Goal: Transaction & Acquisition: Purchase product/service

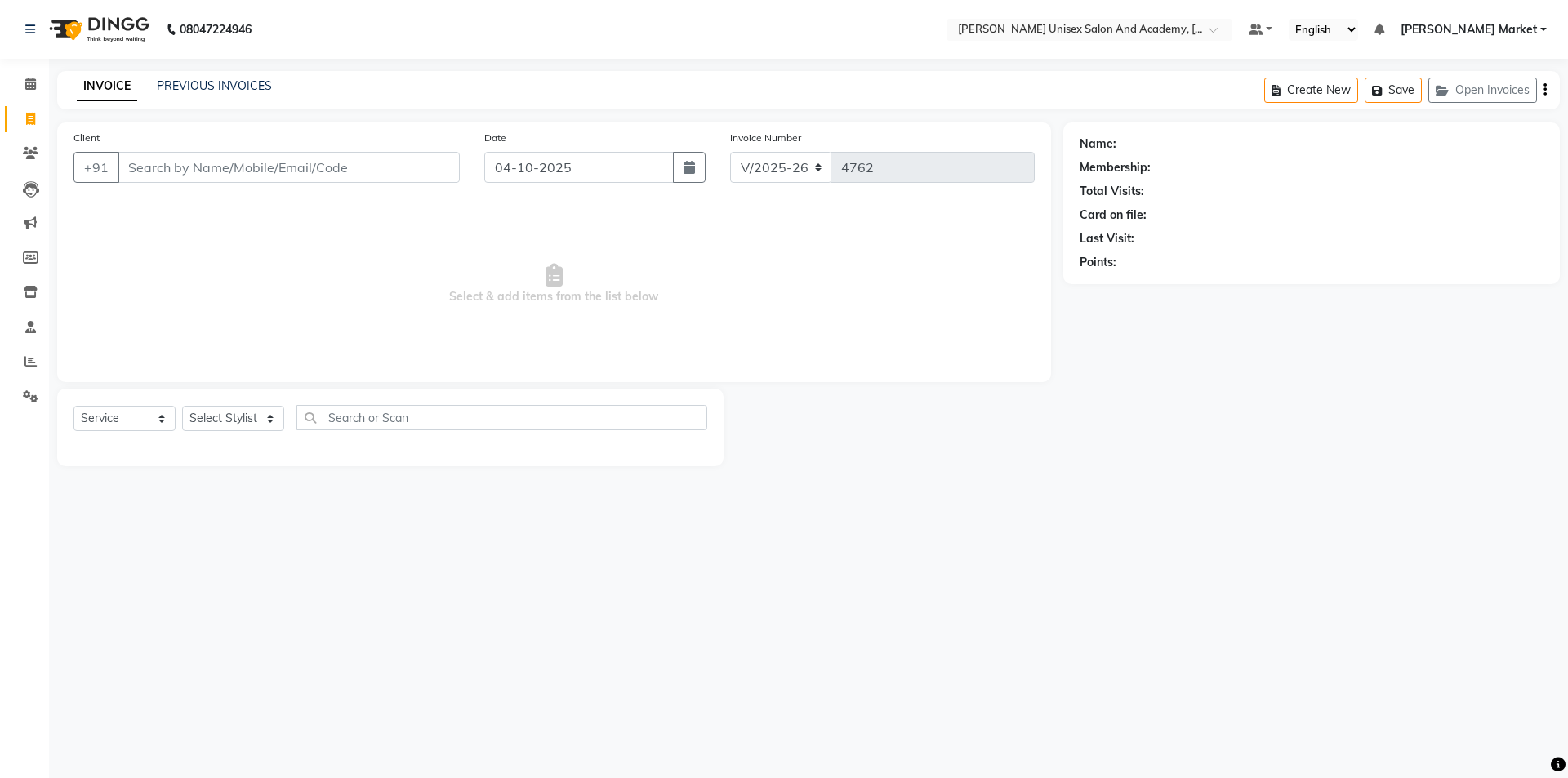
select select "8060"
select select "service"
drag, startPoint x: 0, startPoint y: 0, endPoint x: 273, endPoint y: 418, distance: 499.3
click at [273, 418] on select "Select Stylist Amit anjali [PERSON_NAME] [PERSON_NAME] [PERSON_NAME] [PERSON_NA…" at bounding box center [232, 418] width 102 height 26
select select "78754"
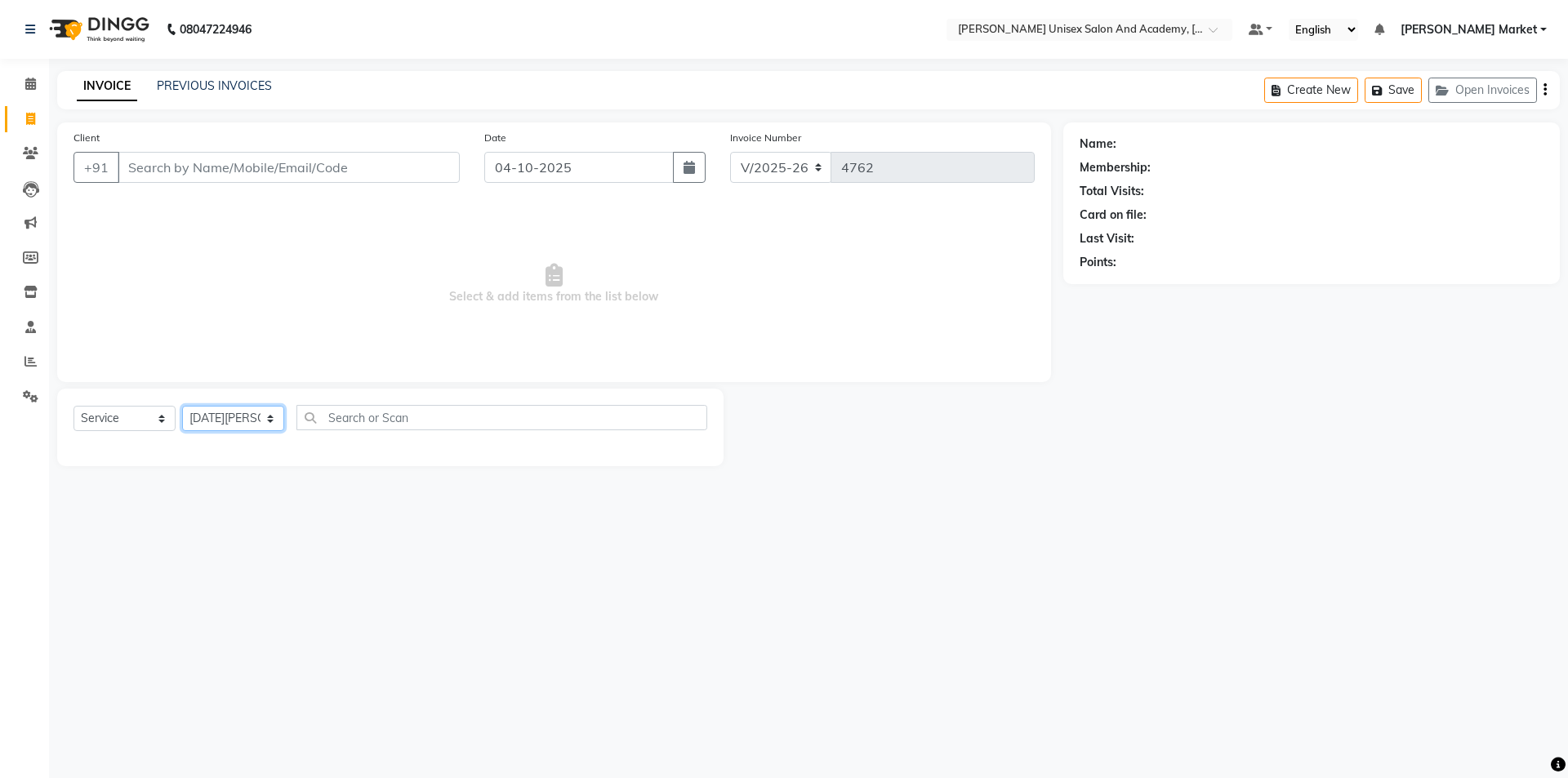
click at [182, 406] on select "Select Stylist Amit anjali [PERSON_NAME] [PERSON_NAME] [PERSON_NAME] [PERSON_NA…" at bounding box center [232, 418] width 102 height 26
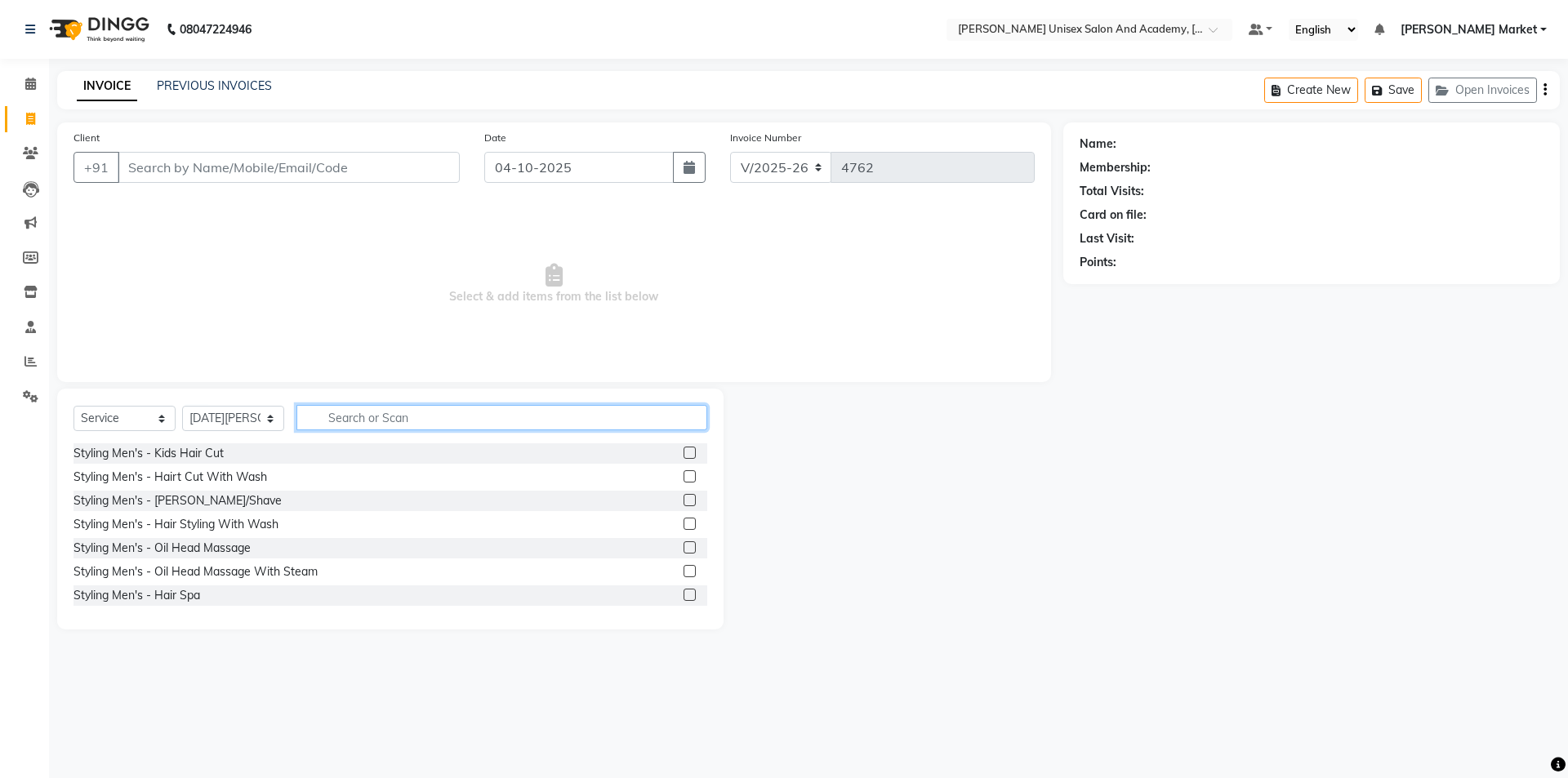
click at [465, 412] on input "text" at bounding box center [502, 417] width 411 height 26
type input "cut"
click at [160, 522] on div "WoMen's Styling - Hair Cut With Wash" at bounding box center [177, 524] width 207 height 17
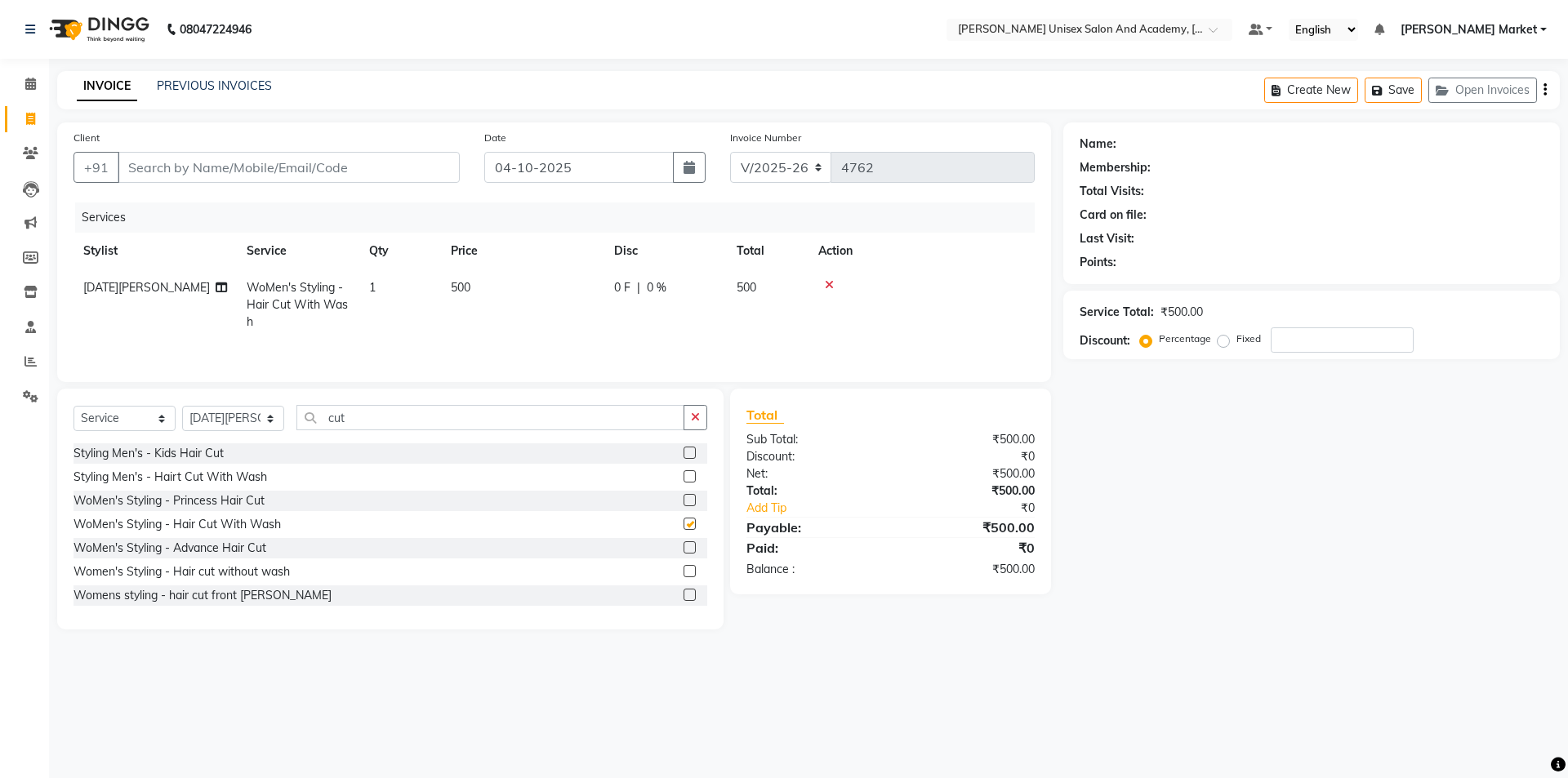
checkbox input "false"
click at [189, 171] on input "Client" at bounding box center [288, 167] width 342 height 31
type input "9"
type input "0"
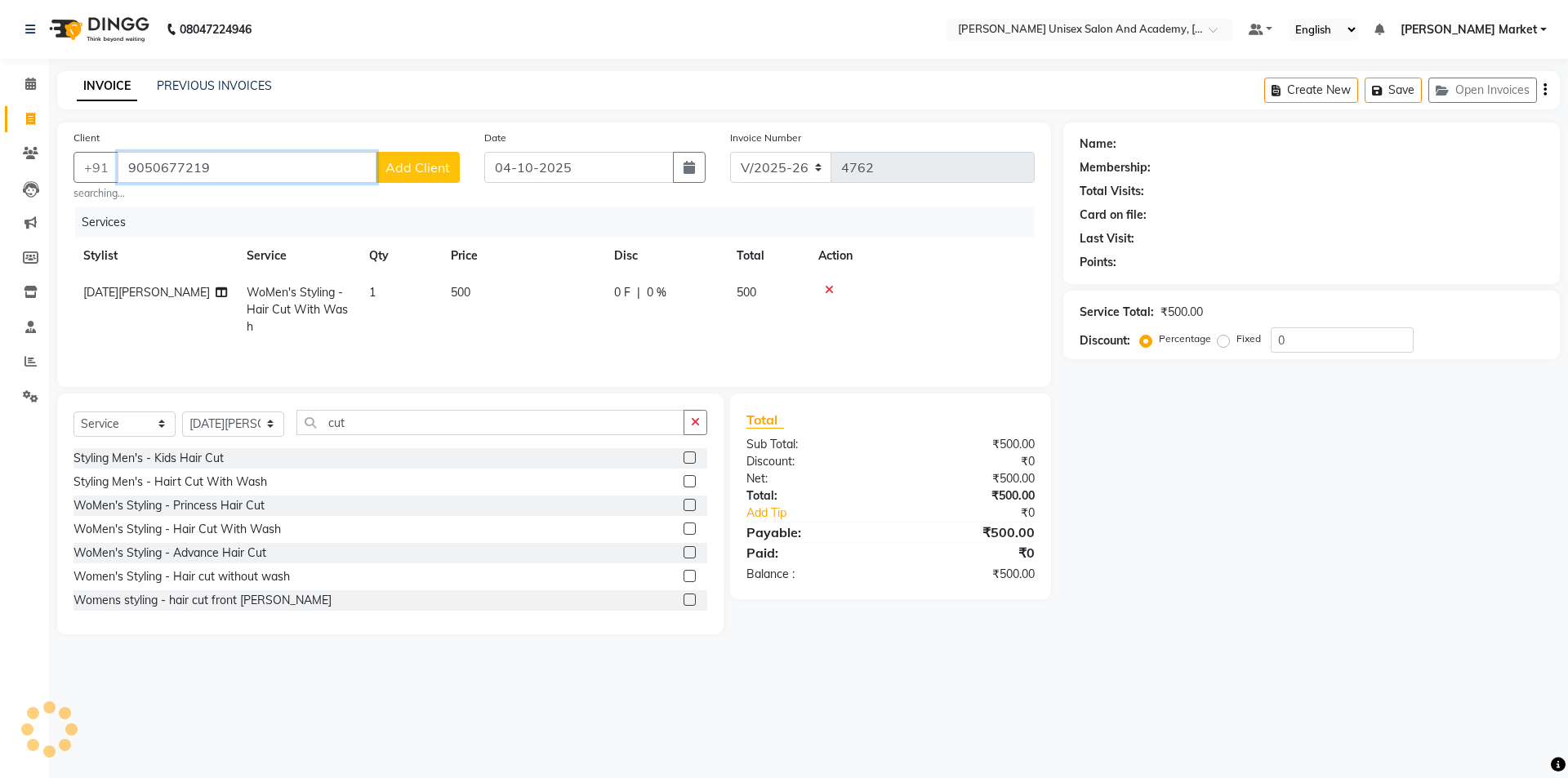
type input "9050677219"
click at [430, 168] on span "Add Client" at bounding box center [418, 167] width 64 height 17
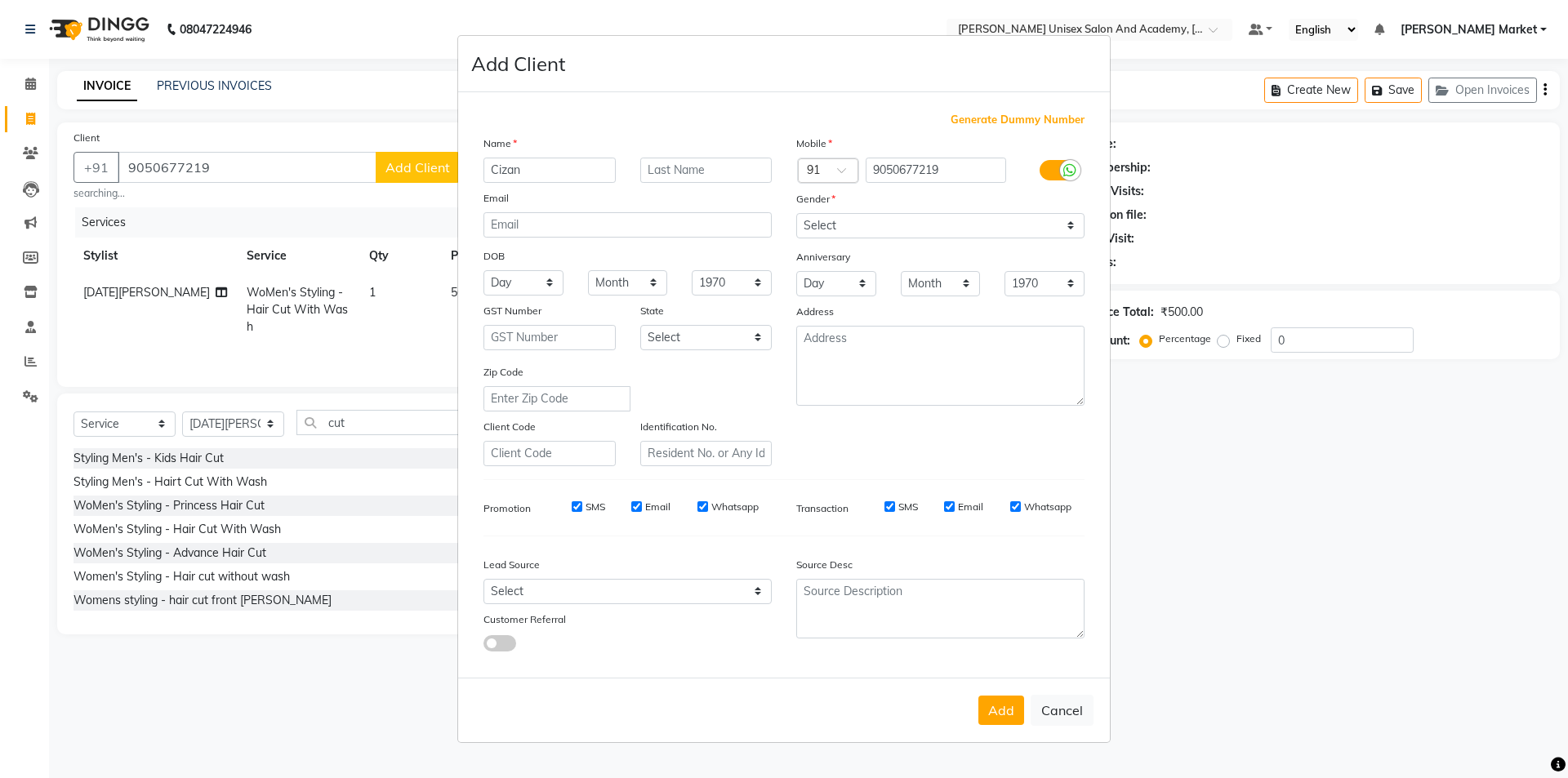
type input "Cizan"
click at [972, 228] on select "Select [DEMOGRAPHIC_DATA] [DEMOGRAPHIC_DATA] Other Prefer Not To Say" at bounding box center [940, 226] width 288 height 26
select select "[DEMOGRAPHIC_DATA]"
click at [796, 213] on select "Select [DEMOGRAPHIC_DATA] [DEMOGRAPHIC_DATA] Other Prefer Not To Say" at bounding box center [940, 226] width 288 height 26
click at [1004, 703] on button "Add" at bounding box center [1002, 710] width 46 height 29
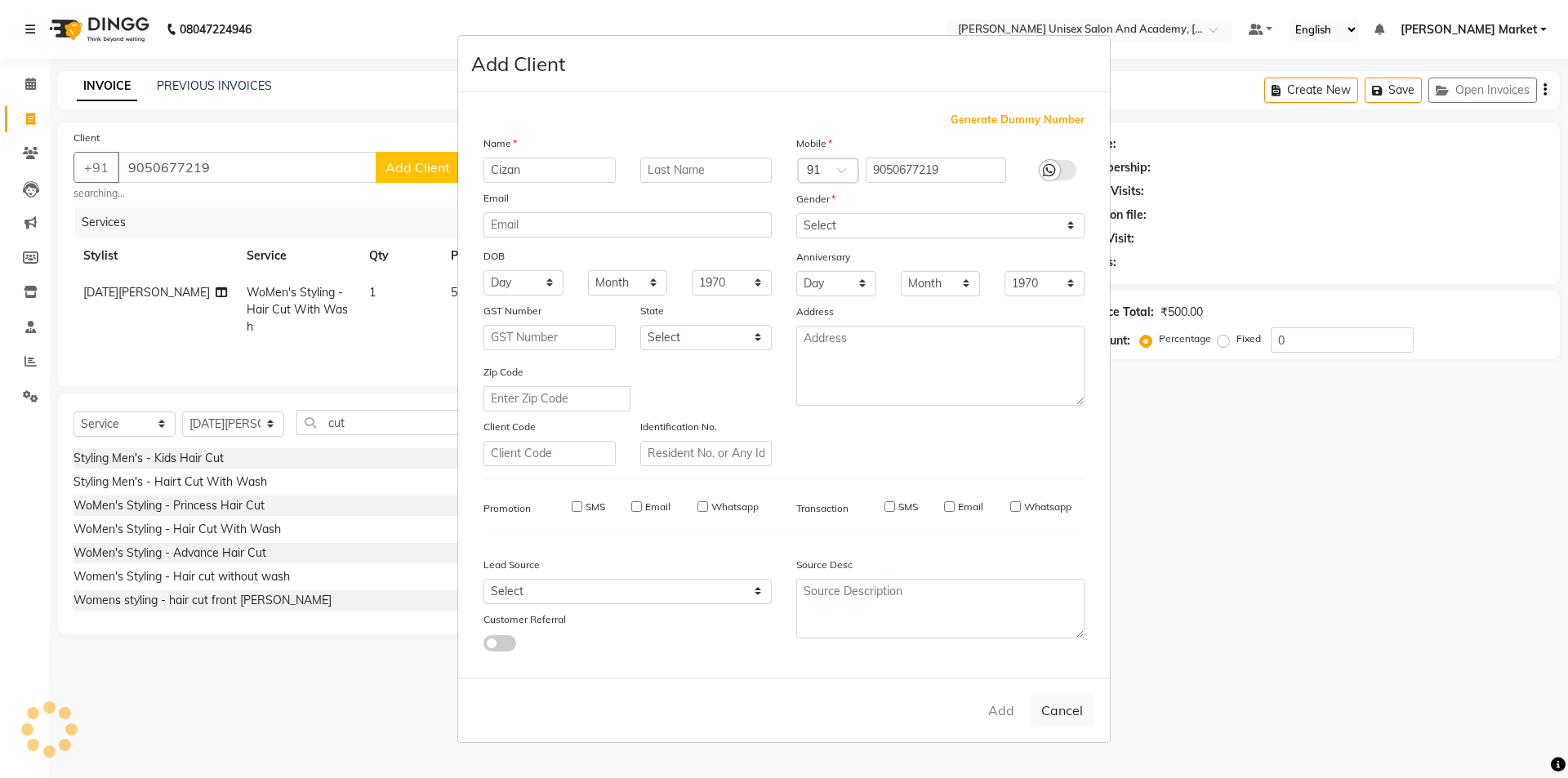
select select
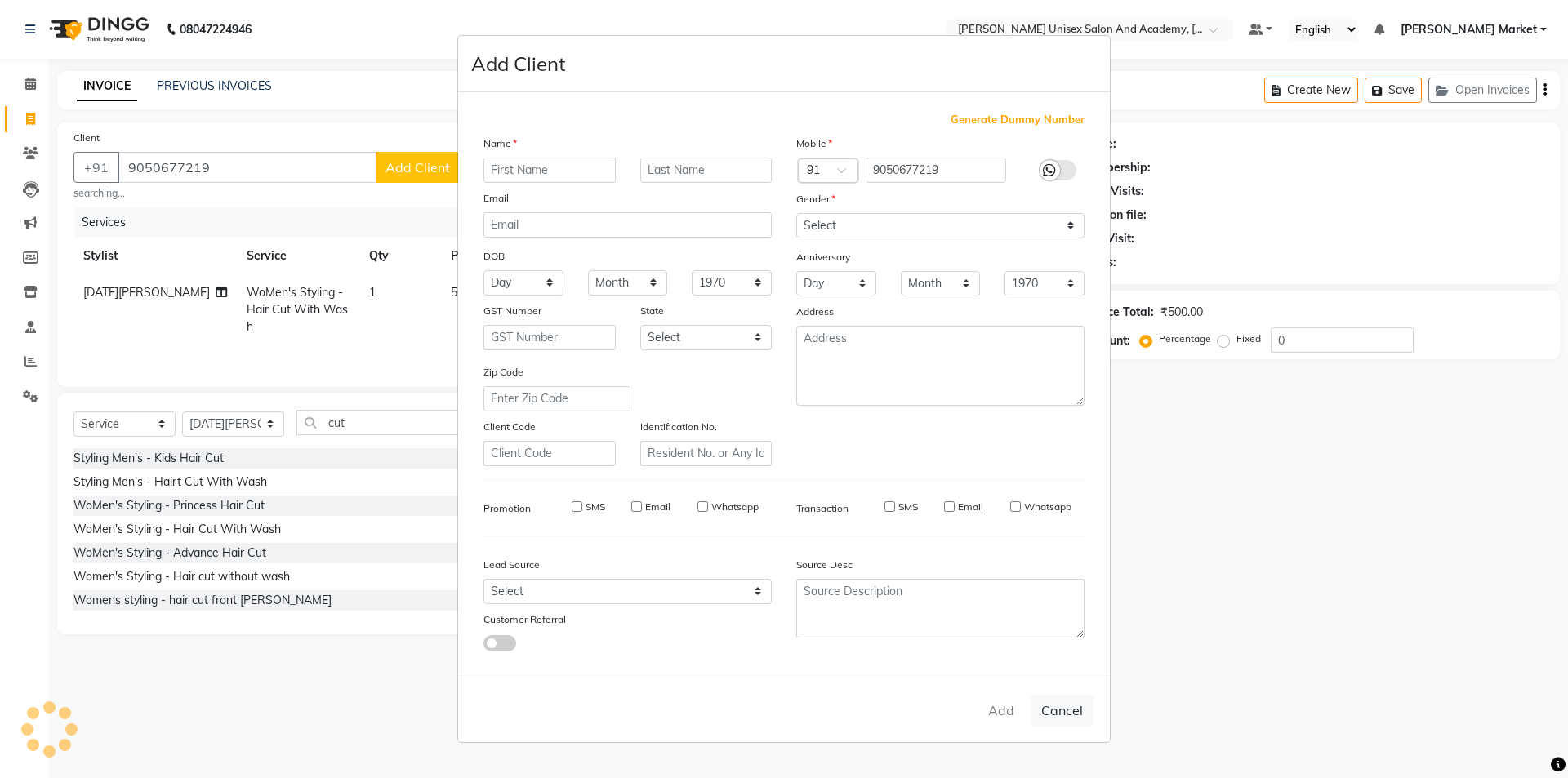
select select
checkbox input "false"
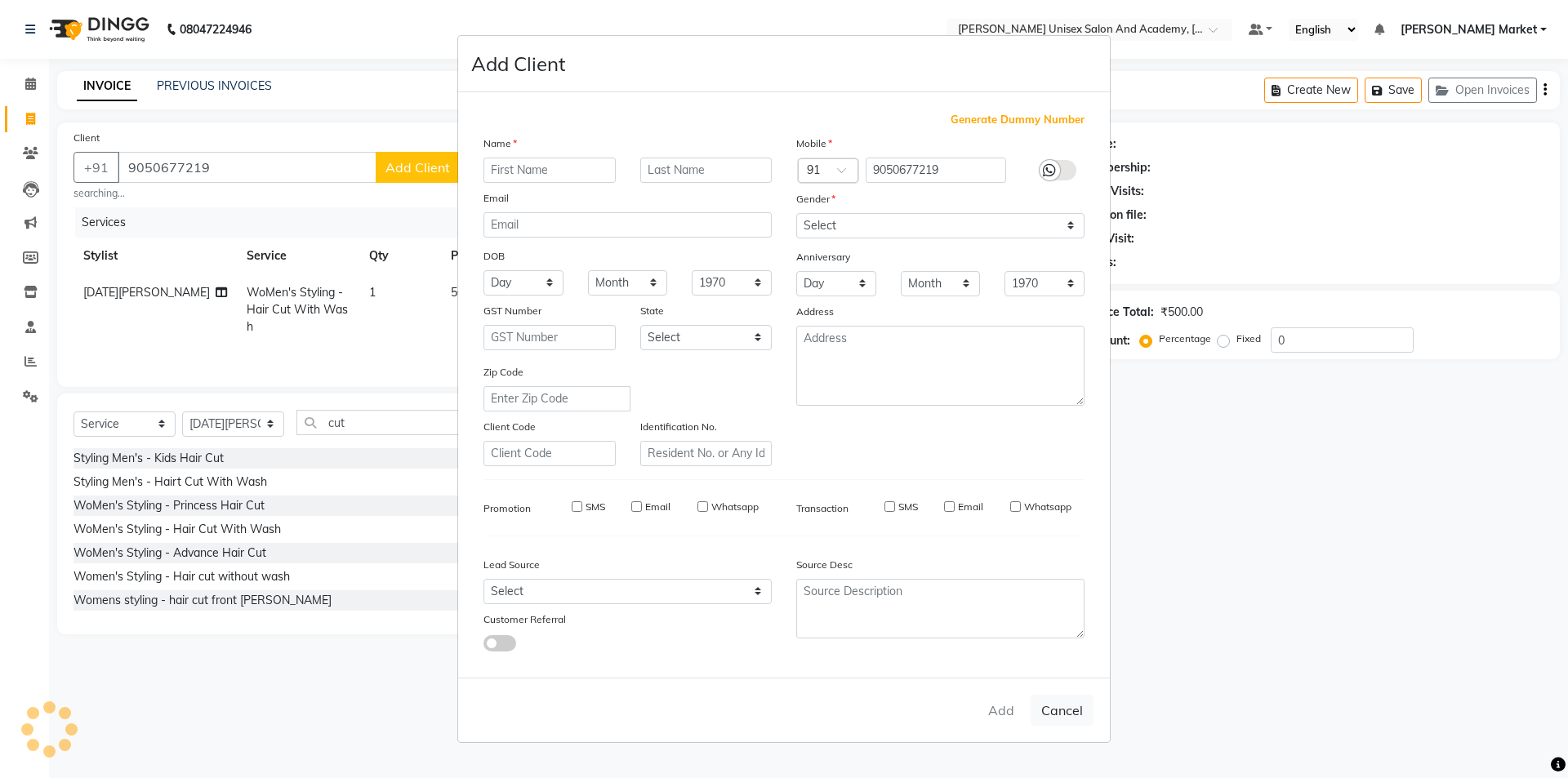
checkbox input "false"
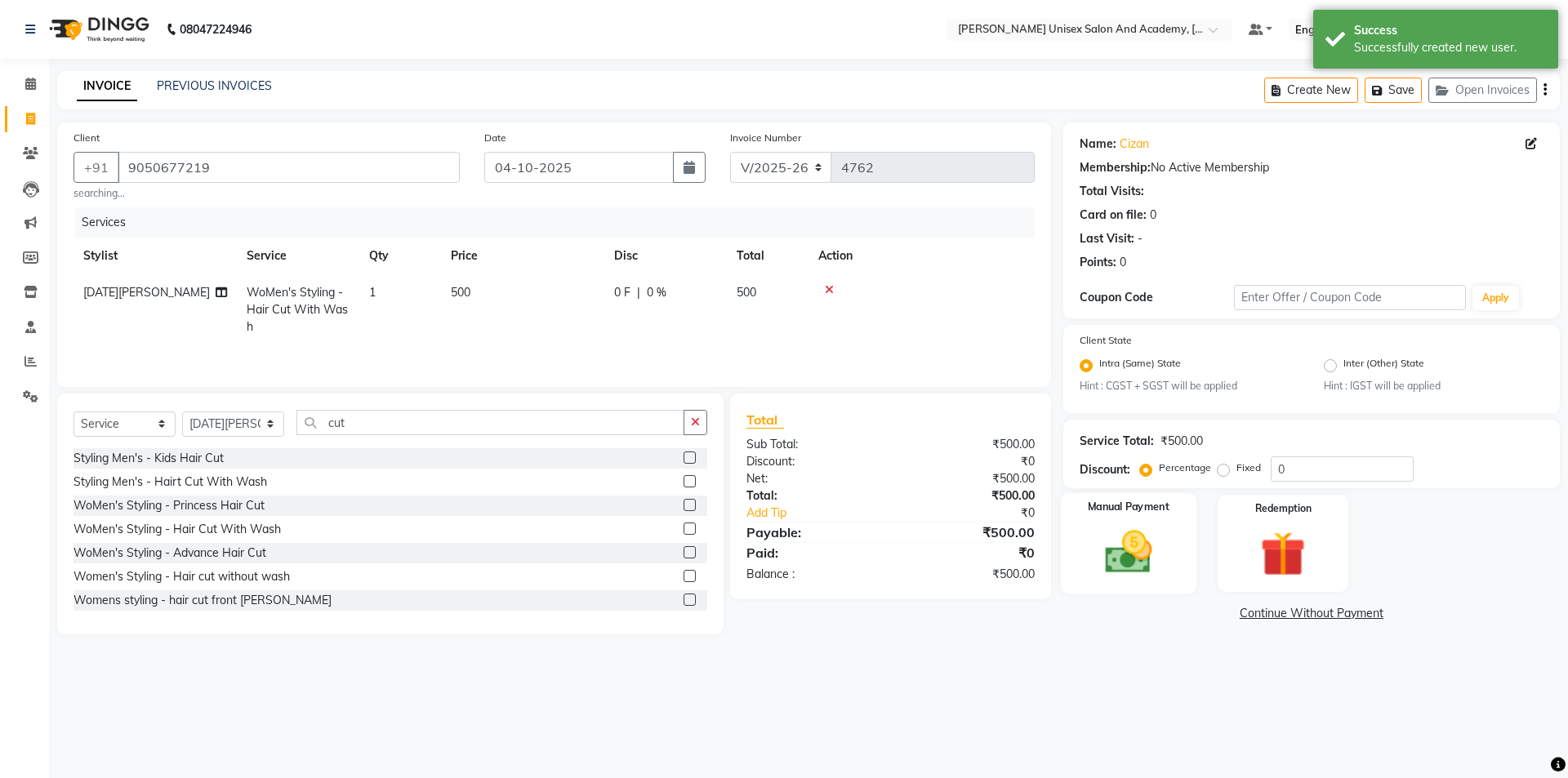
click at [1150, 535] on img at bounding box center [1128, 552] width 76 height 54
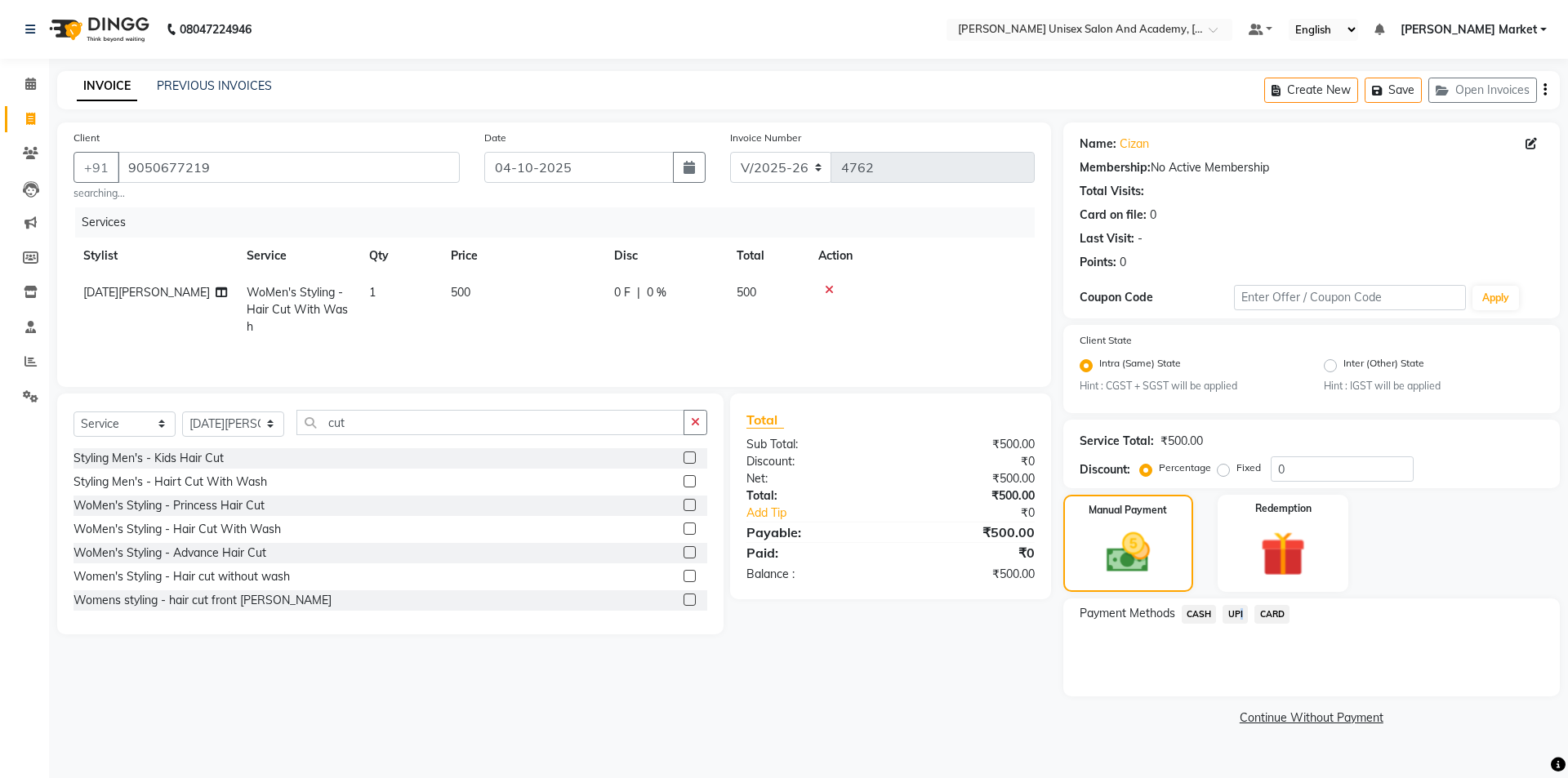
click at [1239, 610] on span "UPI" at bounding box center [1236, 614] width 26 height 18
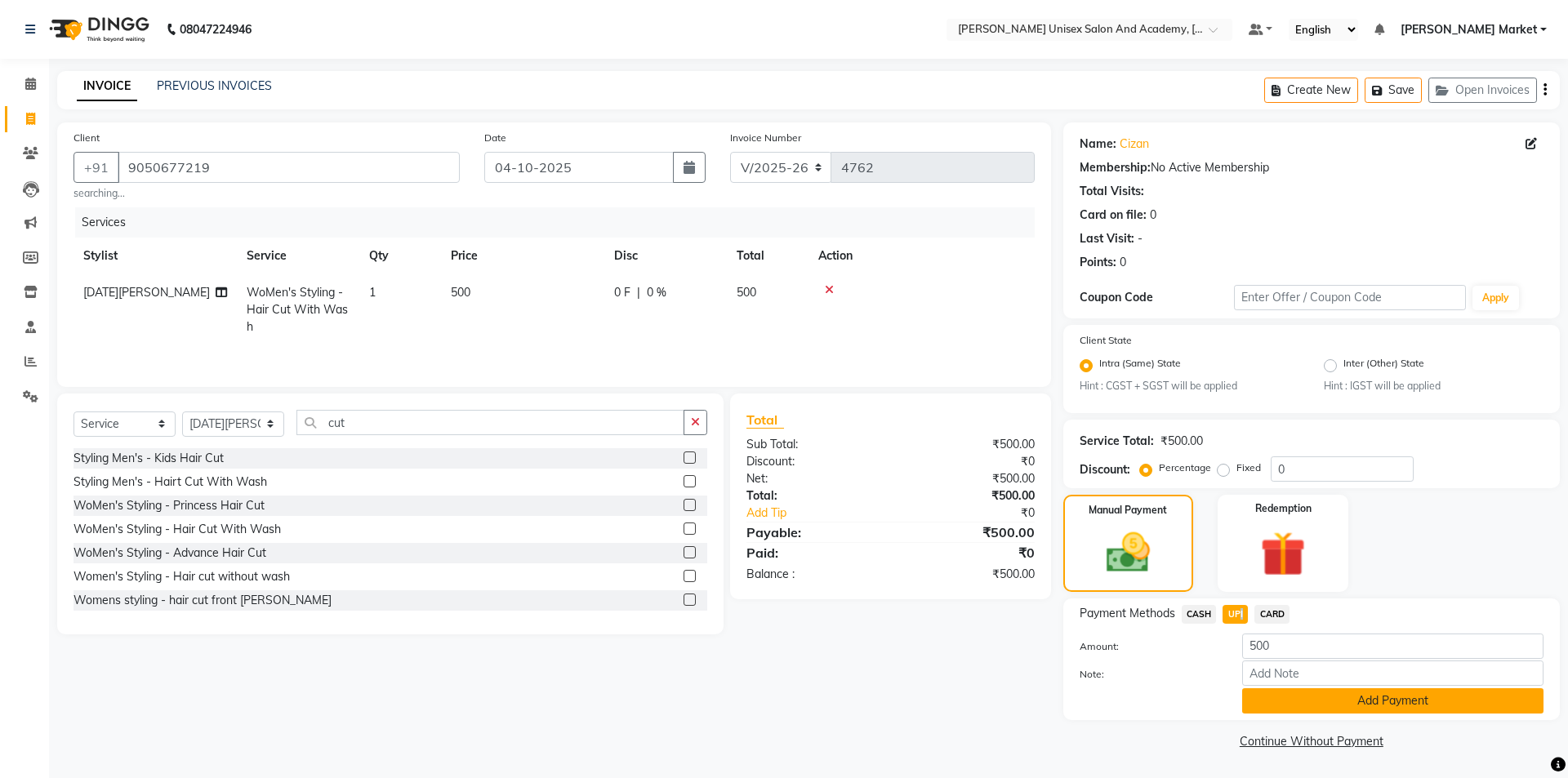
click at [1292, 696] on button "Add Payment" at bounding box center [1393, 701] width 301 height 26
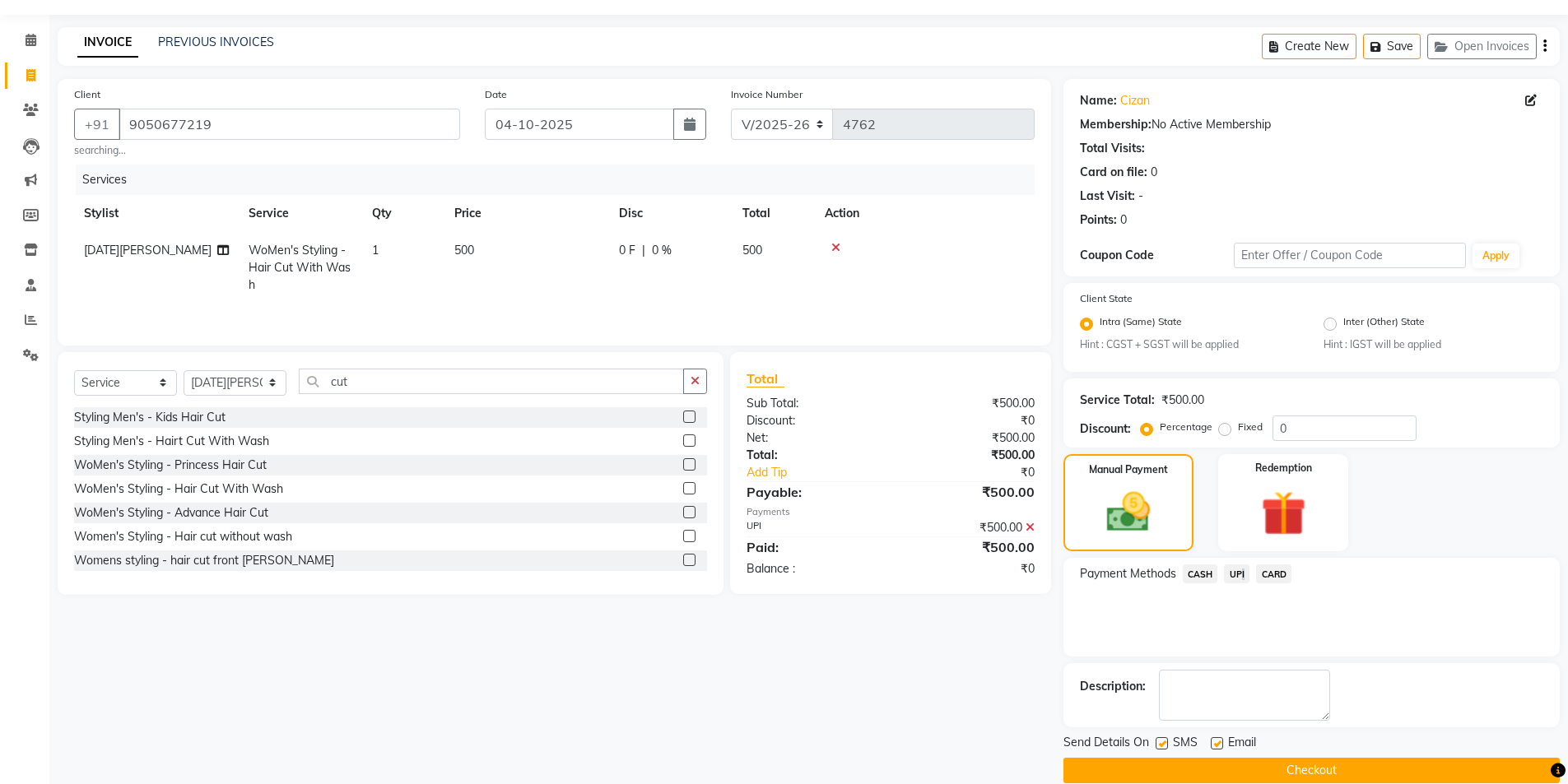
scroll to position [68, 0]
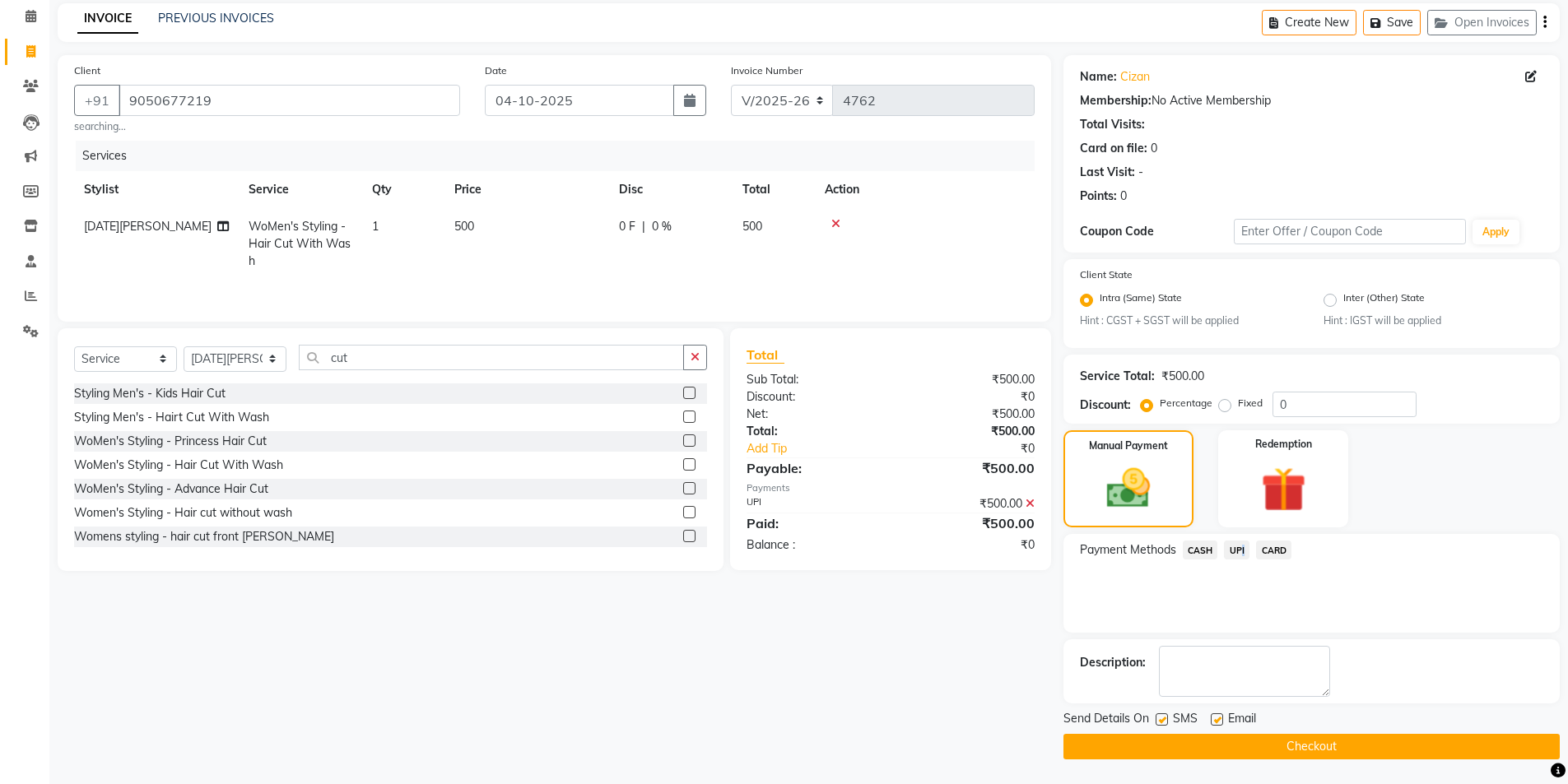
click at [1321, 735] on button "Checkout" at bounding box center [1312, 747] width 497 height 26
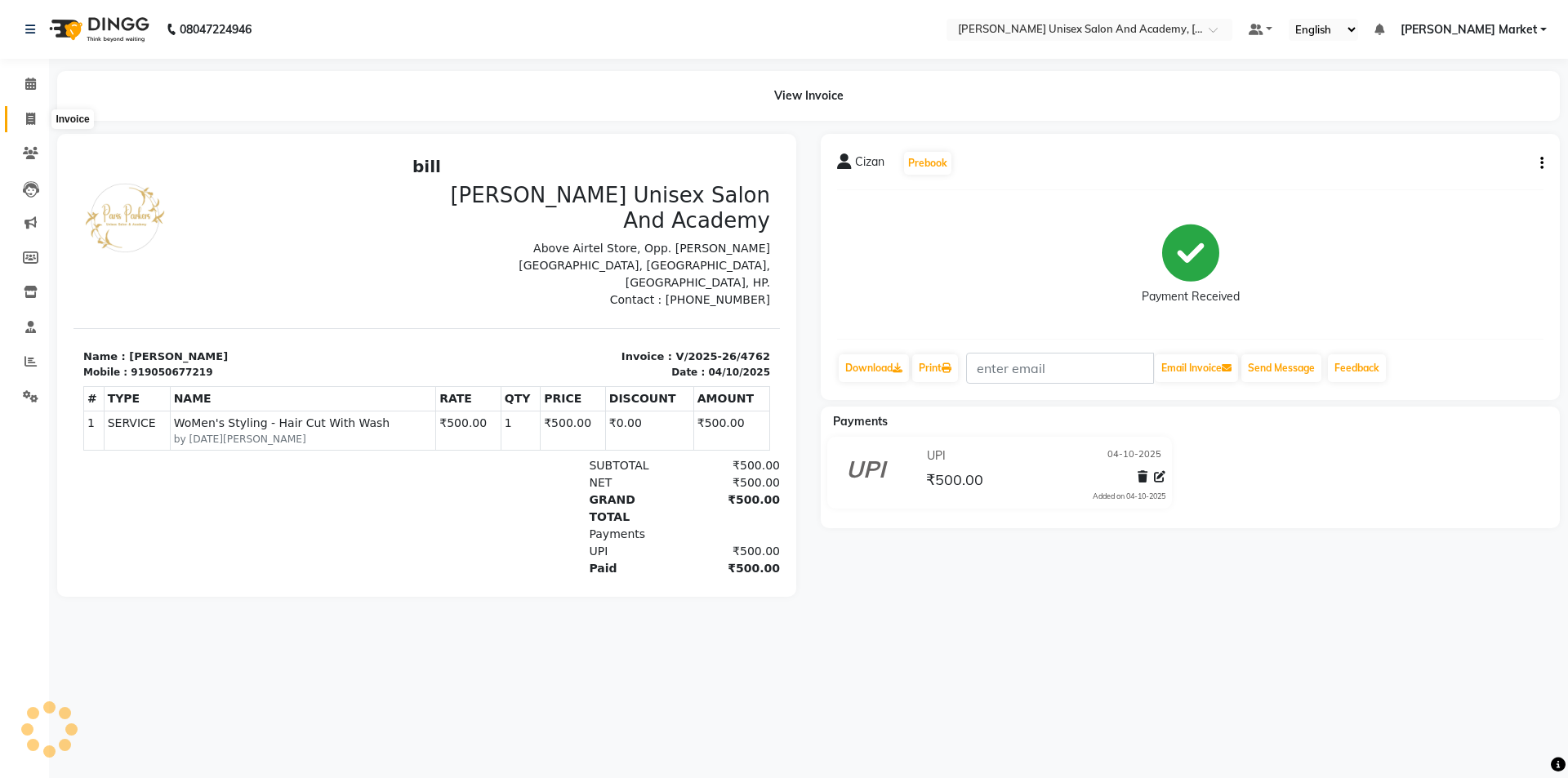
click at [27, 118] on icon at bounding box center [30, 118] width 9 height 12
select select "service"
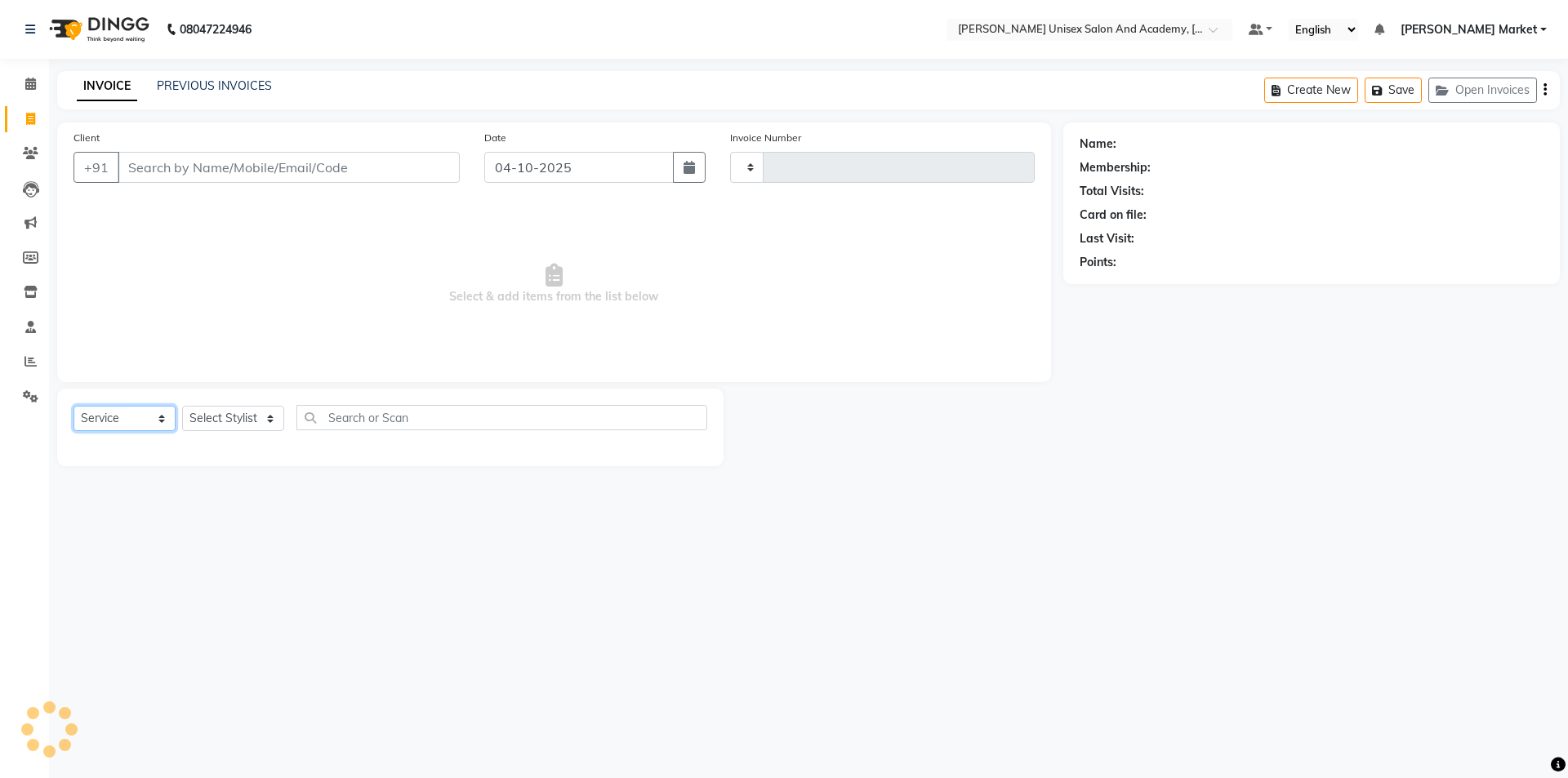
click at [151, 412] on select "Select Service Product Membership Package Voucher Prepaid Gift Card" at bounding box center [124, 418] width 102 height 26
click at [262, 424] on select "Select Stylist" at bounding box center [232, 418] width 102 height 26
type input "4763"
select select "8060"
click at [182, 406] on select "Select Stylist Amit anjali [PERSON_NAME] [PERSON_NAME] [PERSON_NAME] [PERSON_NA…" at bounding box center [232, 418] width 102 height 26
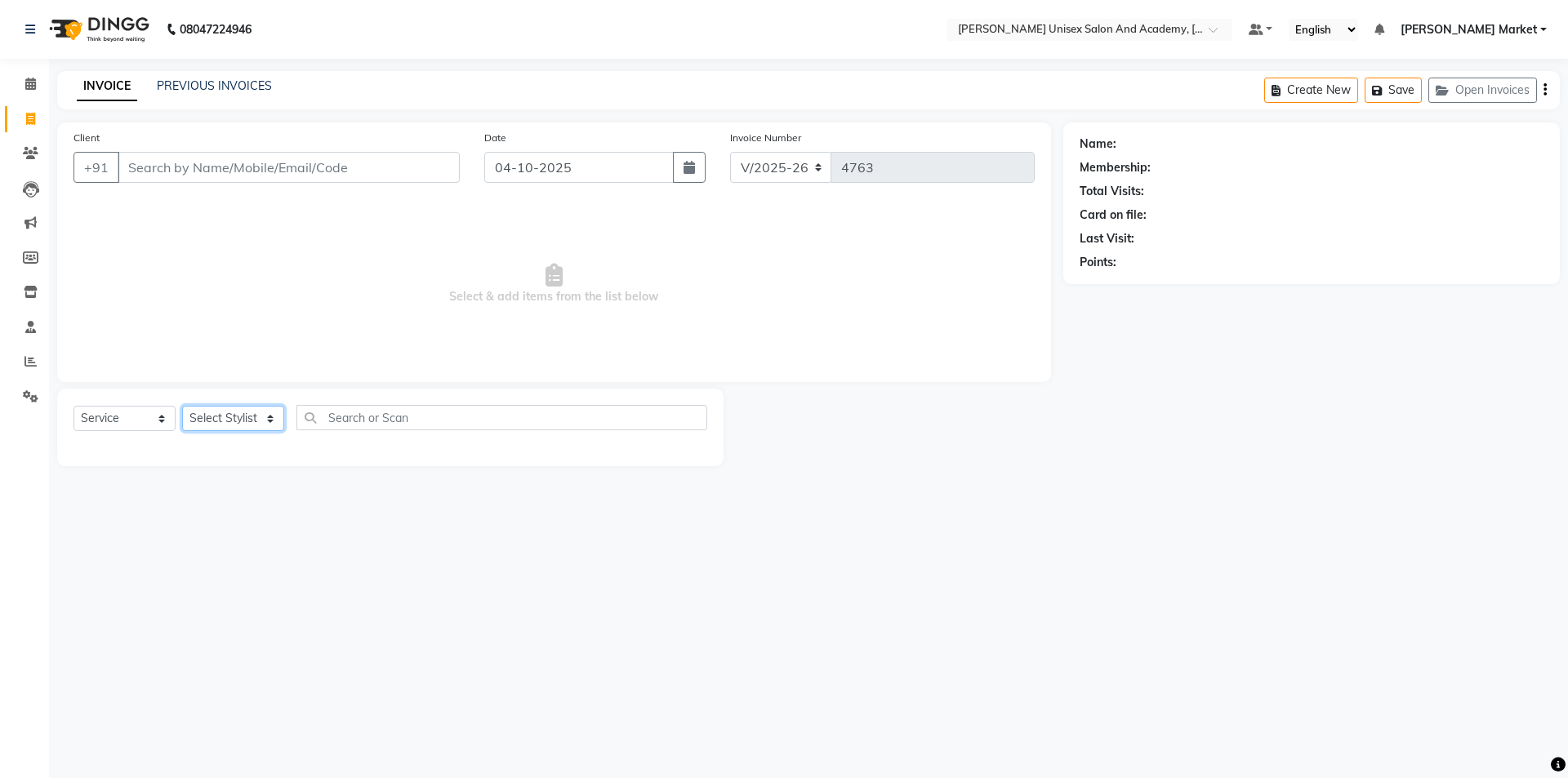
click at [279, 413] on select "Select Stylist Amit anjali [PERSON_NAME] [PERSON_NAME] [PERSON_NAME] [PERSON_NA…" at bounding box center [232, 418] width 102 height 26
select select "73416"
click at [182, 406] on select "Select Stylist Amit anjali [PERSON_NAME] [PERSON_NAME] [PERSON_NAME] [PERSON_NA…" at bounding box center [232, 418] width 102 height 26
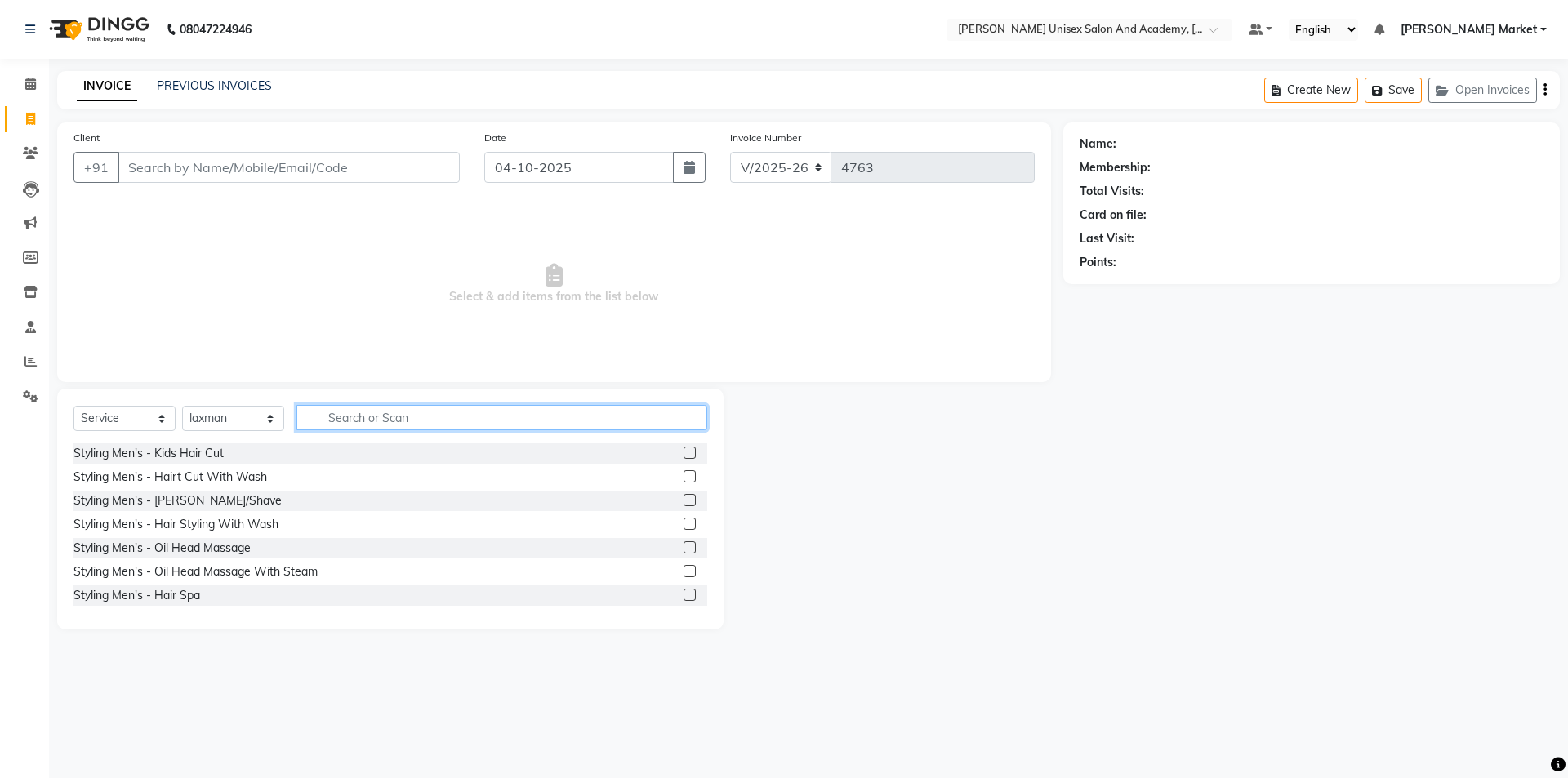
click at [411, 409] on input "text" at bounding box center [502, 417] width 411 height 26
type input "cut"
click at [198, 521] on div "WoMen's Styling - Hair Cut With Wash" at bounding box center [177, 524] width 207 height 17
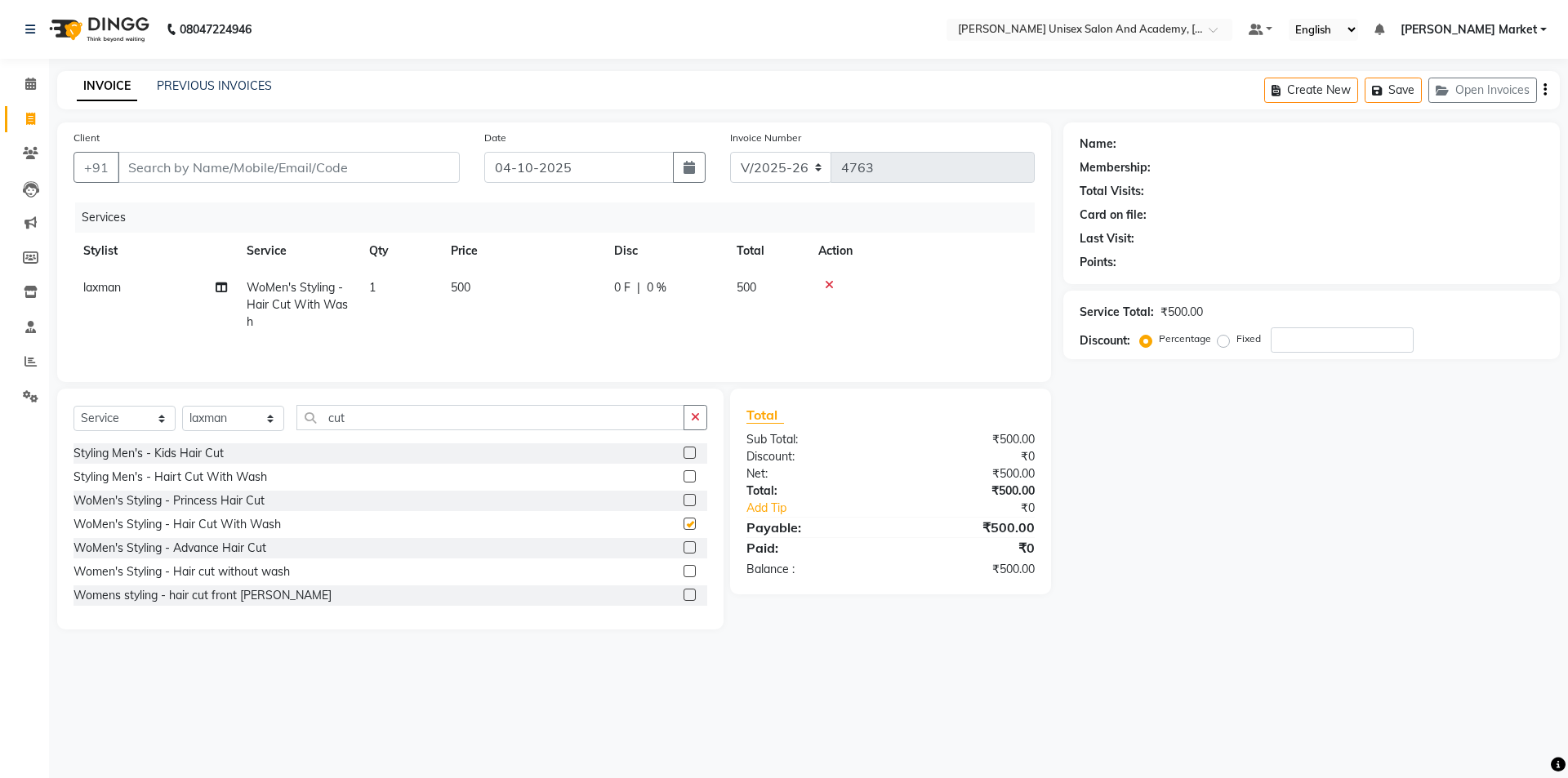
checkbox input "false"
click at [250, 179] on input "Client" at bounding box center [288, 167] width 342 height 31
click at [190, 173] on input "Client" at bounding box center [288, 167] width 342 height 31
type input "1"
type input "0"
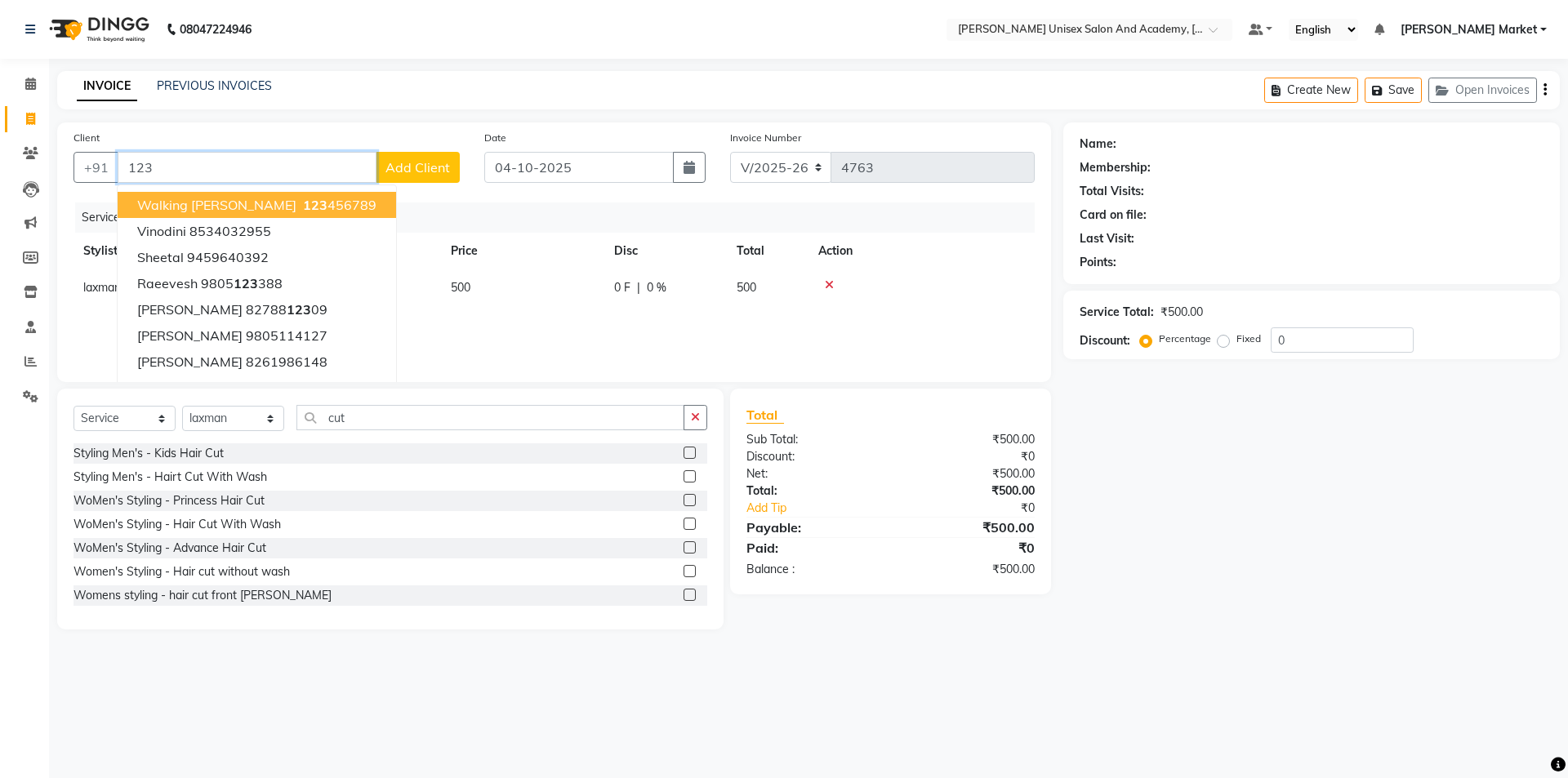
click at [212, 197] on span "walking [PERSON_NAME]" at bounding box center [216, 205] width 159 height 17
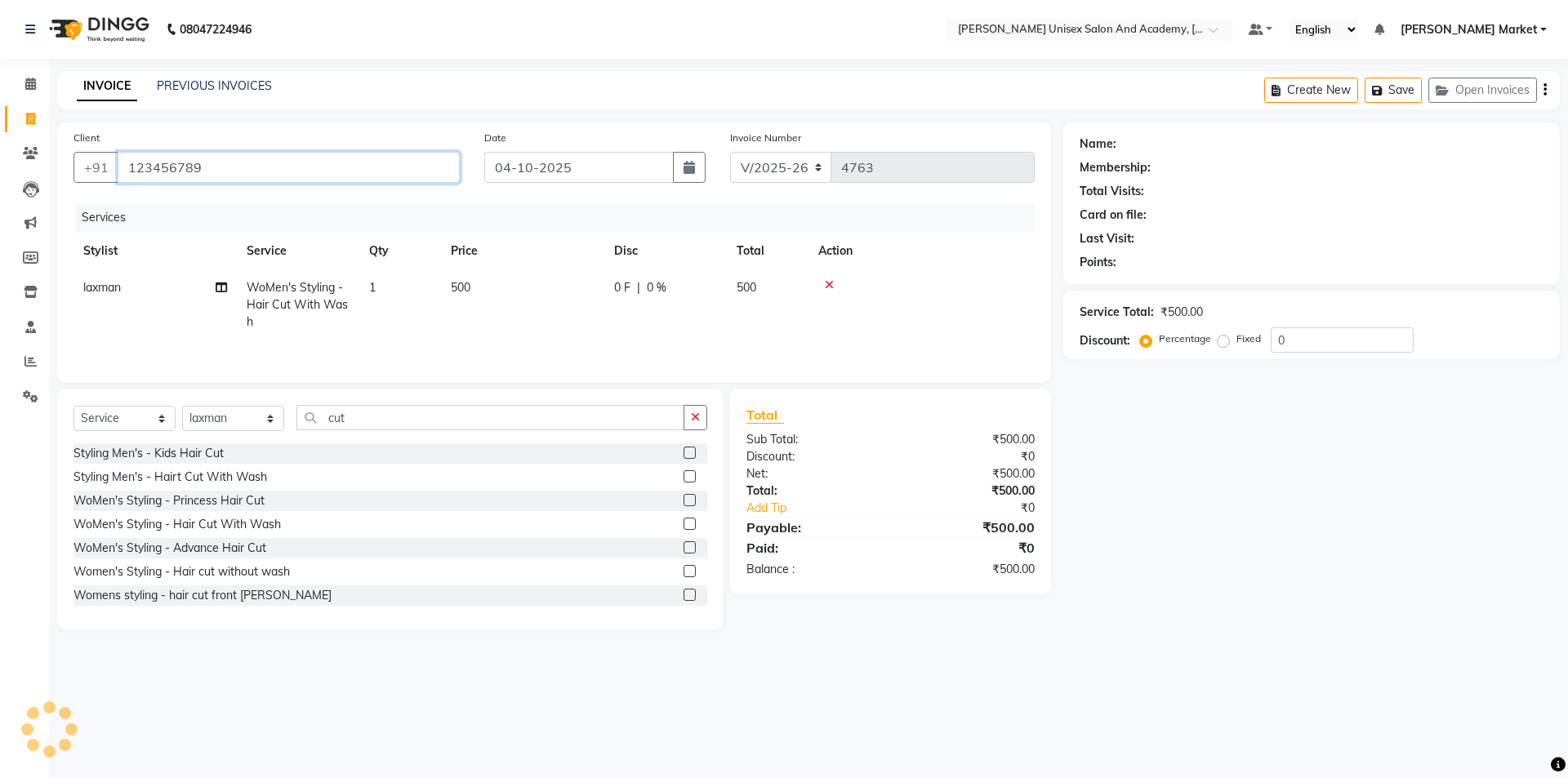
type input "123456789"
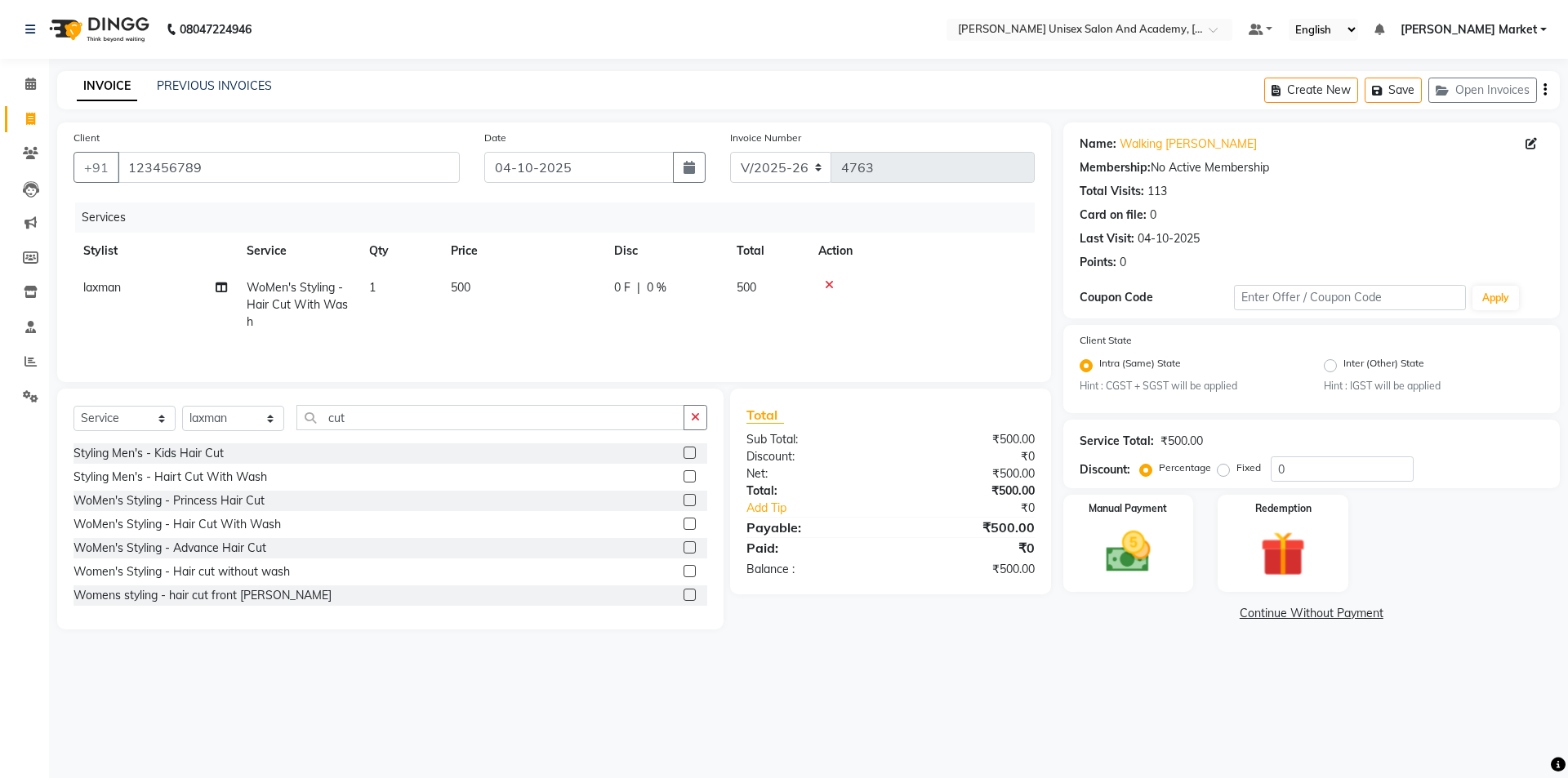
click at [1214, 548] on div "Manual Payment Redemption" at bounding box center [1312, 543] width 521 height 97
click at [1161, 551] on img at bounding box center [1128, 552] width 76 height 54
click at [1225, 612] on span "UPI" at bounding box center [1236, 614] width 26 height 18
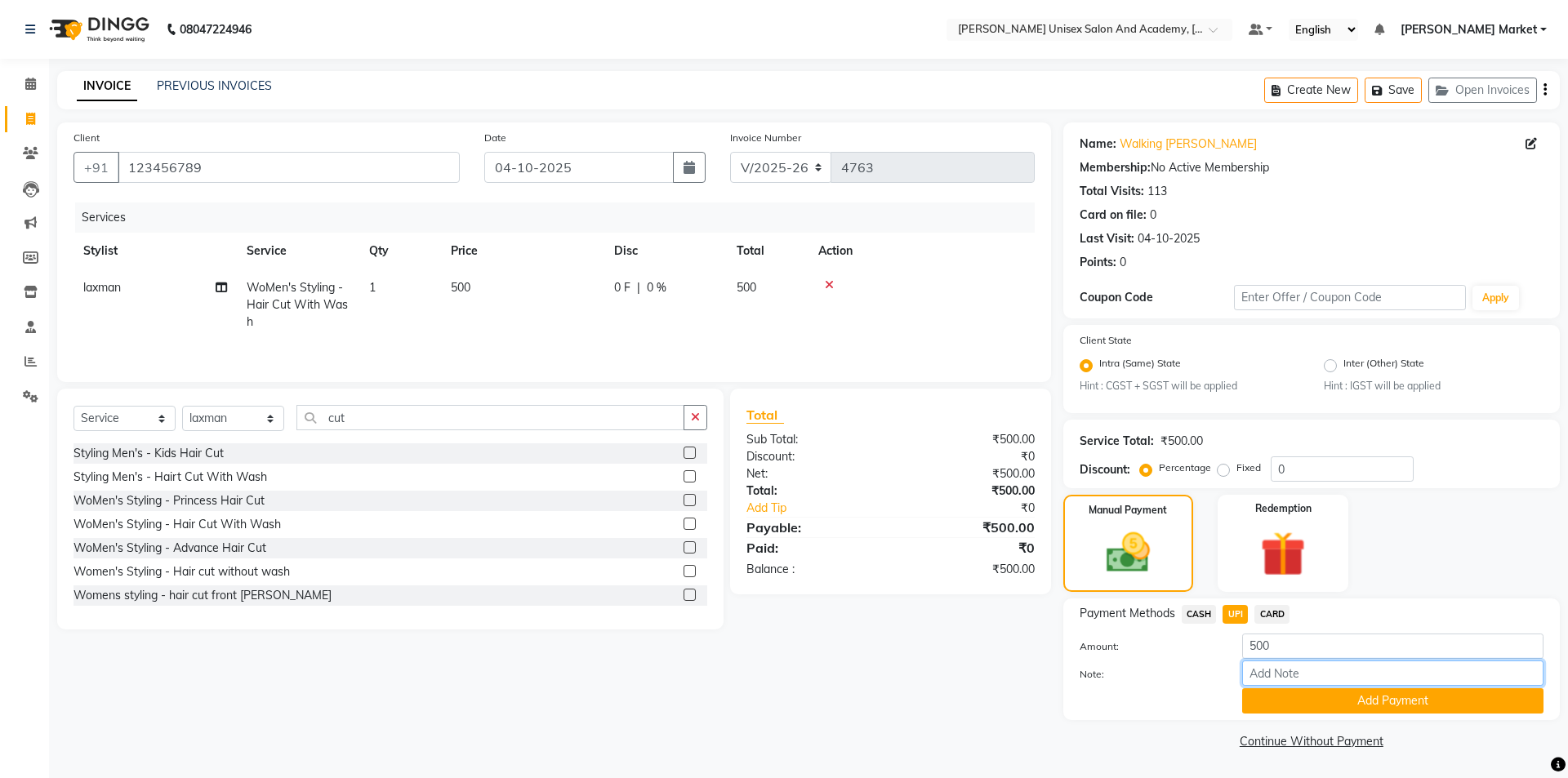
click at [1256, 666] on input "Note:" at bounding box center [1393, 673] width 301 height 26
click at [1287, 706] on button "Add Payment" at bounding box center [1393, 701] width 301 height 26
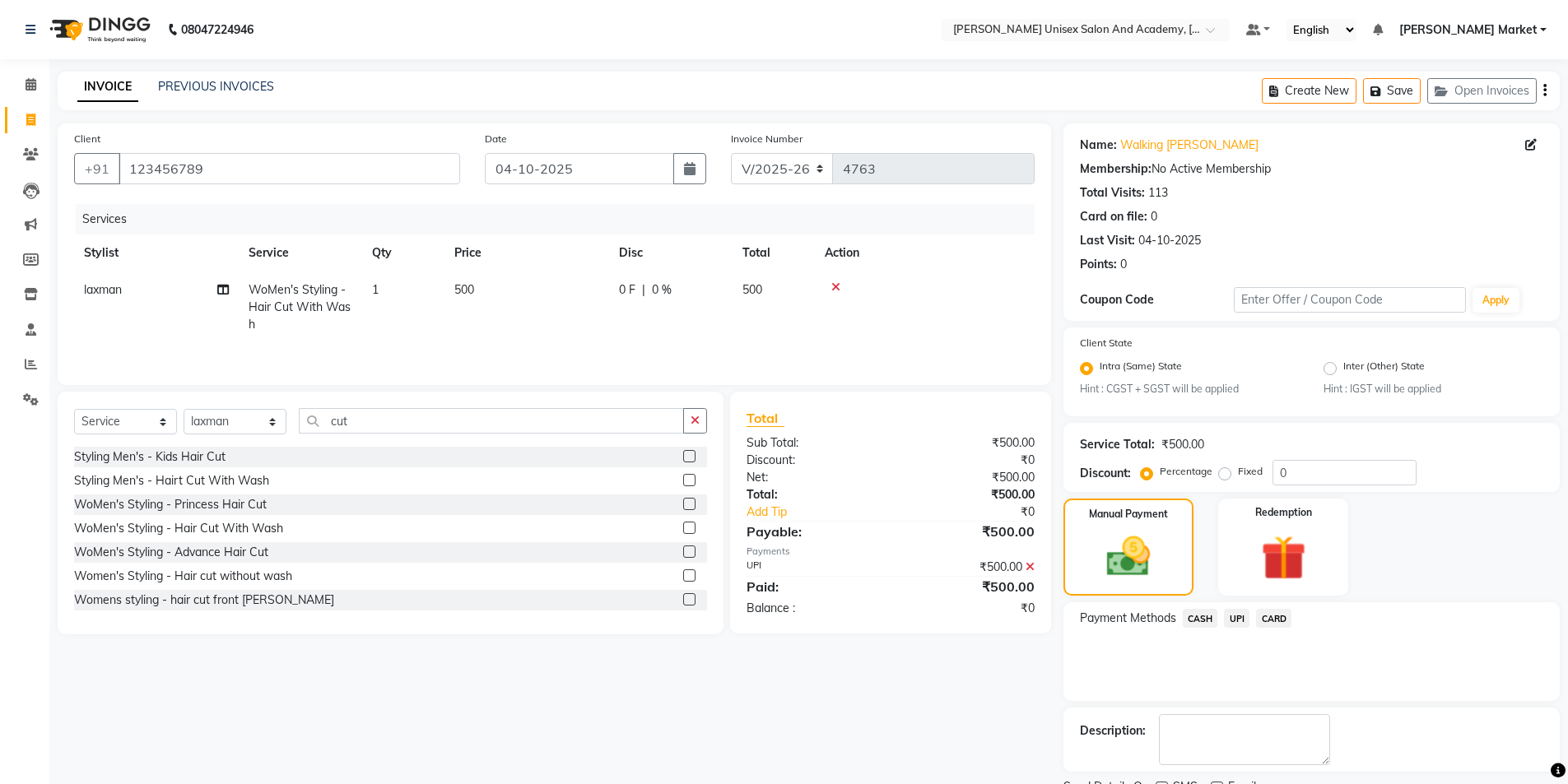
scroll to position [68, 0]
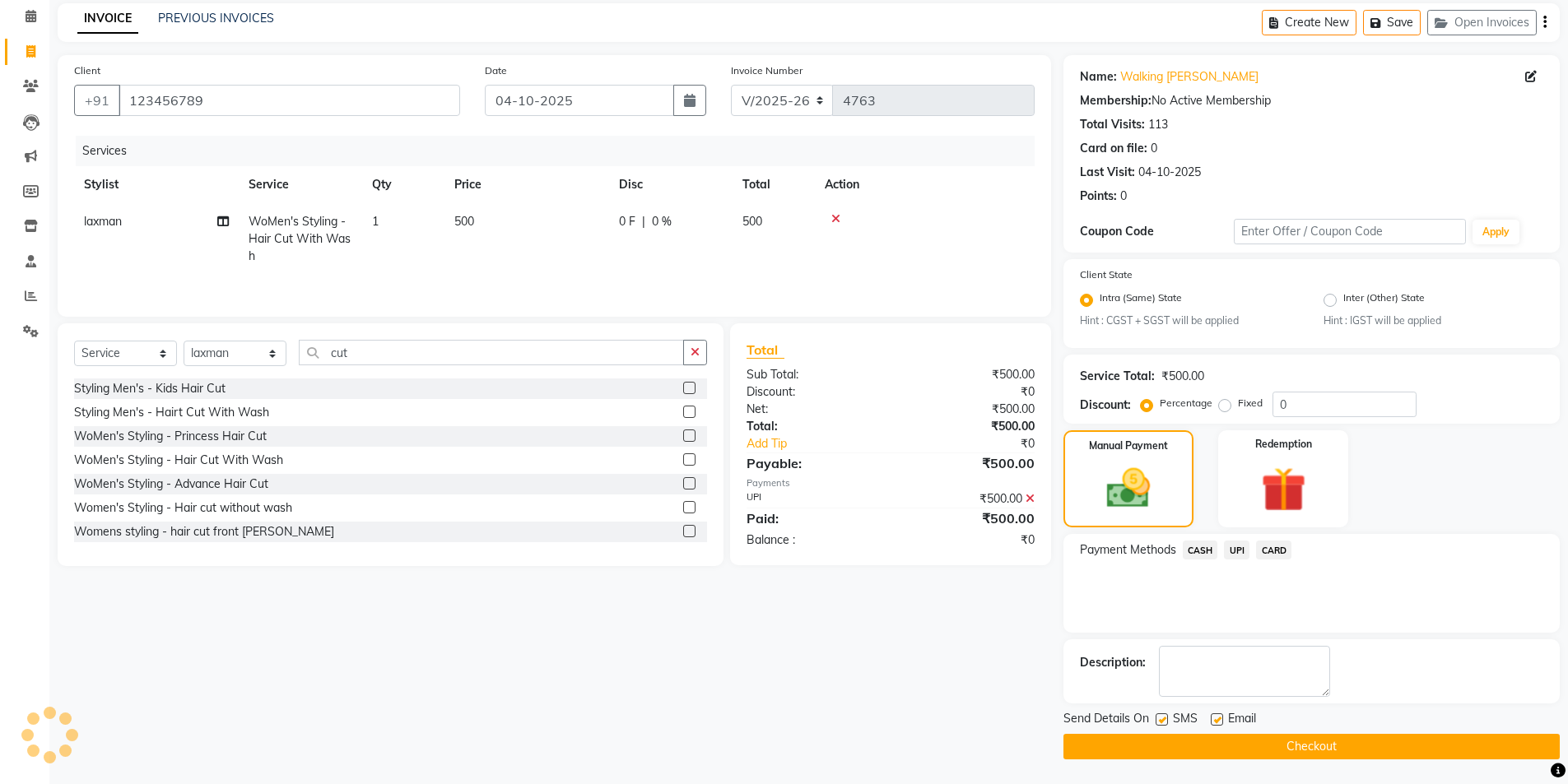
click at [1260, 749] on button "Checkout" at bounding box center [1312, 747] width 497 height 26
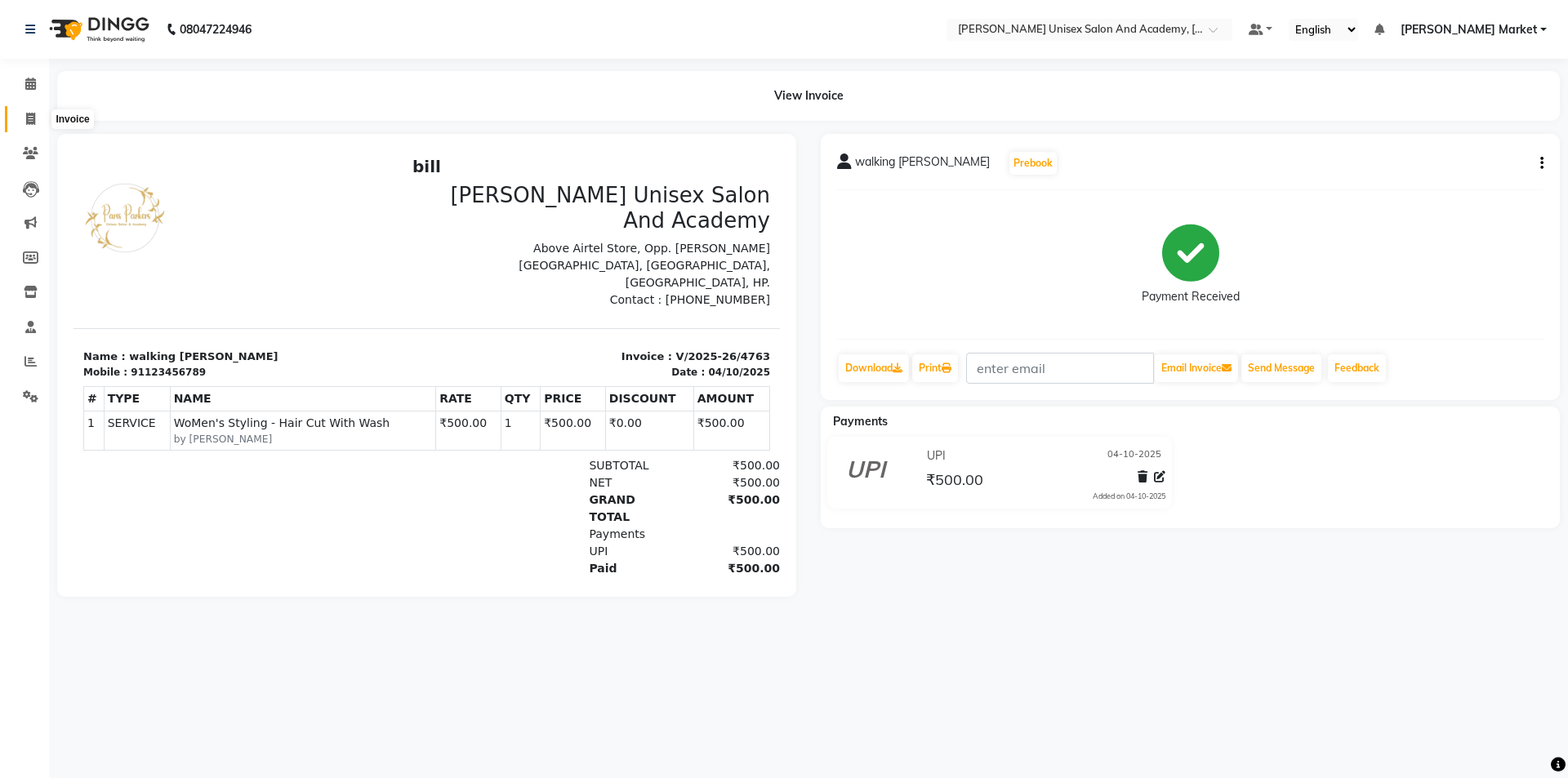
click at [26, 120] on icon at bounding box center [30, 118] width 9 height 12
select select "service"
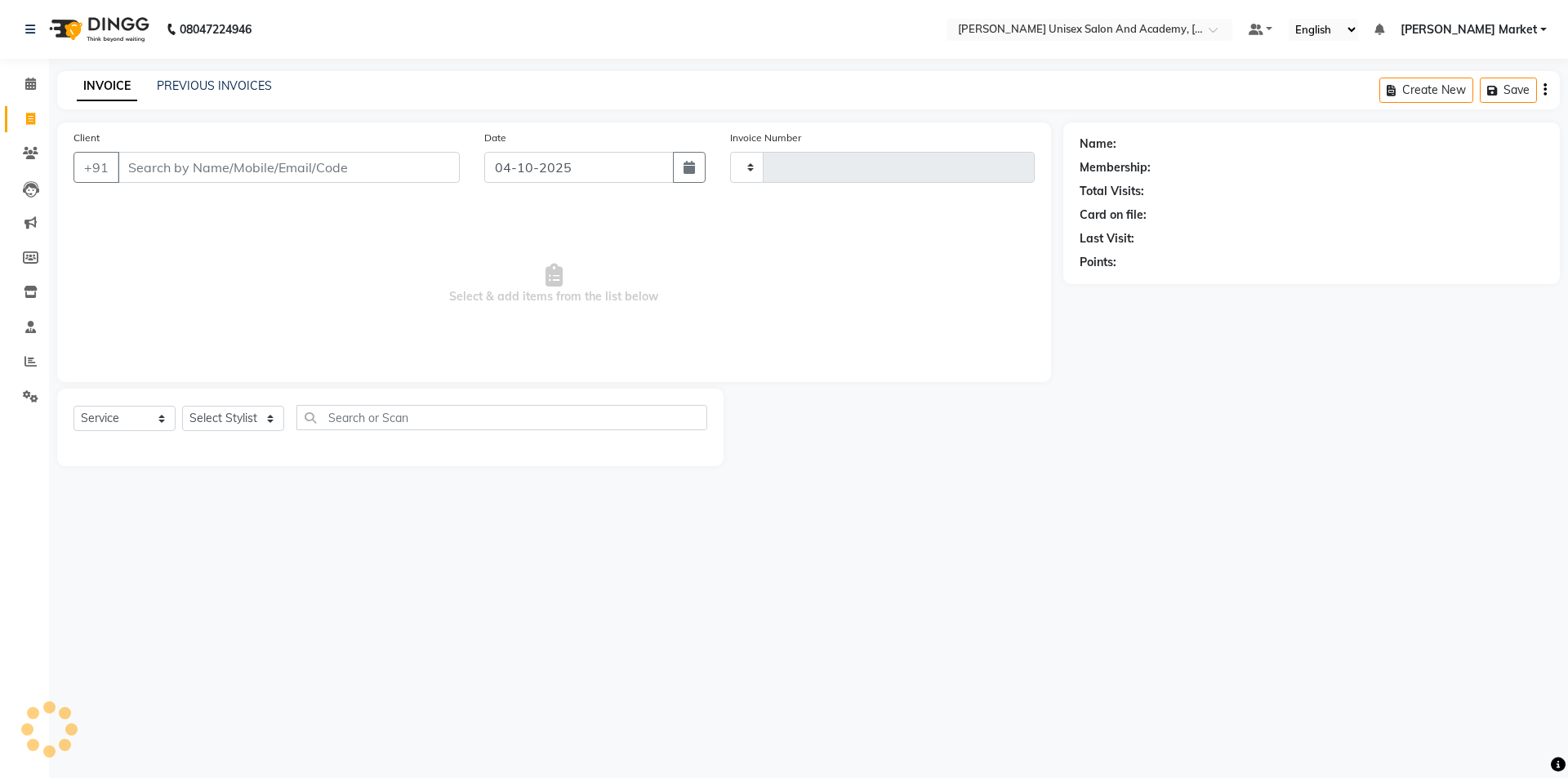
type input "4764"
select select "8060"
click at [271, 417] on select "Select Stylist Amit anjali [PERSON_NAME] [PERSON_NAME] [PERSON_NAME] [PERSON_NA…" at bounding box center [232, 418] width 102 height 26
select select "75210"
click at [182, 406] on select "Select Stylist Amit anjali [PERSON_NAME] [PERSON_NAME] [PERSON_NAME] [PERSON_NA…" at bounding box center [232, 418] width 102 height 26
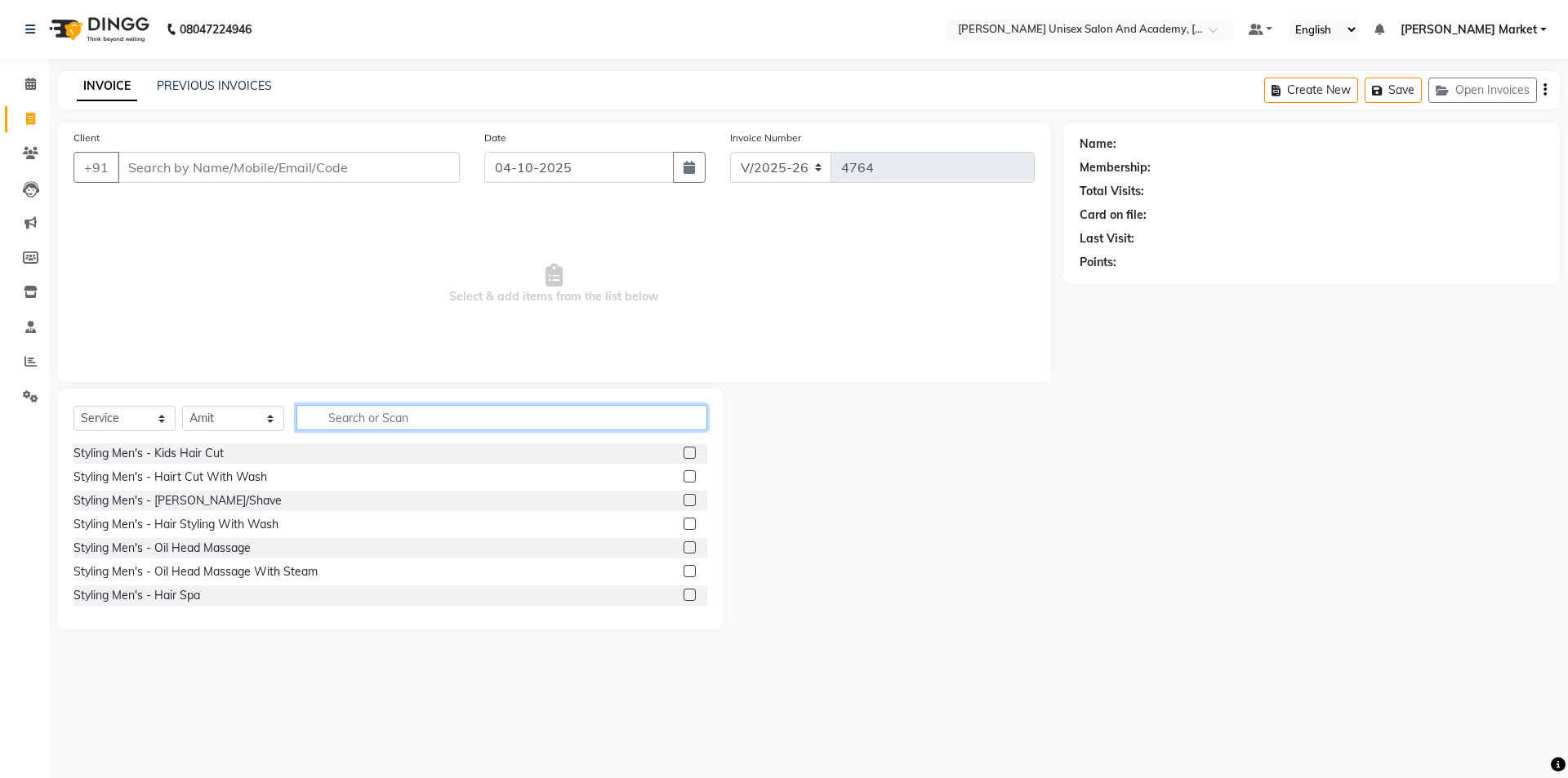
click at [334, 415] on input "text" at bounding box center [502, 417] width 411 height 26
type input "cut"
click at [184, 522] on div "WoMen's Styling - Hair Cut With Wash" at bounding box center [177, 524] width 207 height 17
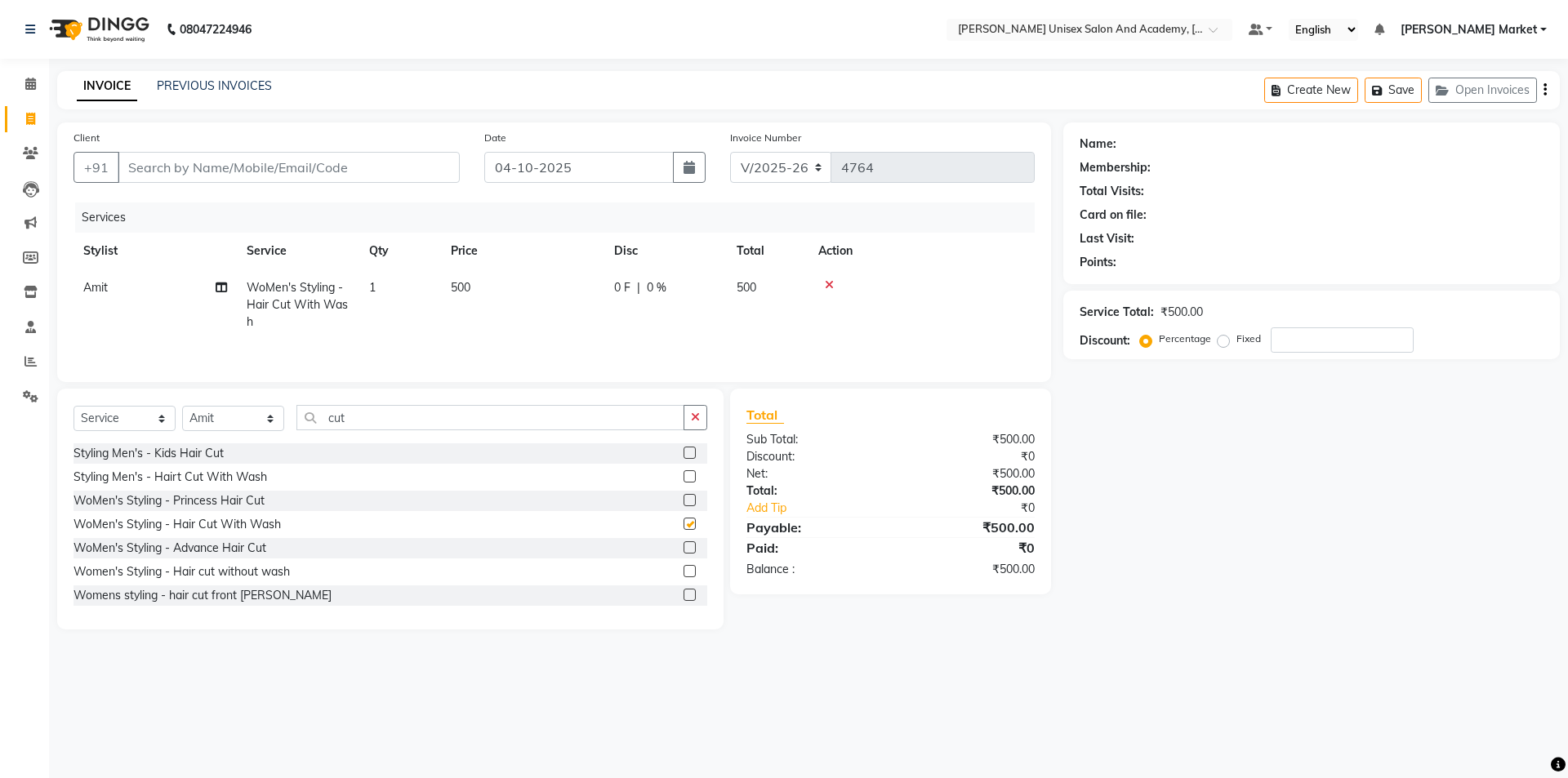
checkbox input "false"
click at [248, 411] on select "Select Stylist Amit anjali [PERSON_NAME] [PERSON_NAME] [PERSON_NAME] [PERSON_NA…" at bounding box center [232, 418] width 102 height 26
select select "73404"
click at [182, 406] on select "Select Stylist Amit anjali [PERSON_NAME] [PERSON_NAME] [PERSON_NAME] [PERSON_NA…" at bounding box center [232, 418] width 102 height 26
click at [355, 416] on input "cut" at bounding box center [490, 417] width 388 height 26
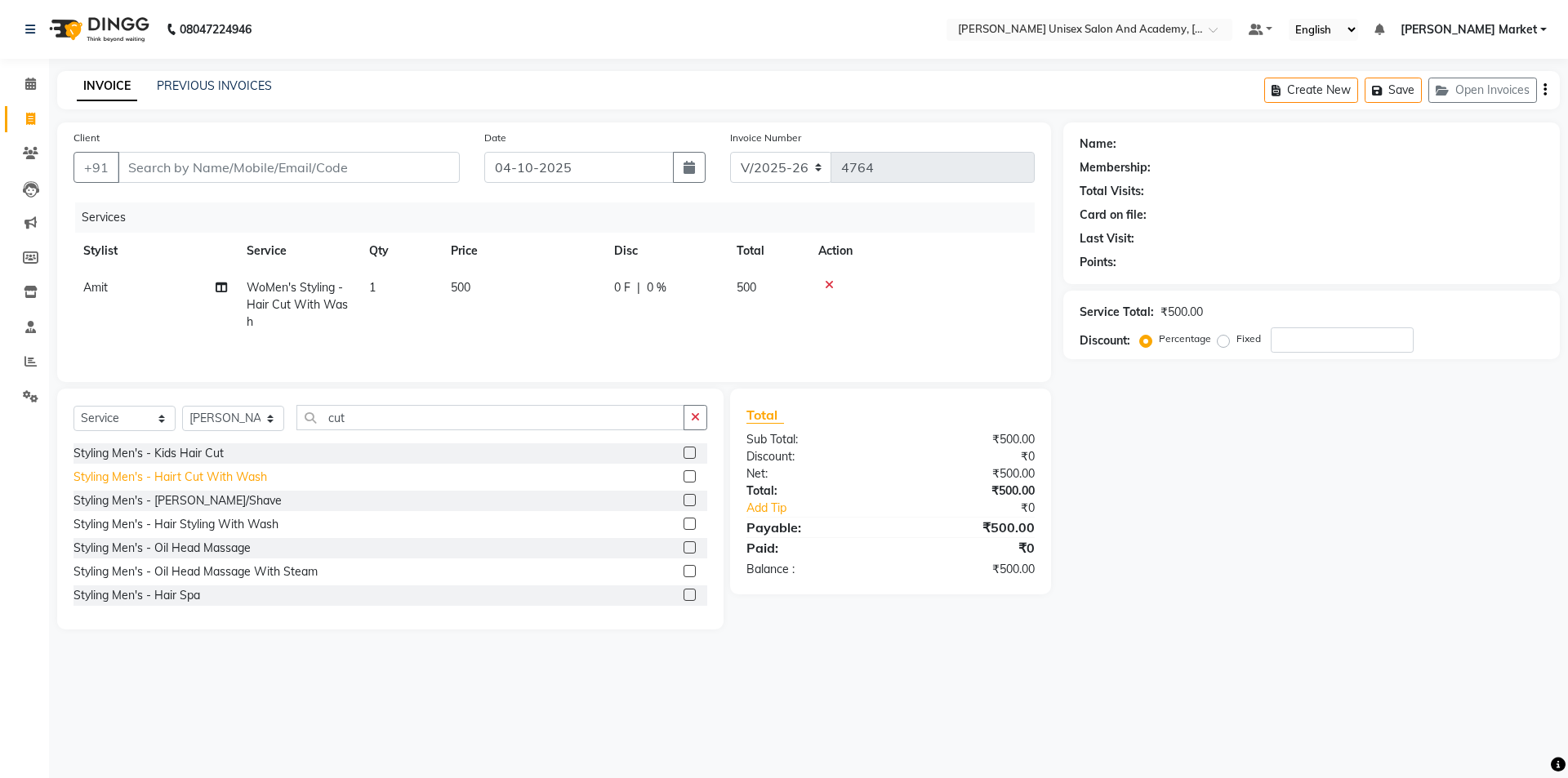
click at [189, 471] on div "Styling Men's - Hairt Cut With Wash" at bounding box center [170, 477] width 194 height 17
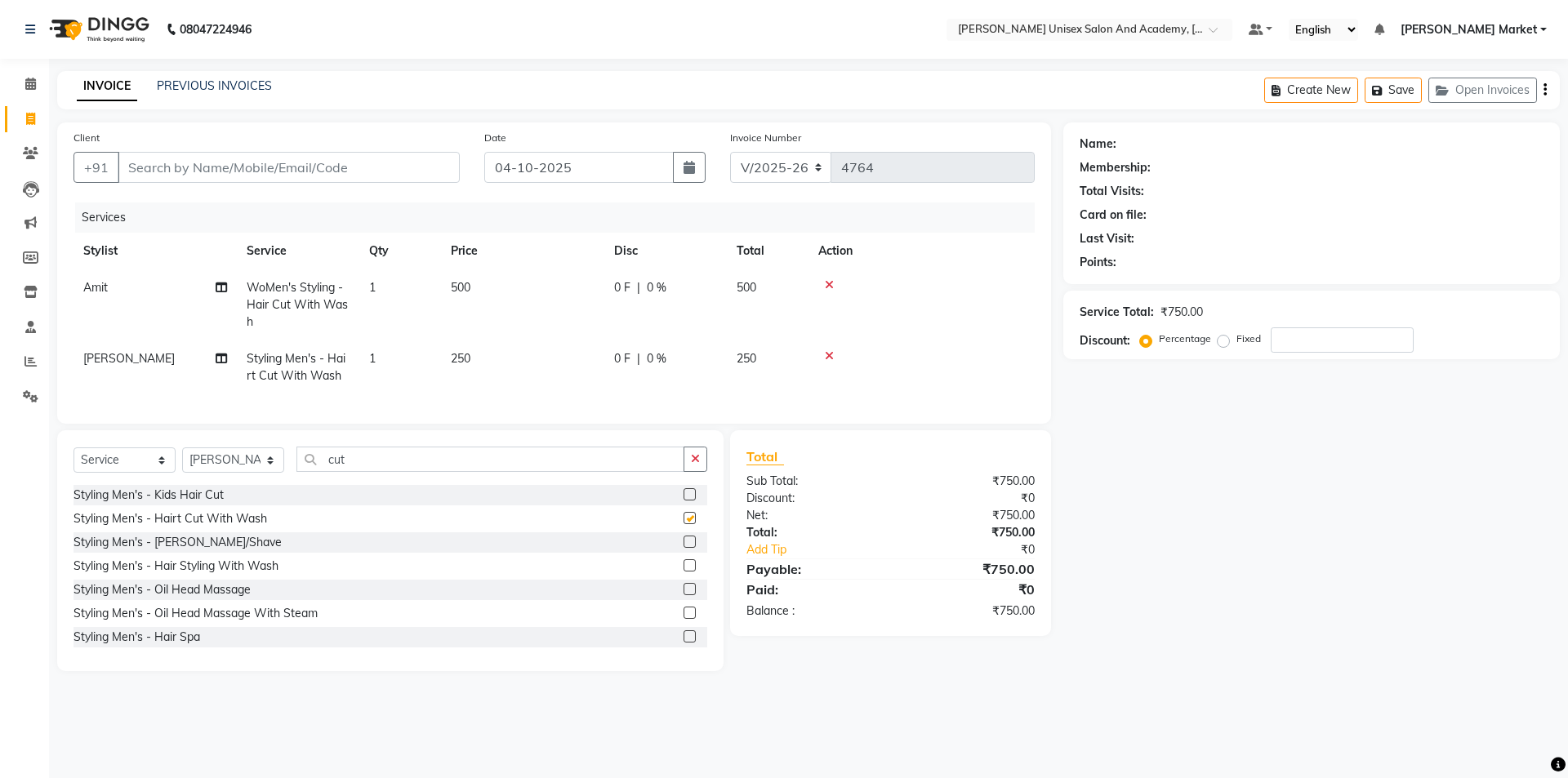
checkbox input "false"
click at [833, 357] on icon at bounding box center [830, 356] width 9 height 11
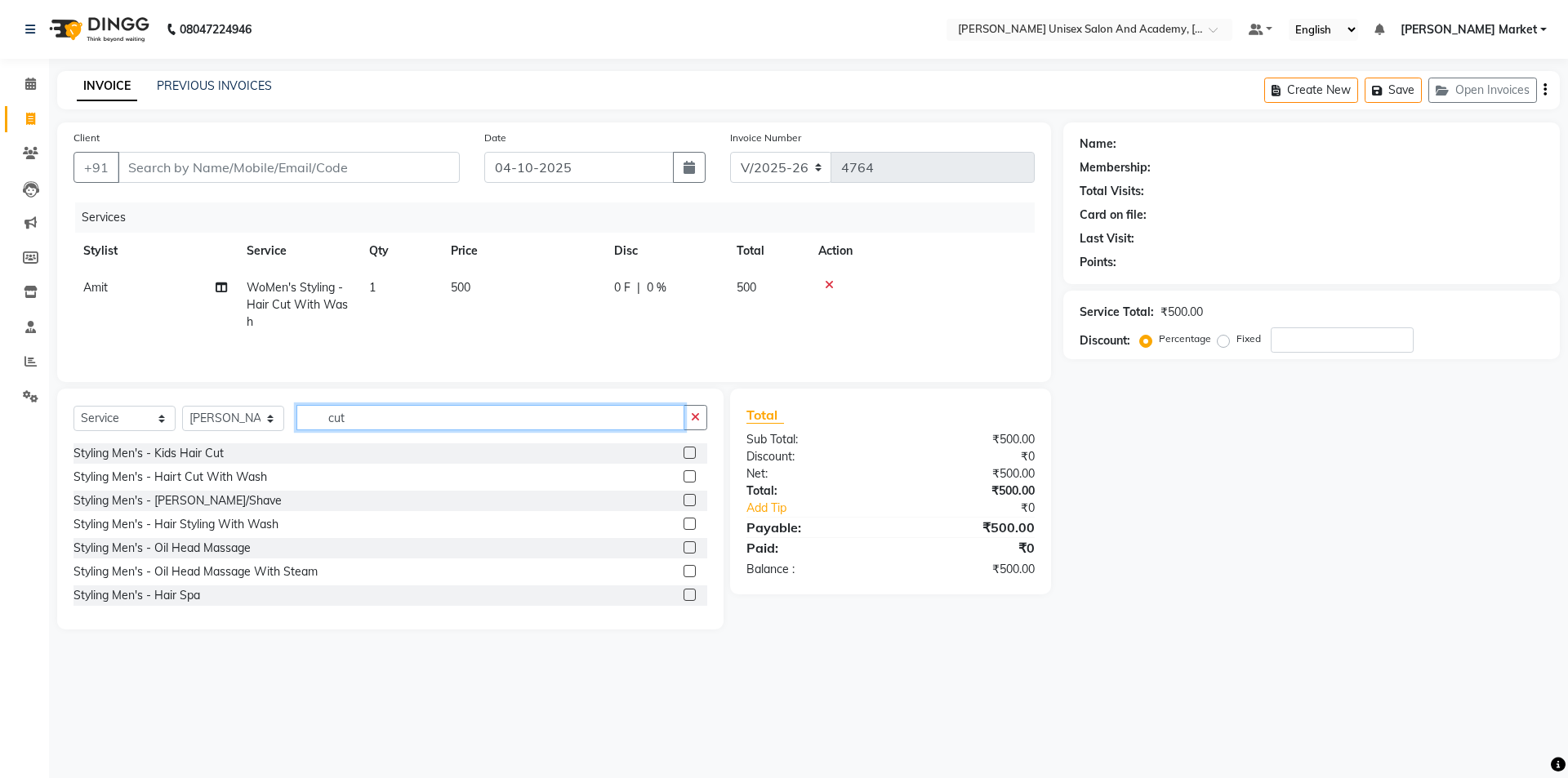
click at [403, 410] on input "cut" at bounding box center [490, 417] width 388 height 26
type input "cut"
click at [194, 522] on div "WoMen's Styling - Hair Cut With Wash" at bounding box center [177, 524] width 207 height 17
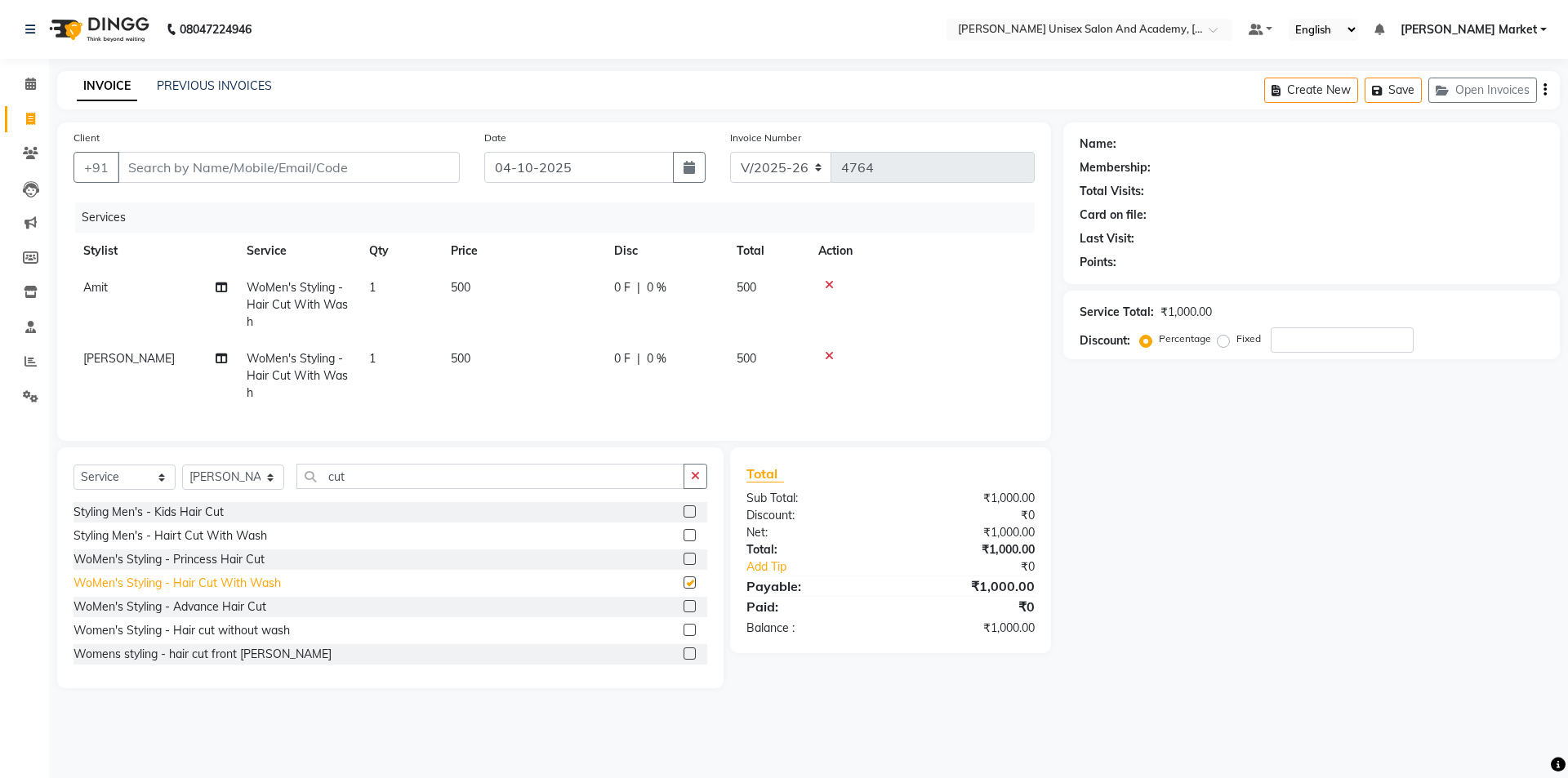
checkbox input "false"
click at [147, 172] on input "Client" at bounding box center [288, 167] width 342 height 31
click at [162, 163] on input "Client" at bounding box center [288, 167] width 342 height 31
type input "9"
type input "0"
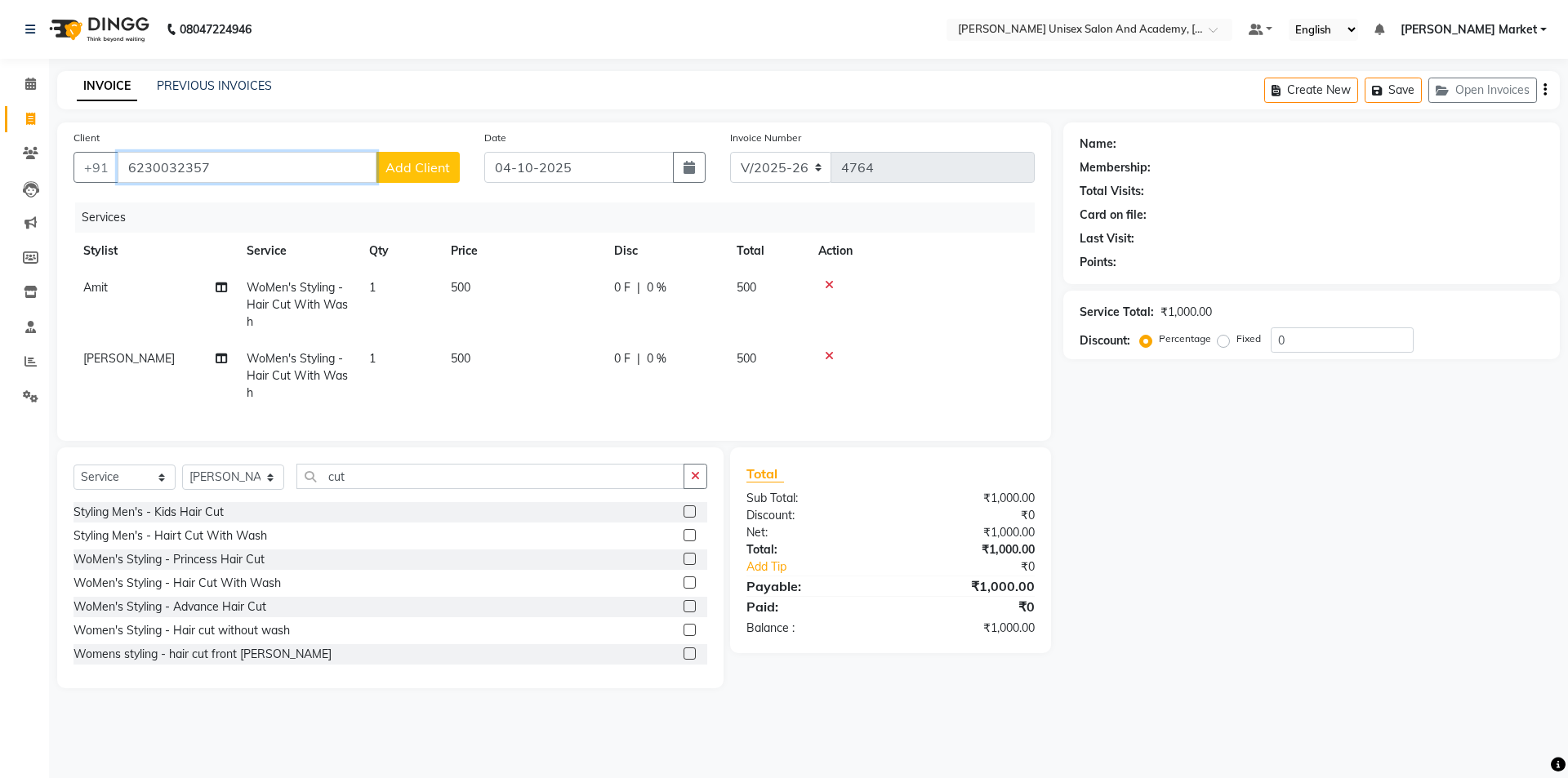
type input "6230032357"
click at [431, 165] on span "Add Client" at bounding box center [418, 167] width 64 height 17
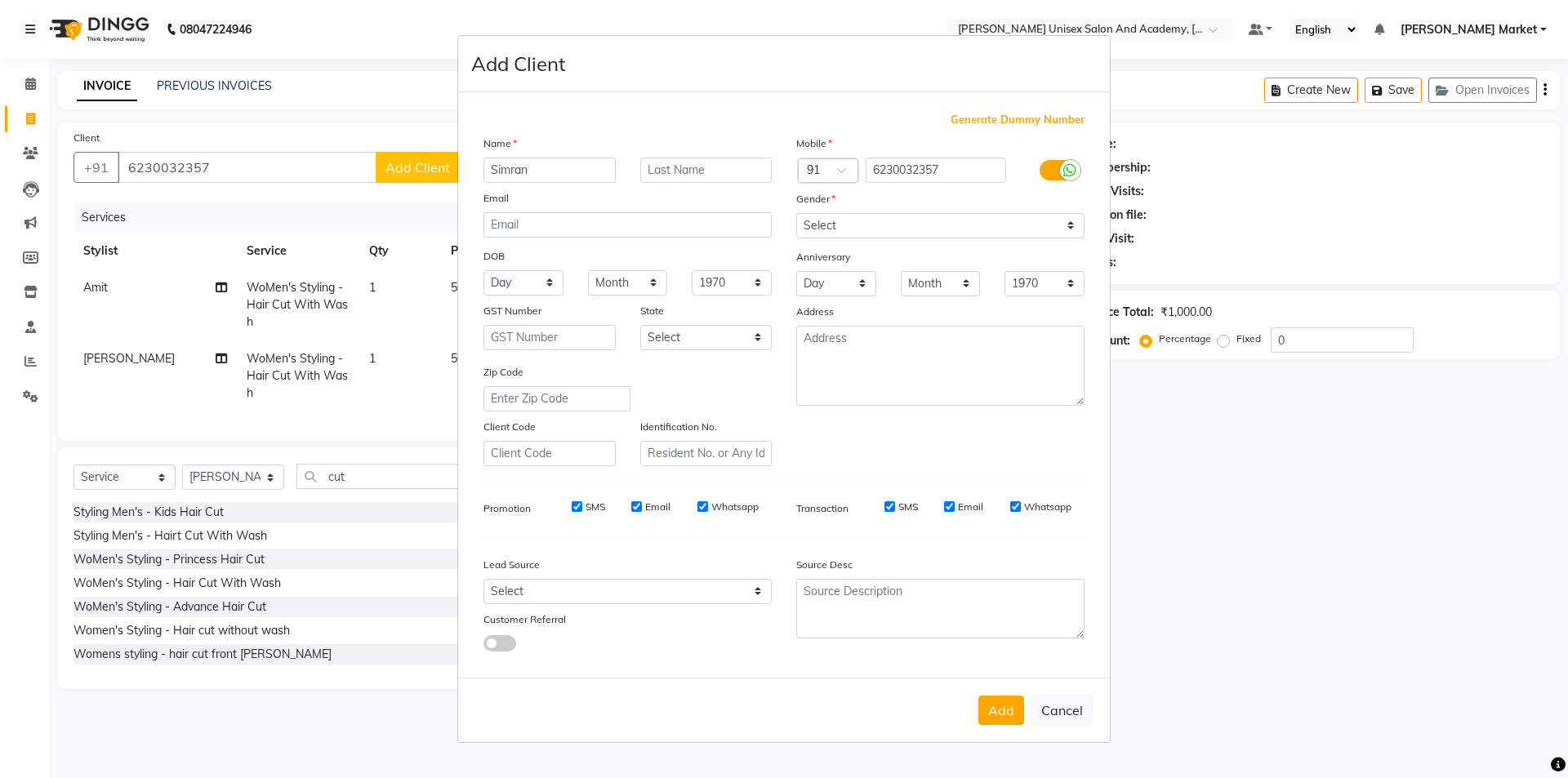
type input "Simran"
click at [690, 182] on input "text" at bounding box center [707, 171] width 132 height 26
click at [666, 172] on input "Kaudal" at bounding box center [707, 171] width 132 height 26
type input "[PERSON_NAME]"
click at [973, 227] on select "Select [DEMOGRAPHIC_DATA] [DEMOGRAPHIC_DATA] Other Prefer Not To Say" at bounding box center [940, 226] width 288 height 26
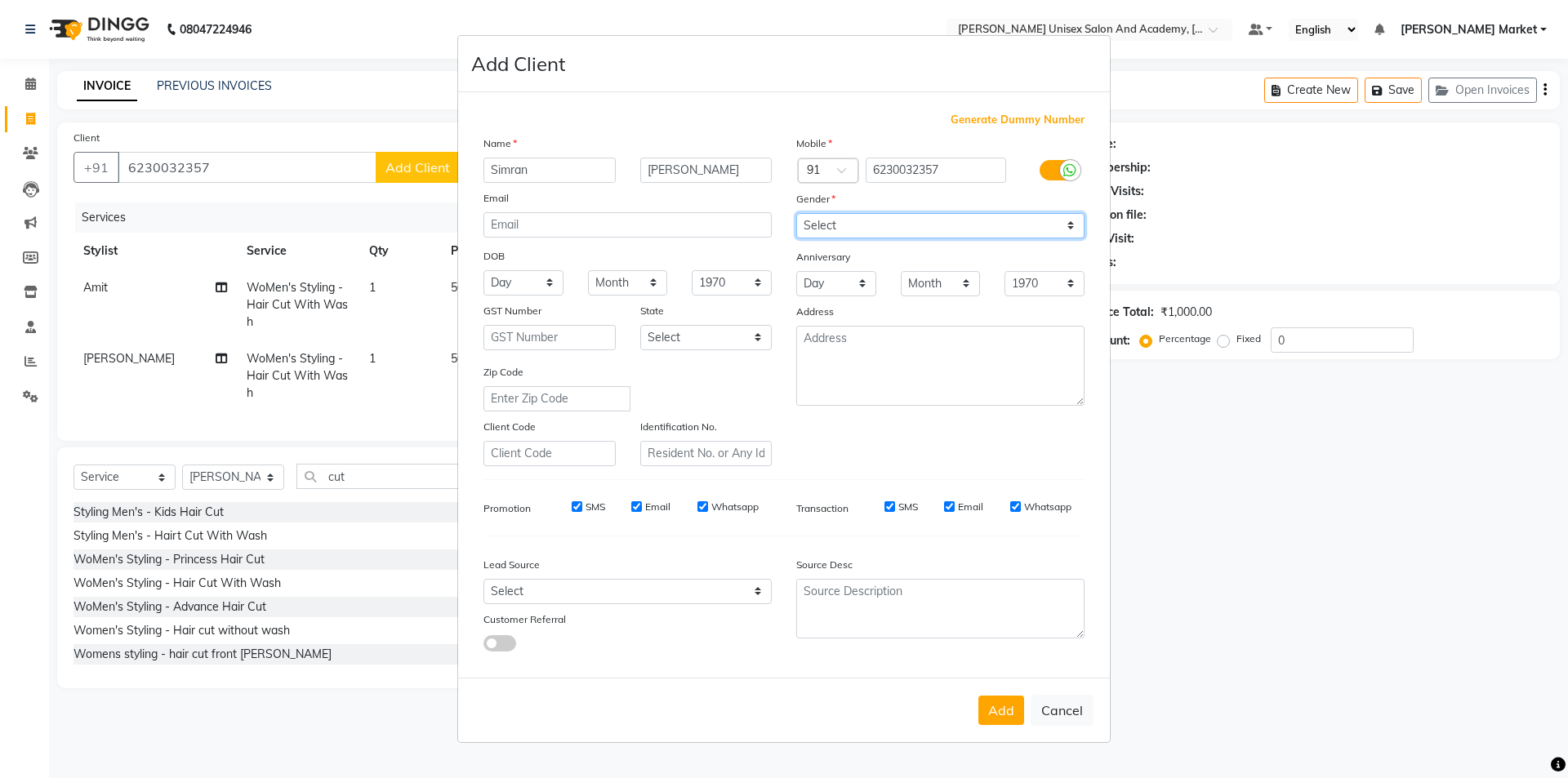
select select "[DEMOGRAPHIC_DATA]"
click at [796, 213] on select "Select [DEMOGRAPHIC_DATA] [DEMOGRAPHIC_DATA] Other Prefer Not To Say" at bounding box center [940, 226] width 288 height 26
click at [1003, 705] on button "Add" at bounding box center [1002, 710] width 46 height 29
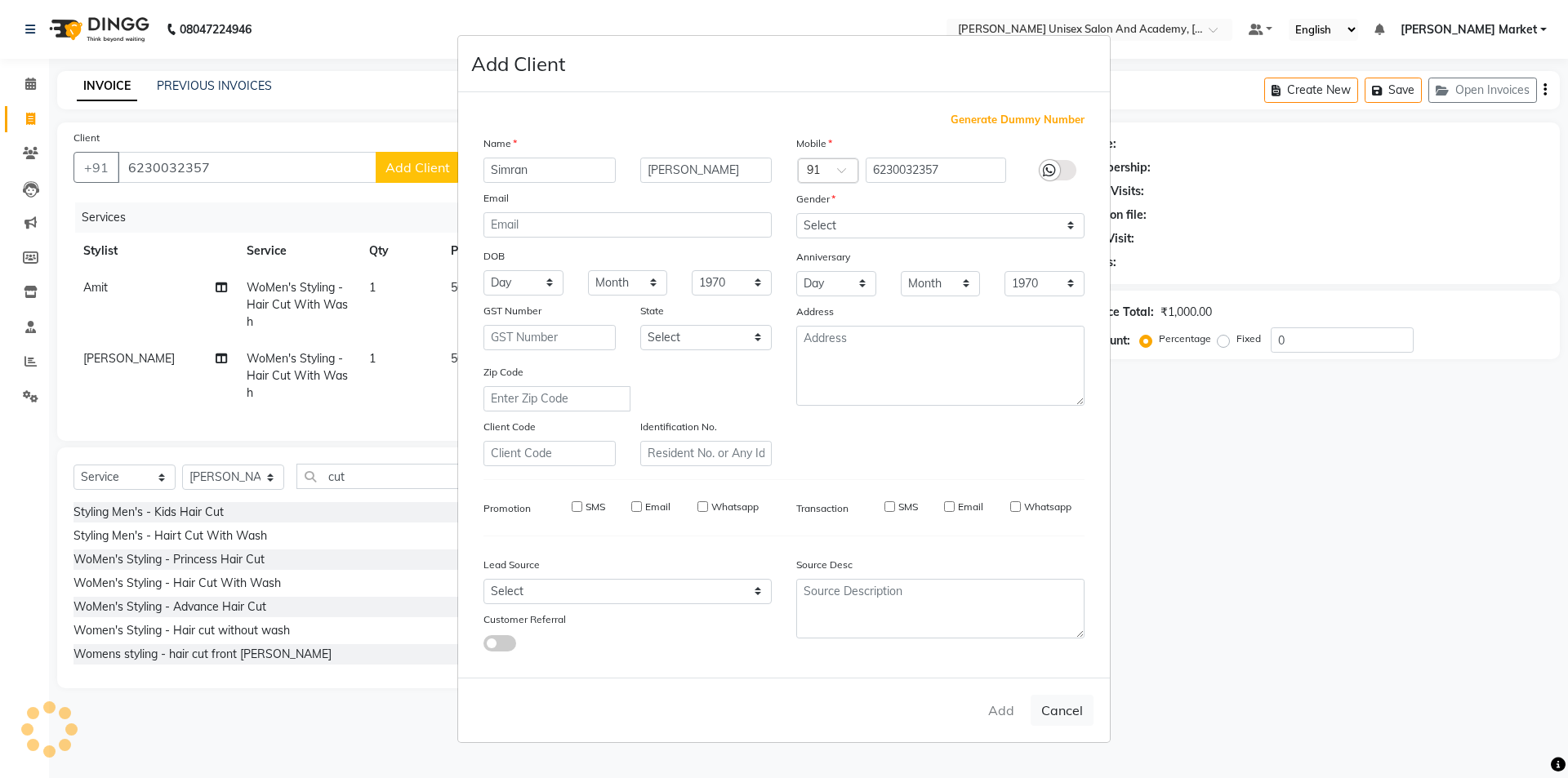
select select
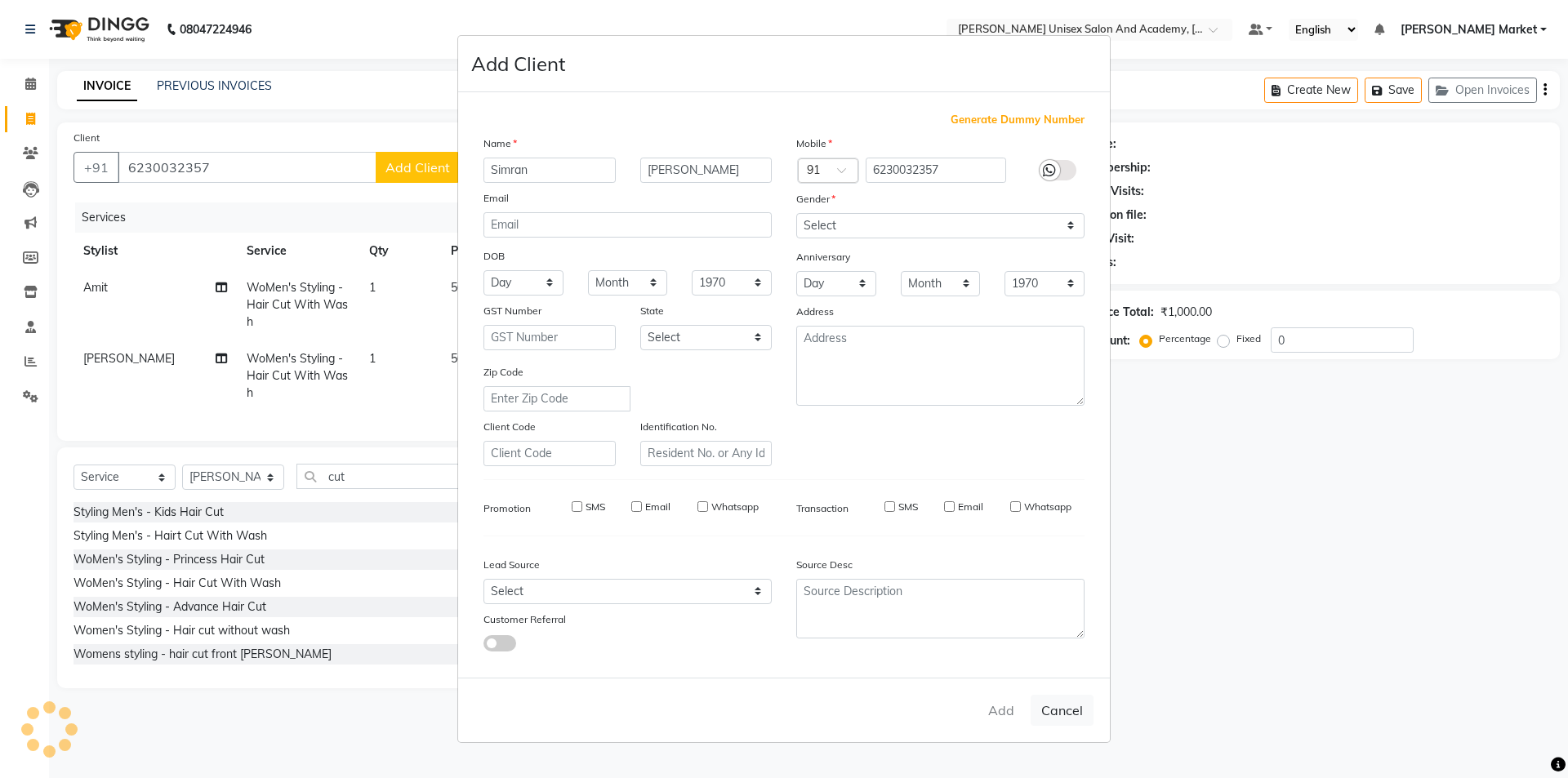
select select
checkbox input "false"
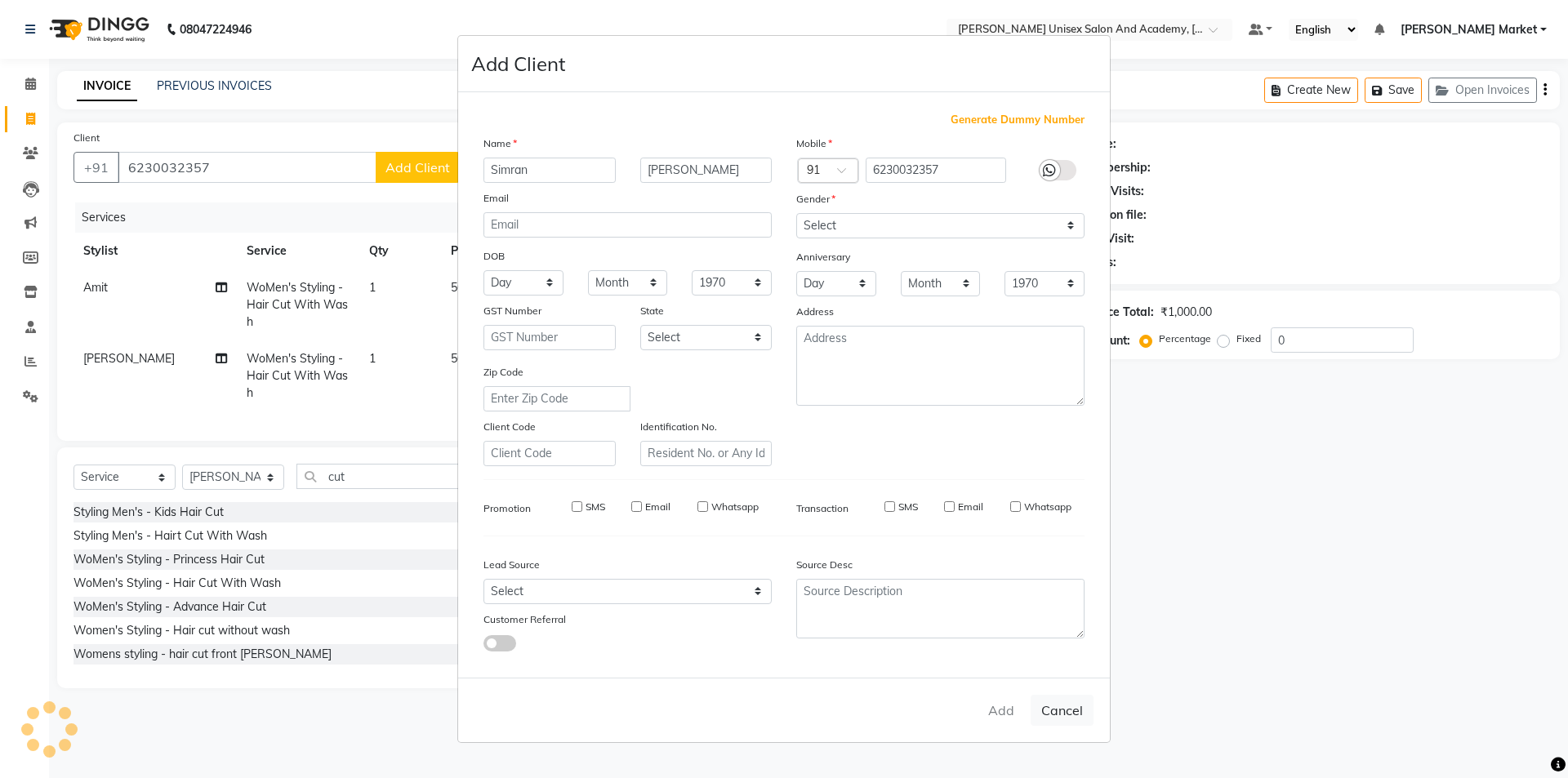
checkbox input "false"
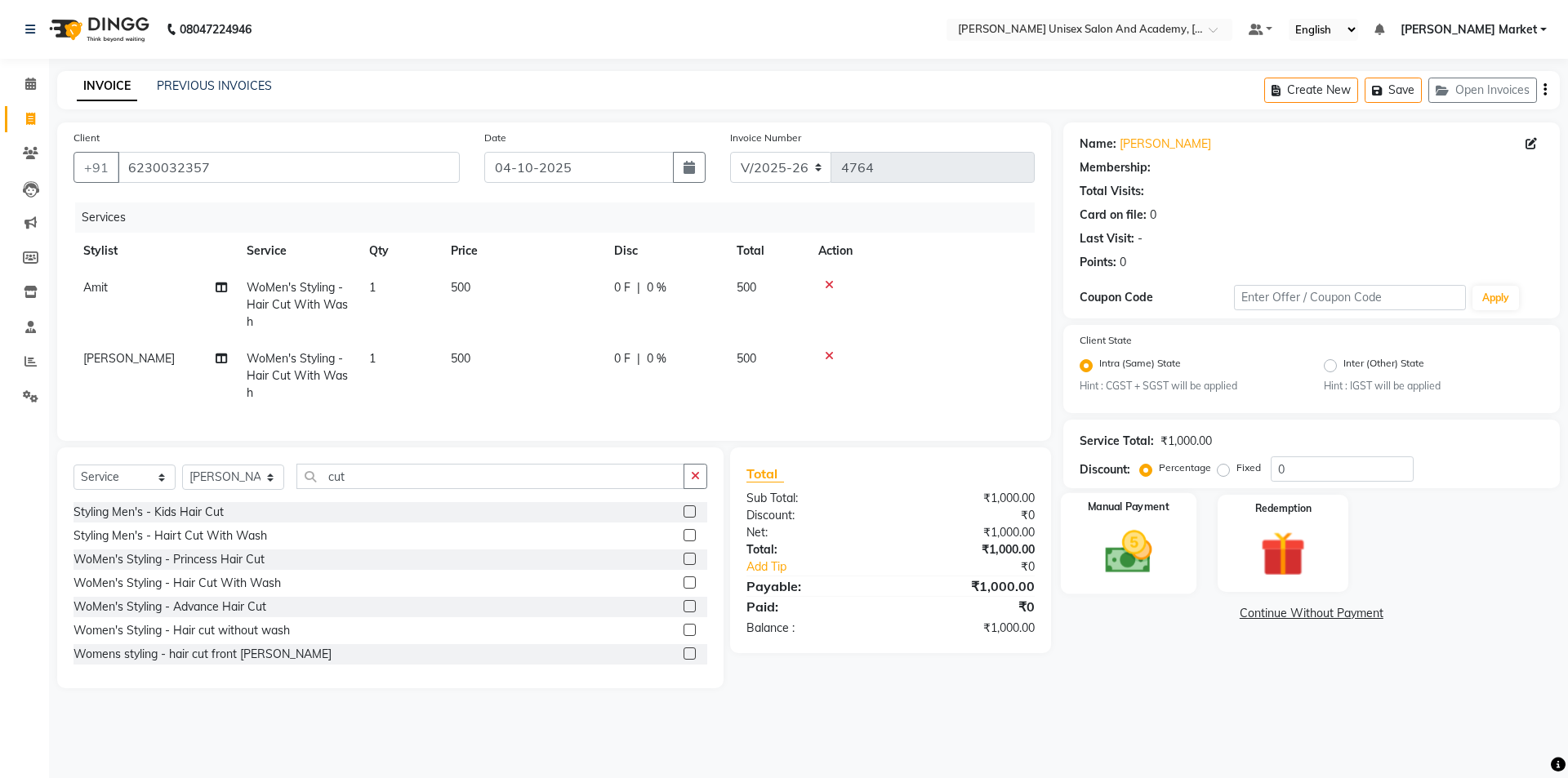
click at [1133, 544] on img at bounding box center [1128, 552] width 76 height 54
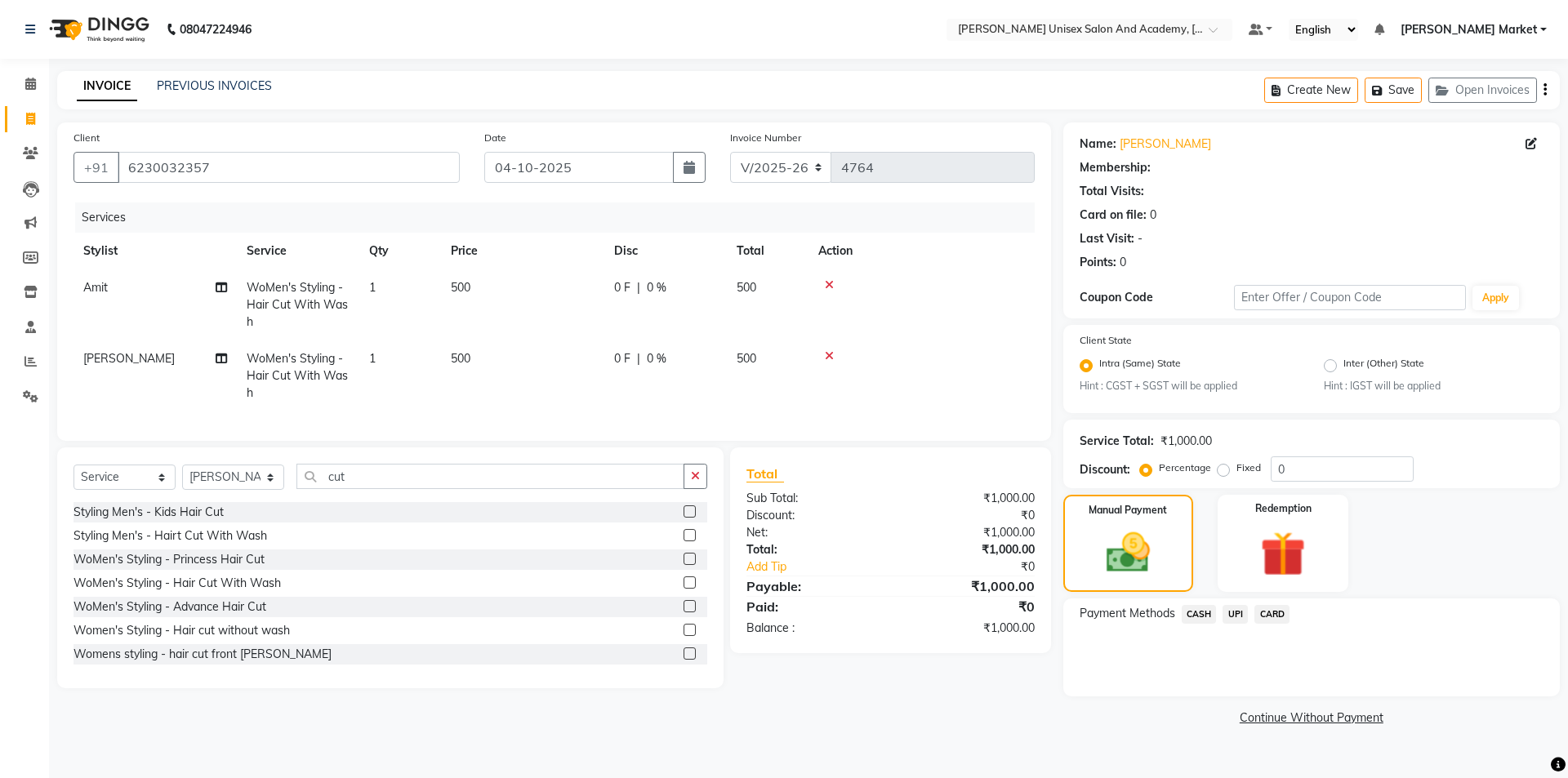
click at [1203, 610] on span "CASH" at bounding box center [1199, 614] width 35 height 18
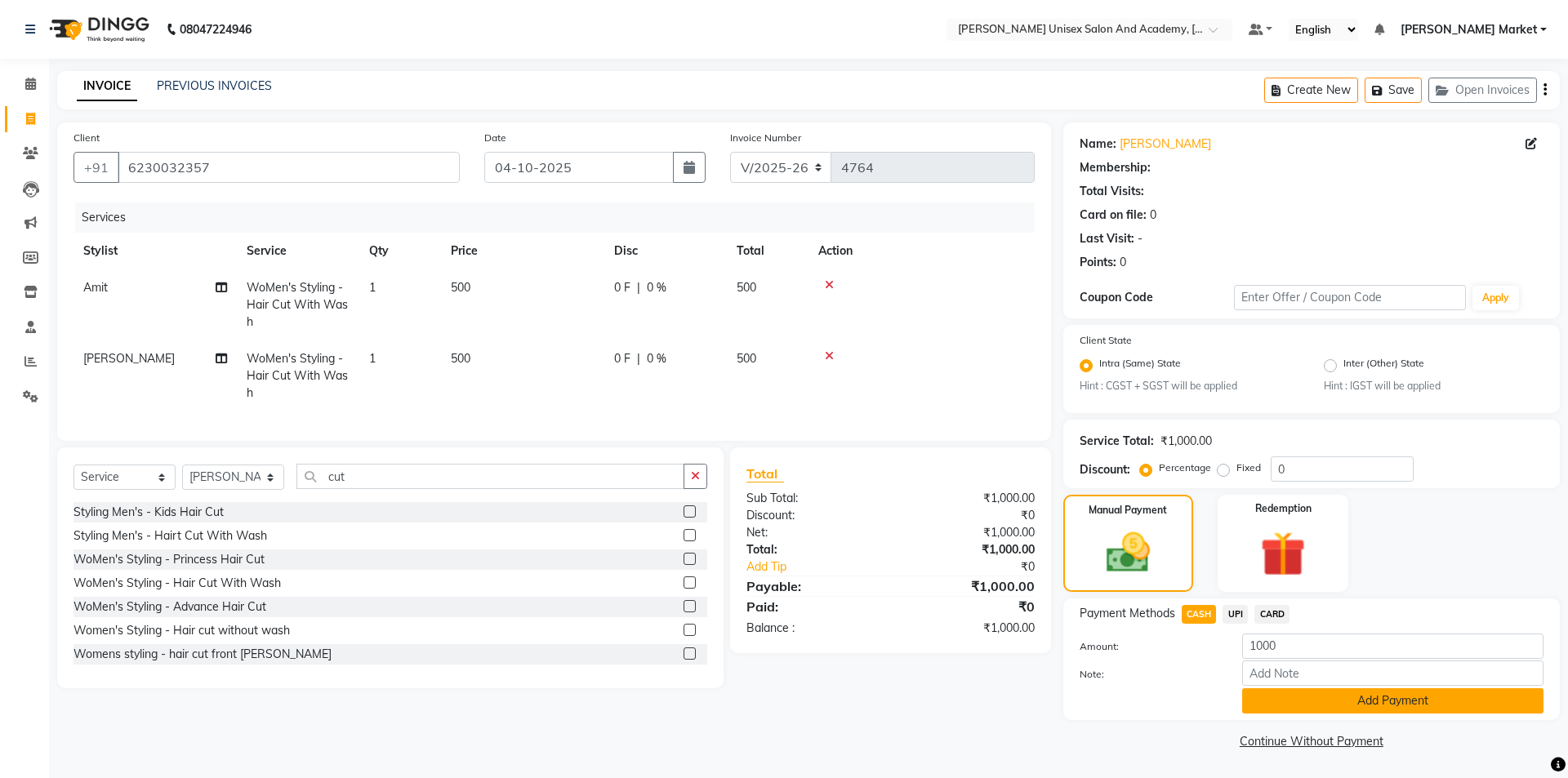
click at [1298, 699] on button "Add Payment" at bounding box center [1393, 701] width 301 height 26
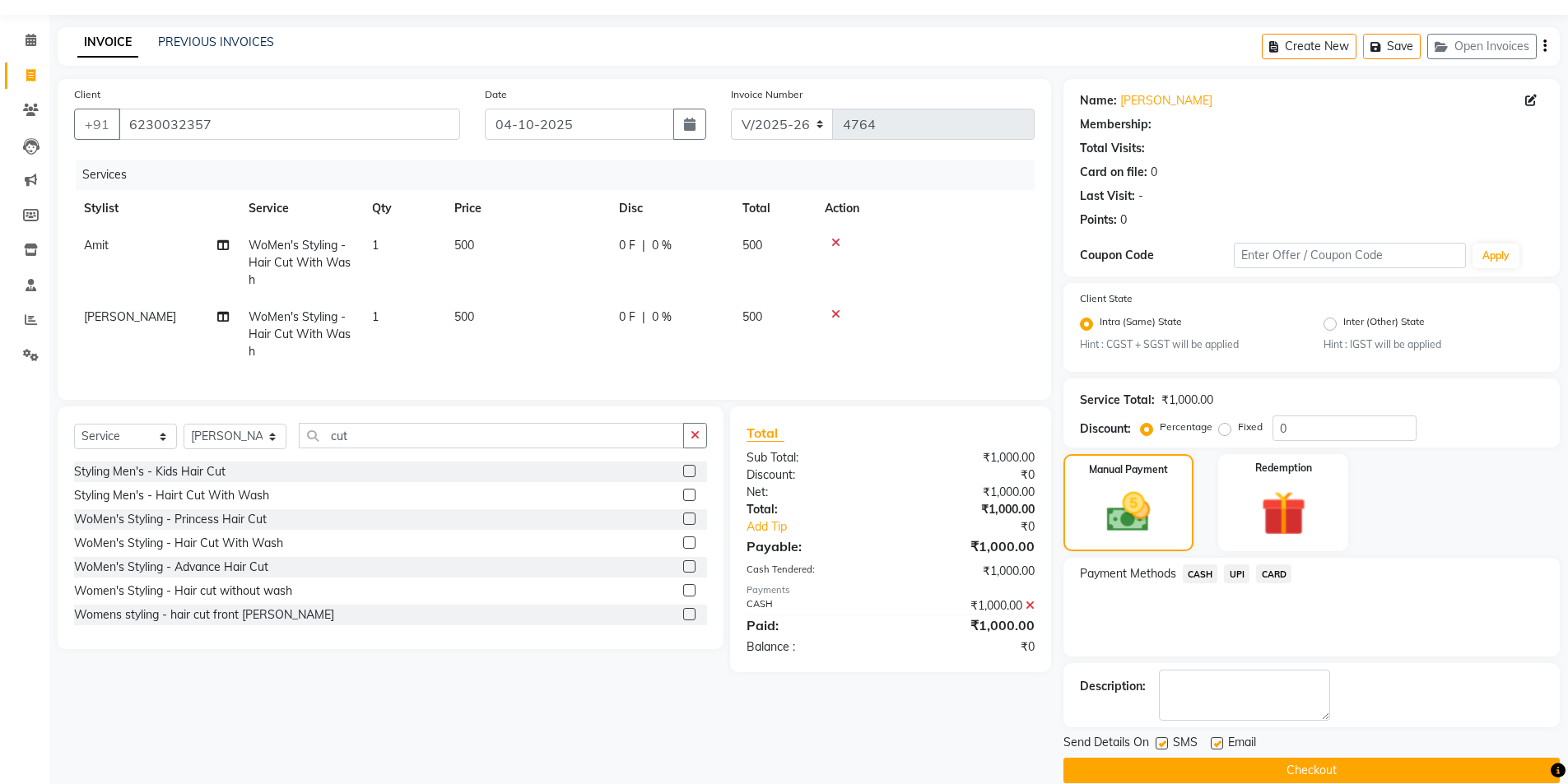
scroll to position [68, 0]
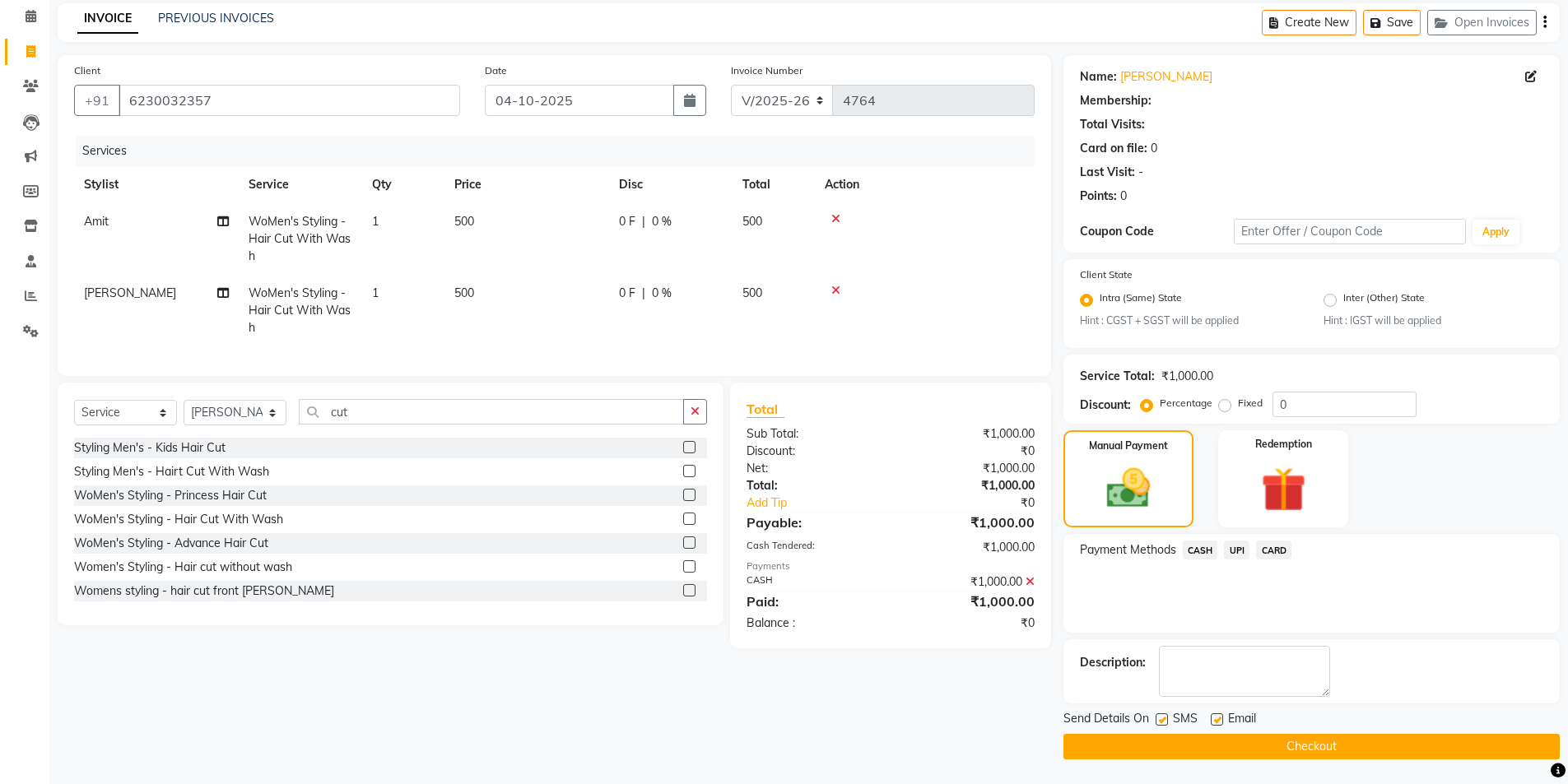
drag, startPoint x: 1290, startPoint y: 747, endPoint x: 1284, endPoint y: 741, distance: 8.5
click at [1290, 747] on button "Checkout" at bounding box center [1312, 747] width 497 height 26
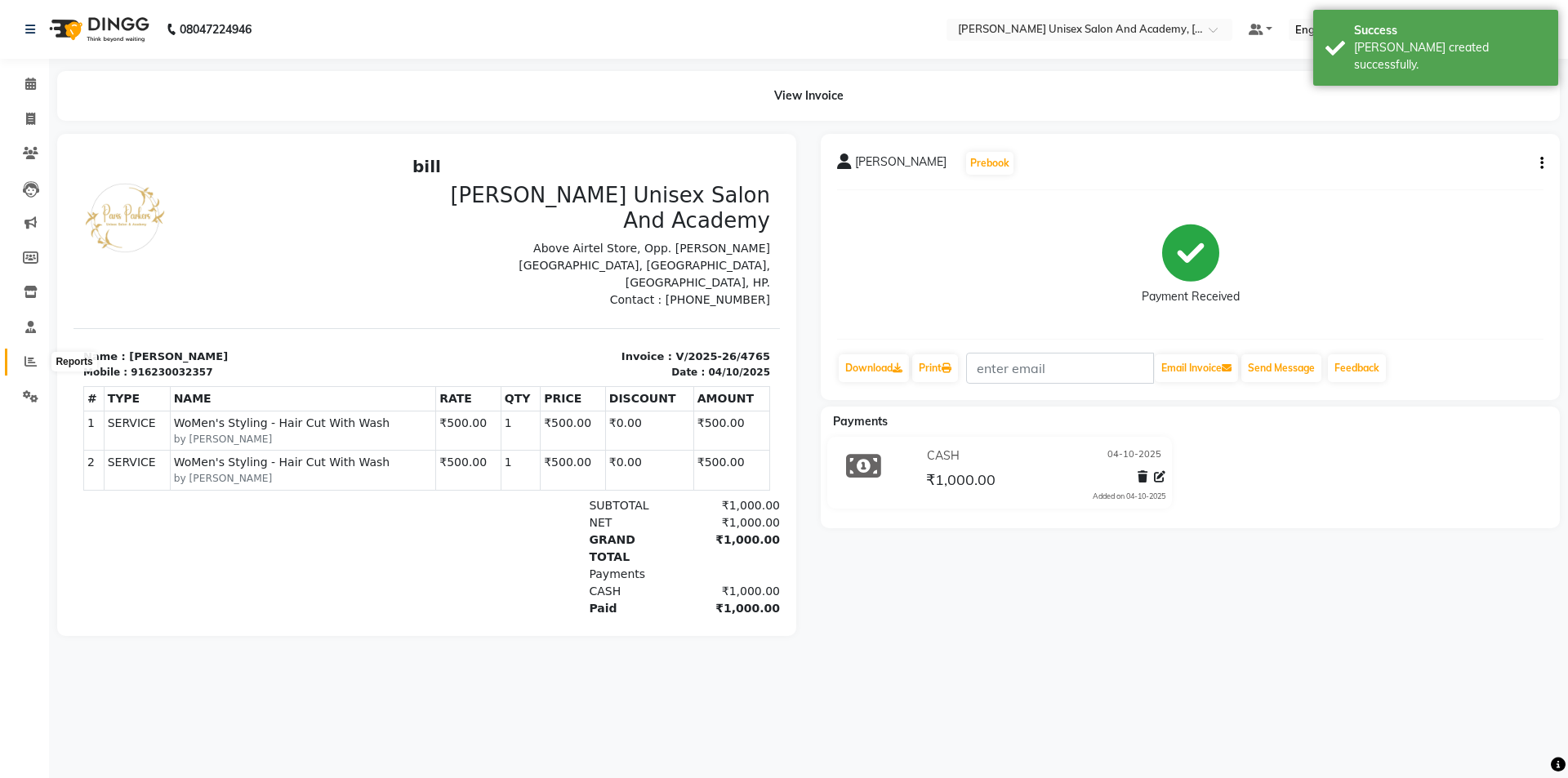
click at [33, 358] on icon at bounding box center [30, 361] width 12 height 12
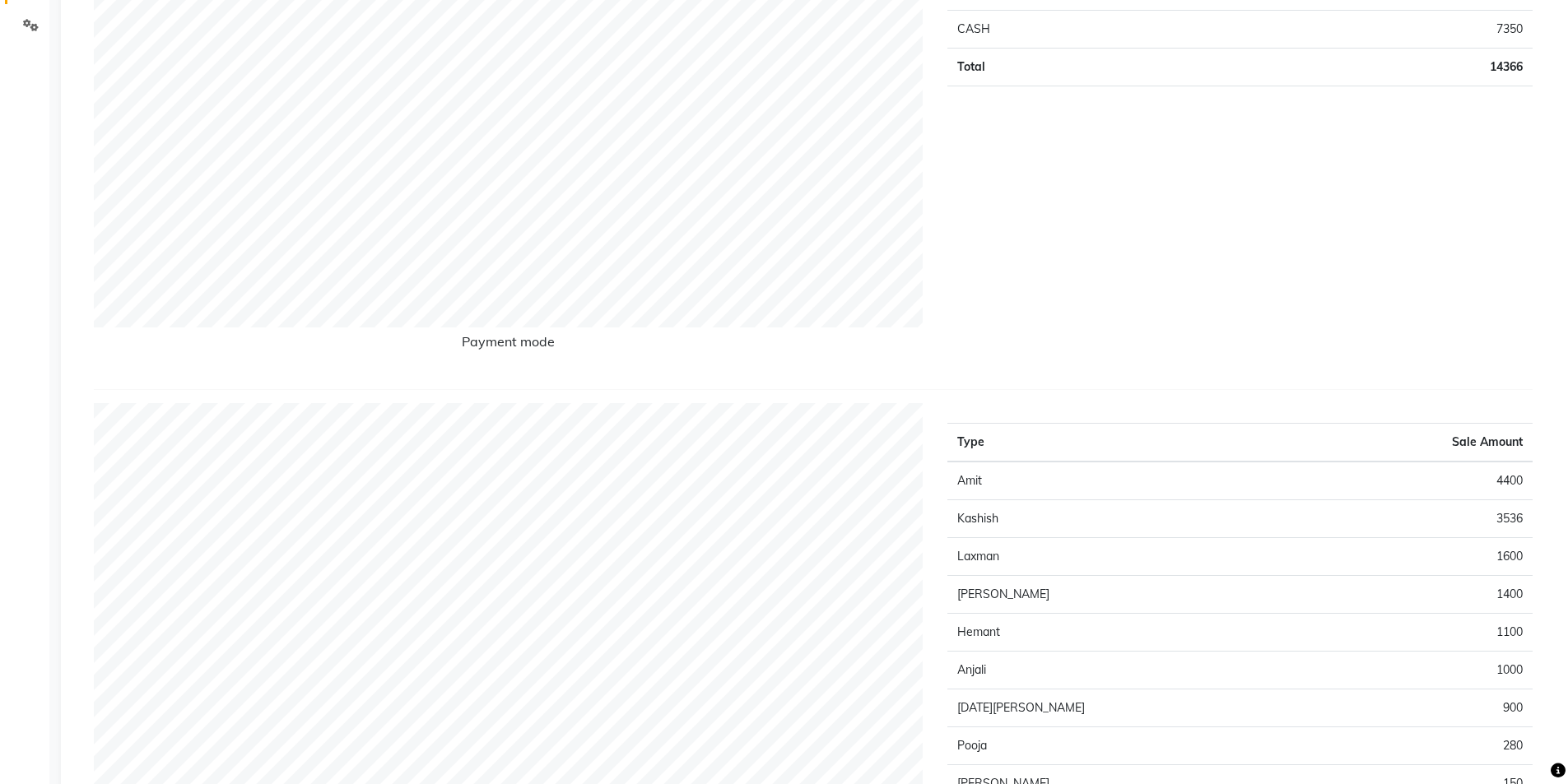
scroll to position [329, 0]
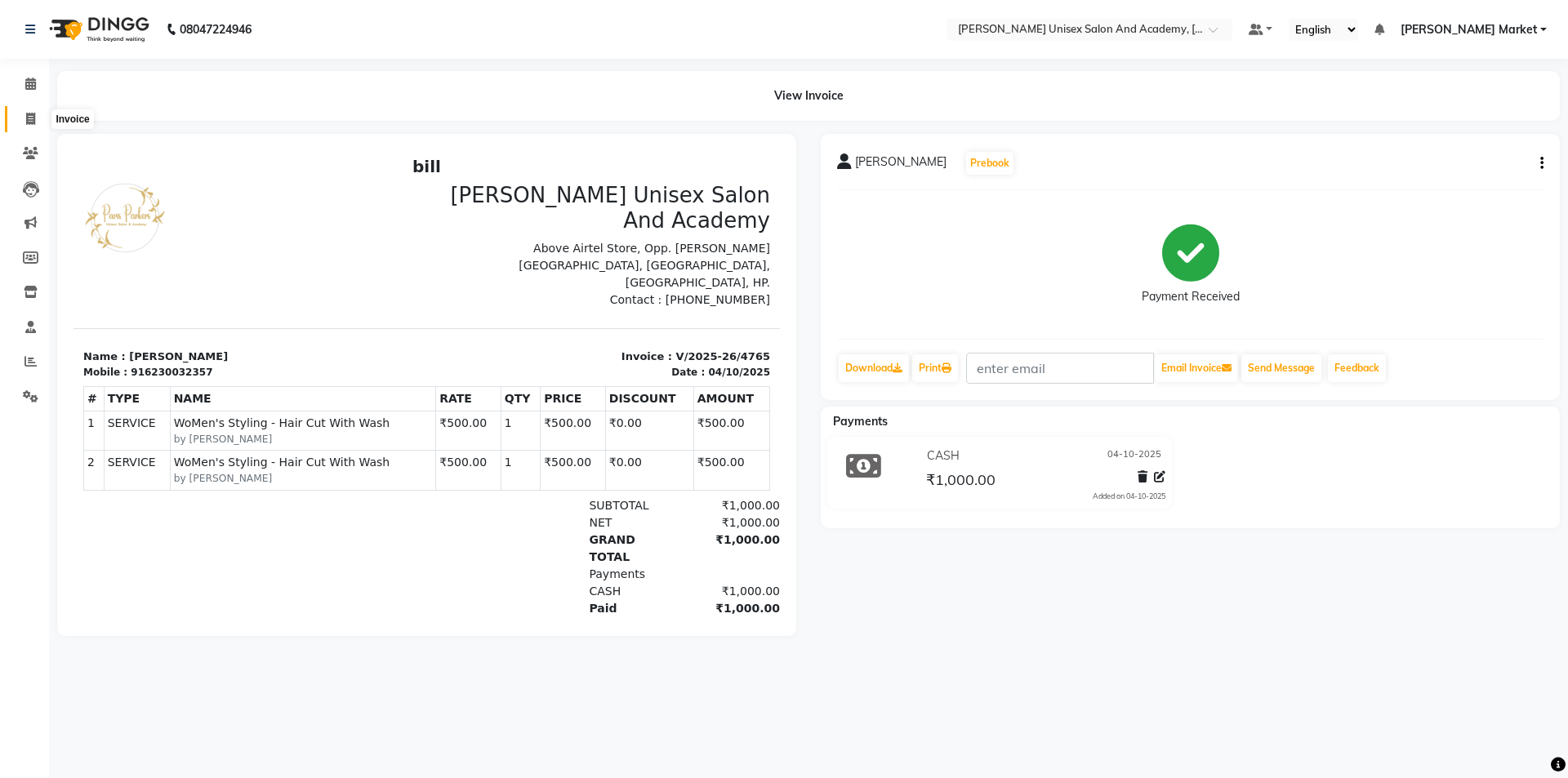
click at [25, 115] on span at bounding box center [30, 119] width 28 height 18
select select "service"
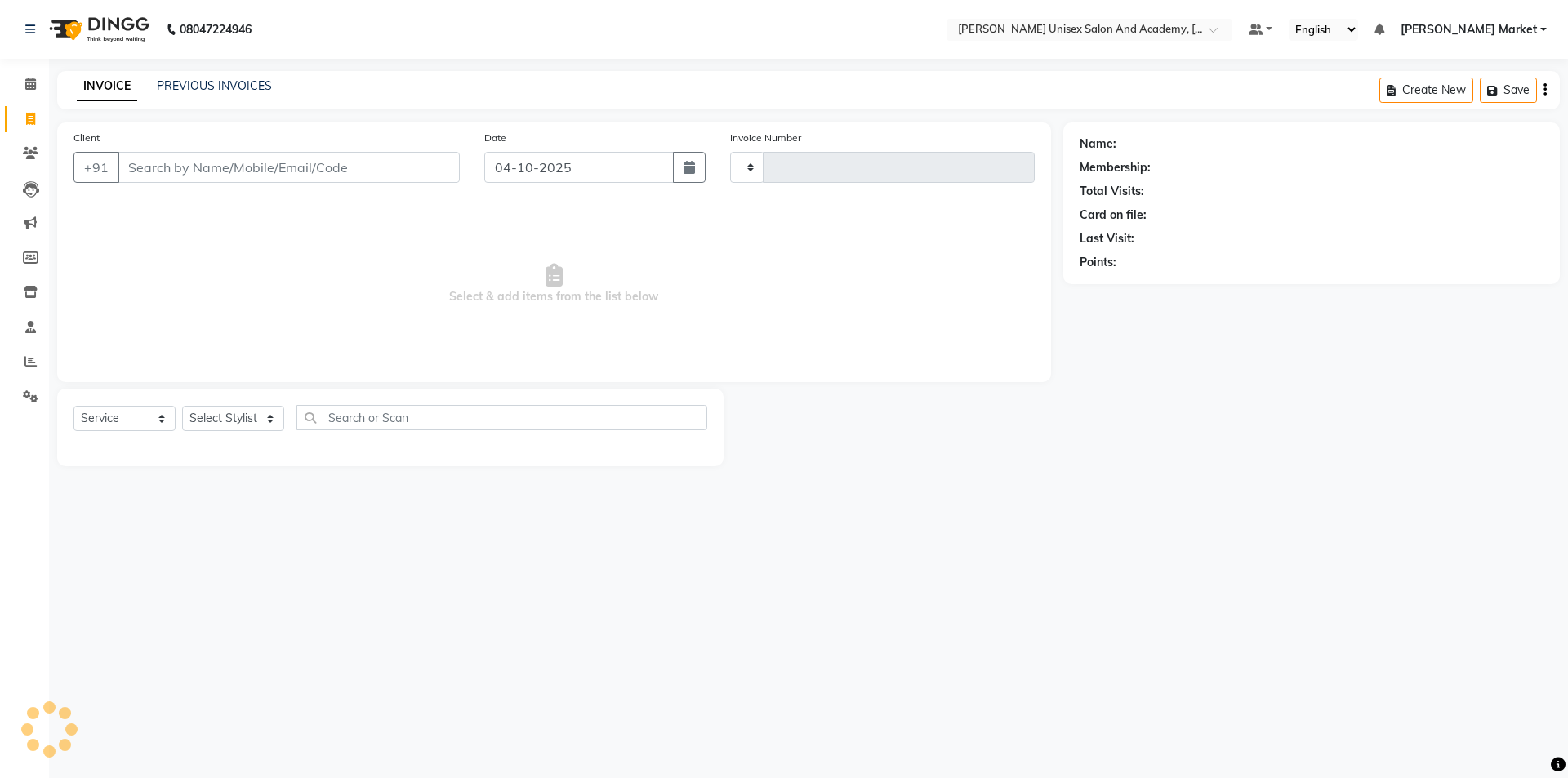
type input "4766"
select select "8060"
click at [196, 422] on select "Select Stylist Amit anjali [PERSON_NAME] [PERSON_NAME] [PERSON_NAME] [PERSON_NA…" at bounding box center [232, 418] width 102 height 26
select select "73407"
click at [182, 406] on select "Select Stylist Amit anjali [PERSON_NAME] [PERSON_NAME] [PERSON_NAME] [PERSON_NA…" at bounding box center [232, 418] width 102 height 26
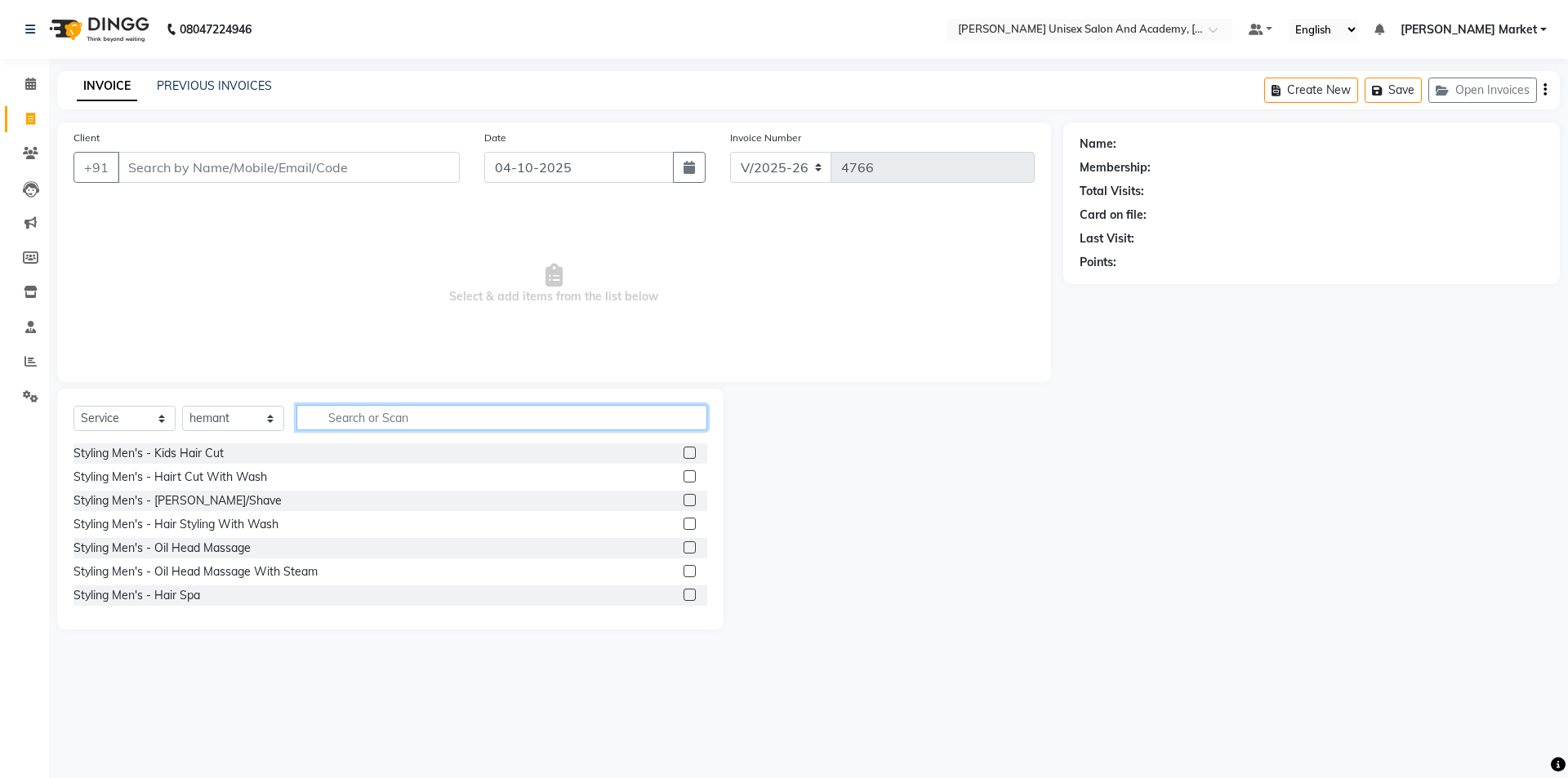
click at [367, 410] on input "text" at bounding box center [502, 417] width 411 height 26
type input "colour"
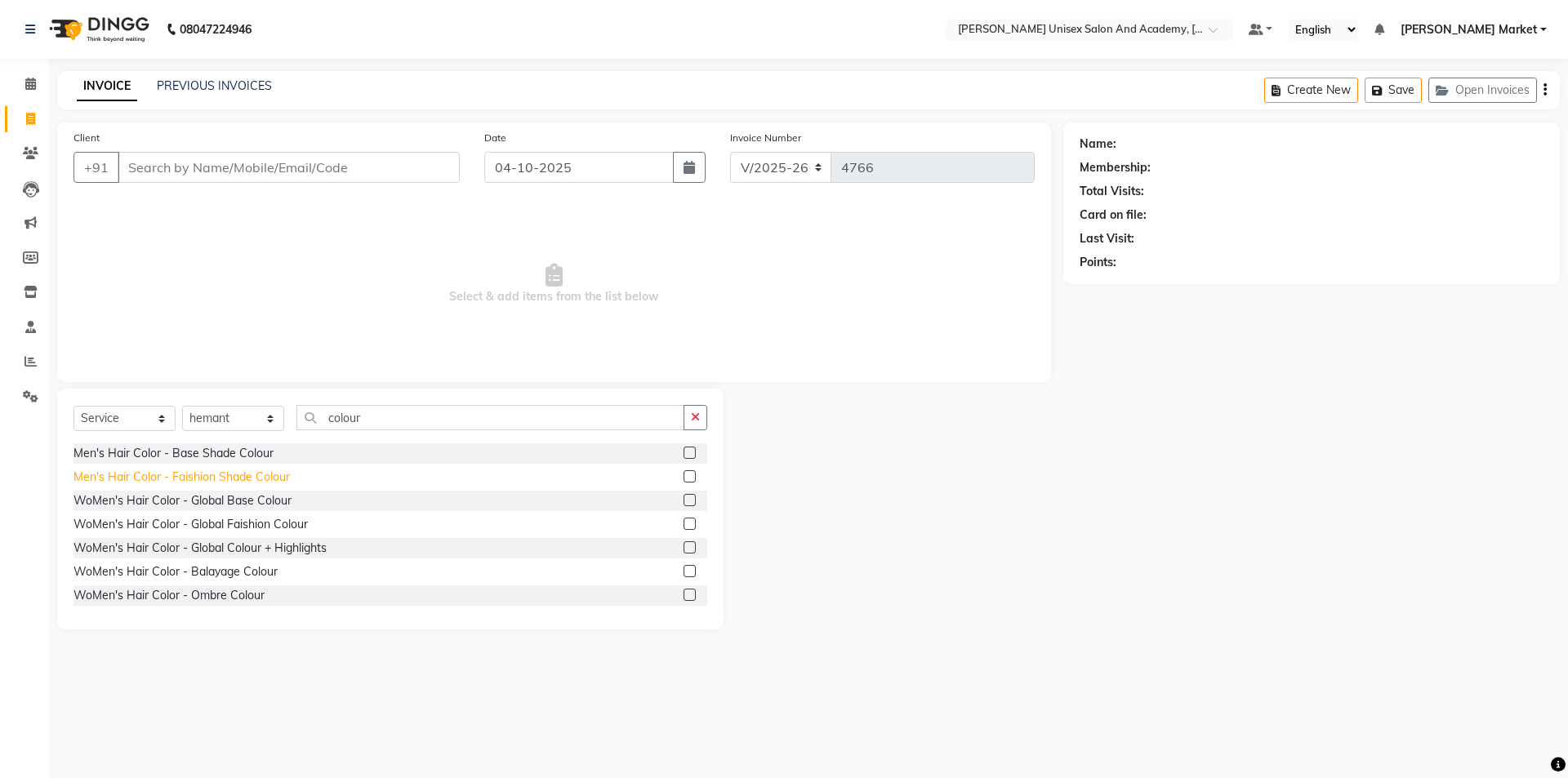
click at [286, 475] on div "Men's Hair Color - Faishion Shade Colour" at bounding box center [182, 477] width 217 height 17
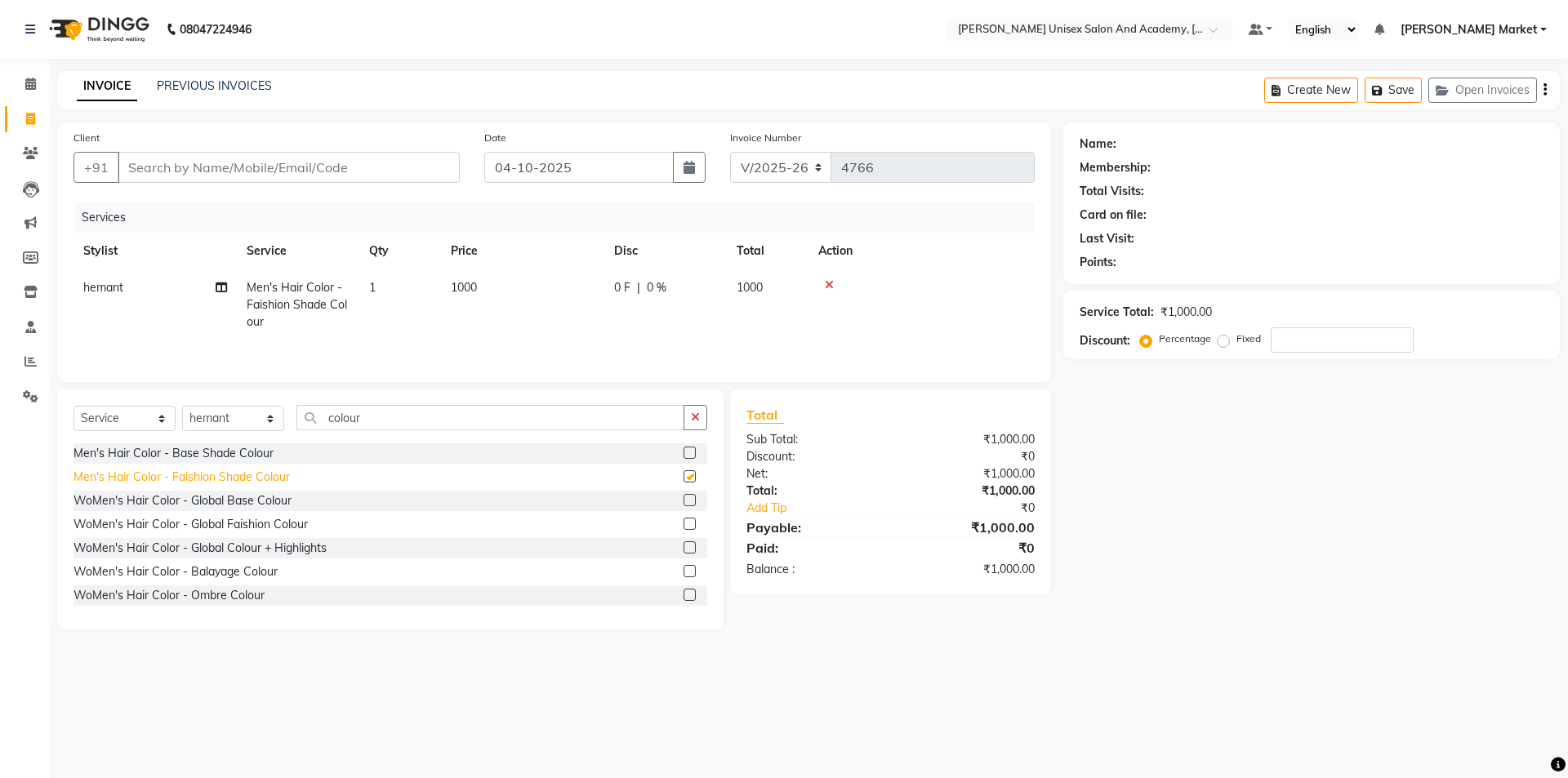
checkbox input "false"
click at [826, 283] on icon at bounding box center [830, 284] width 9 height 11
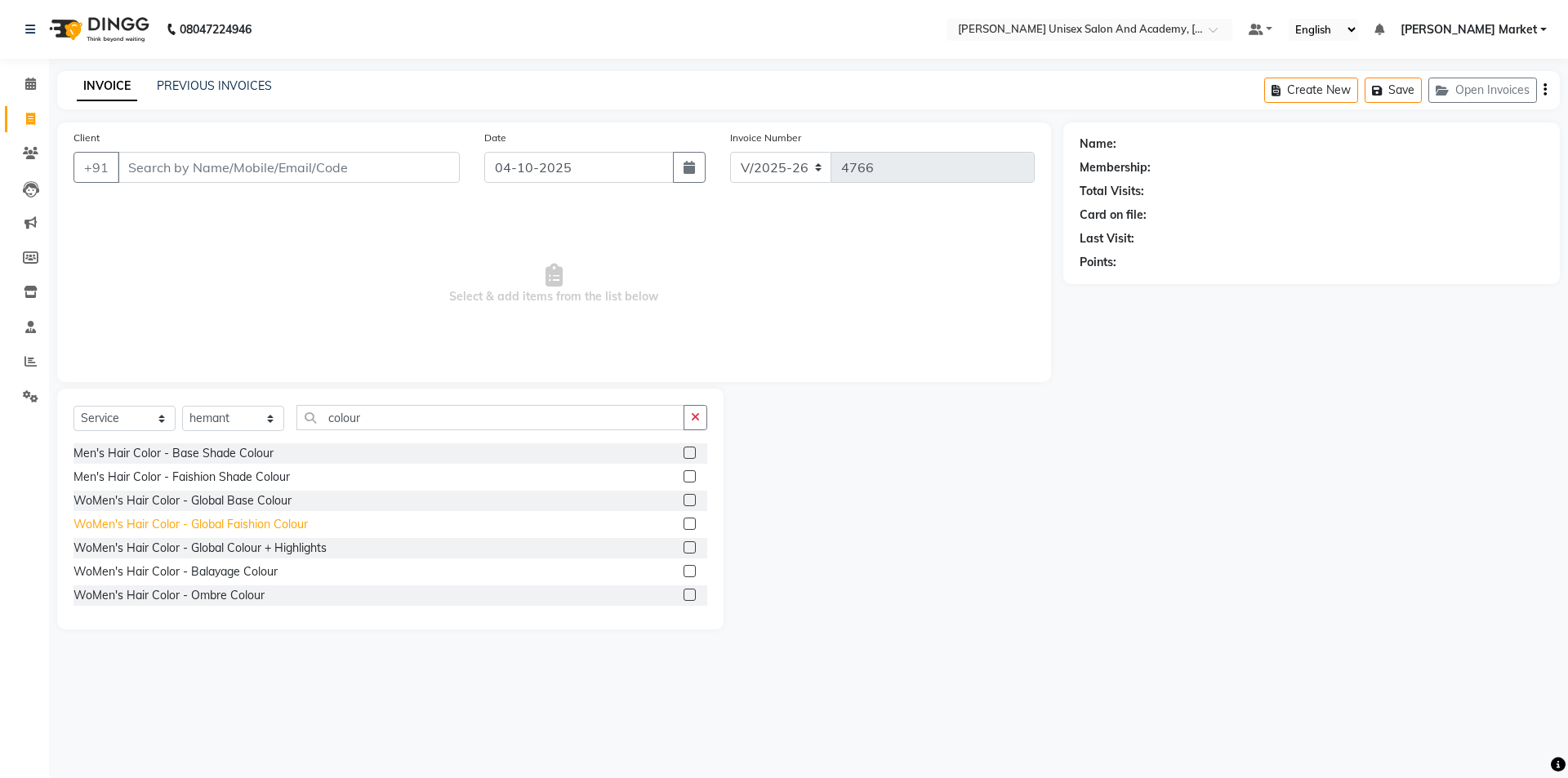
click at [211, 523] on div "WoMen's Hair Color - Global Faishion Colour" at bounding box center [190, 524] width 234 height 17
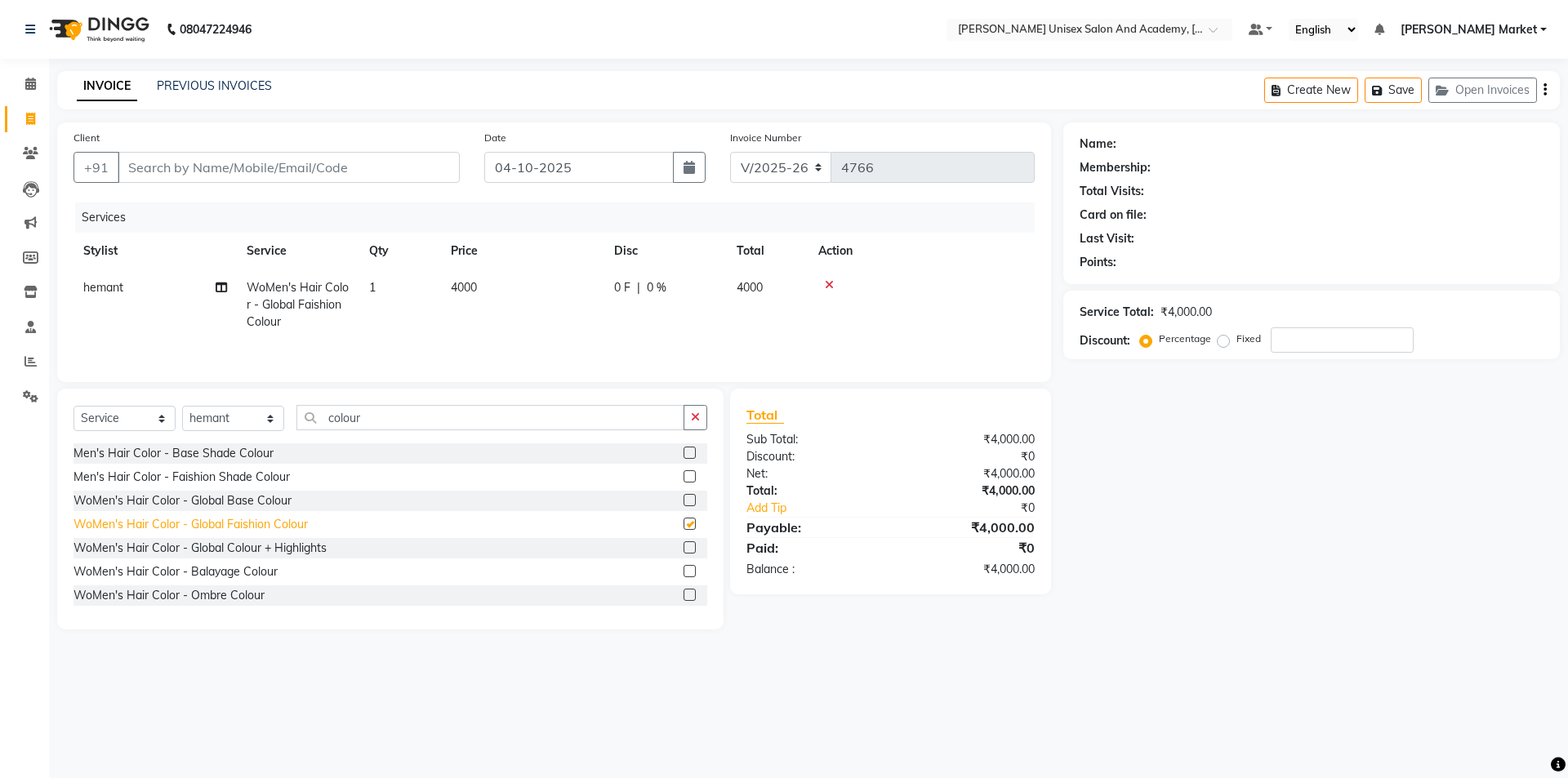
checkbox input "false"
click at [234, 426] on select "Select Stylist Amit anjali [PERSON_NAME] [PERSON_NAME] [PERSON_NAME] [PERSON_NA…" at bounding box center [232, 418] width 102 height 26
select select "73416"
click at [182, 406] on select "Select Stylist Amit anjali [PERSON_NAME] [PERSON_NAME] [PERSON_NAME] [PERSON_NA…" at bounding box center [232, 418] width 102 height 26
drag, startPoint x: 695, startPoint y: 417, endPoint x: 633, endPoint y: 416, distance: 62.0
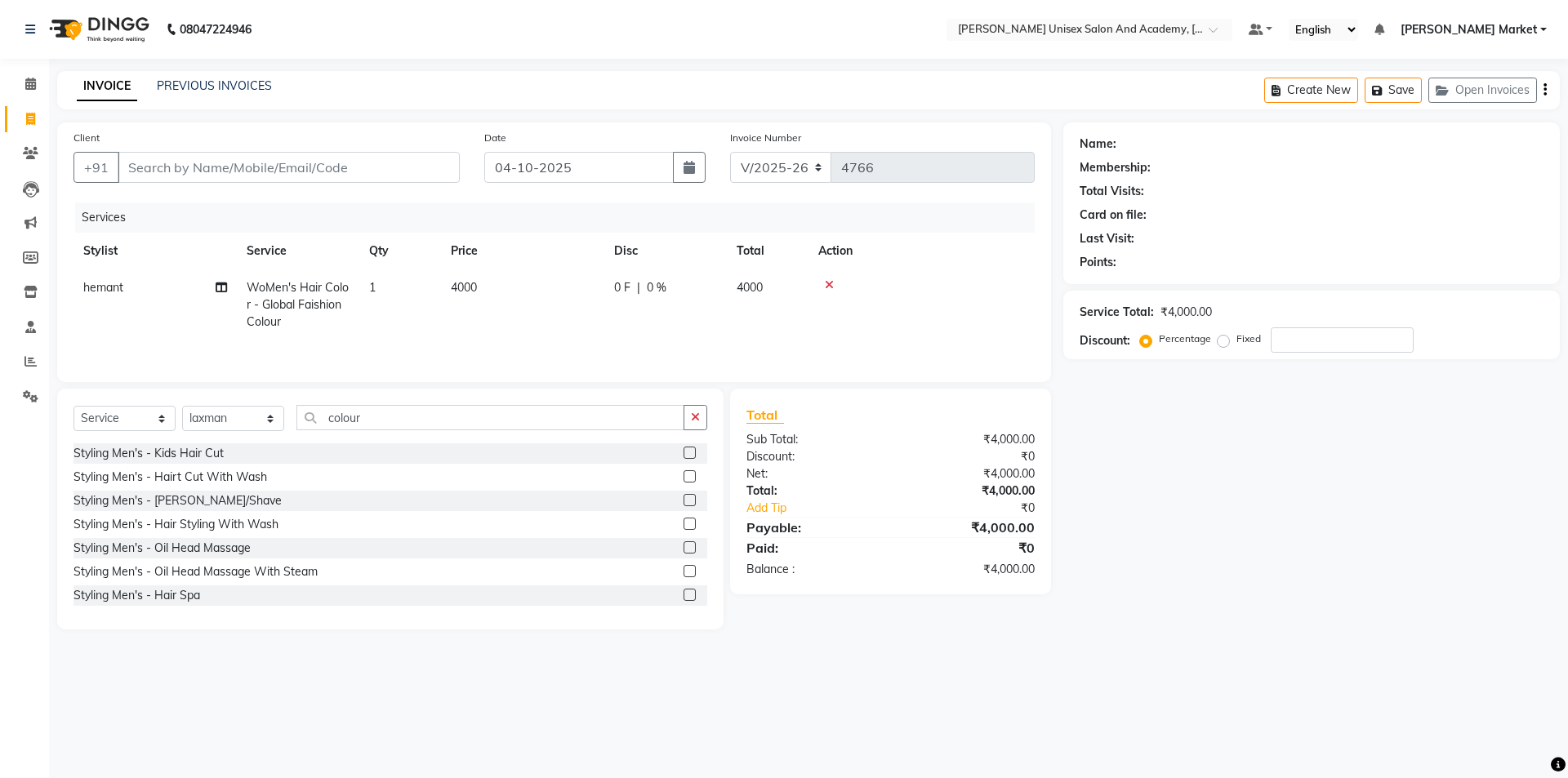
click at [696, 417] on icon "button" at bounding box center [696, 417] width 9 height 11
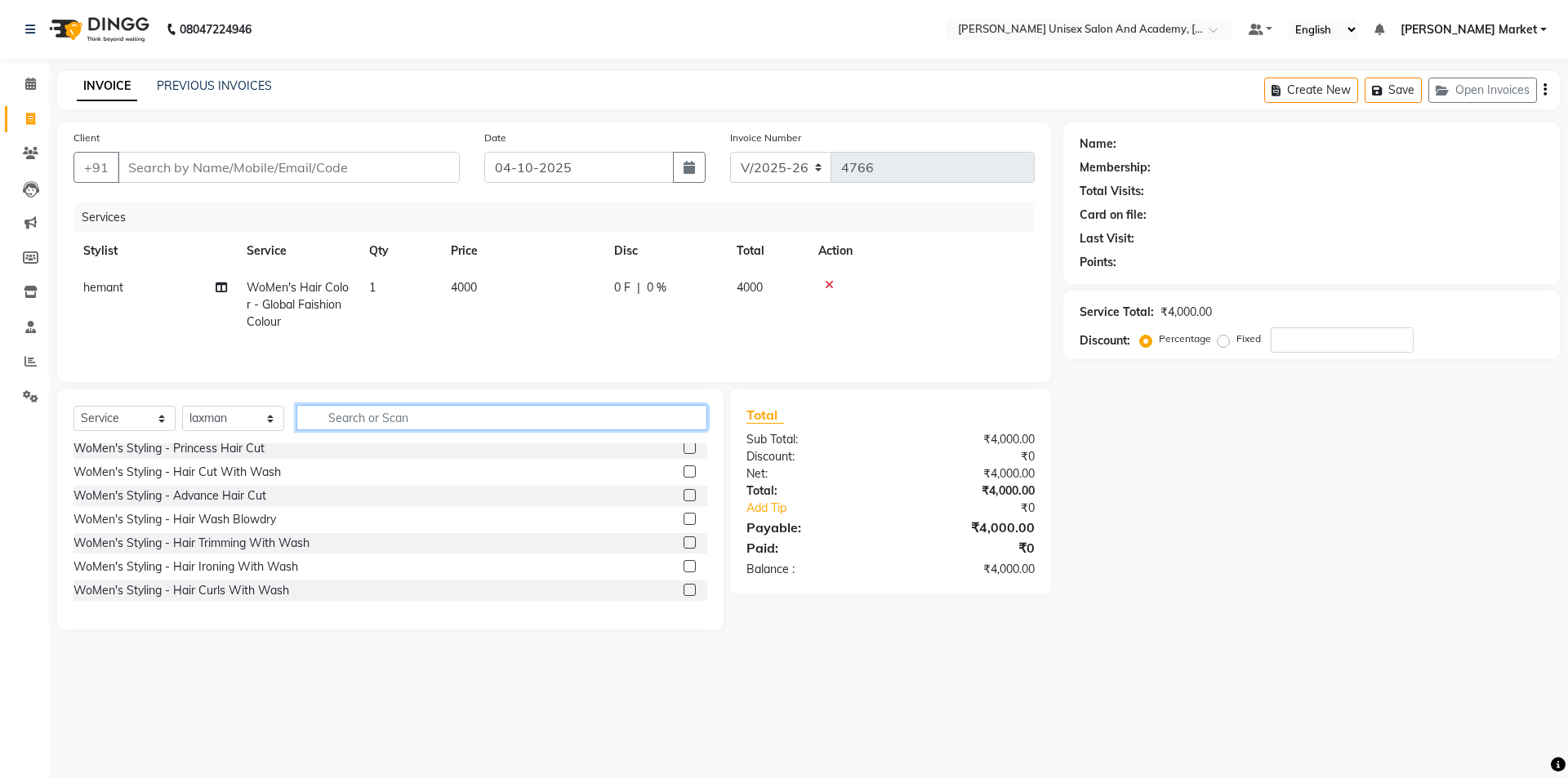
scroll to position [490, 0]
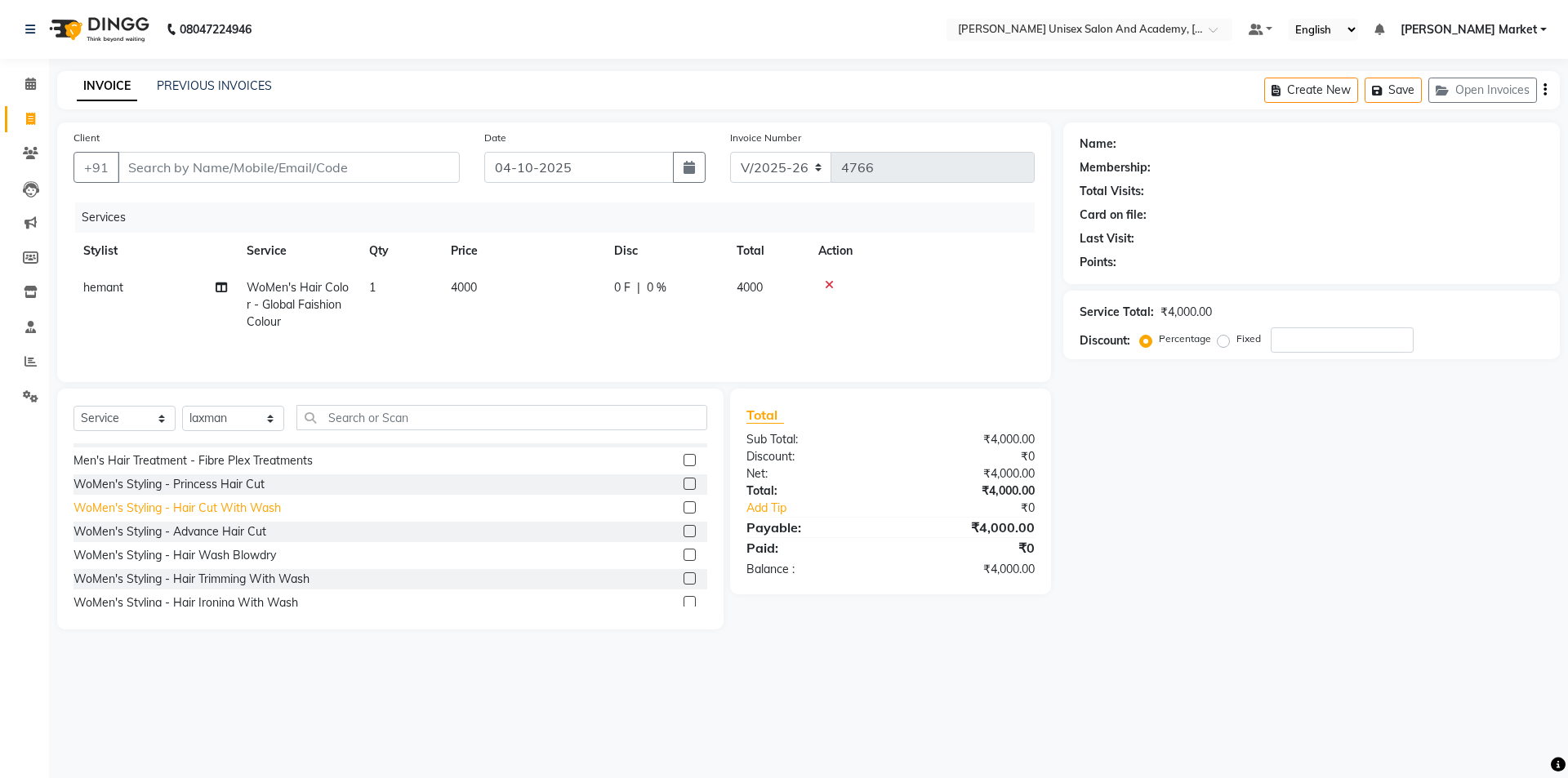
click at [232, 510] on div "WoMen's Styling - Hair Cut With Wash" at bounding box center [177, 508] width 207 height 17
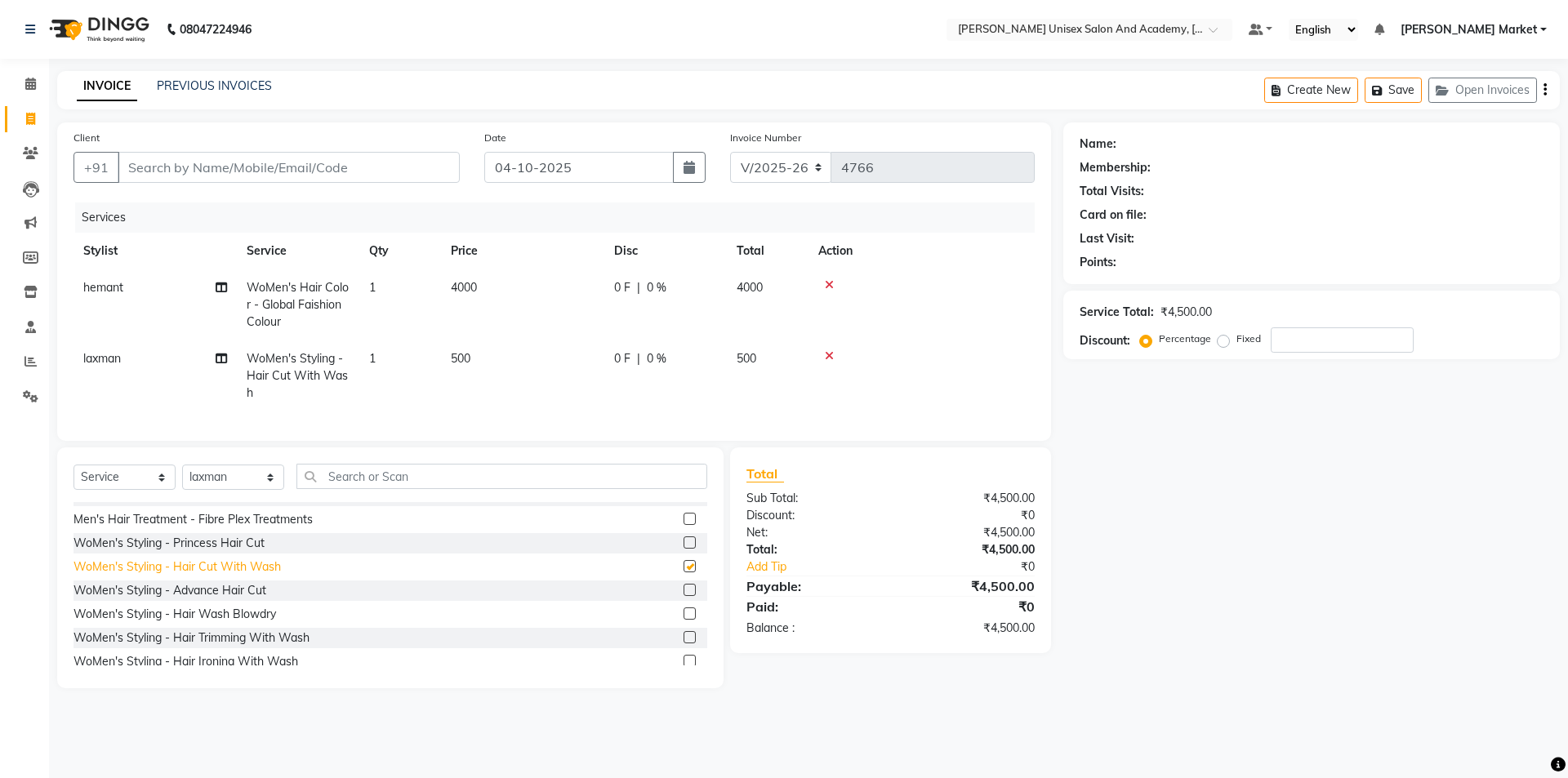
checkbox input "false"
click at [266, 485] on select "Select Stylist Amit anjali [PERSON_NAME] [PERSON_NAME] [PERSON_NAME] [PERSON_NA…" at bounding box center [232, 477] width 102 height 26
select select "73406"
click at [182, 477] on select "Select Stylist Amit anjali [PERSON_NAME] [PERSON_NAME] [PERSON_NAME] [PERSON_NA…" at bounding box center [232, 477] width 102 height 26
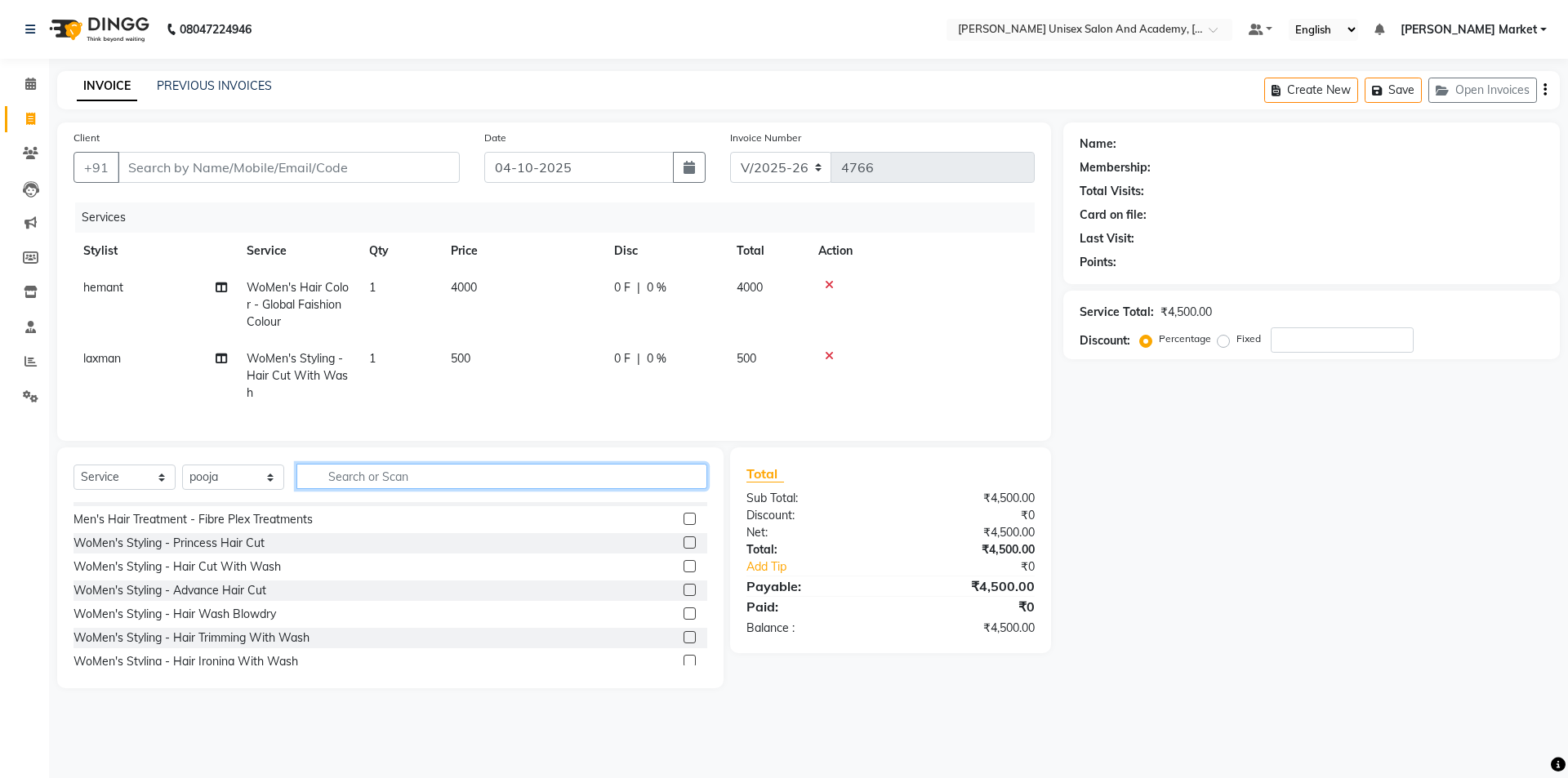
click at [395, 487] on input "text" at bounding box center [502, 476] width 411 height 26
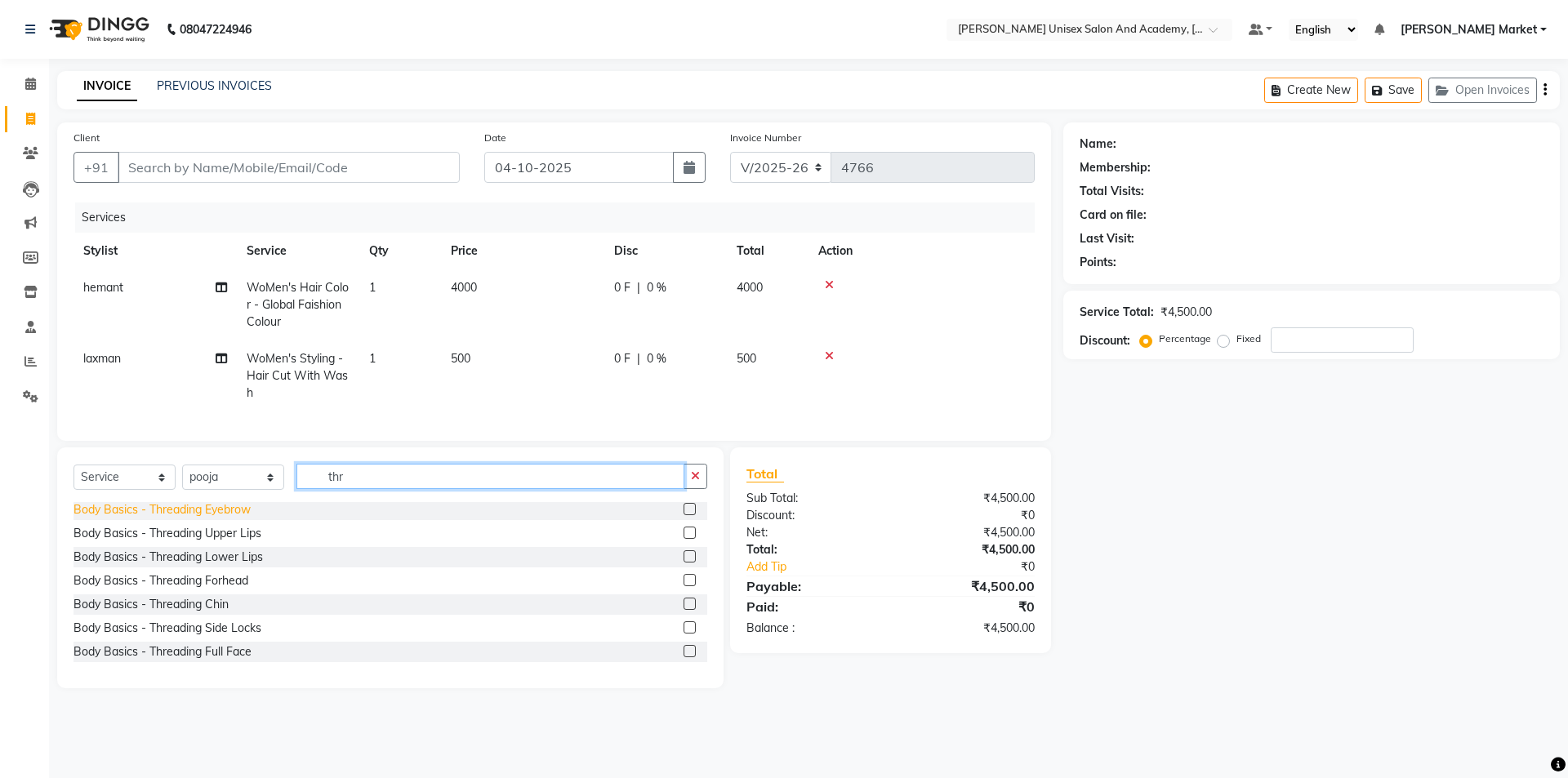
type input "thr"
click at [227, 517] on div "Body Basics - Threading Eyebrow" at bounding box center [162, 509] width 177 height 17
checkbox input "false"
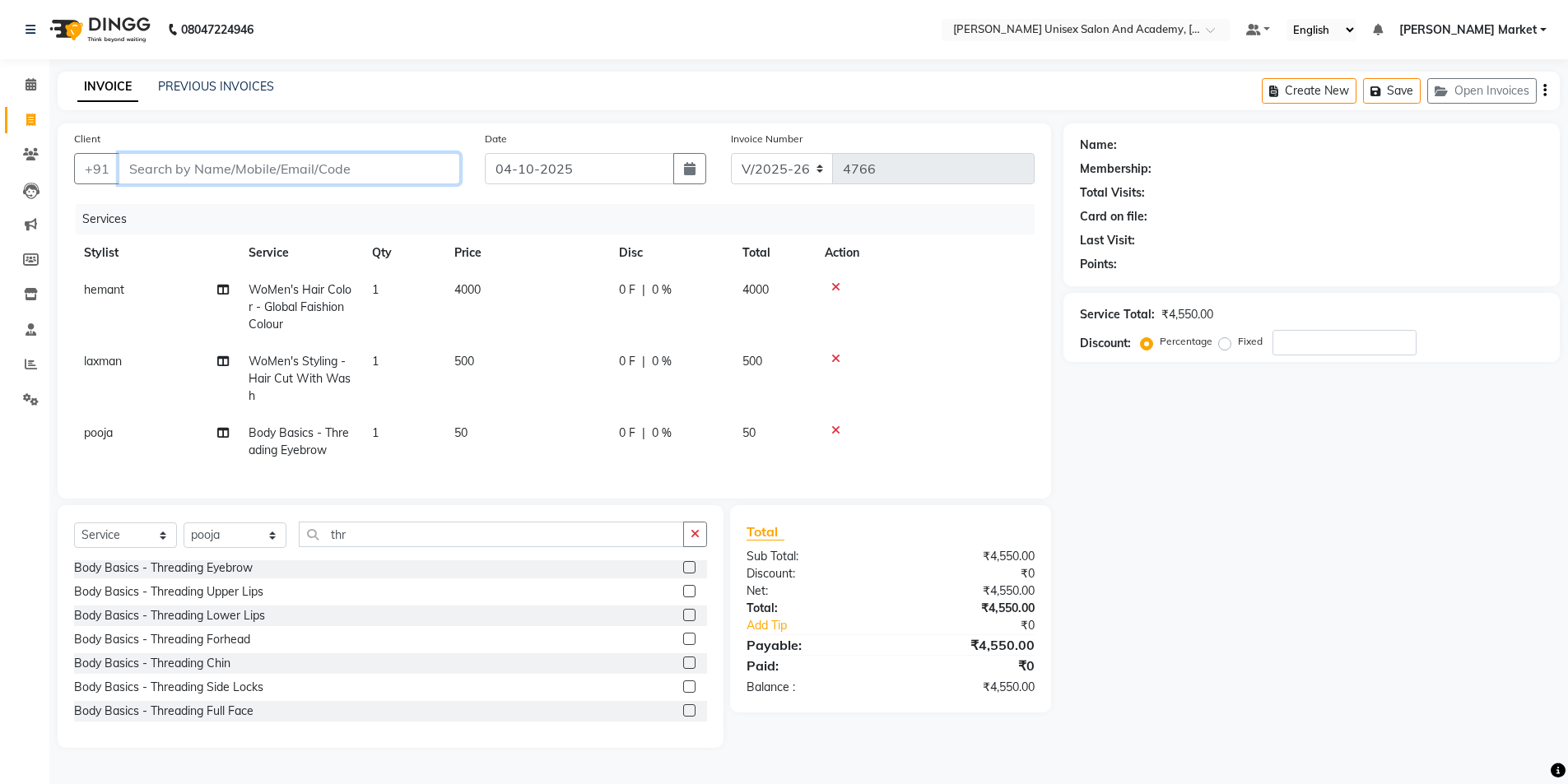
click at [152, 168] on input "Client" at bounding box center [289, 168] width 341 height 31
type input "7"
type input "0"
type input "7876088026"
click at [404, 168] on span "Add Client" at bounding box center [417, 168] width 65 height 17
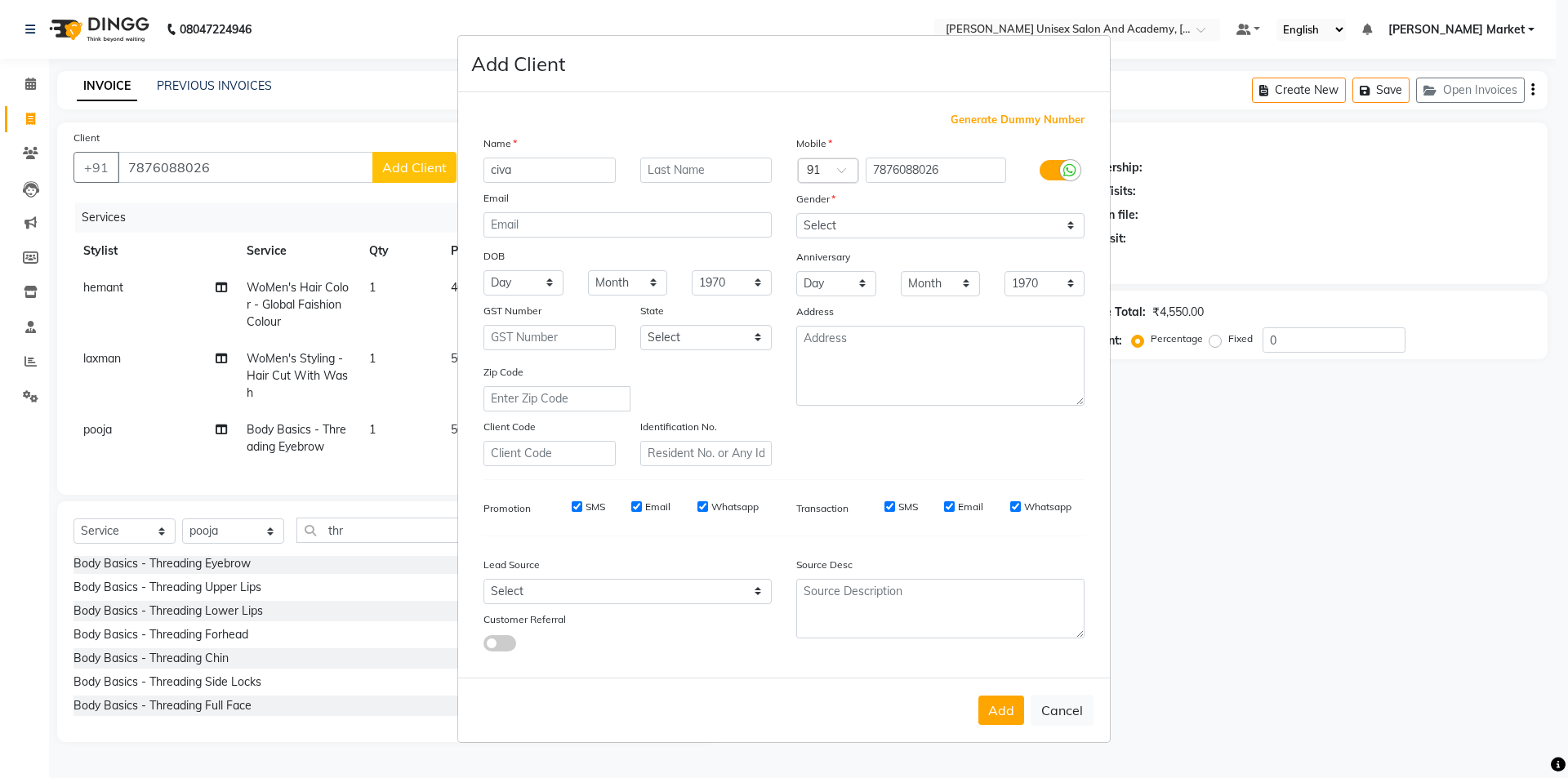
type input "civa"
click at [807, 226] on select "Select [DEMOGRAPHIC_DATA] [DEMOGRAPHIC_DATA] Other Prefer Not To Say" at bounding box center [940, 226] width 288 height 26
select select "[DEMOGRAPHIC_DATA]"
click at [796, 213] on select "Select [DEMOGRAPHIC_DATA] [DEMOGRAPHIC_DATA] Other Prefer Not To Say" at bounding box center [940, 226] width 288 height 26
click at [1003, 711] on button "Add" at bounding box center [1002, 710] width 46 height 29
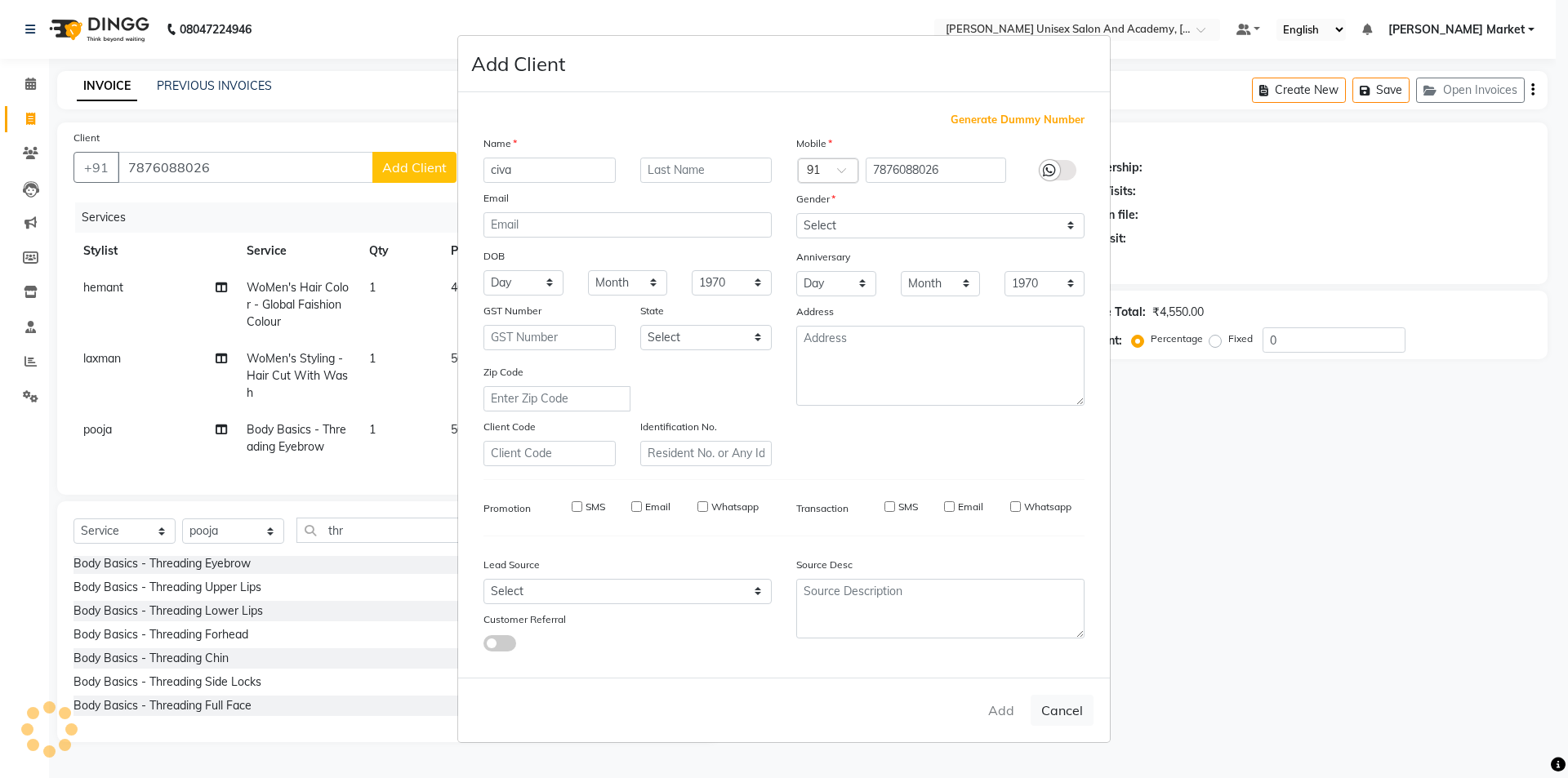
select select
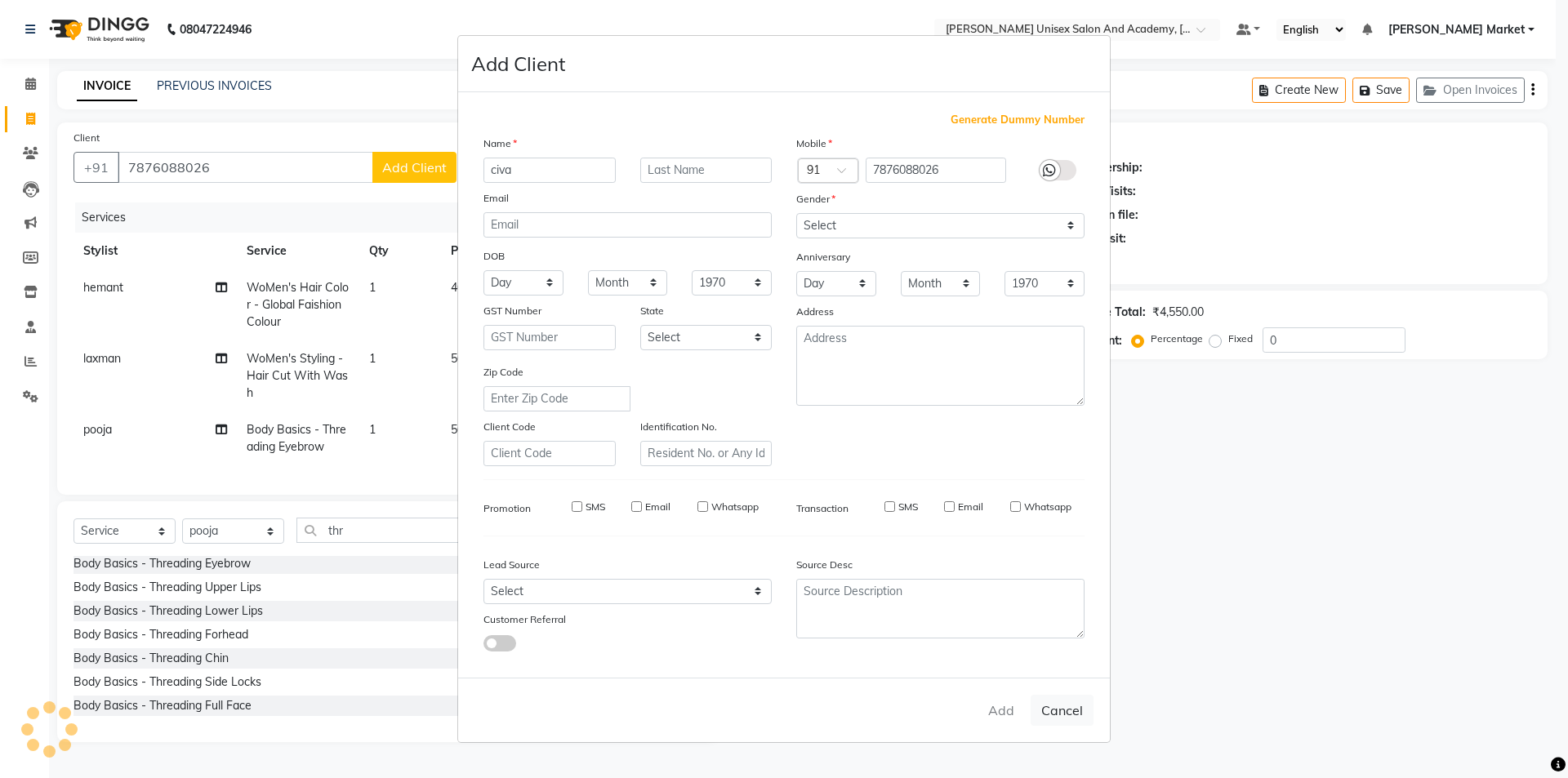
select select
checkbox input "false"
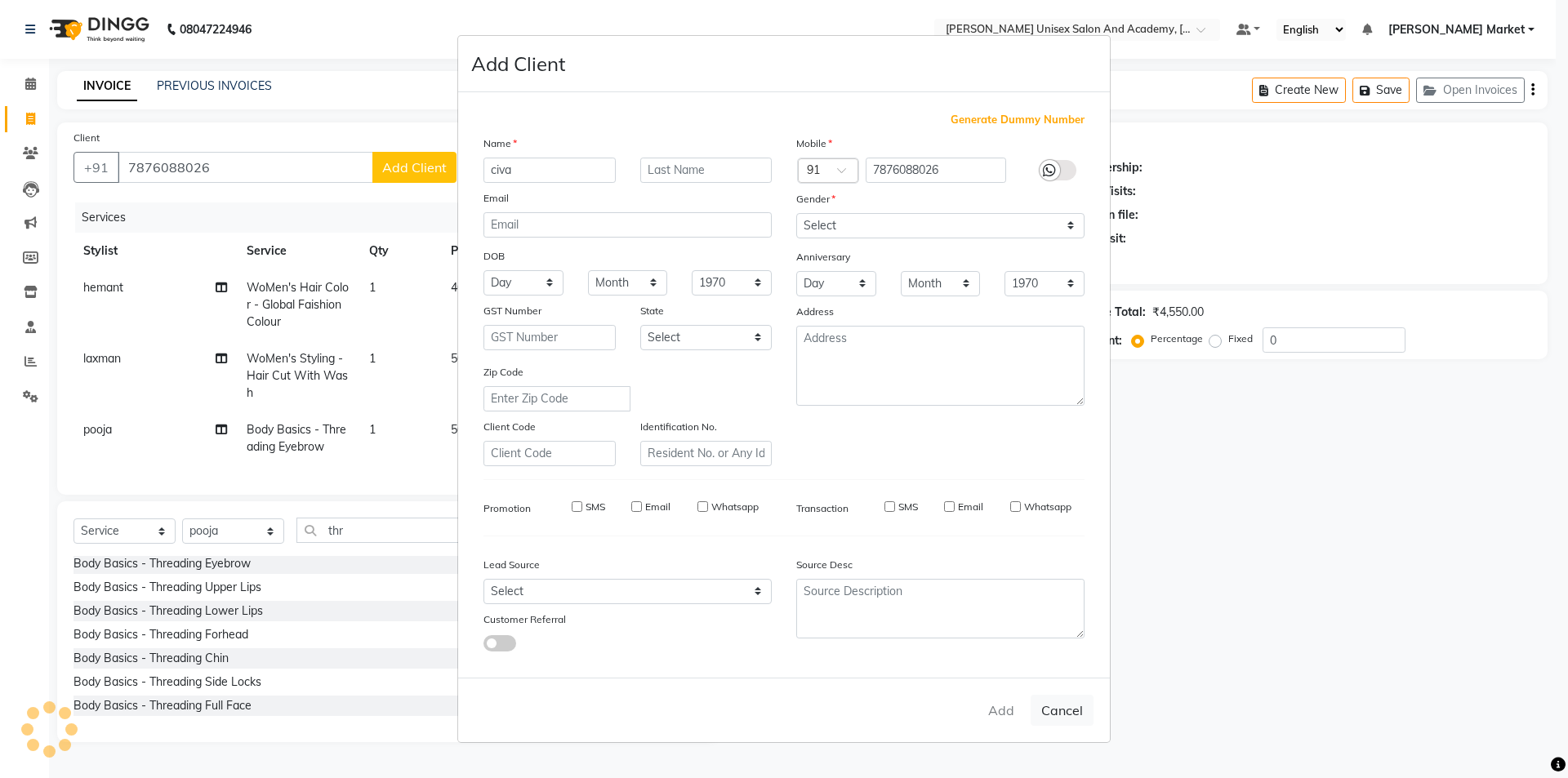
checkbox input "false"
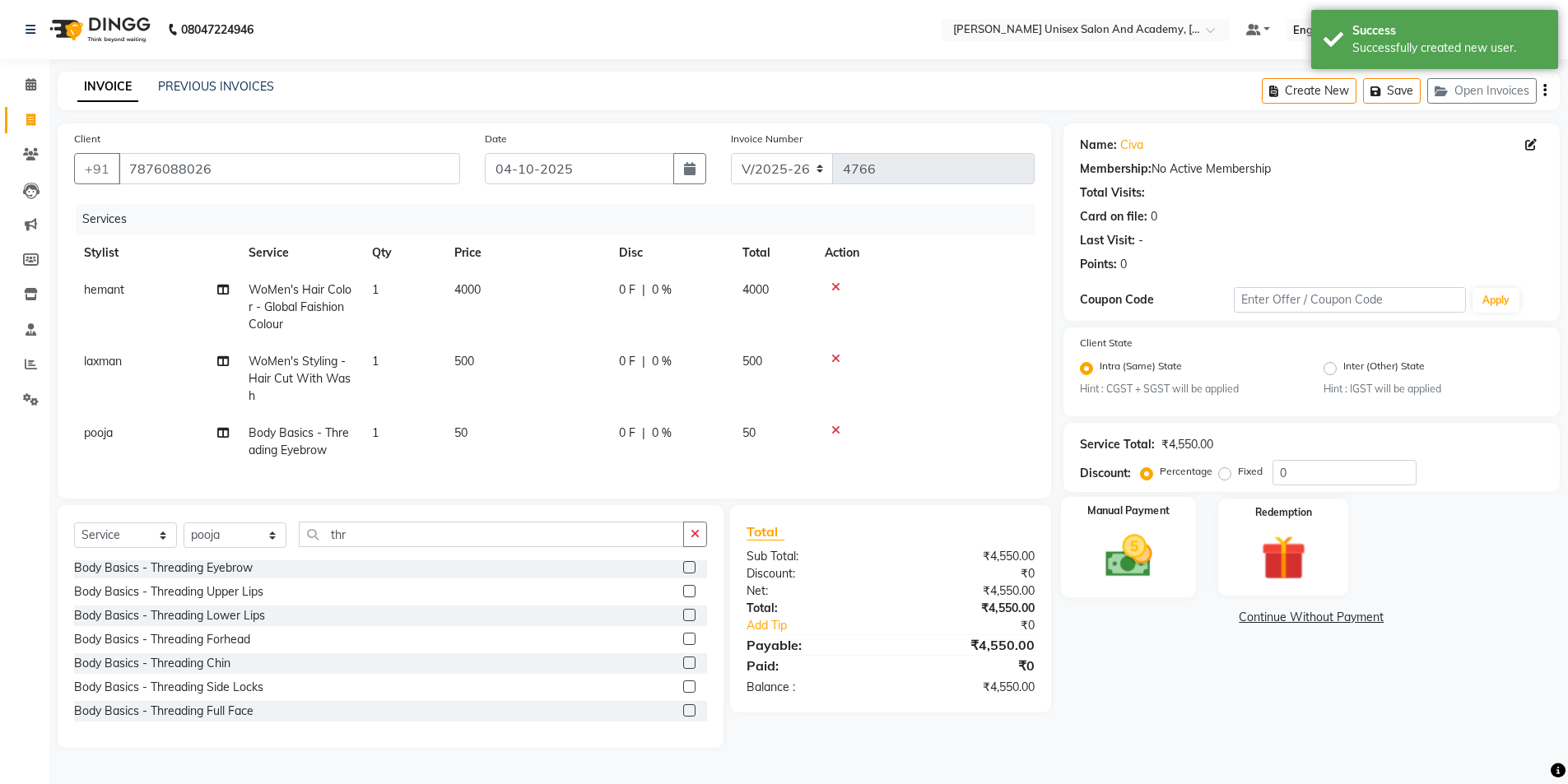
click at [1108, 530] on img at bounding box center [1129, 557] width 76 height 54
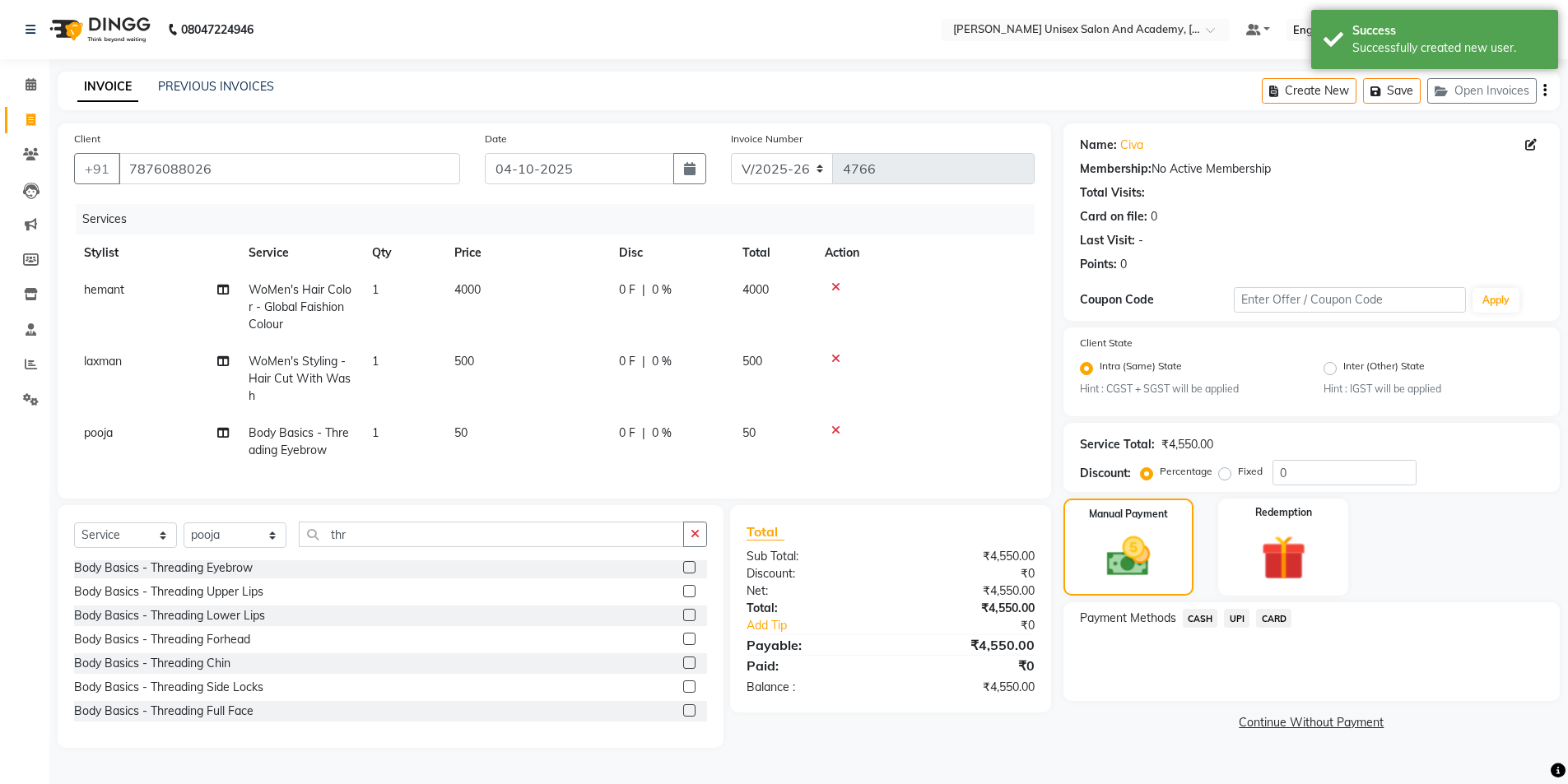
click at [1237, 619] on span "UPI" at bounding box center [1237, 618] width 26 height 18
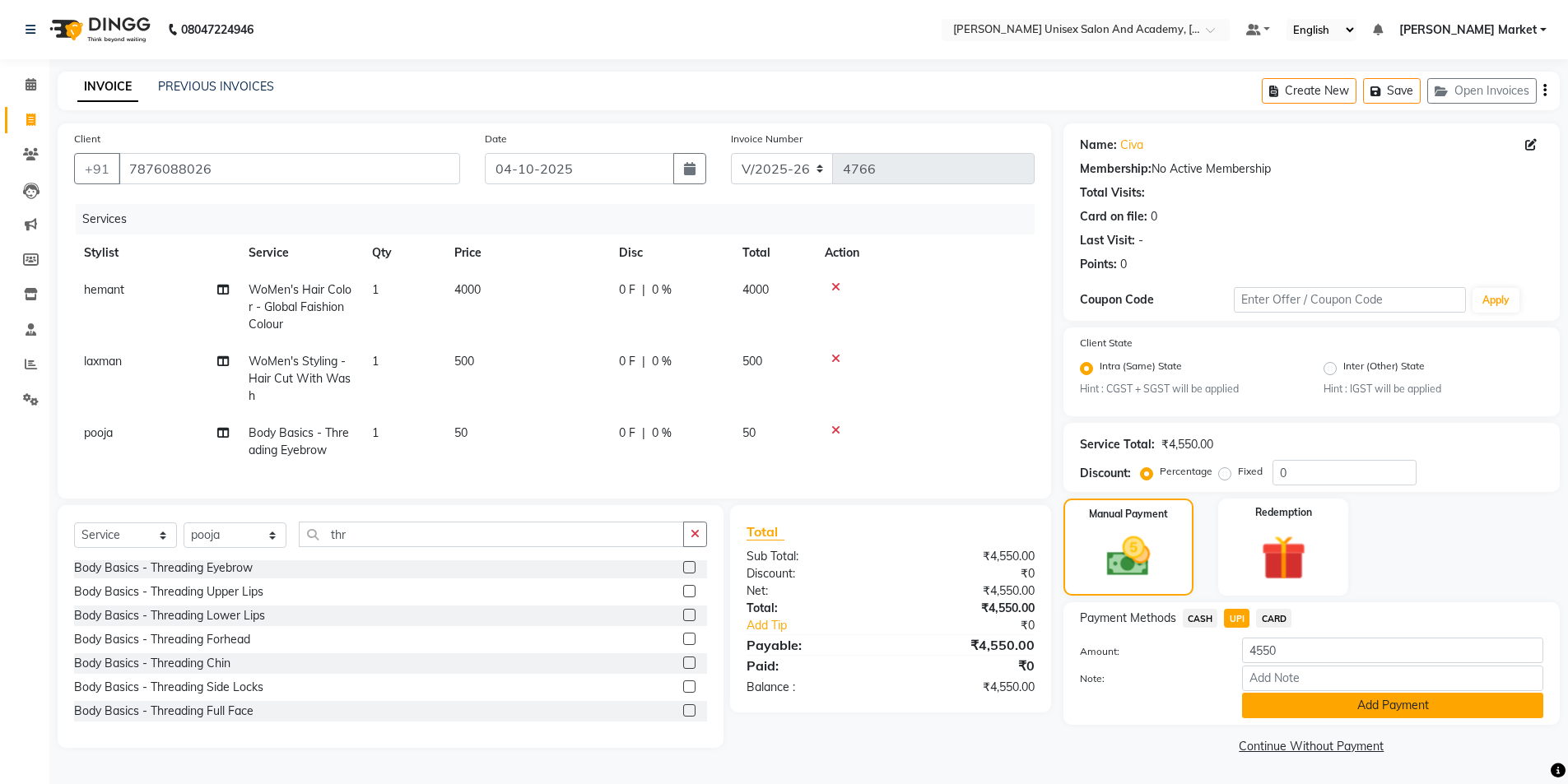
click at [1250, 698] on button "Add Payment" at bounding box center [1393, 705] width 302 height 26
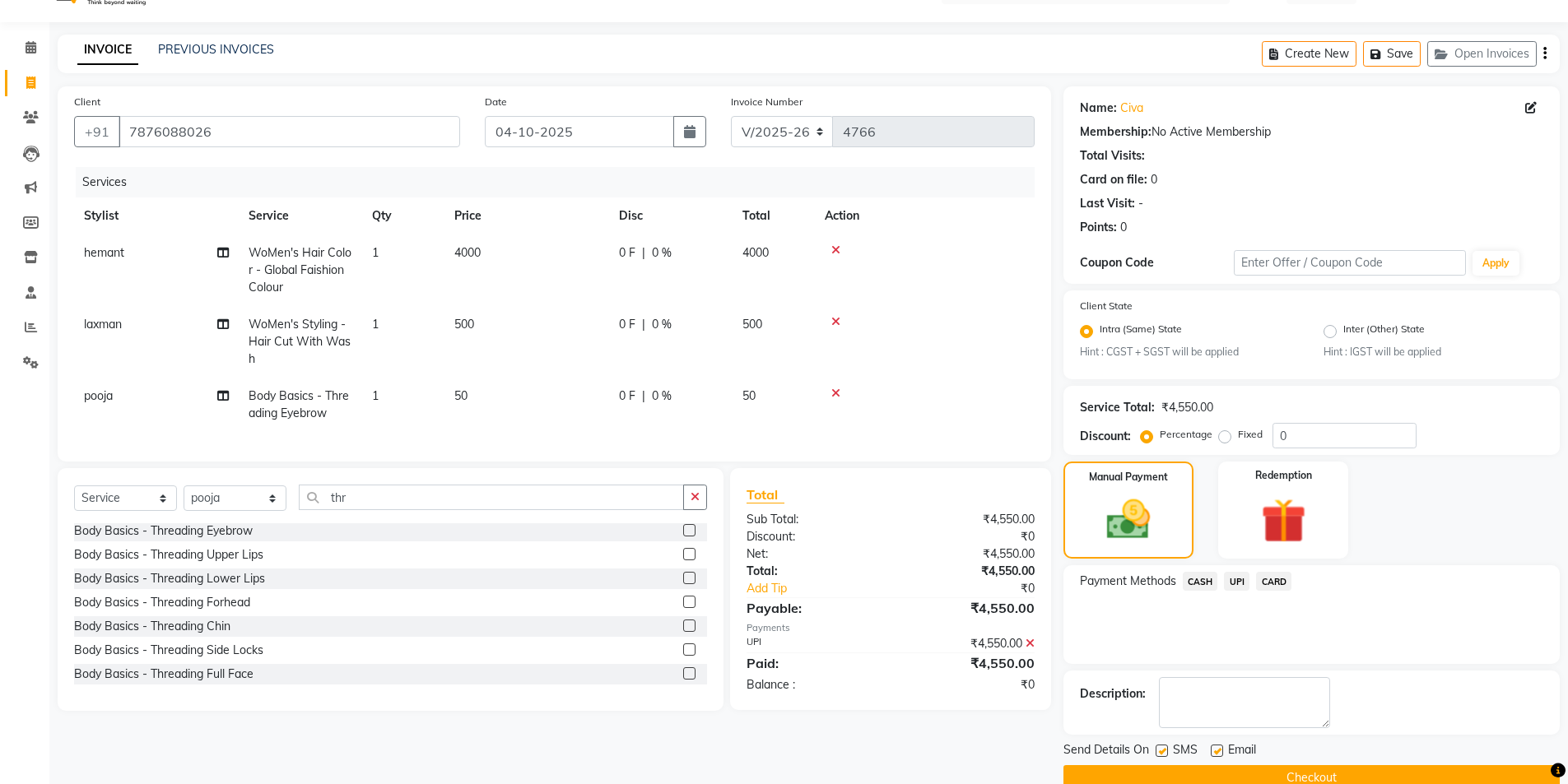
scroll to position [68, 0]
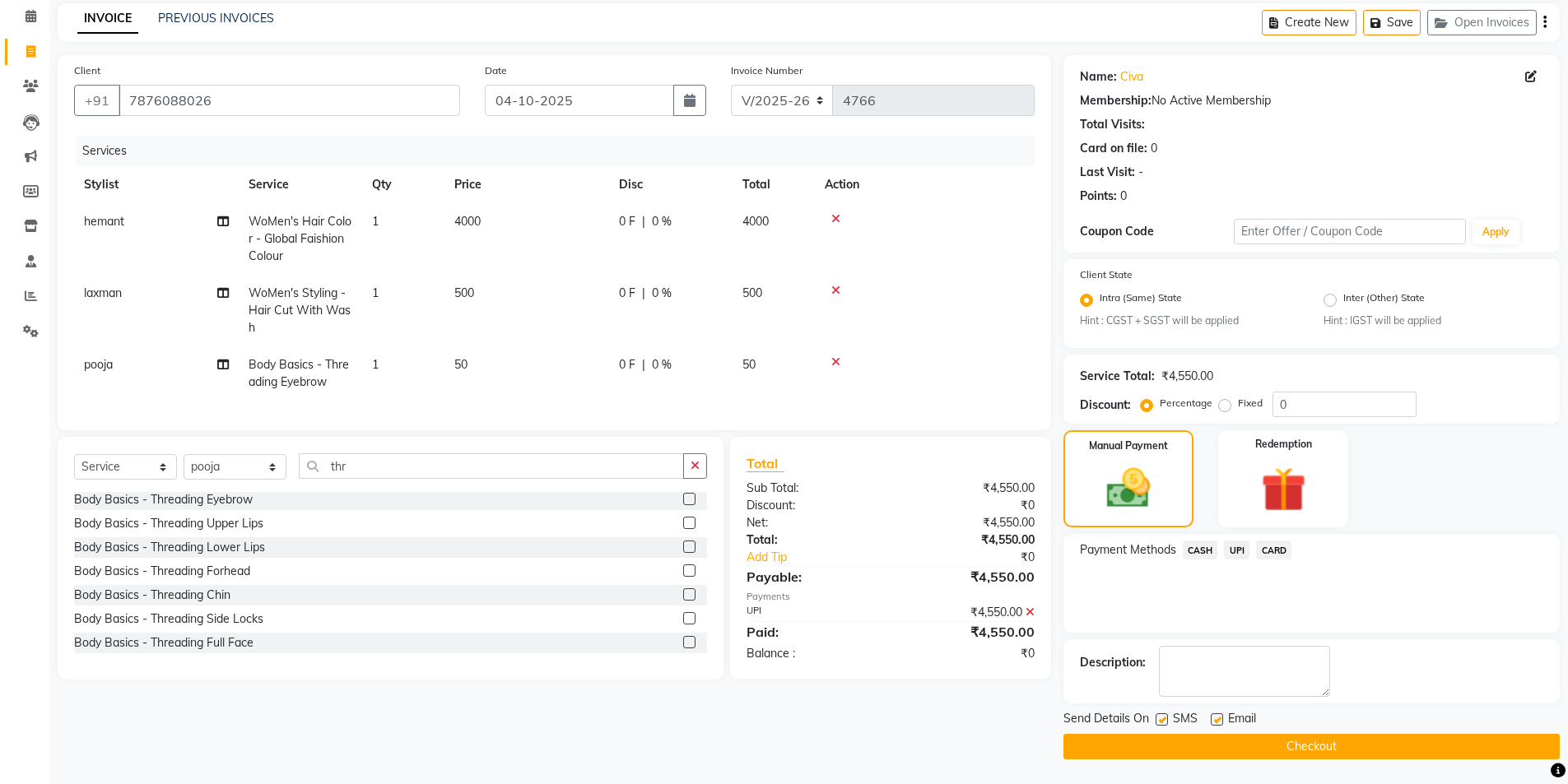
click at [1248, 749] on button "Checkout" at bounding box center [1312, 747] width 497 height 26
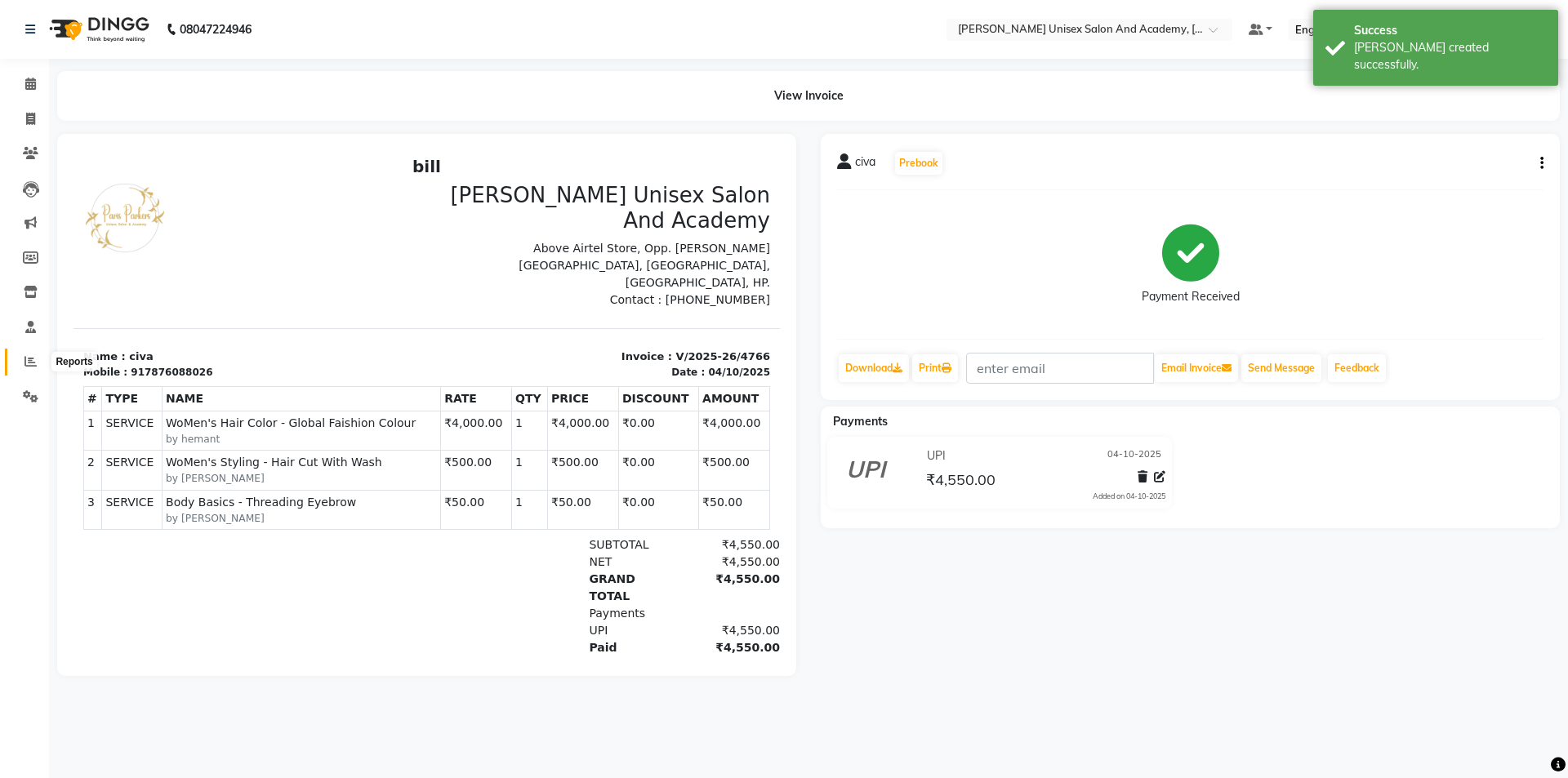
click at [30, 359] on icon at bounding box center [30, 361] width 12 height 12
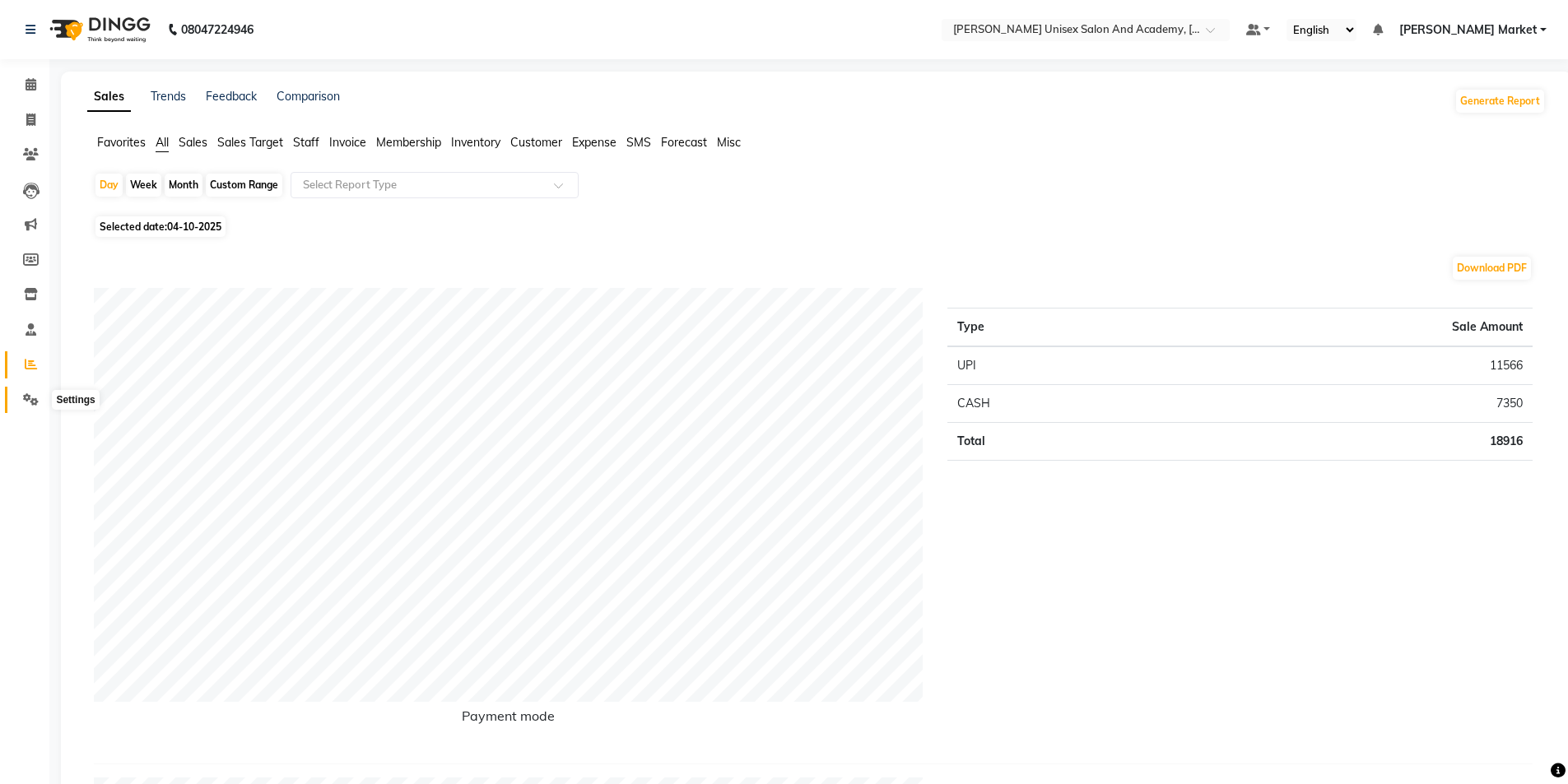
click at [33, 398] on icon at bounding box center [31, 398] width 16 height 12
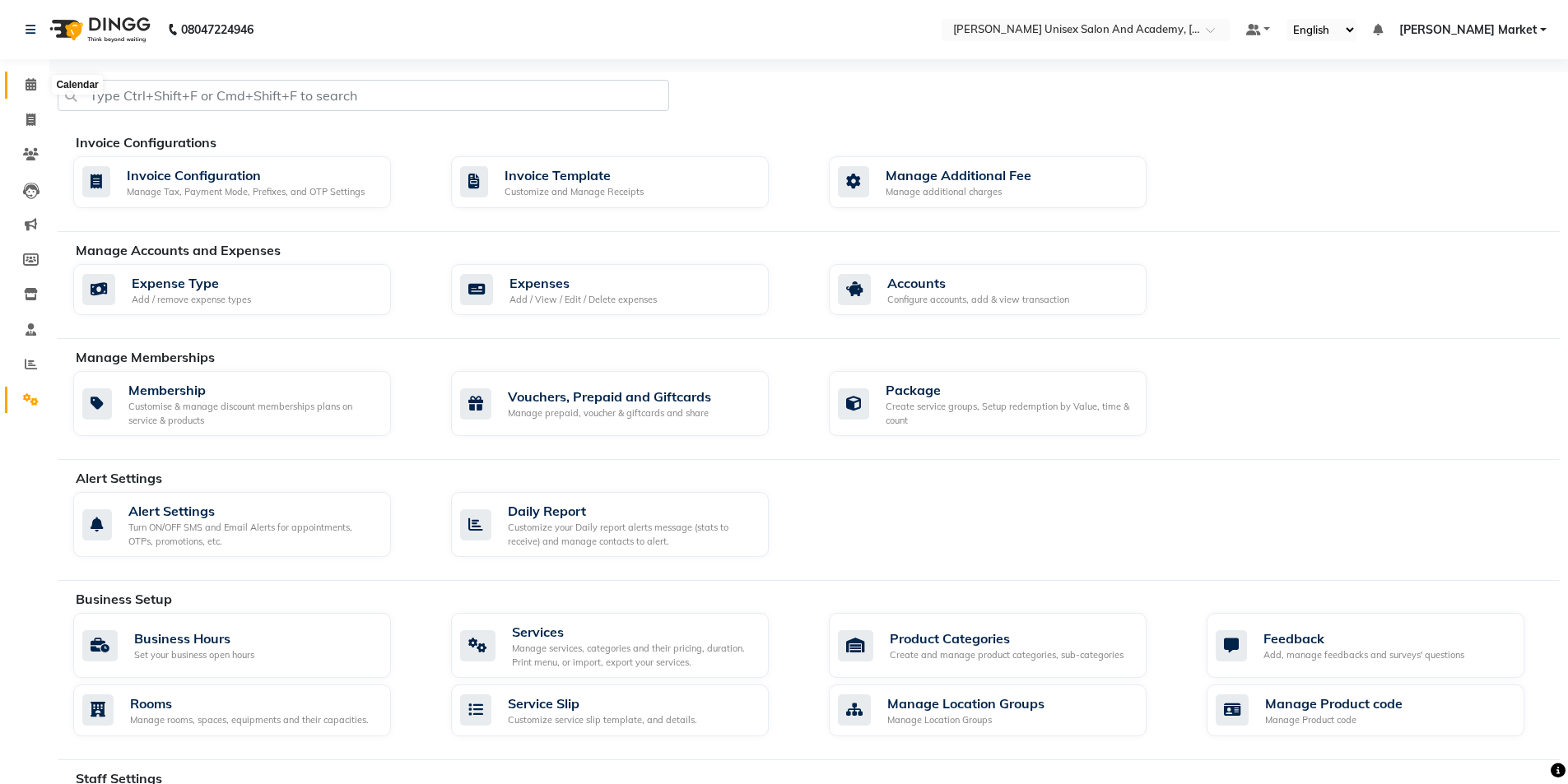
click at [35, 85] on icon at bounding box center [31, 84] width 11 height 12
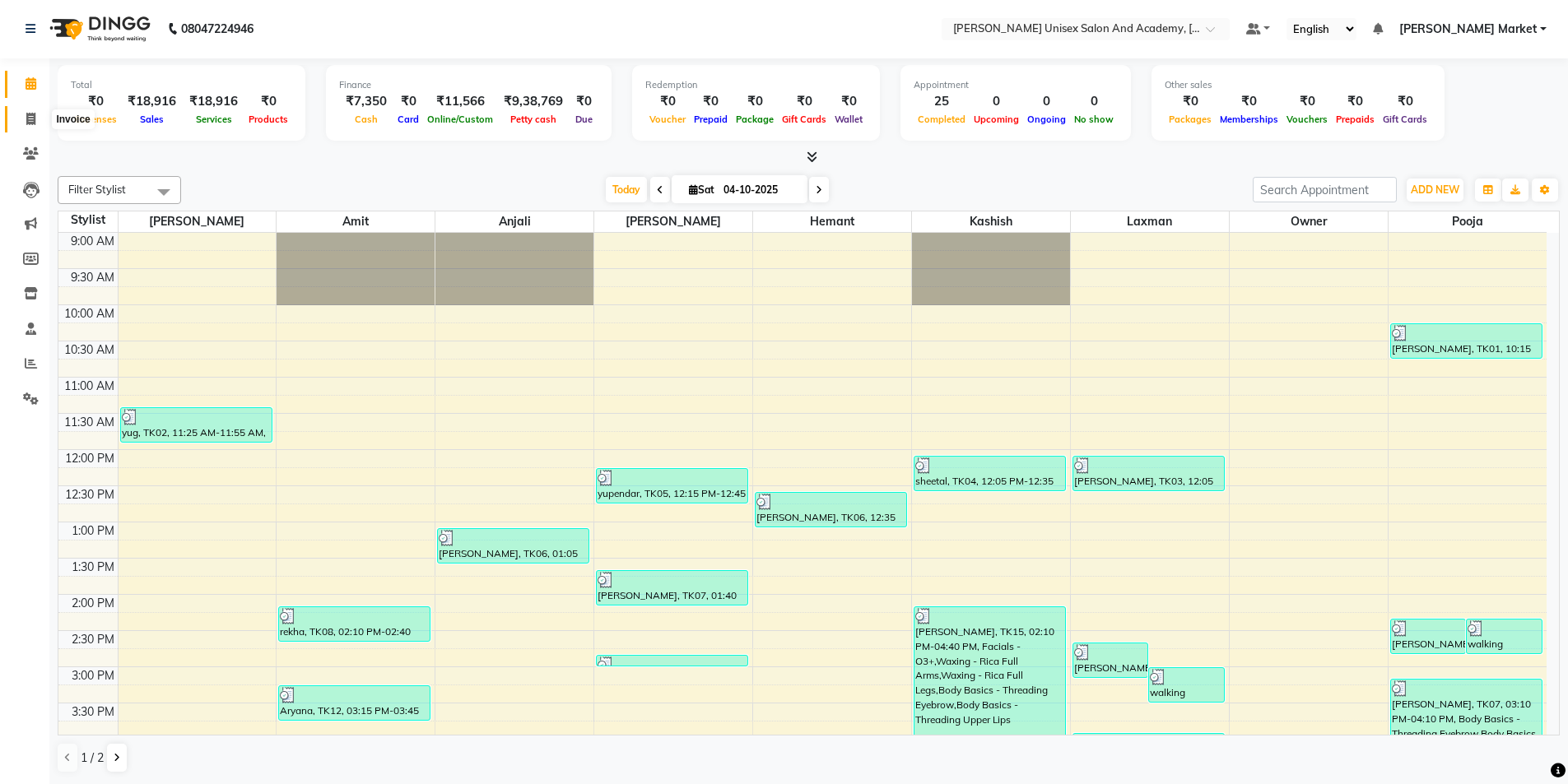
click at [30, 116] on icon at bounding box center [31, 118] width 9 height 12
select select "service"
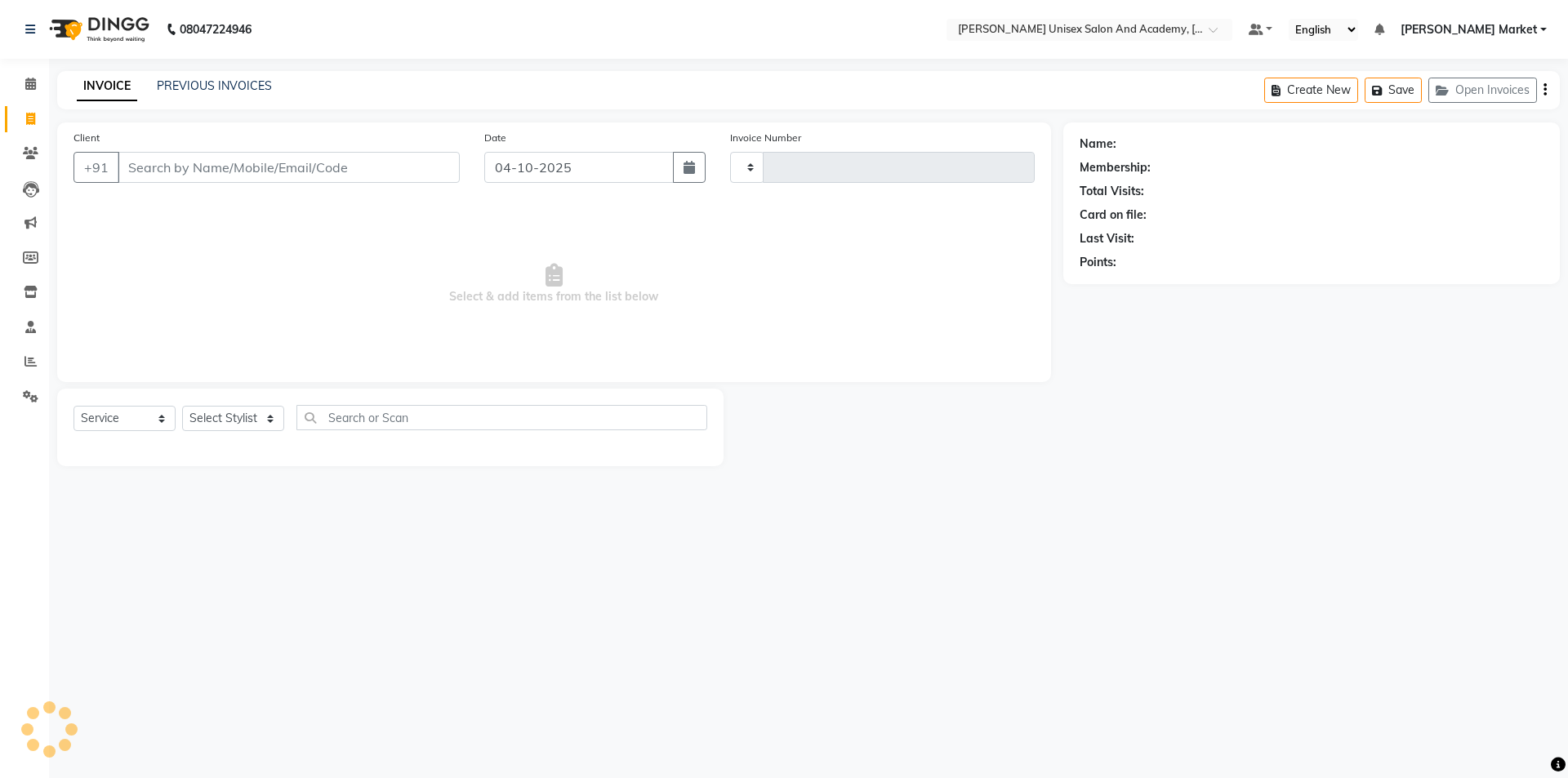
type input "4767"
select select "8060"
click at [286, 159] on input "Client" at bounding box center [288, 167] width 342 height 31
click at [261, 412] on select "Select Stylist Amit anjali [PERSON_NAME] [PERSON_NAME] [PERSON_NAME] [PERSON_NA…" at bounding box center [232, 418] width 102 height 26
select select "58724"
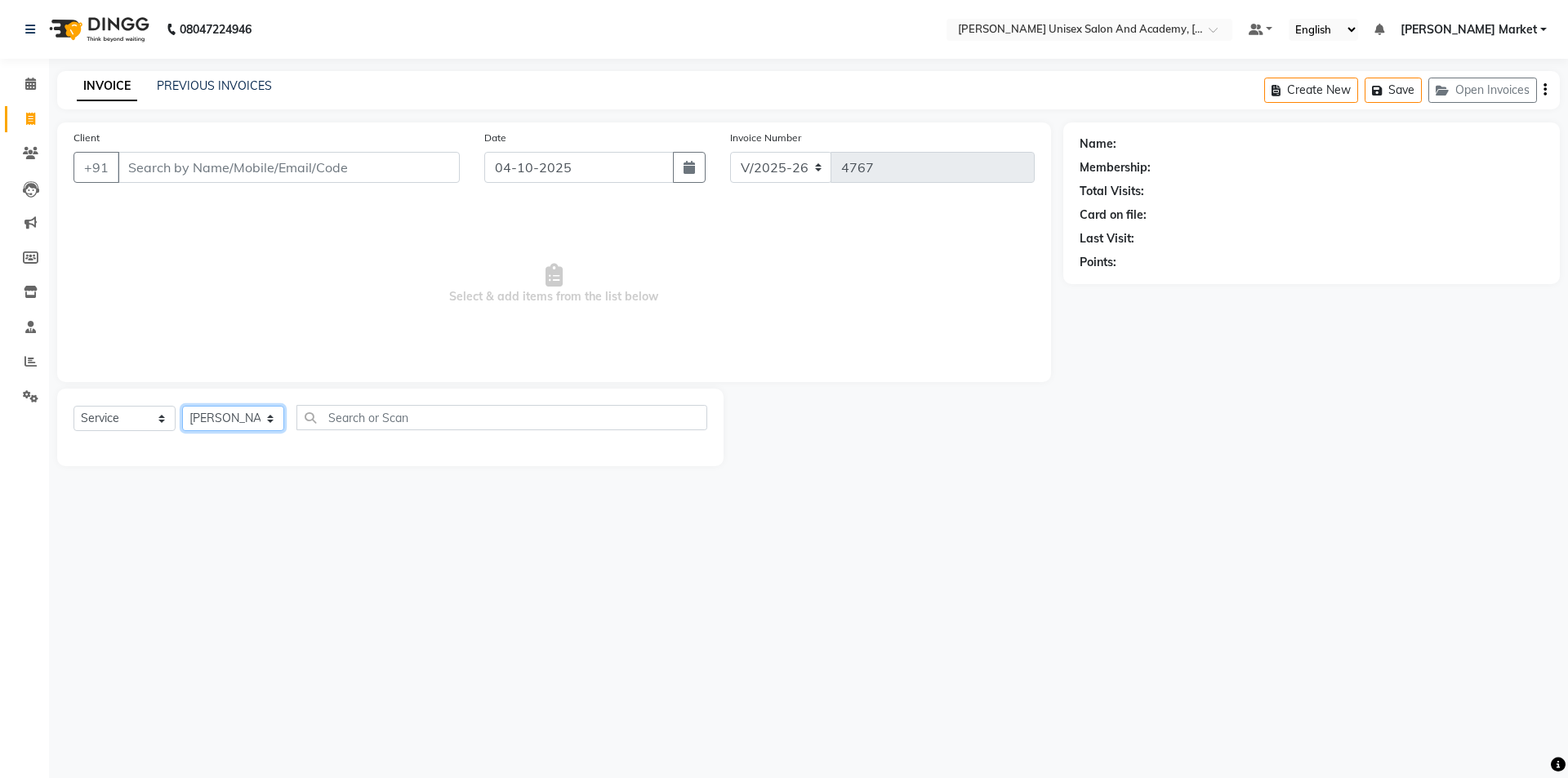
click at [182, 406] on select "Select Stylist Amit anjali [PERSON_NAME] [PERSON_NAME] [PERSON_NAME] [PERSON_NA…" at bounding box center [232, 418] width 102 height 26
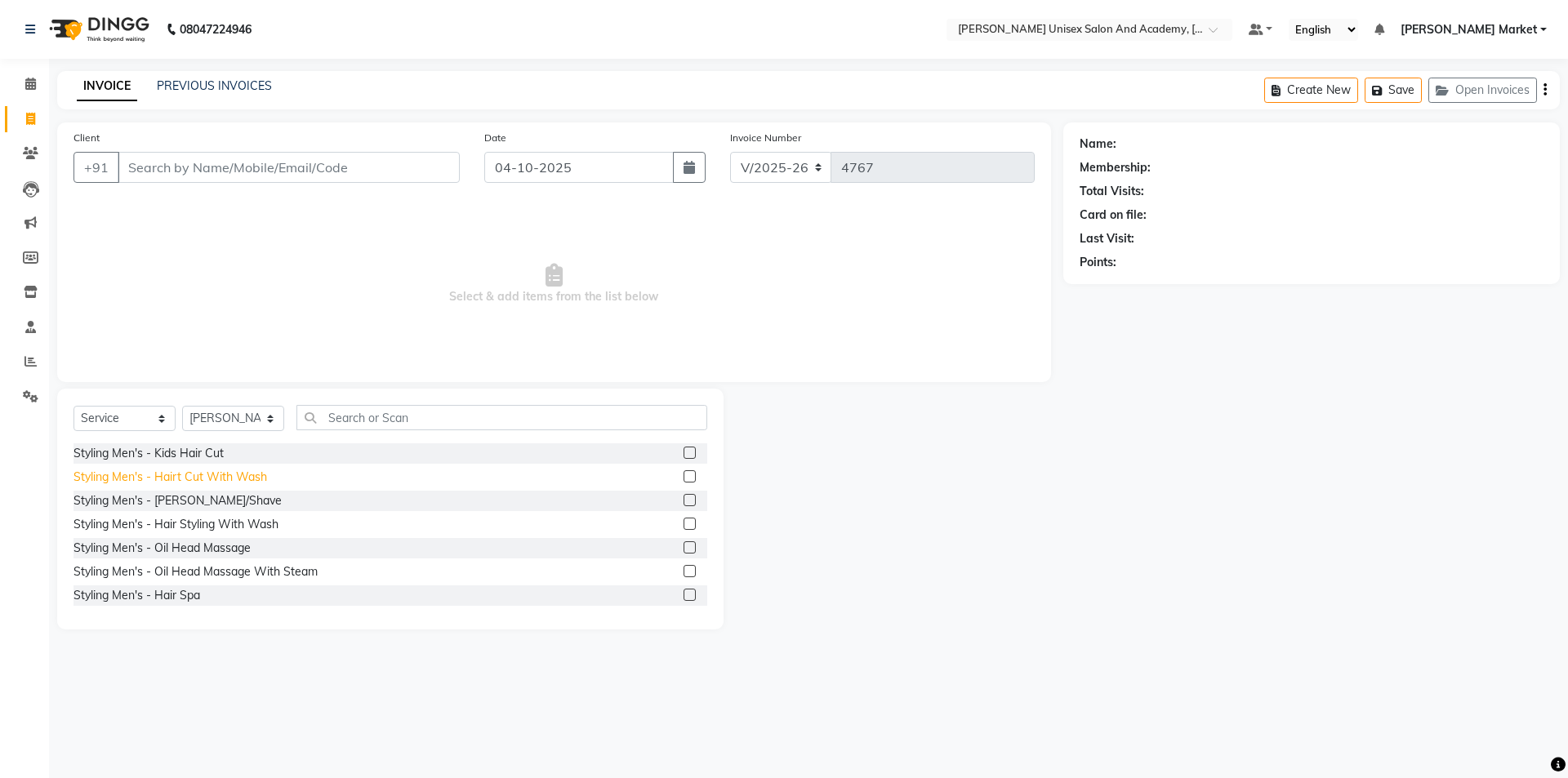
click at [143, 476] on div "Styling Men's - Hairt Cut With Wash" at bounding box center [170, 477] width 194 height 17
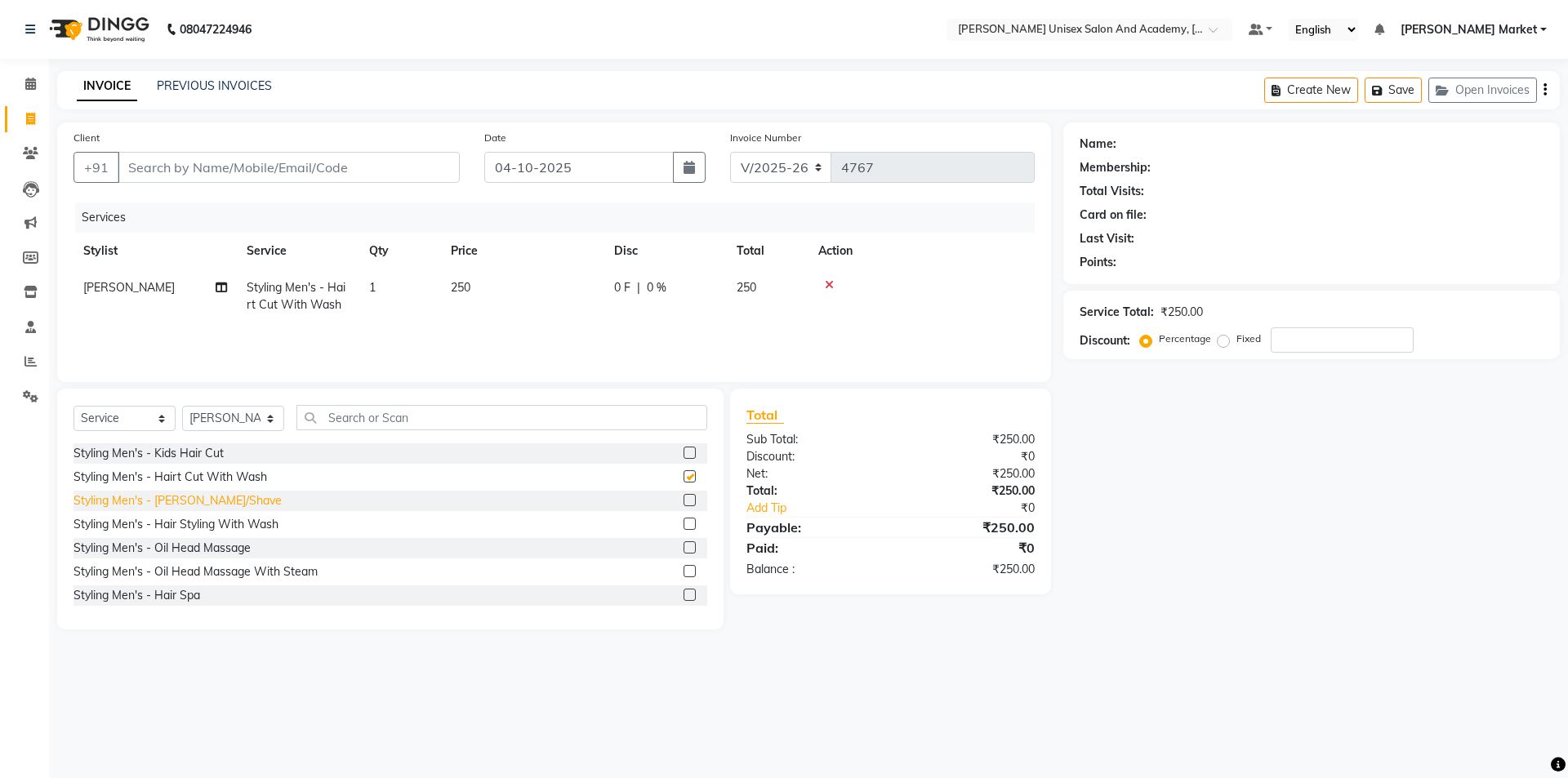
checkbox input "false"
click at [146, 498] on div "Styling Men's - [PERSON_NAME]/Shave" at bounding box center [177, 501] width 208 height 17
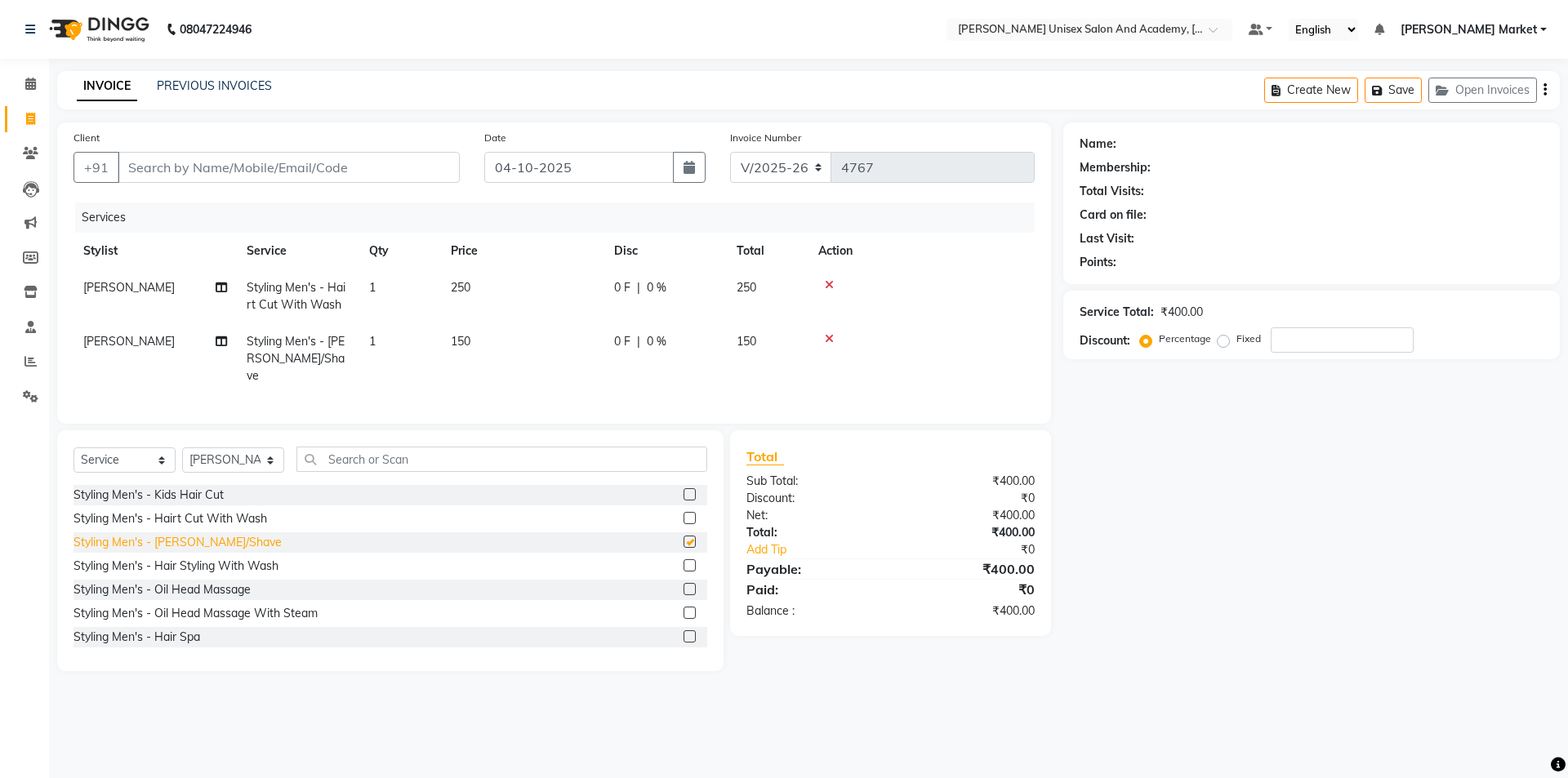
checkbox input "false"
click at [354, 159] on input "Client" at bounding box center [288, 167] width 342 height 31
type input "8"
type input "0"
type input "889452498"
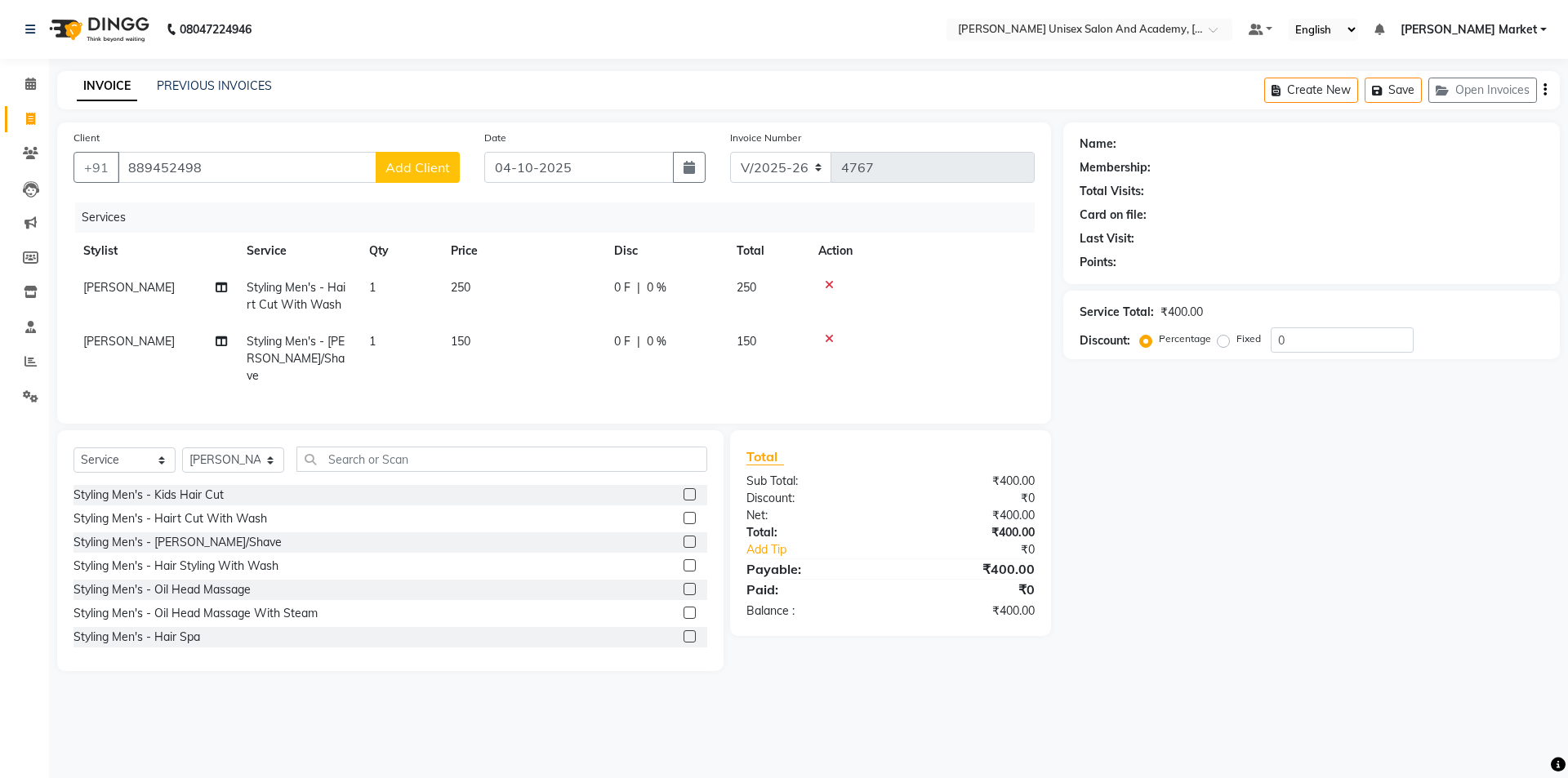
click at [426, 163] on span "Add Client" at bounding box center [418, 167] width 64 height 17
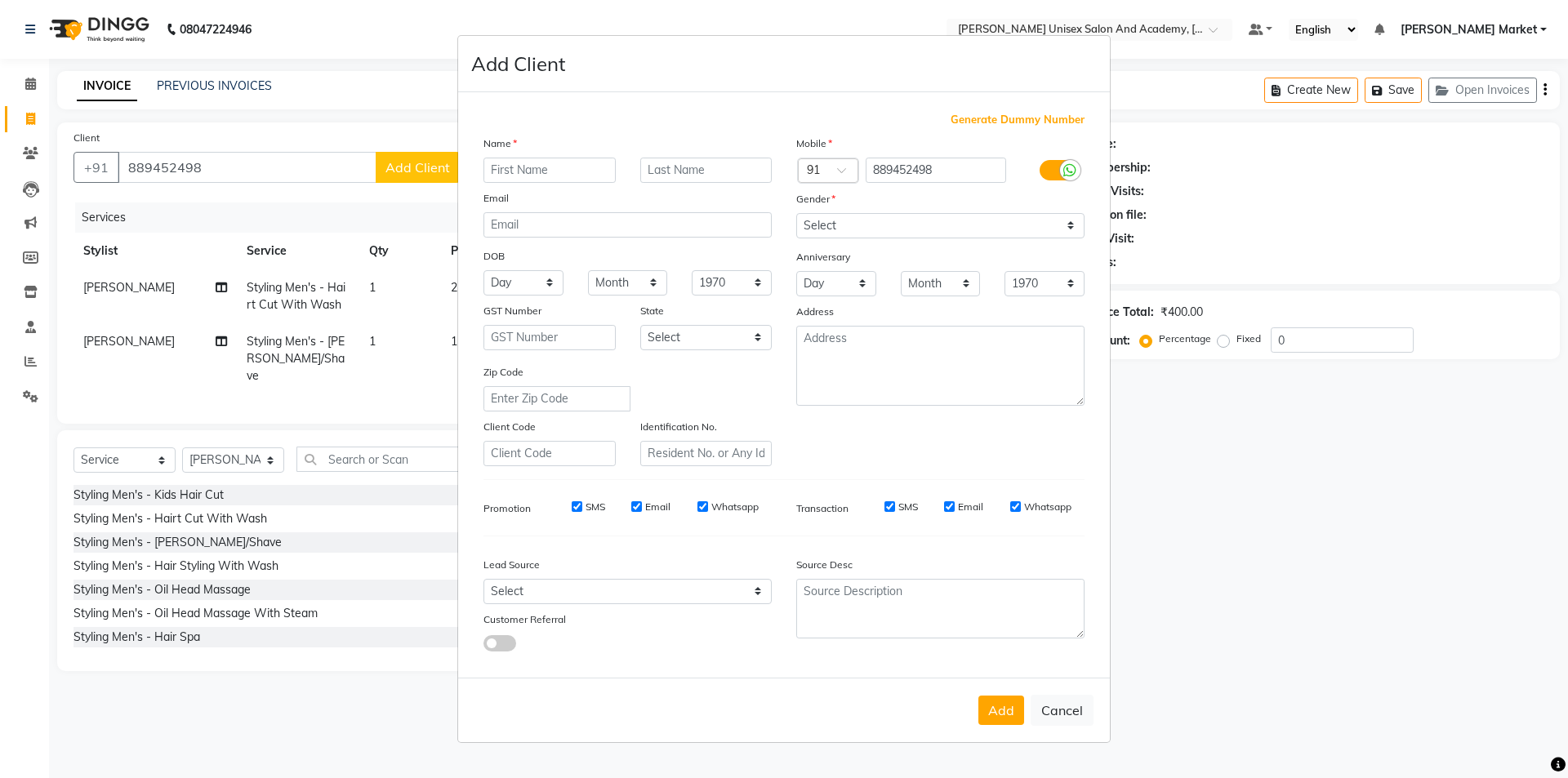
click at [495, 166] on input "text" at bounding box center [550, 171] width 132 height 26
type input "mohit"
click at [835, 221] on select "Select [DEMOGRAPHIC_DATA] [DEMOGRAPHIC_DATA] Other Prefer Not To Say" at bounding box center [940, 226] width 288 height 26
select select "[DEMOGRAPHIC_DATA]"
click at [796, 213] on select "Select [DEMOGRAPHIC_DATA] [DEMOGRAPHIC_DATA] Other Prefer Not To Say" at bounding box center [940, 226] width 288 height 26
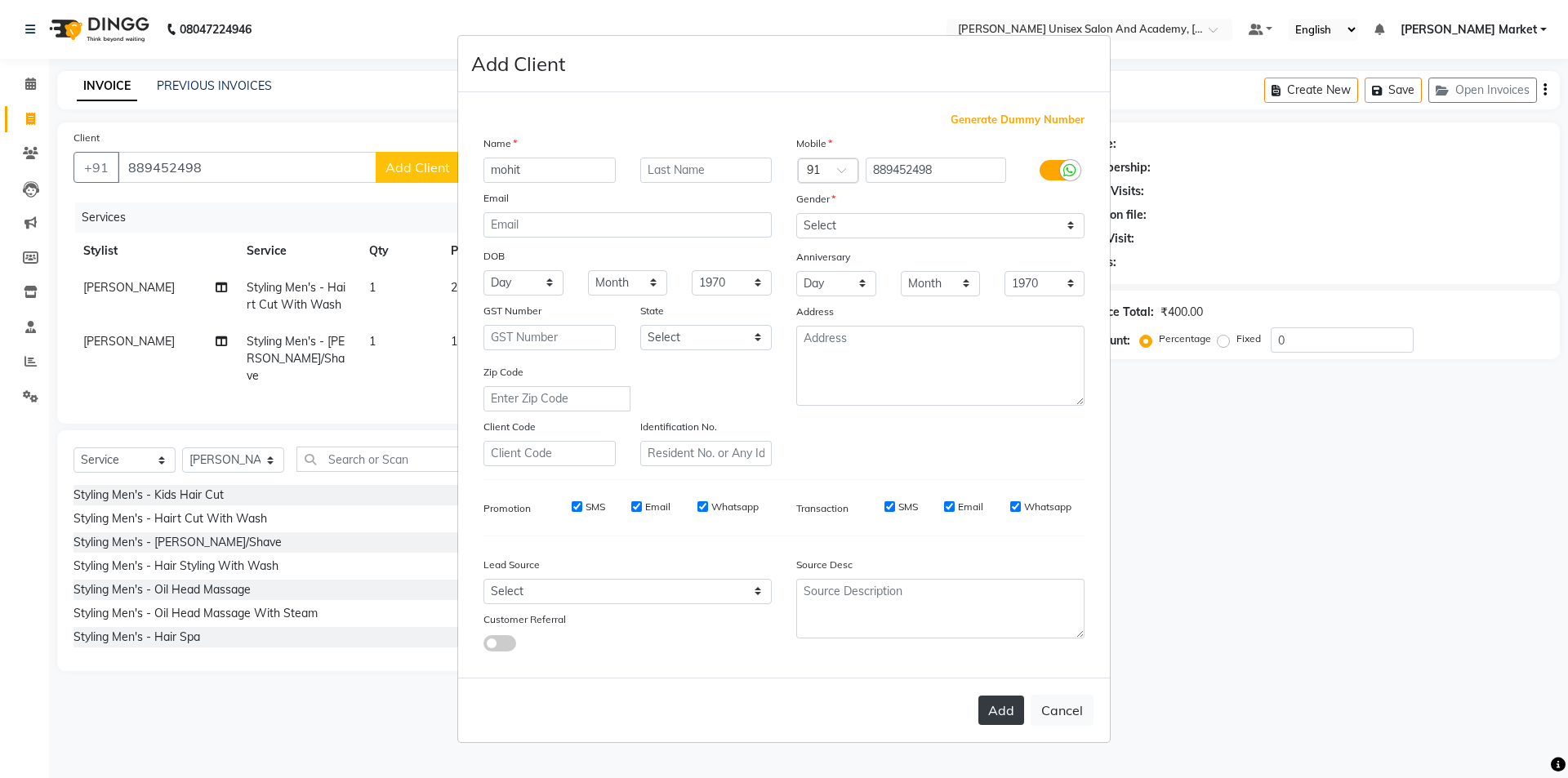
click at [1000, 711] on button "Add" at bounding box center [1002, 710] width 46 height 29
select select
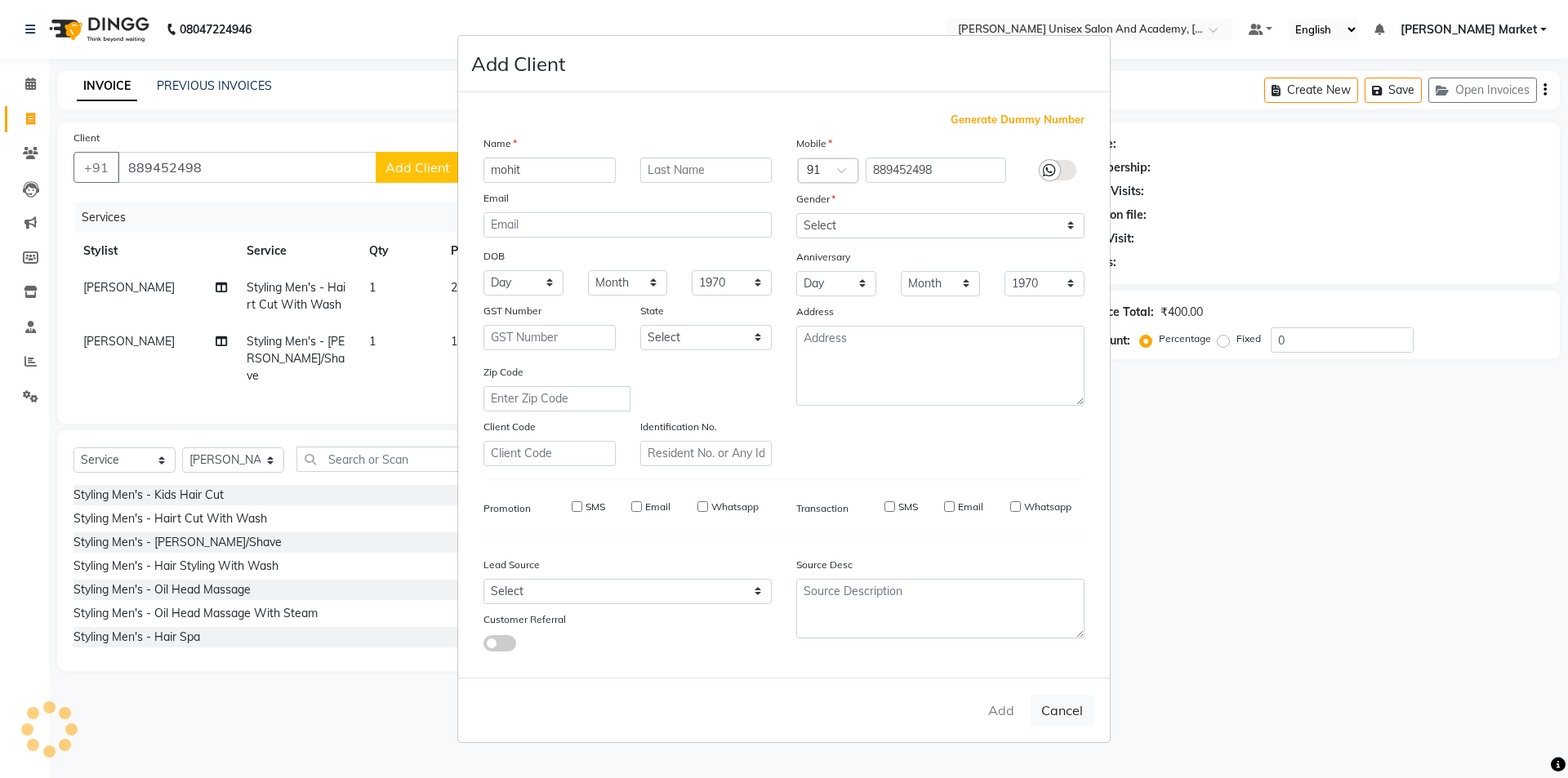
select select
checkbox input "false"
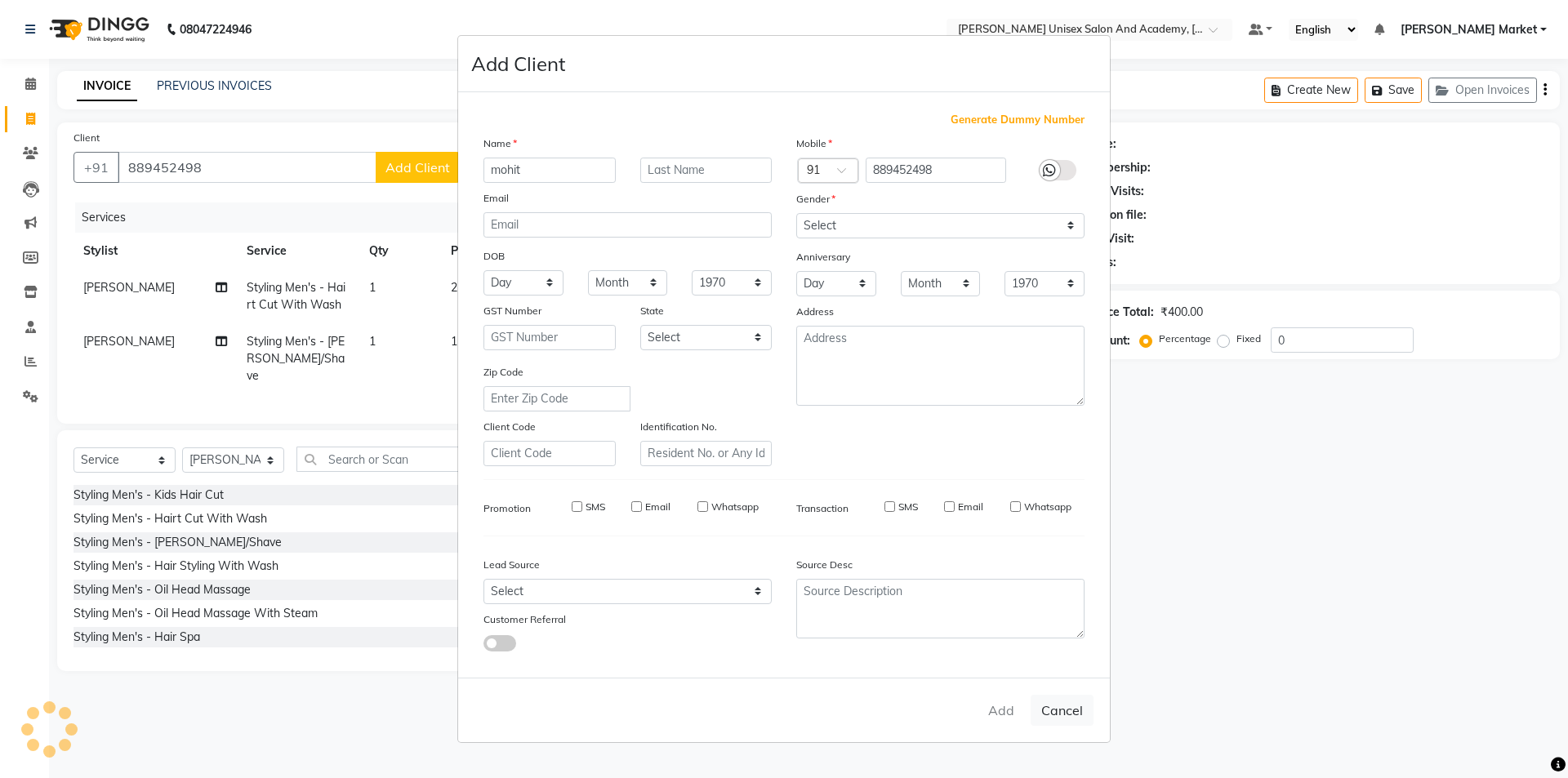
checkbox input "false"
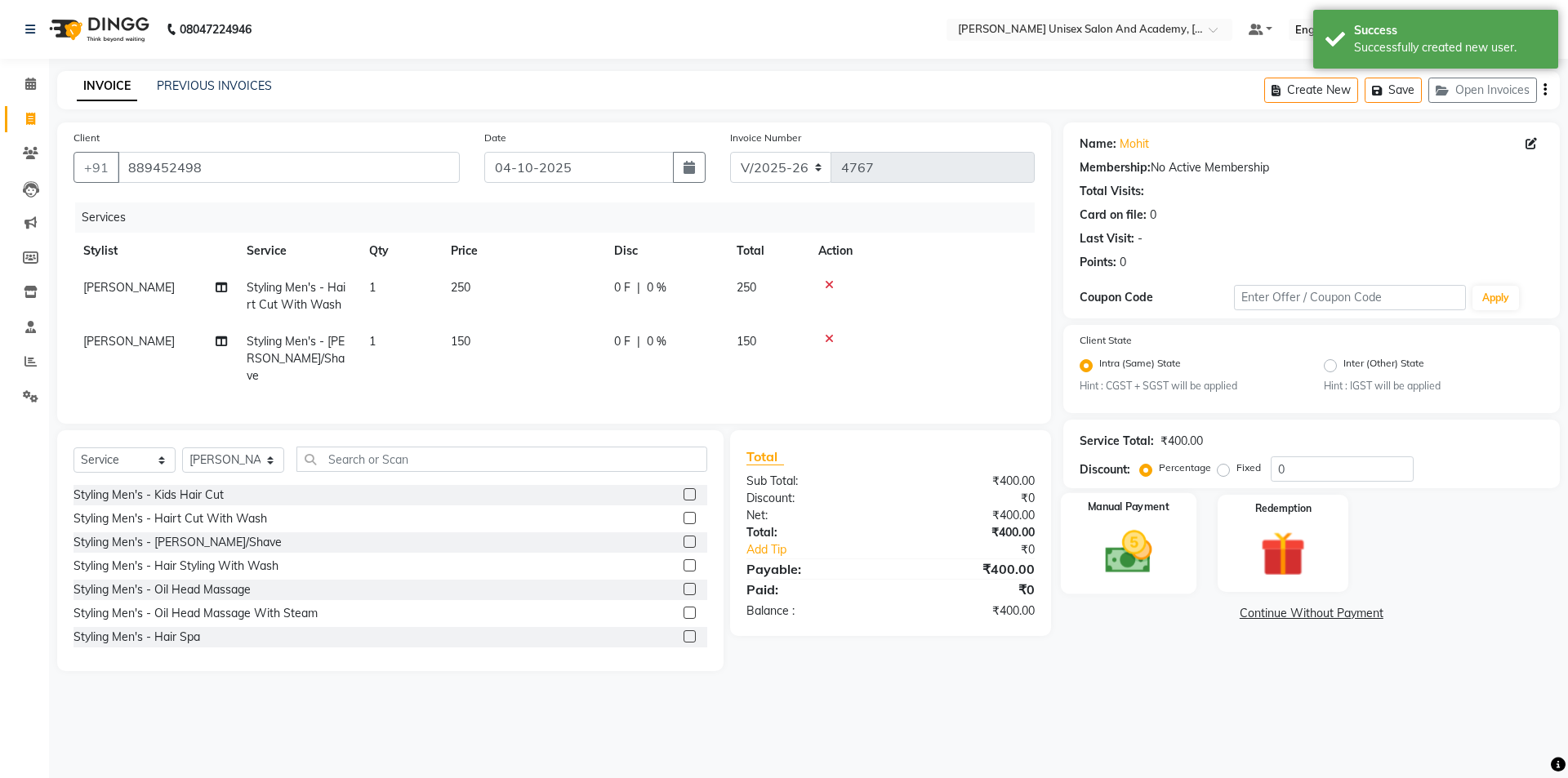
click at [1128, 543] on img at bounding box center [1128, 552] width 76 height 54
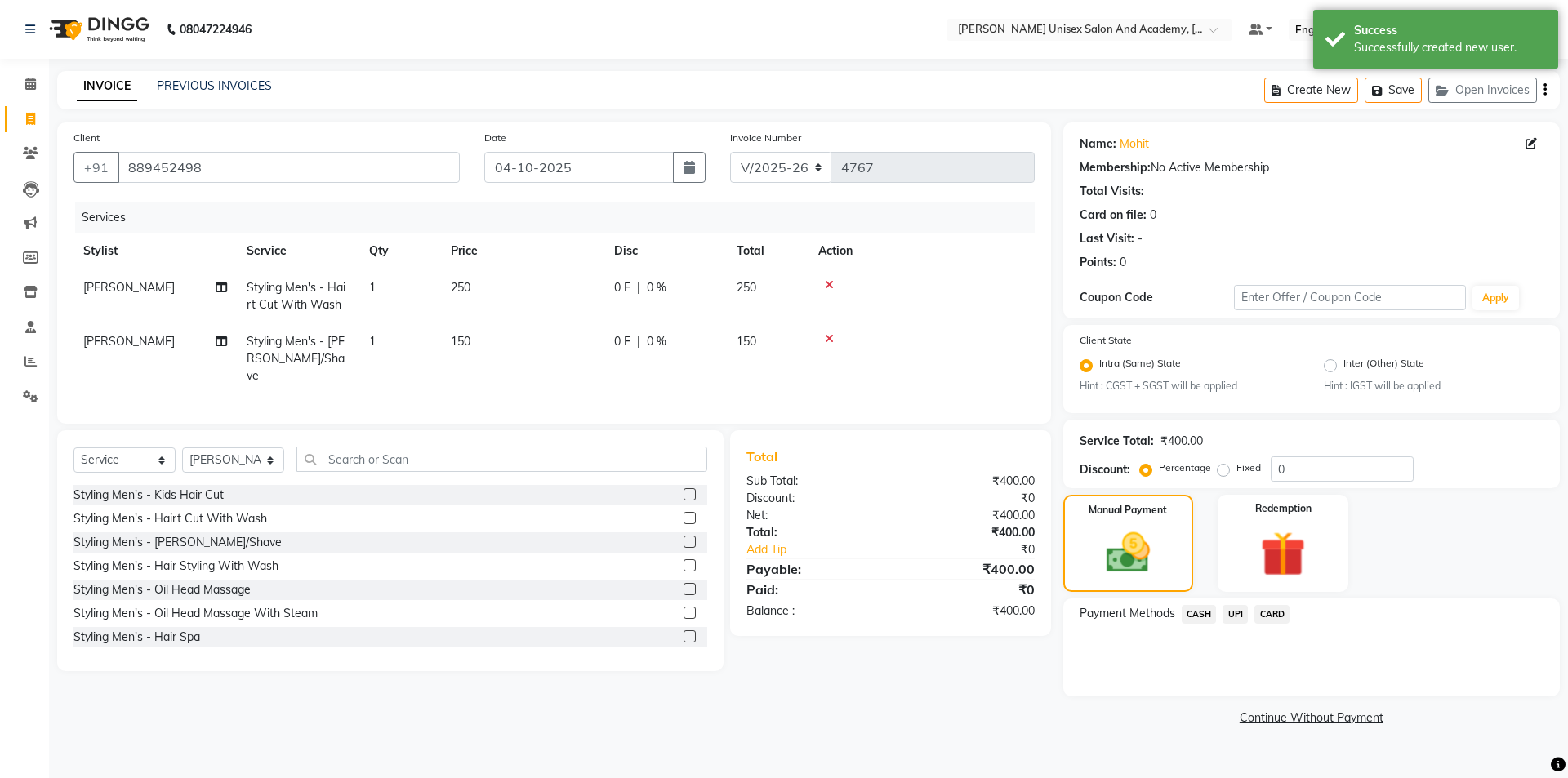
click at [1238, 614] on span "UPI" at bounding box center [1236, 614] width 26 height 18
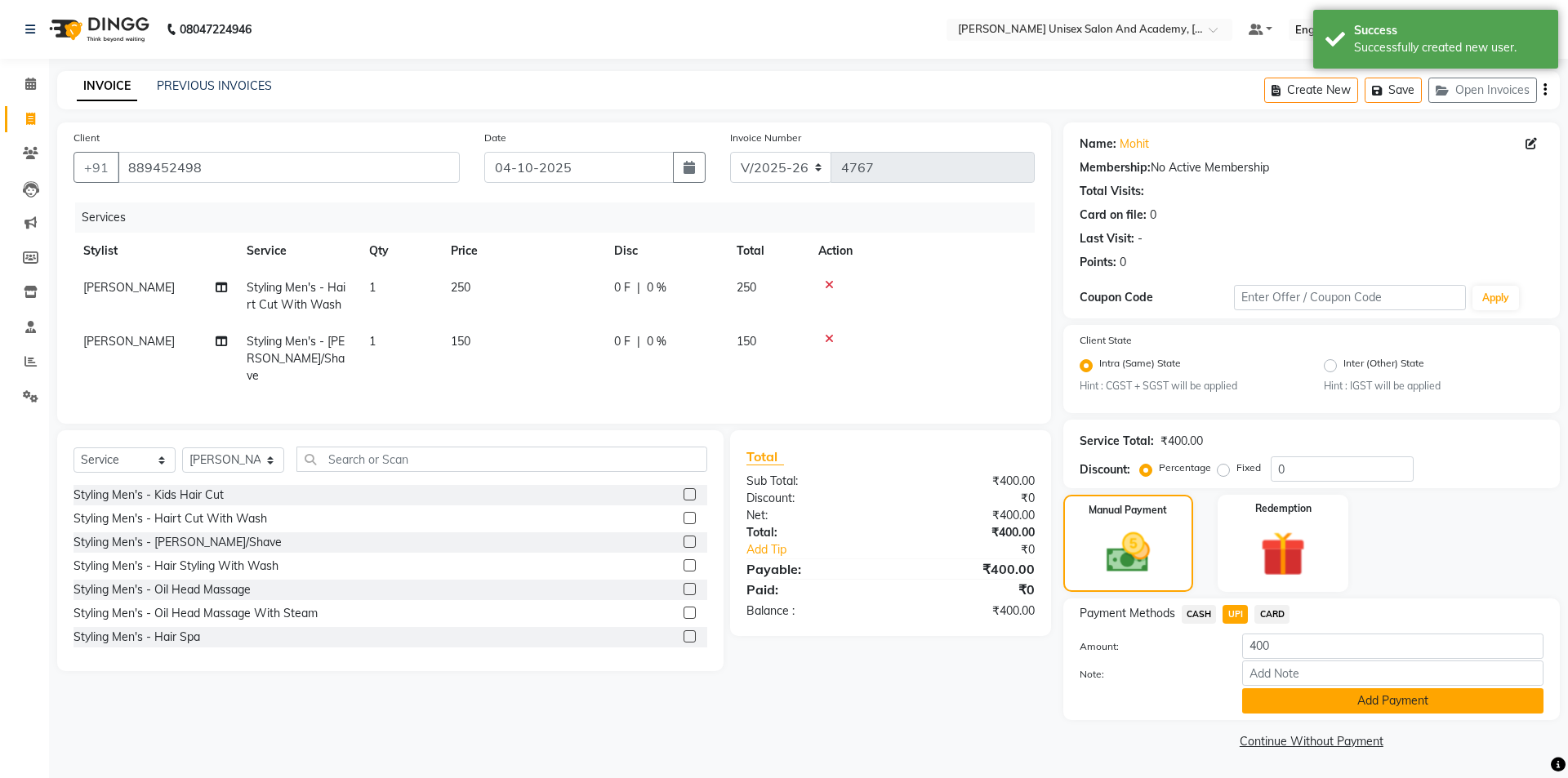
click at [1305, 699] on button "Add Payment" at bounding box center [1393, 701] width 301 height 26
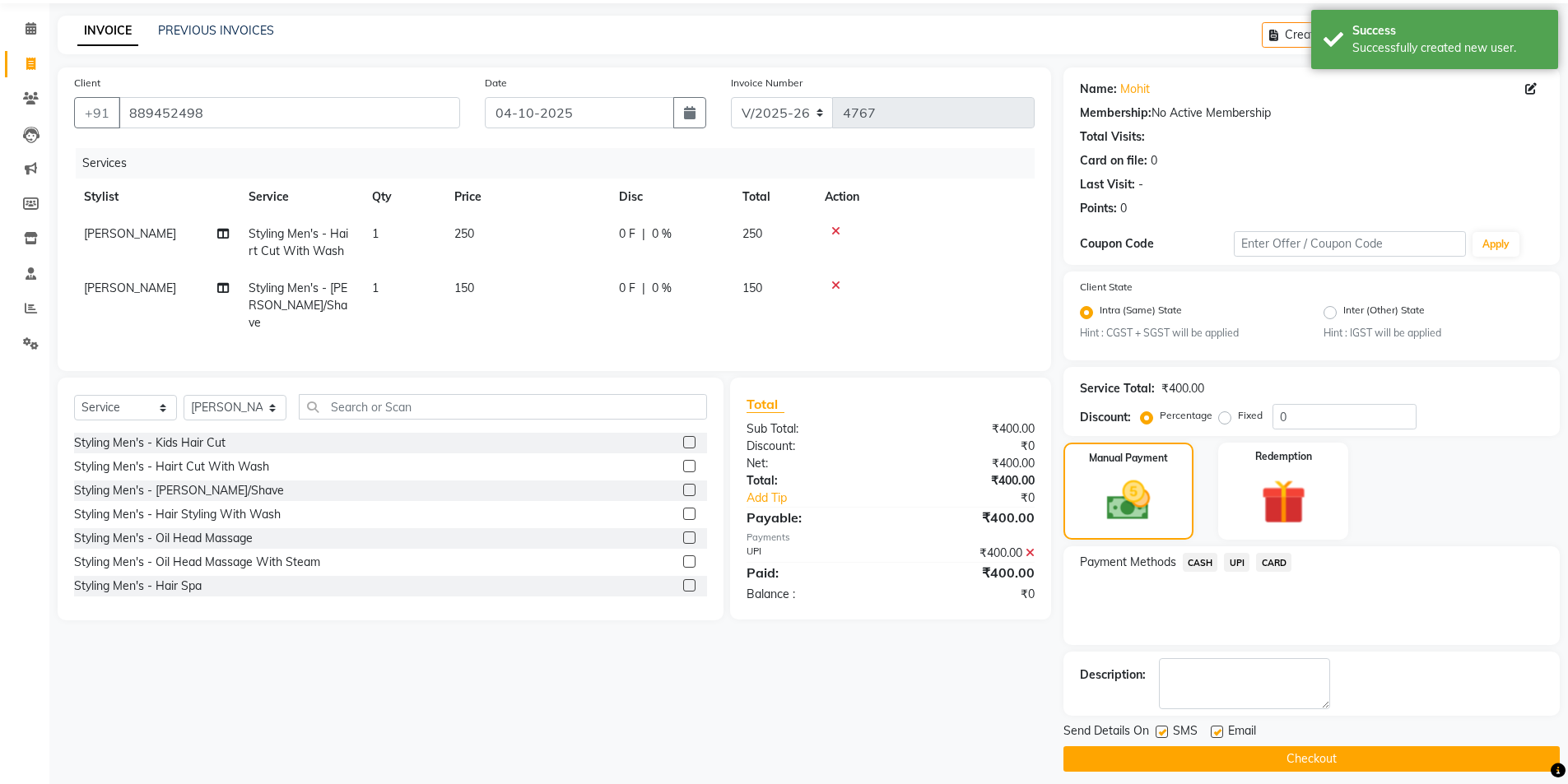
scroll to position [68, 0]
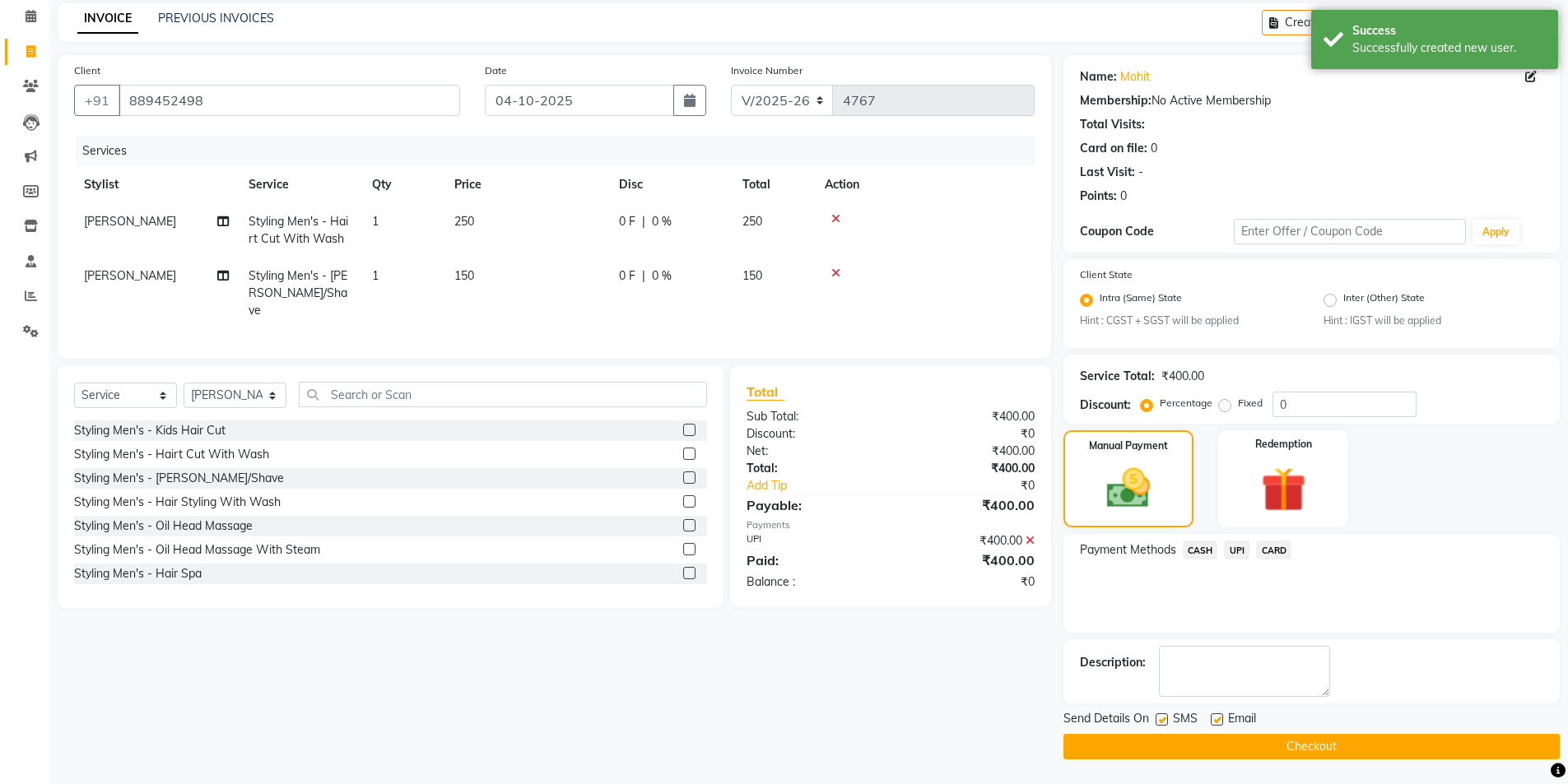
click at [1291, 749] on button "Checkout" at bounding box center [1312, 747] width 497 height 26
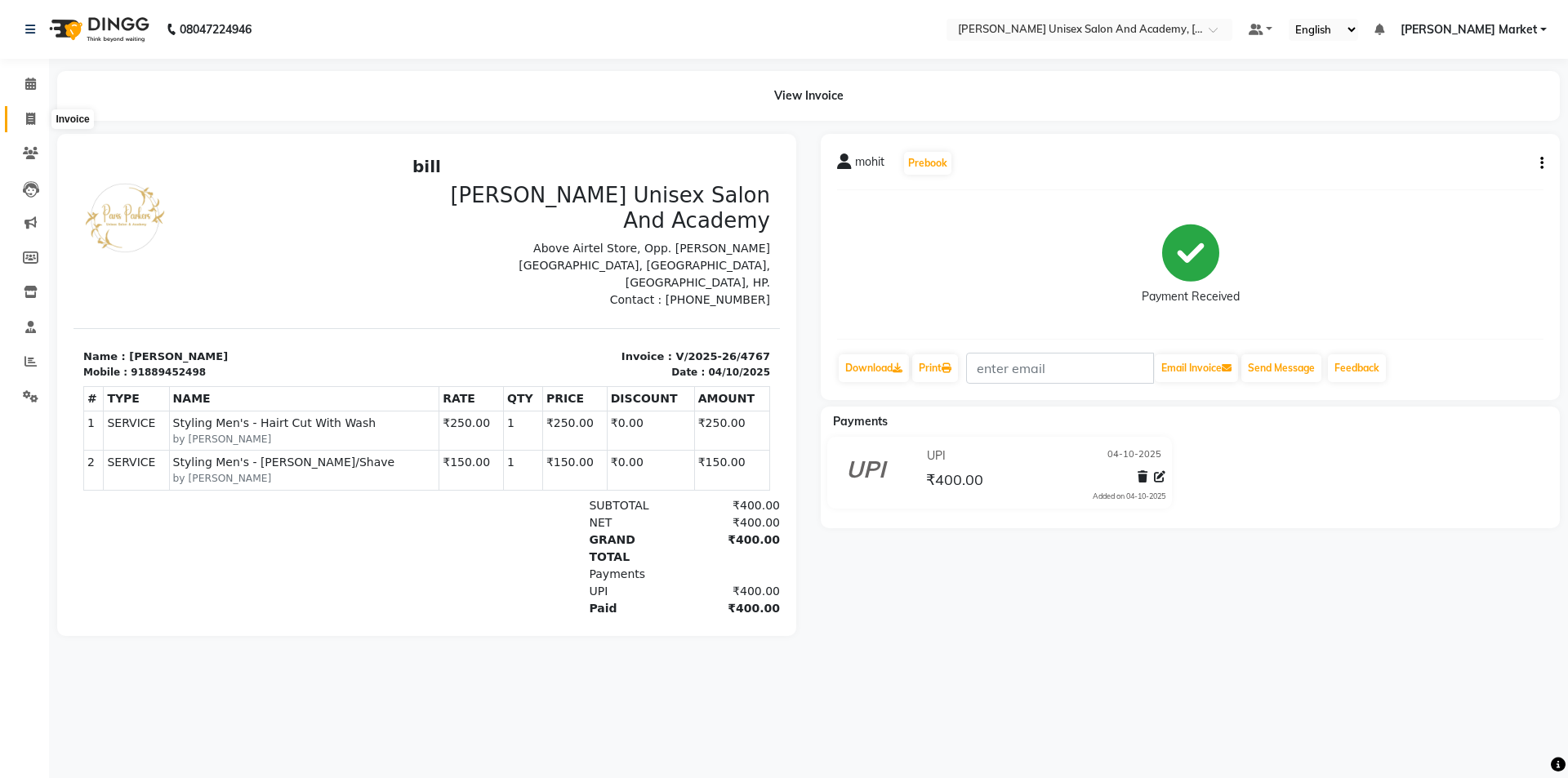
click at [36, 120] on span at bounding box center [30, 119] width 28 height 18
select select "service"
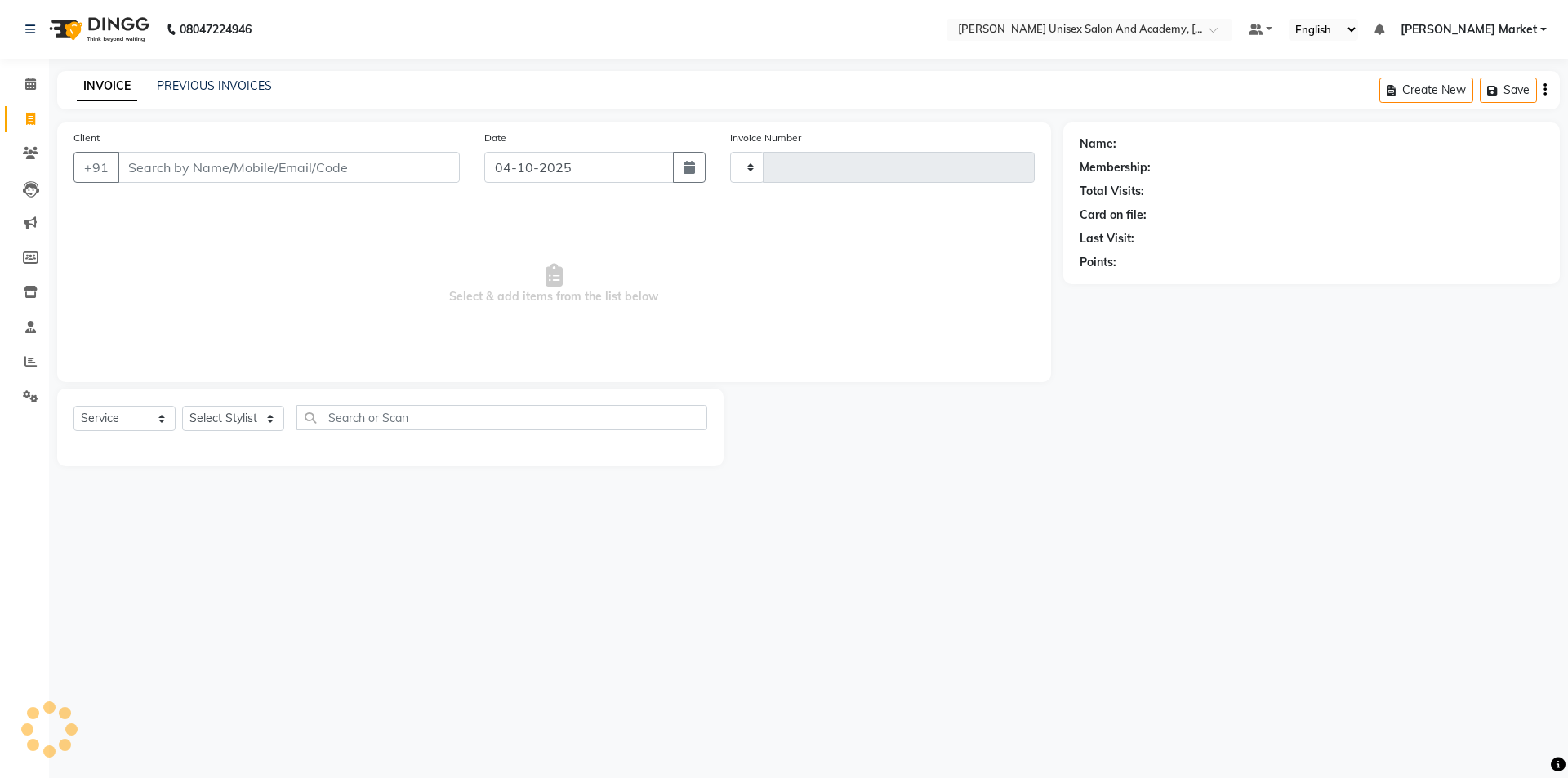
type input "4768"
select select "8060"
click at [277, 418] on select "Select Stylist Amit anjali [PERSON_NAME] [PERSON_NAME] [PERSON_NAME] [PERSON_NA…" at bounding box center [232, 418] width 102 height 26
select select "75210"
click at [182, 406] on select "Select Stylist Amit anjali [PERSON_NAME] [PERSON_NAME] [PERSON_NAME] [PERSON_NA…" at bounding box center [232, 418] width 102 height 26
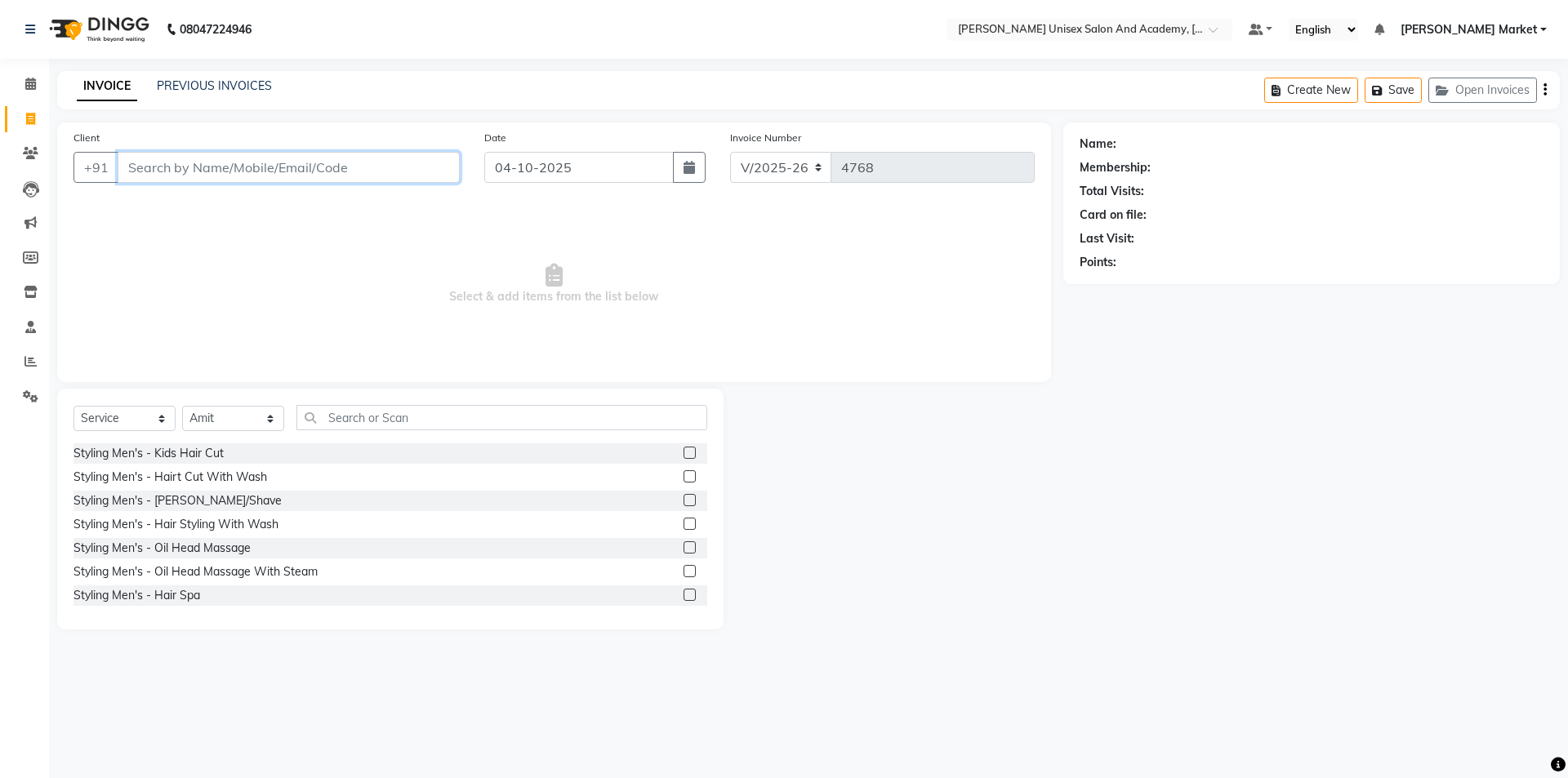
click at [319, 164] on input "Client" at bounding box center [288, 167] width 342 height 31
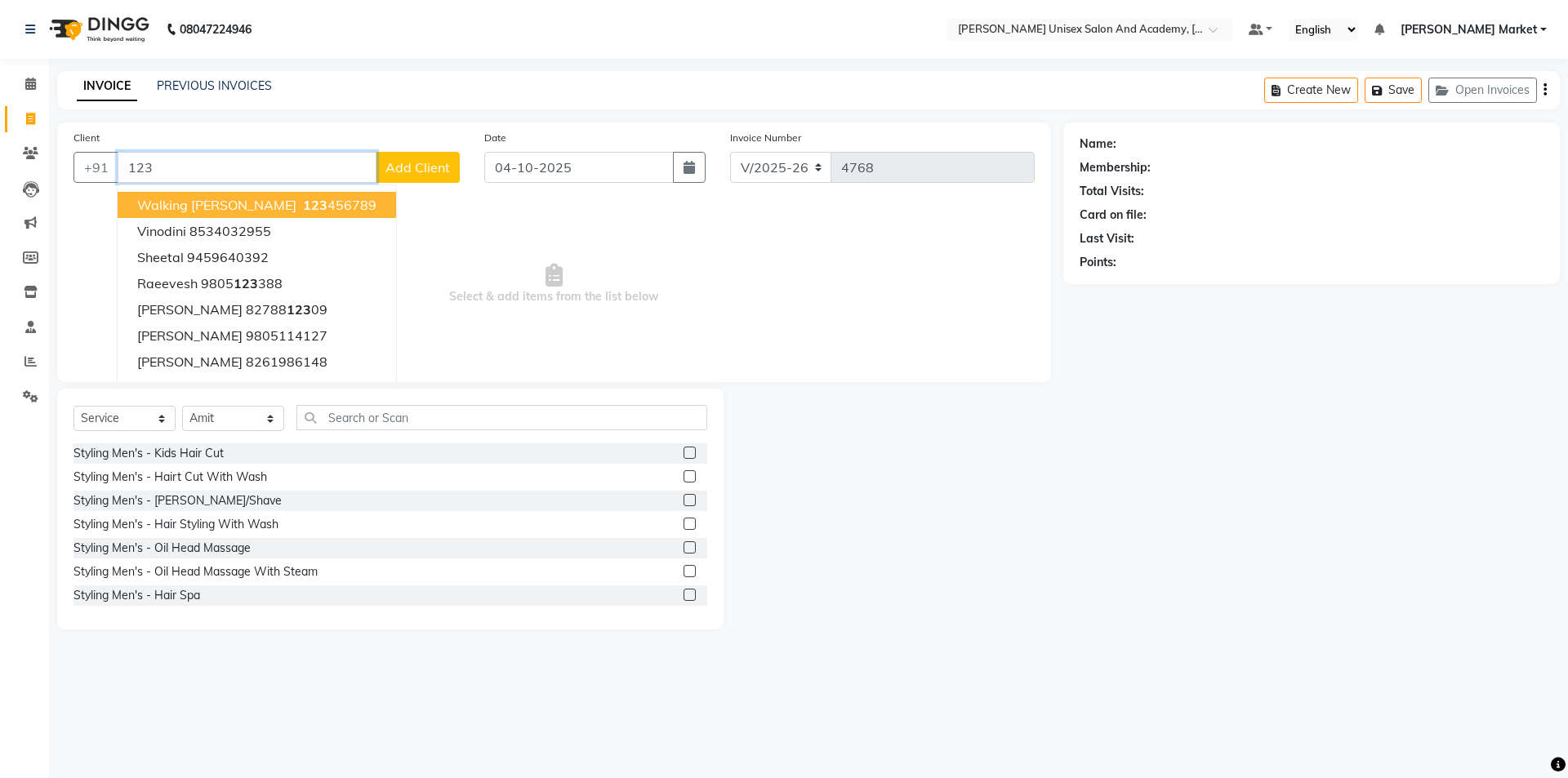
click at [300, 206] on ngb-highlight "123 456789" at bounding box center [339, 205] width 77 height 17
type input "123456789"
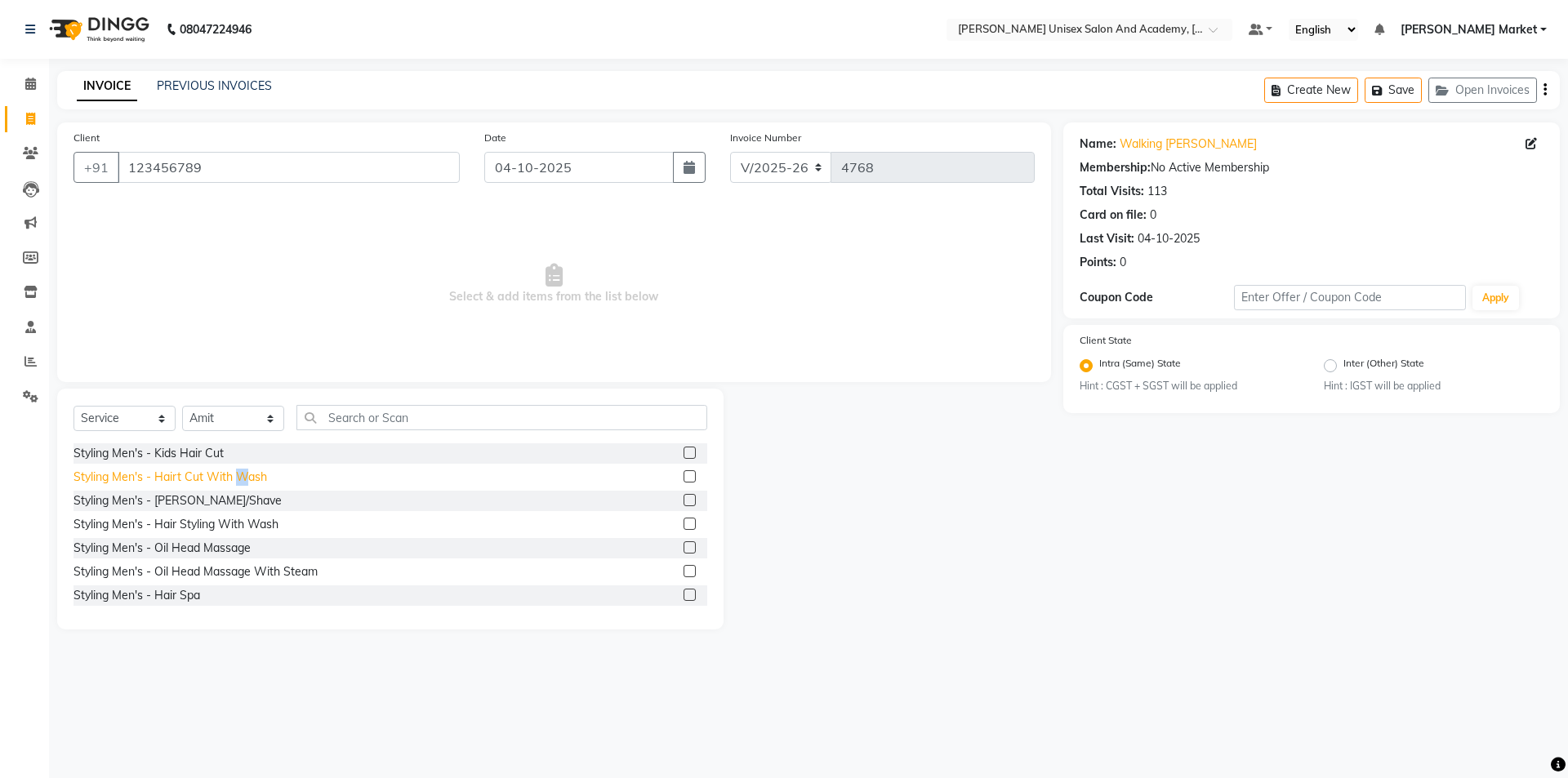
click at [243, 480] on div "Styling Men's - Hairt Cut With Wash" at bounding box center [170, 477] width 194 height 17
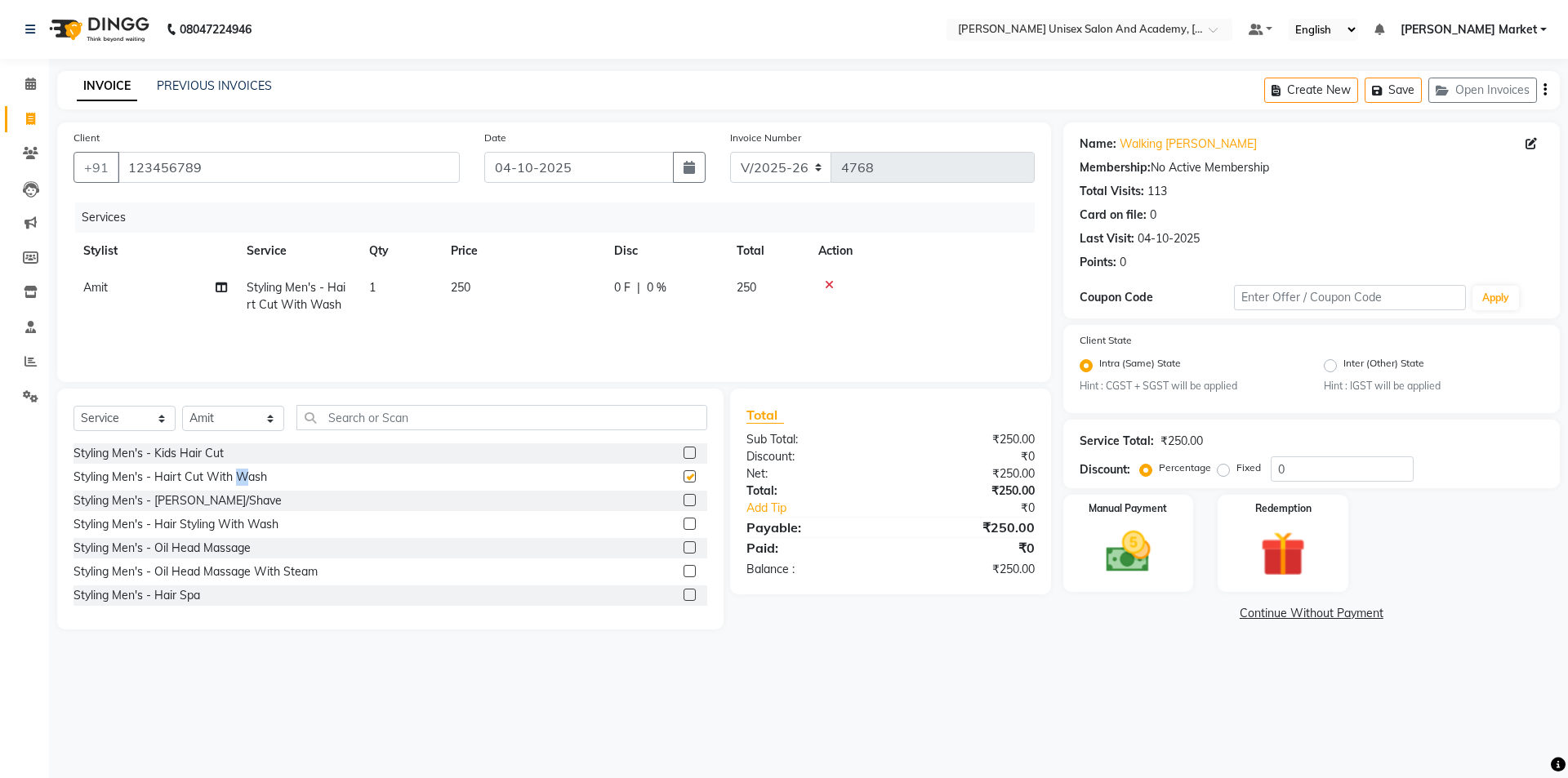
checkbox input "false"
click at [229, 507] on div "Styling Men's - [PERSON_NAME]/Shave" at bounding box center [390, 501] width 633 height 20
click at [215, 501] on div "Styling Men's - [PERSON_NAME]/Shave" at bounding box center [177, 501] width 208 height 17
checkbox input "false"
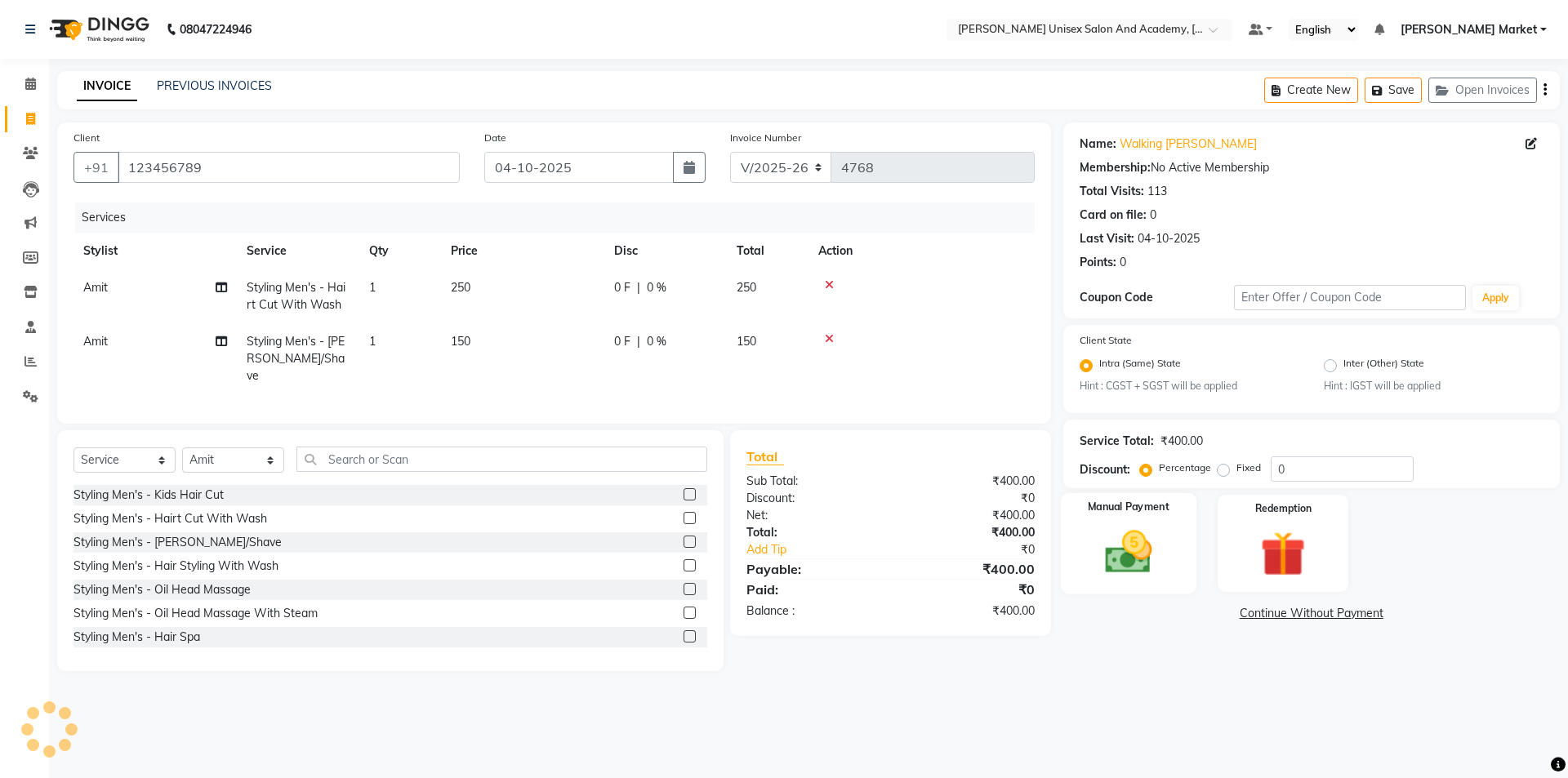
click at [1100, 548] on img at bounding box center [1128, 552] width 76 height 54
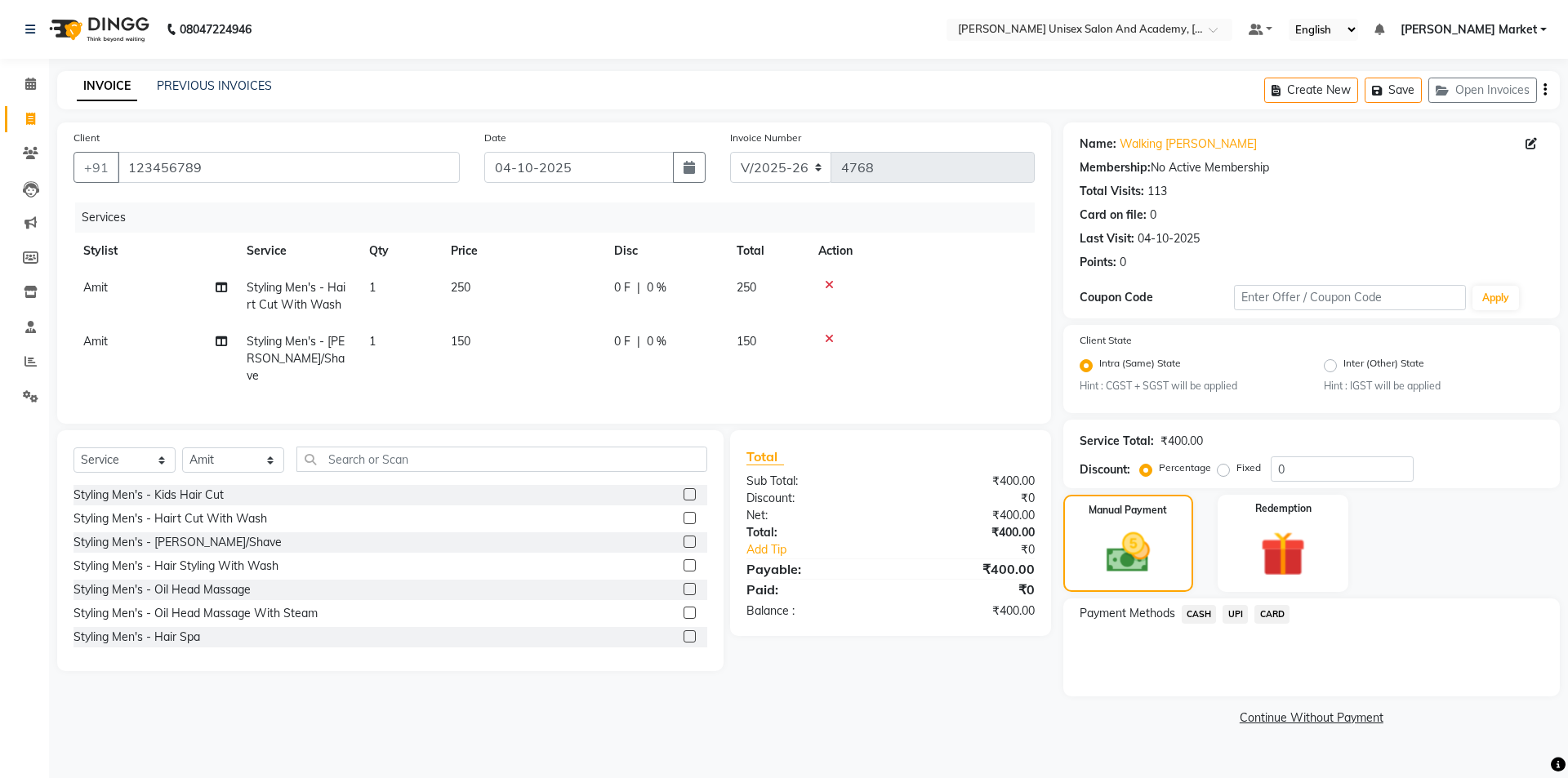
click at [1234, 612] on span "UPI" at bounding box center [1236, 614] width 26 height 18
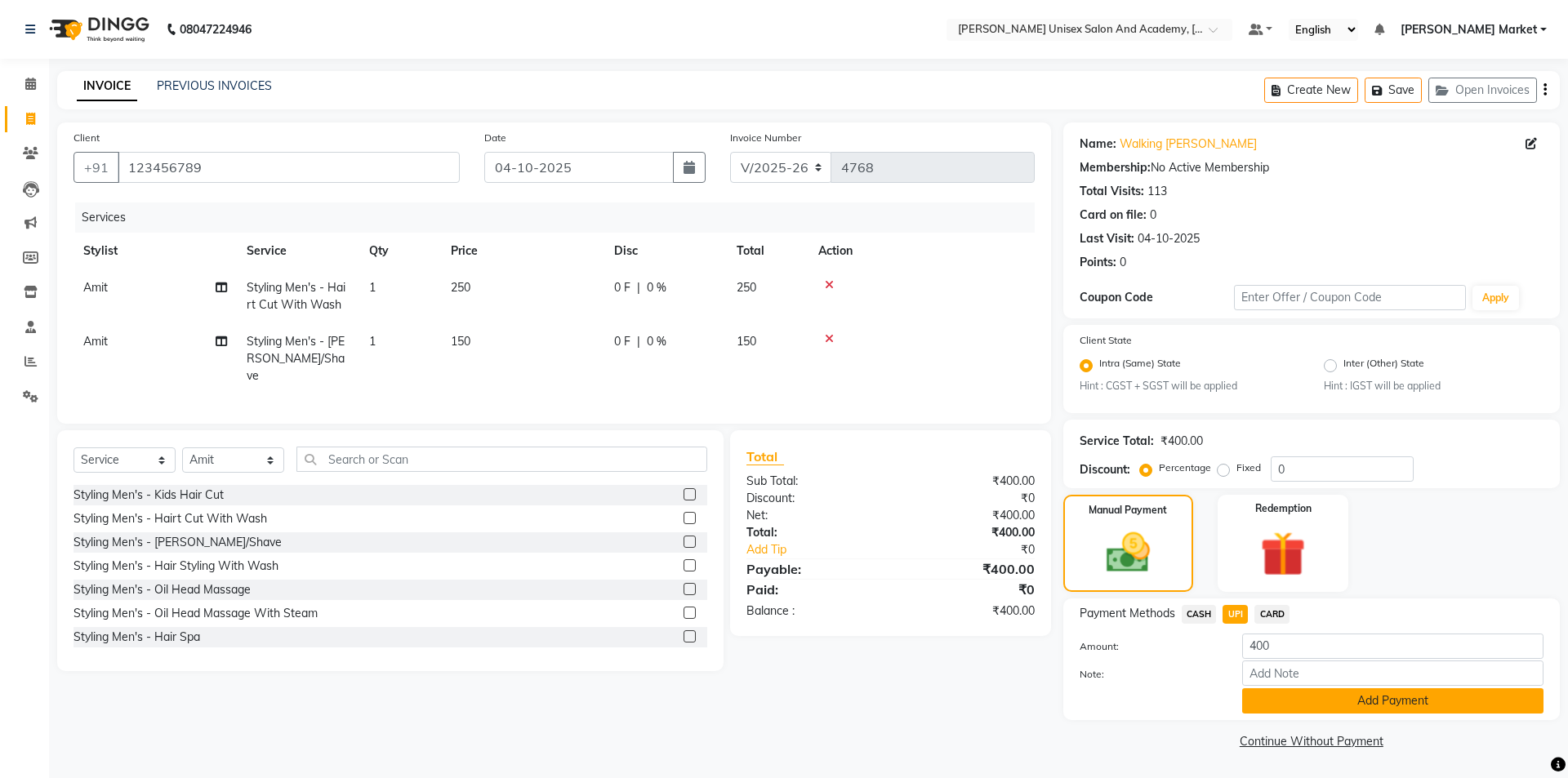
click at [1283, 702] on button "Add Payment" at bounding box center [1393, 701] width 301 height 26
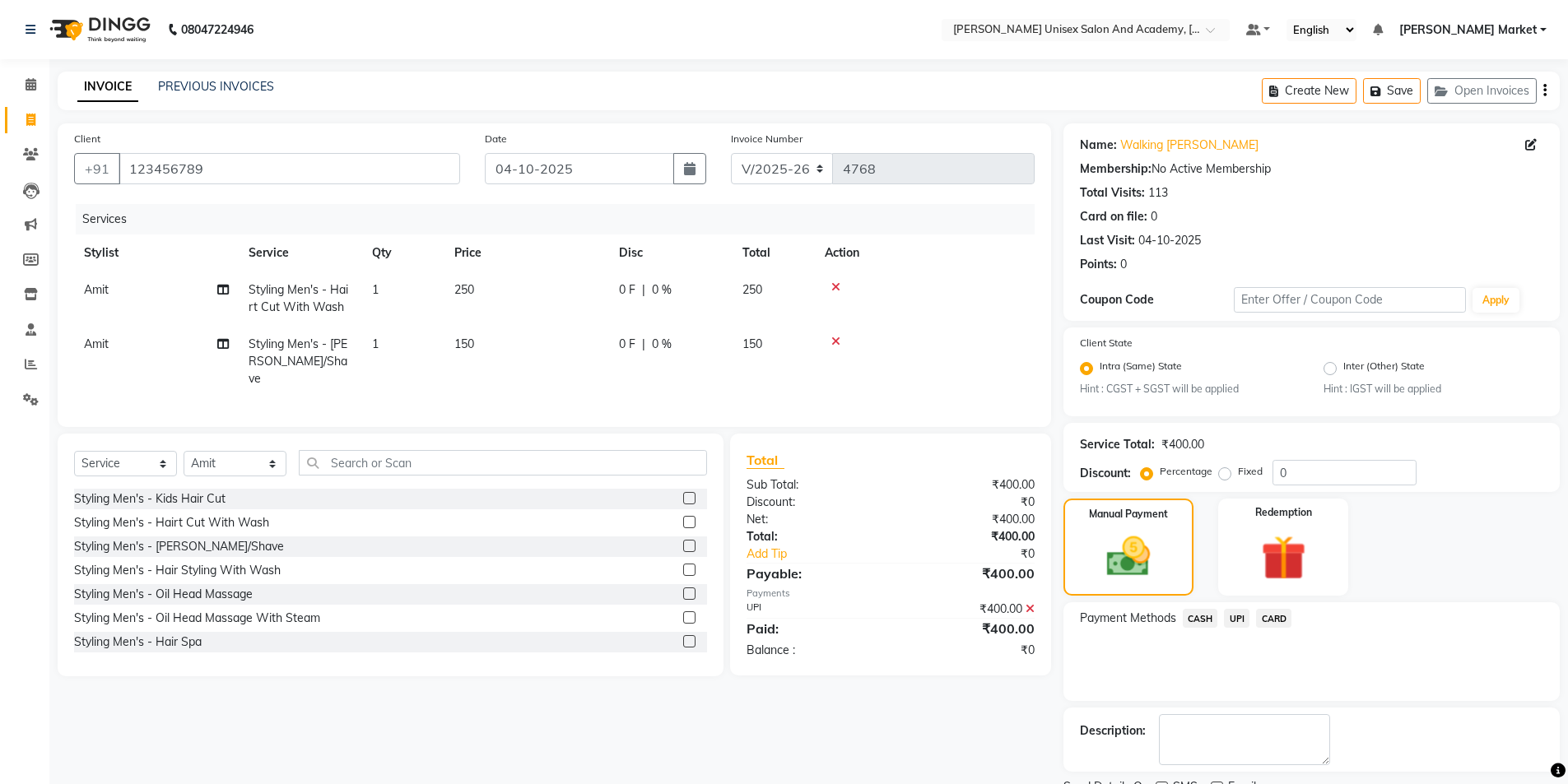
scroll to position [68, 0]
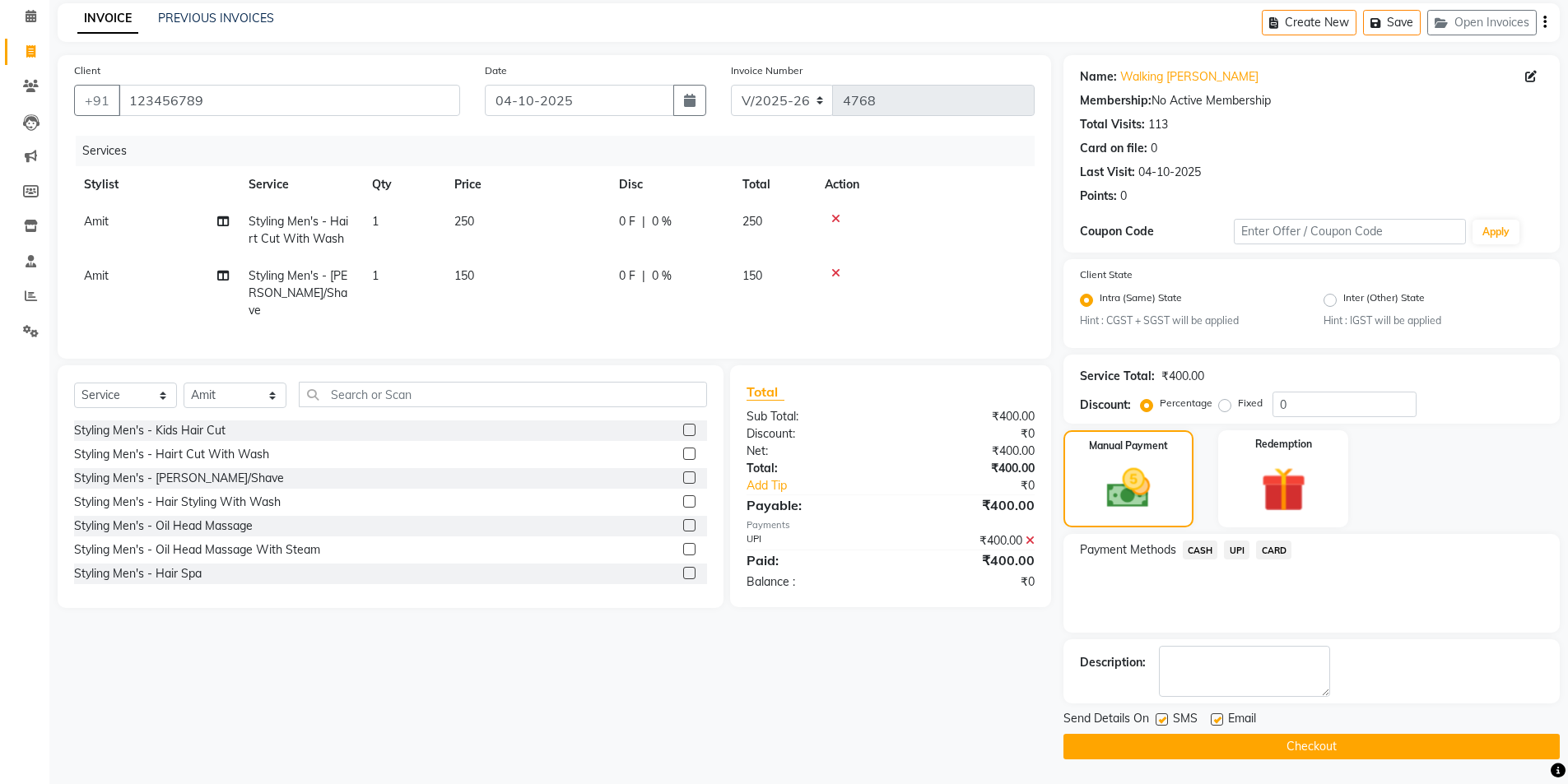
click at [1288, 750] on button "Checkout" at bounding box center [1312, 747] width 497 height 26
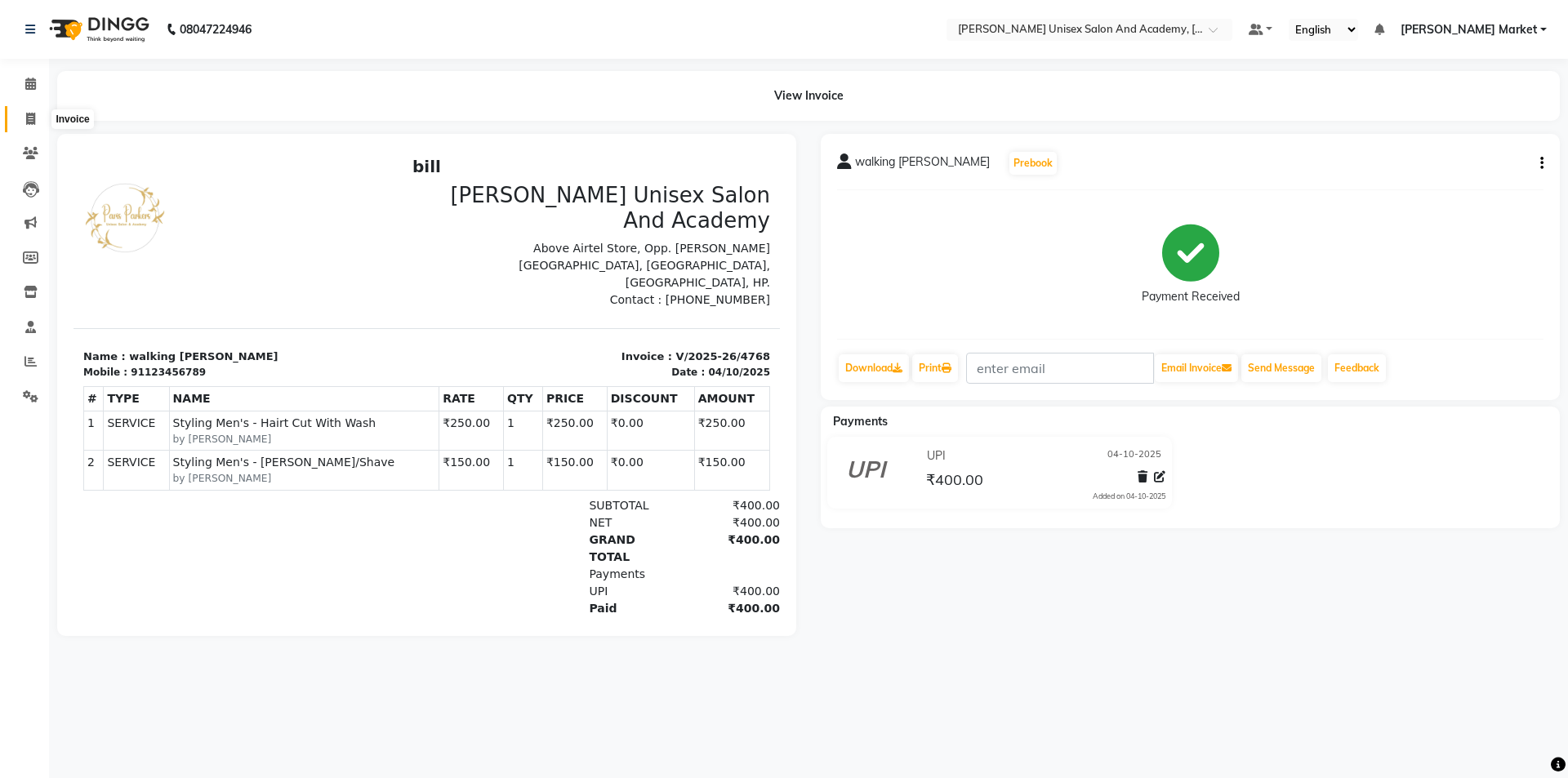
click at [29, 119] on icon at bounding box center [30, 118] width 9 height 12
select select "service"
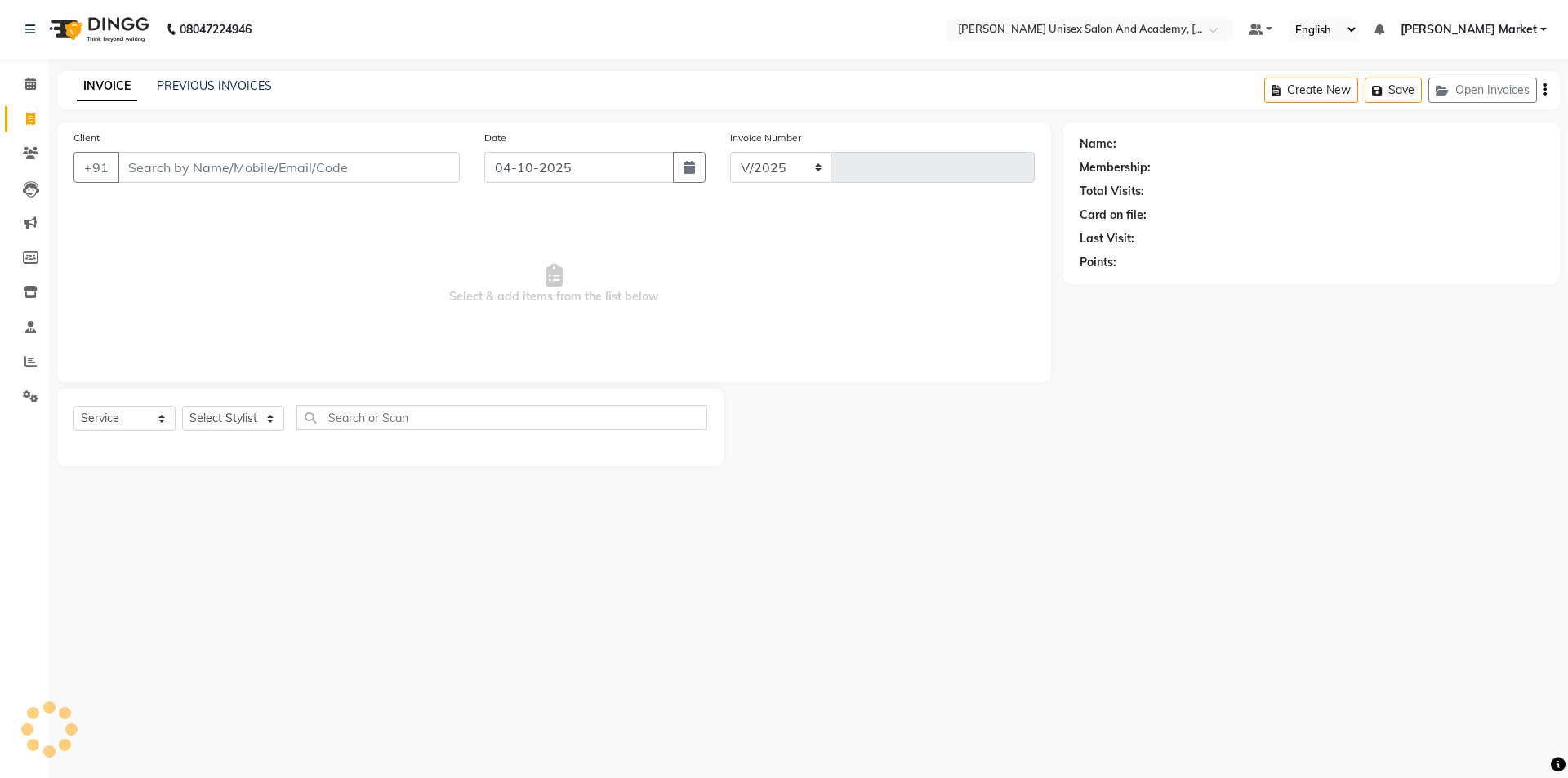
select select "8060"
type input "4769"
click at [174, 170] on input "Client" at bounding box center [288, 167] width 342 height 31
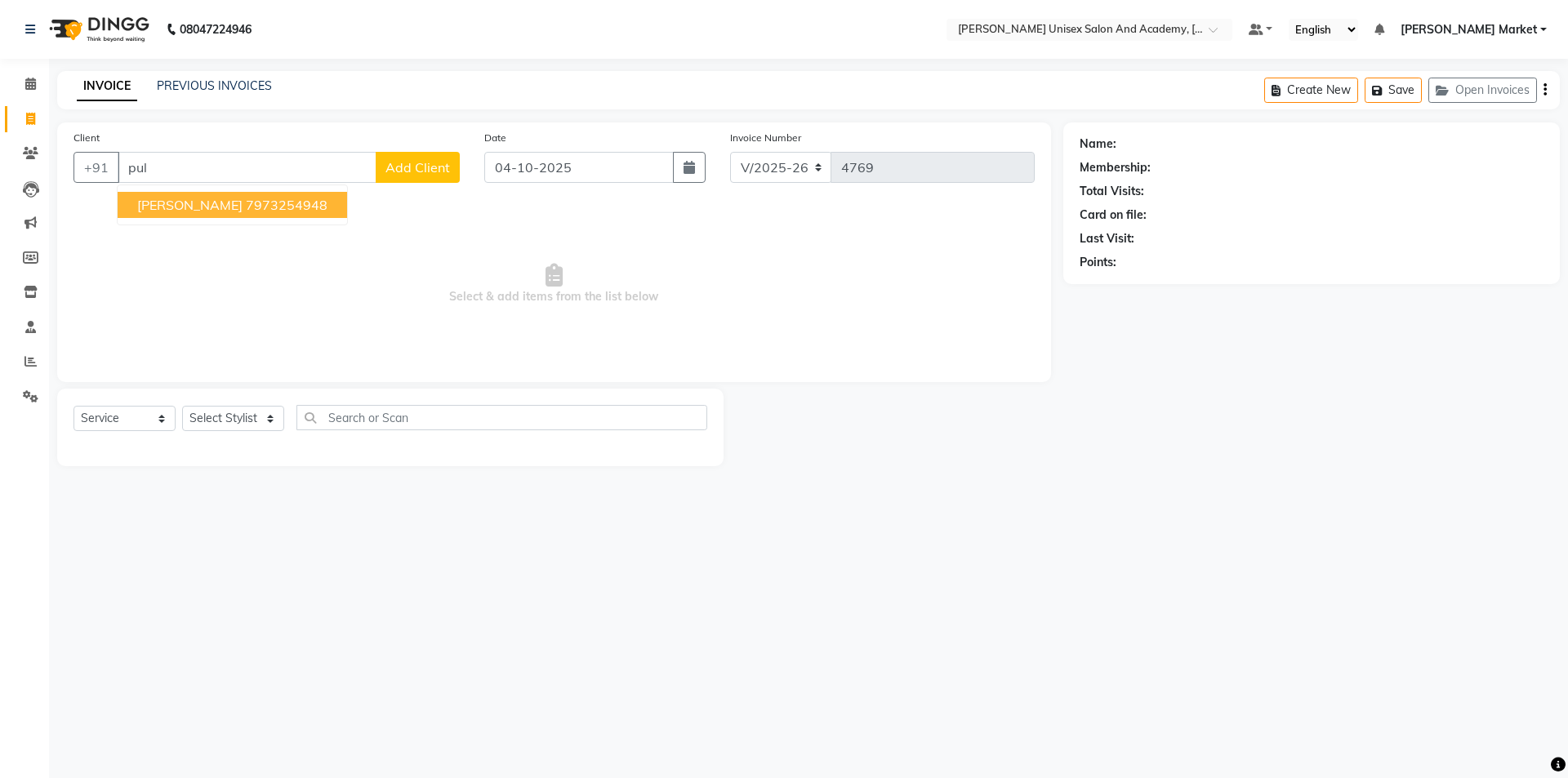
drag, startPoint x: 168, startPoint y: 204, endPoint x: 175, endPoint y: 196, distance: 10.6
click at [170, 200] on span "[PERSON_NAME]" at bounding box center [189, 205] width 106 height 17
type input "7973254948"
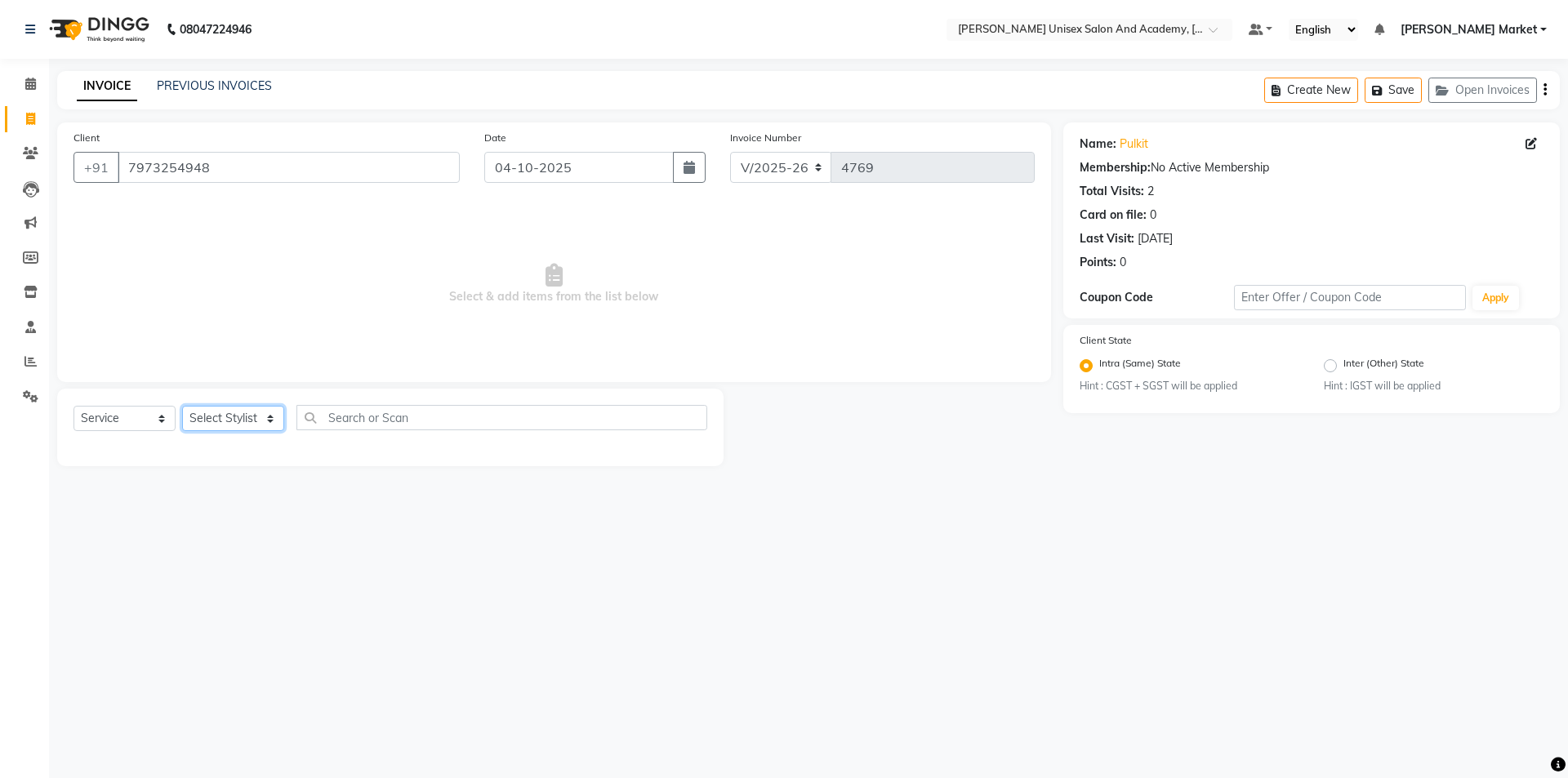
click at [265, 417] on select "Select Stylist Amit anjali [PERSON_NAME] [PERSON_NAME] [PERSON_NAME] [PERSON_NA…" at bounding box center [232, 418] width 102 height 26
select select "78754"
click at [182, 406] on select "Select Stylist Amit anjali [PERSON_NAME] [PERSON_NAME] [PERSON_NAME] [PERSON_NA…" at bounding box center [232, 418] width 102 height 26
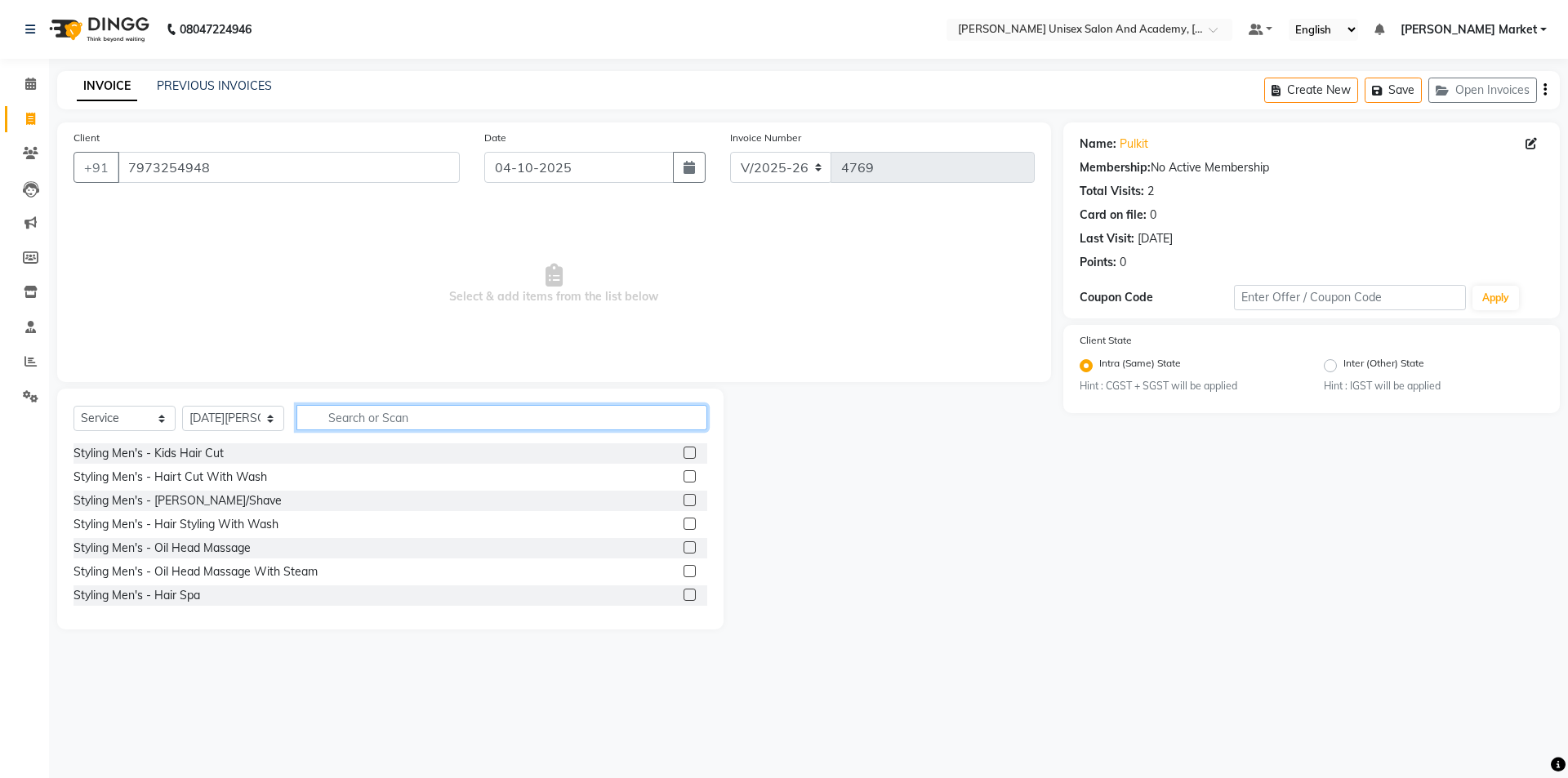
click at [354, 417] on input "text" at bounding box center [502, 417] width 411 height 26
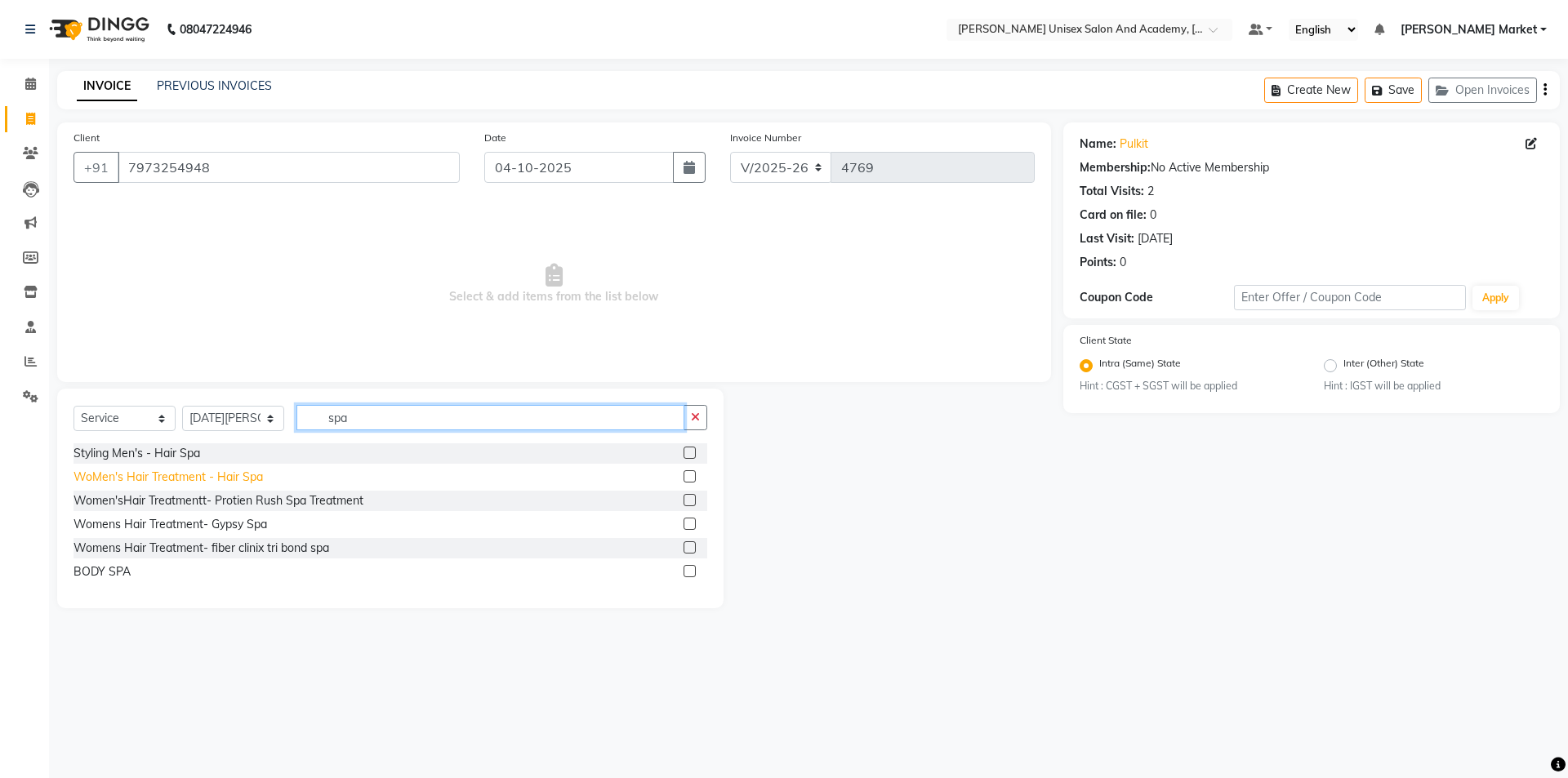
type input "spa"
click at [259, 480] on div "WoMen's Hair Treatment - Hair Spa" at bounding box center [168, 477] width 189 height 17
checkbox input "false"
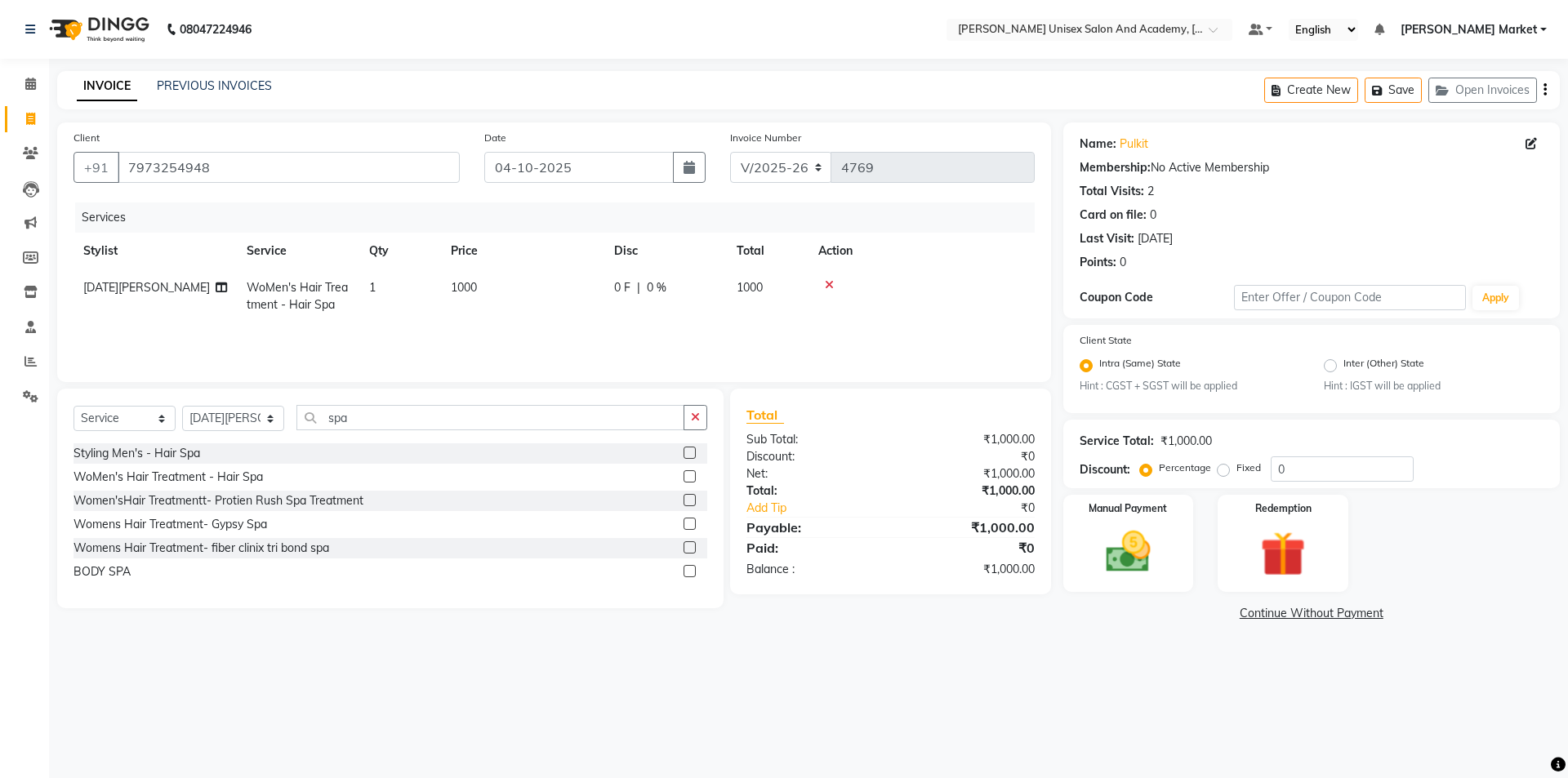
click at [829, 287] on icon at bounding box center [830, 284] width 9 height 11
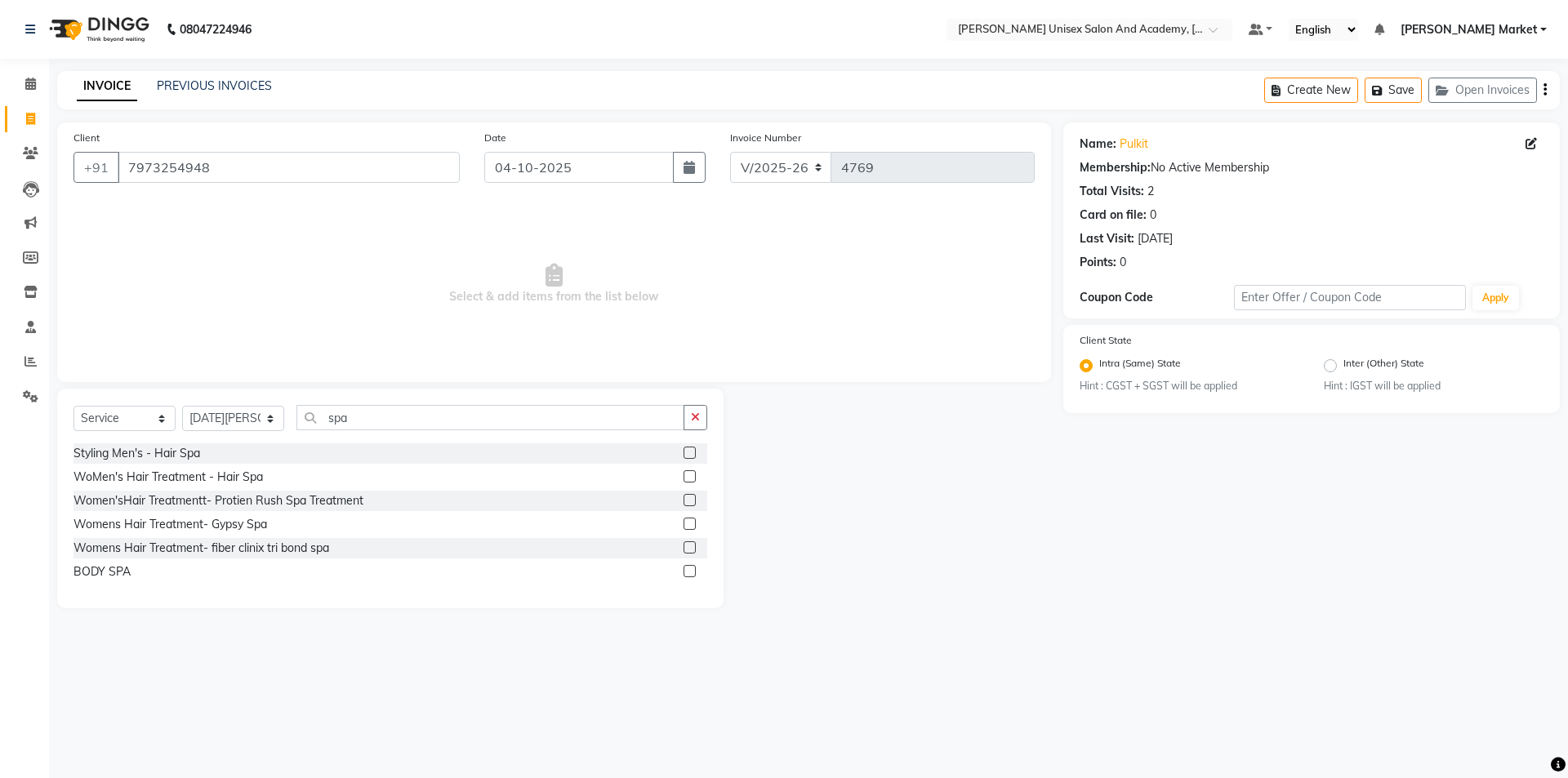
click at [689, 454] on label at bounding box center [689, 452] width 12 height 12
click at [689, 454] on input "checkbox" at bounding box center [689, 453] width 11 height 11
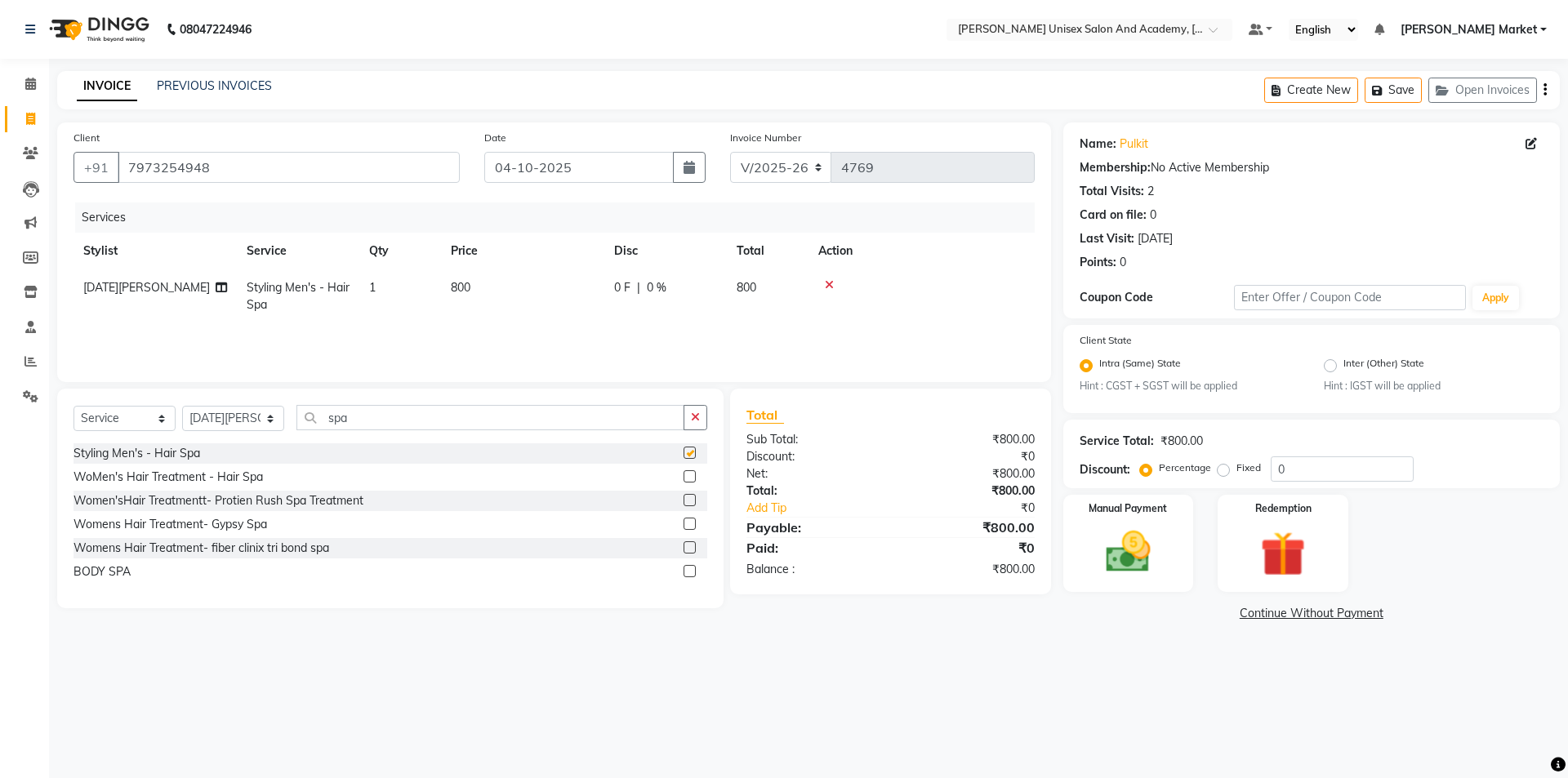
checkbox input "false"
click at [1175, 546] on div "Manual Payment" at bounding box center [1128, 542] width 136 height 100
click at [1241, 612] on span "UPI" at bounding box center [1236, 614] width 26 height 18
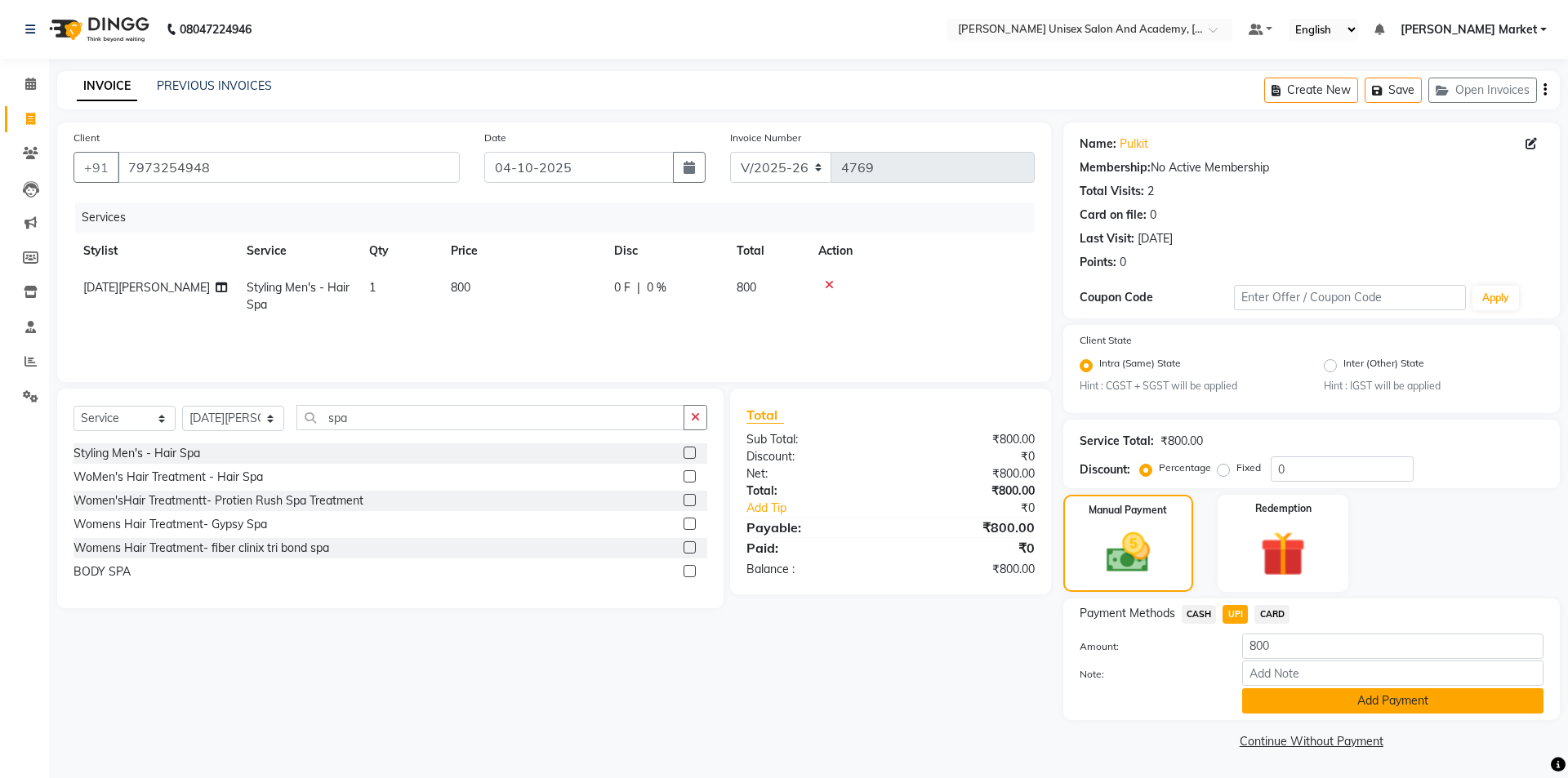
click at [1285, 705] on button "Add Payment" at bounding box center [1393, 701] width 301 height 26
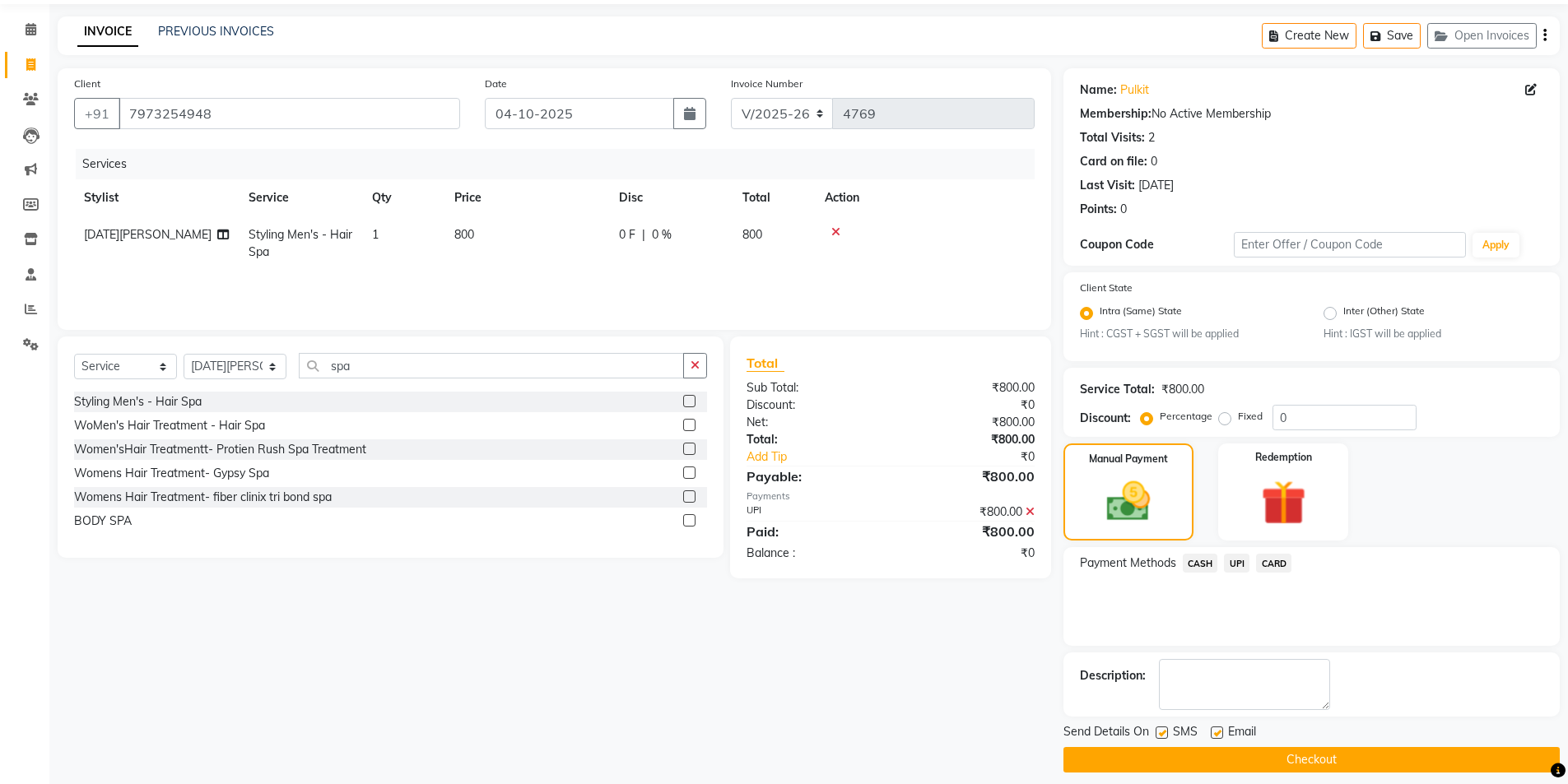
scroll to position [68, 0]
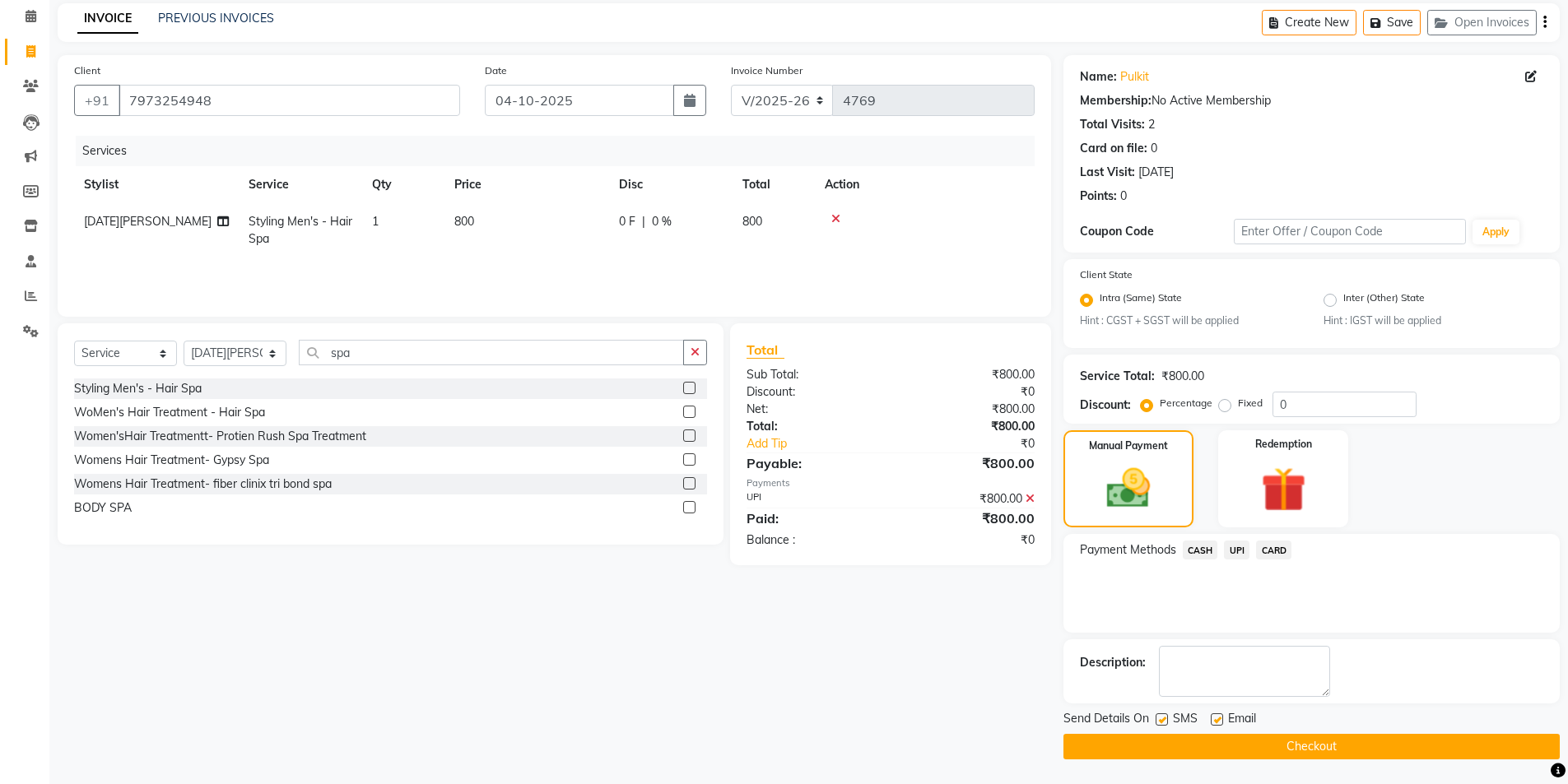
click at [1313, 748] on button "Checkout" at bounding box center [1312, 747] width 497 height 26
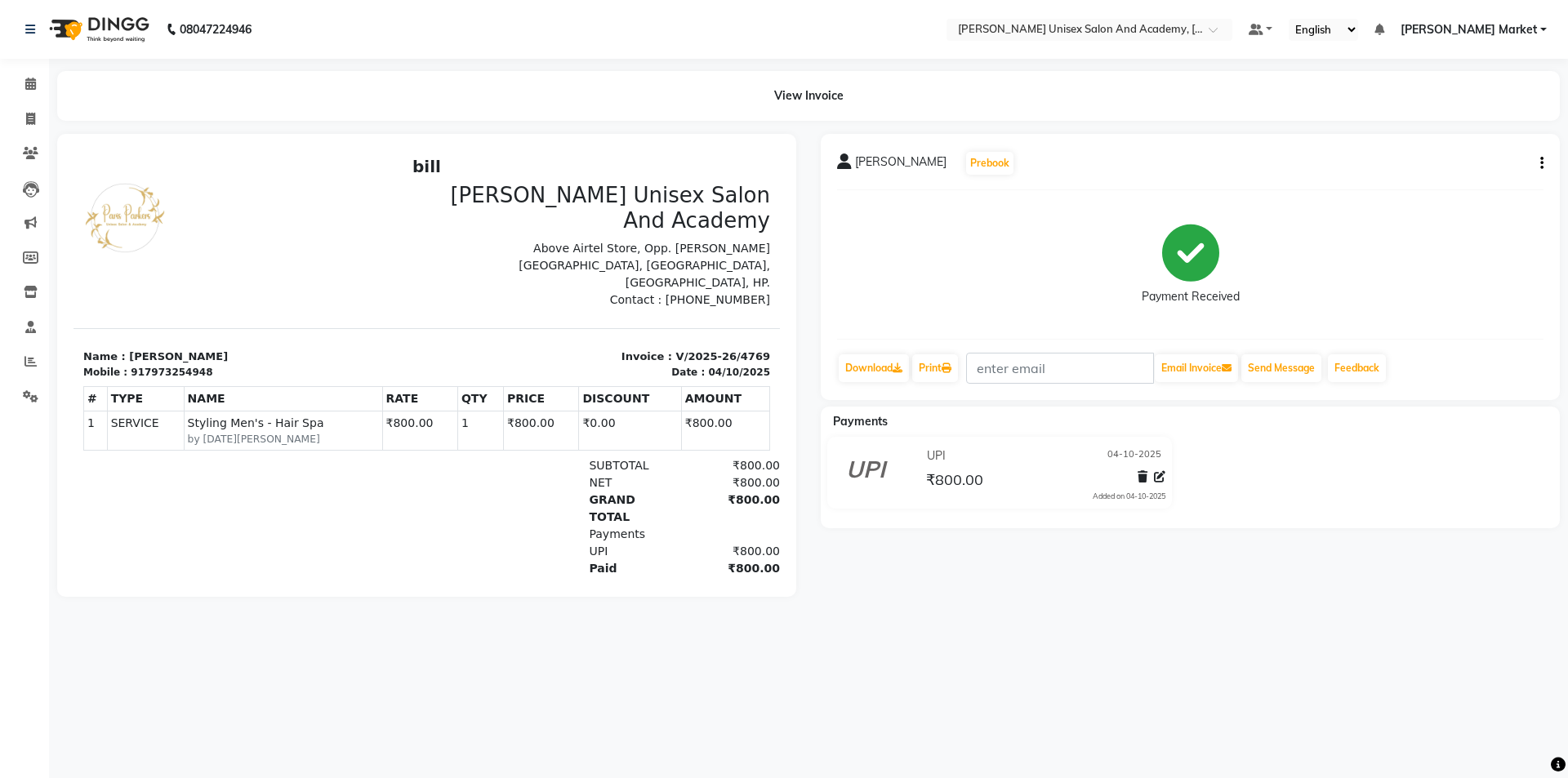
click at [1305, 737] on div "08047224946 Select Location × [GEOGRAPHIC_DATA] Parkers Unisex Salon And Academ…" at bounding box center [784, 389] width 1568 height 778
click at [33, 118] on icon at bounding box center [30, 118] width 9 height 12
select select "service"
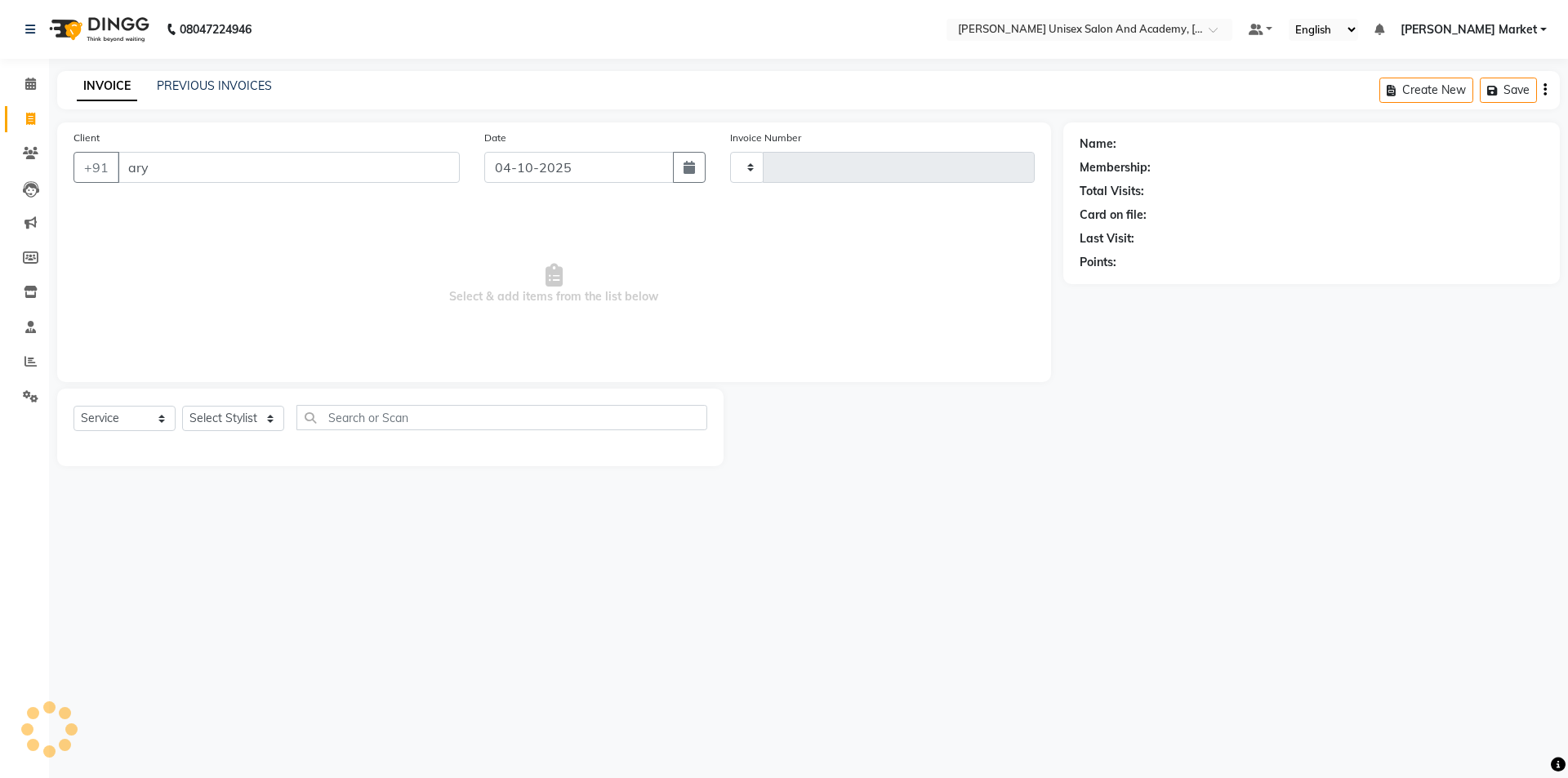
type input "arya"
select select "8060"
type input "4770"
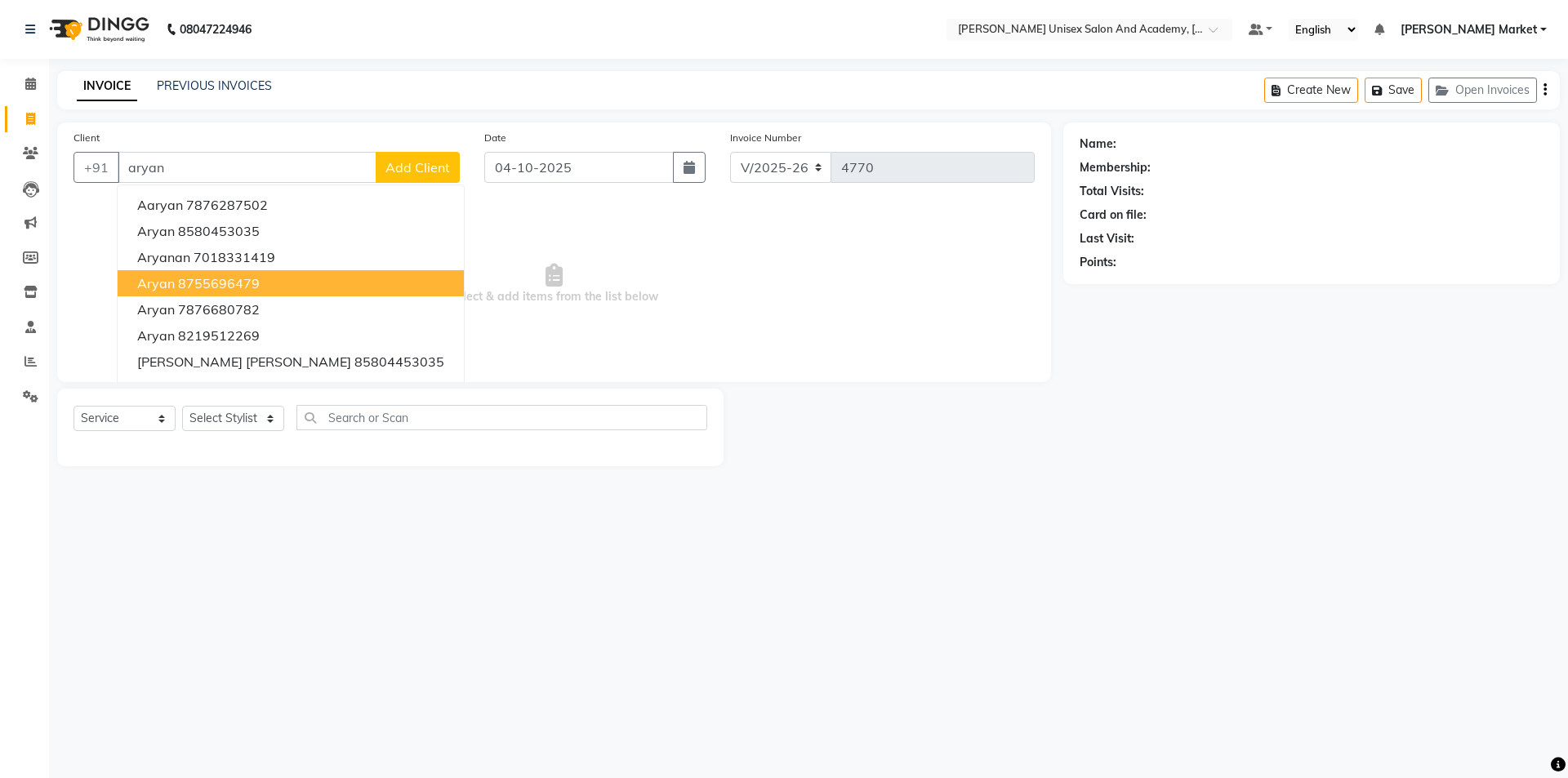
click at [262, 283] on button "Aryan 8755696479" at bounding box center [290, 283] width 346 height 26
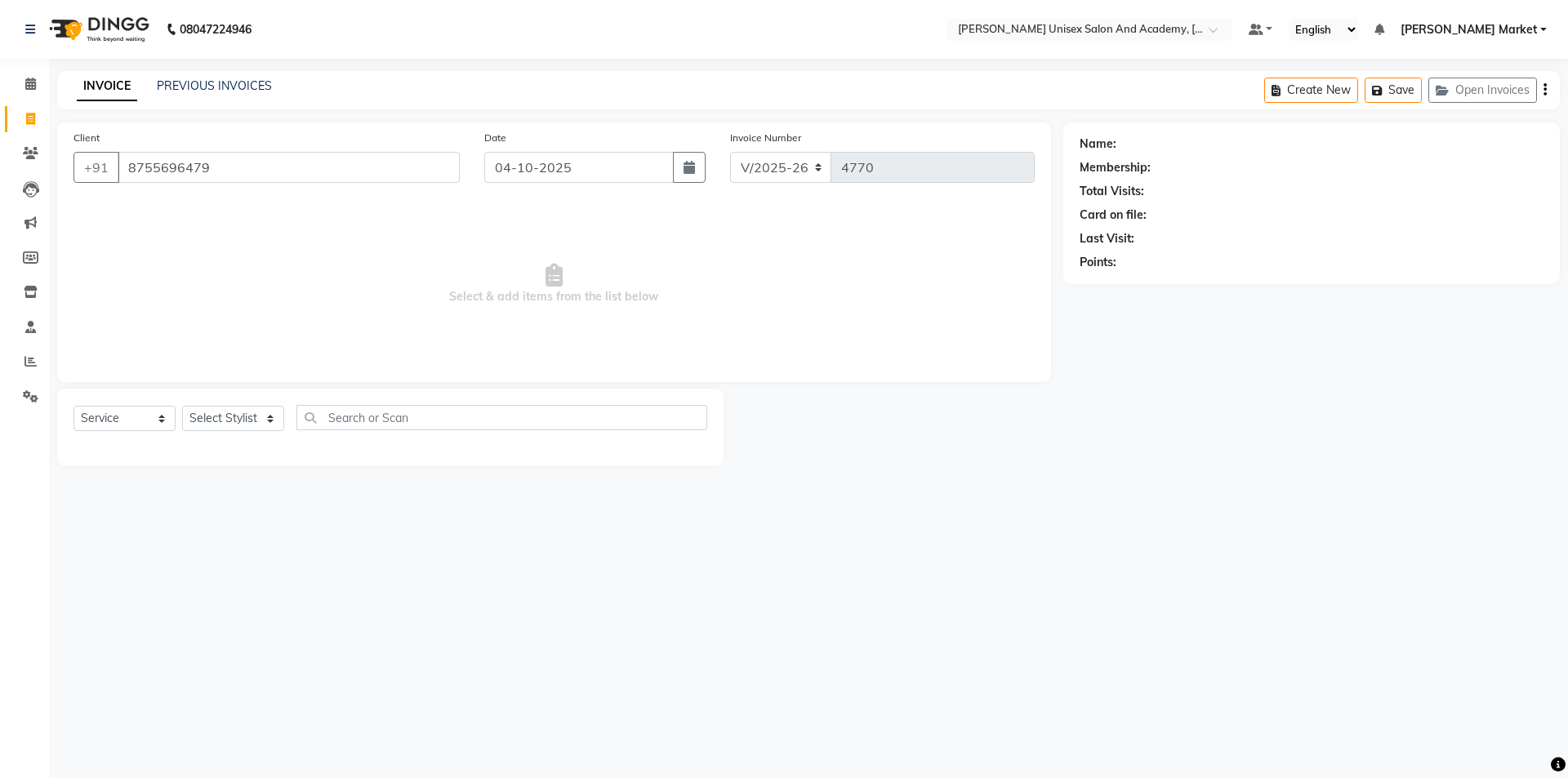
type input "8755696479"
click at [240, 420] on select "Select Stylist Amit anjali [PERSON_NAME] [PERSON_NAME] [PERSON_NAME] [PERSON_NA…" at bounding box center [232, 418] width 102 height 26
select select "73407"
click at [182, 406] on select "Select Stylist Amit anjali [PERSON_NAME] [PERSON_NAME] [PERSON_NAME] [PERSON_NA…" at bounding box center [232, 418] width 102 height 26
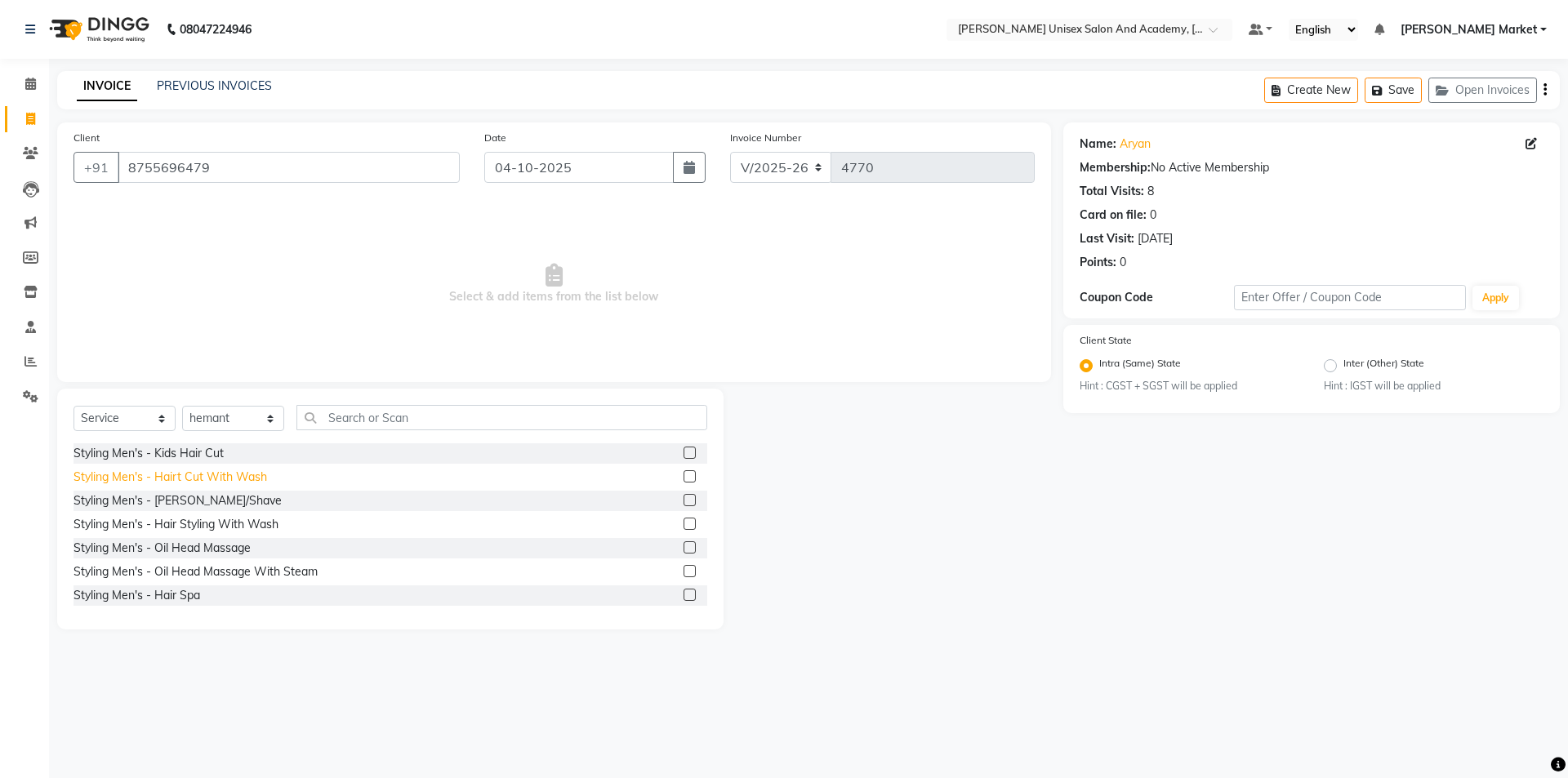
click at [242, 475] on div "Styling Men's - Hairt Cut With Wash" at bounding box center [170, 477] width 194 height 17
checkbox input "false"
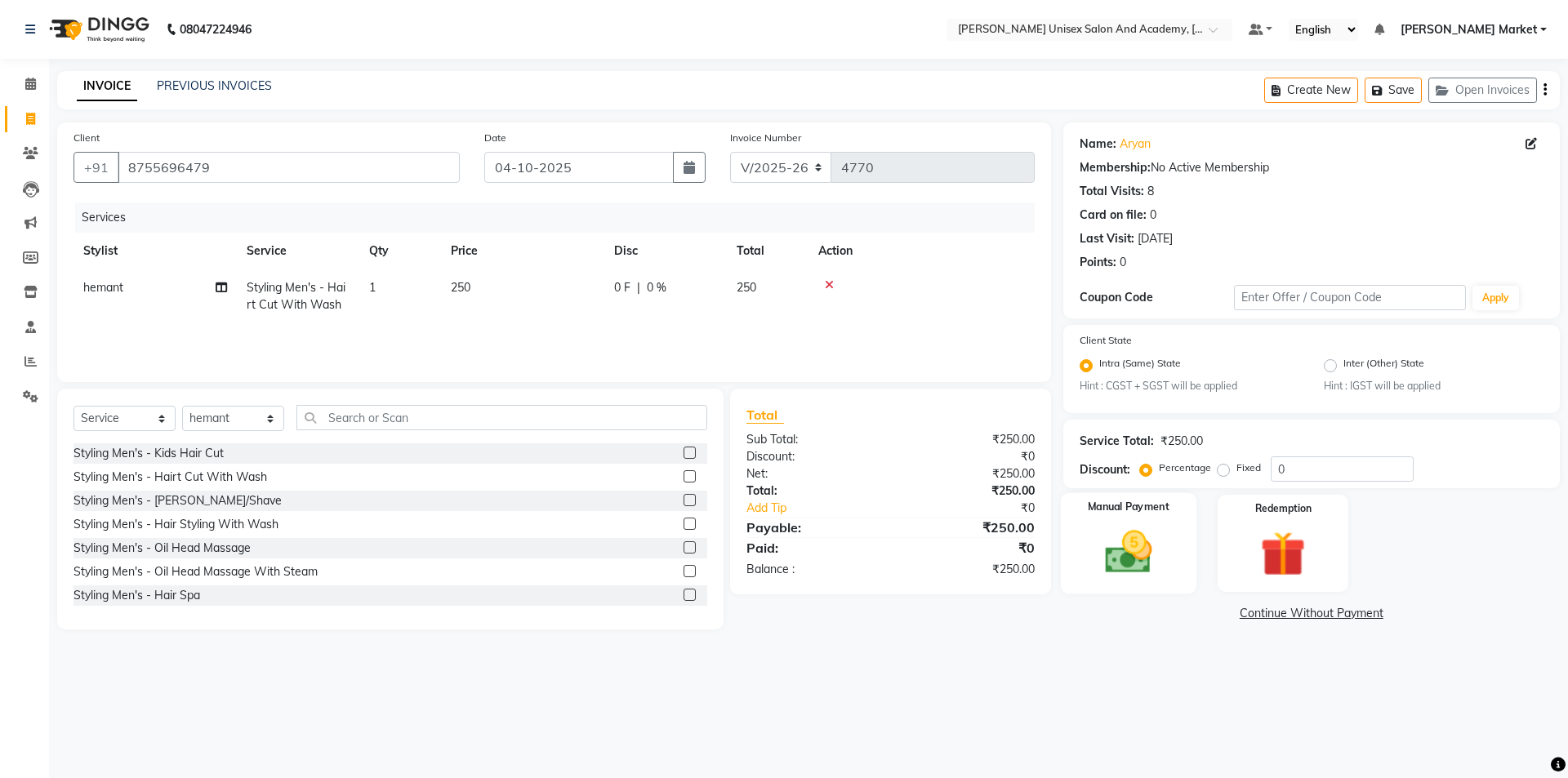
click at [1138, 551] on img at bounding box center [1128, 552] width 76 height 54
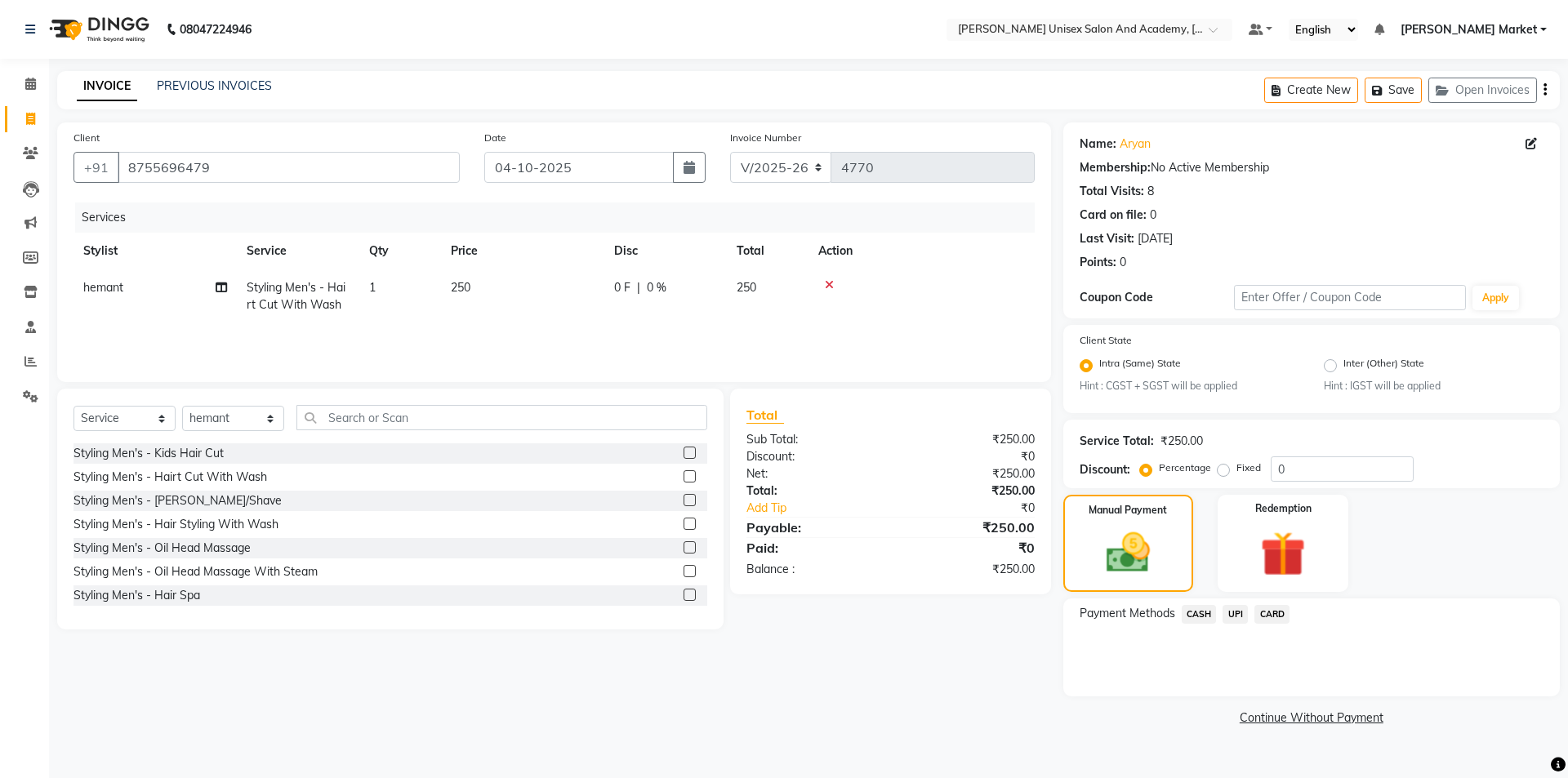
click at [1233, 611] on span "UPI" at bounding box center [1236, 614] width 26 height 18
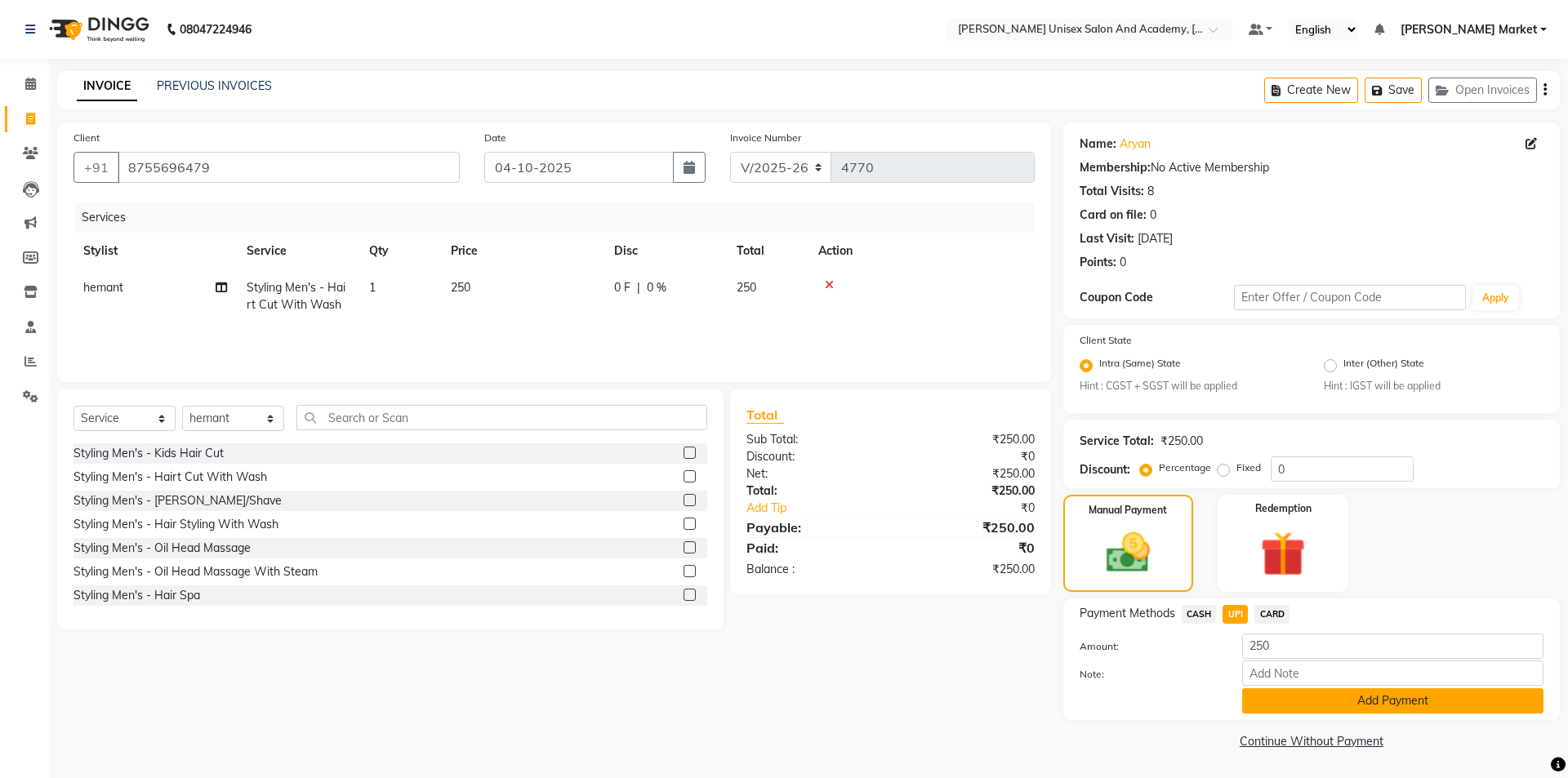
click at [1276, 702] on button "Add Payment" at bounding box center [1393, 701] width 301 height 26
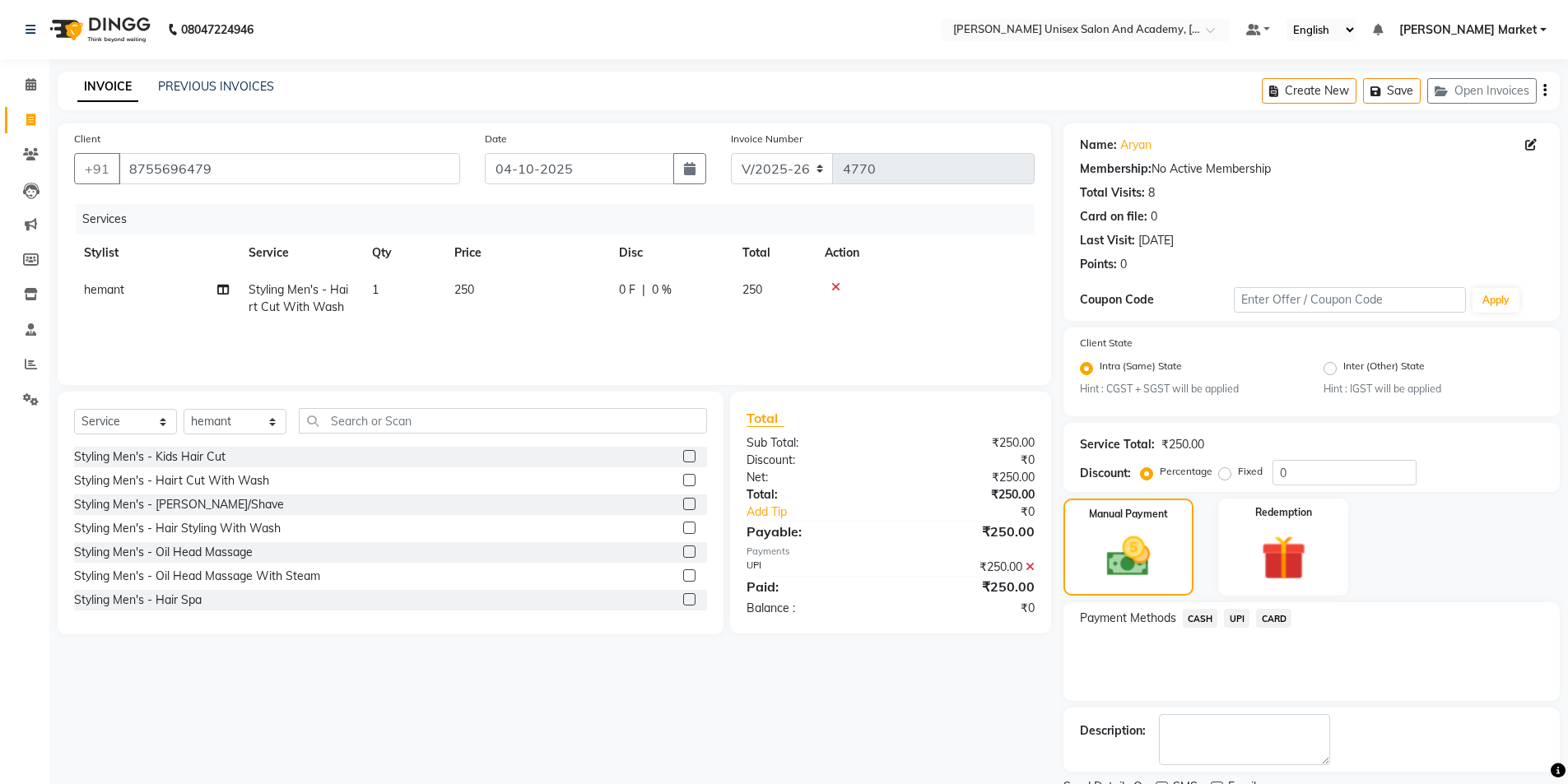
scroll to position [68, 0]
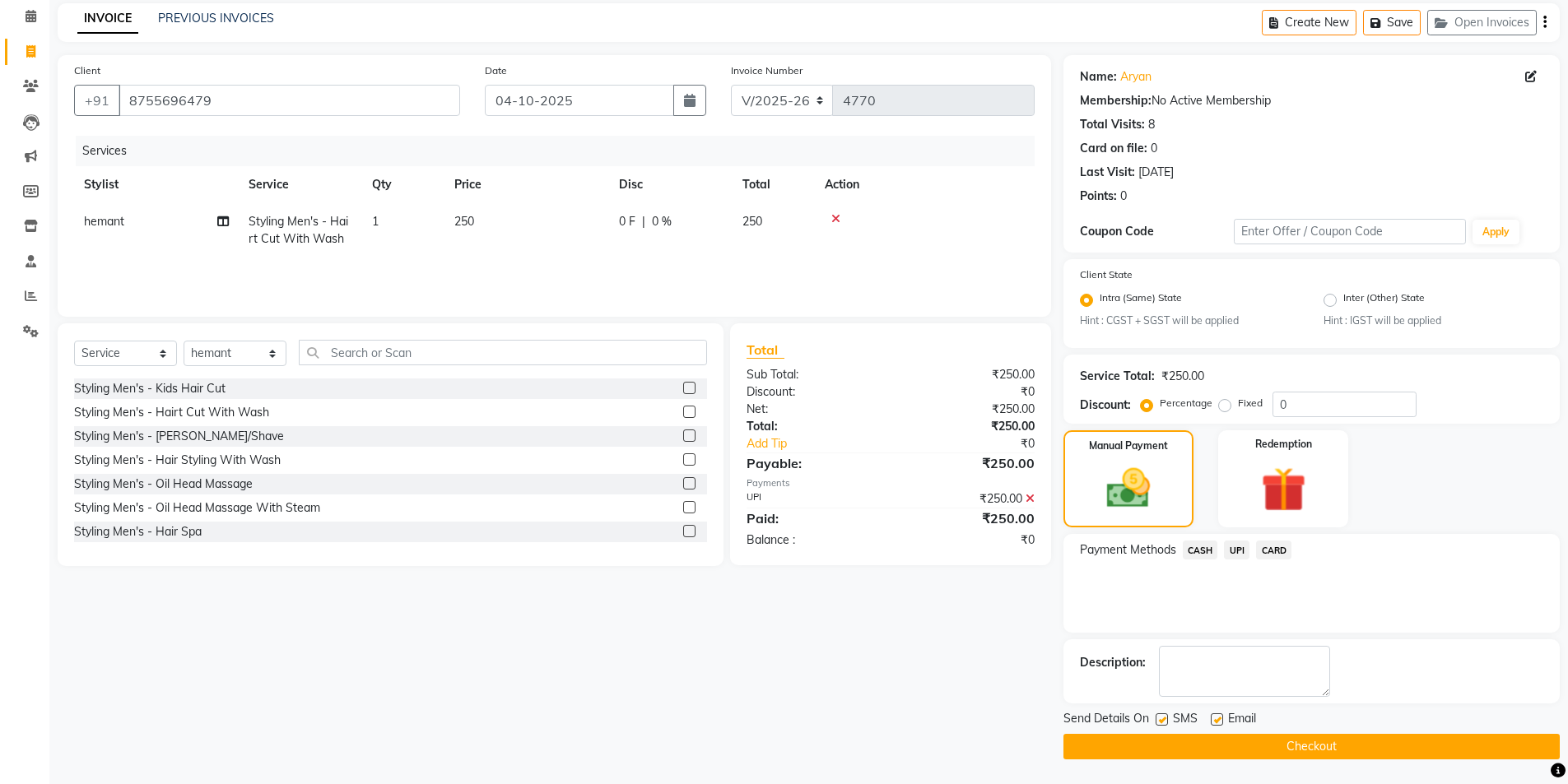
click at [1234, 741] on button "Checkout" at bounding box center [1312, 747] width 497 height 26
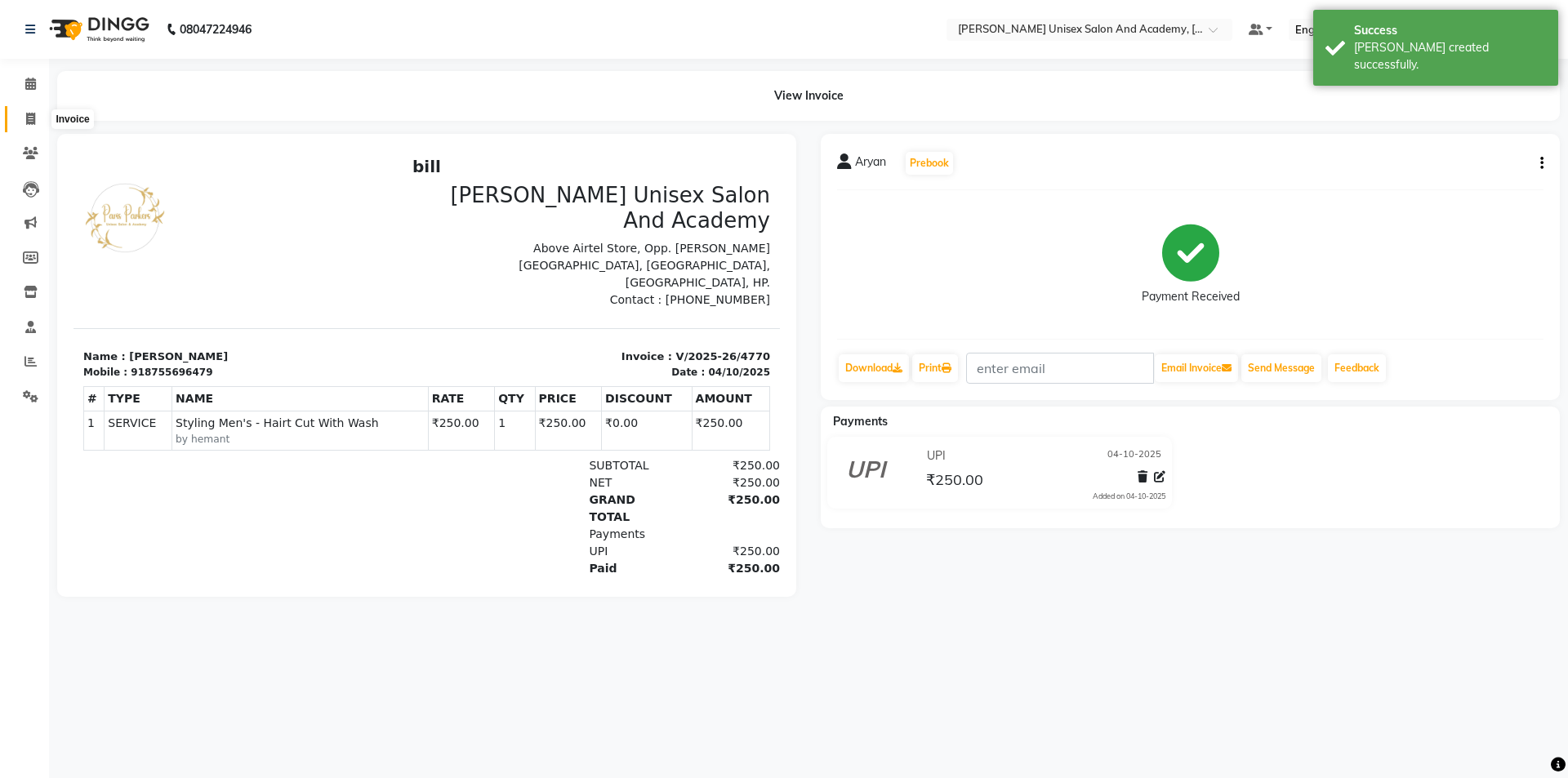
click at [27, 117] on icon at bounding box center [30, 118] width 9 height 12
select select "service"
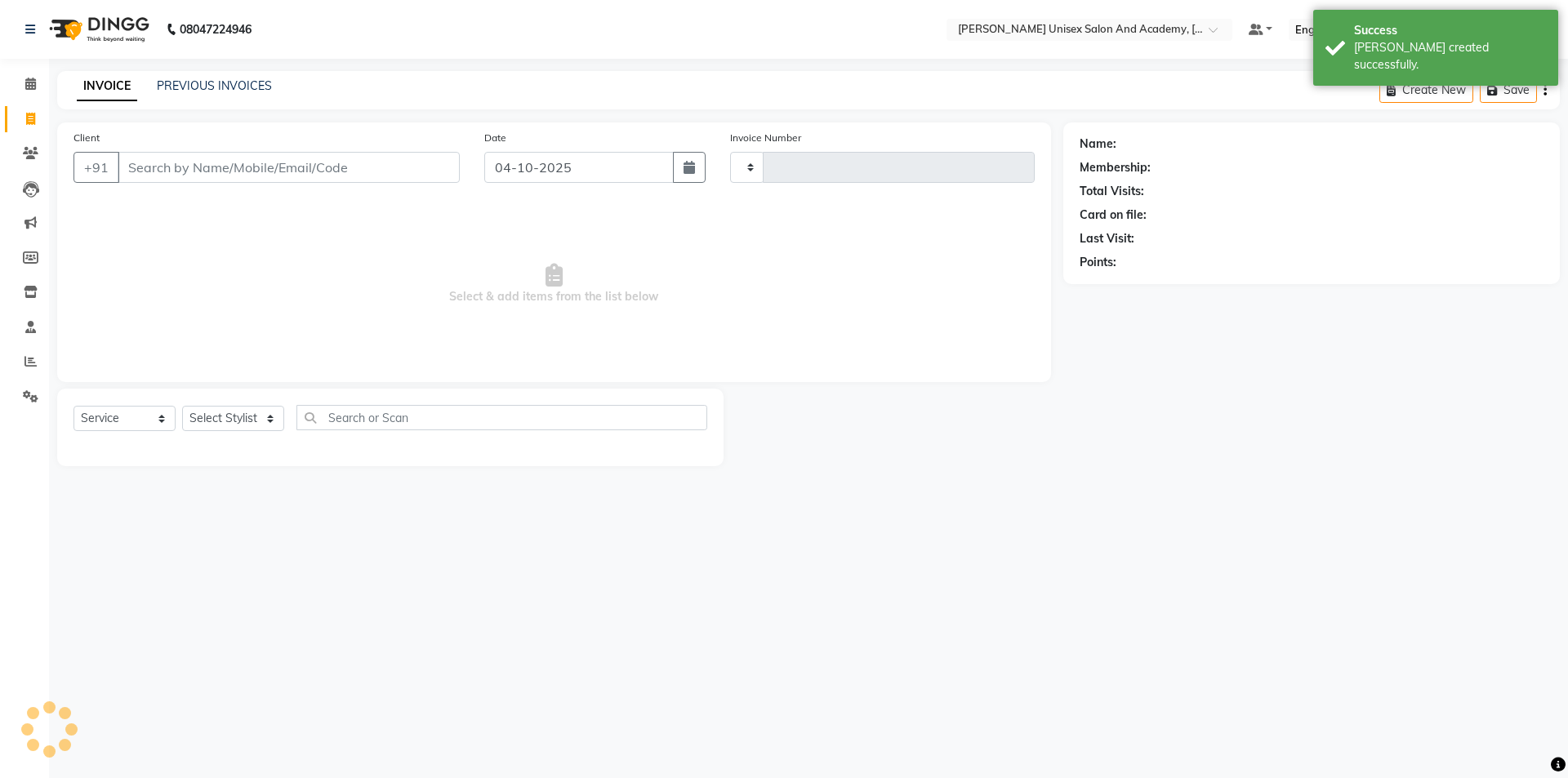
type input "4771"
select select "8060"
drag, startPoint x: 263, startPoint y: 418, endPoint x: 265, endPoint y: 430, distance: 12.2
click at [263, 418] on select "Select Stylist Amit anjali [PERSON_NAME] [PERSON_NAME] [PERSON_NAME] [PERSON_NA…" at bounding box center [232, 418] width 102 height 26
select select "73407"
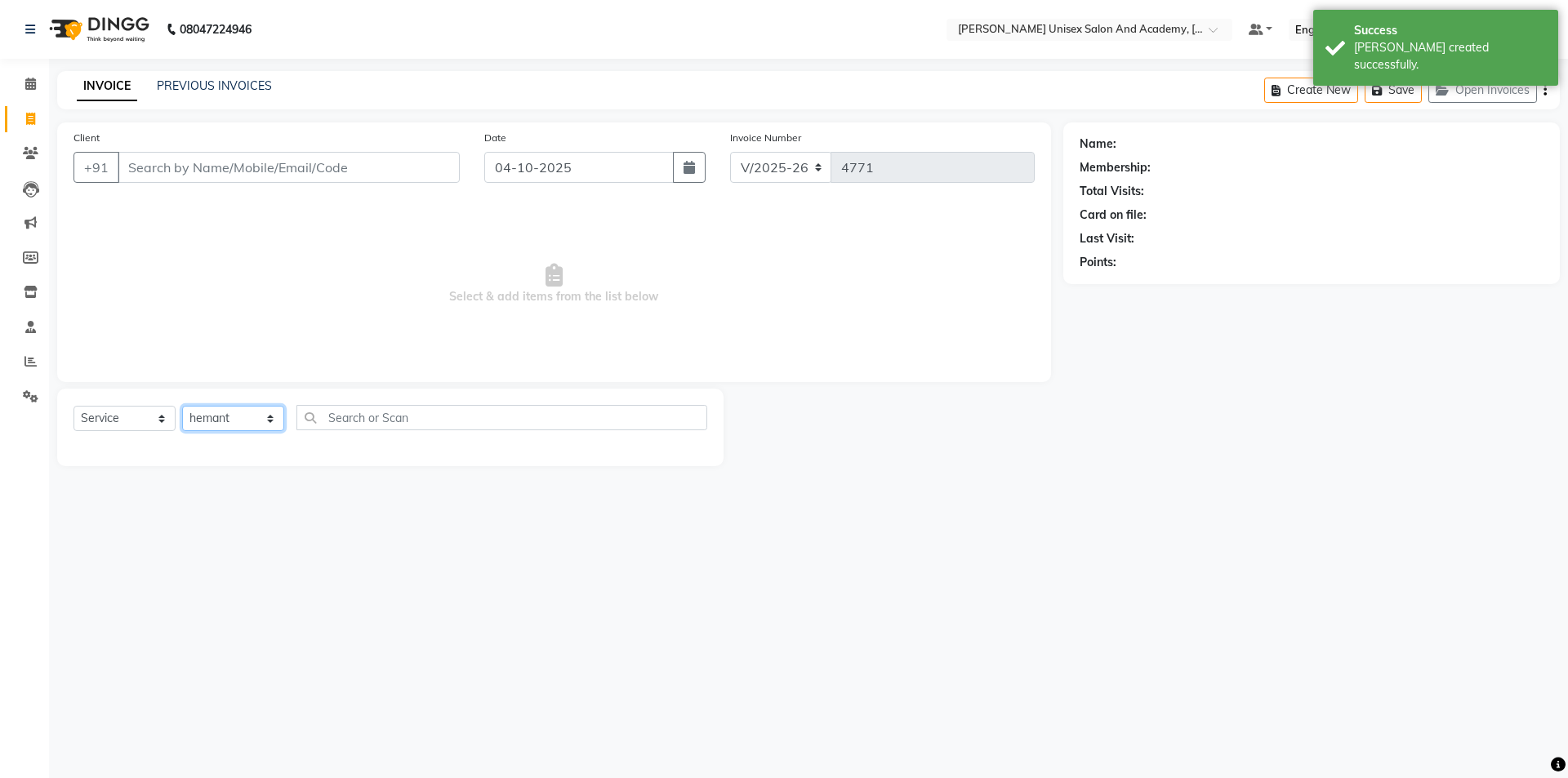
click at [182, 406] on select "Select Stylist Amit anjali [PERSON_NAME] [PERSON_NAME] [PERSON_NAME] [PERSON_NA…" at bounding box center [232, 418] width 102 height 26
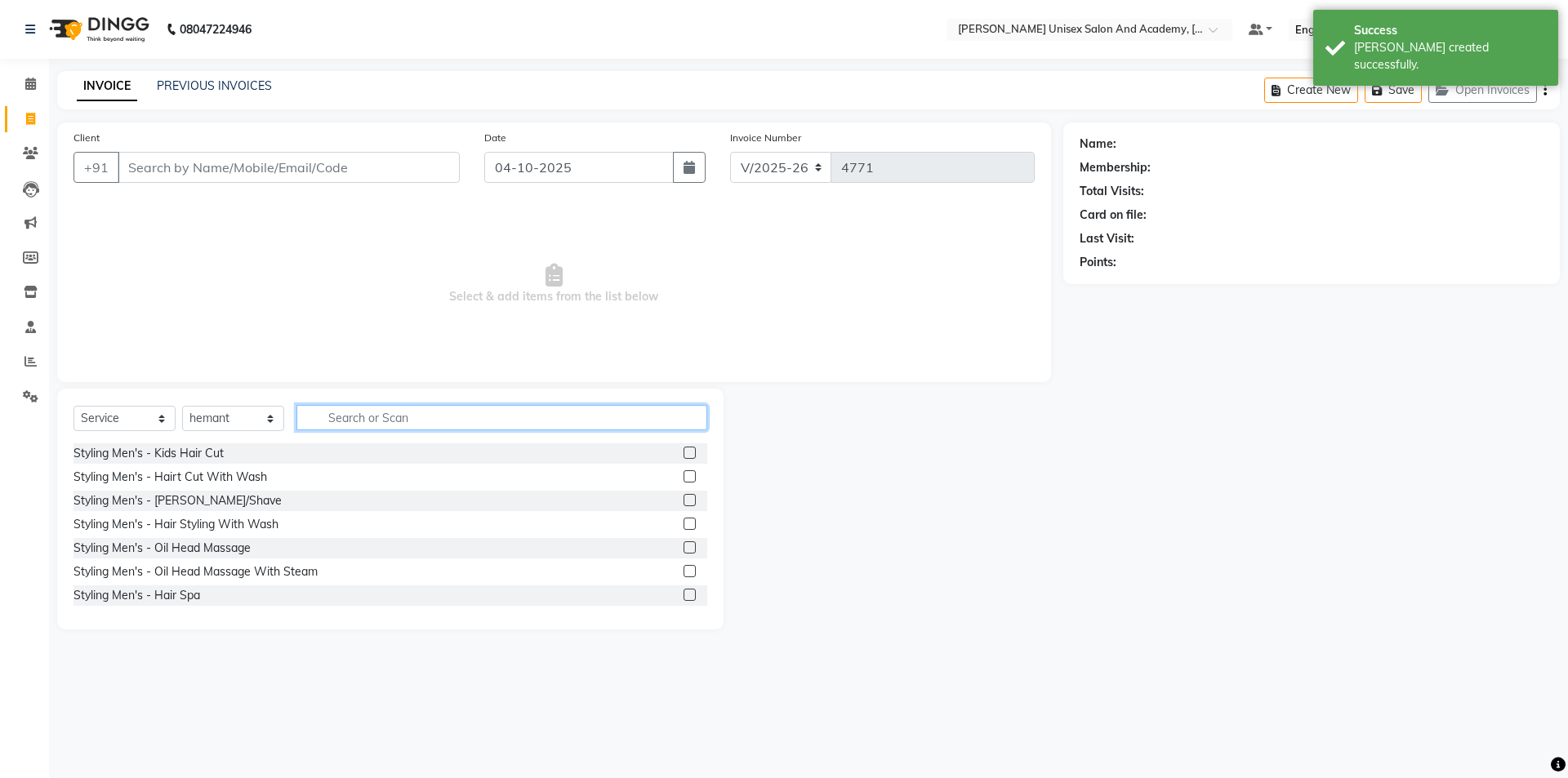
click at [350, 417] on input "text" at bounding box center [502, 417] width 411 height 26
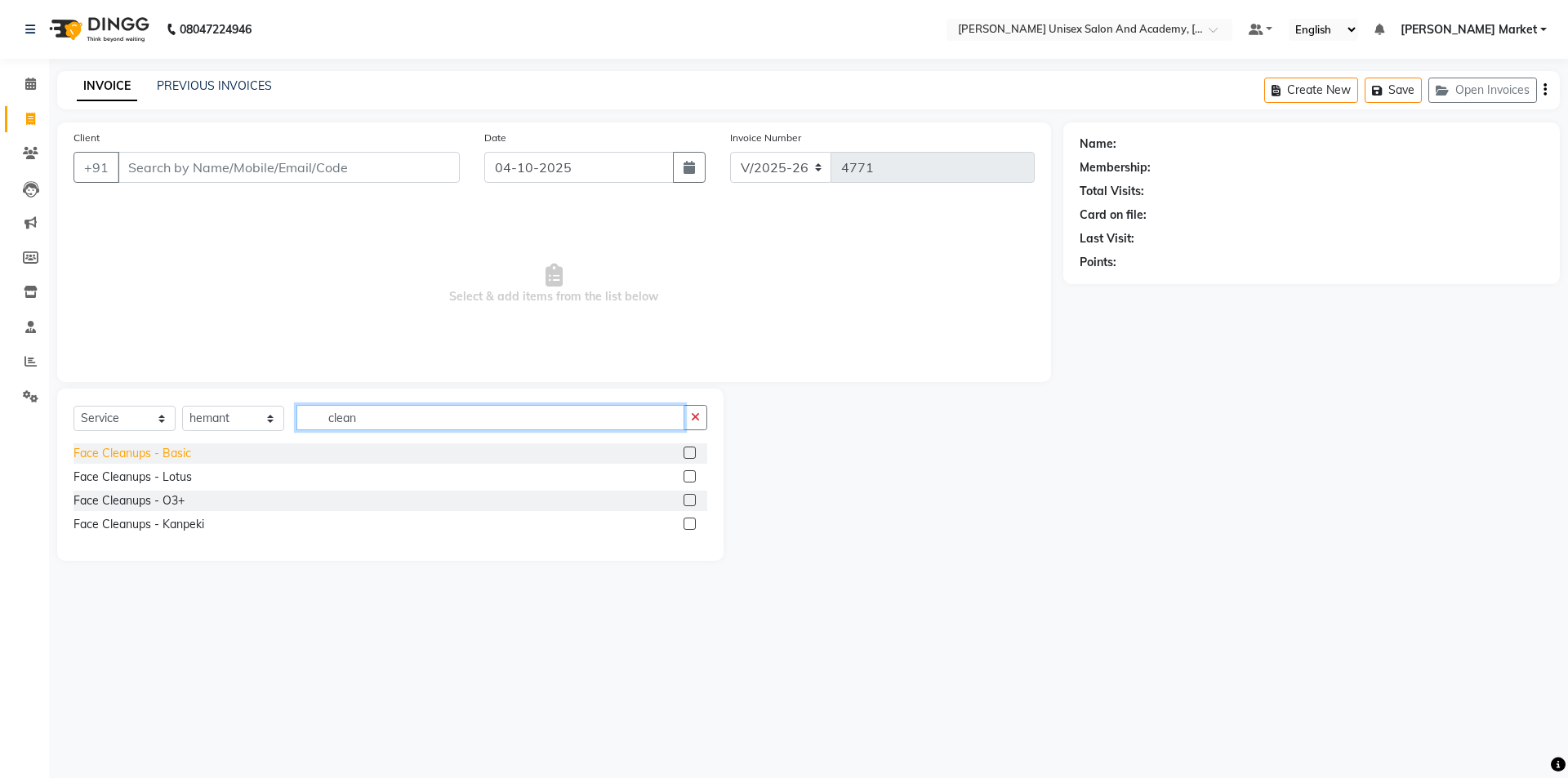
type input "clean"
click at [166, 452] on div "Face Cleanups - Basic" at bounding box center [132, 453] width 118 height 17
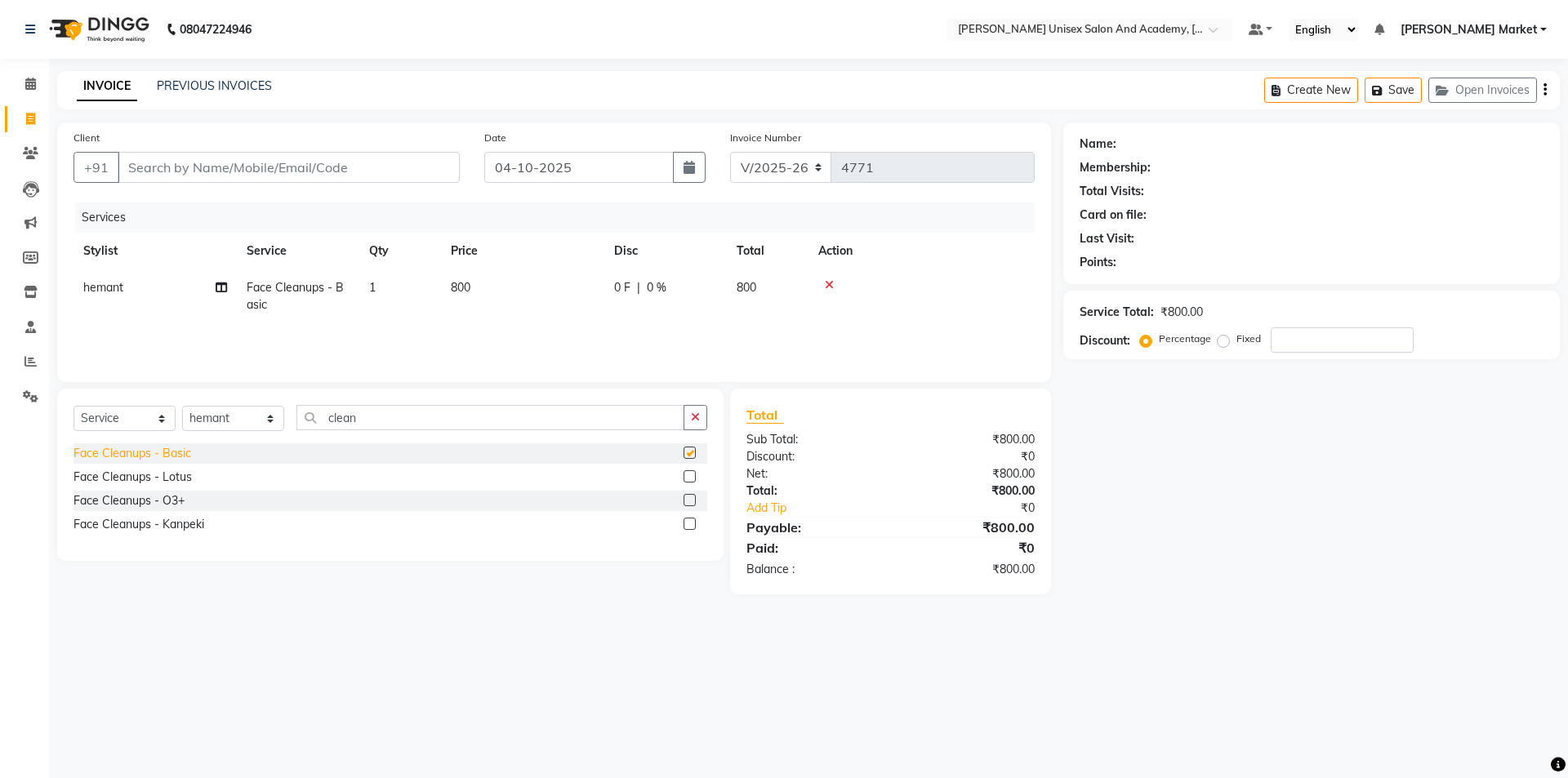
checkbox input "false"
click at [173, 477] on div "Face Cleanups - Lotus" at bounding box center [132, 477] width 118 height 17
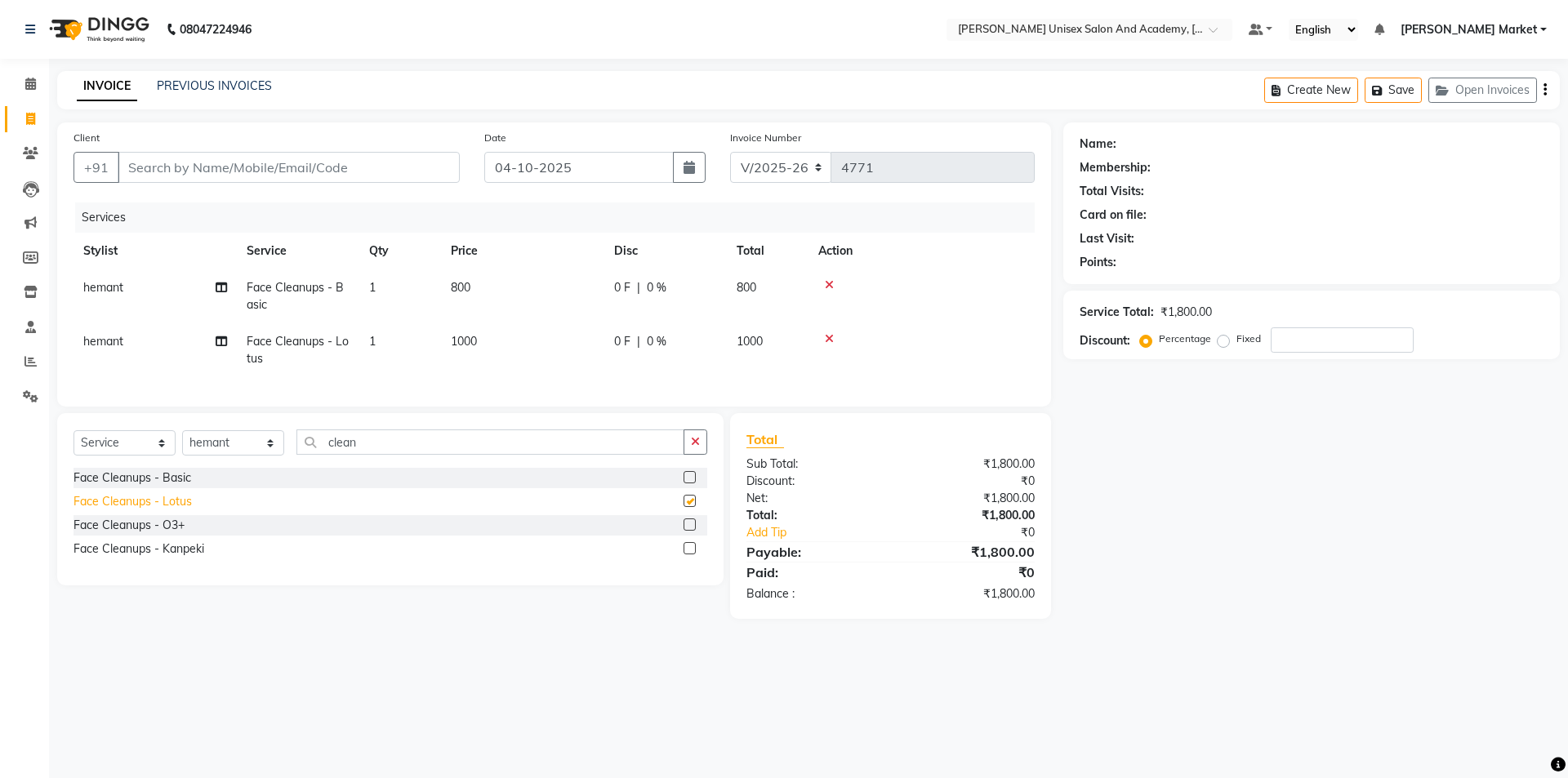
checkbox input "false"
click at [157, 534] on div "Face Cleanups - O3+" at bounding box center [129, 525] width 111 height 17
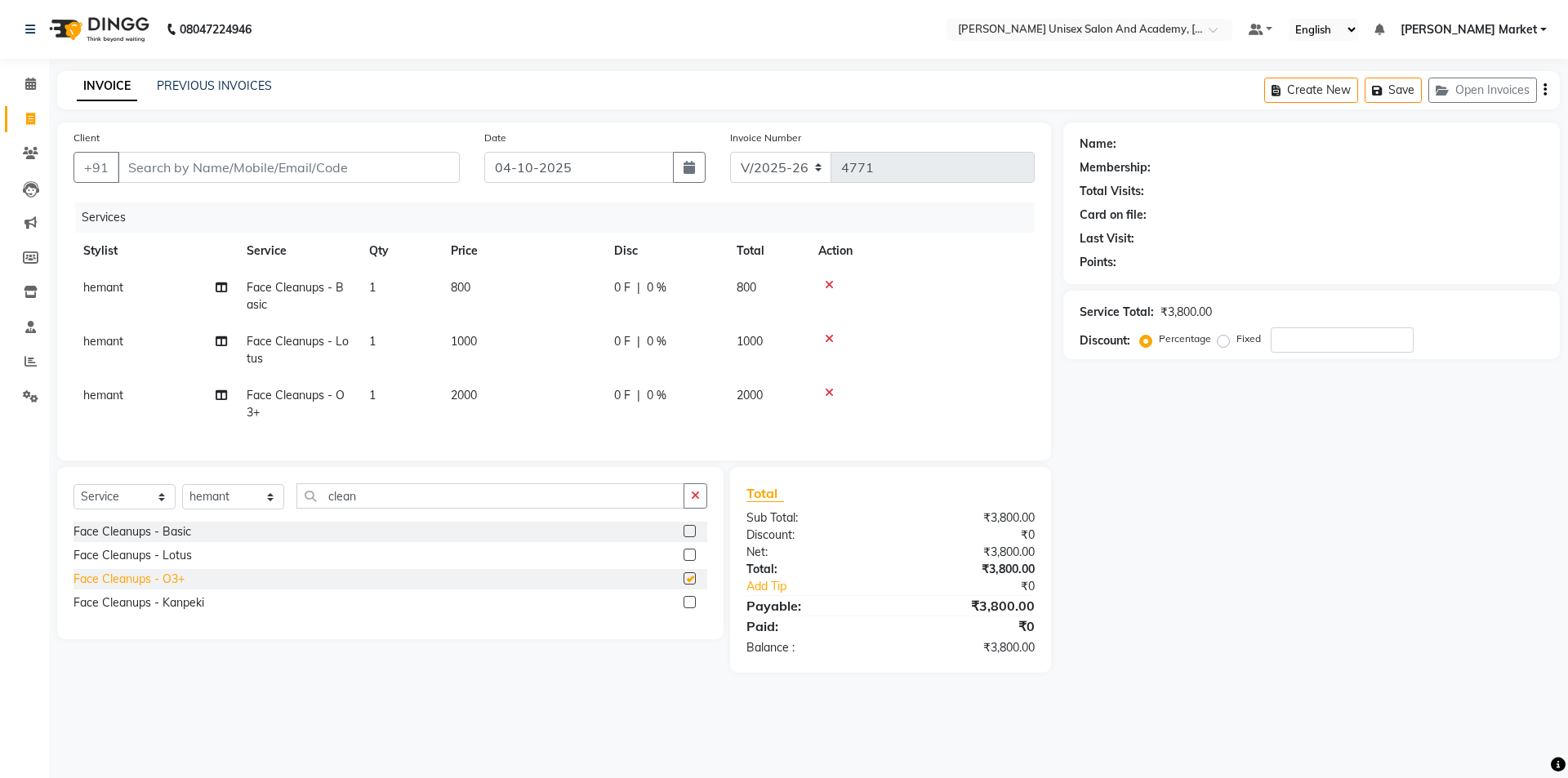
checkbox input "false"
click at [200, 611] on div "Face Cleanups - Kanpeki" at bounding box center [139, 603] width 130 height 17
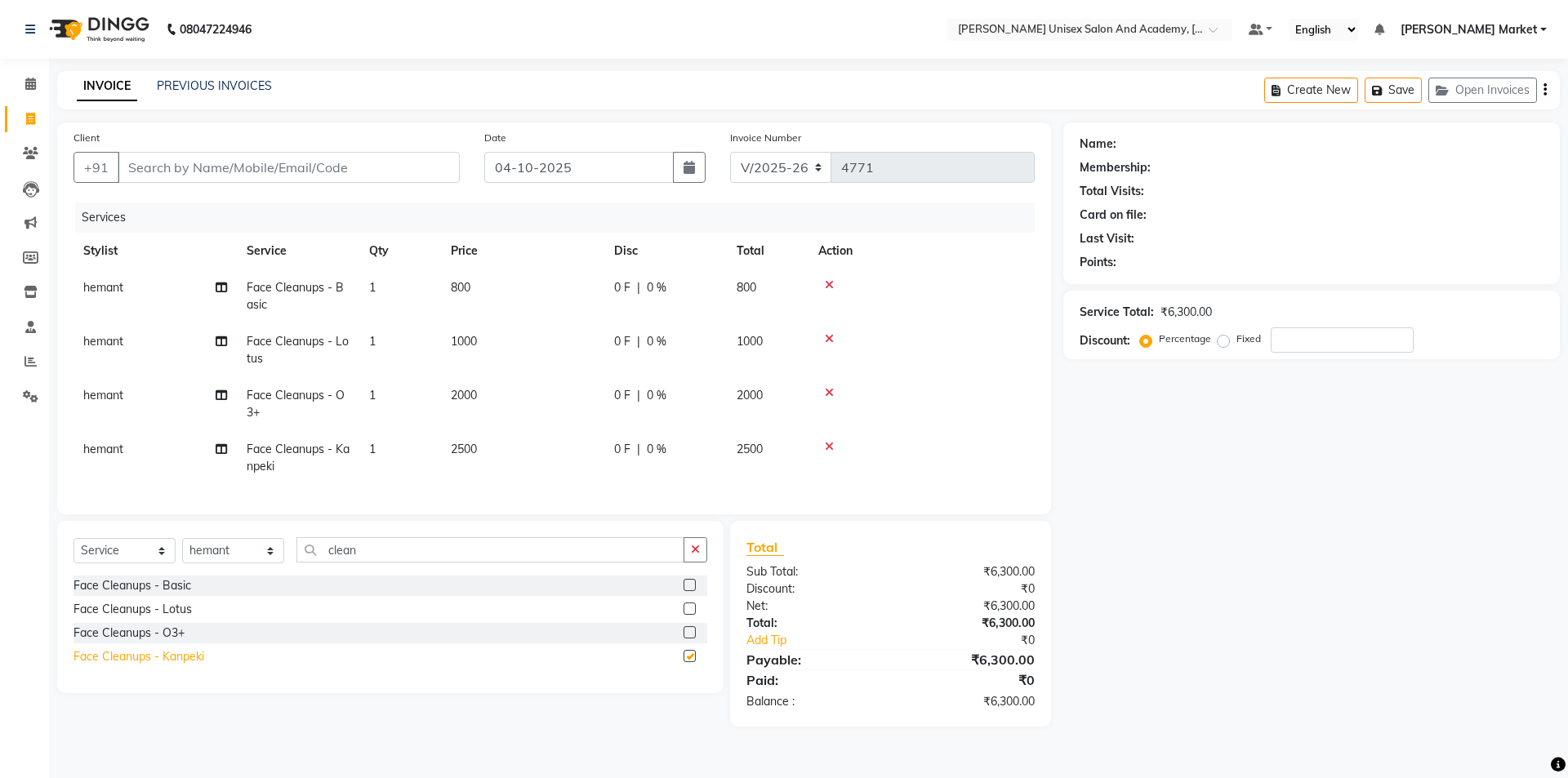
checkbox input "false"
click at [825, 446] on icon at bounding box center [830, 446] width 9 height 11
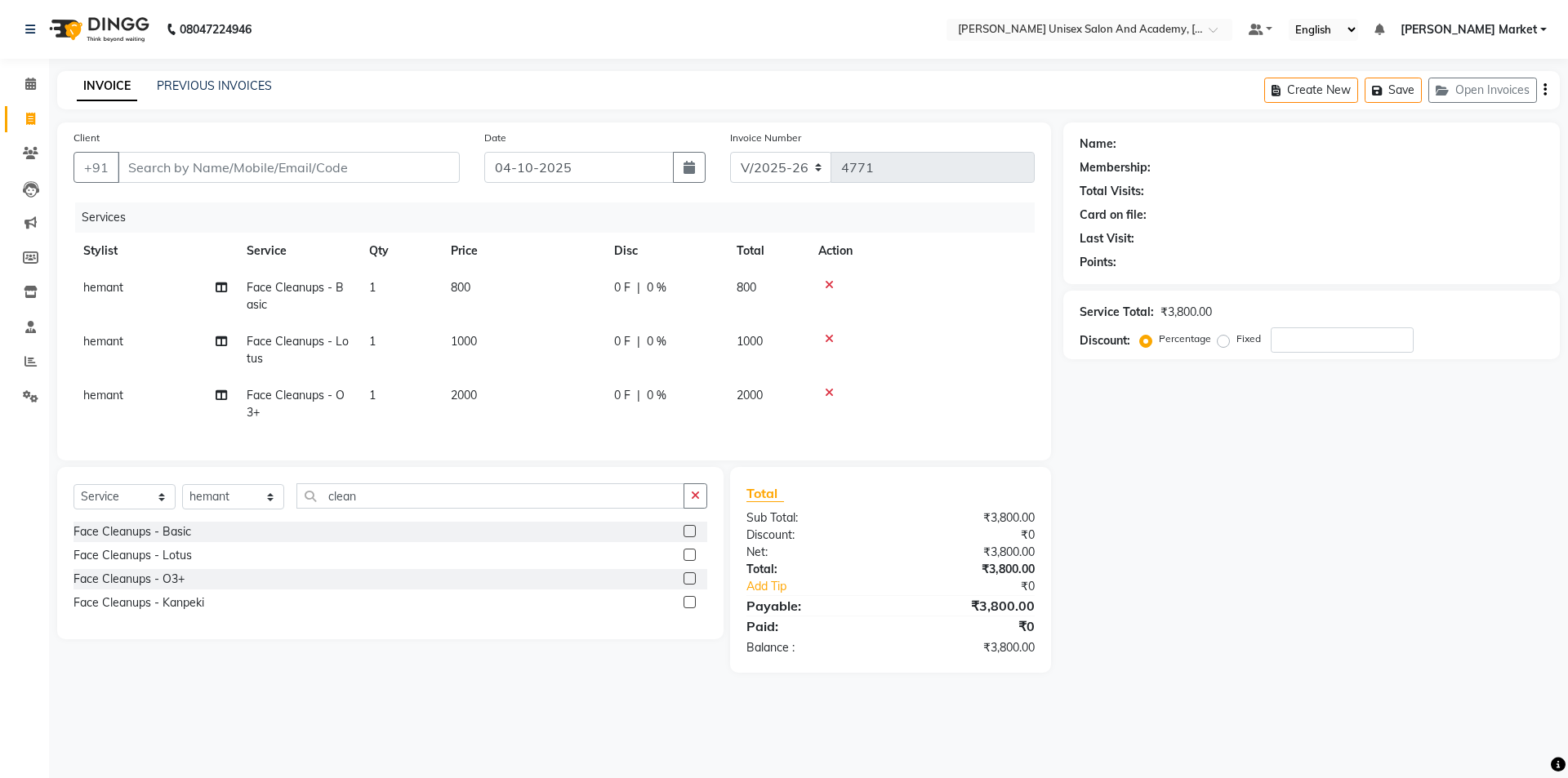
click at [832, 387] on icon at bounding box center [830, 393] width 9 height 11
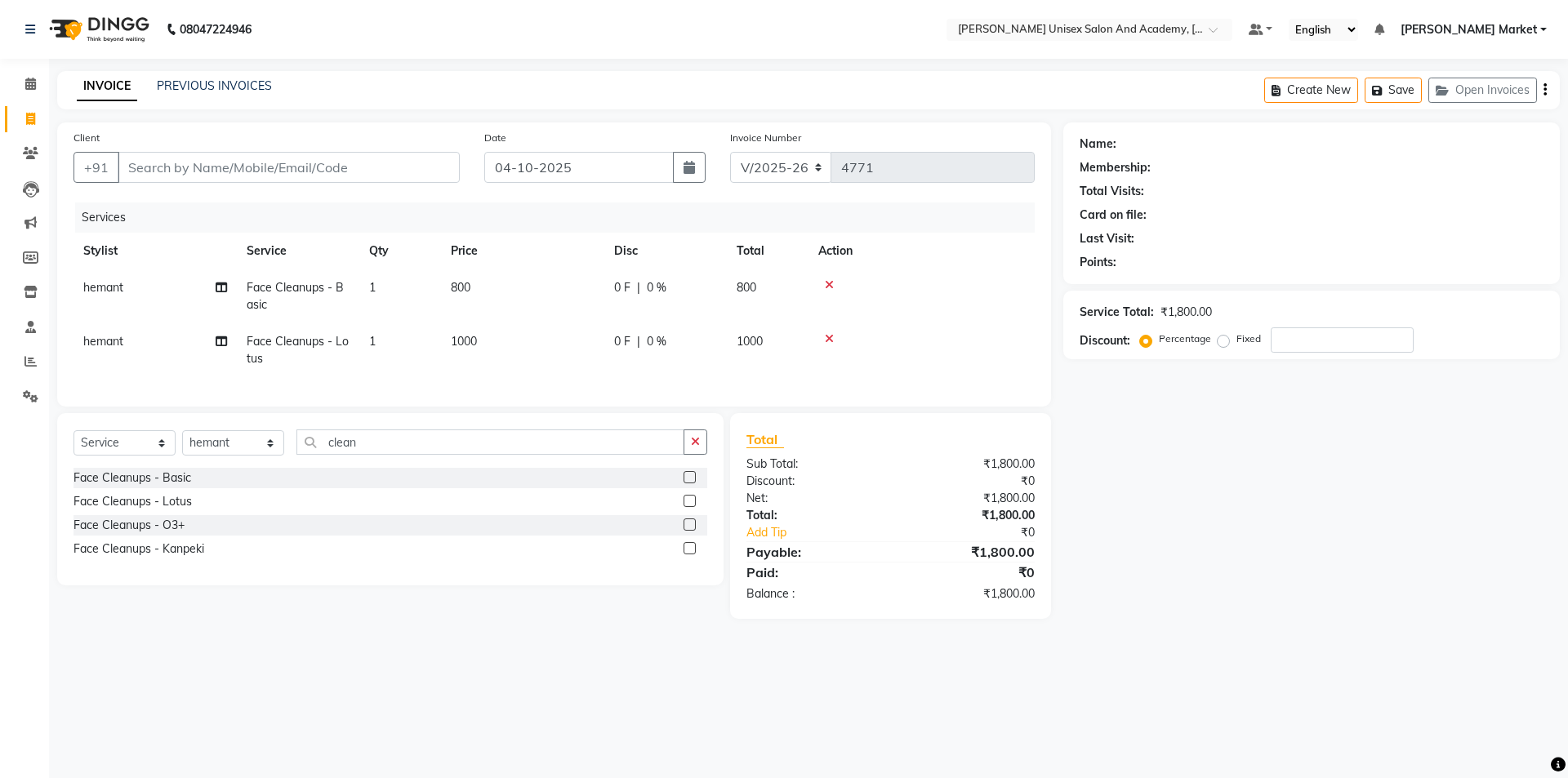
click at [826, 338] on icon at bounding box center [830, 339] width 9 height 11
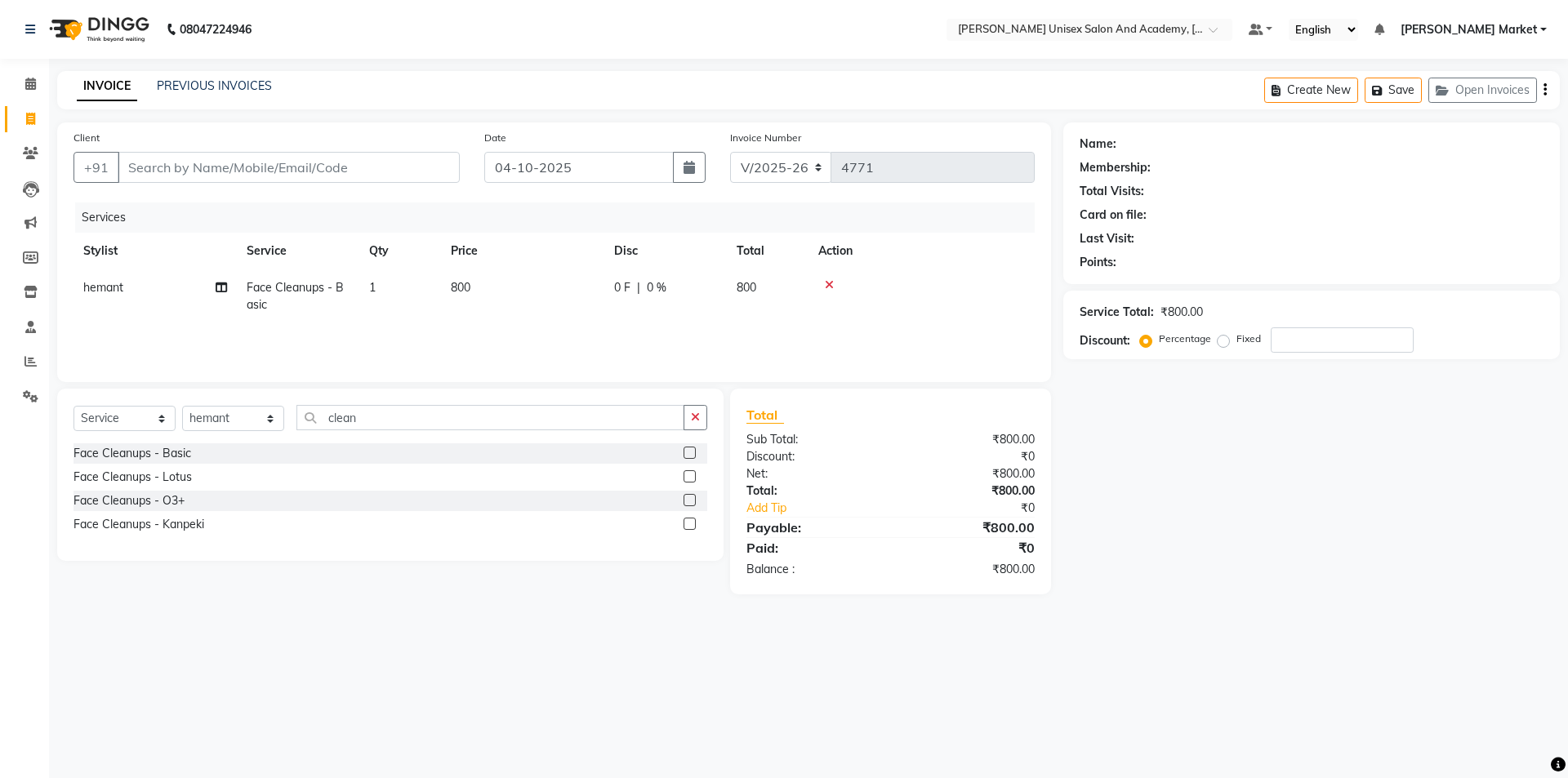
click at [827, 284] on icon at bounding box center [830, 284] width 9 height 11
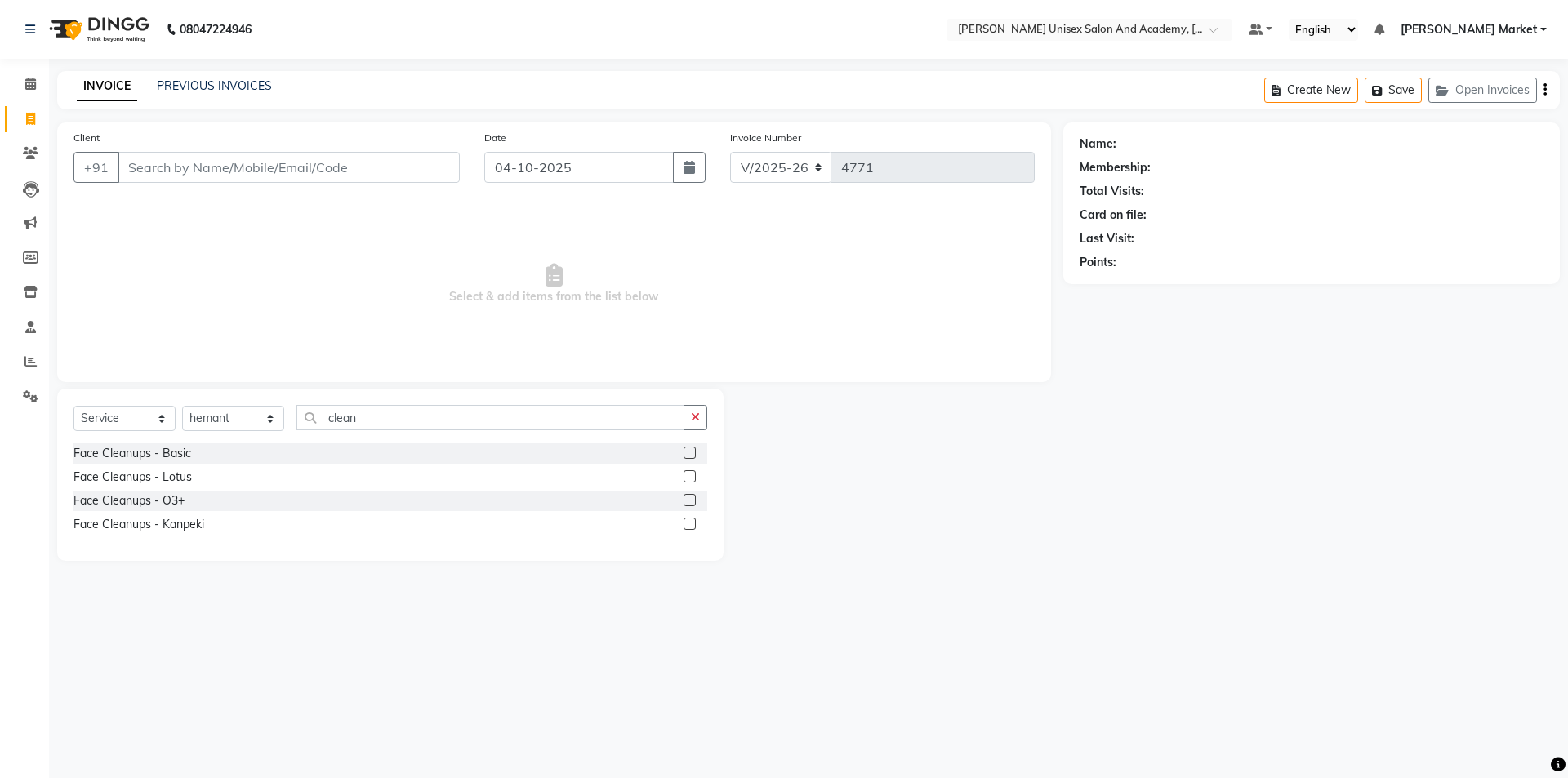
drag, startPoint x: 807, startPoint y: 151, endPoint x: 813, endPoint y: 158, distance: 9.2
click at [813, 158] on div "Invoice Number V/2025 V/[PHONE_NUMBER]" at bounding box center [882, 162] width 329 height 67
click at [268, 173] on input "Client" at bounding box center [288, 167] width 342 height 31
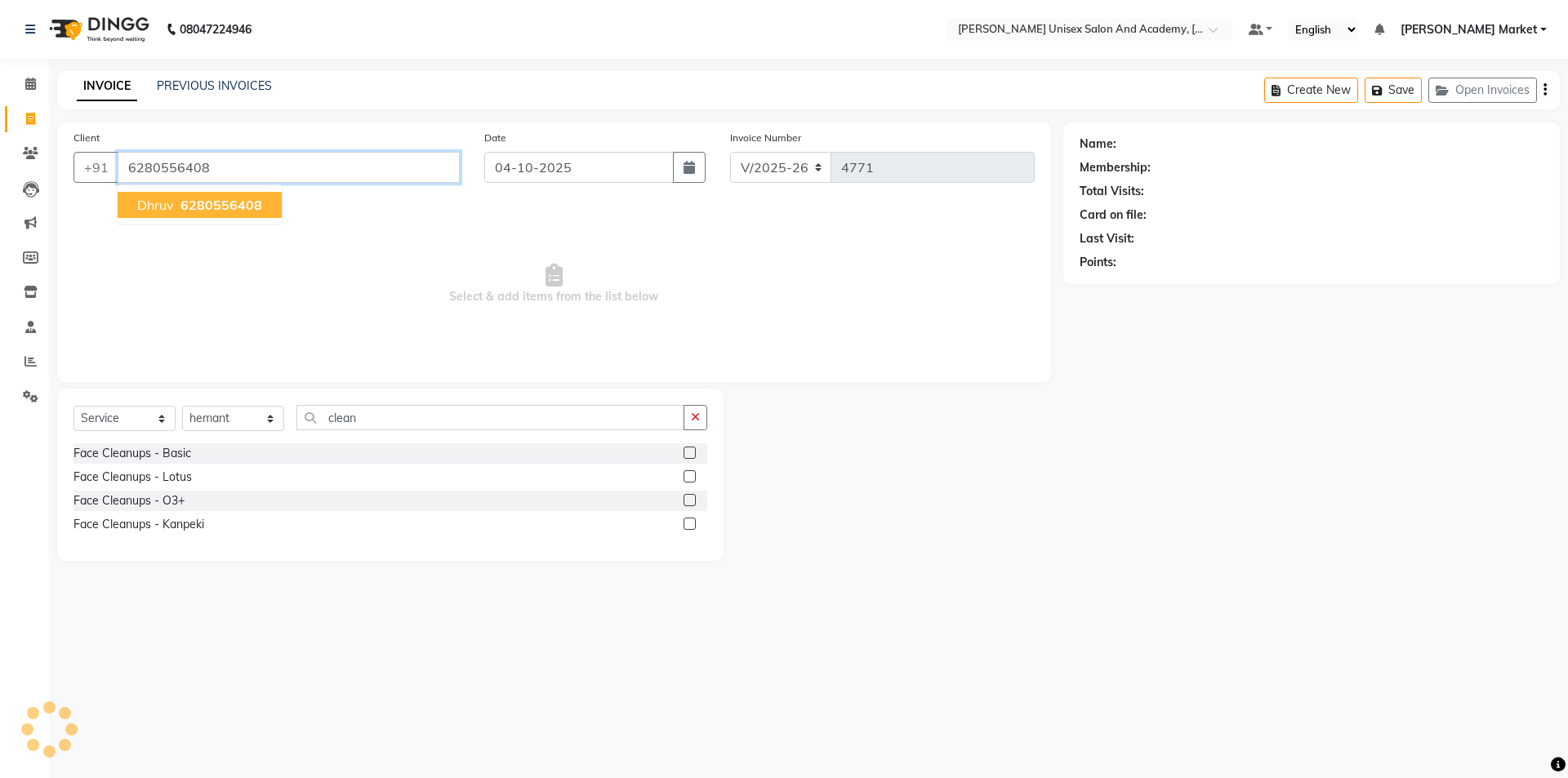
type input "6280556408"
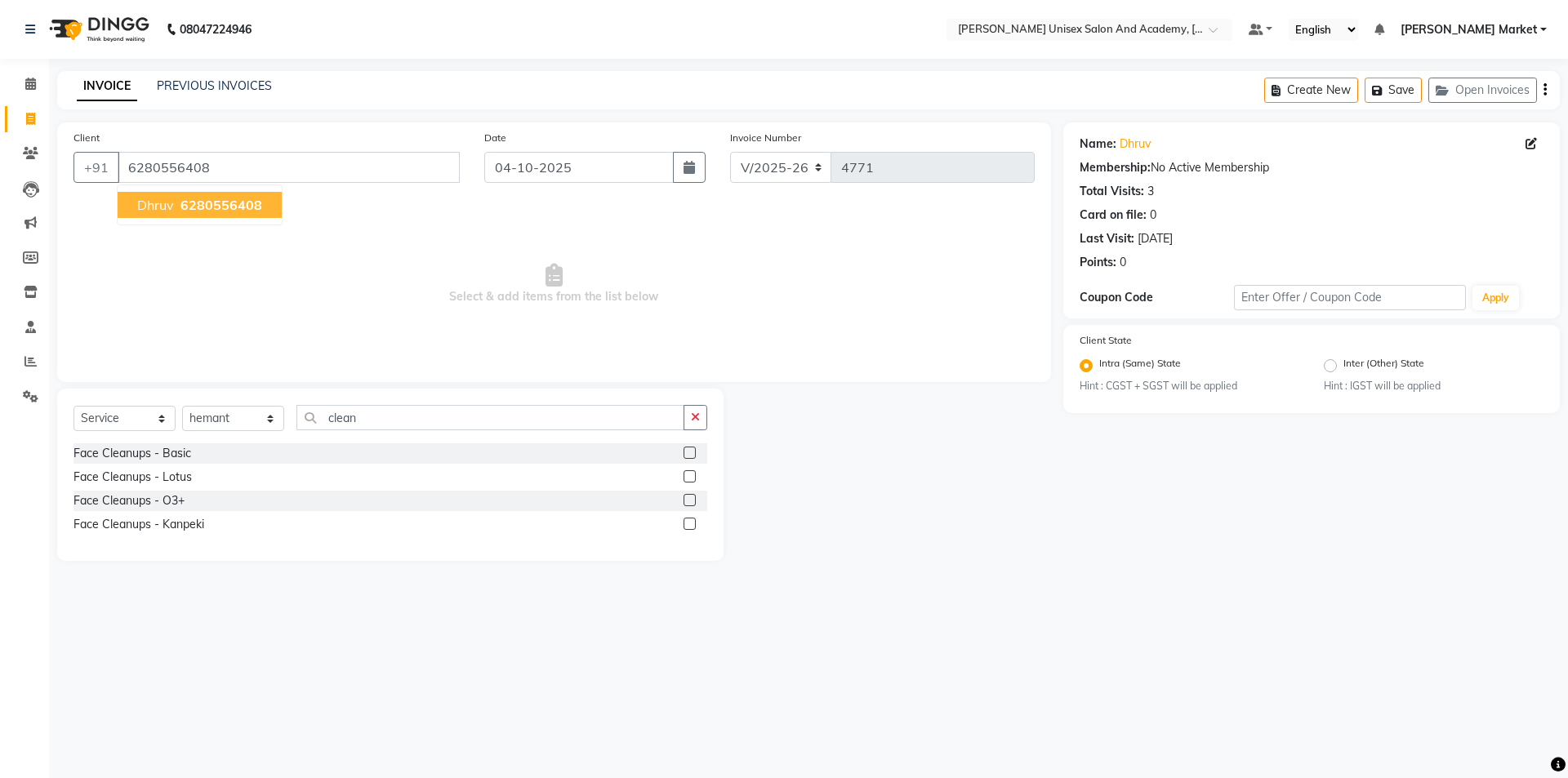
click at [230, 201] on span "6280556408" at bounding box center [221, 205] width 82 height 17
click at [257, 414] on select "Select Stylist Amit anjali [PERSON_NAME] [PERSON_NAME] [PERSON_NAME] [PERSON_NA…" at bounding box center [232, 418] width 102 height 26
select select "73416"
click at [182, 406] on select "Select Stylist Amit anjali [PERSON_NAME] [PERSON_NAME] [PERSON_NAME] [PERSON_NA…" at bounding box center [232, 418] width 102 height 26
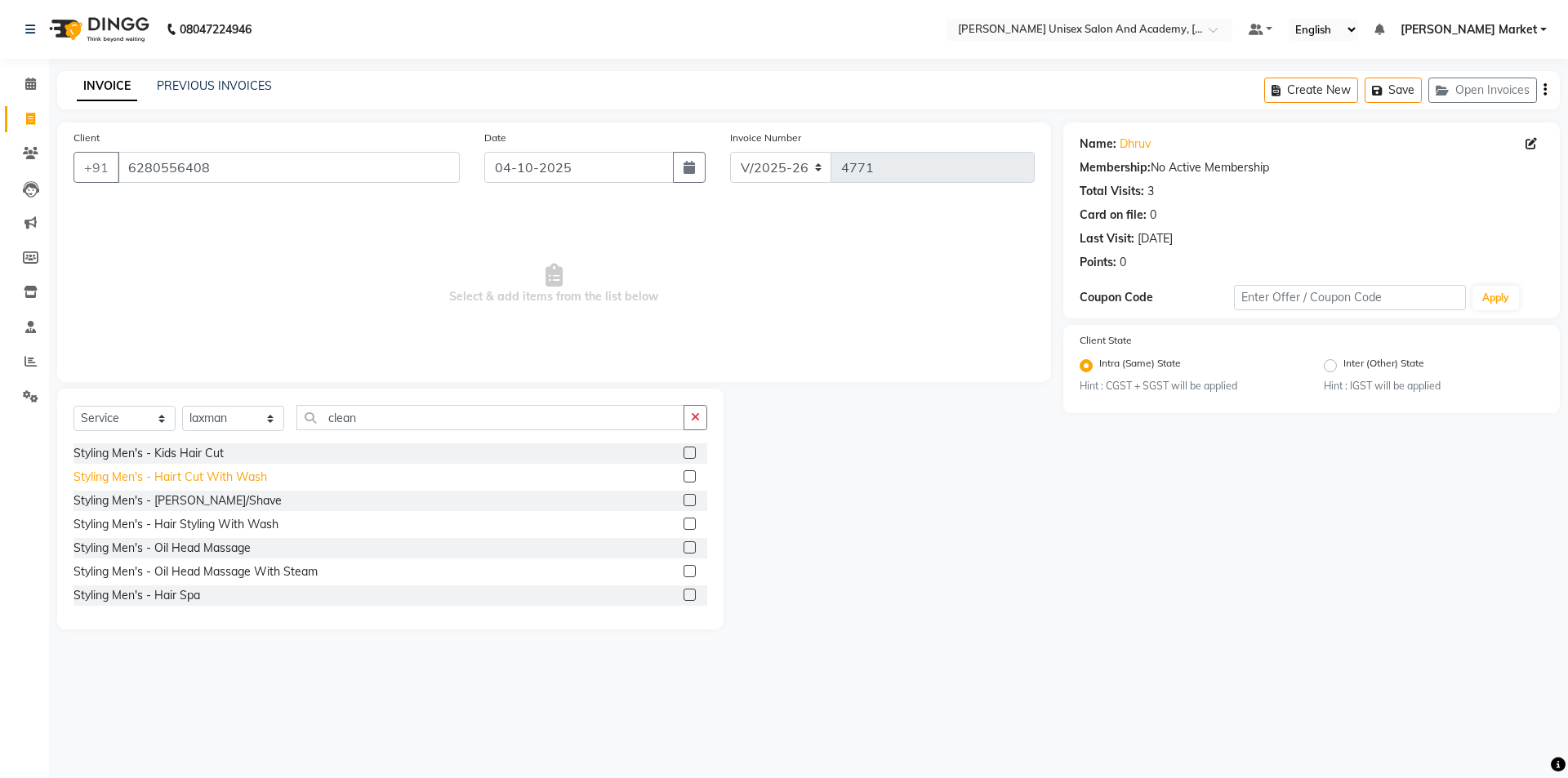
click at [180, 474] on div "Styling Men's - Hairt Cut With Wash" at bounding box center [170, 477] width 194 height 17
checkbox input "false"
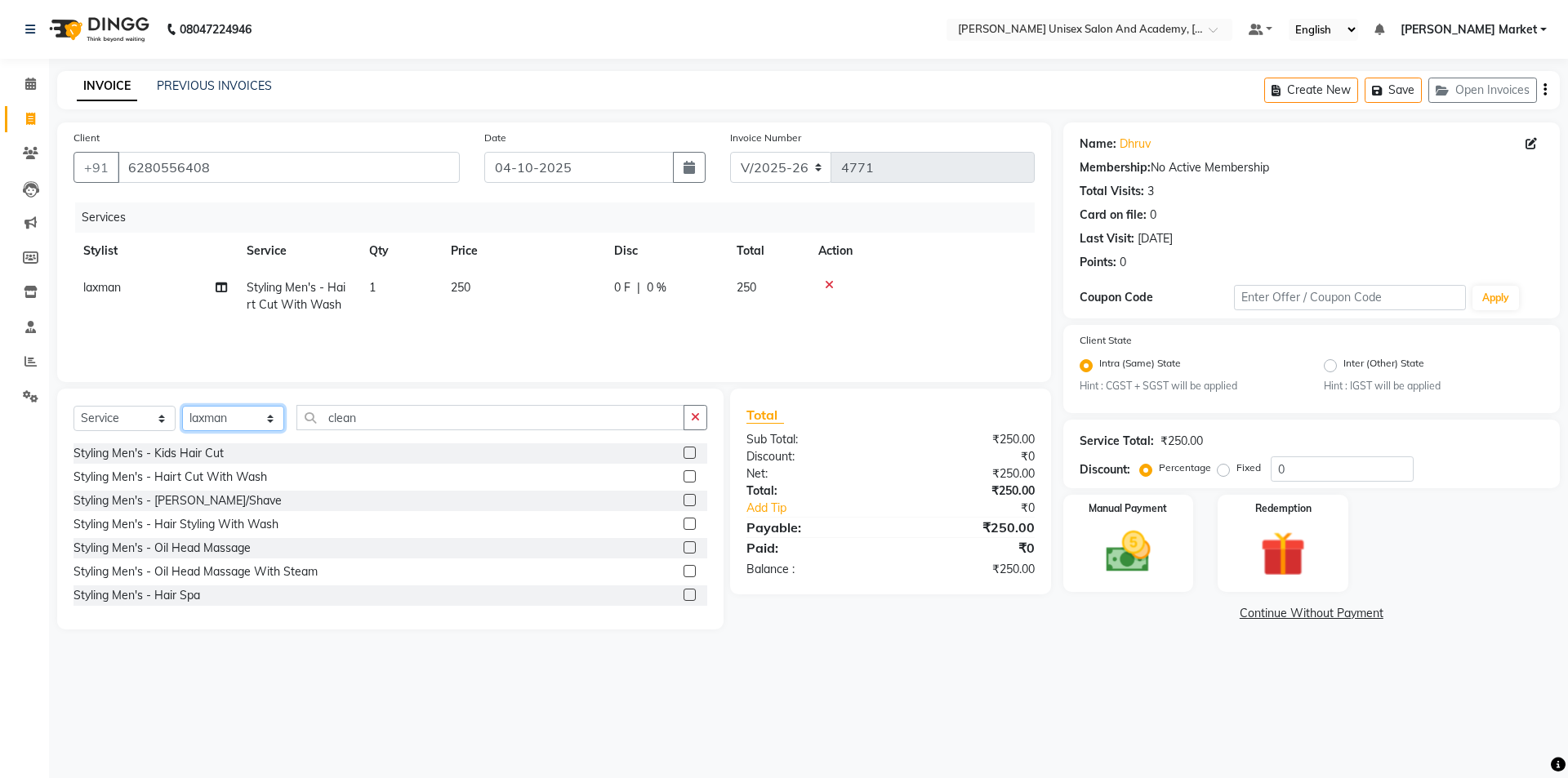
click at [263, 407] on select "Select Stylist Amit anjali [PERSON_NAME] [PERSON_NAME] [PERSON_NAME] [PERSON_NA…" at bounding box center [232, 418] width 102 height 26
select select "58724"
click at [182, 406] on select "Select Stylist Amit anjali [PERSON_NAME] [PERSON_NAME] [PERSON_NAME] [PERSON_NA…" at bounding box center [232, 418] width 102 height 26
click at [191, 475] on div "Styling Men's - Hairt Cut With Wash" at bounding box center [170, 477] width 194 height 17
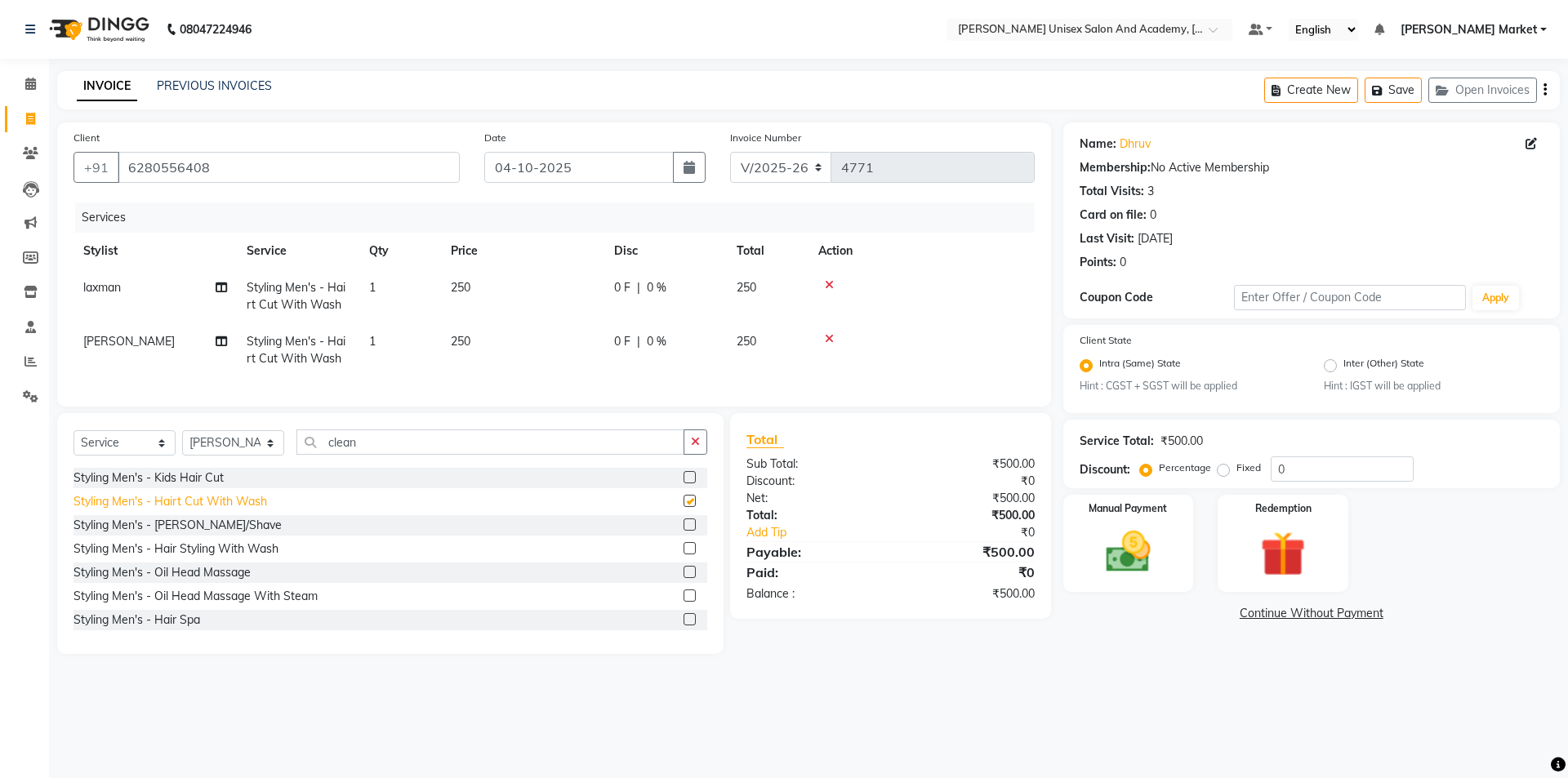
checkbox input "false"
click at [1148, 531] on img at bounding box center [1128, 552] width 76 height 54
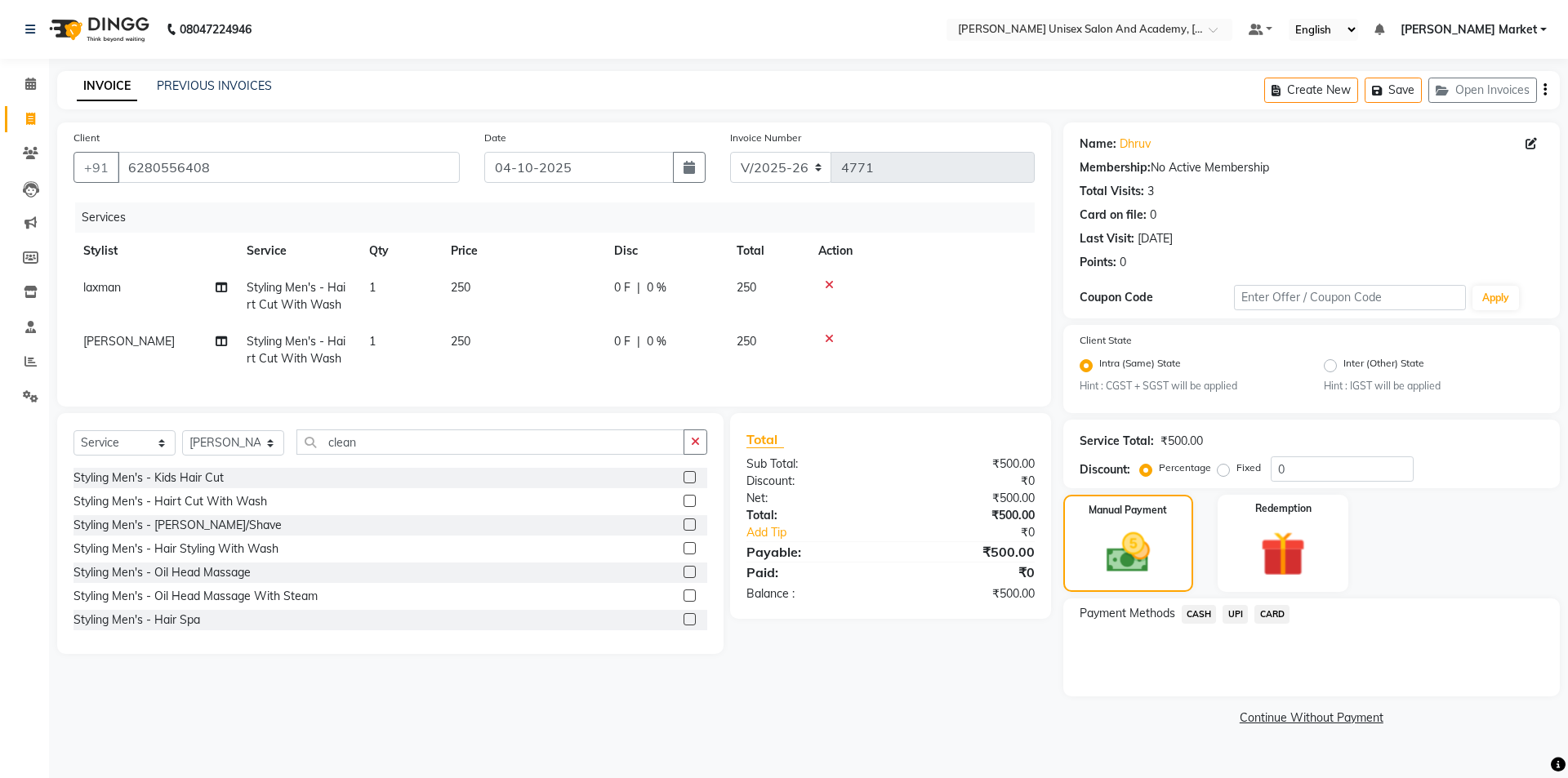
click at [1237, 613] on span "UPI" at bounding box center [1236, 614] width 26 height 18
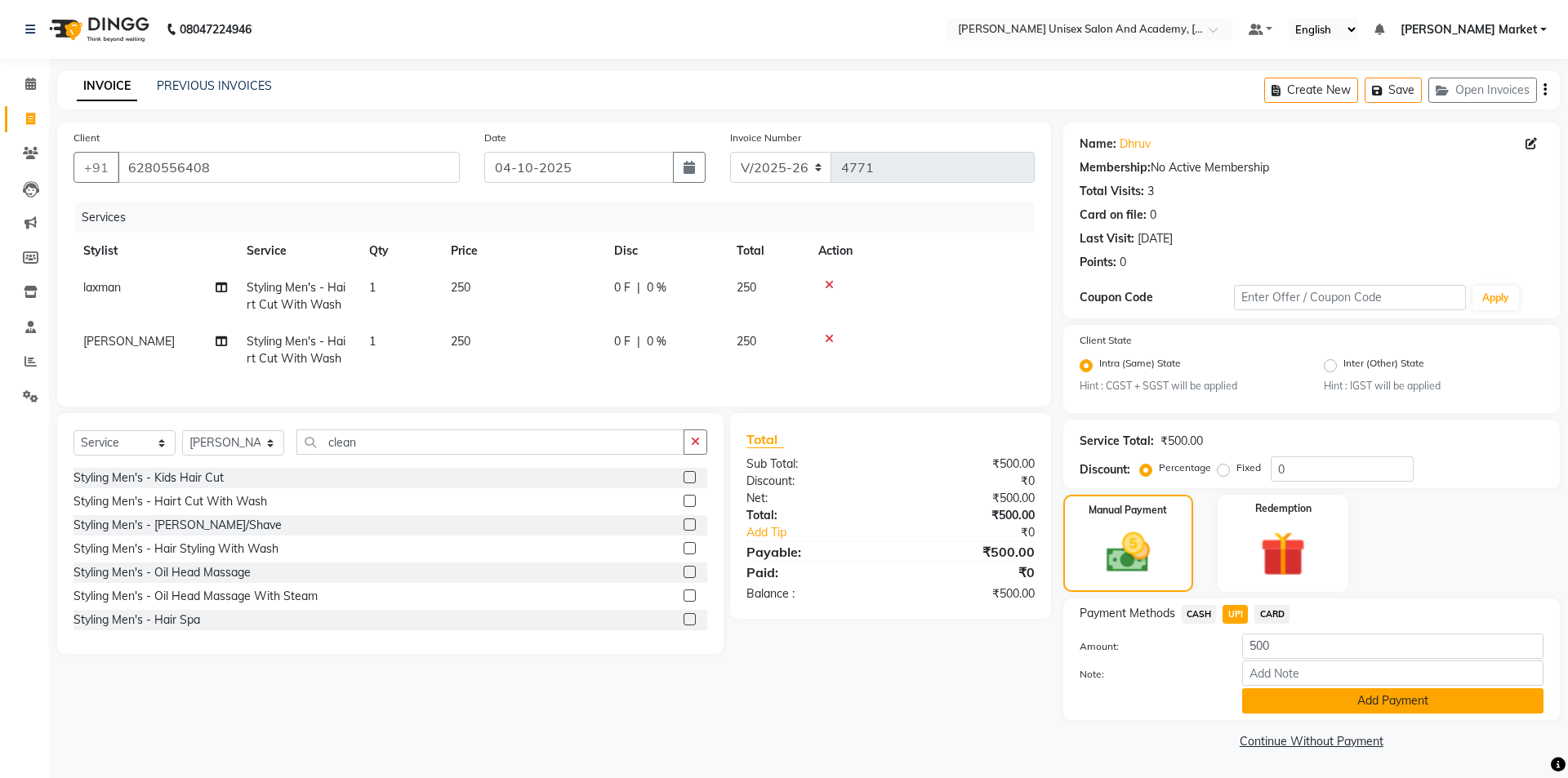
click at [1347, 699] on button "Add Payment" at bounding box center [1393, 701] width 301 height 26
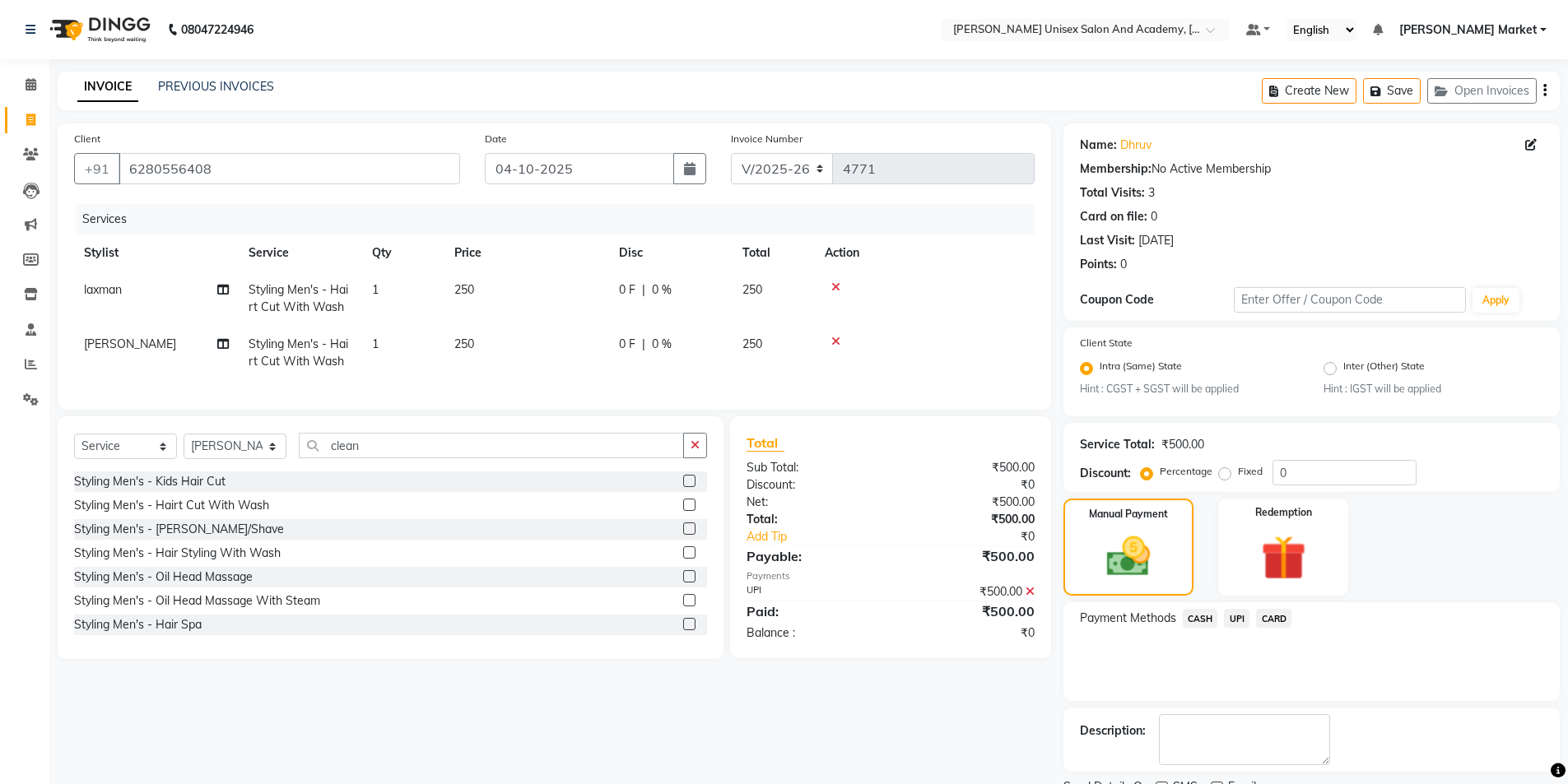
scroll to position [68, 0]
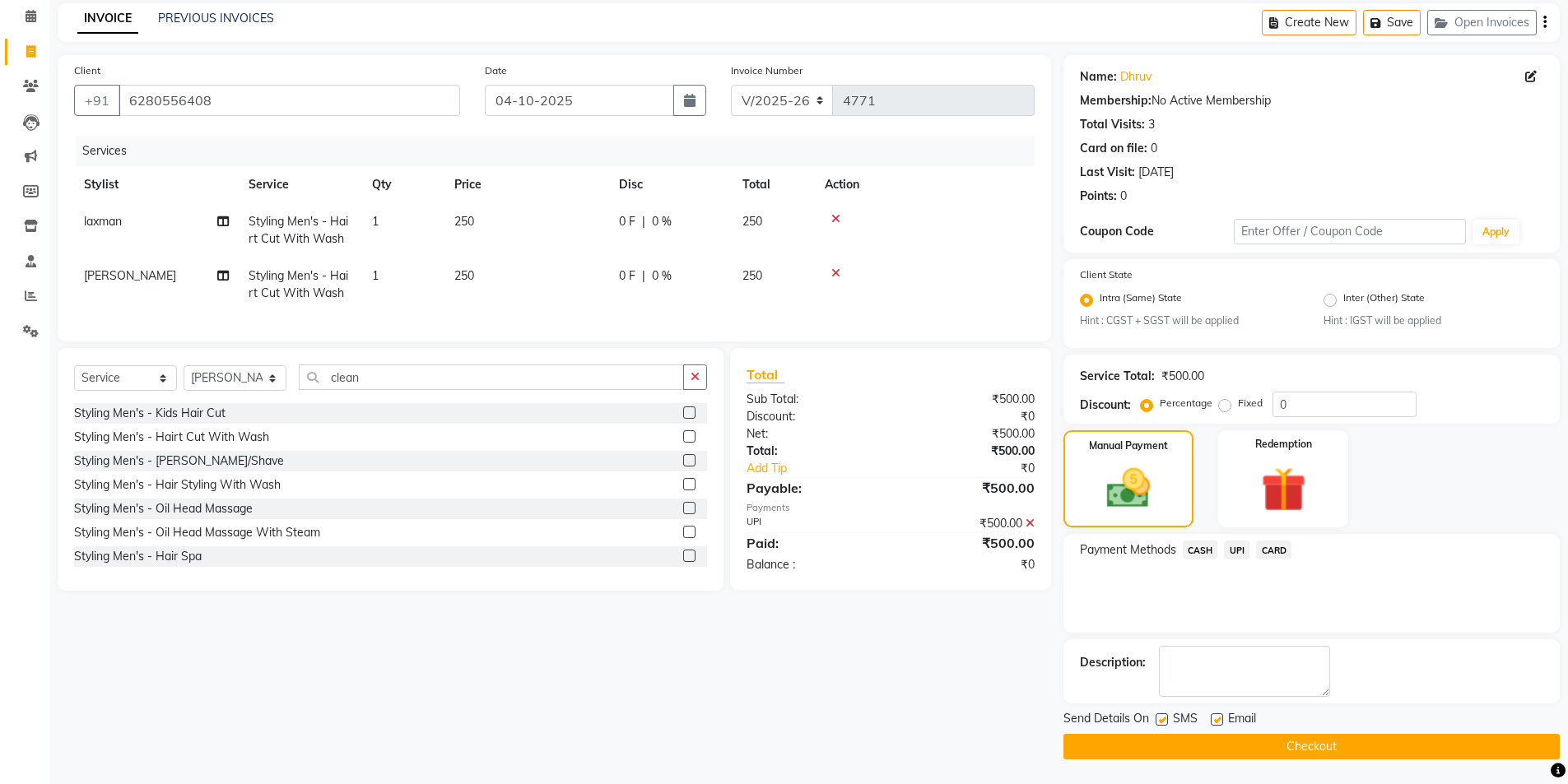
click at [1332, 736] on button "Checkout" at bounding box center [1312, 747] width 497 height 26
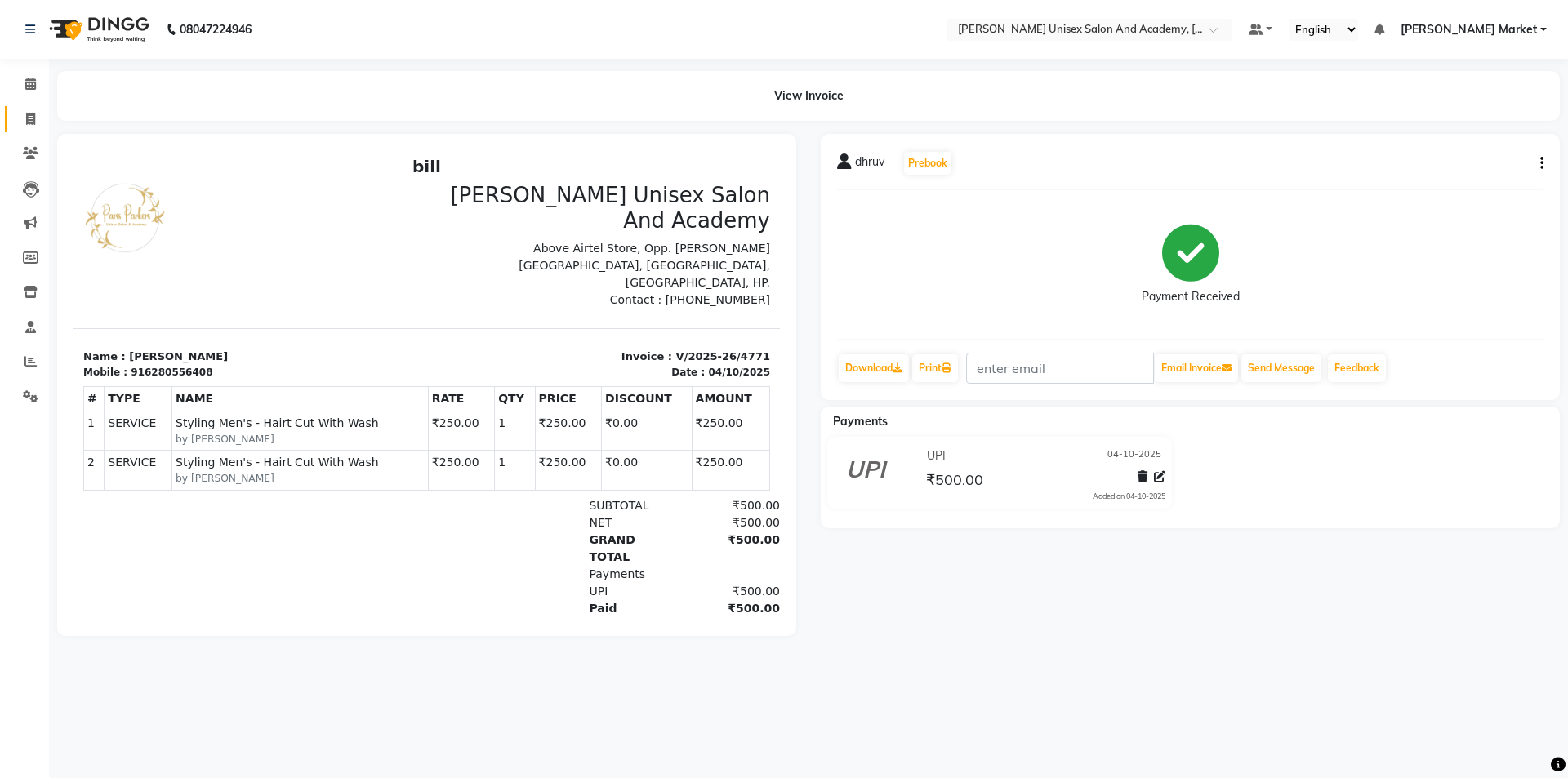
click at [34, 116] on icon at bounding box center [30, 118] width 9 height 12
select select "service"
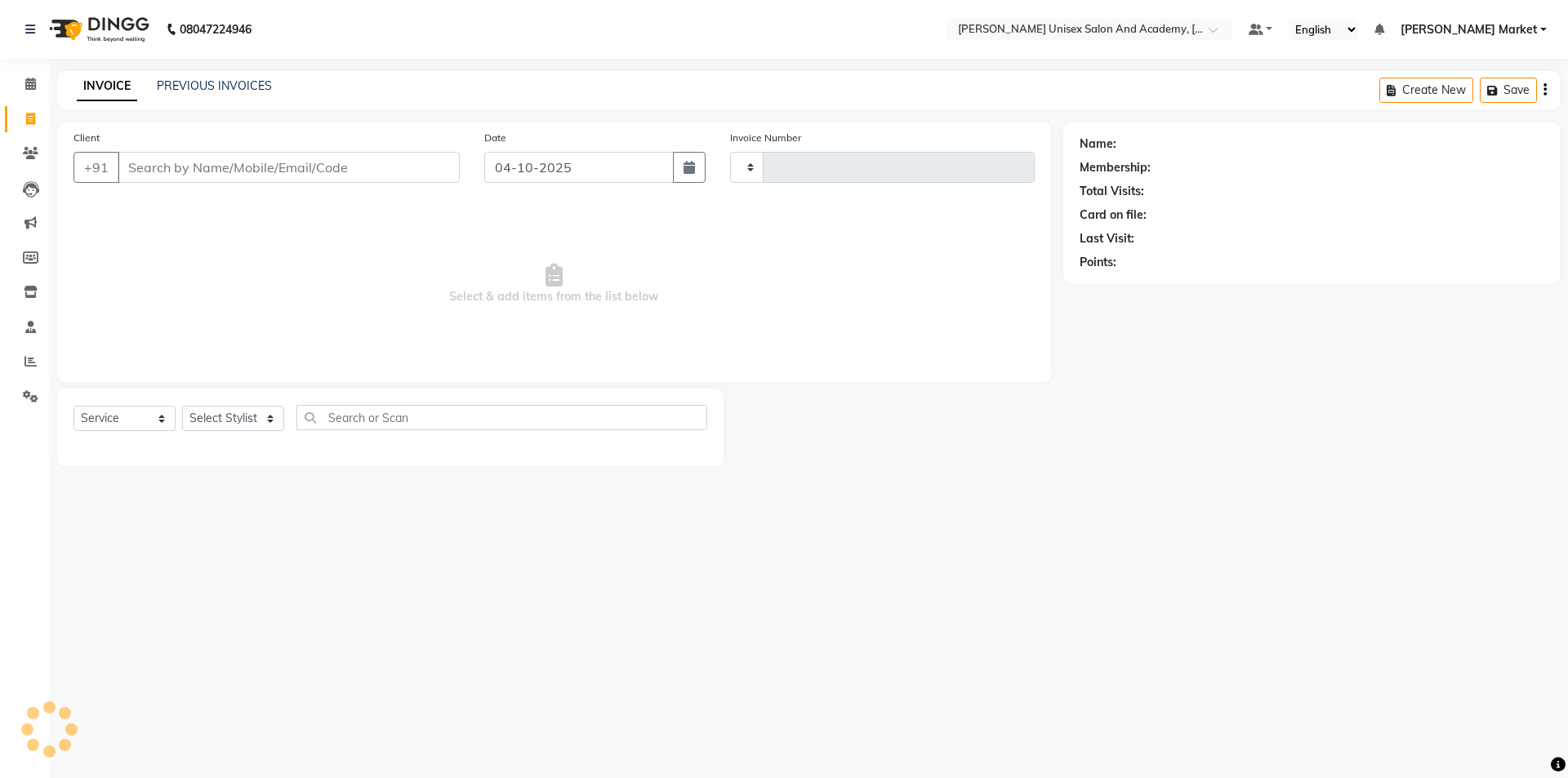
type input "4772"
select select "8060"
click at [202, 169] on input "Client" at bounding box center [288, 167] width 342 height 31
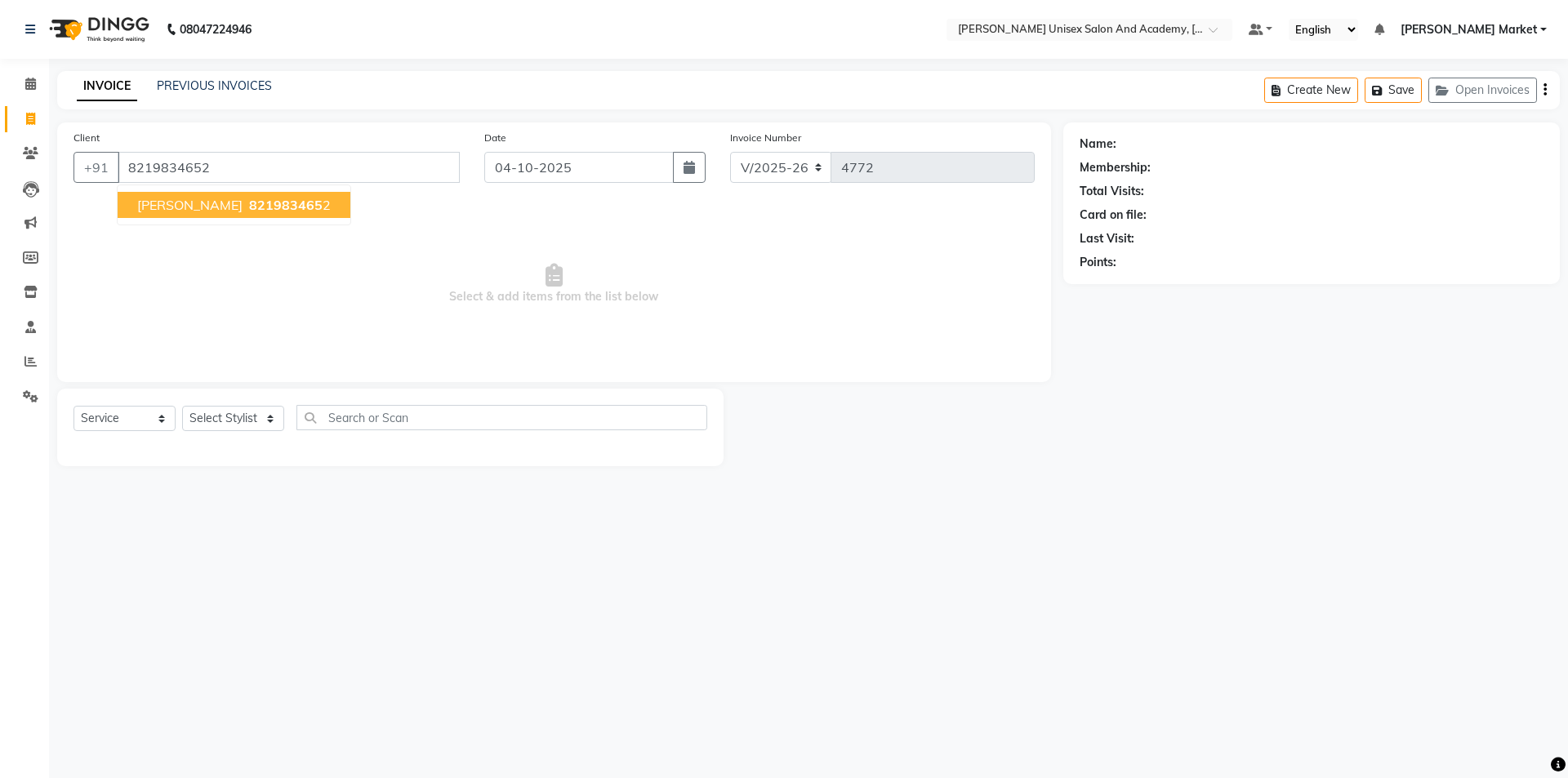
type input "8219834652"
click at [193, 192] on button "[PERSON_NAME] 821983465 2" at bounding box center [234, 205] width 233 height 26
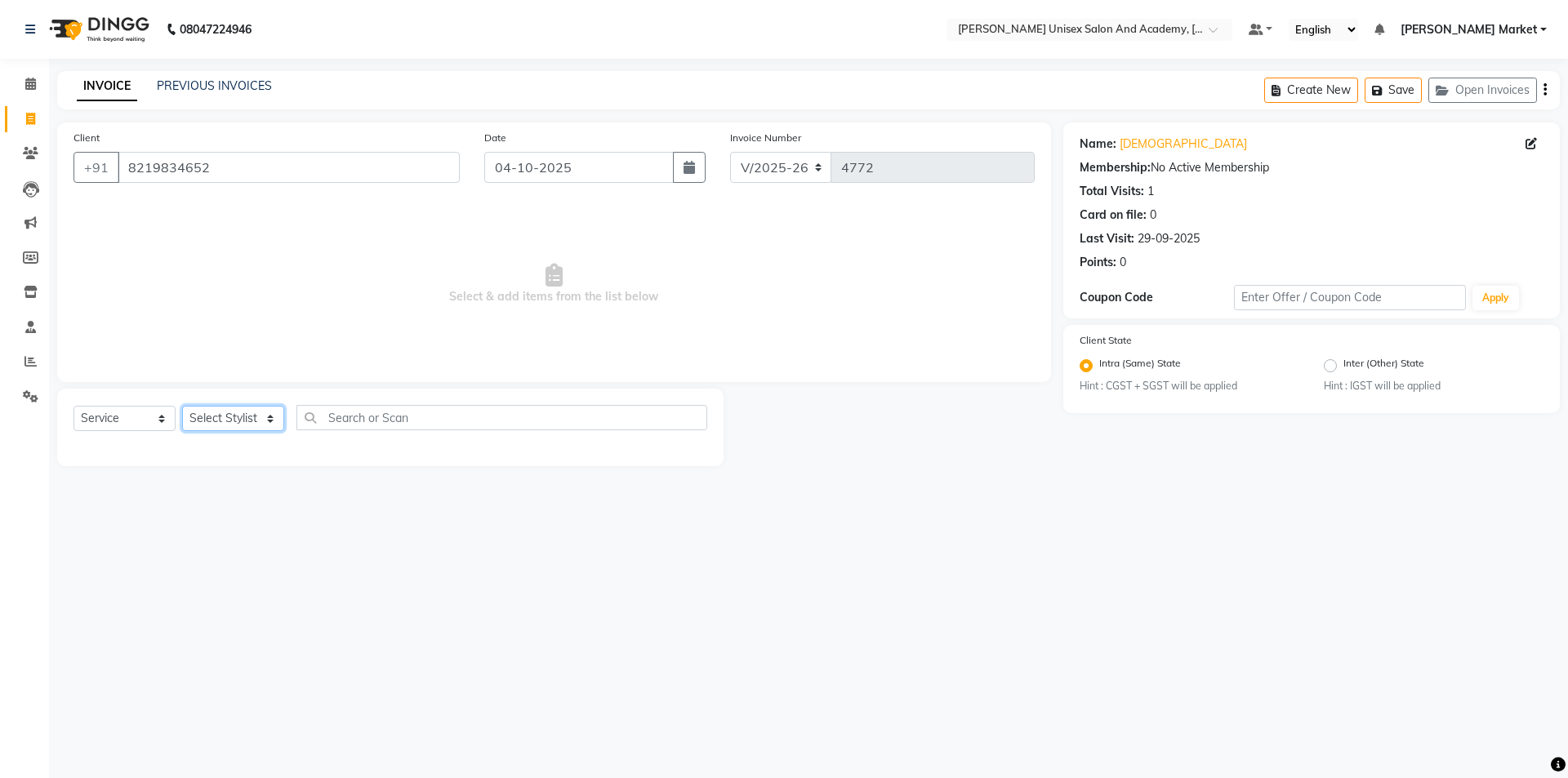
click at [269, 417] on select "Select Stylist Amit anjali [PERSON_NAME] [PERSON_NAME] [PERSON_NAME] [PERSON_NA…" at bounding box center [232, 418] width 102 height 26
select select "73406"
click at [182, 406] on select "Select Stylist Amit anjali [PERSON_NAME] [PERSON_NAME] [PERSON_NAME] [PERSON_NA…" at bounding box center [232, 418] width 102 height 26
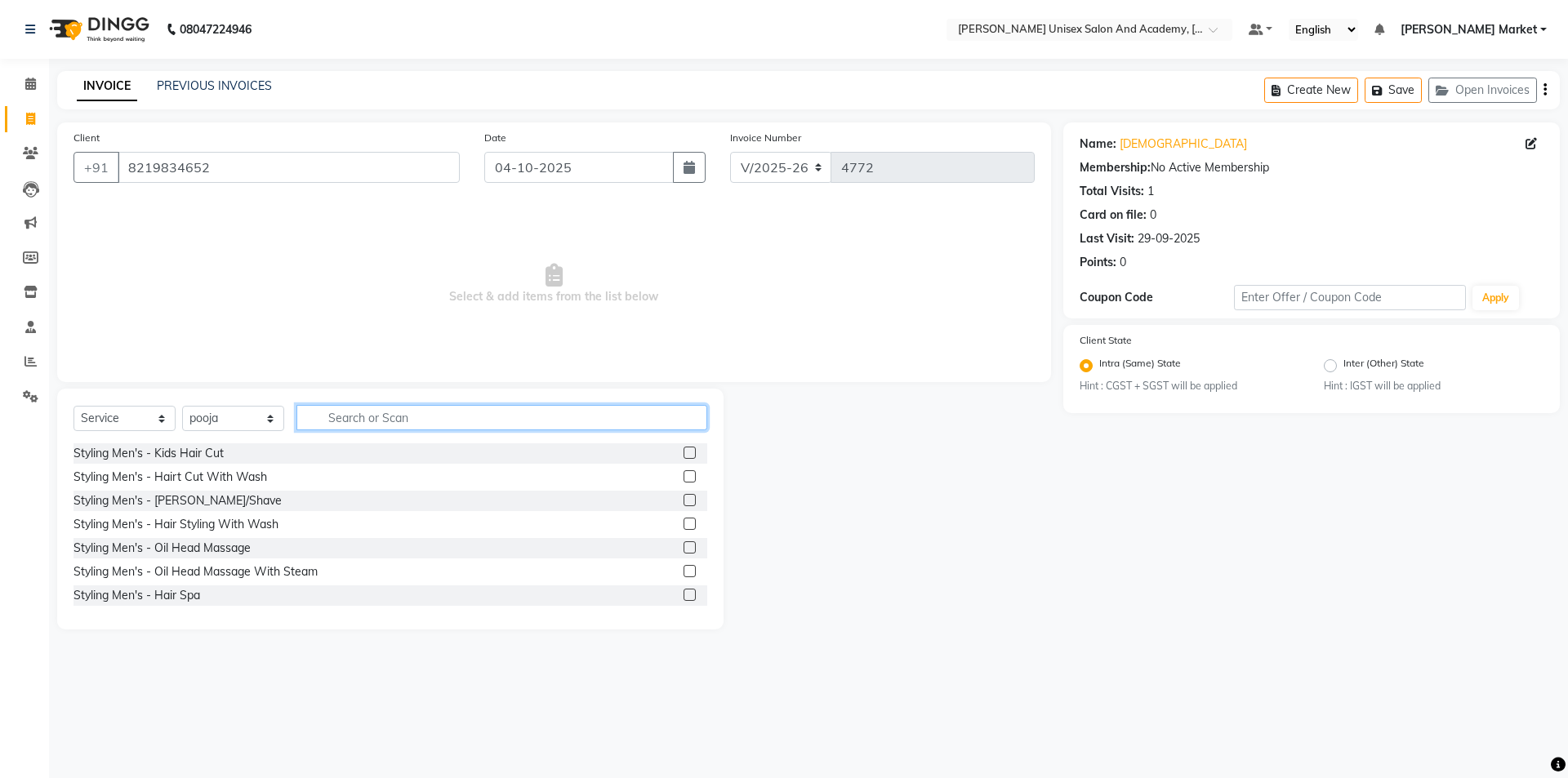
click at [391, 424] on input "text" at bounding box center [502, 417] width 411 height 26
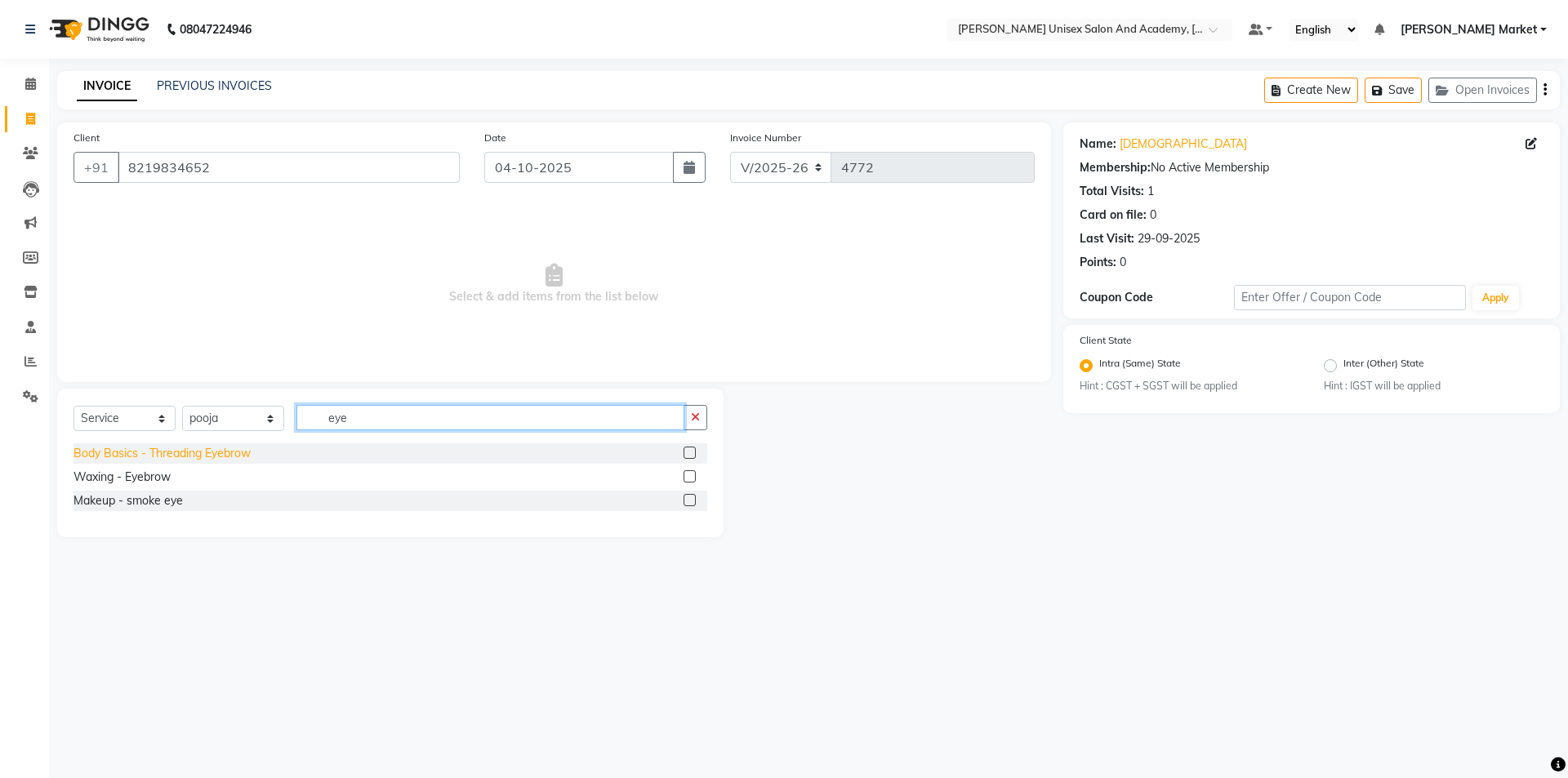
type input "eye"
click at [162, 450] on div "Body Basics - Threading Eyebrow" at bounding box center [162, 453] width 177 height 17
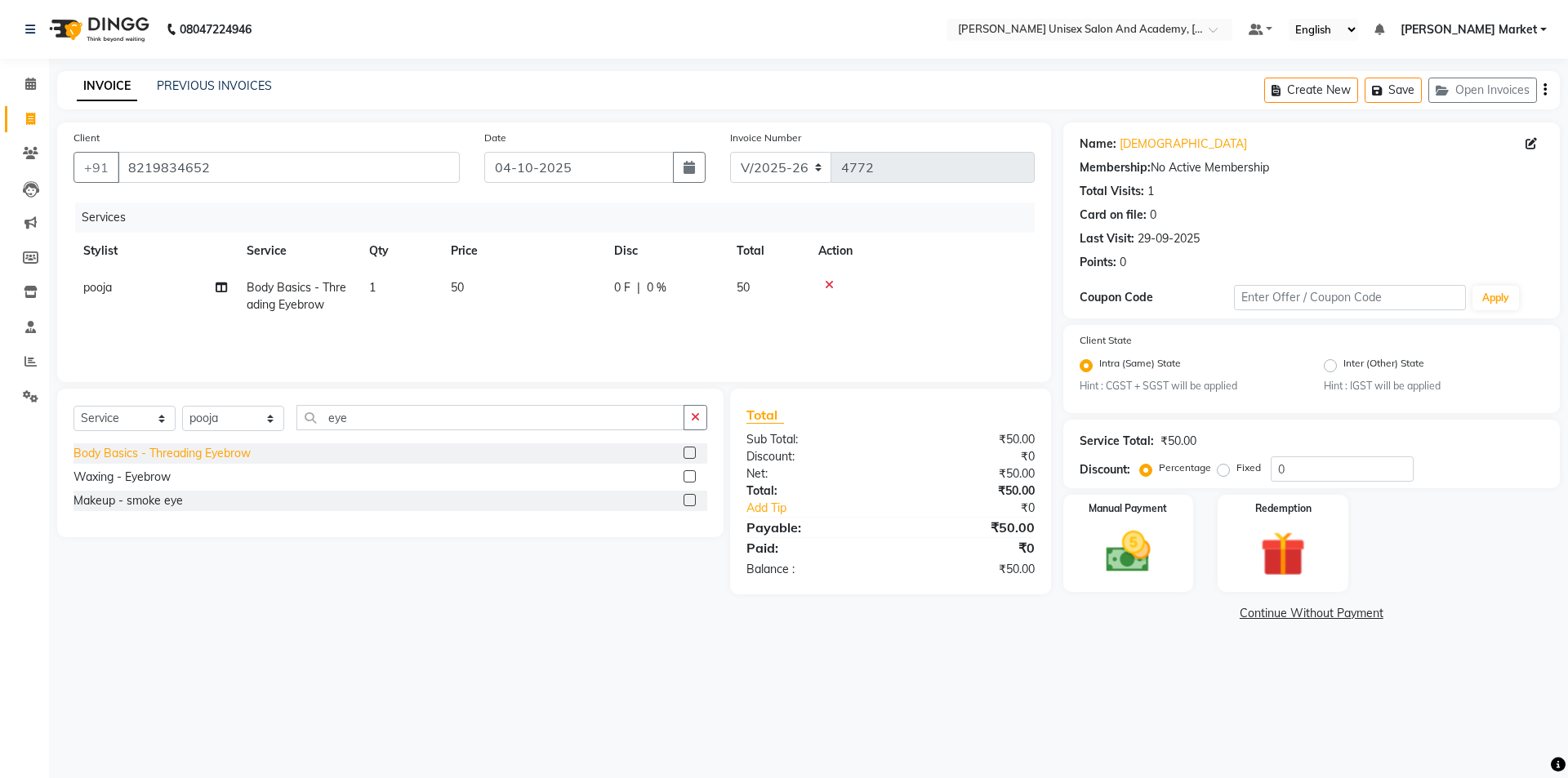
click at [209, 456] on div "Body Basics - Threading Eyebrow" at bounding box center [162, 453] width 177 height 17
checkbox input "false"
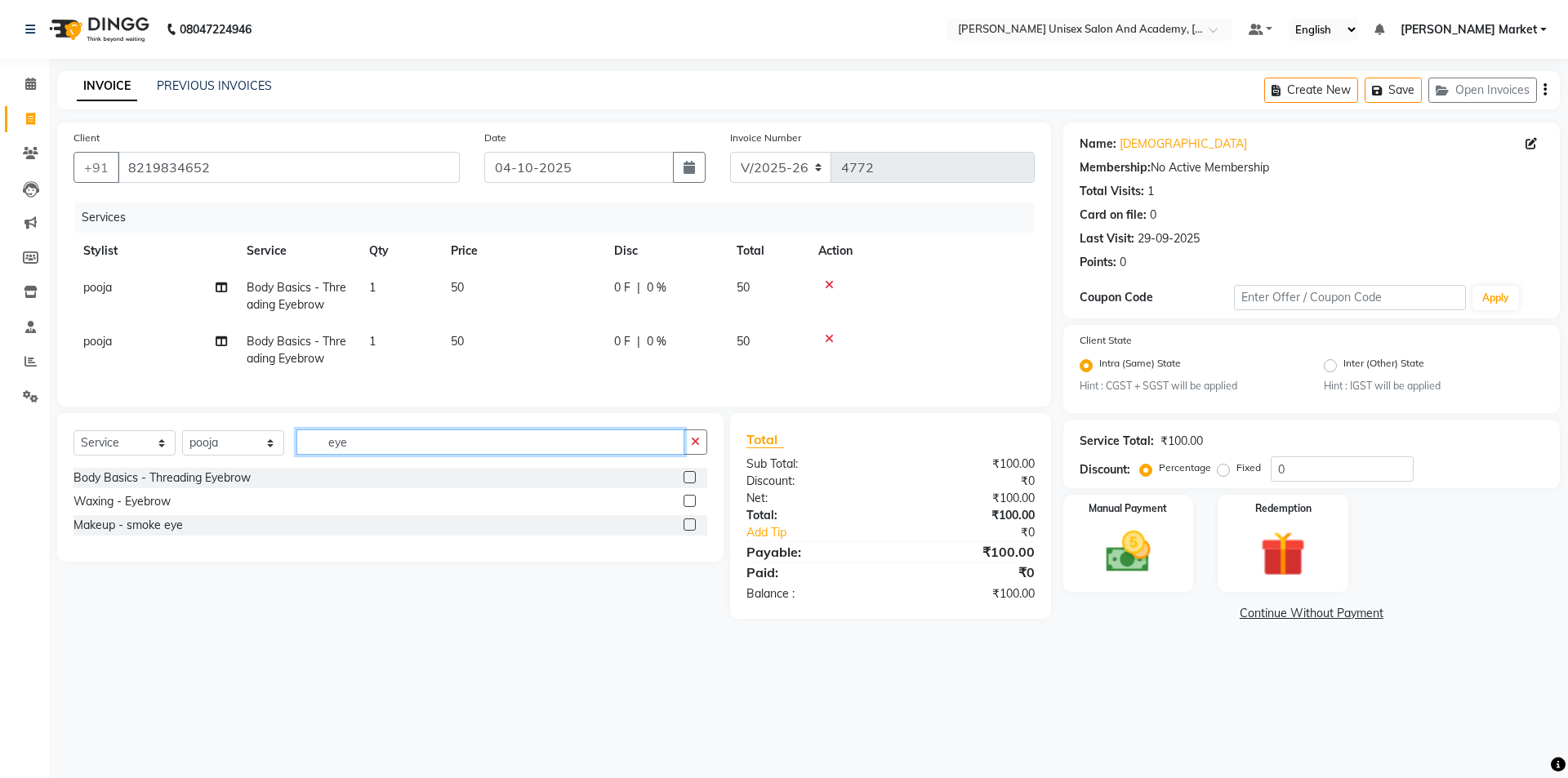
click at [358, 455] on input "eye" at bounding box center [490, 442] width 388 height 26
type input "e"
type input "upp"
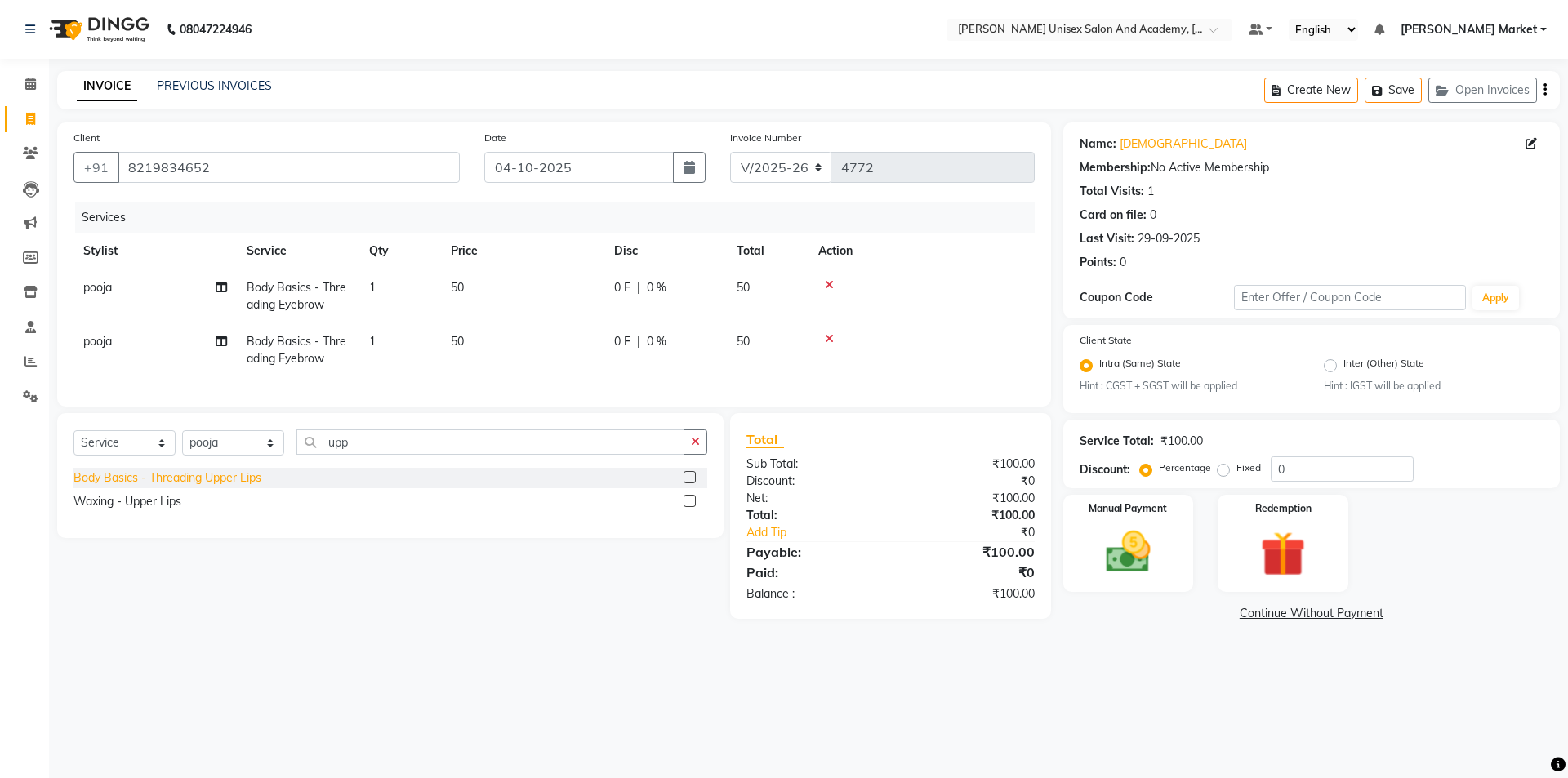
click at [197, 486] on div "Body Basics - Threading Upper Lips" at bounding box center [167, 478] width 188 height 17
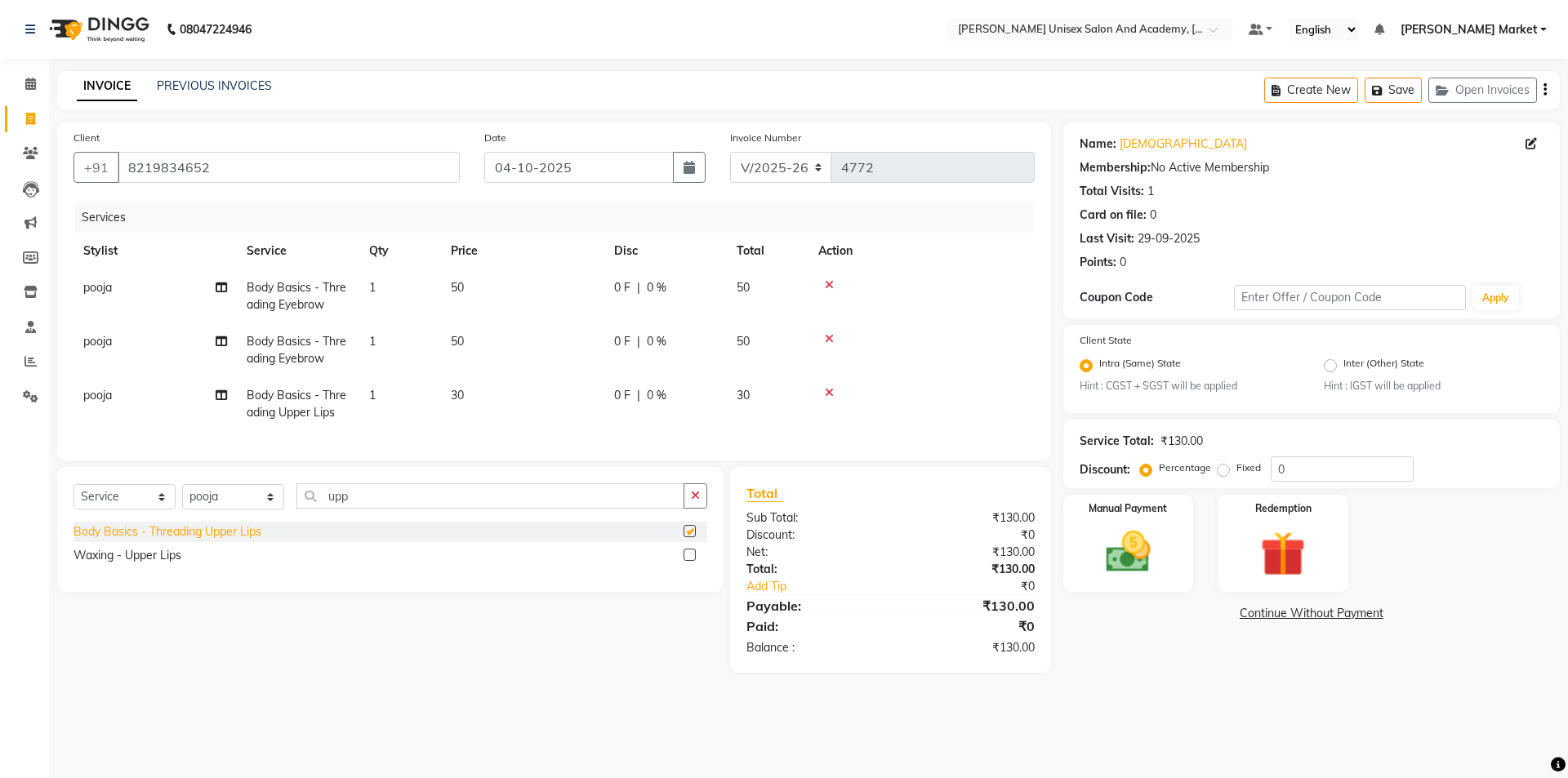
checkbox input "false"
click at [1100, 544] on img at bounding box center [1128, 552] width 76 height 54
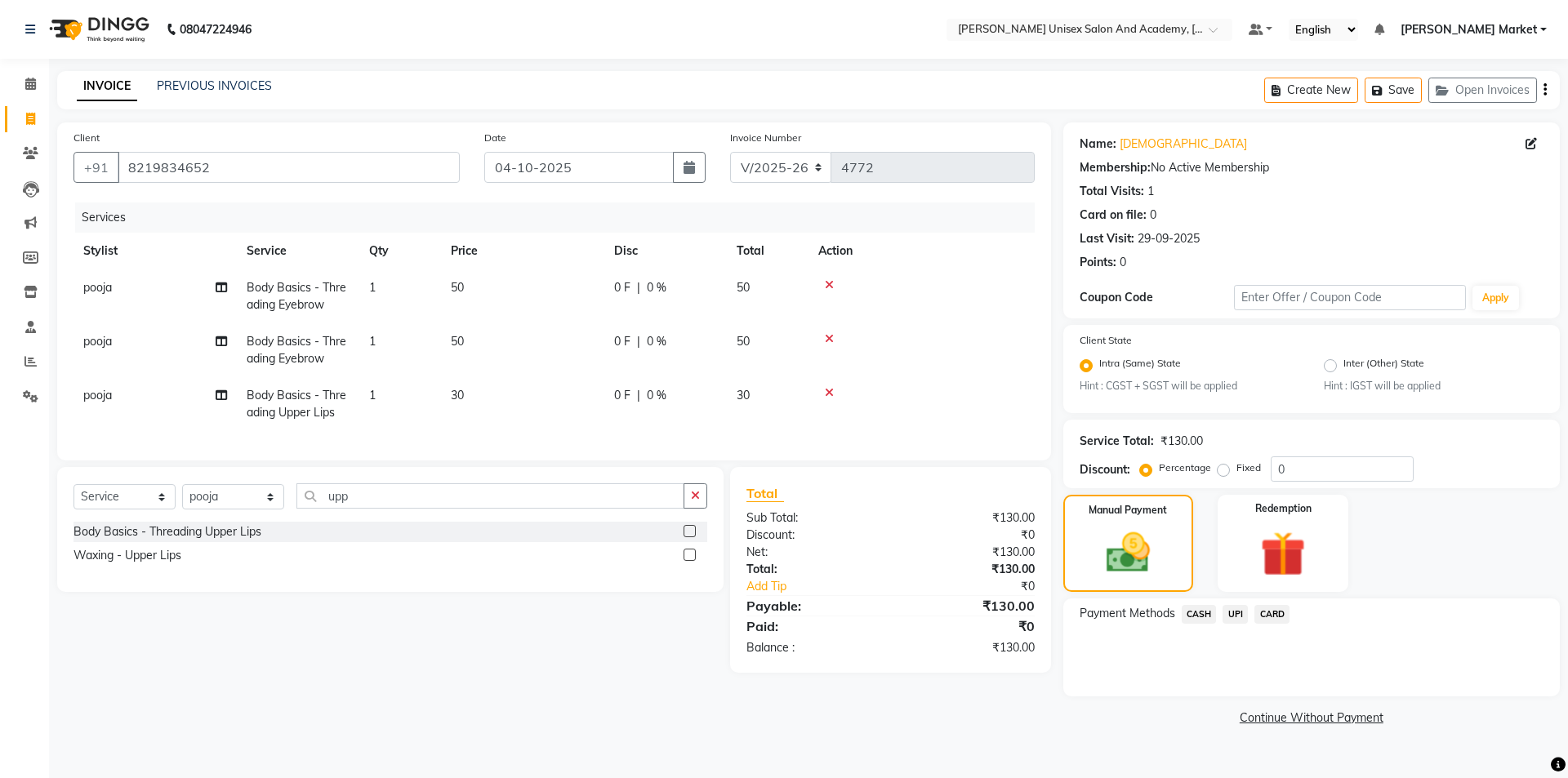
click at [1241, 617] on span "UPI" at bounding box center [1236, 614] width 26 height 18
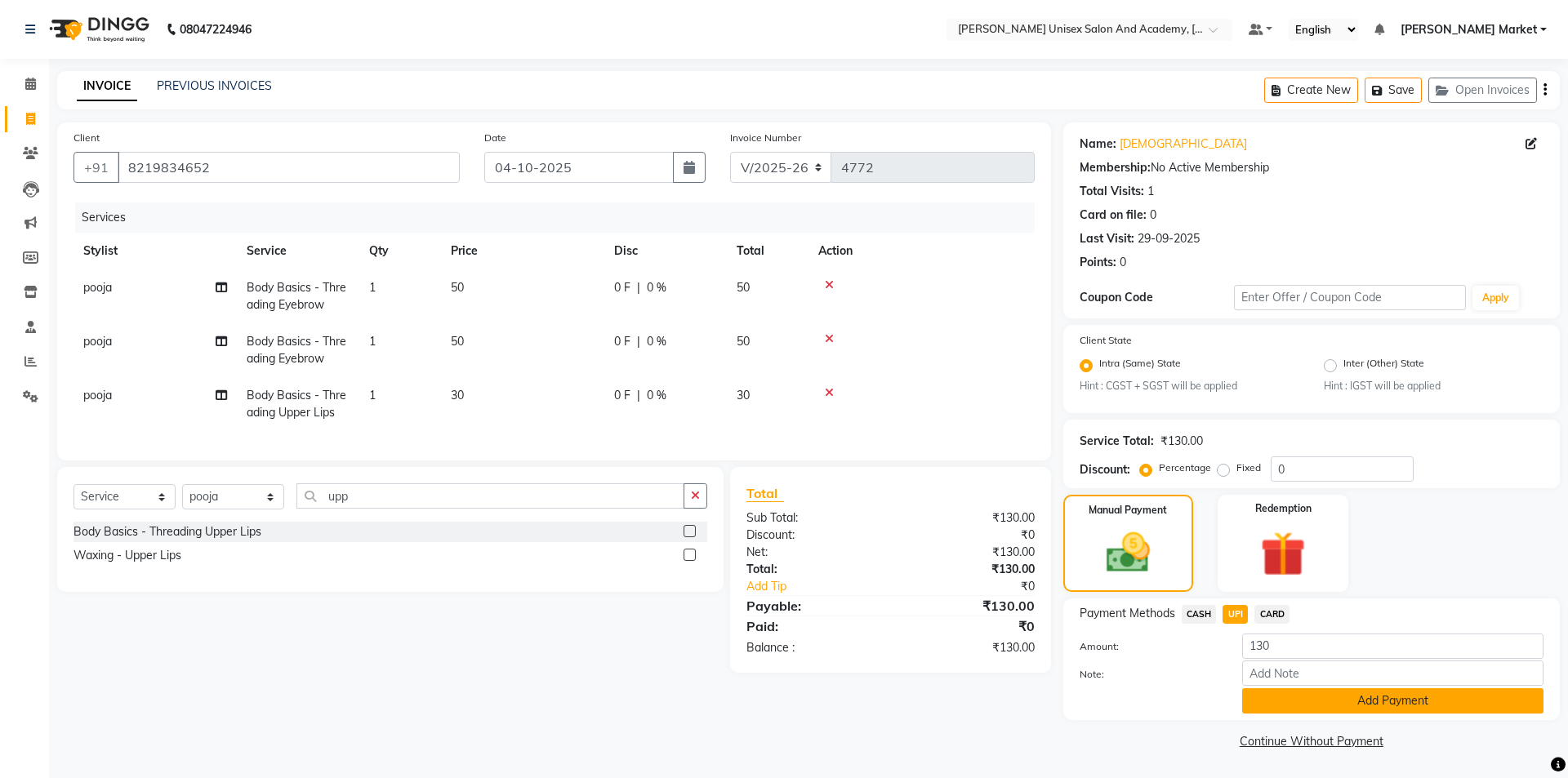
click at [1326, 702] on button "Add Payment" at bounding box center [1393, 701] width 301 height 26
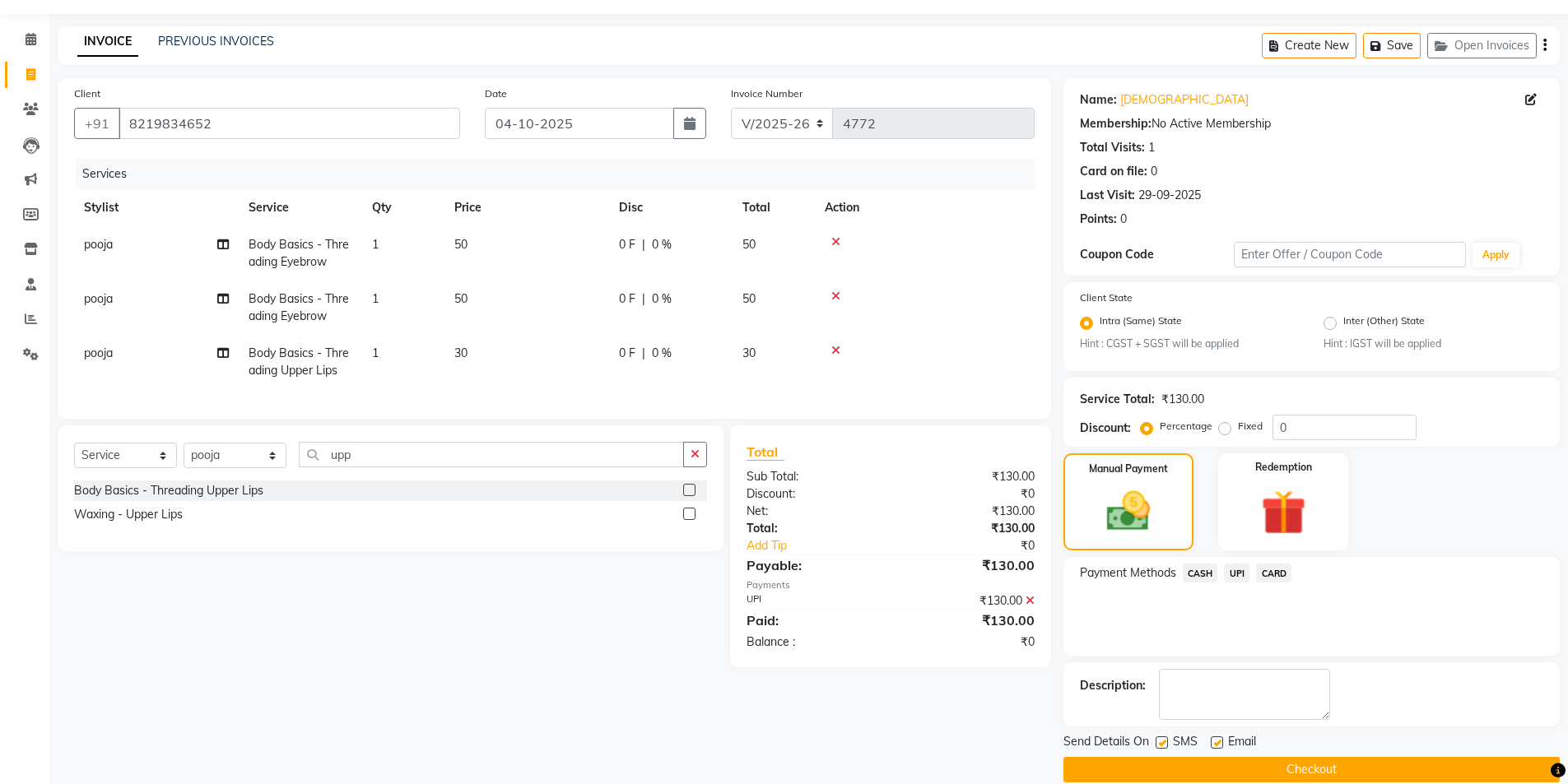
scroll to position [68, 0]
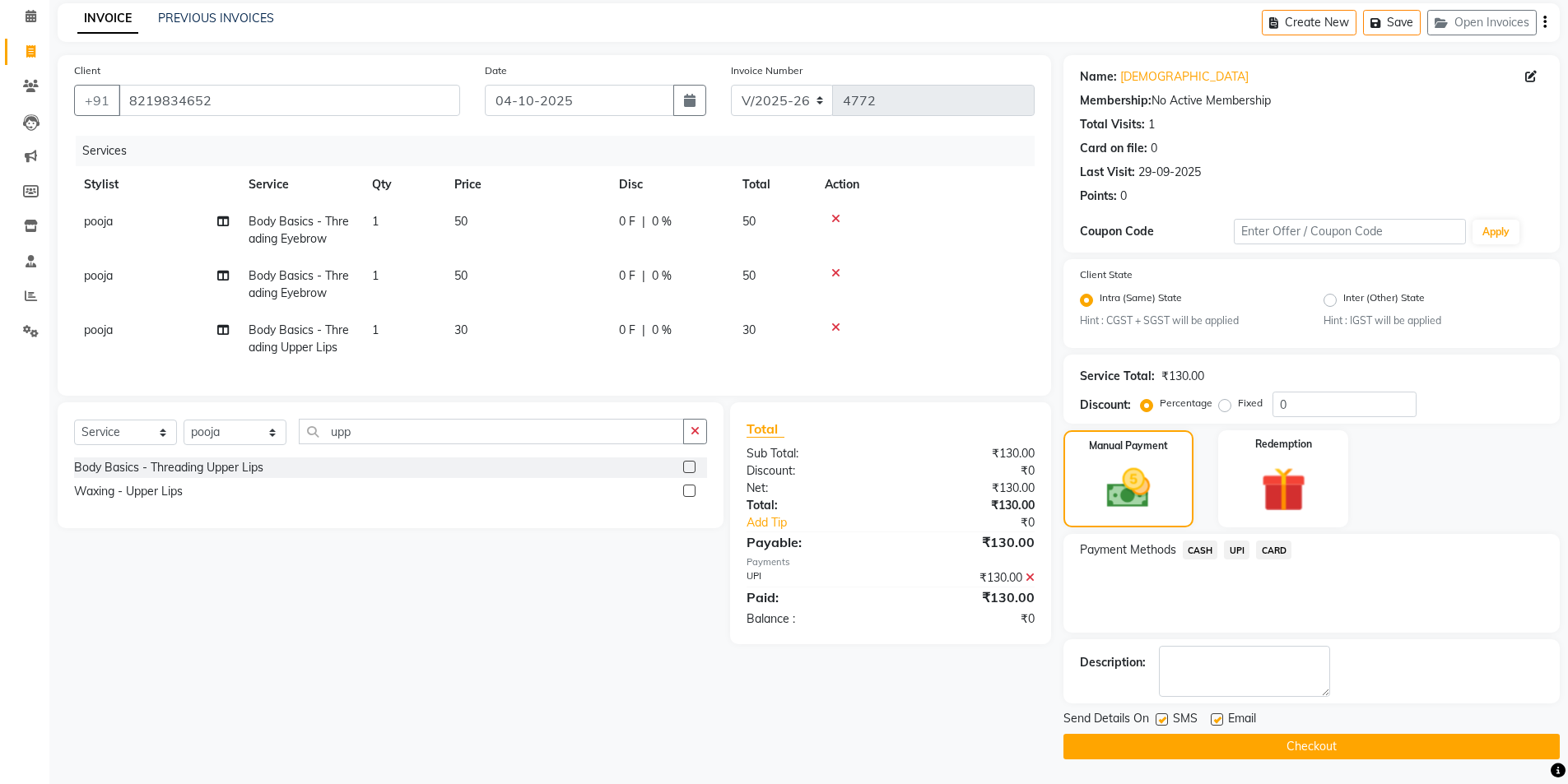
click at [1313, 748] on button "Checkout" at bounding box center [1312, 747] width 497 height 26
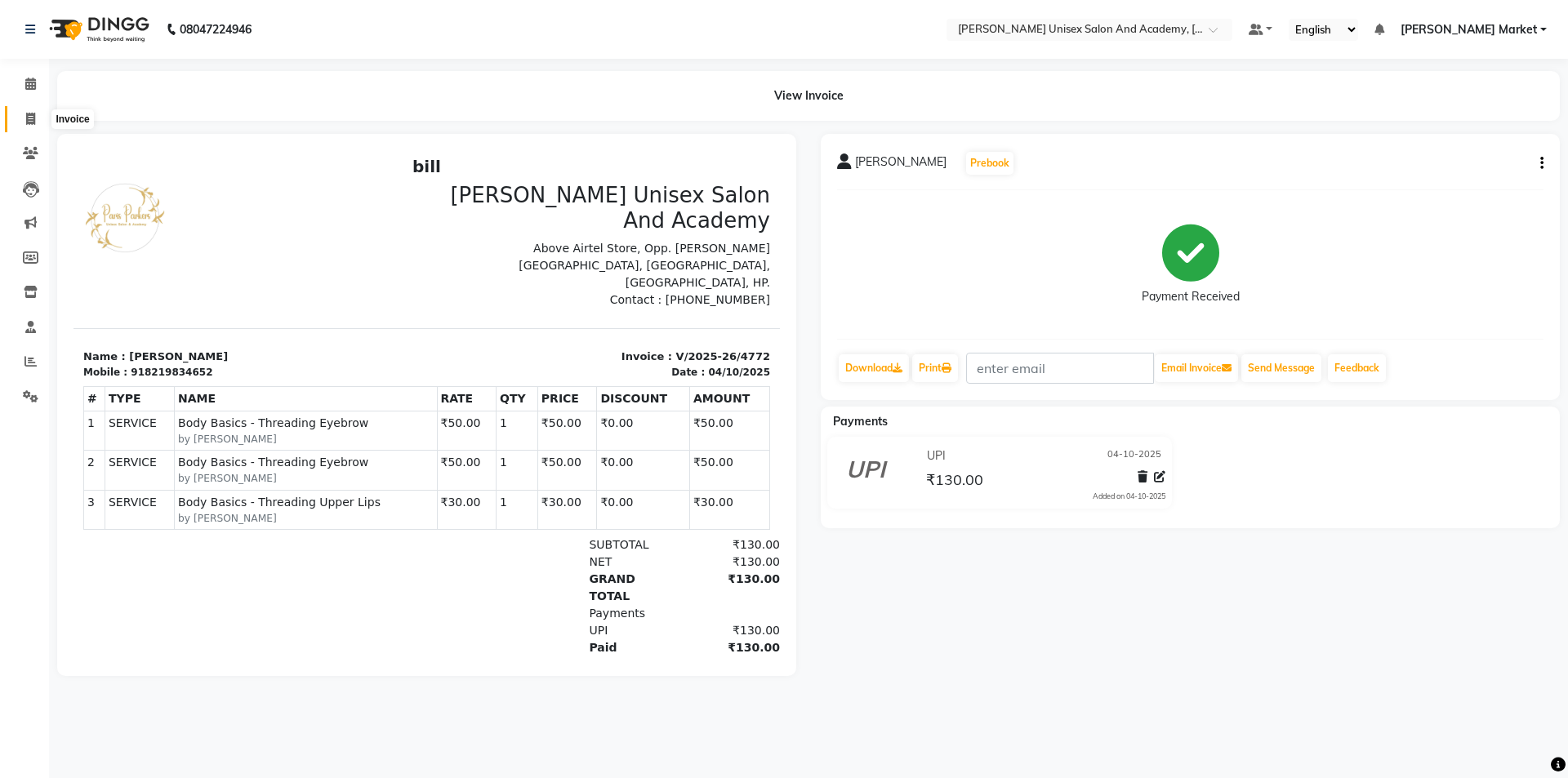
click at [33, 118] on icon at bounding box center [30, 118] width 9 height 12
select select "service"
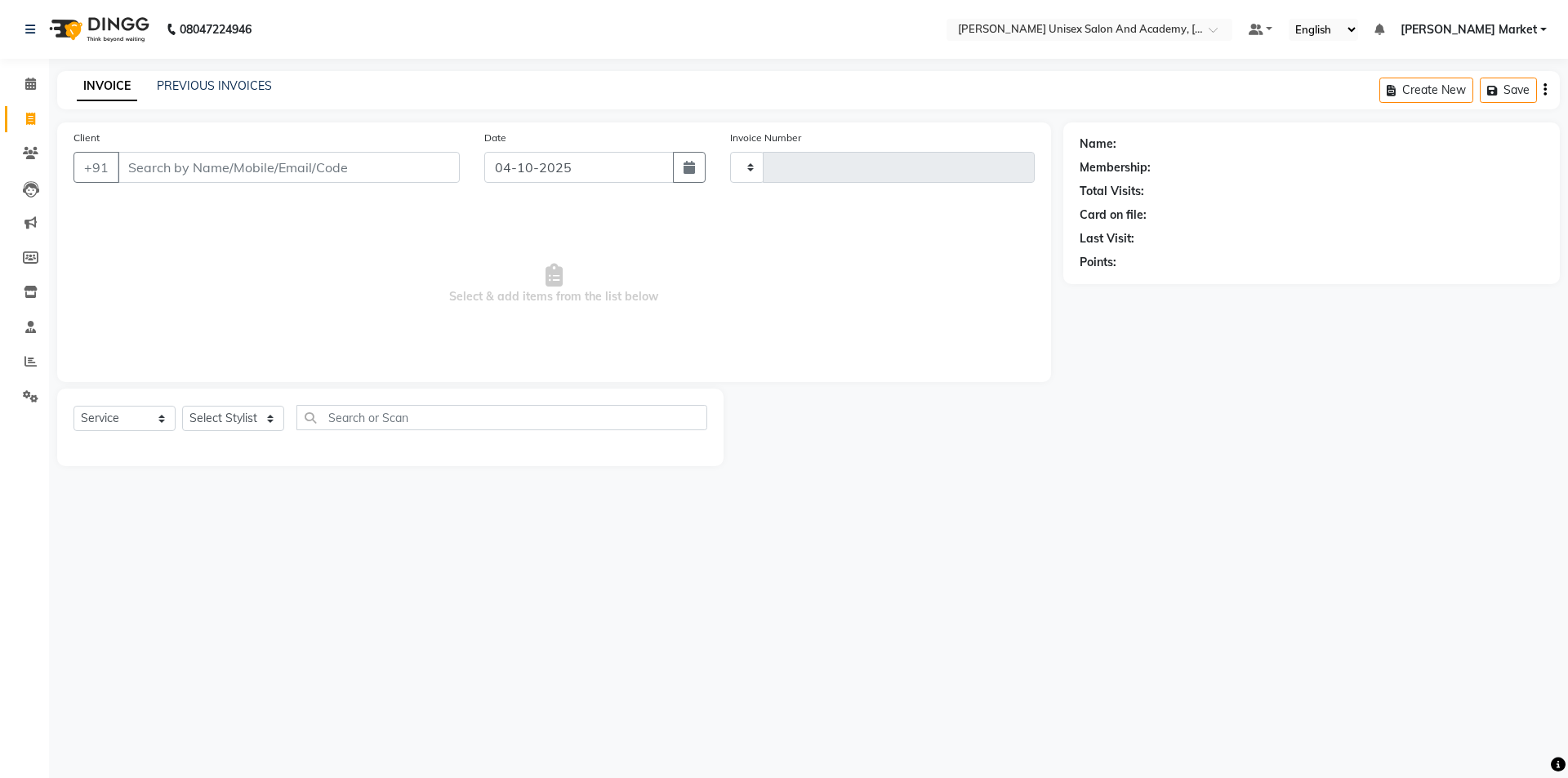
type input "4773"
select select "8060"
click at [268, 410] on select "Select Stylist Amit anjali [PERSON_NAME] [PERSON_NAME] [PERSON_NAME] [PERSON_NA…" at bounding box center [232, 418] width 102 height 26
select select "73404"
click at [182, 406] on select "Select Stylist Amit anjali [PERSON_NAME] [PERSON_NAME] [PERSON_NAME] [PERSON_NA…" at bounding box center [232, 418] width 102 height 26
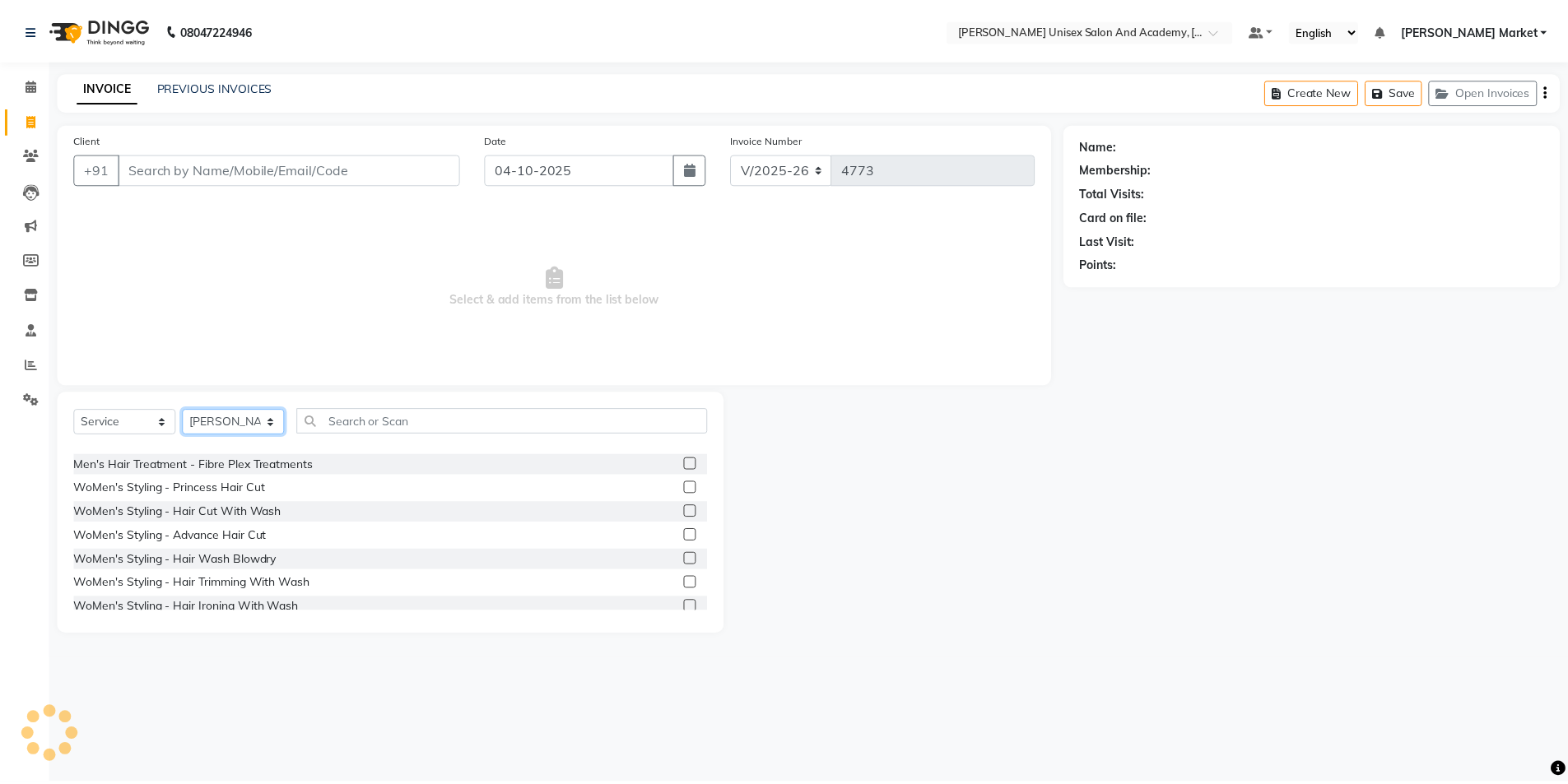
scroll to position [494, 0]
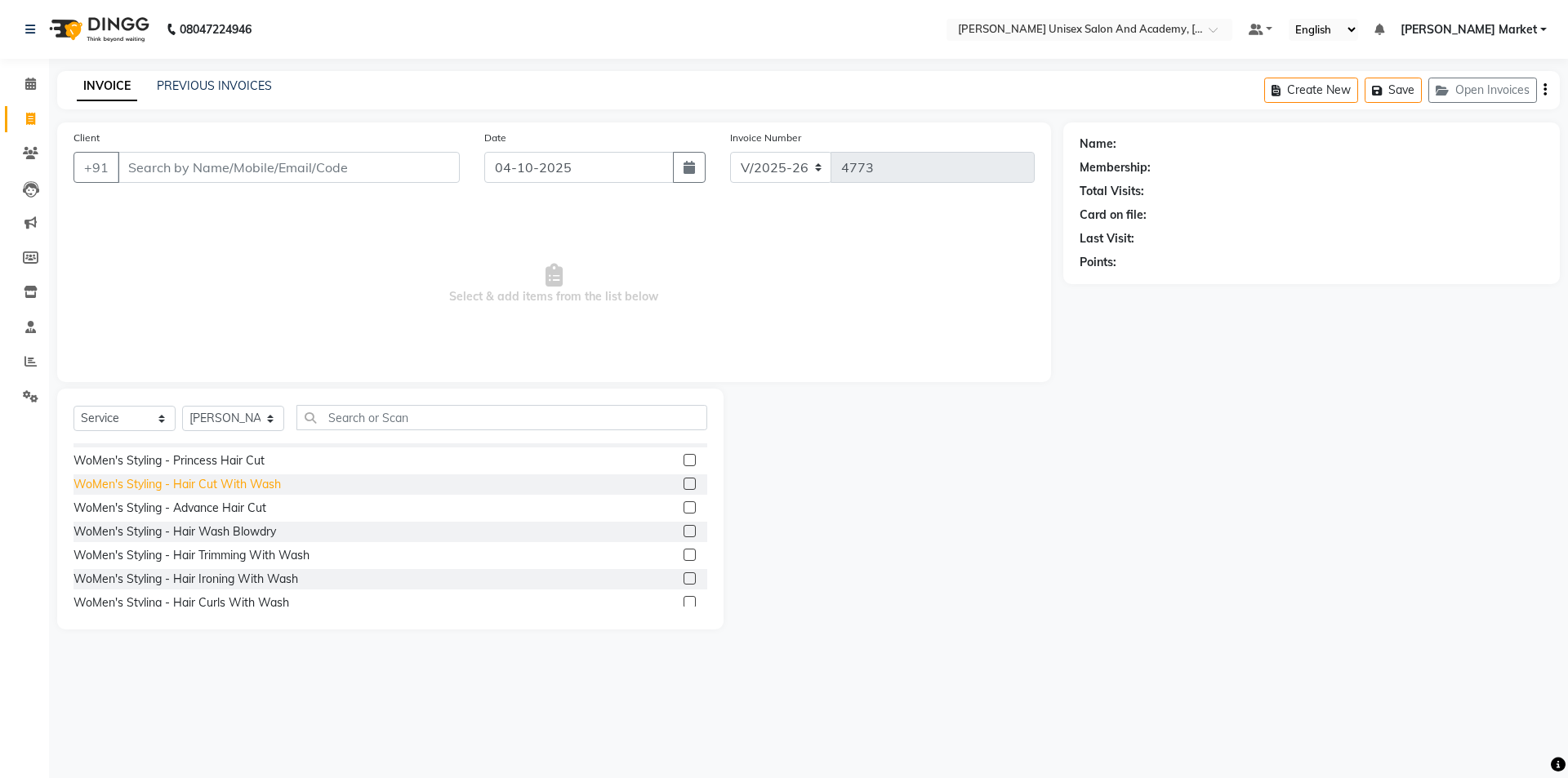
click at [176, 485] on div "WoMen's Styling - Hair Cut With Wash" at bounding box center [177, 484] width 207 height 17
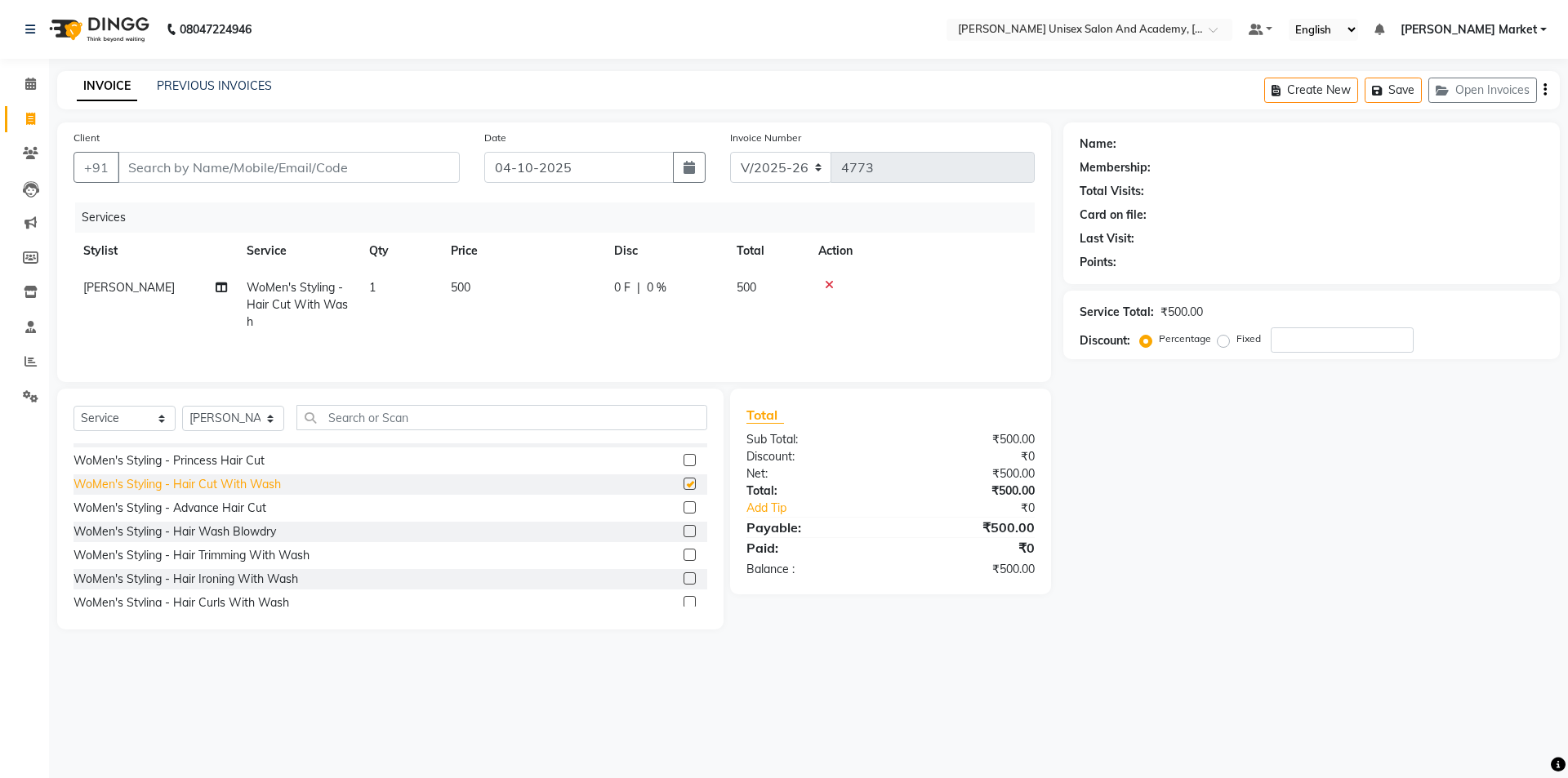
checkbox input "false"
click at [342, 164] on input "Client" at bounding box center [288, 167] width 342 height 31
click at [342, 167] on input "Client" at bounding box center [288, 167] width 342 height 31
type input "9"
type input "0"
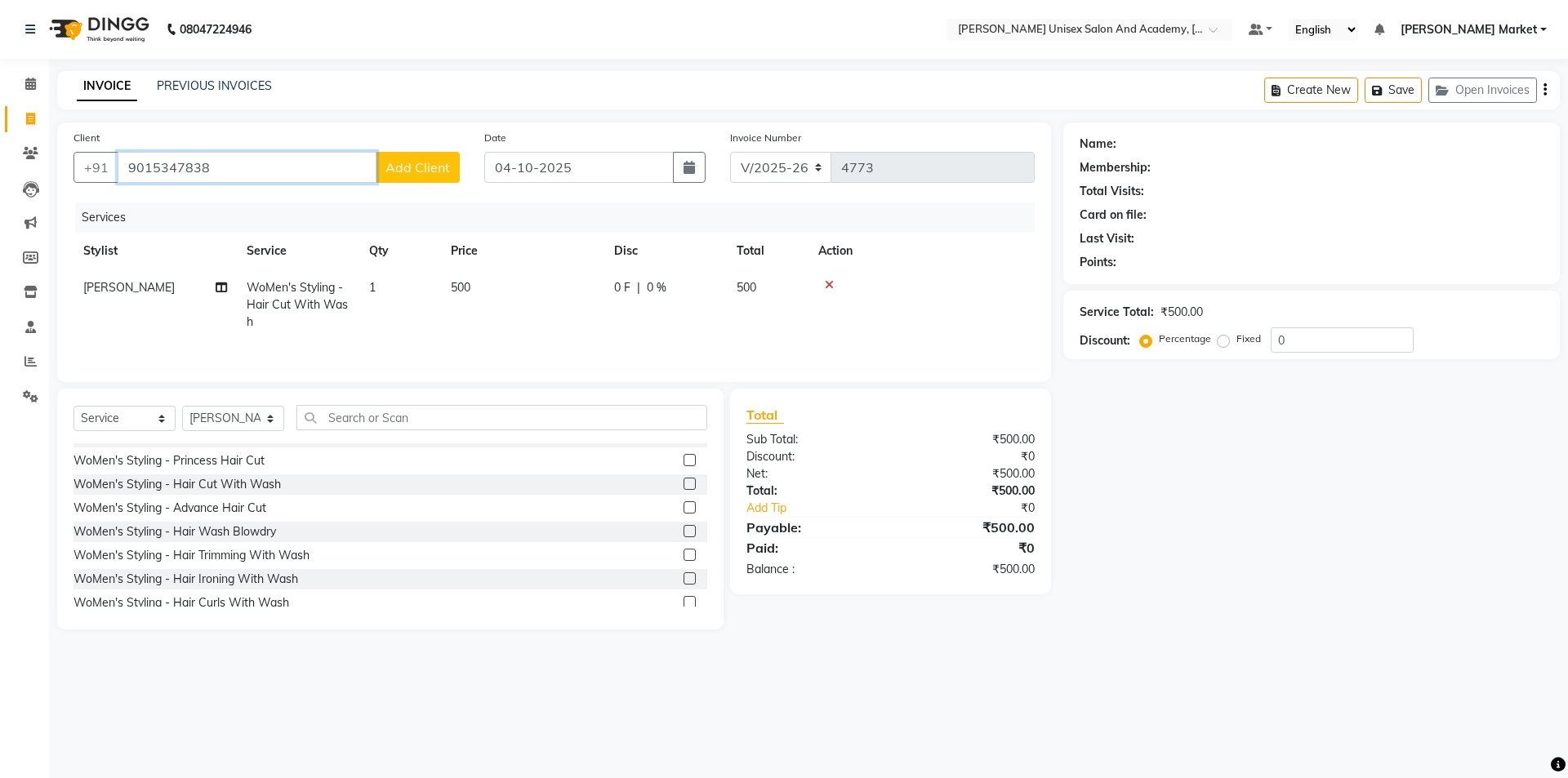
type input "9015347838"
click at [425, 164] on span "Add Client" at bounding box center [418, 167] width 64 height 17
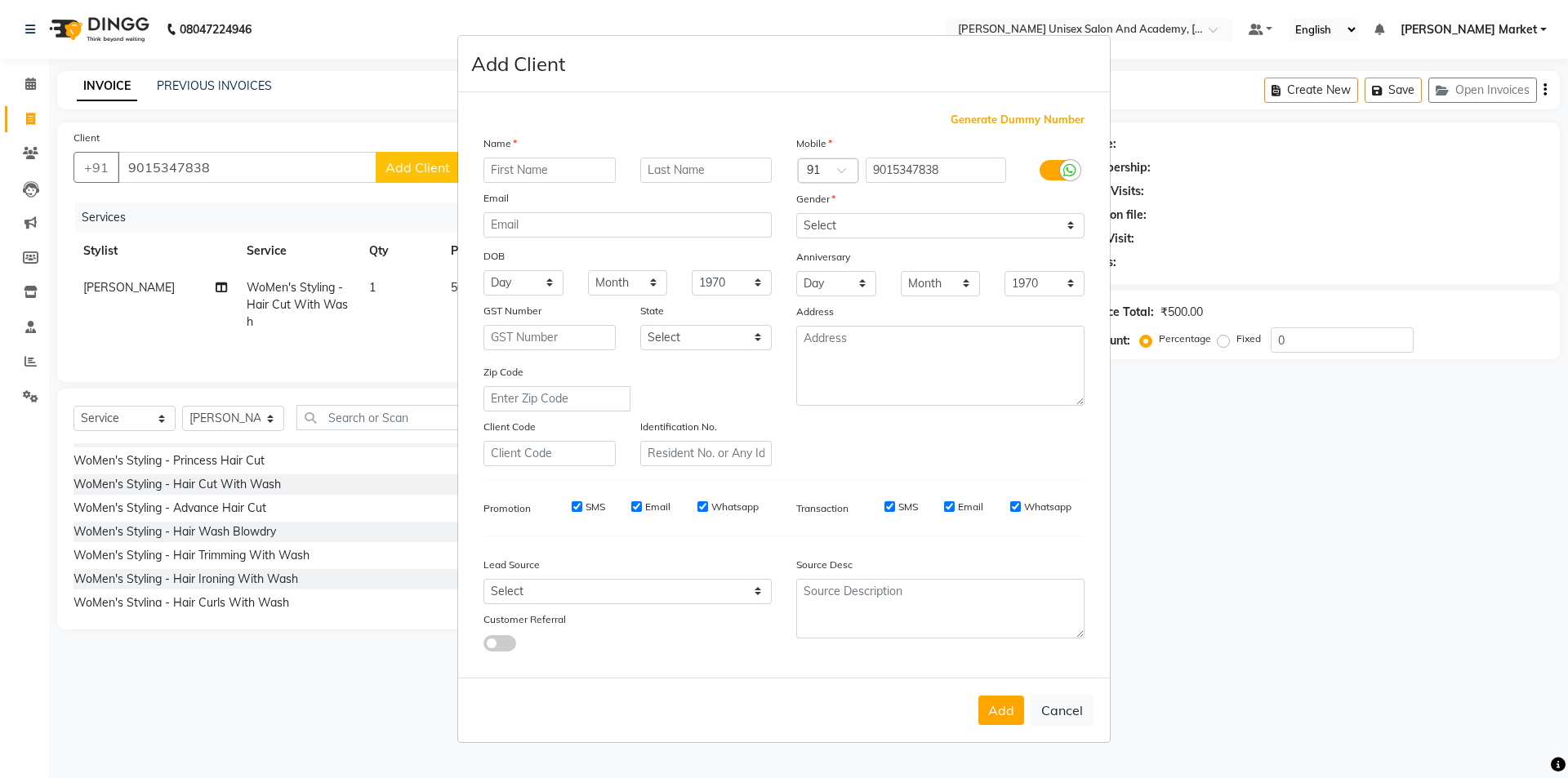
click at [525, 168] on input "text" at bounding box center [550, 171] width 132 height 26
type input "shilpa"
click at [852, 221] on select "Select [DEMOGRAPHIC_DATA] [DEMOGRAPHIC_DATA] Other Prefer Not To Say" at bounding box center [940, 226] width 288 height 26
select select "[DEMOGRAPHIC_DATA]"
click at [796, 213] on select "Select [DEMOGRAPHIC_DATA] [DEMOGRAPHIC_DATA] Other Prefer Not To Say" at bounding box center [940, 226] width 288 height 26
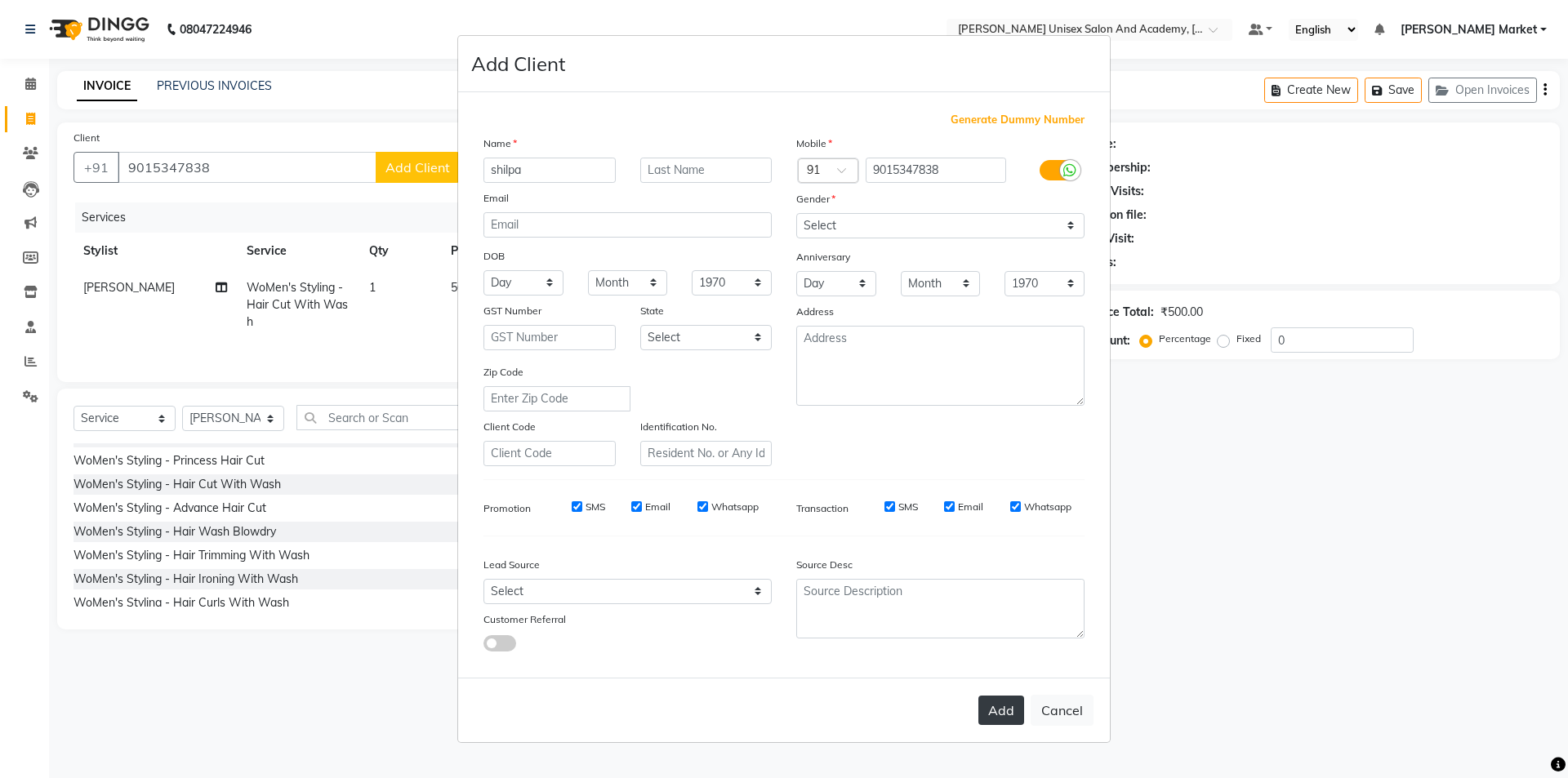
click at [1003, 706] on button "Add" at bounding box center [1002, 710] width 46 height 29
select select
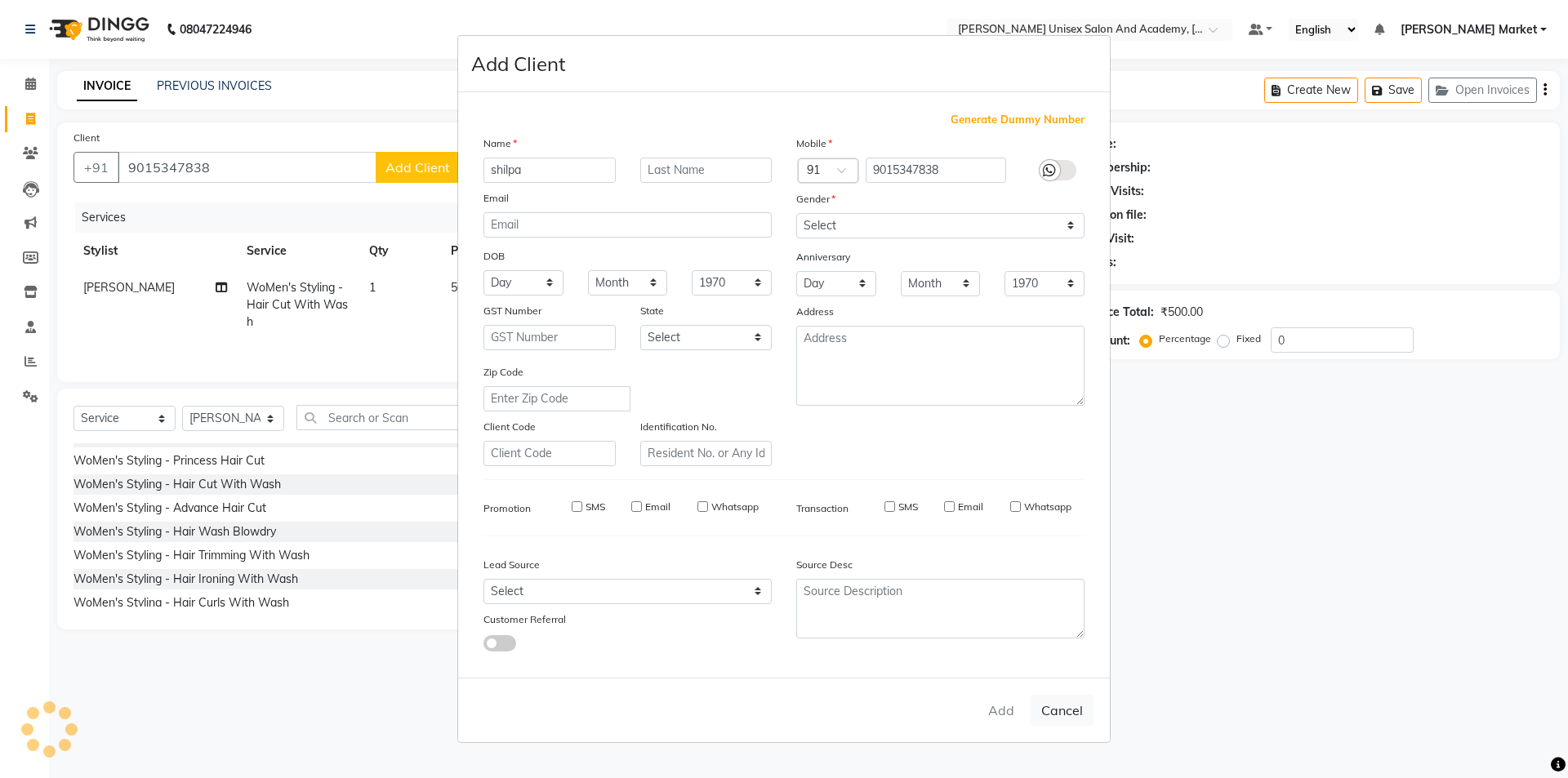
select select
checkbox input "false"
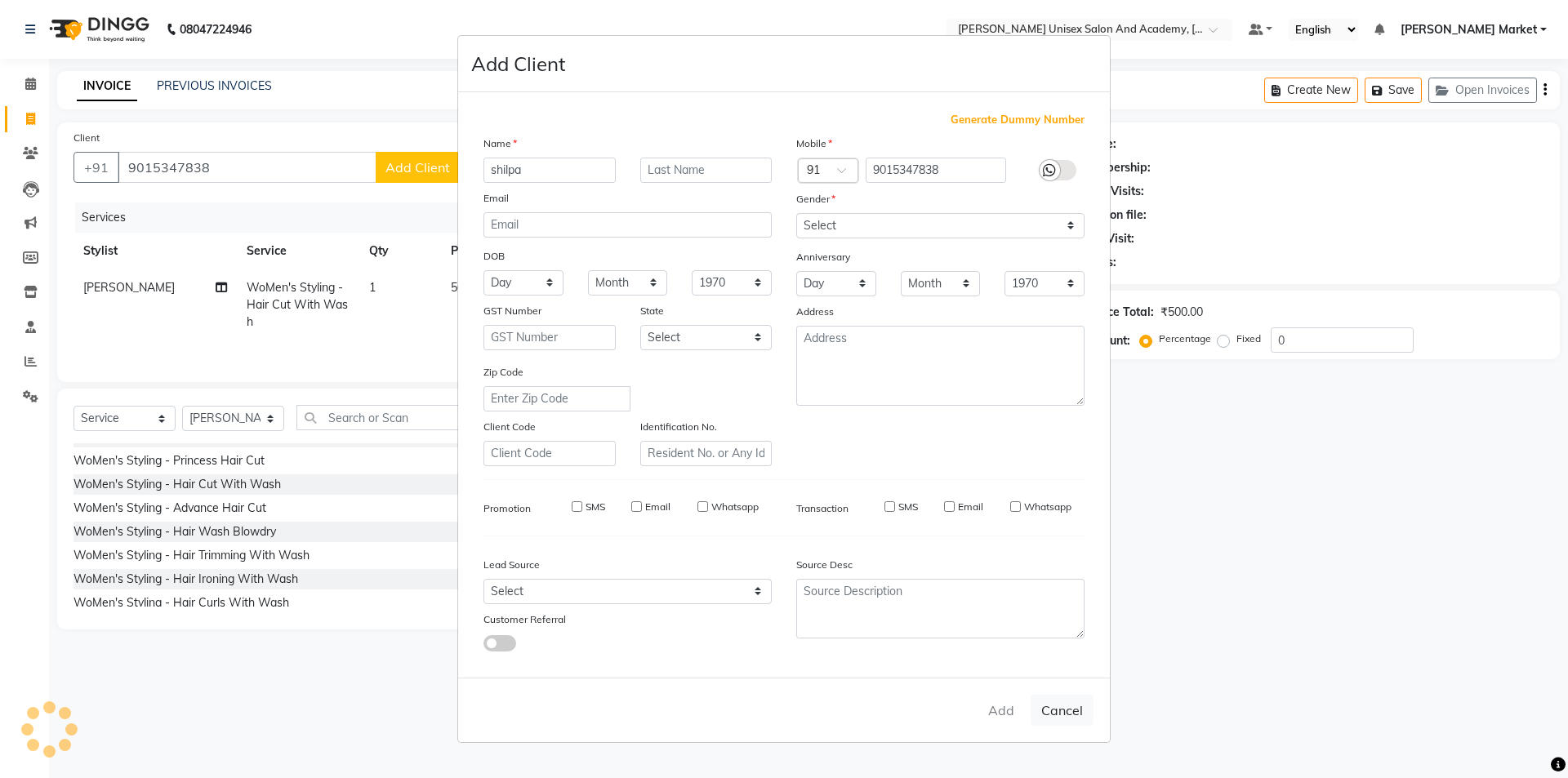
checkbox input "false"
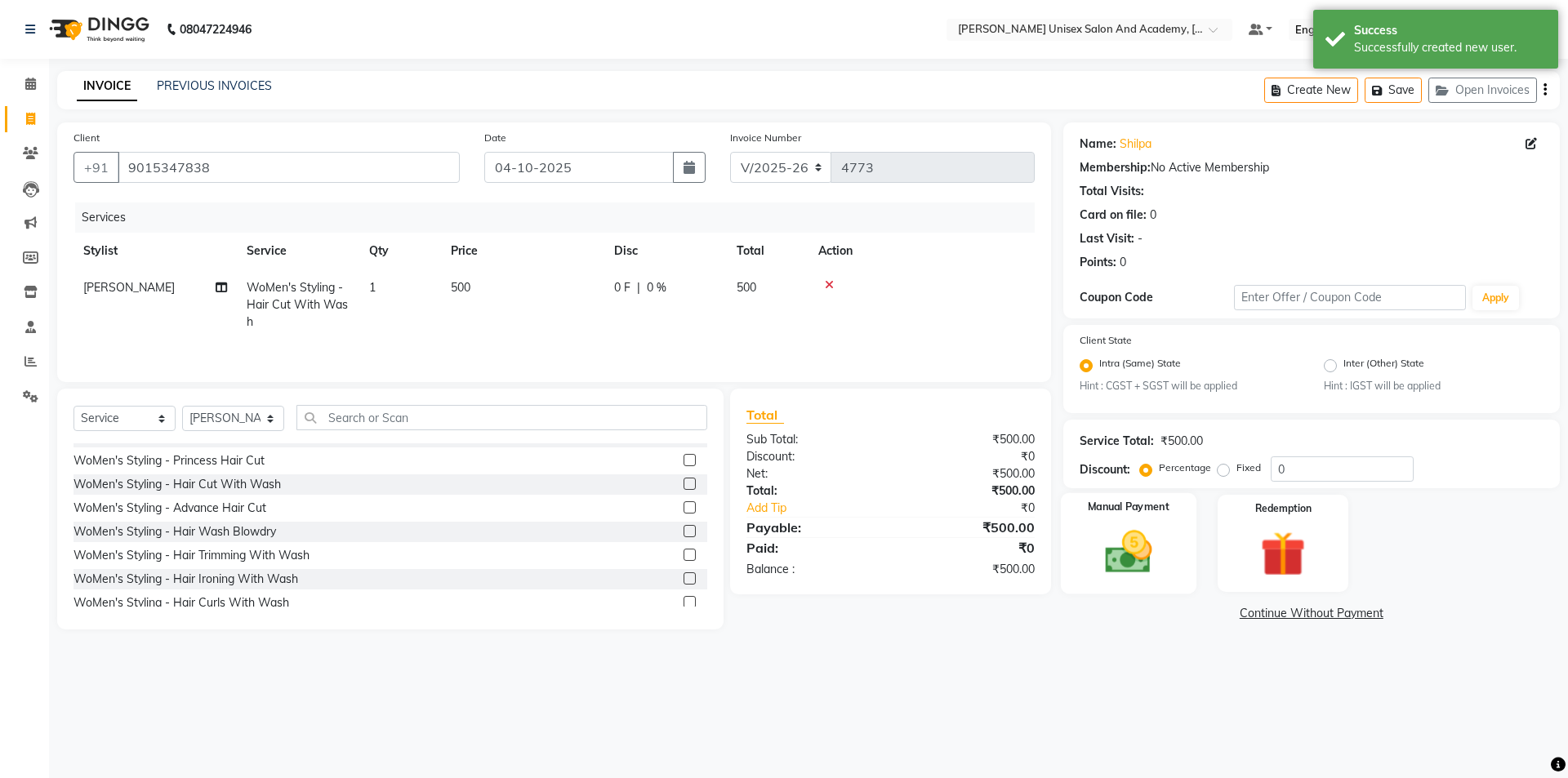
click at [1118, 552] on img at bounding box center [1128, 552] width 76 height 54
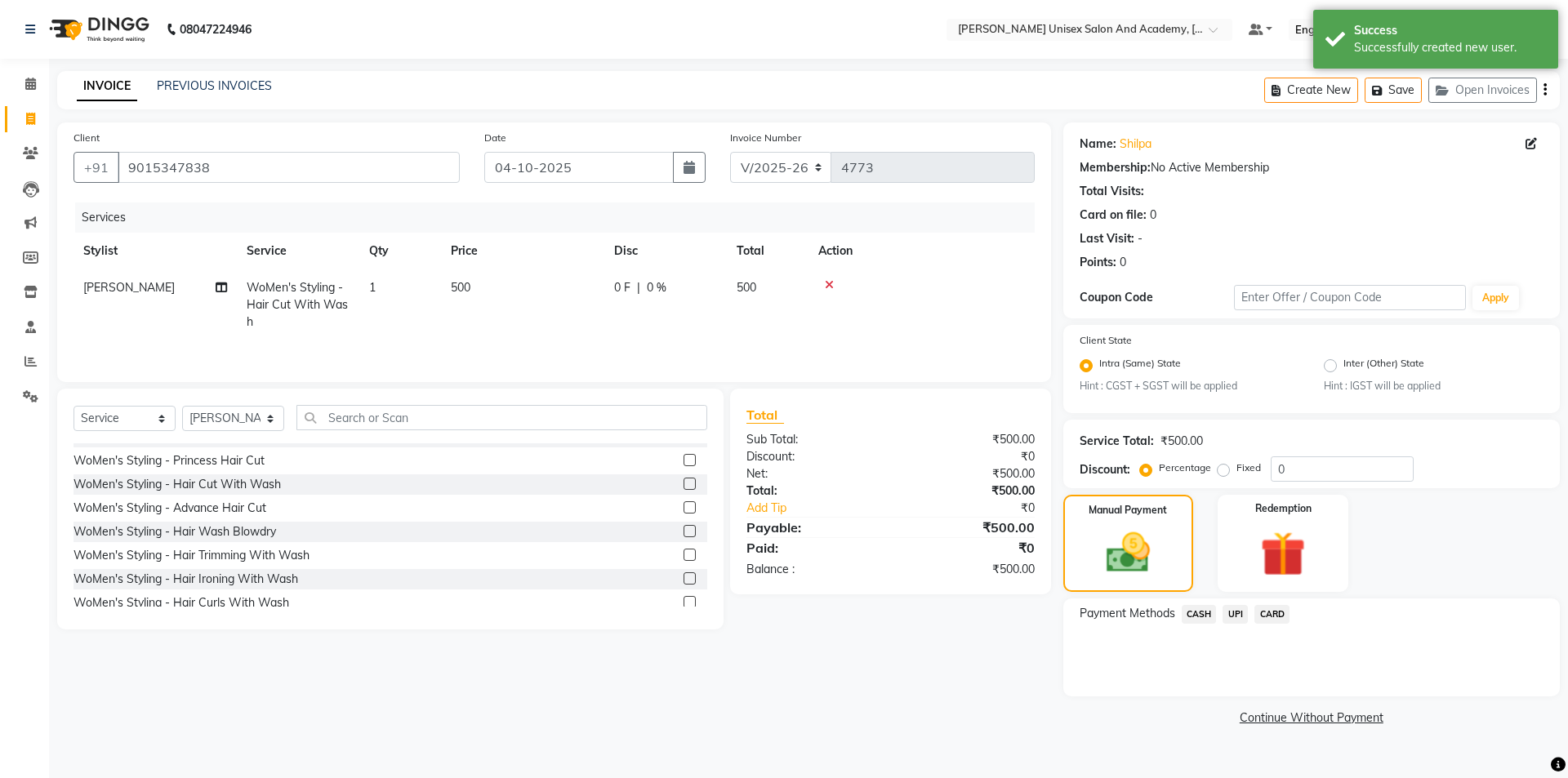
click at [1232, 614] on span "UPI" at bounding box center [1236, 614] width 26 height 18
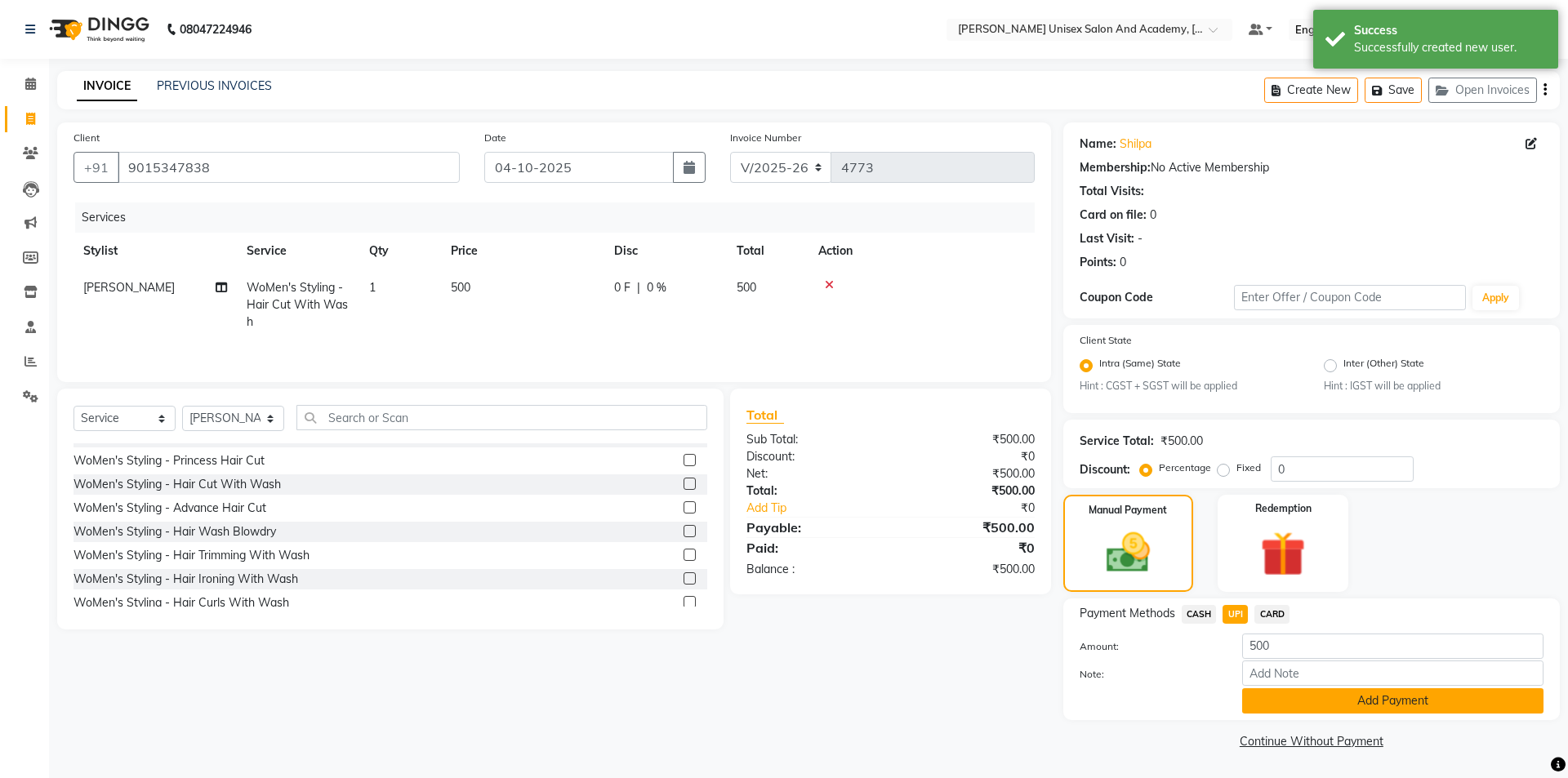
click at [1309, 699] on button "Add Payment" at bounding box center [1393, 701] width 301 height 26
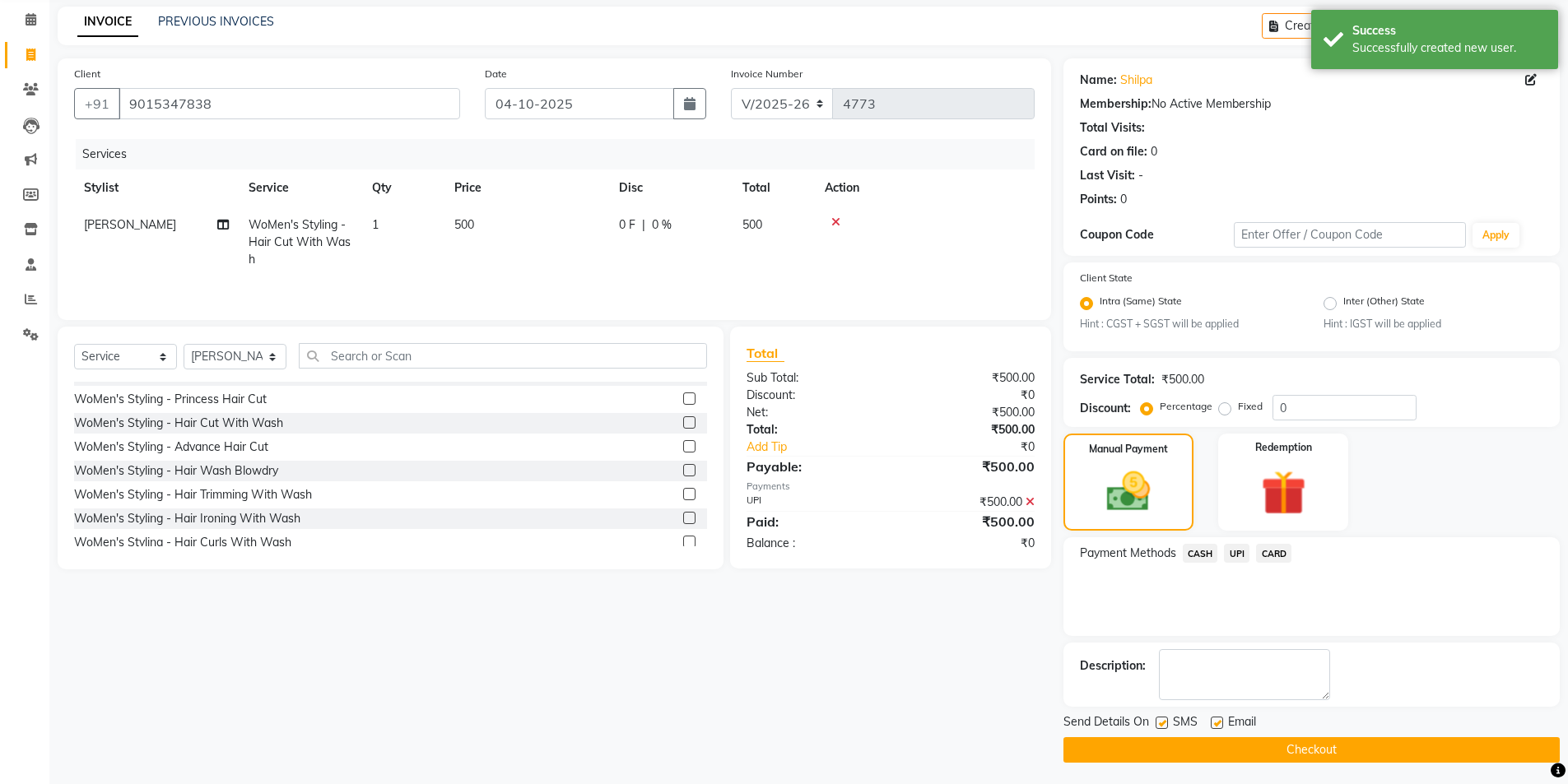
scroll to position [68, 0]
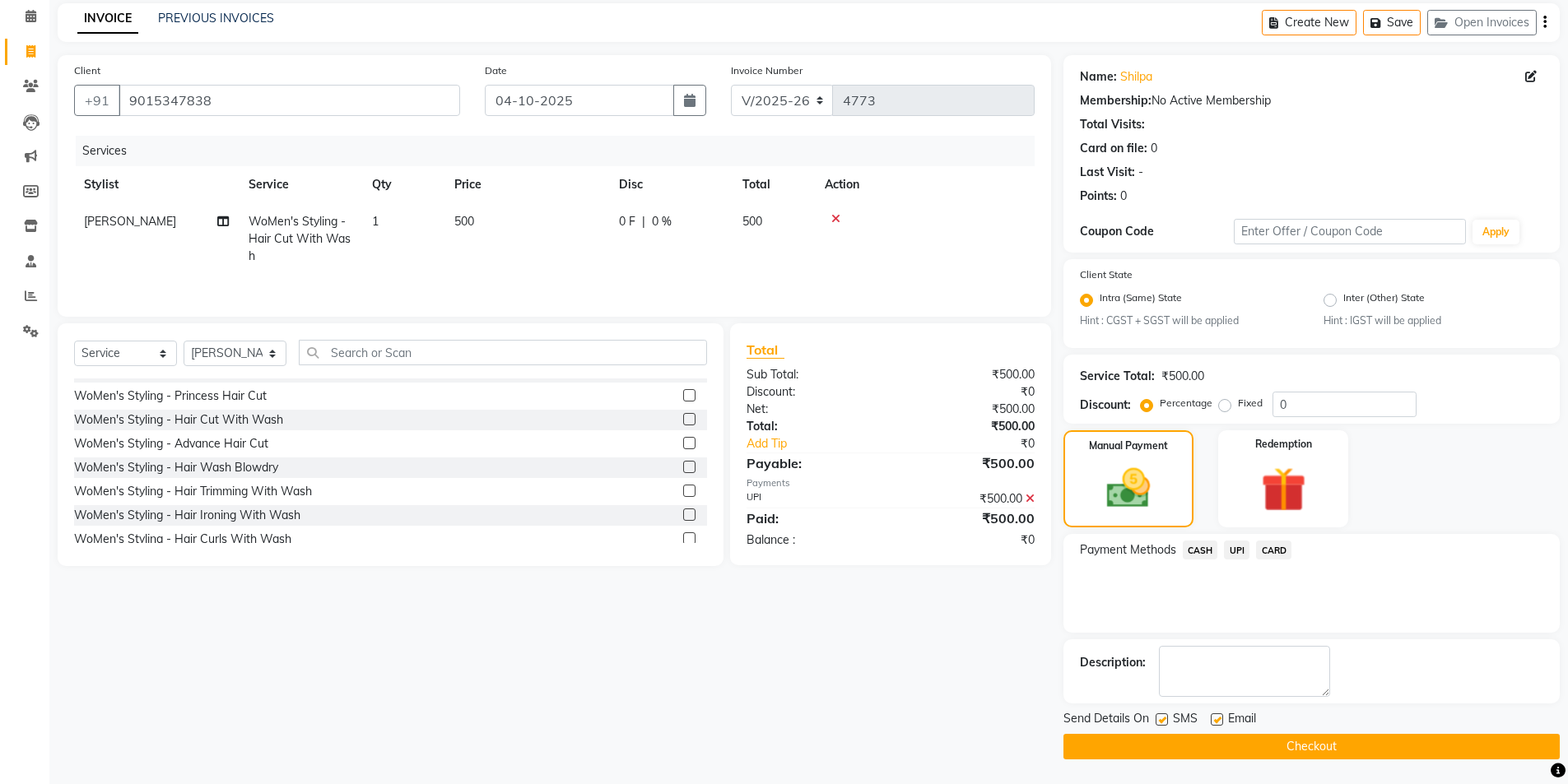
click at [1289, 745] on button "Checkout" at bounding box center [1312, 747] width 497 height 26
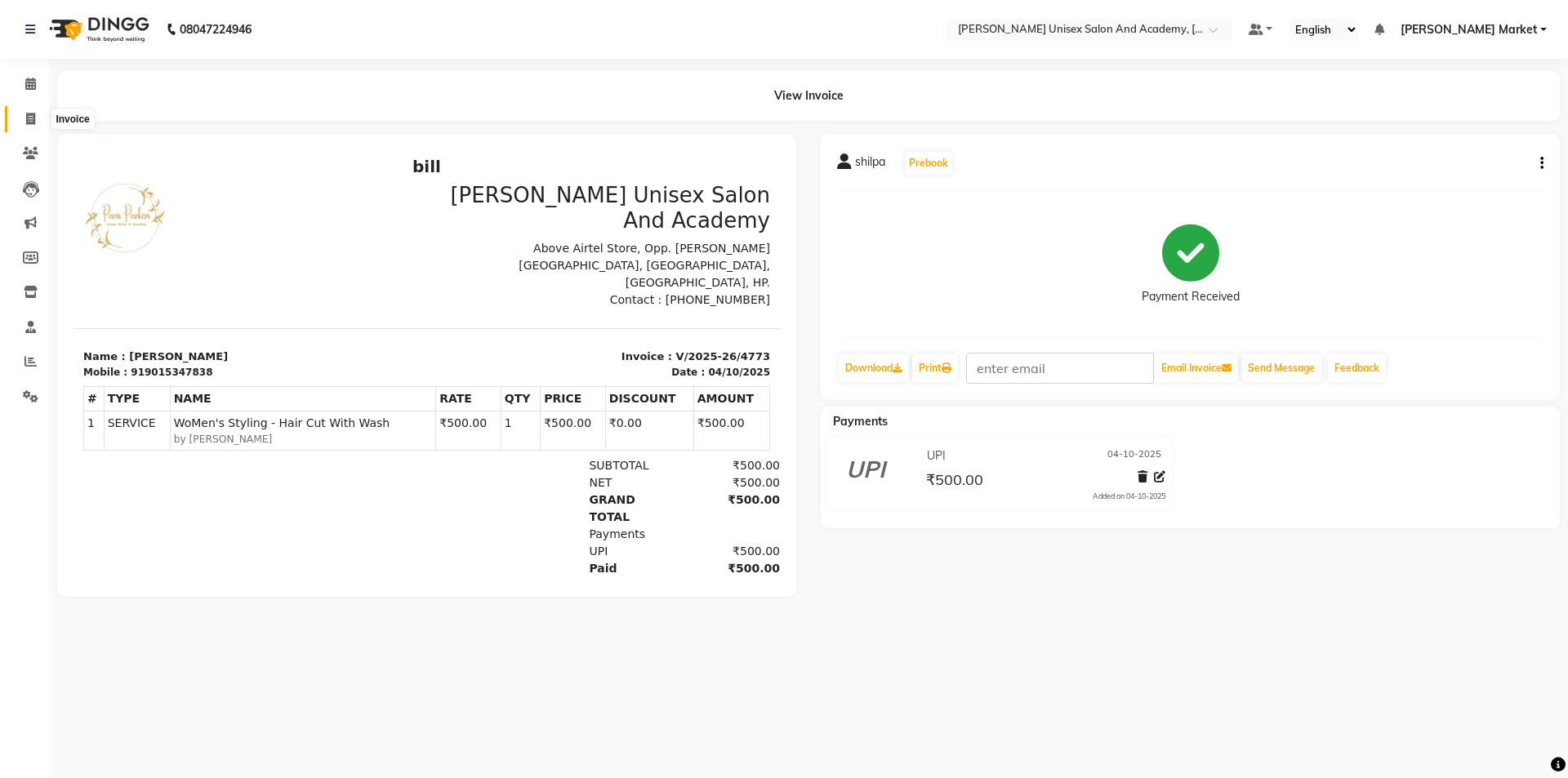
click at [39, 112] on span at bounding box center [30, 119] width 28 height 18
select select "service"
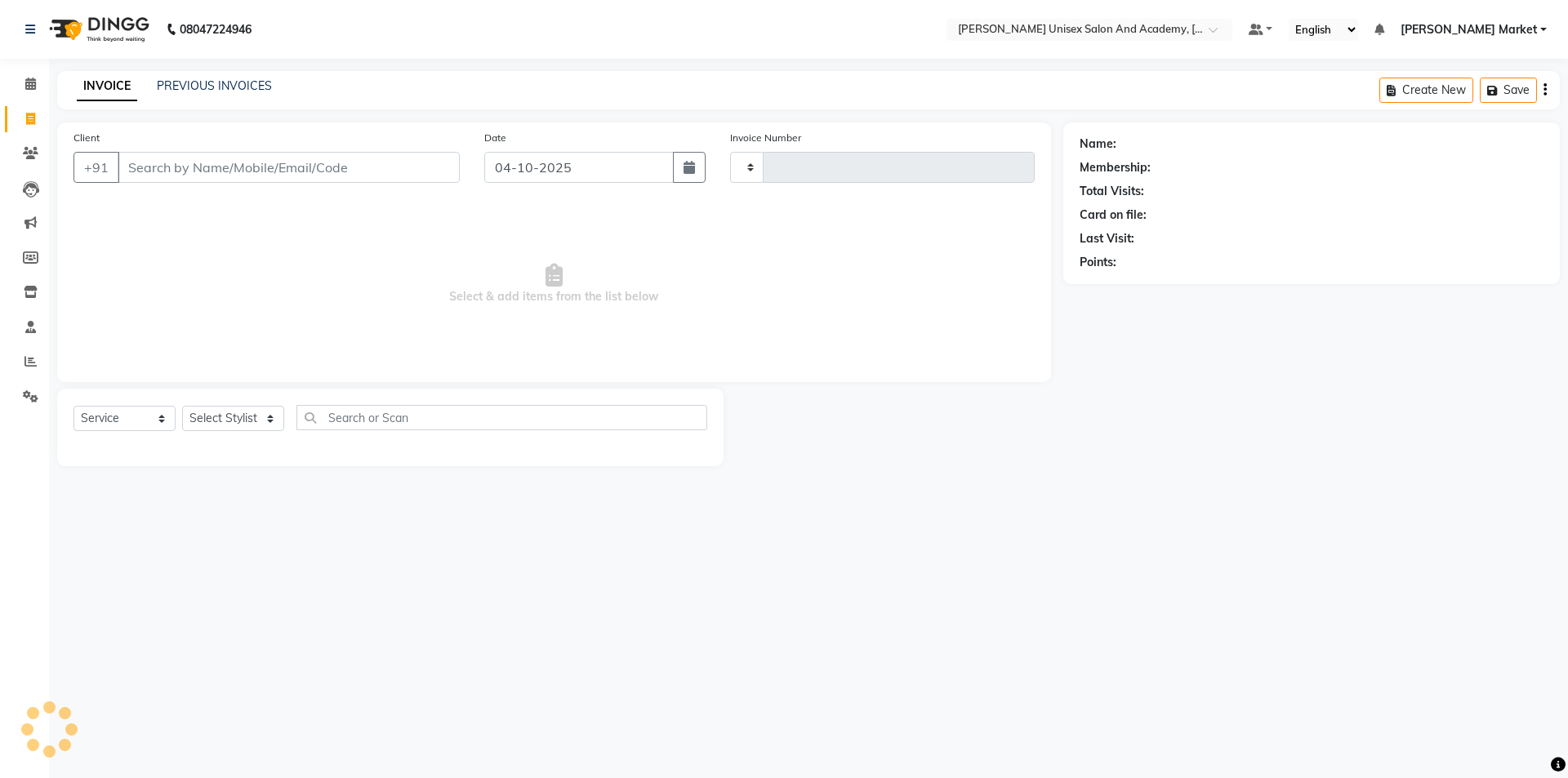
type input "4774"
select select "8060"
click at [224, 414] on select "Select Stylist Amit anjali [PERSON_NAME] [PERSON_NAME] [PERSON_NAME] [PERSON_NA…" at bounding box center [232, 418] width 102 height 26
select select "73406"
click at [182, 406] on select "Select Stylist Amit anjali [PERSON_NAME] [PERSON_NAME] [PERSON_NAME] [PERSON_NA…" at bounding box center [232, 418] width 102 height 26
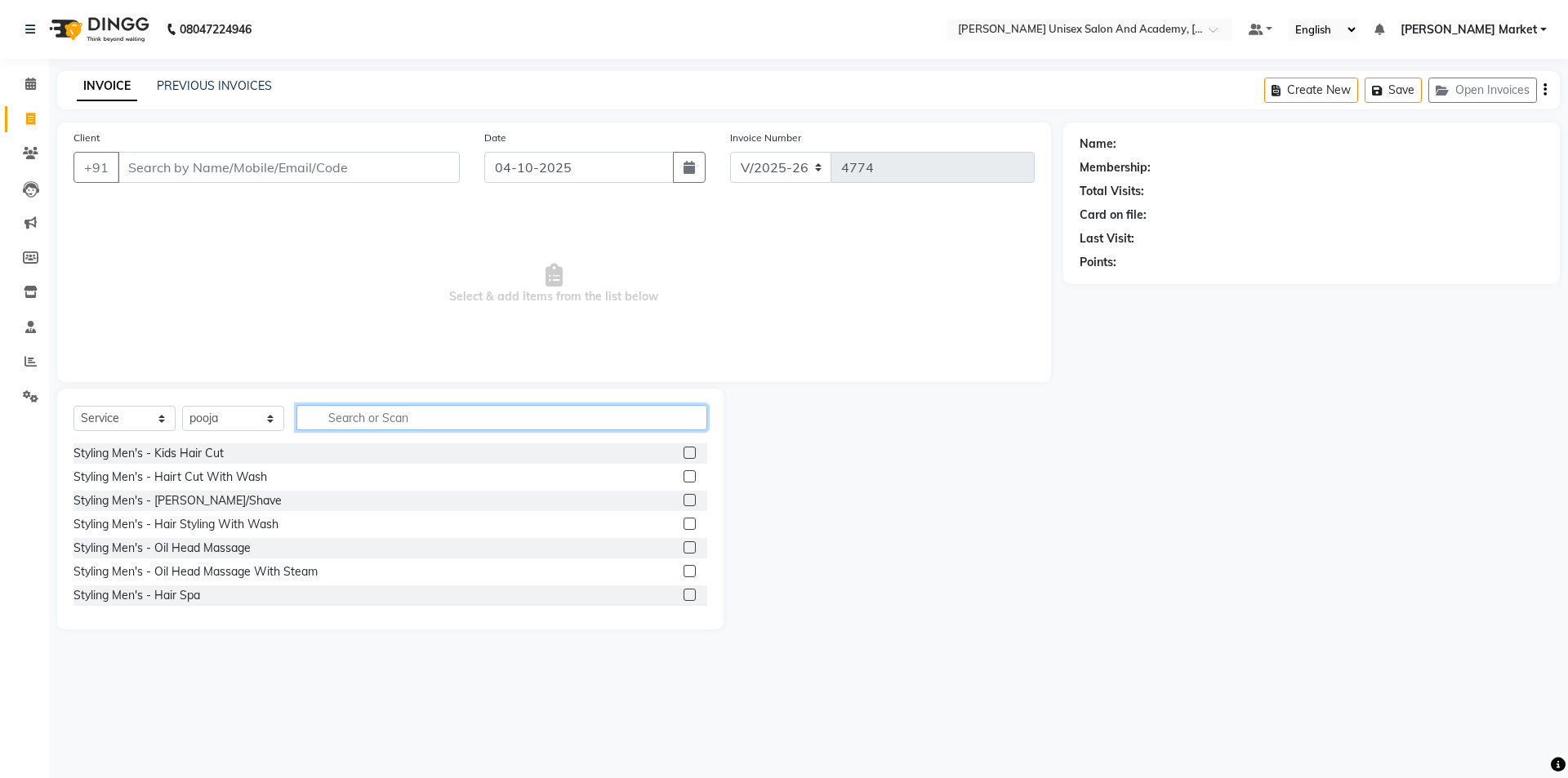
click at [410, 410] on input "text" at bounding box center [502, 417] width 411 height 26
click at [396, 160] on input "Client" at bounding box center [288, 167] width 342 height 31
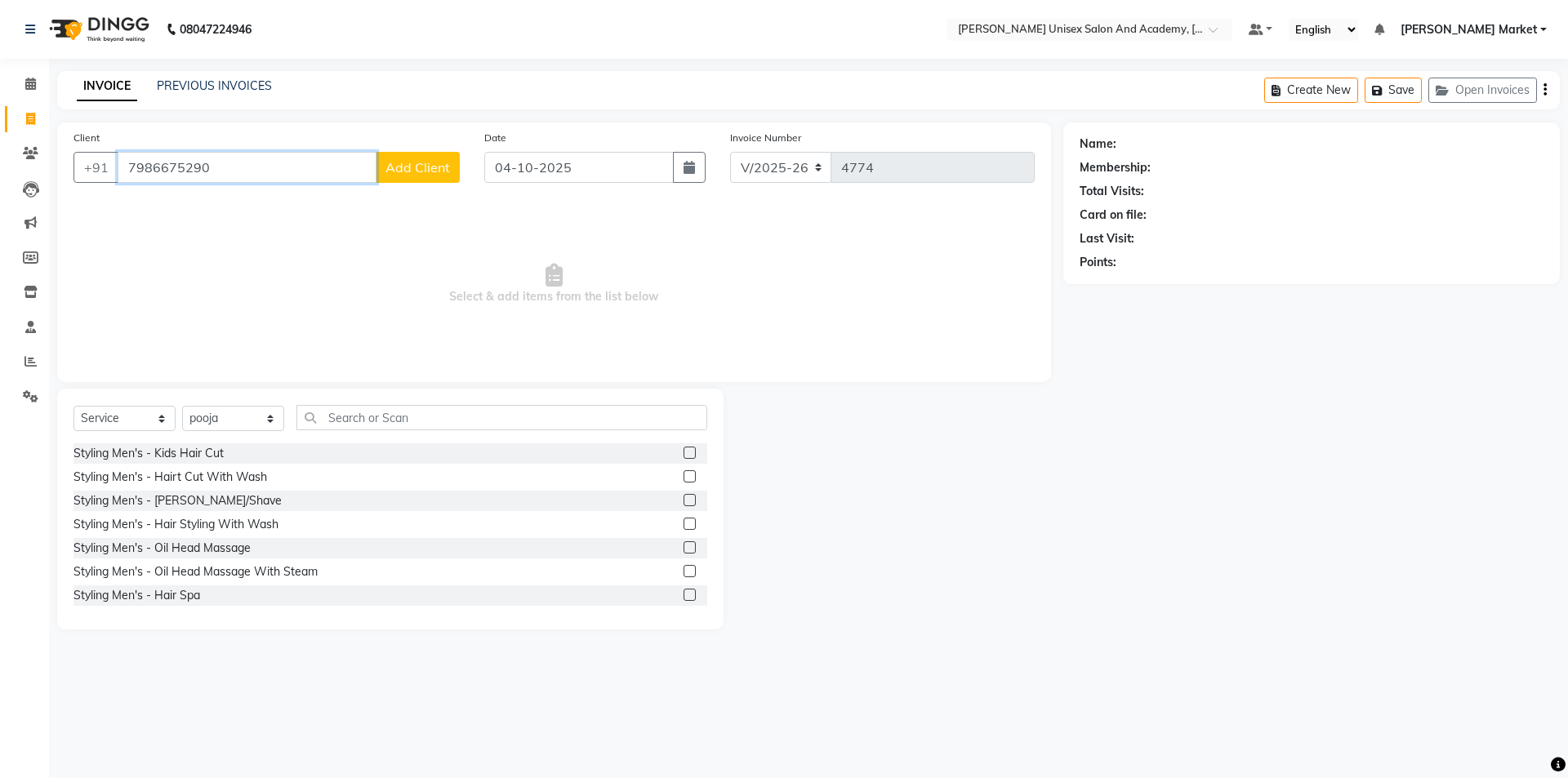
type input "7986675290"
click at [404, 157] on button "Add Client" at bounding box center [418, 167] width 84 height 31
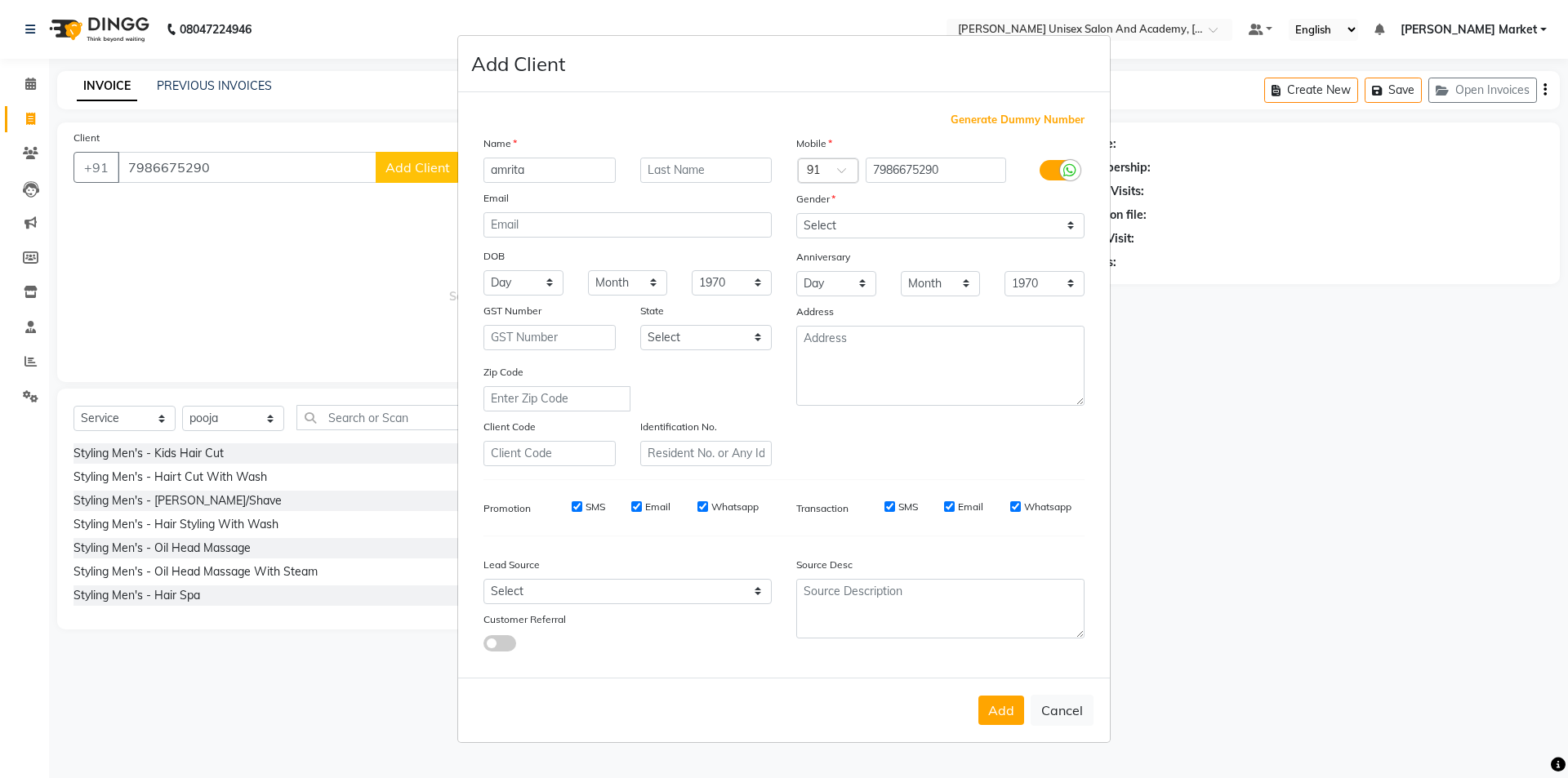
type input "amrita"
click at [823, 218] on select "Select [DEMOGRAPHIC_DATA] [DEMOGRAPHIC_DATA] Other Prefer Not To Say" at bounding box center [940, 226] width 288 height 26
select select "[DEMOGRAPHIC_DATA]"
click at [796, 213] on select "Select [DEMOGRAPHIC_DATA] [DEMOGRAPHIC_DATA] Other Prefer Not To Say" at bounding box center [940, 226] width 288 height 26
click at [1015, 717] on button "Add" at bounding box center [1002, 710] width 46 height 29
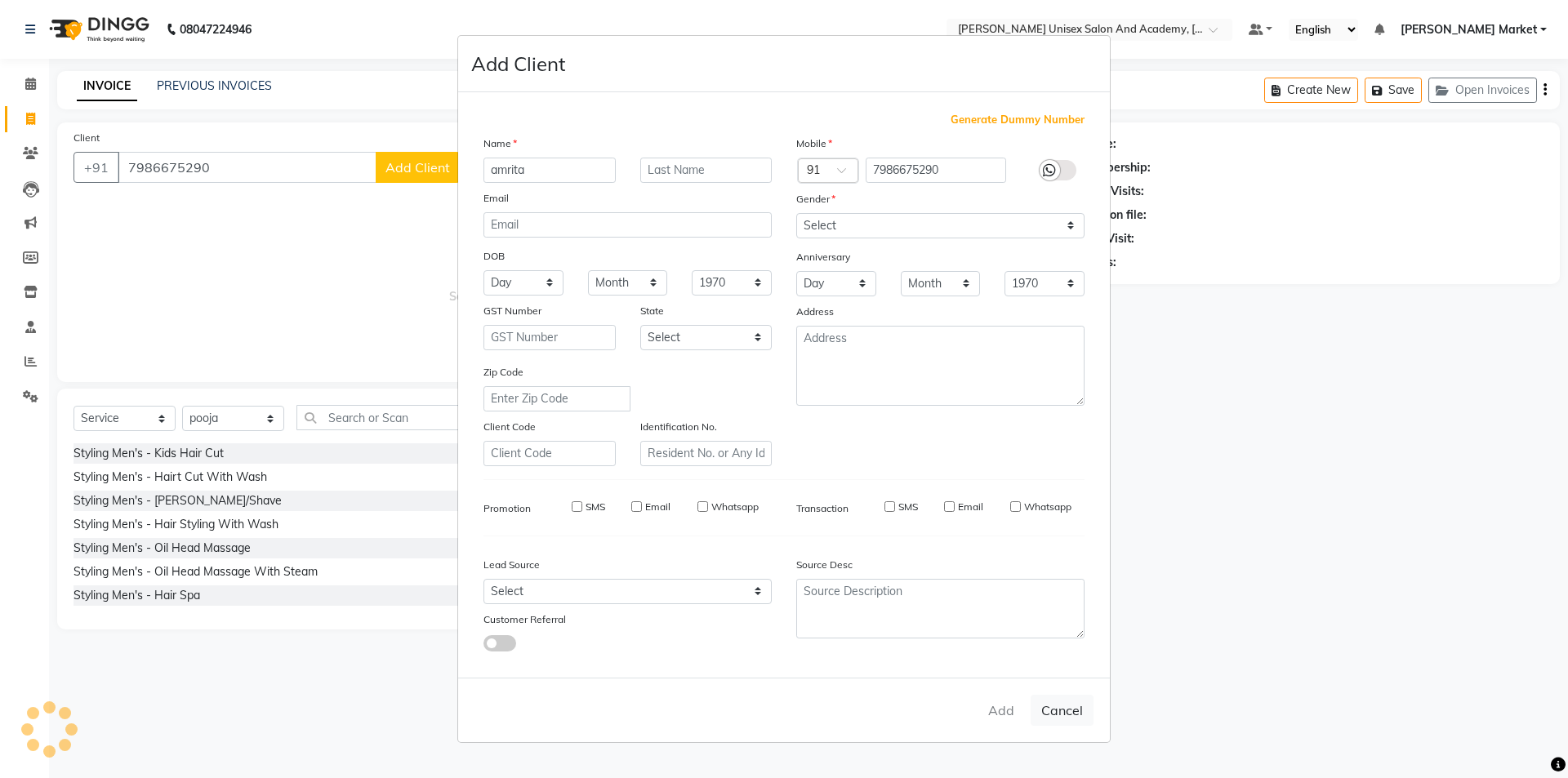
select select
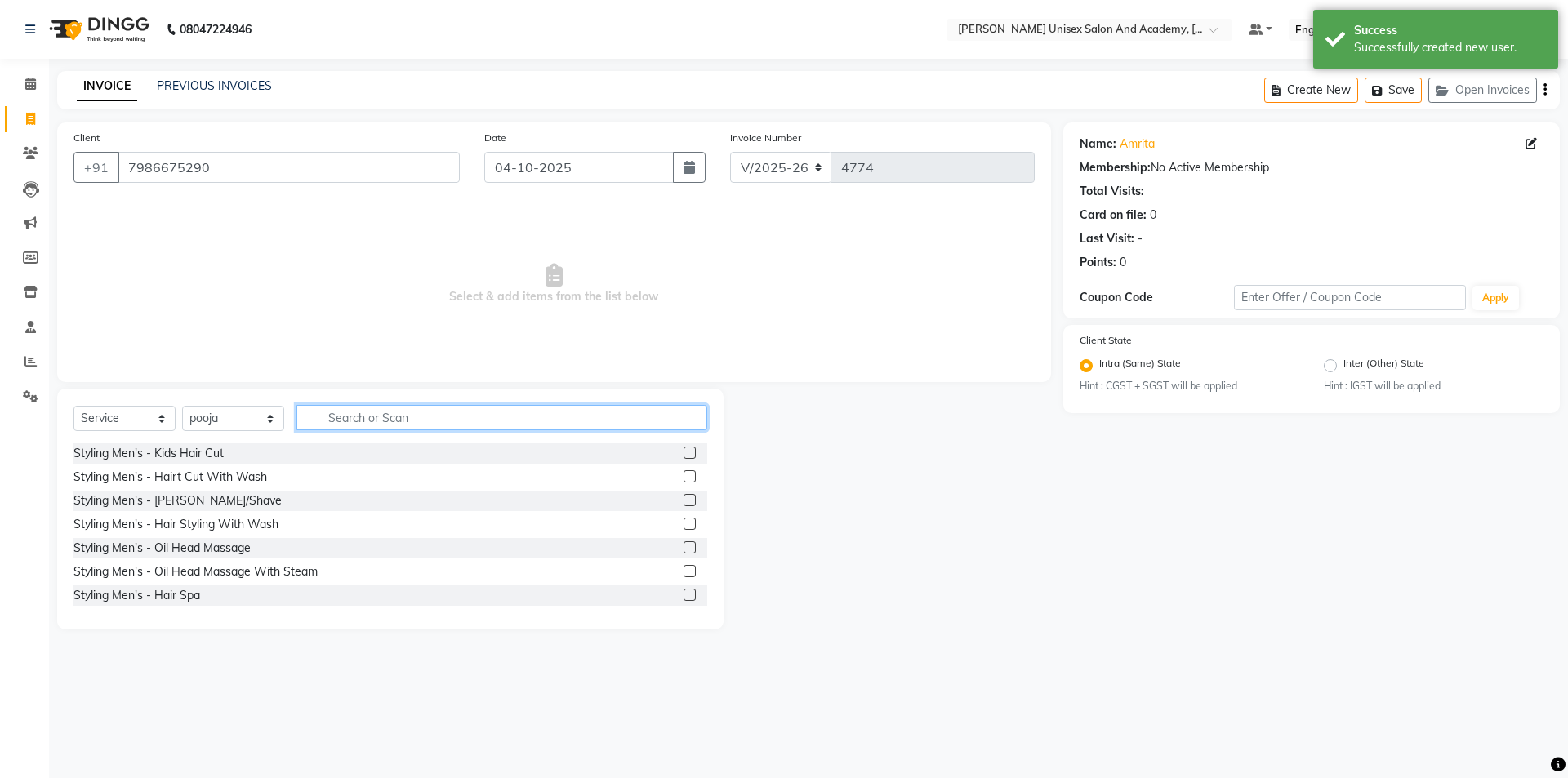
click at [379, 412] on input "text" at bounding box center [502, 417] width 411 height 26
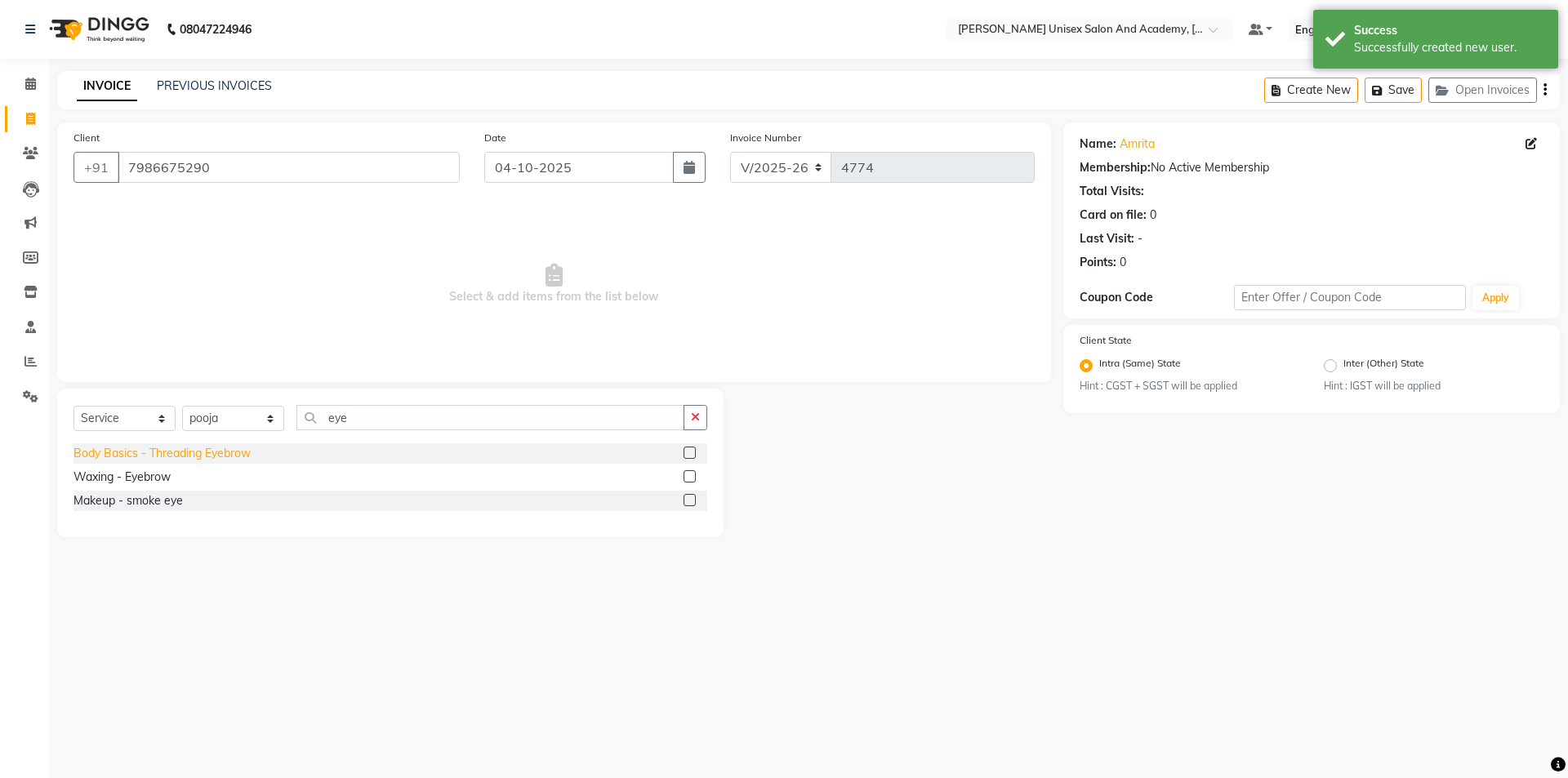
click at [176, 455] on div "Body Basics - Threading Eyebrow" at bounding box center [162, 453] width 177 height 17
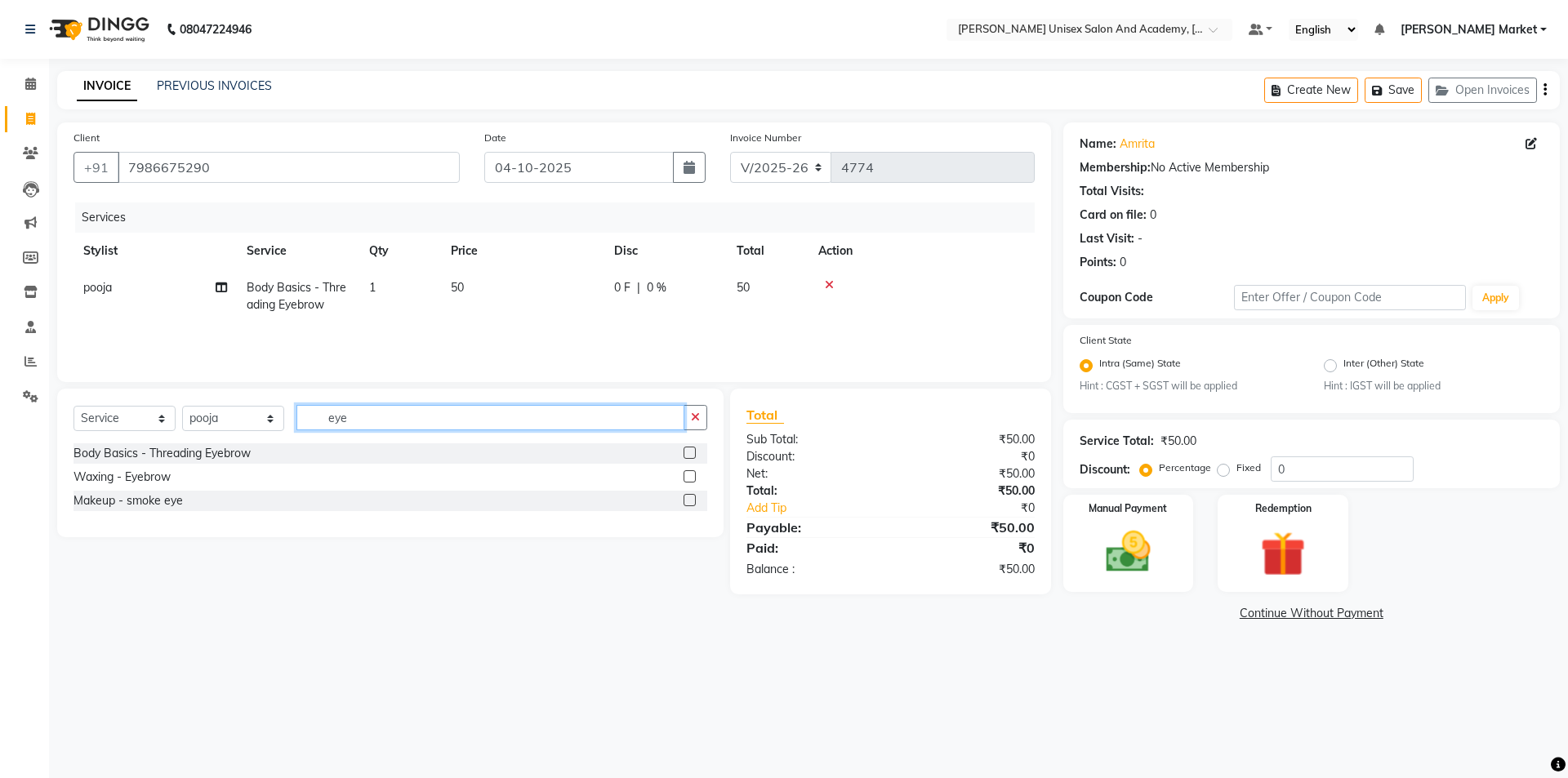
click at [392, 419] on input "eye" at bounding box center [490, 417] width 388 height 26
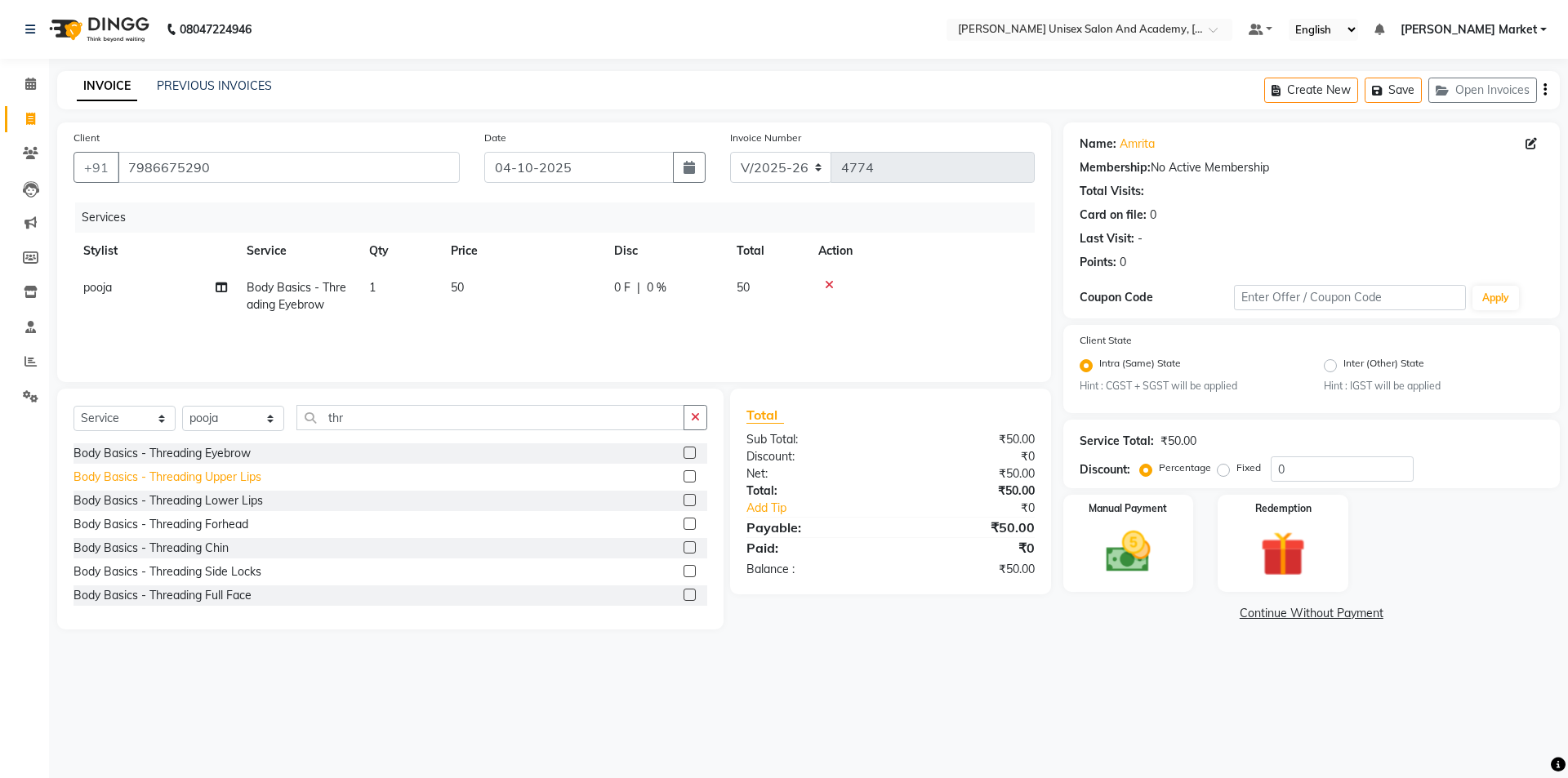
click at [174, 477] on div "Body Basics - Threading Upper Lips" at bounding box center [167, 477] width 188 height 17
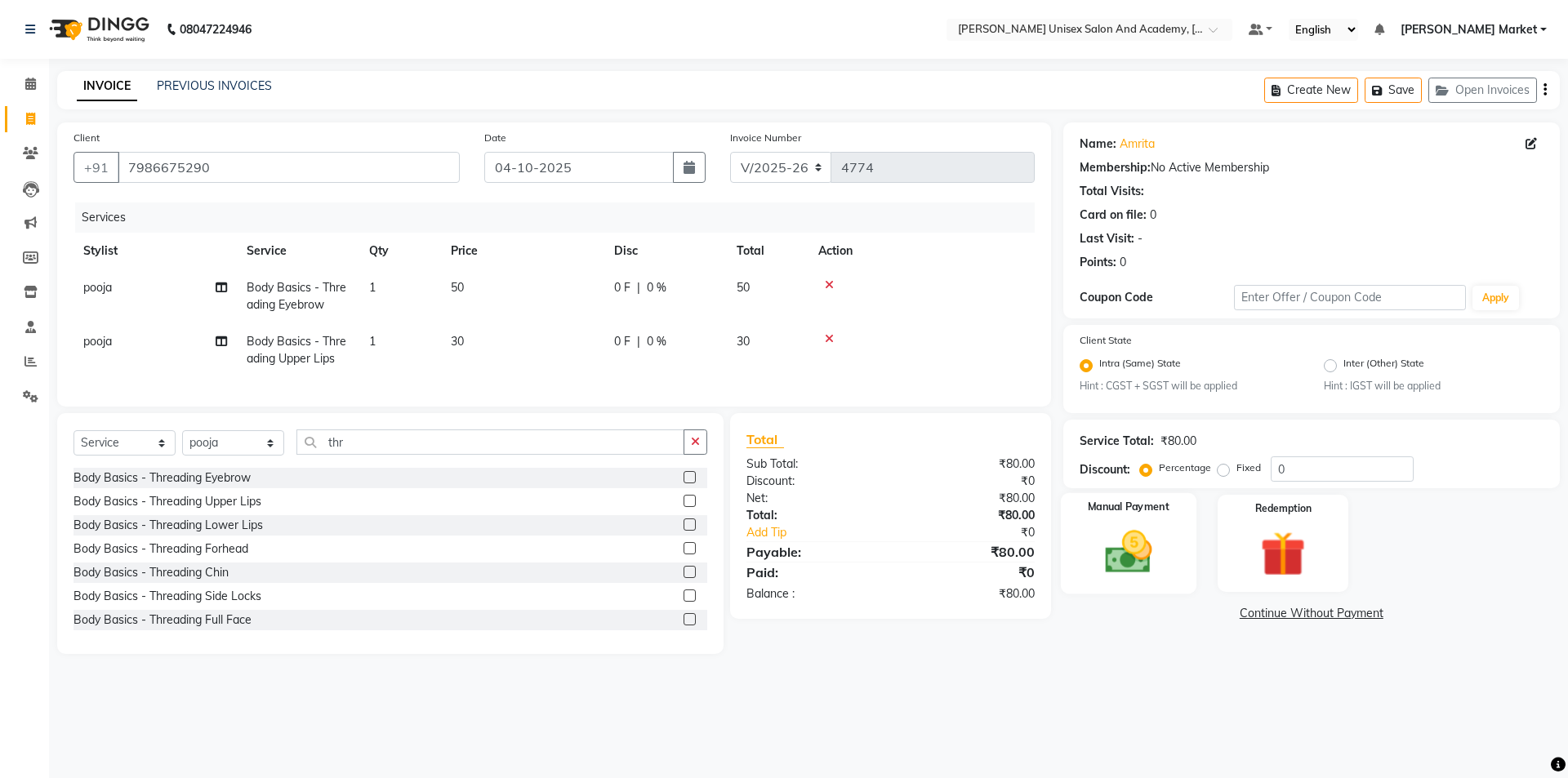
click at [1125, 583] on div "Manual Payment" at bounding box center [1128, 542] width 136 height 100
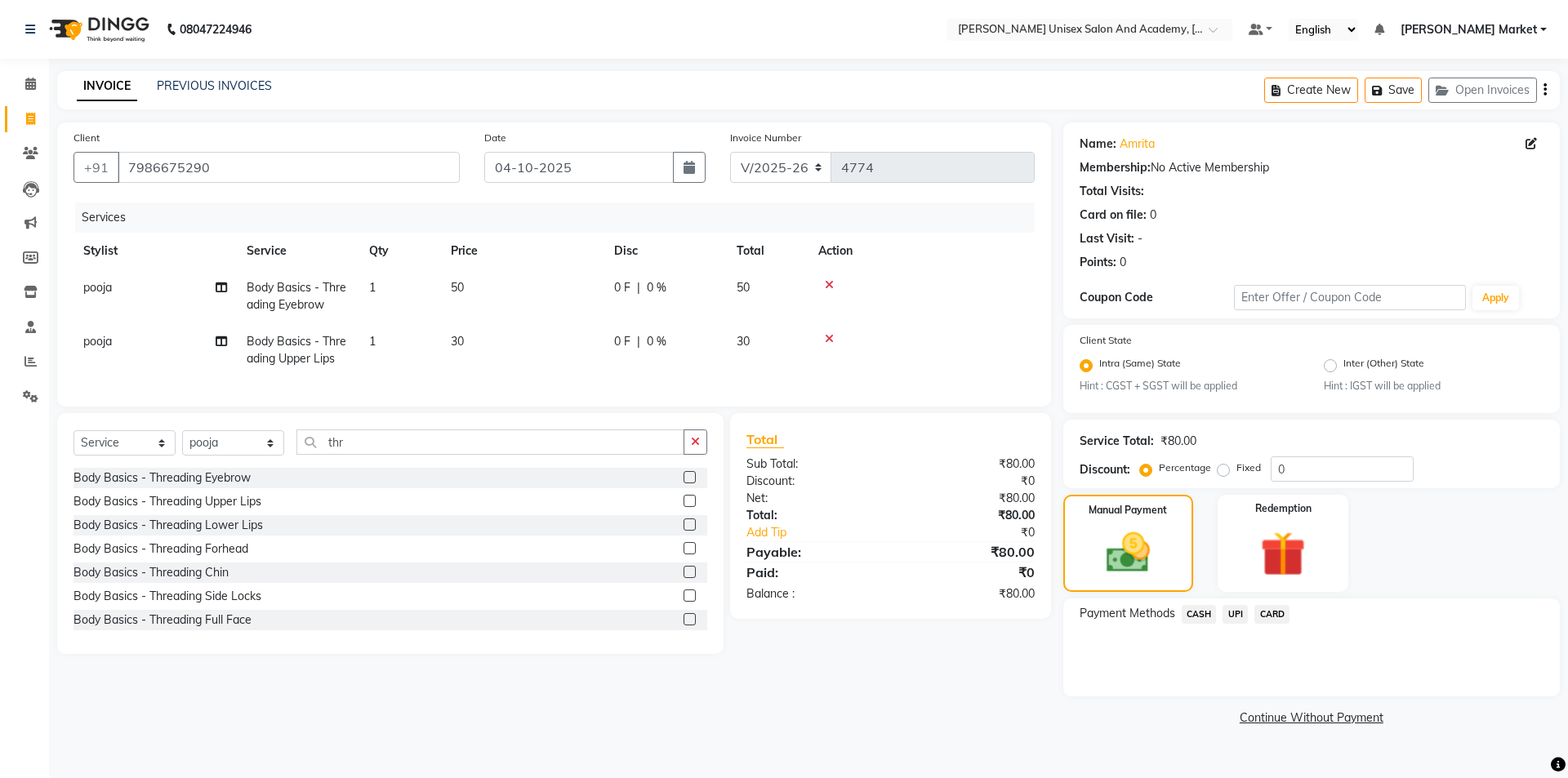
click at [1200, 613] on span "CASH" at bounding box center [1199, 614] width 35 height 18
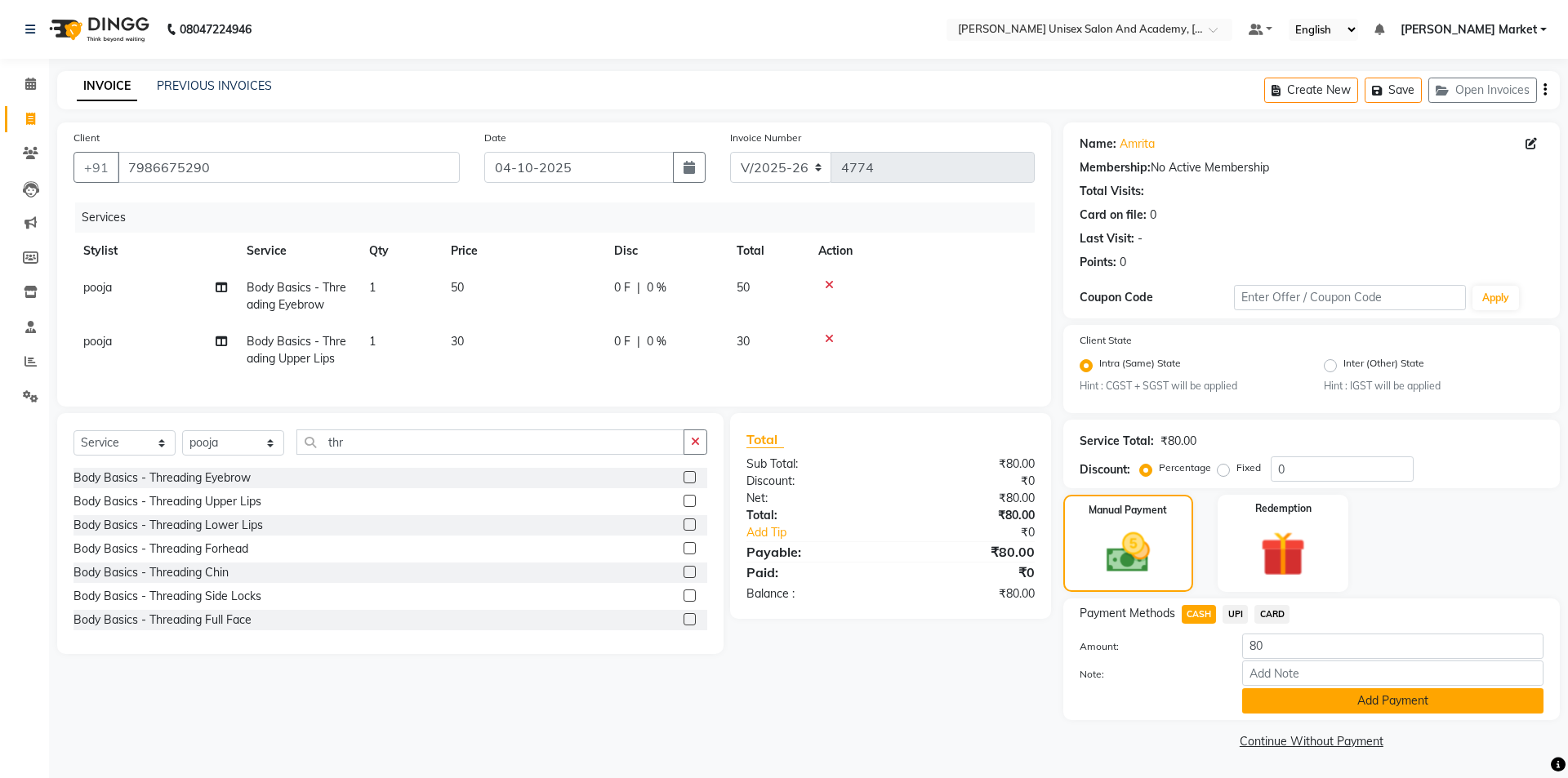
click at [1289, 704] on button "Add Payment" at bounding box center [1393, 701] width 301 height 26
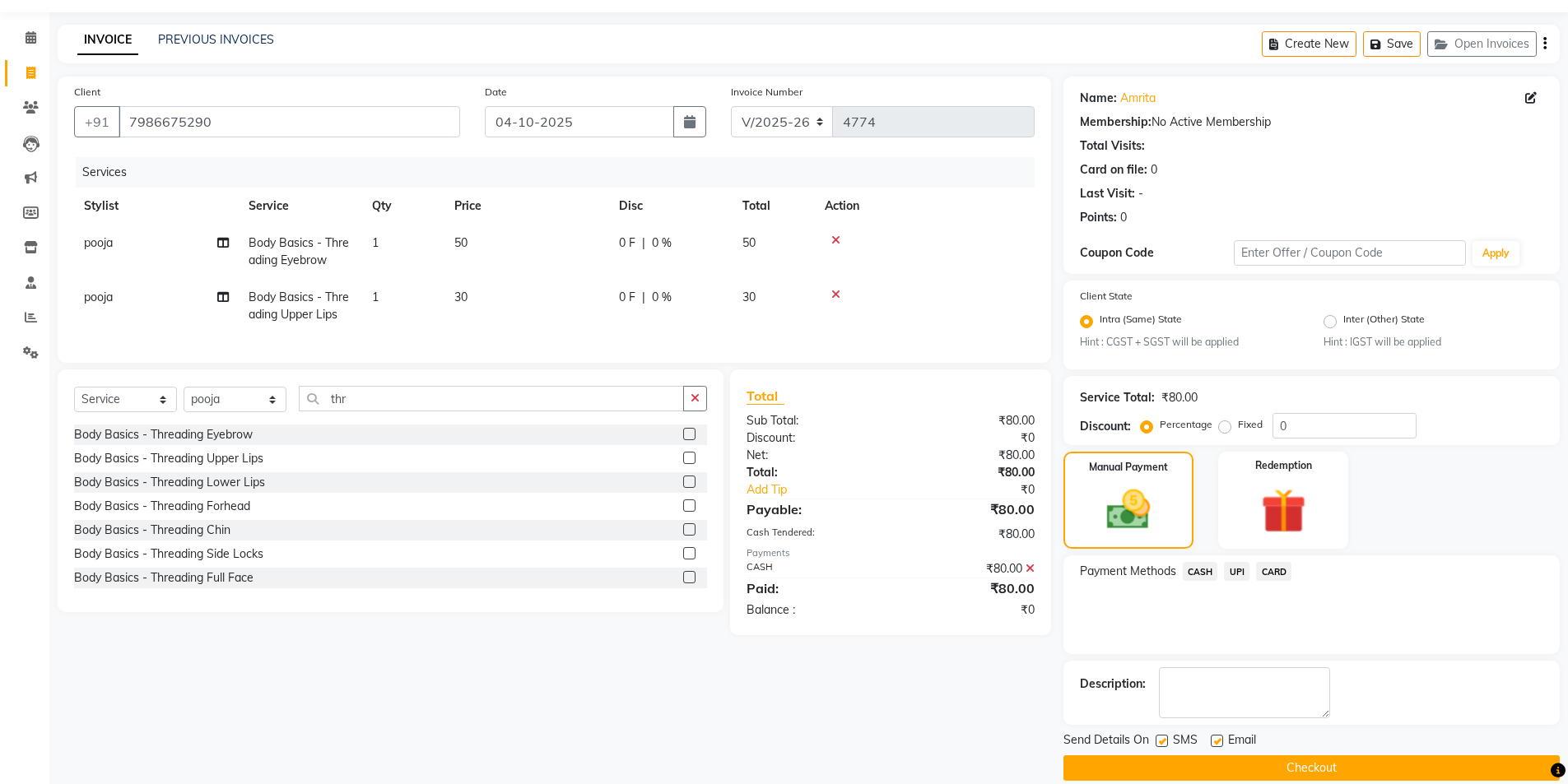
scroll to position [68, 0]
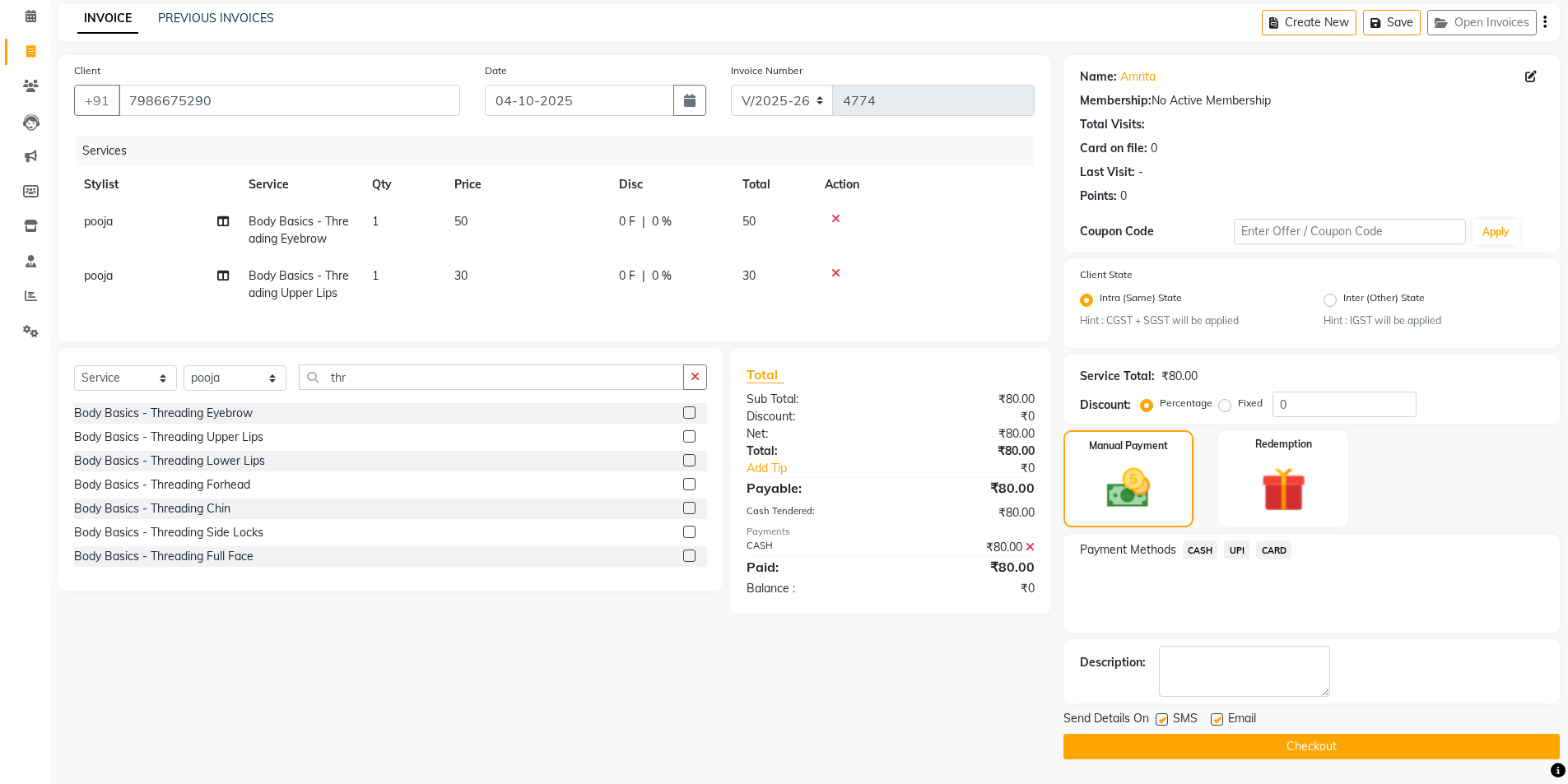
click at [1258, 742] on button "Checkout" at bounding box center [1312, 747] width 497 height 26
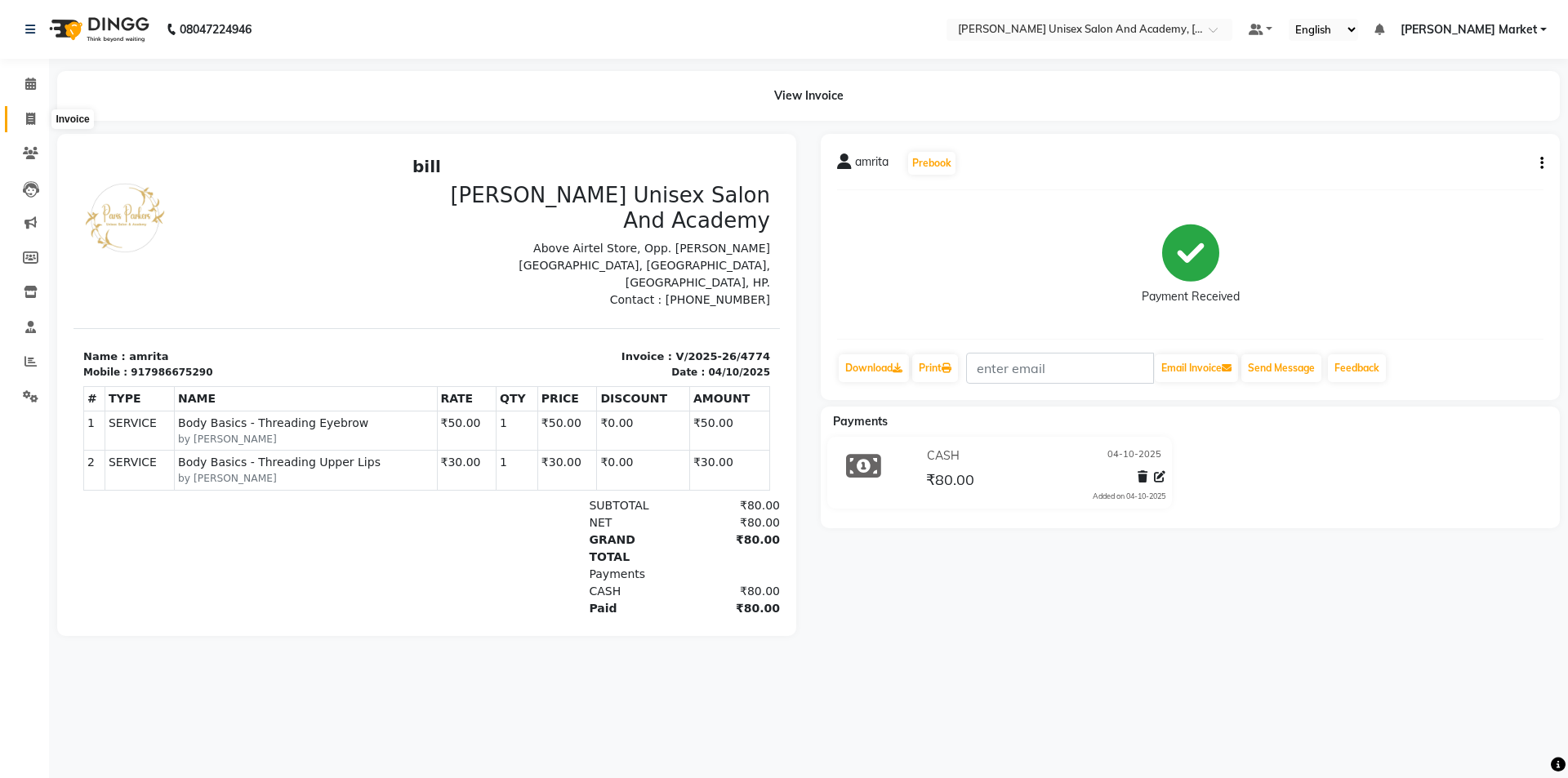
click at [29, 119] on icon at bounding box center [30, 118] width 9 height 12
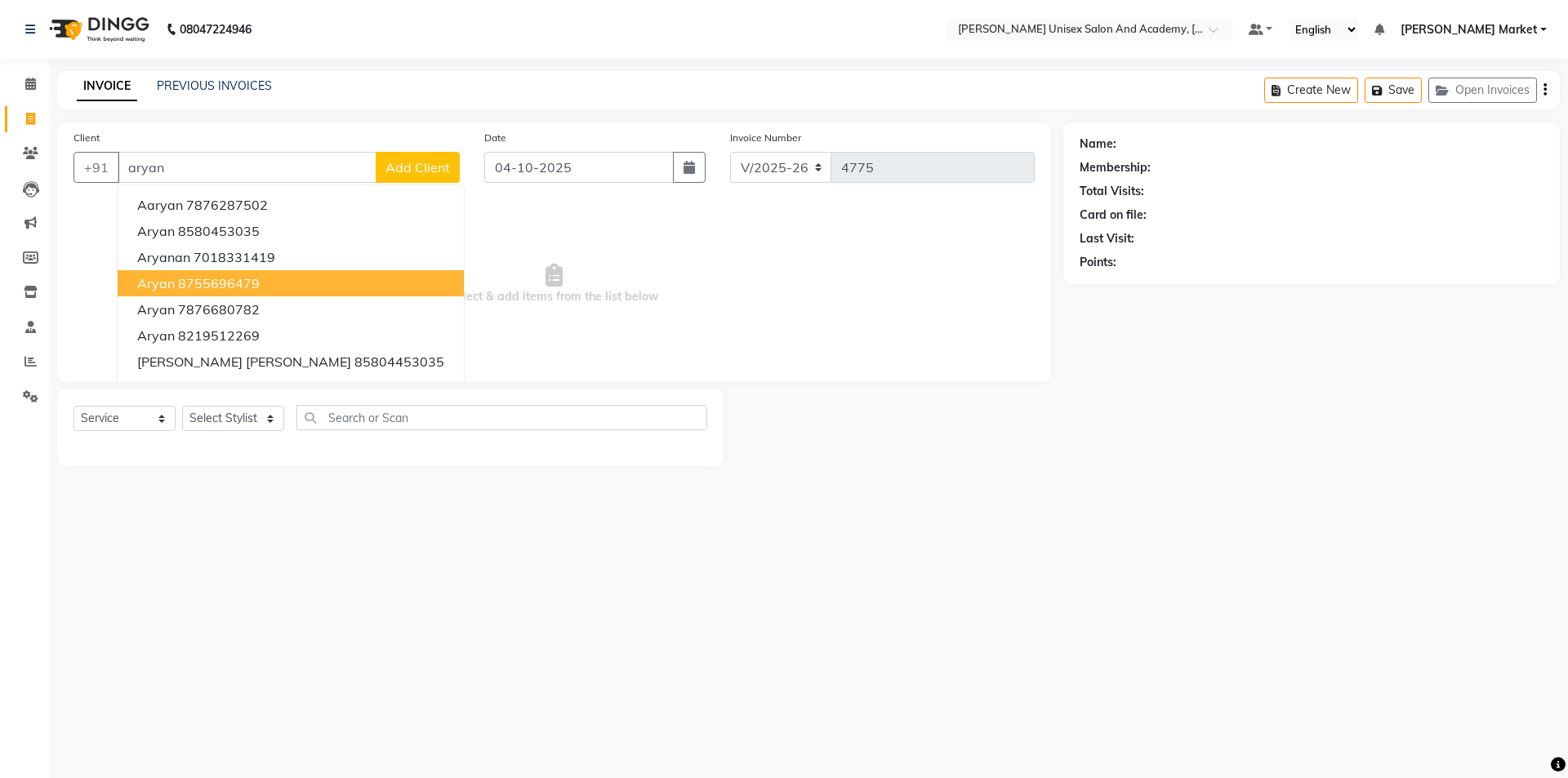
click at [263, 283] on button "Aryan 8755696479" at bounding box center [290, 283] width 346 height 26
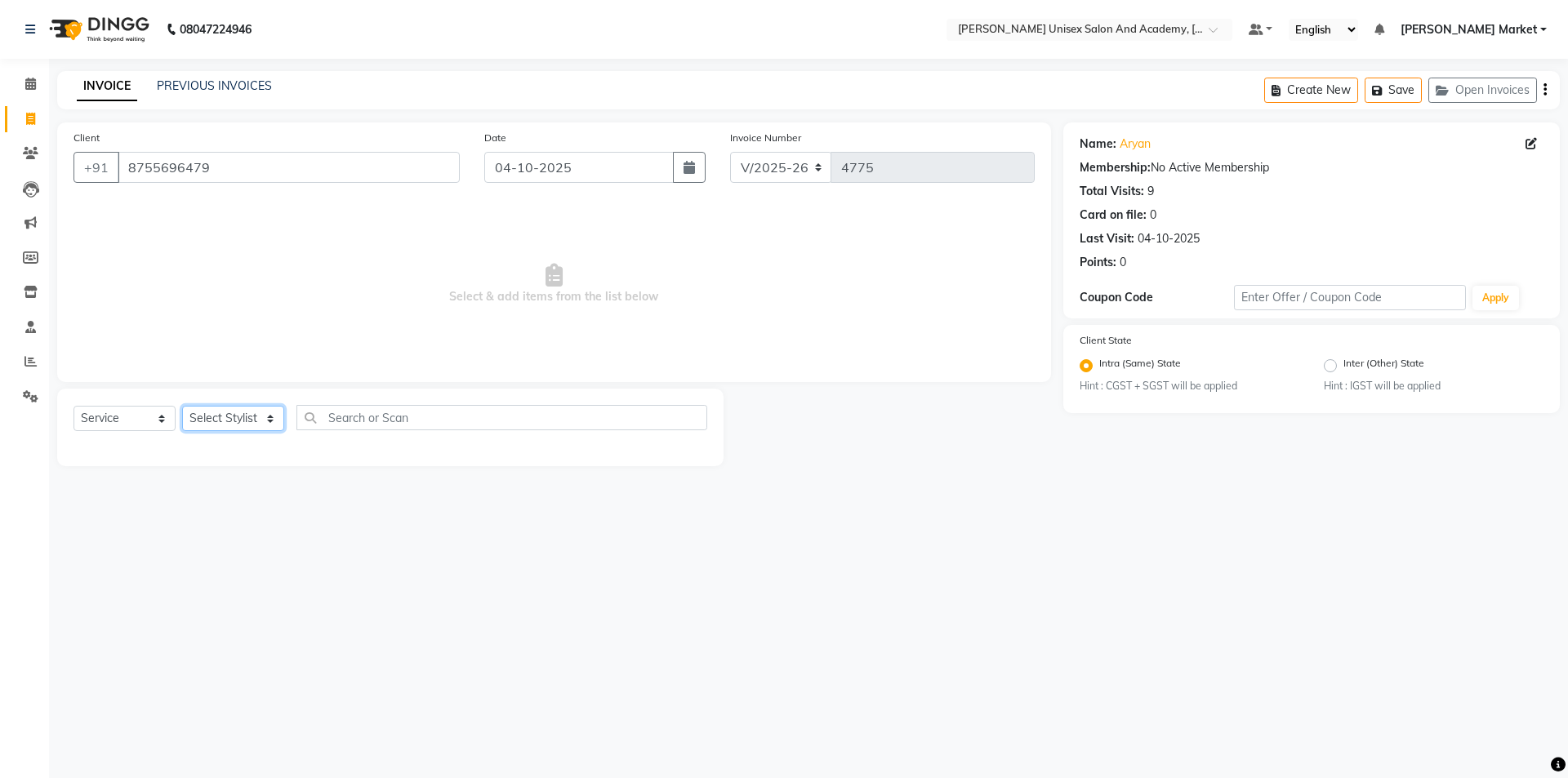
click at [213, 430] on select "Select Stylist Amit anjali [PERSON_NAME] [PERSON_NAME] [PERSON_NAME] [PERSON_NA…" at bounding box center [232, 418] width 102 height 26
click at [214, 428] on select "Select Stylist Amit anjali [PERSON_NAME] [PERSON_NAME] [PERSON_NAME] [PERSON_NA…" at bounding box center [232, 418] width 102 height 26
click at [248, 425] on select "Select Stylist Amit anjali [PERSON_NAME] [PERSON_NAME] [PERSON_NAME] [PERSON_NA…" at bounding box center [232, 418] width 102 height 26
click at [182, 406] on select "Select Stylist Amit anjali [PERSON_NAME] [PERSON_NAME] [PERSON_NAME] [PERSON_NA…" at bounding box center [232, 418] width 102 height 26
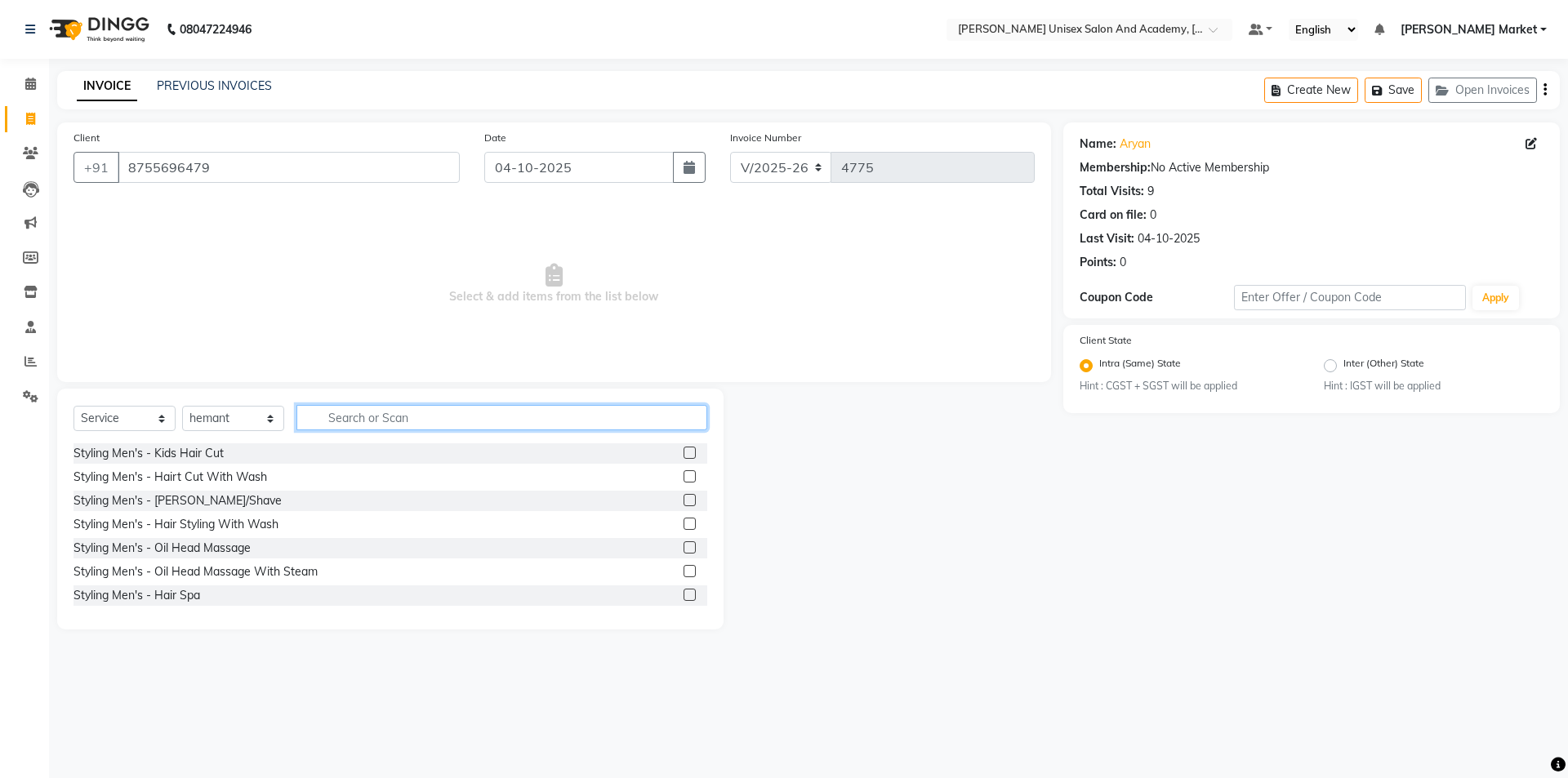
click at [350, 420] on input "text" at bounding box center [502, 417] width 411 height 26
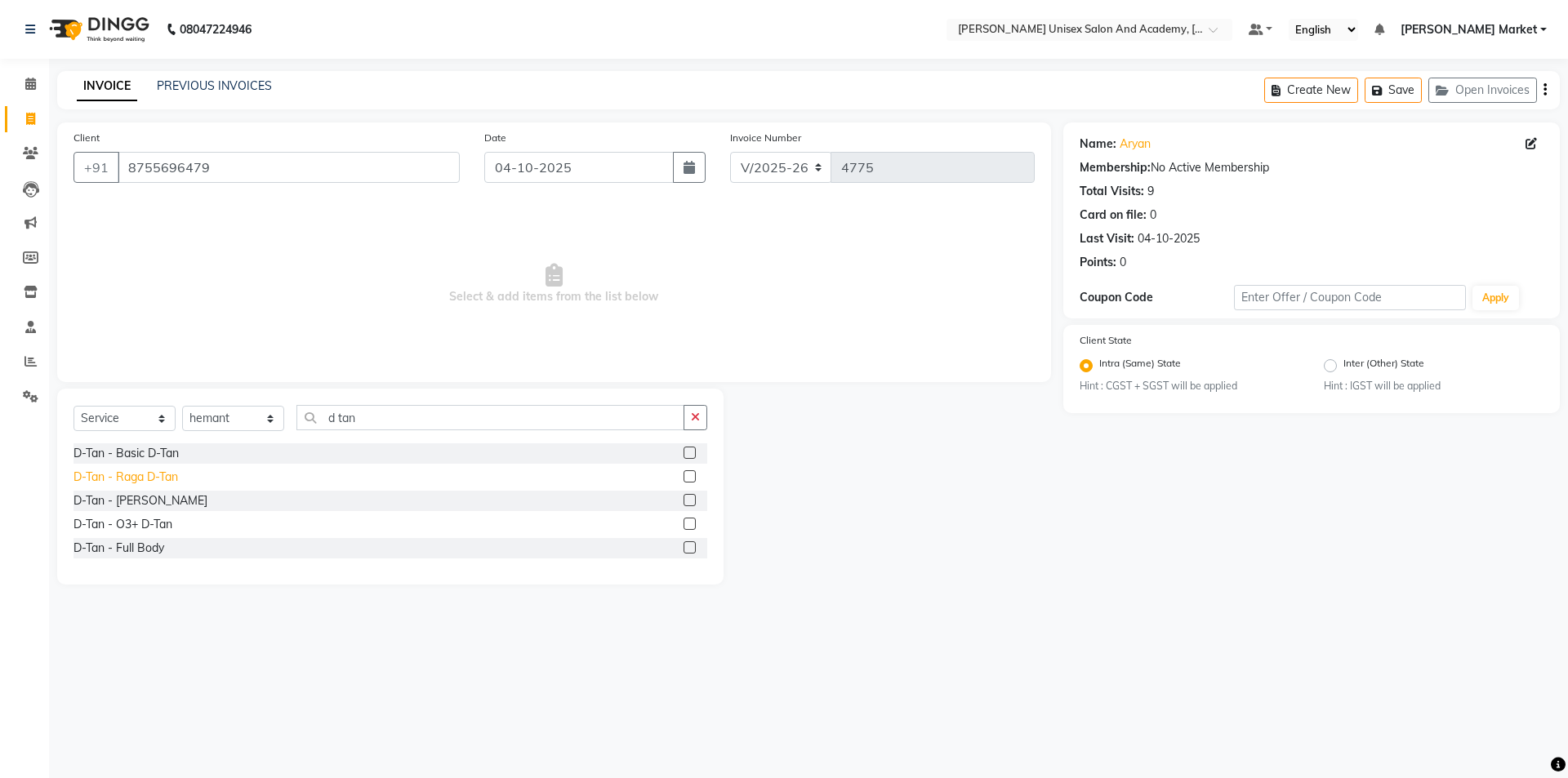
click at [161, 472] on div "D-Tan - Raga D-Tan" at bounding box center [126, 477] width 105 height 17
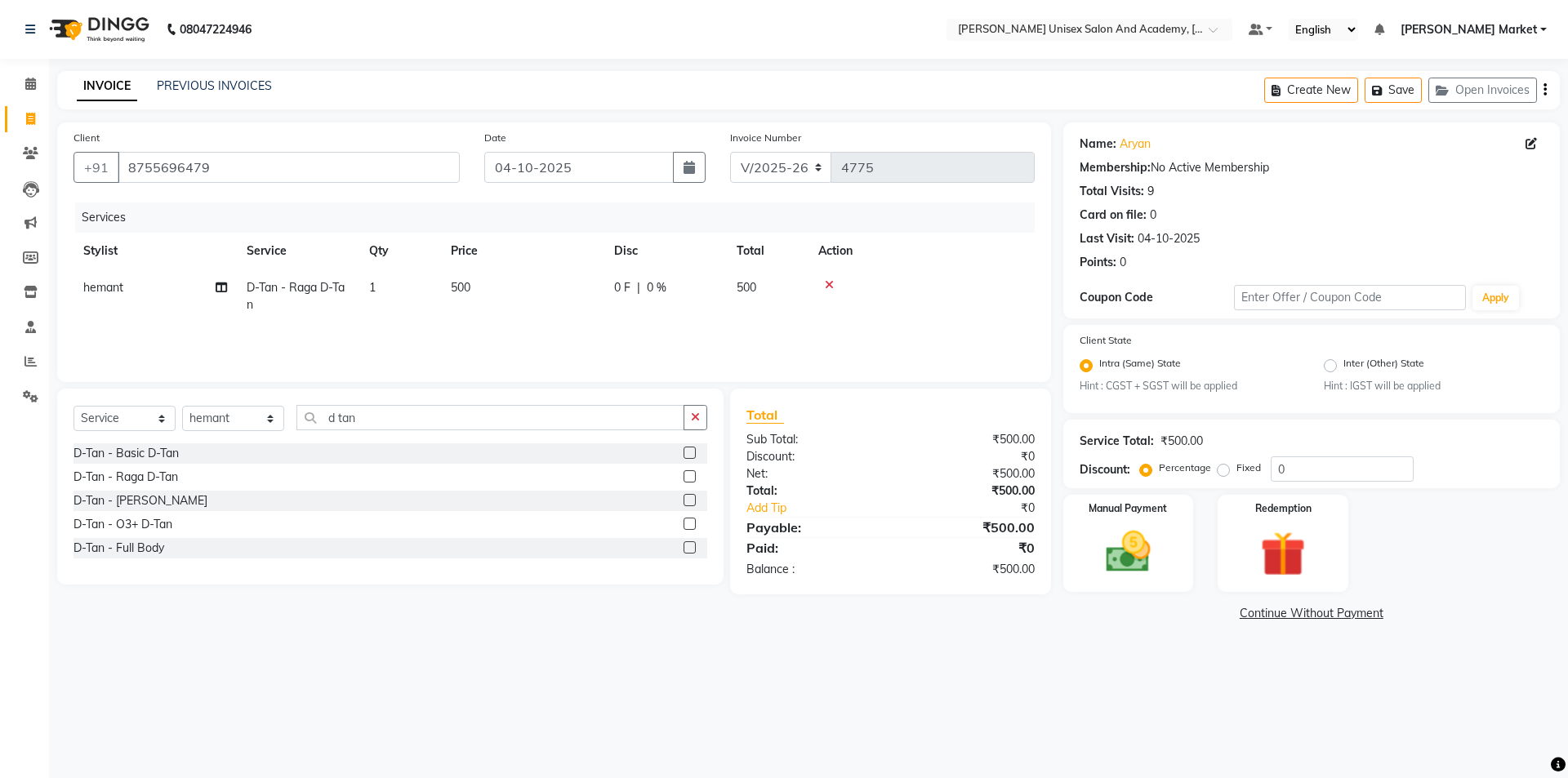
click at [827, 283] on icon at bounding box center [830, 284] width 9 height 11
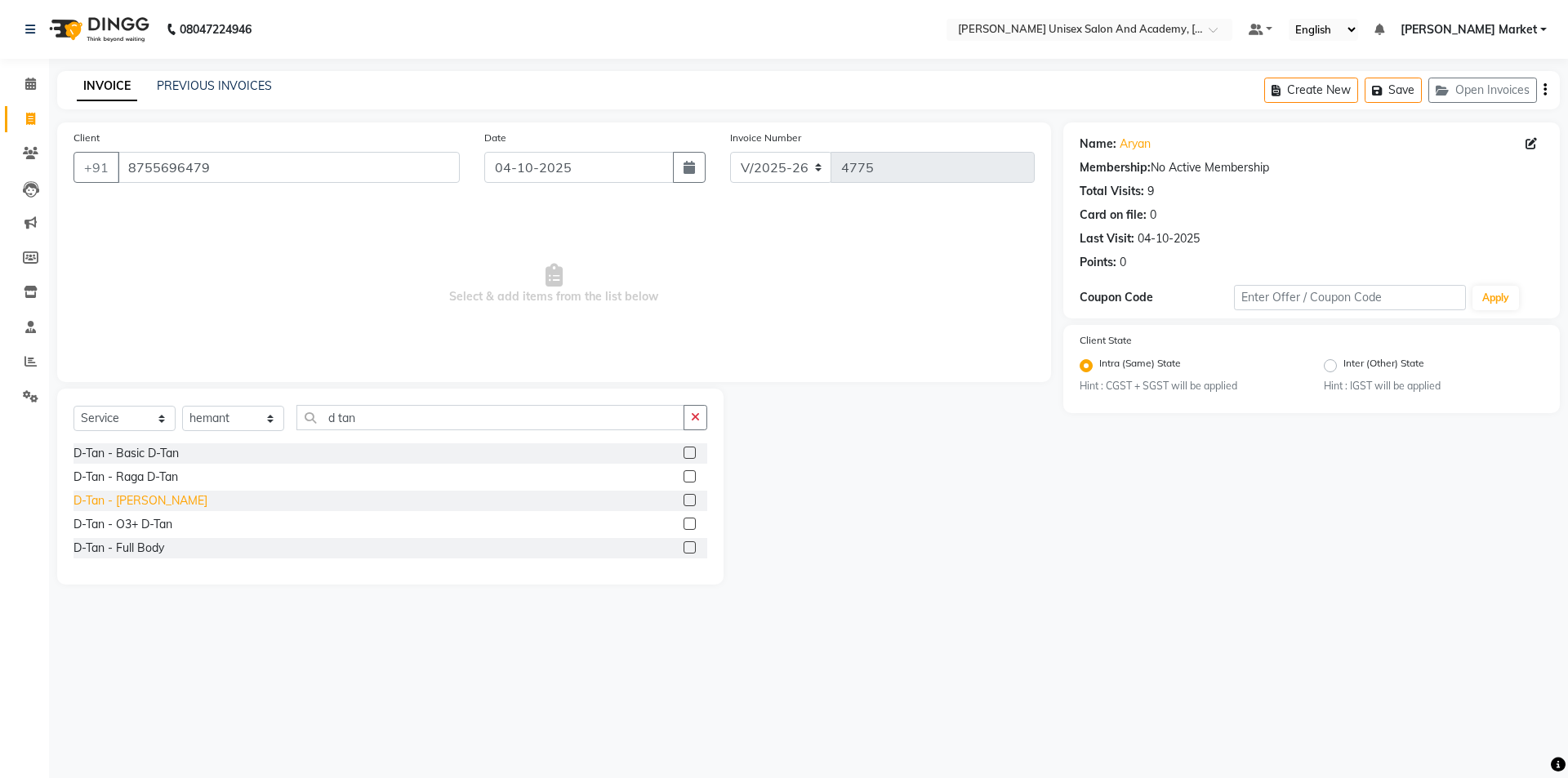
click at [154, 499] on div "D-Tan - [PERSON_NAME]" at bounding box center [140, 501] width 134 height 17
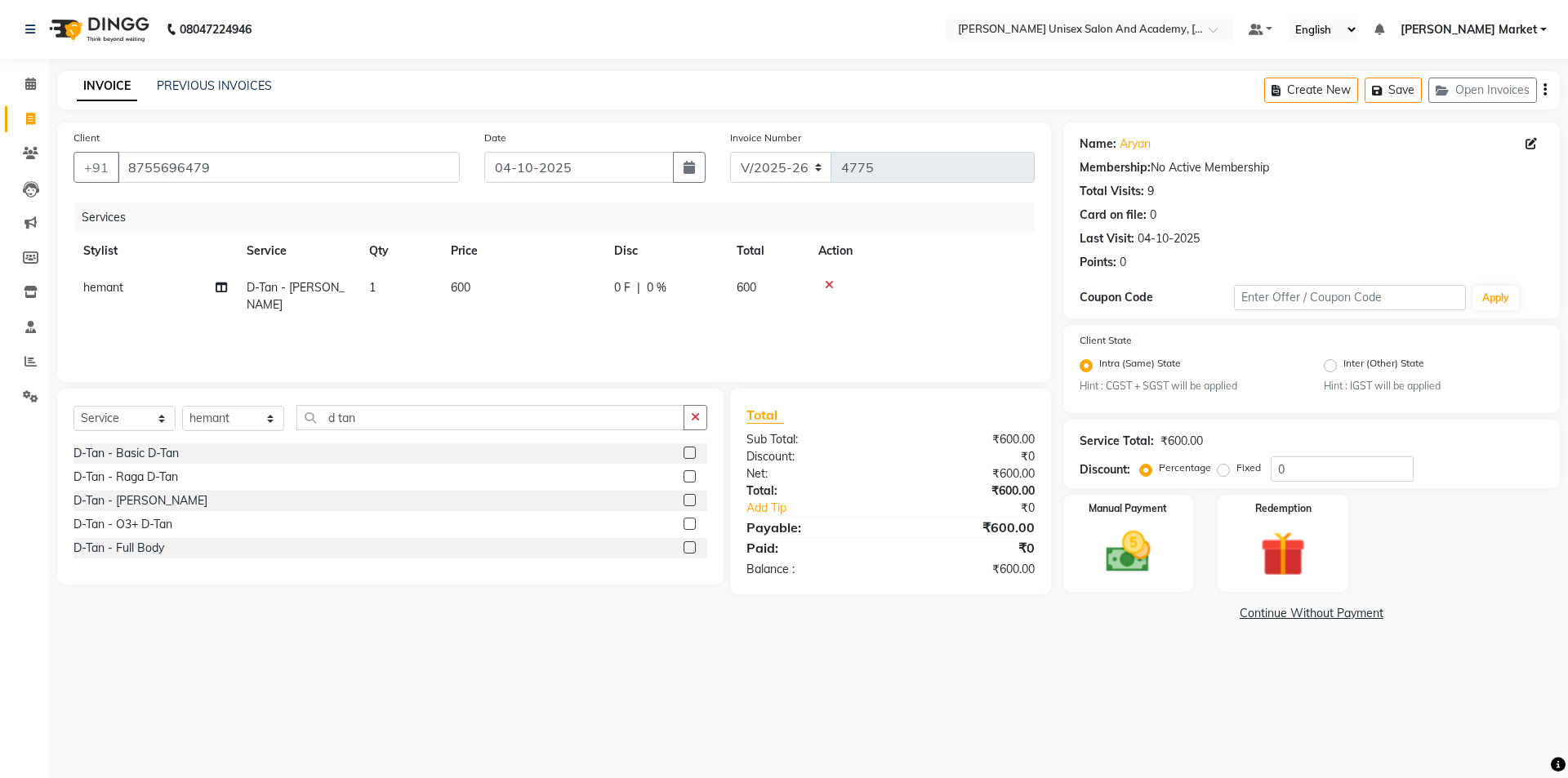
click at [830, 280] on icon at bounding box center [830, 284] width 9 height 11
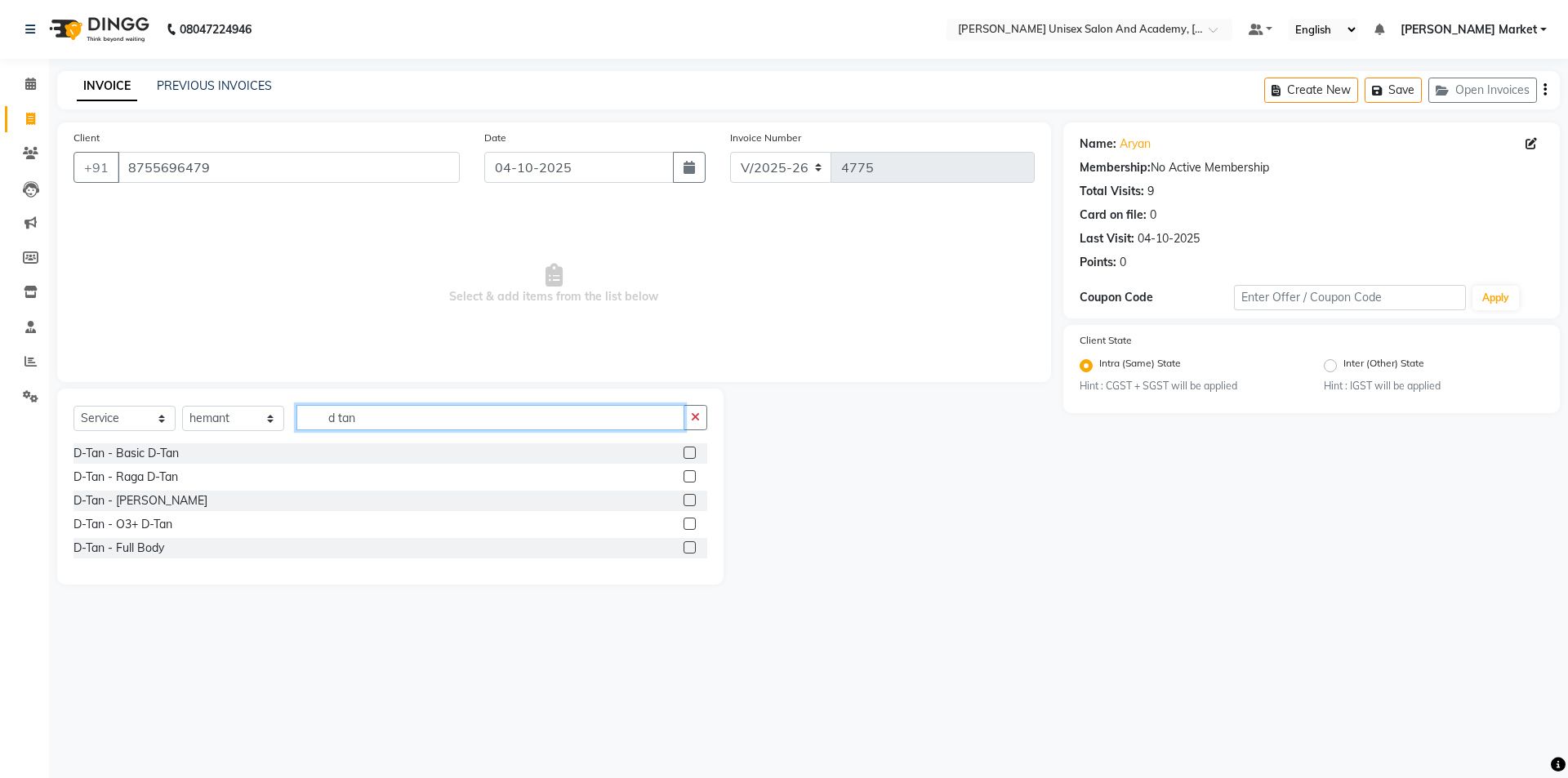
click at [394, 414] on input "d tan" at bounding box center [490, 417] width 388 height 26
click at [137, 502] on div "D-Tan - [PERSON_NAME]" at bounding box center [140, 501] width 134 height 17
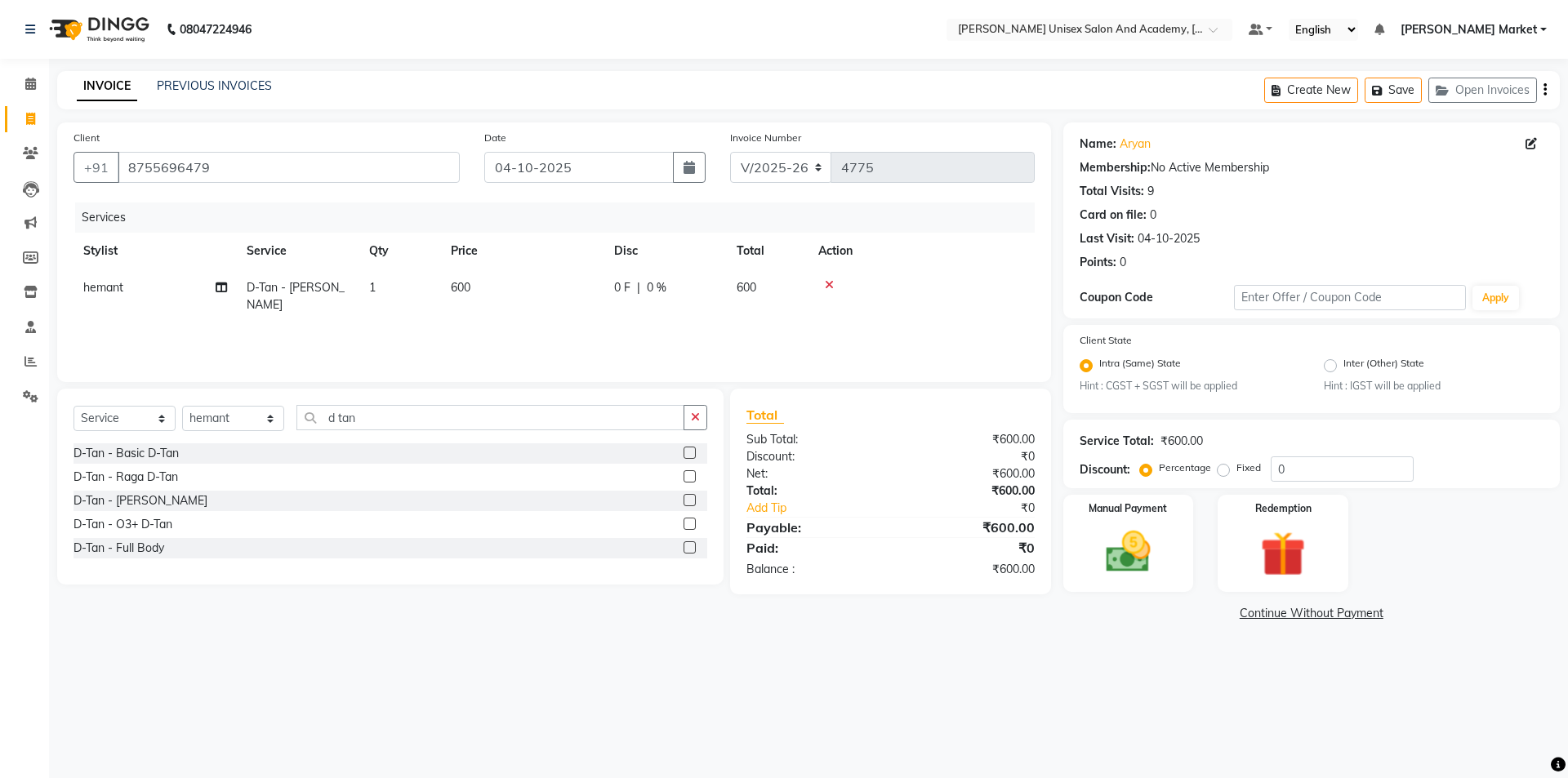
click at [827, 282] on icon at bounding box center [830, 284] width 9 height 11
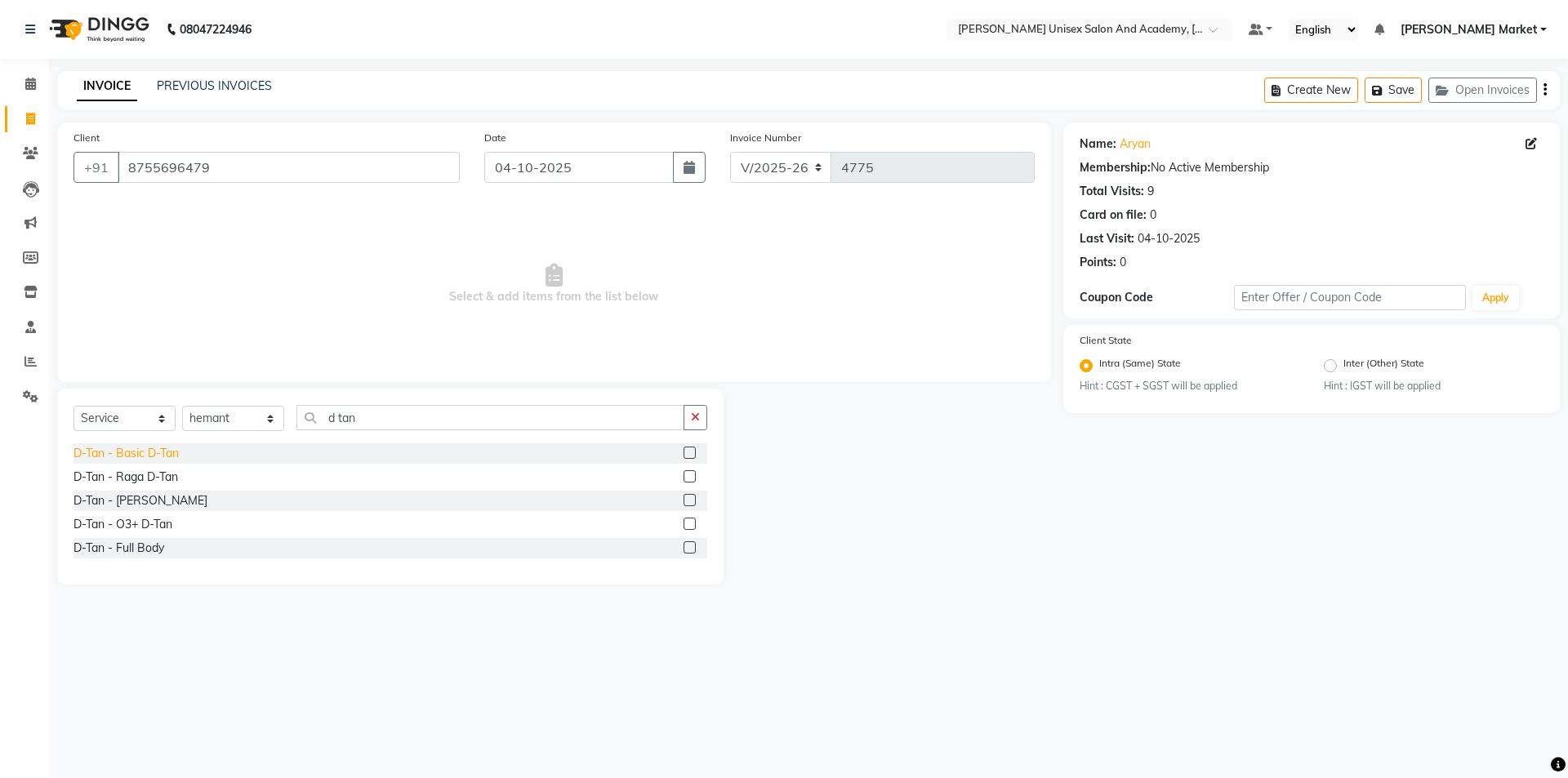
click at [174, 455] on div "D-Tan - Basic D-Tan" at bounding box center [126, 453] width 106 height 17
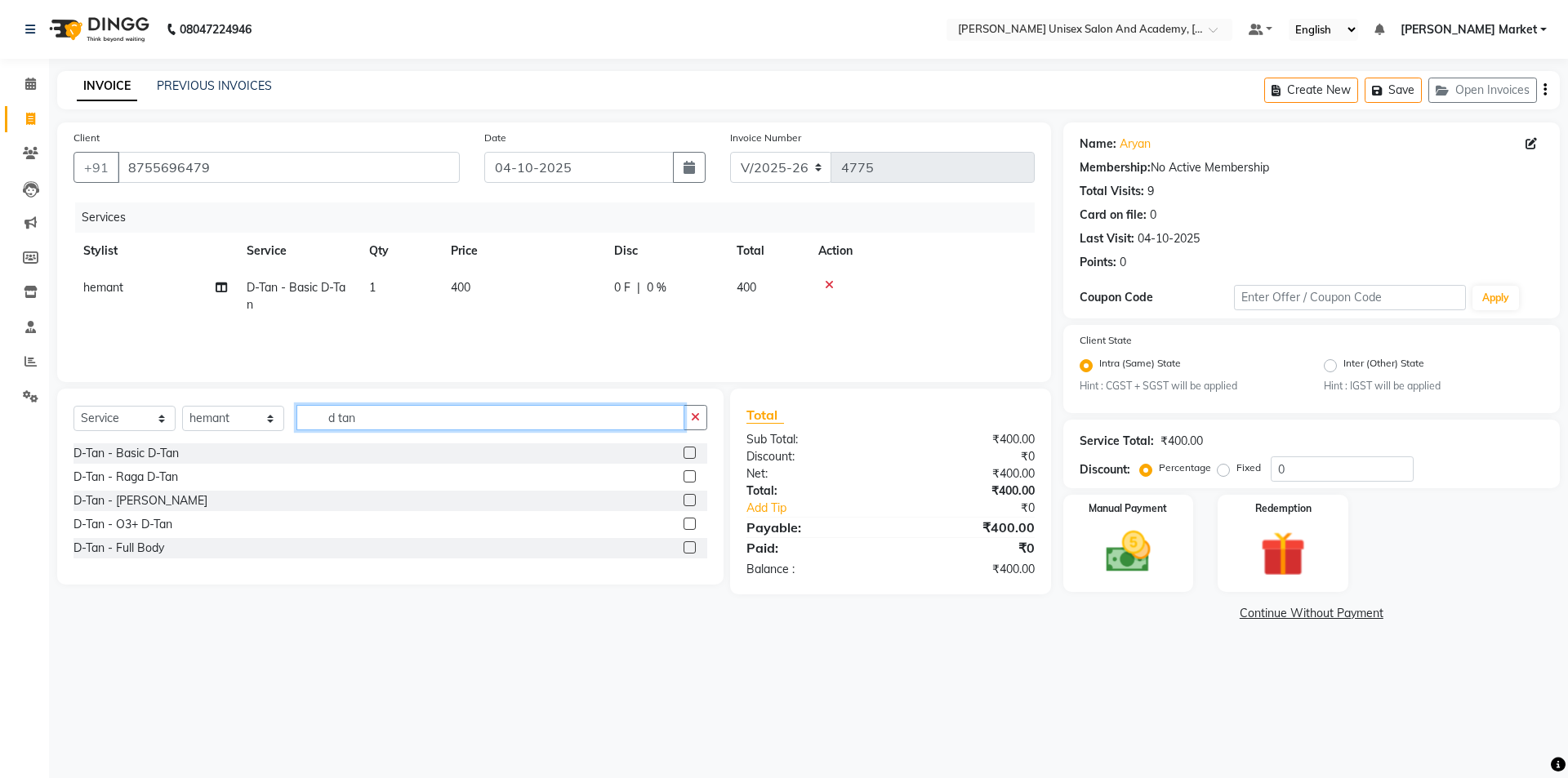
click at [445, 405] on input "d tan" at bounding box center [490, 417] width 388 height 26
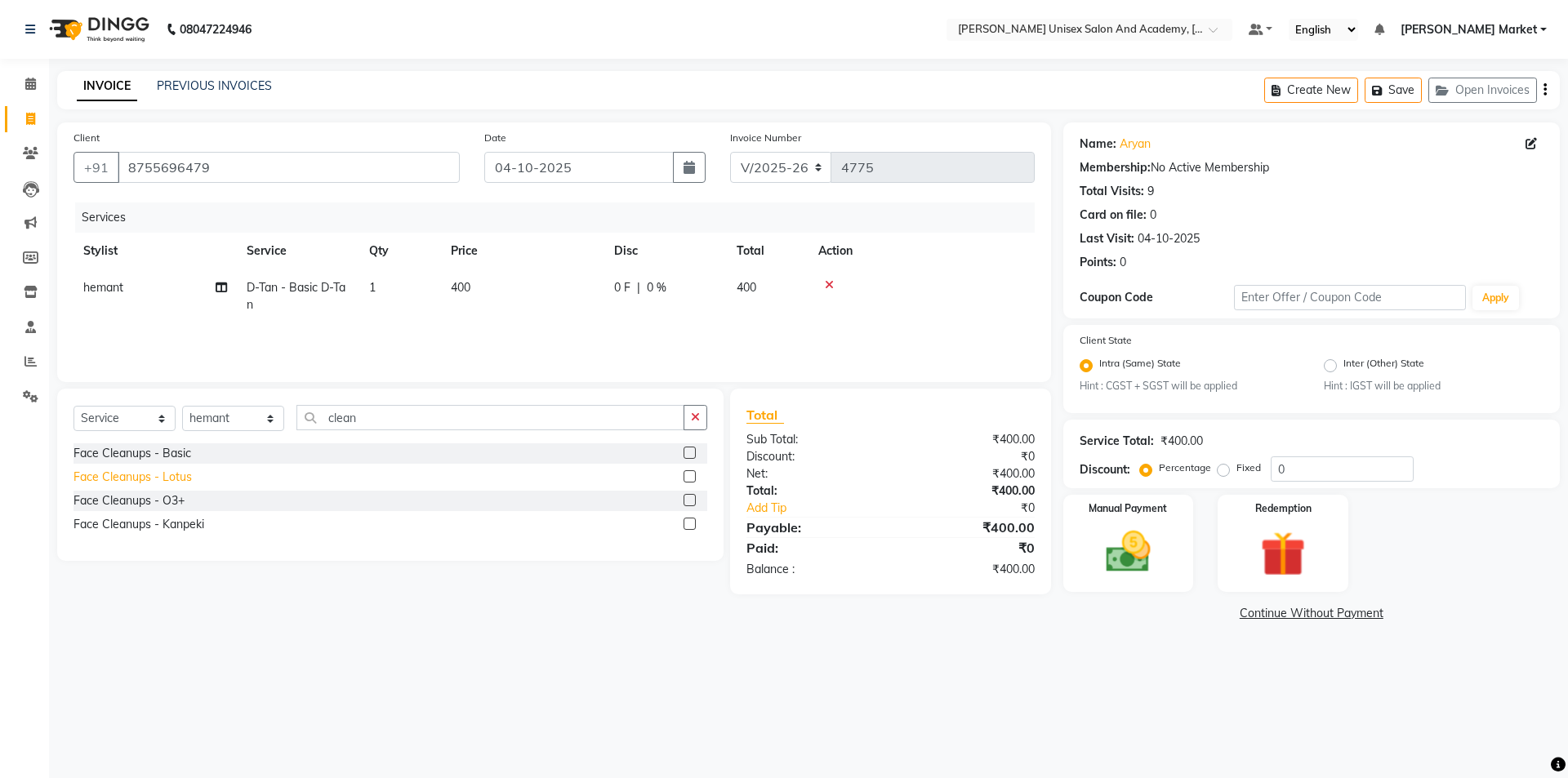
click at [124, 473] on div "Face Cleanups - Lotus" at bounding box center [132, 477] width 118 height 17
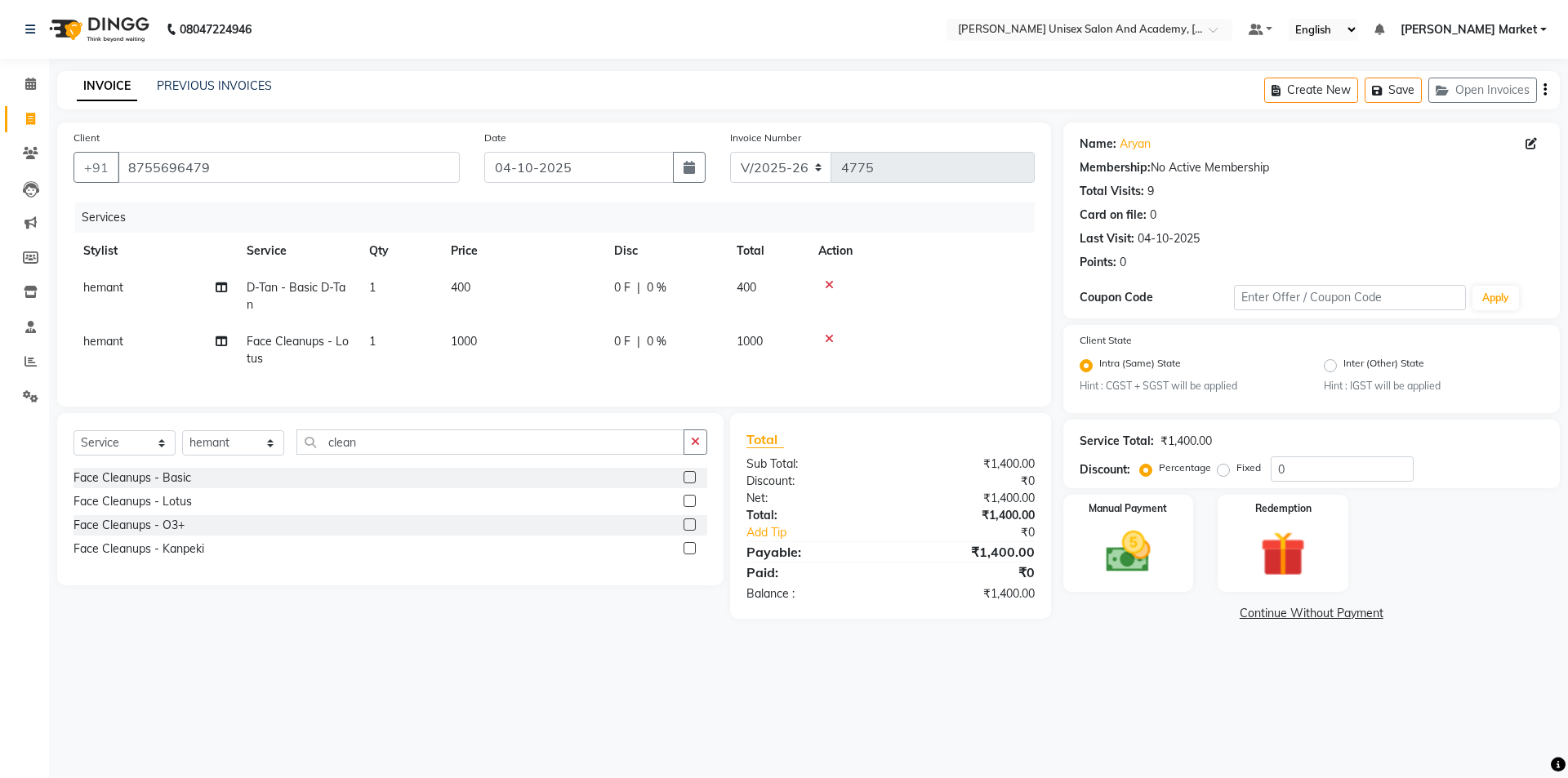
click at [829, 285] on icon at bounding box center [830, 284] width 9 height 11
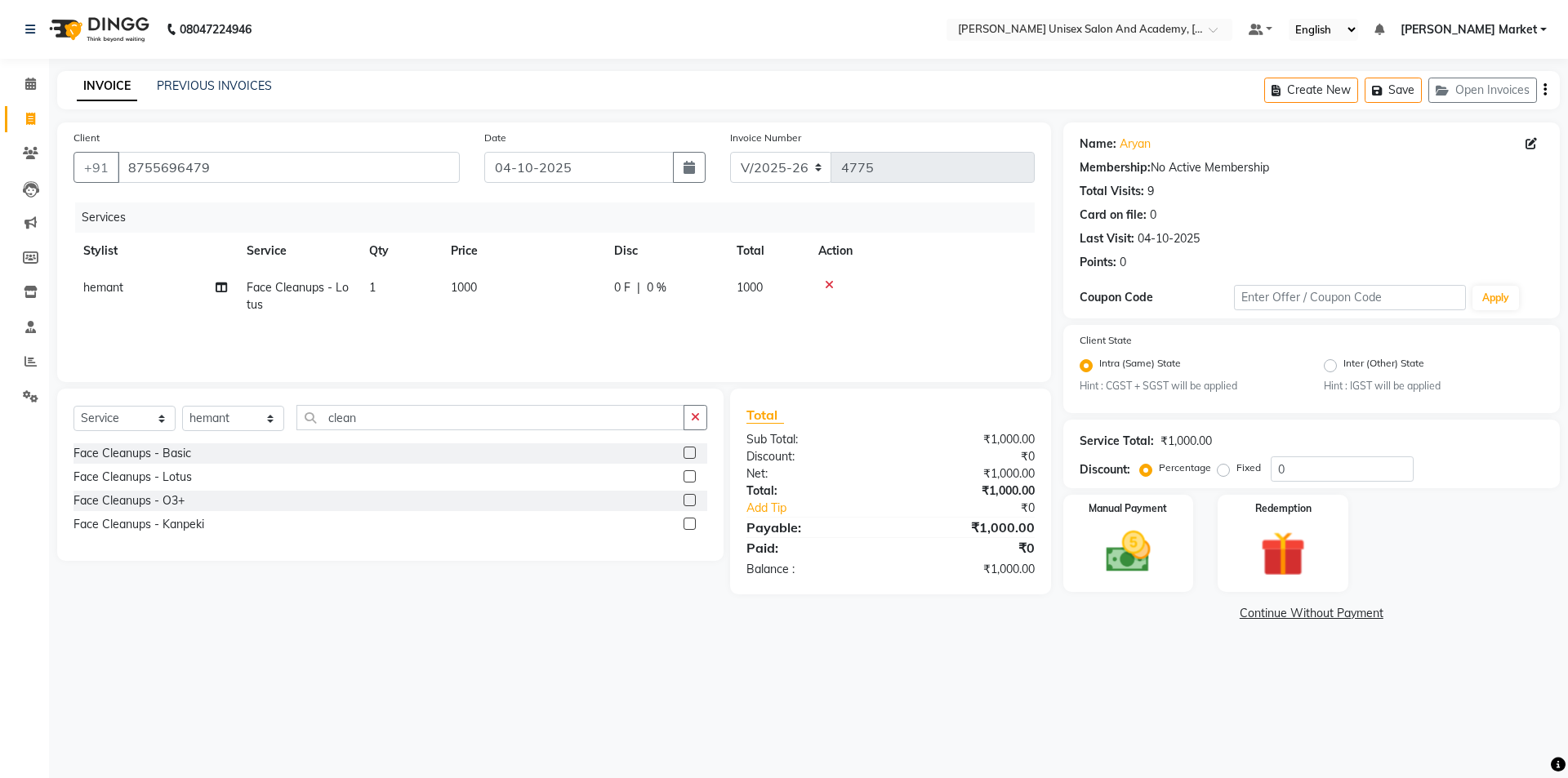
click at [633, 289] on div "0 F | 0 %" at bounding box center [666, 287] width 103 height 17
click at [722, 288] on input "0" at bounding box center [715, 292] width 49 height 26
click at [1182, 528] on div "Manual Payment" at bounding box center [1128, 542] width 136 height 100
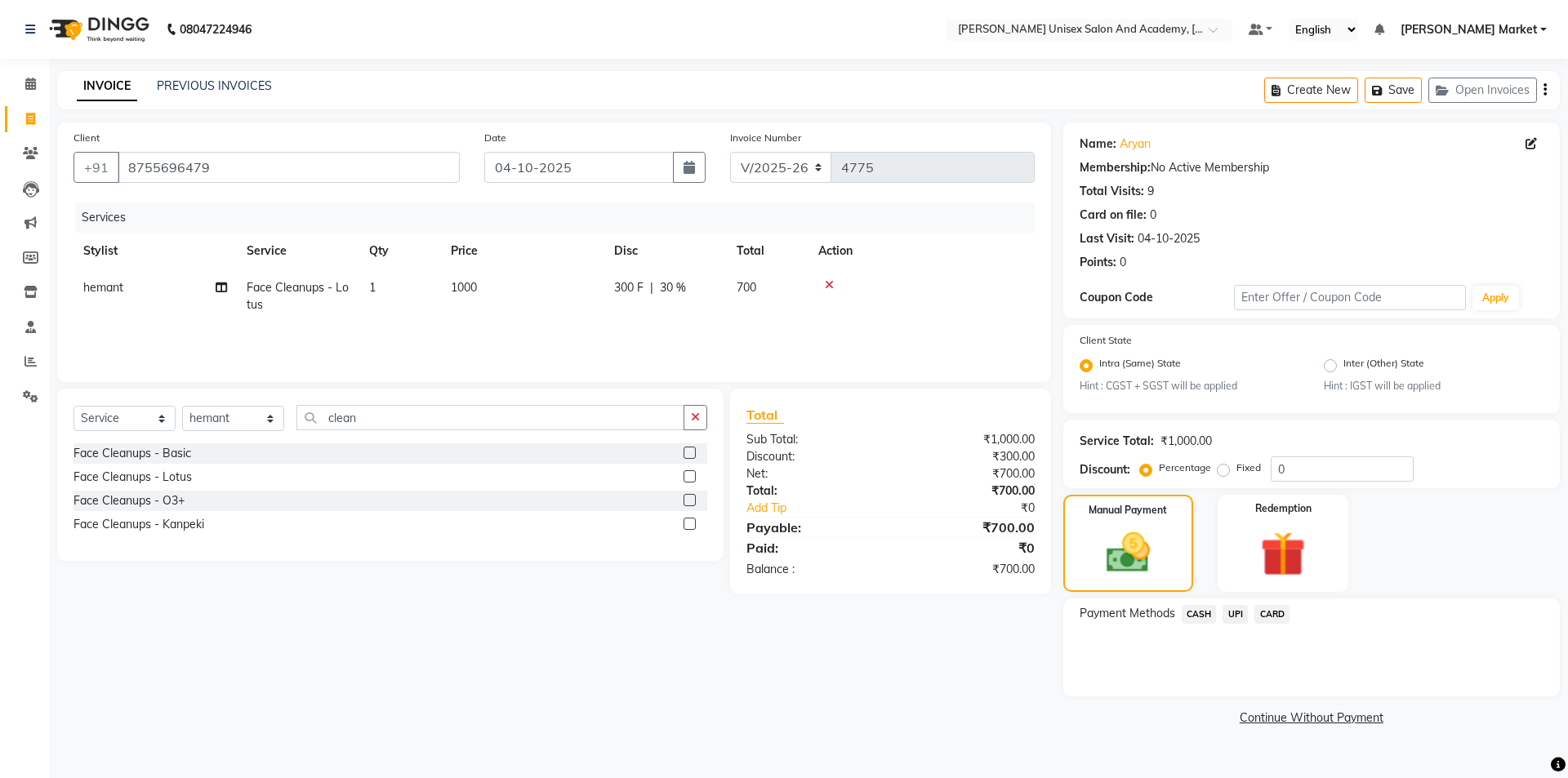
click at [1233, 614] on span "UPI" at bounding box center [1236, 614] width 26 height 18
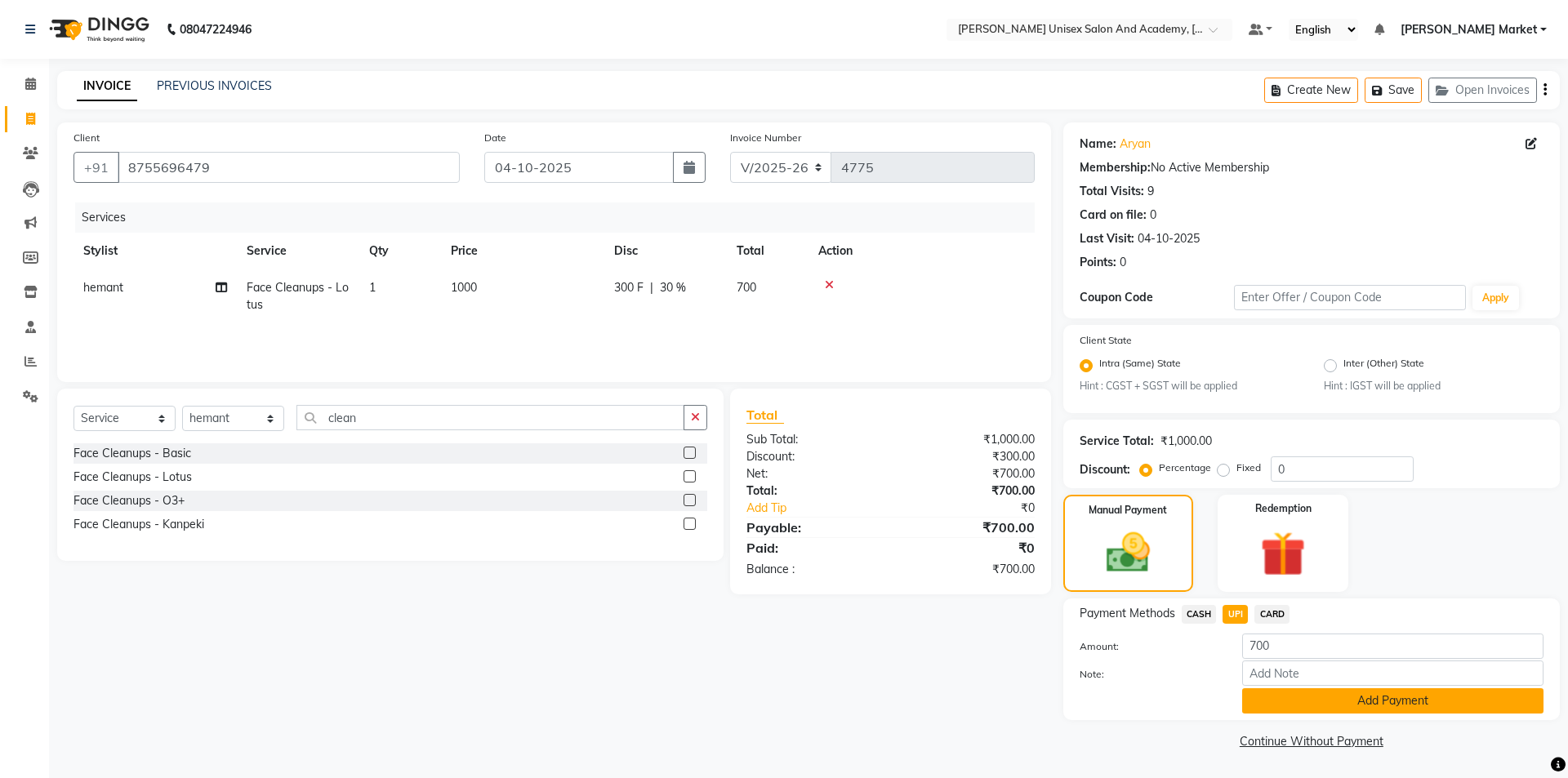
click at [1290, 705] on button "Add Payment" at bounding box center [1393, 701] width 301 height 26
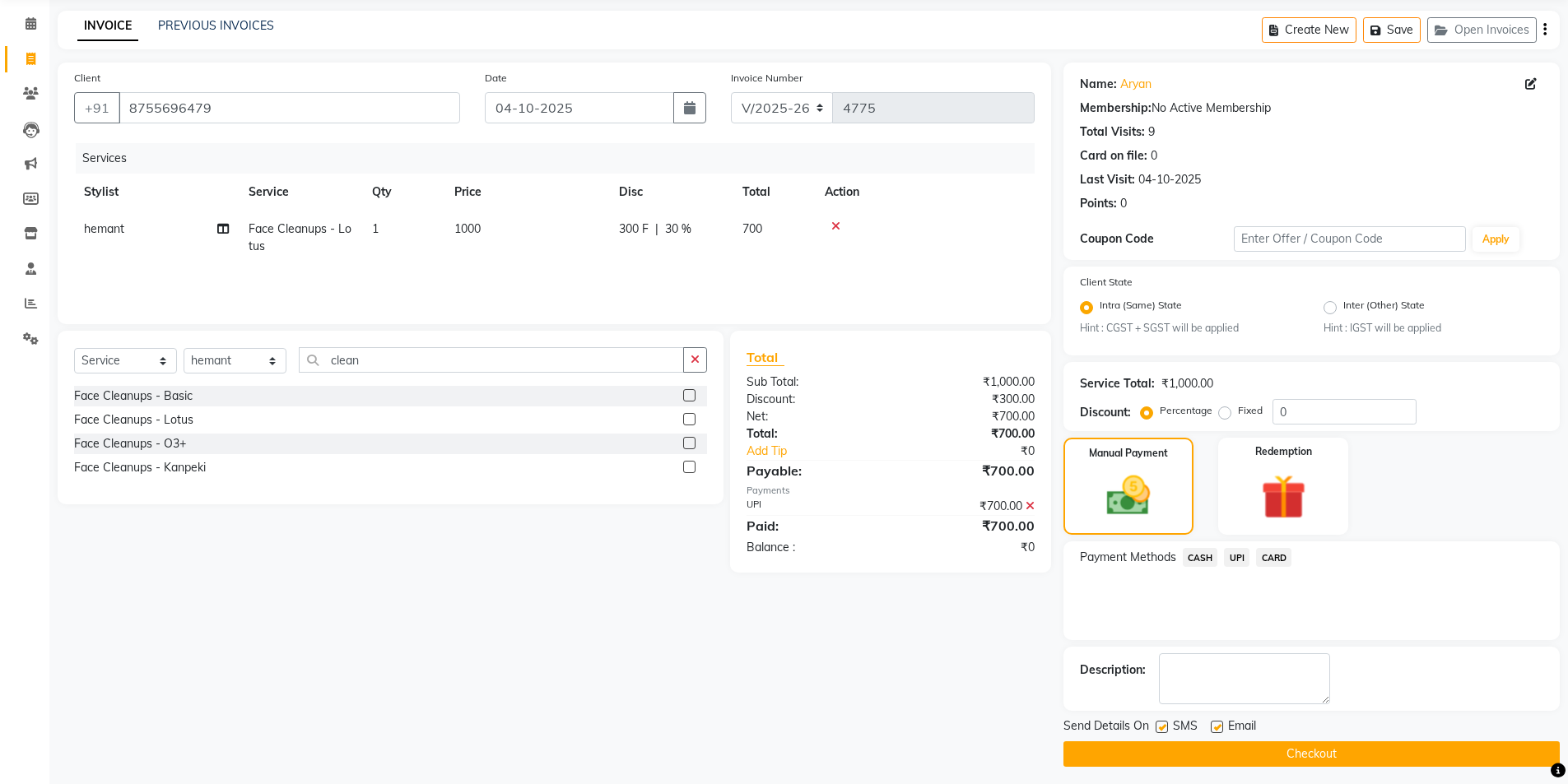
scroll to position [68, 0]
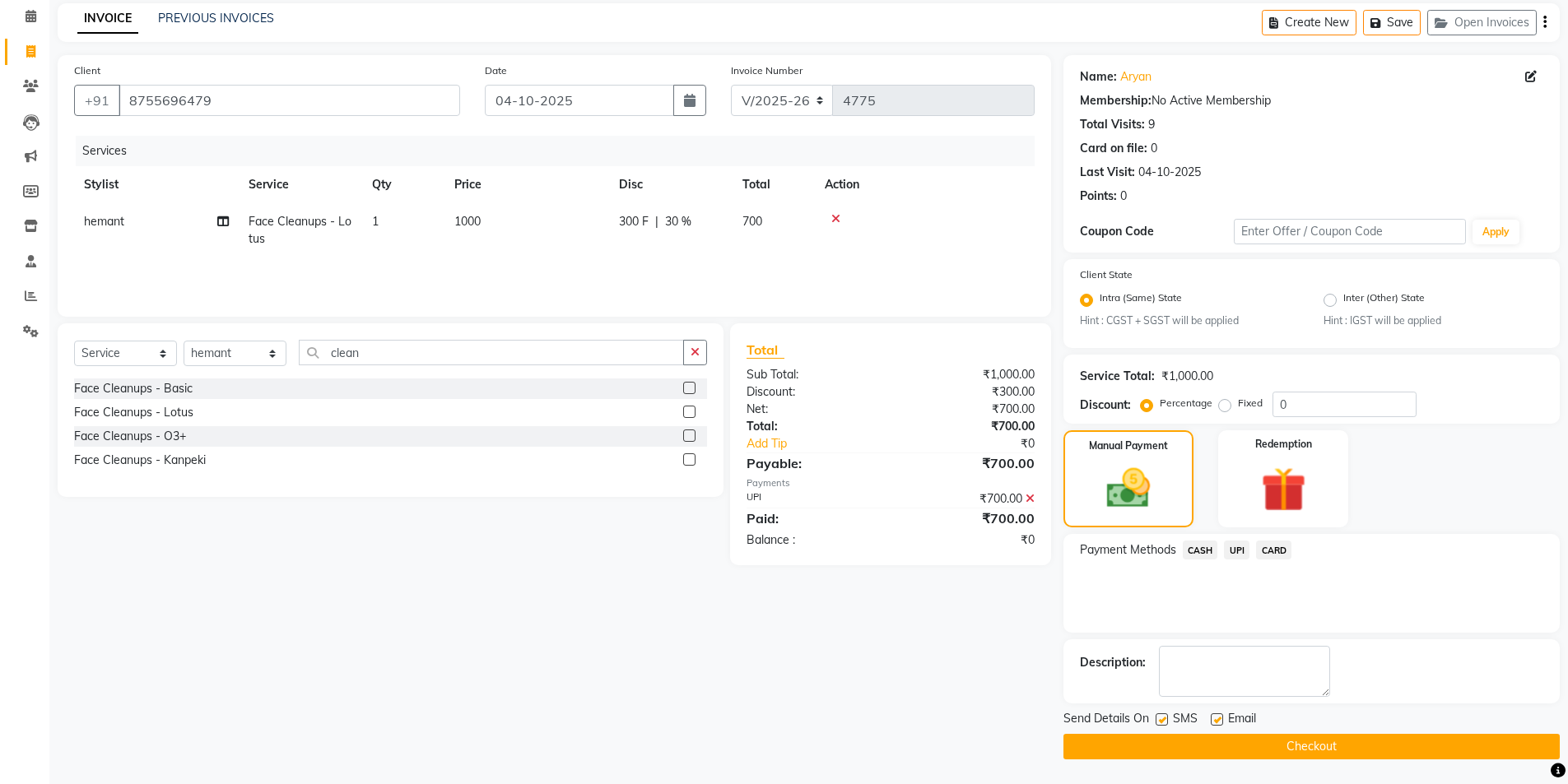
click at [1217, 757] on button "Checkout" at bounding box center [1312, 747] width 497 height 26
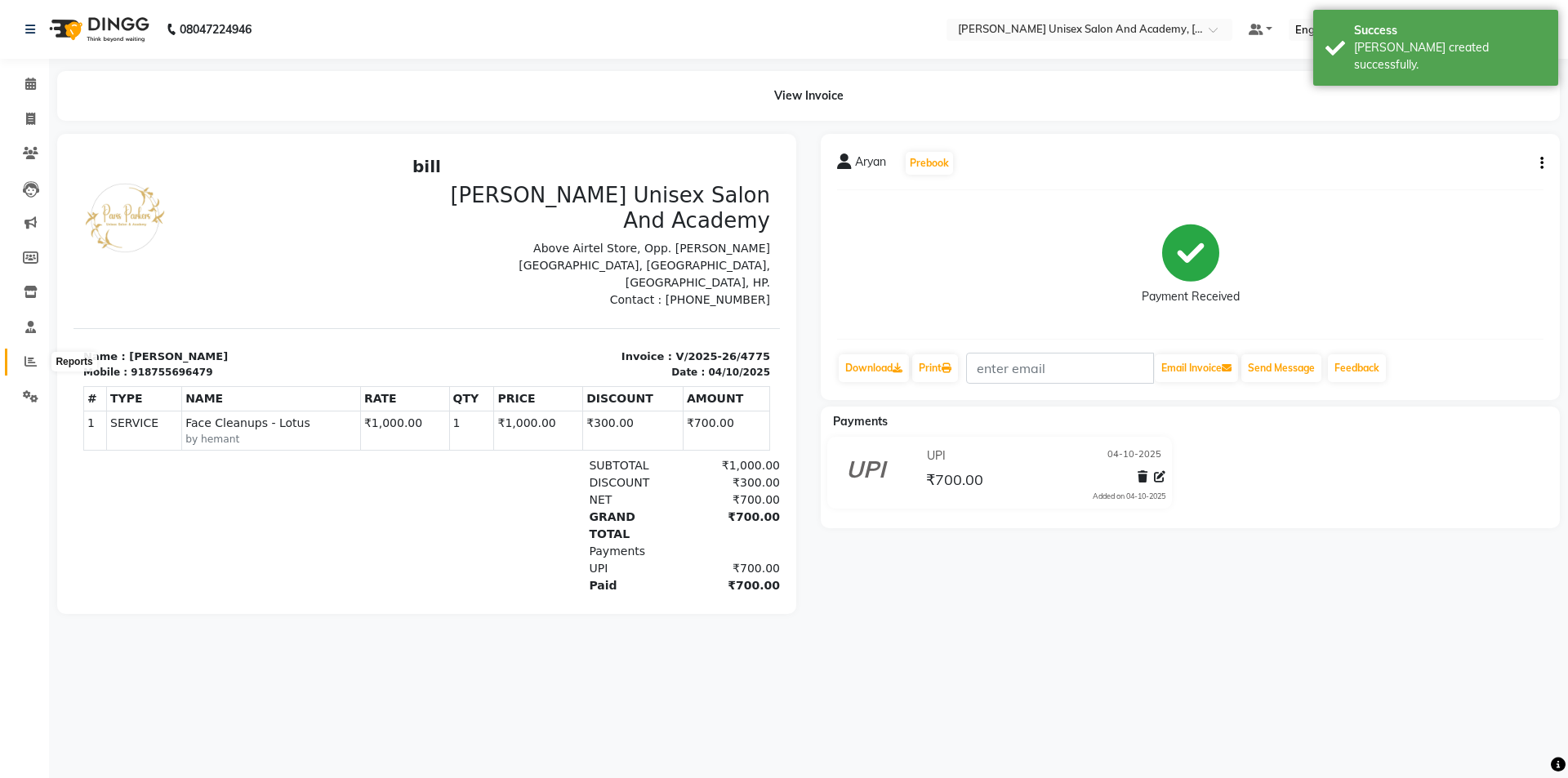
click at [37, 362] on span at bounding box center [30, 361] width 28 height 18
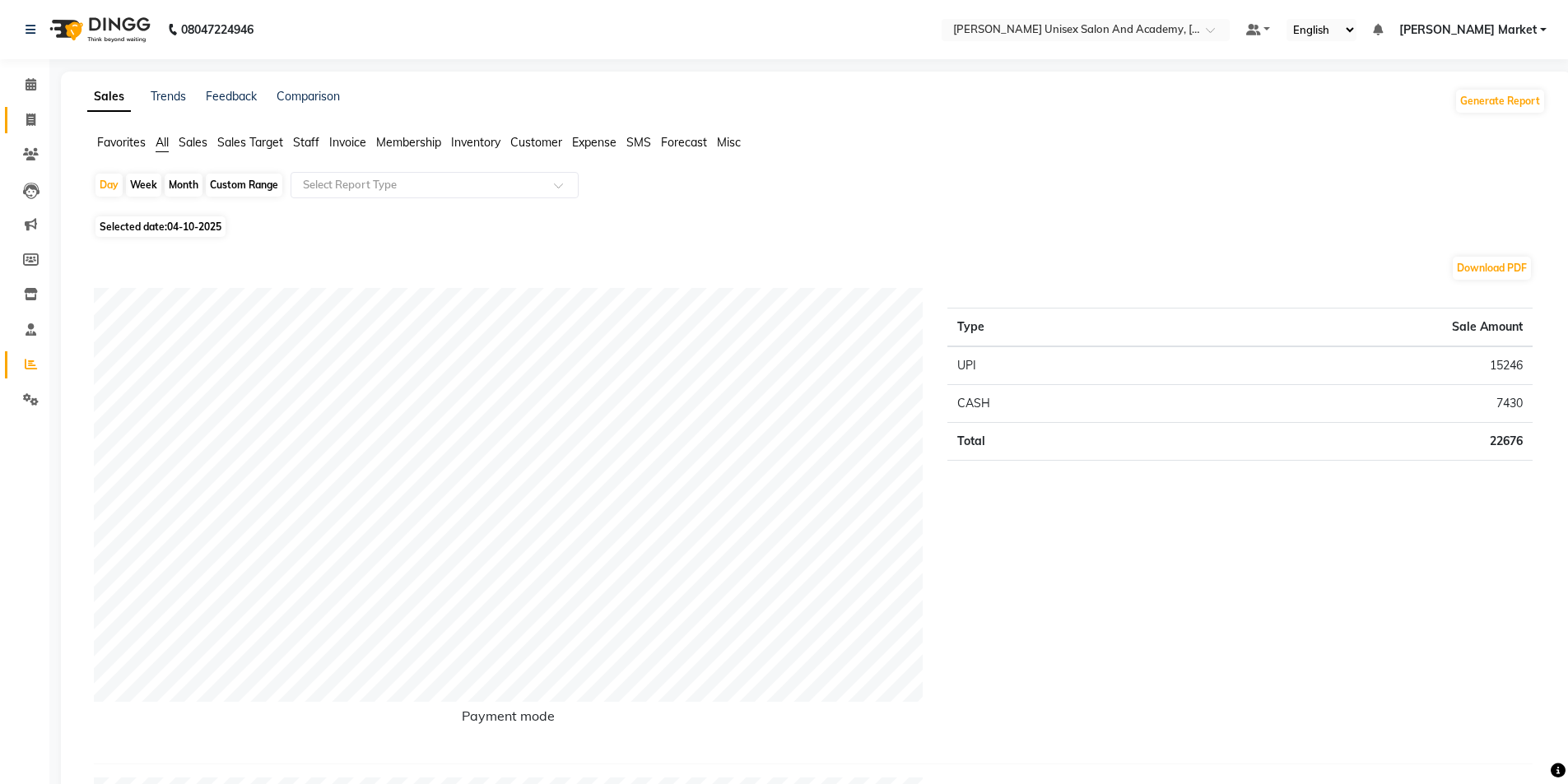
click at [32, 116] on icon at bounding box center [31, 119] width 9 height 12
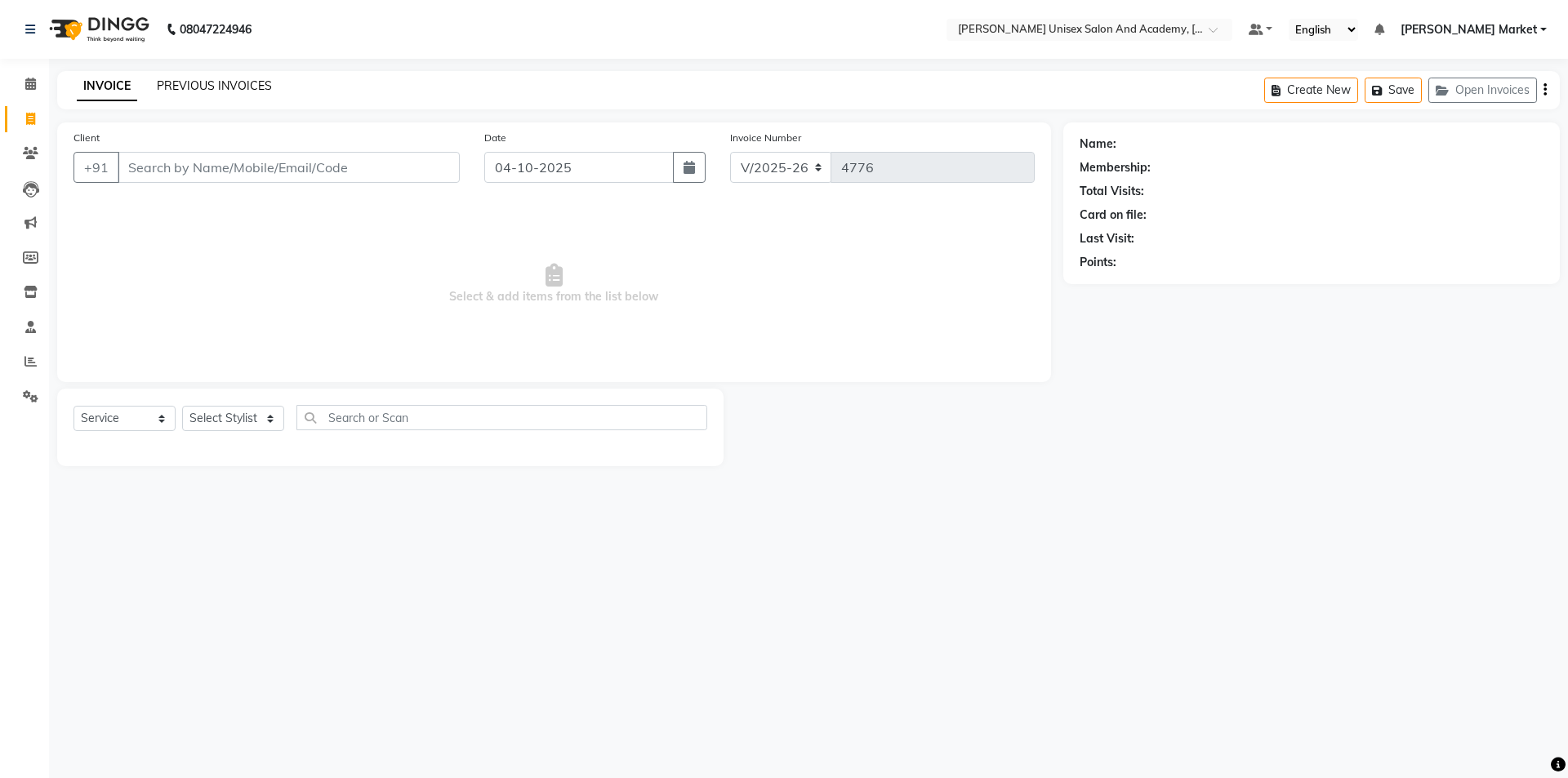
click at [239, 85] on link "PREVIOUS INVOICES" at bounding box center [214, 85] width 115 height 15
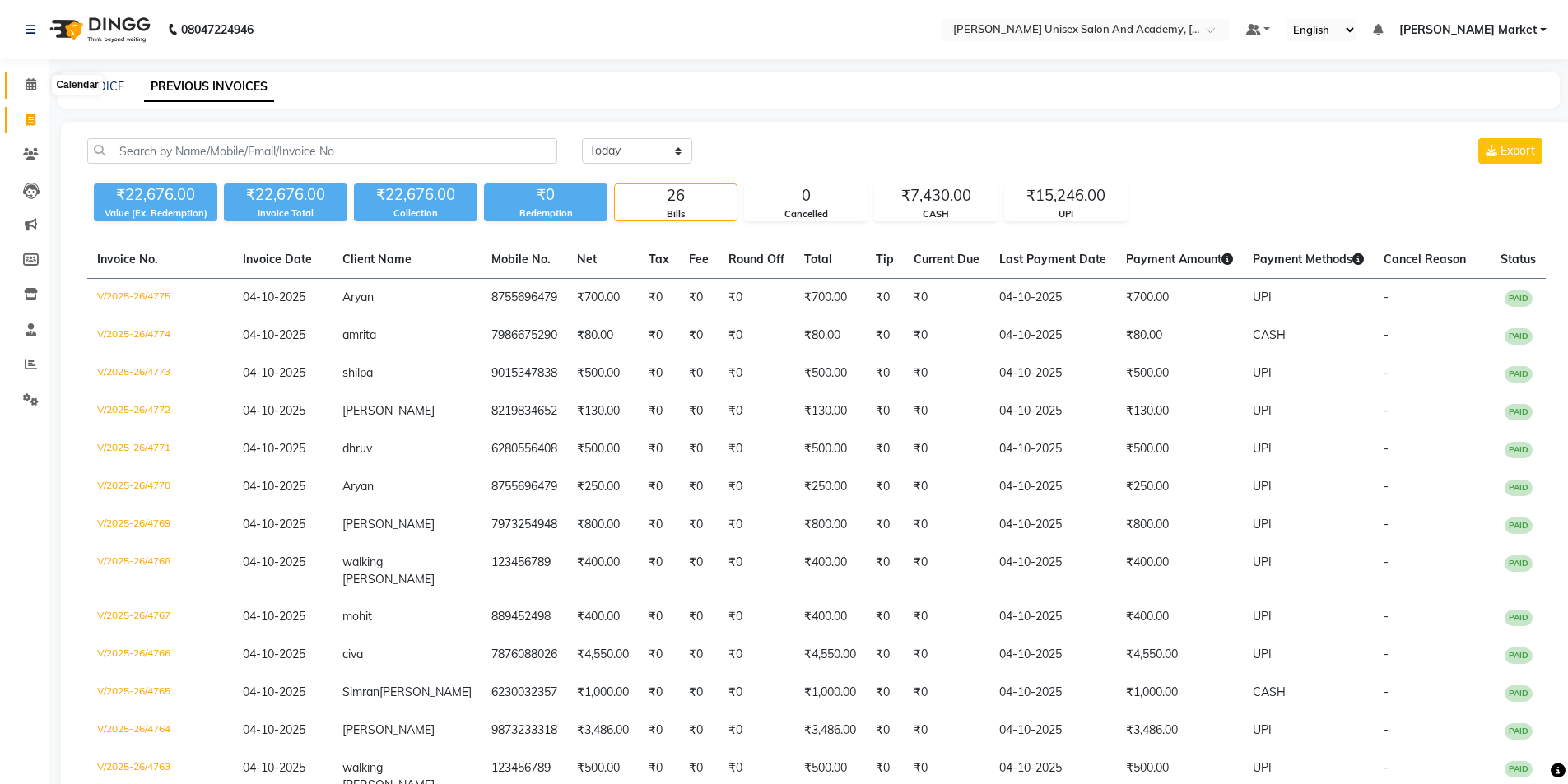
click at [26, 83] on icon at bounding box center [31, 84] width 11 height 12
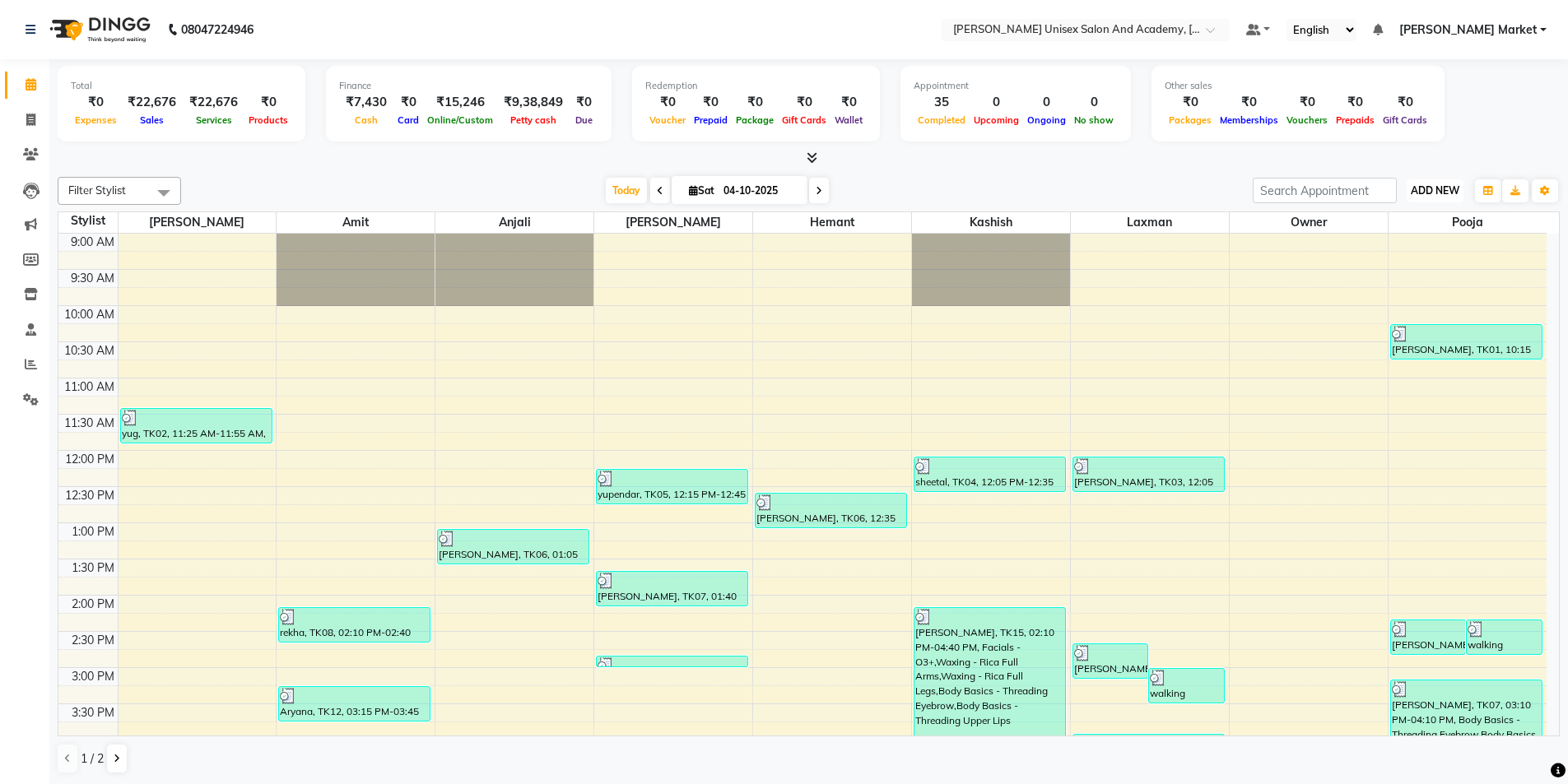
click at [1411, 190] on span "ADD NEW" at bounding box center [1435, 190] width 48 height 12
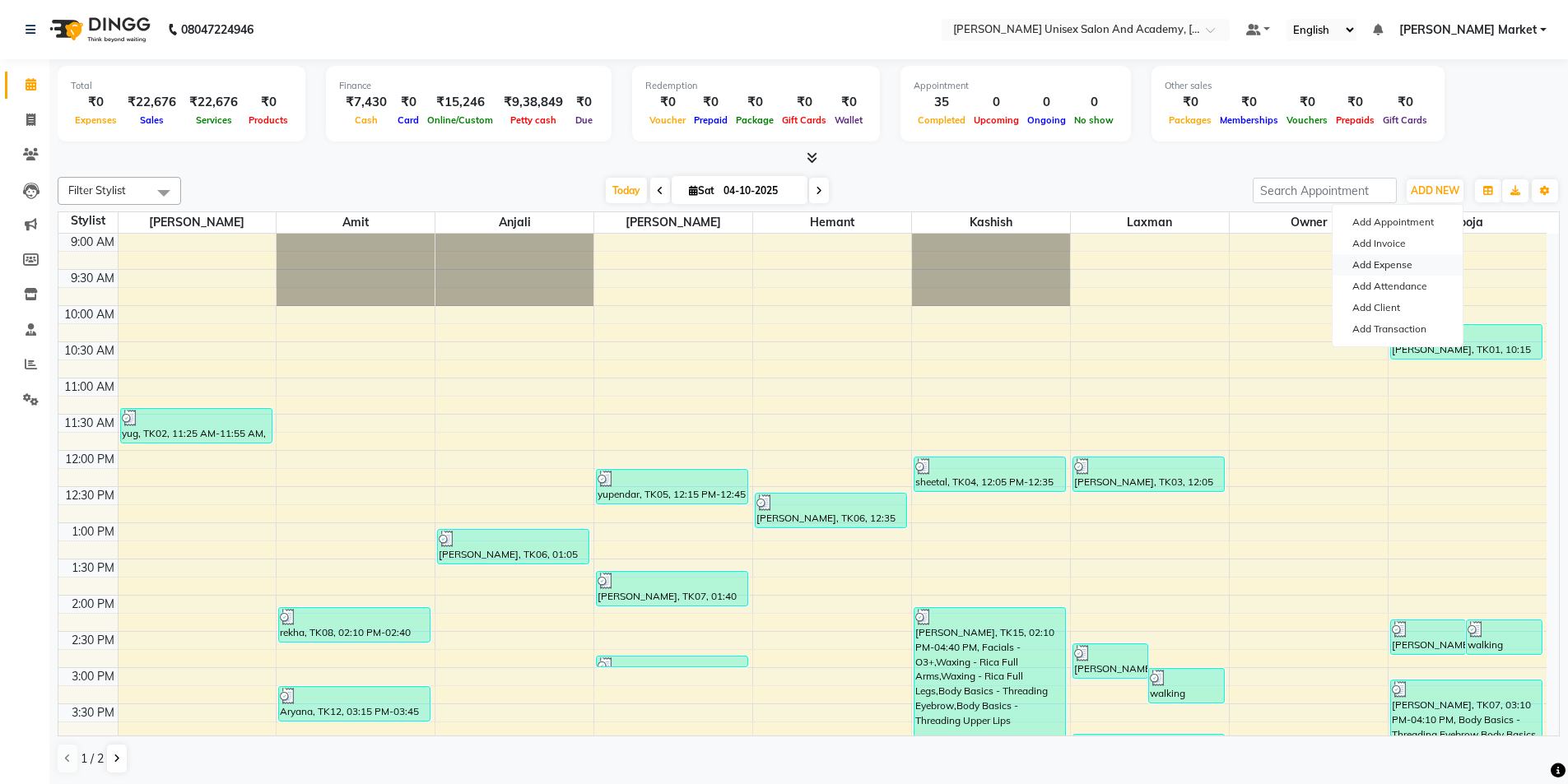
click at [1411, 262] on link "Add Expense" at bounding box center [1397, 264] width 130 height 21
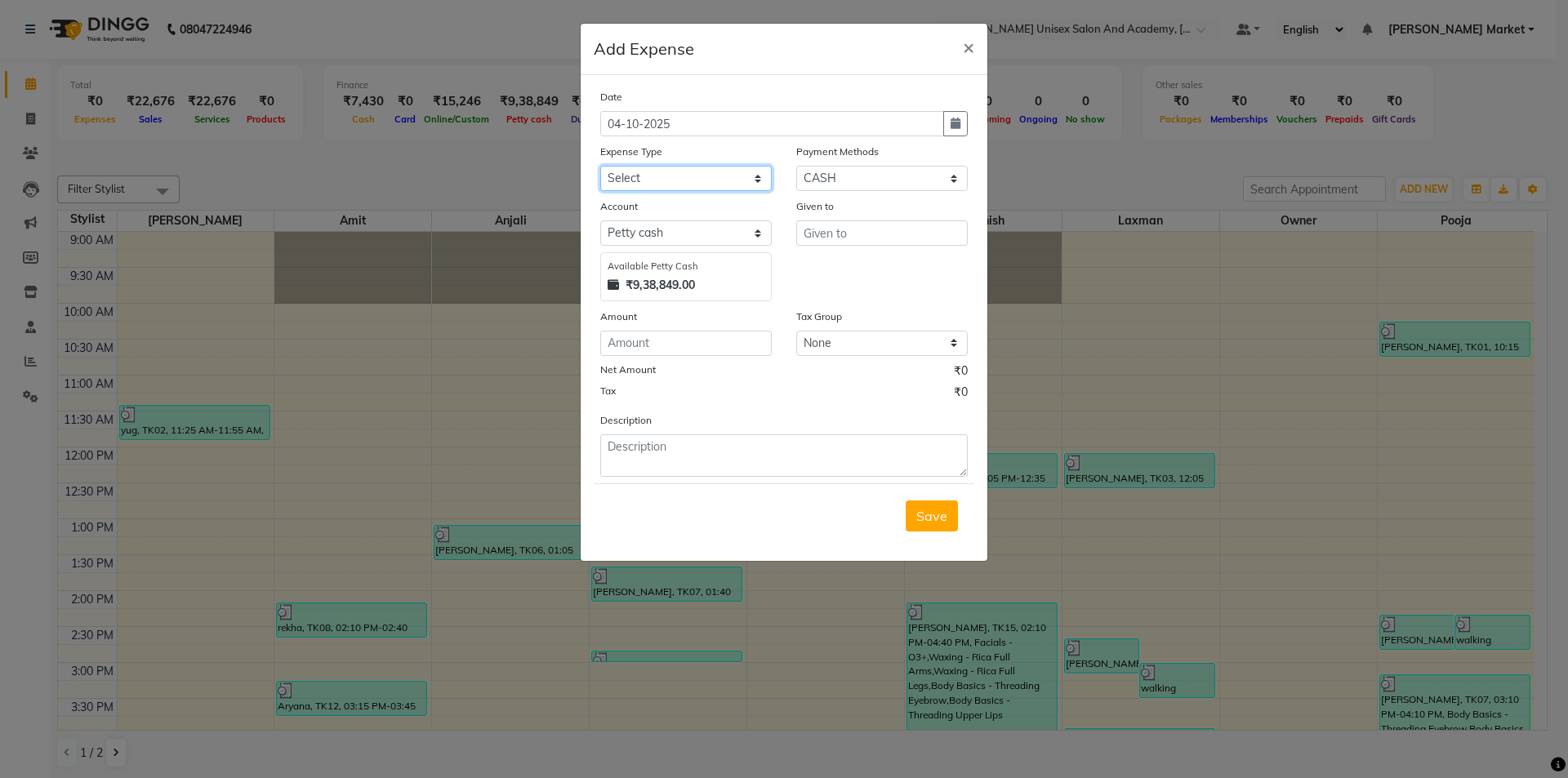
drag, startPoint x: 681, startPoint y: 177, endPoint x: 689, endPoint y: 190, distance: 15.3
click at [681, 177] on select "Select Advance Salary Bank charges Car maintenance Cash transfer to bank Cash t…" at bounding box center [686, 179] width 172 height 26
click at [1307, 408] on ngb-modal-window "Add Expense × Date [DATE] Expense Type Select Advance Salary Bank charges Car m…" at bounding box center [784, 389] width 1568 height 778
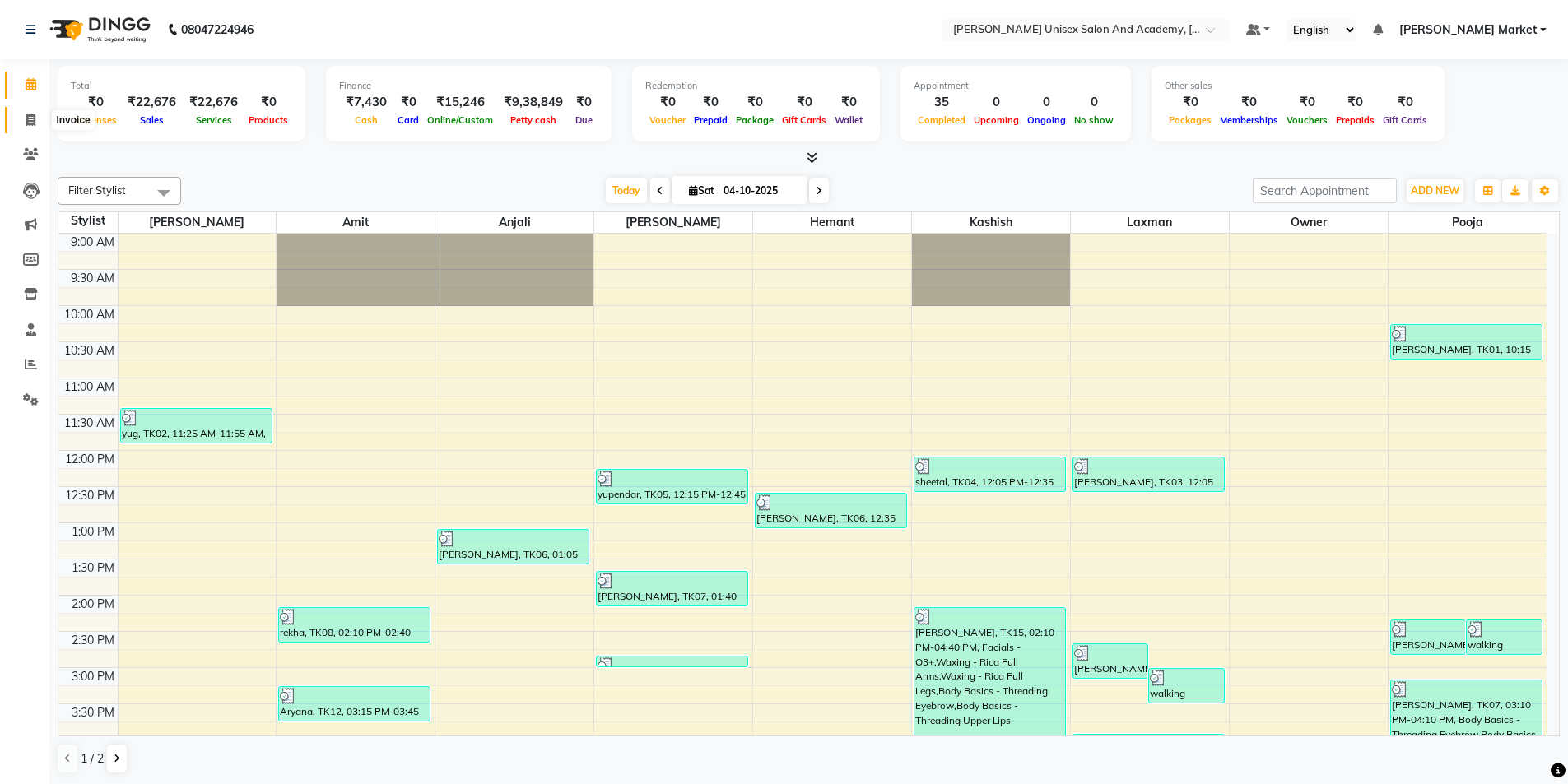
click at [30, 116] on icon at bounding box center [31, 119] width 9 height 12
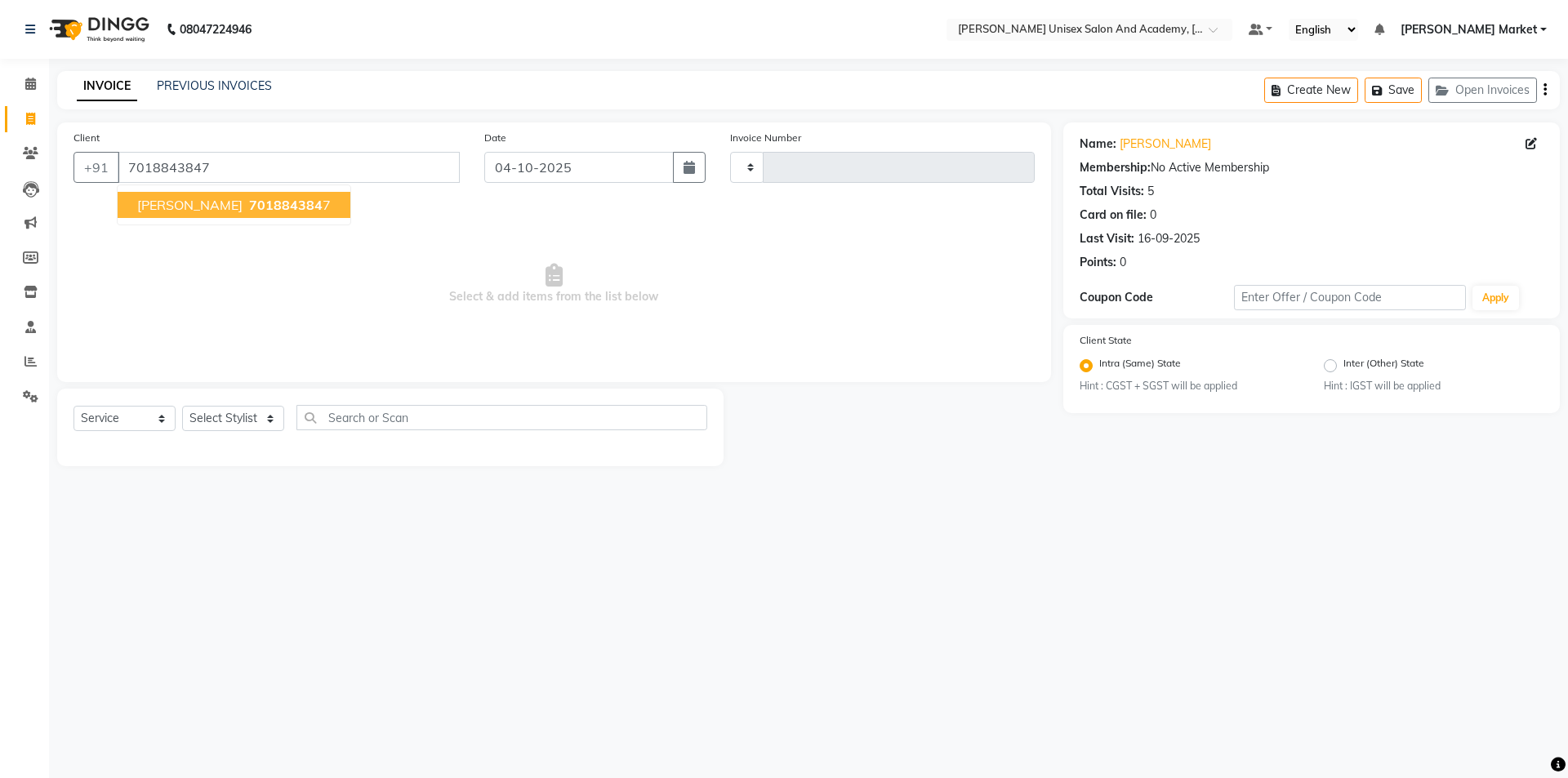
click at [158, 202] on span "[PERSON_NAME]" at bounding box center [189, 205] width 106 height 17
click at [215, 428] on select "Select Stylist Amit anjali [PERSON_NAME] [PERSON_NAME] [PERSON_NAME] [PERSON_NA…" at bounding box center [232, 418] width 102 height 26
click at [182, 406] on select "Select Stylist Amit anjali [PERSON_NAME] [PERSON_NAME] [PERSON_NAME] [PERSON_NA…" at bounding box center [232, 418] width 102 height 26
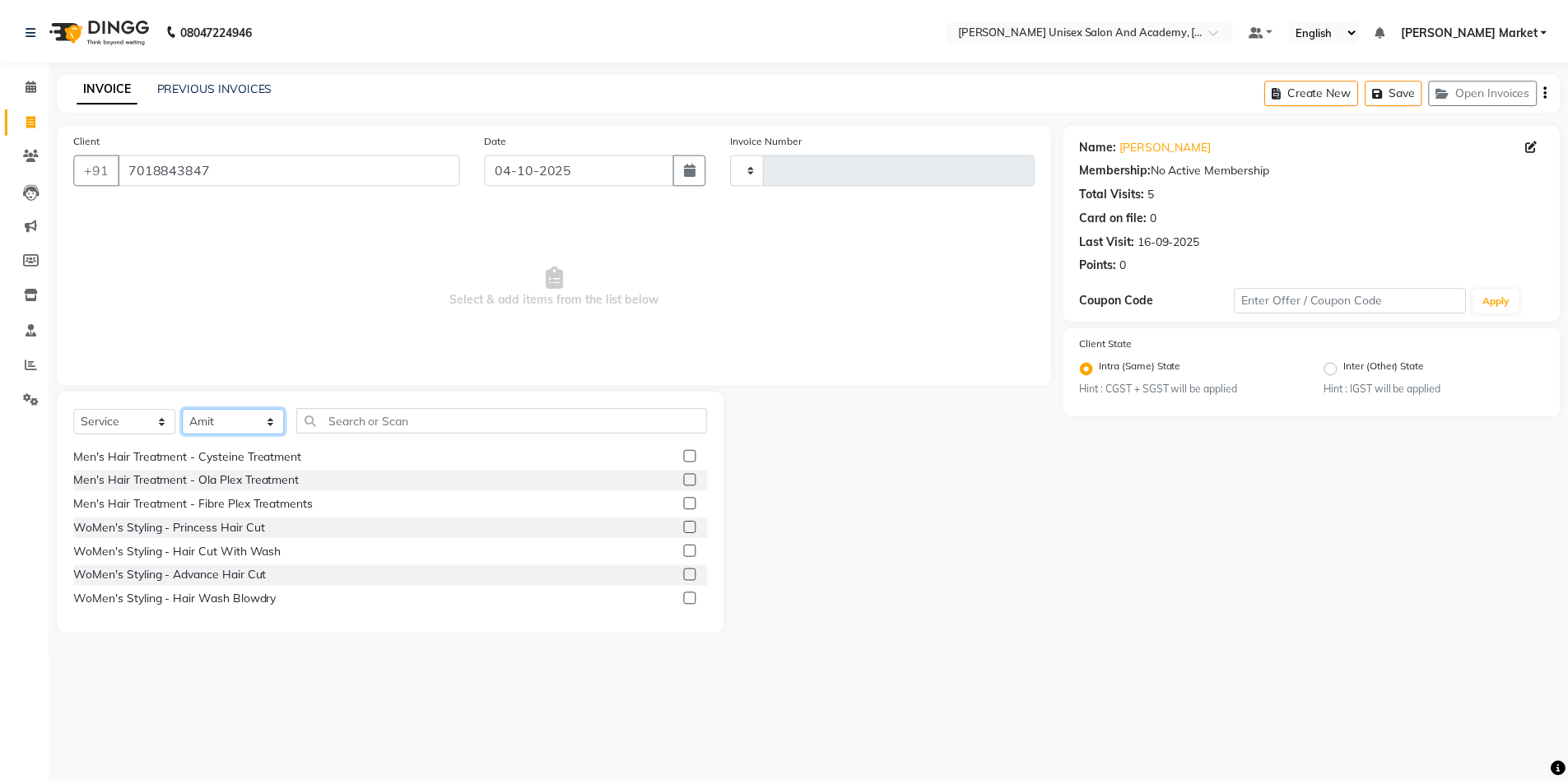
scroll to position [494, 0]
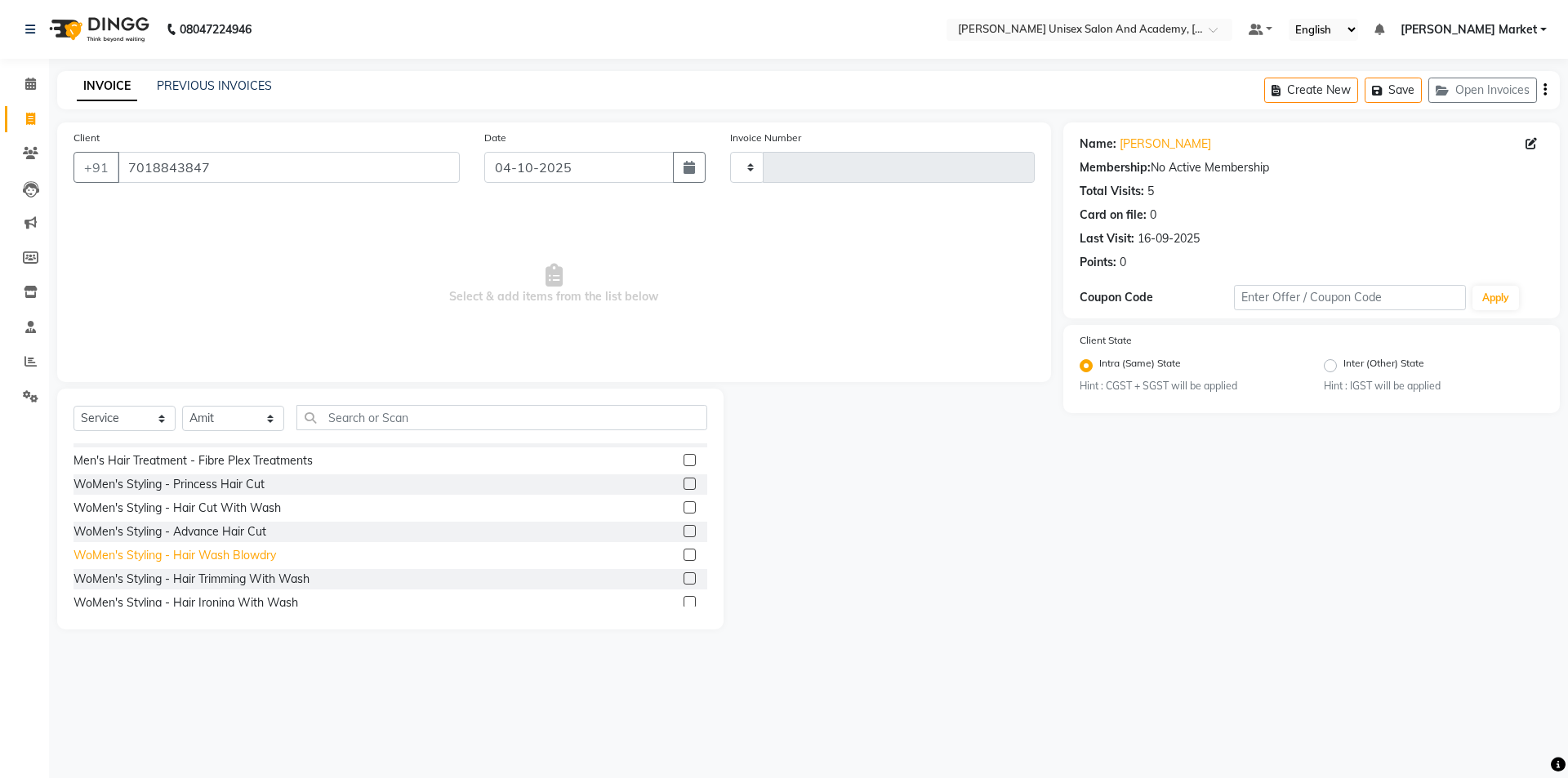
click at [246, 552] on div "WoMen's Styling - Hair Wash Blowdry" at bounding box center [174, 555] width 203 height 17
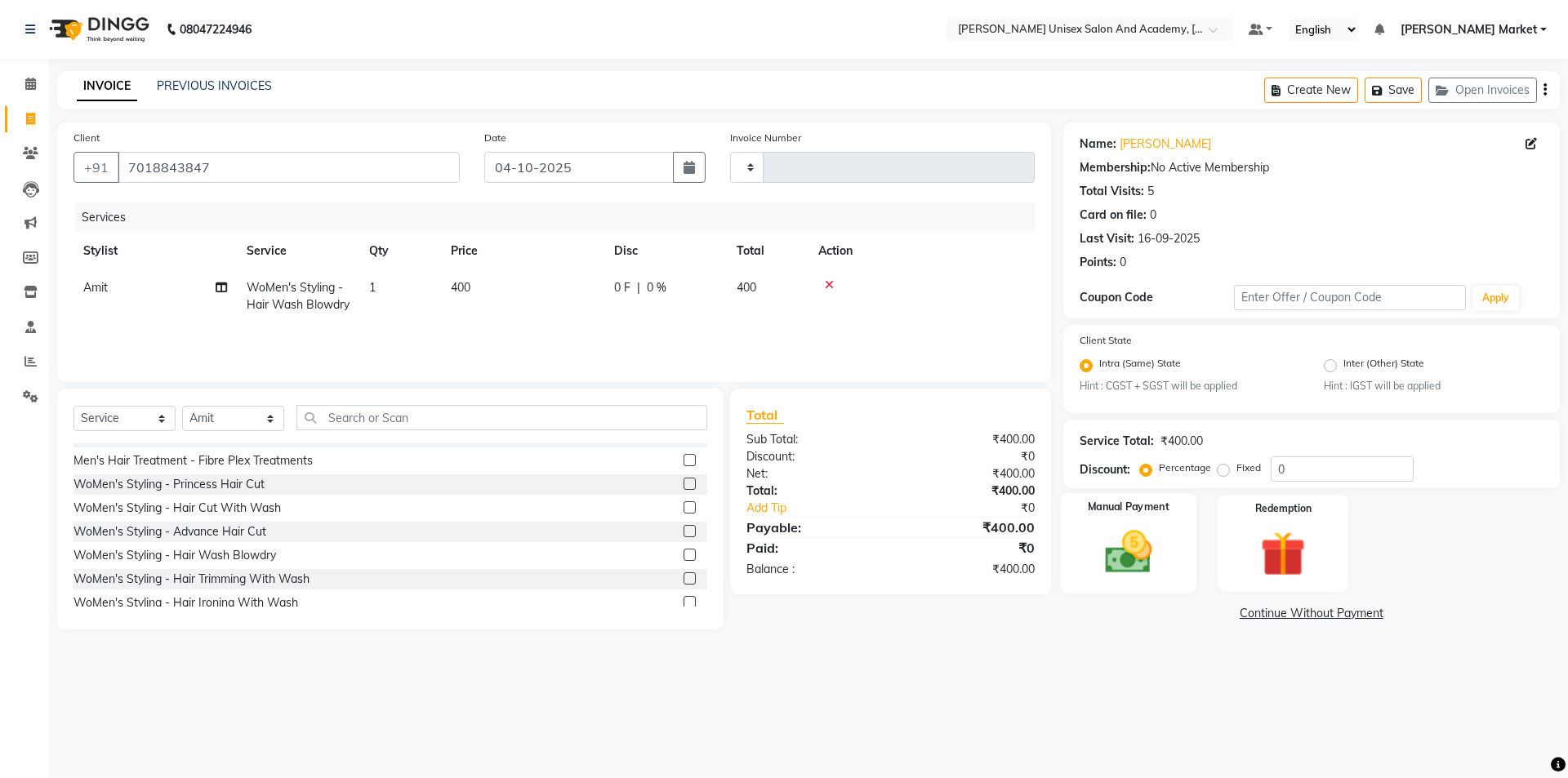
click at [1139, 549] on img at bounding box center [1128, 552] width 76 height 54
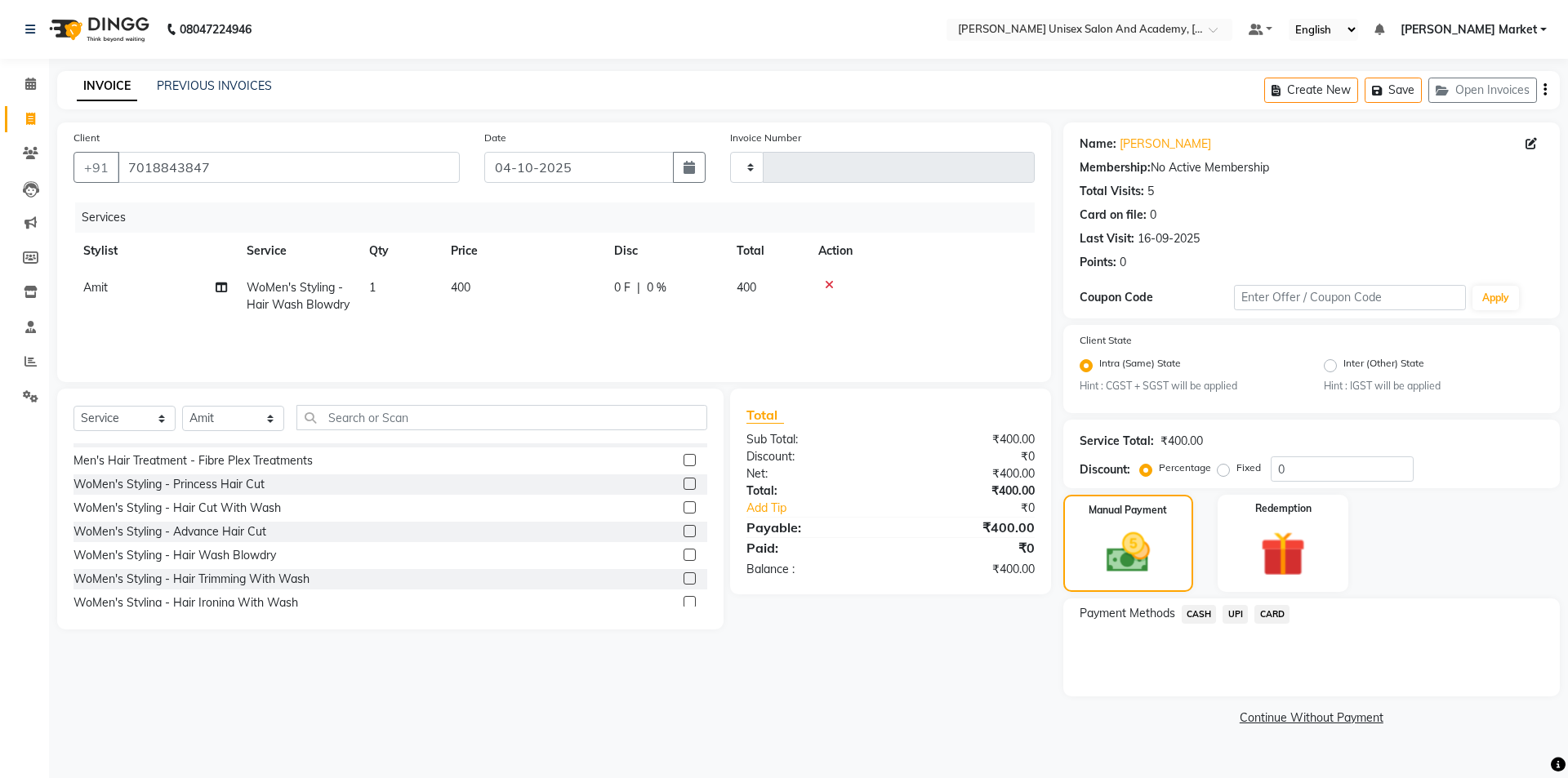
click at [1239, 614] on span "UPI" at bounding box center [1236, 614] width 26 height 18
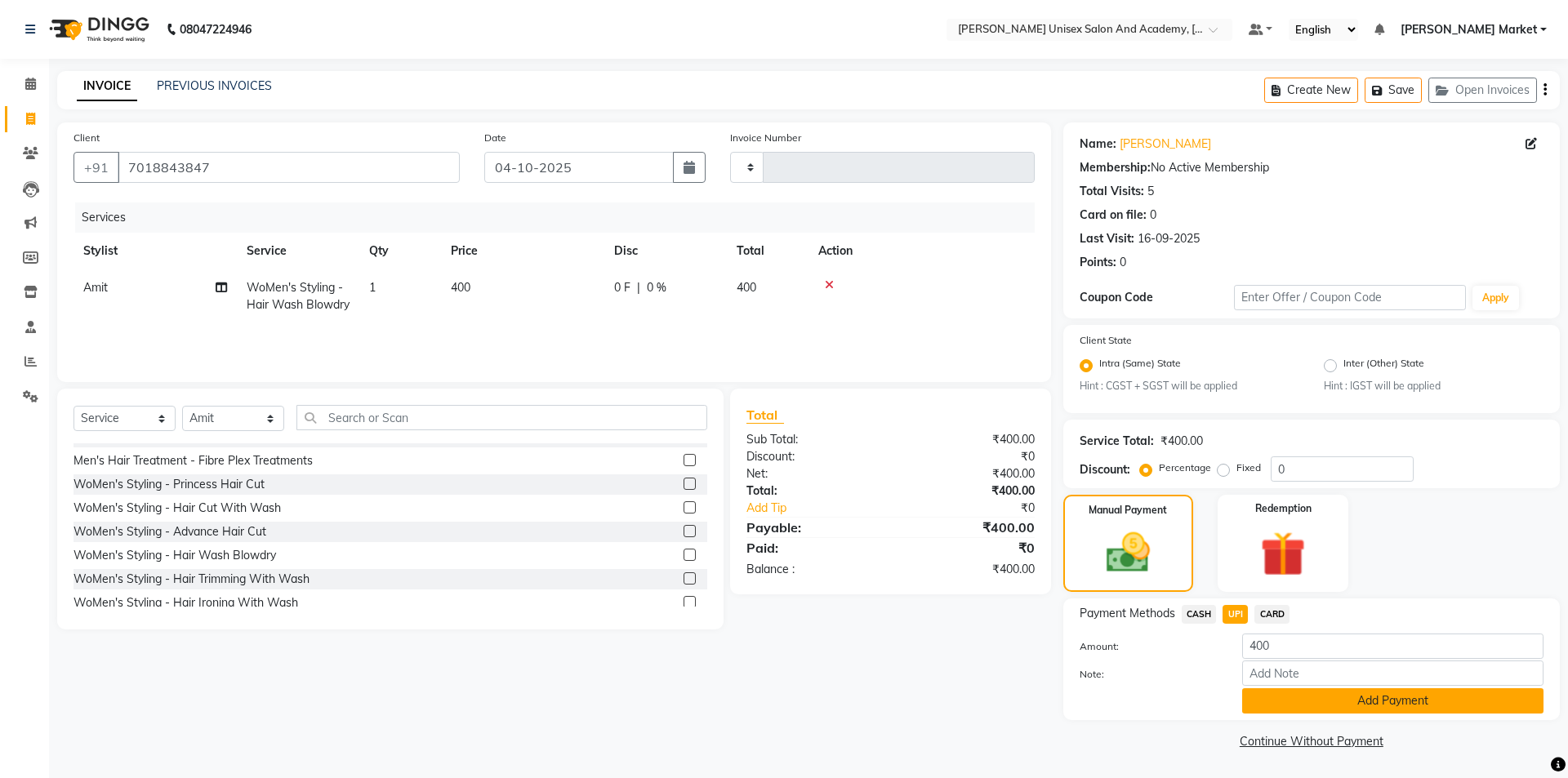
click at [1292, 701] on button "Add Payment" at bounding box center [1393, 701] width 301 height 26
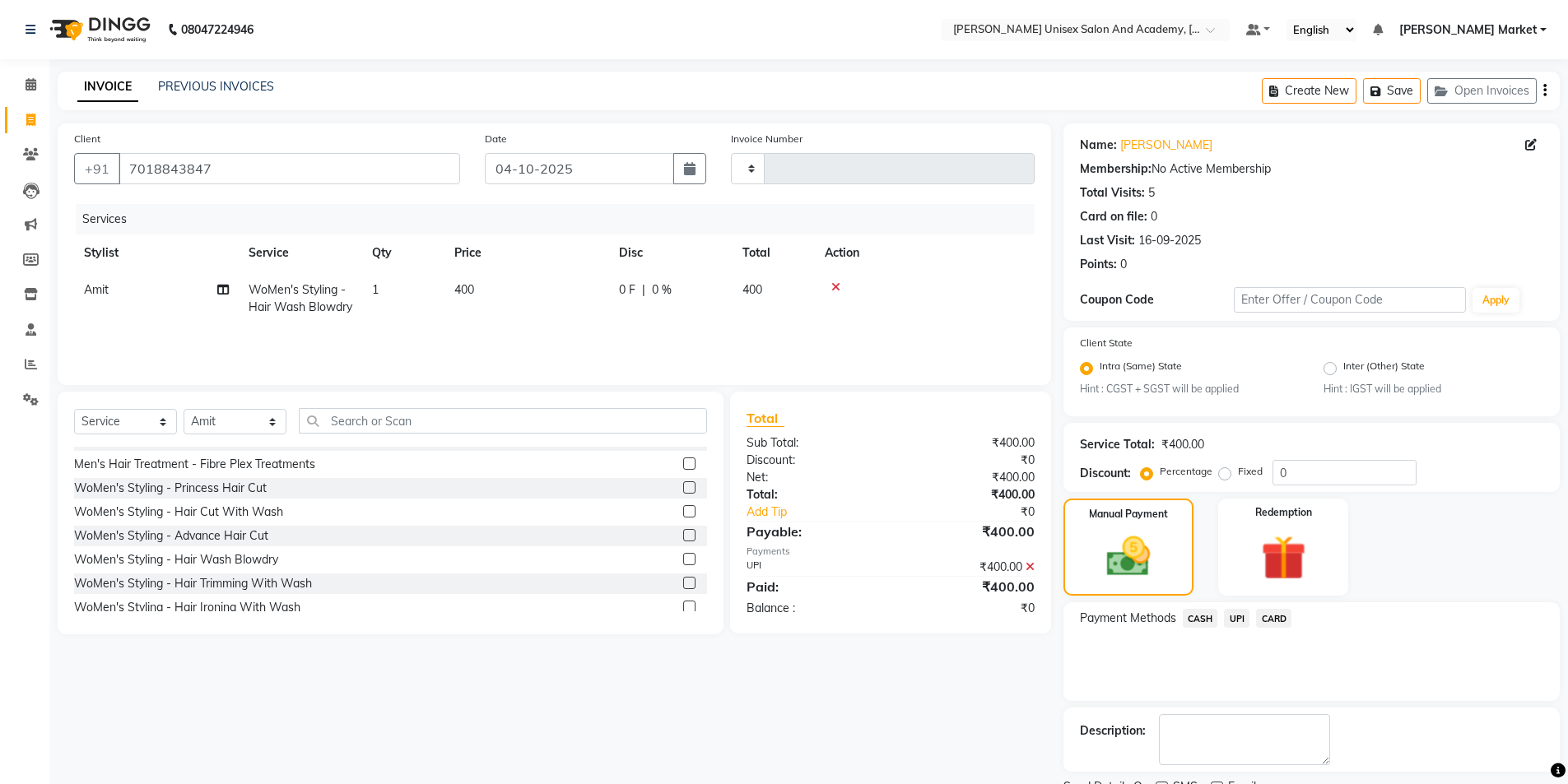
scroll to position [68, 0]
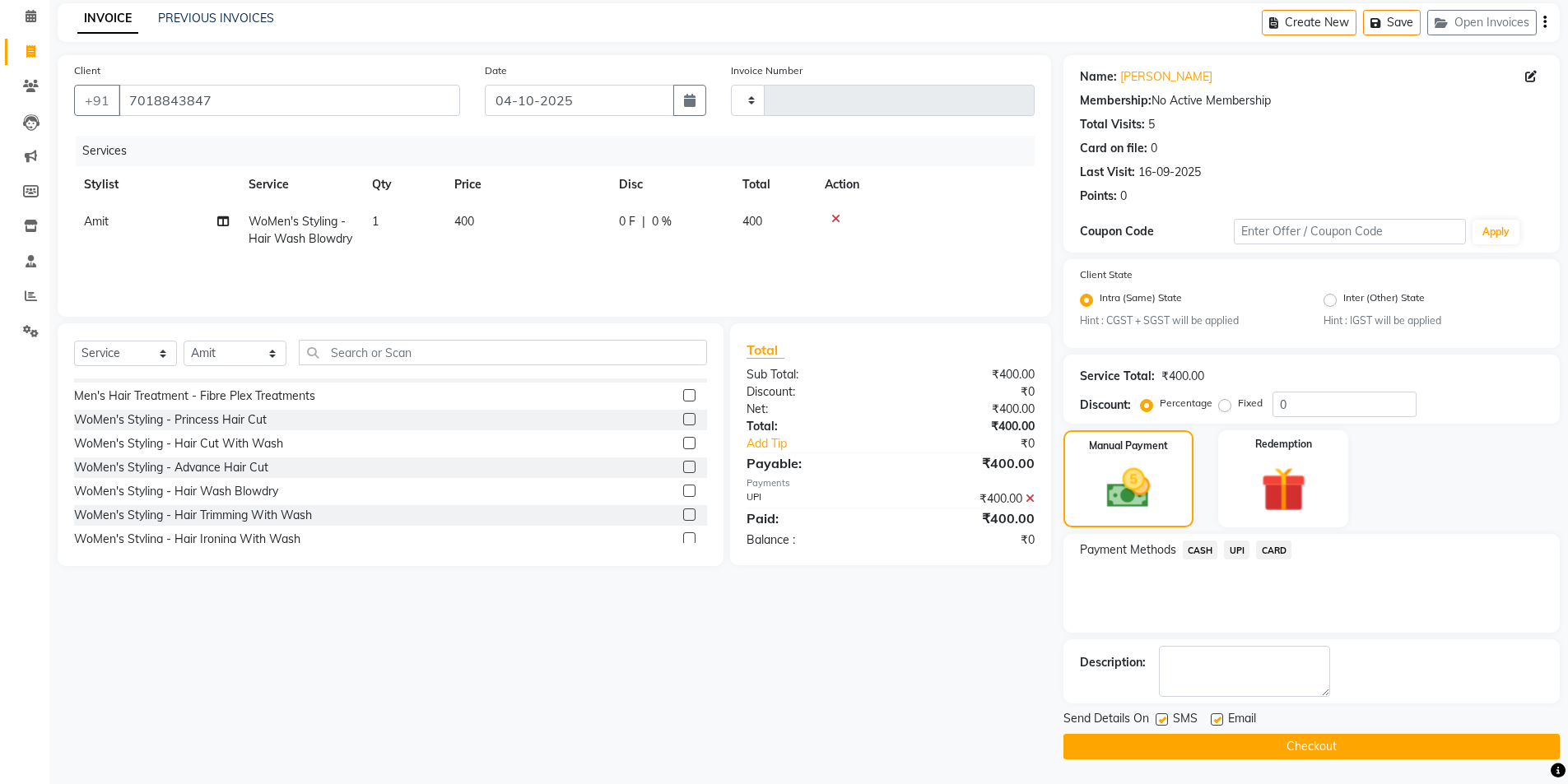
click at [1282, 750] on button "Checkout" at bounding box center [1312, 747] width 497 height 26
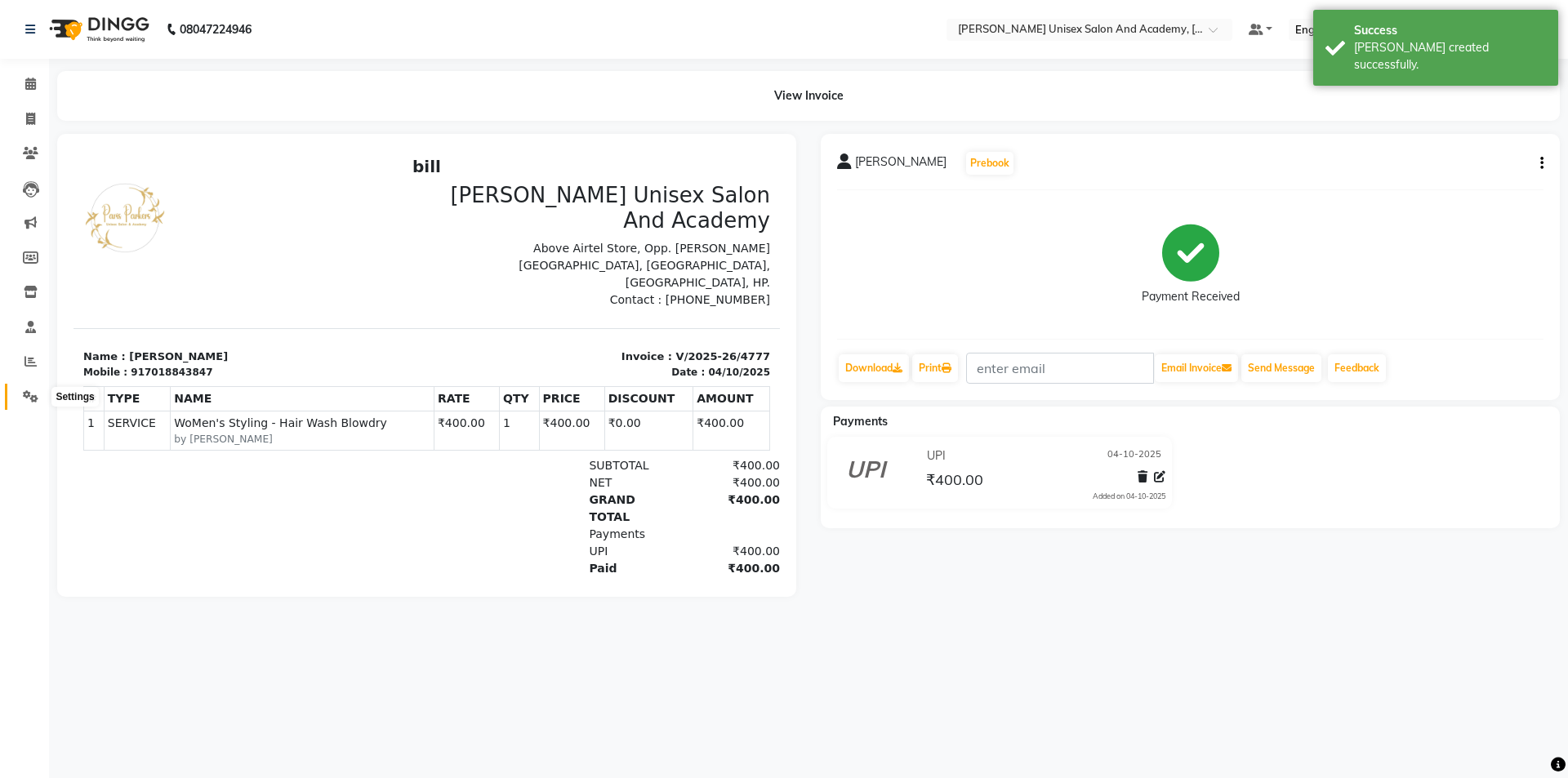
click at [26, 397] on icon at bounding box center [30, 395] width 16 height 12
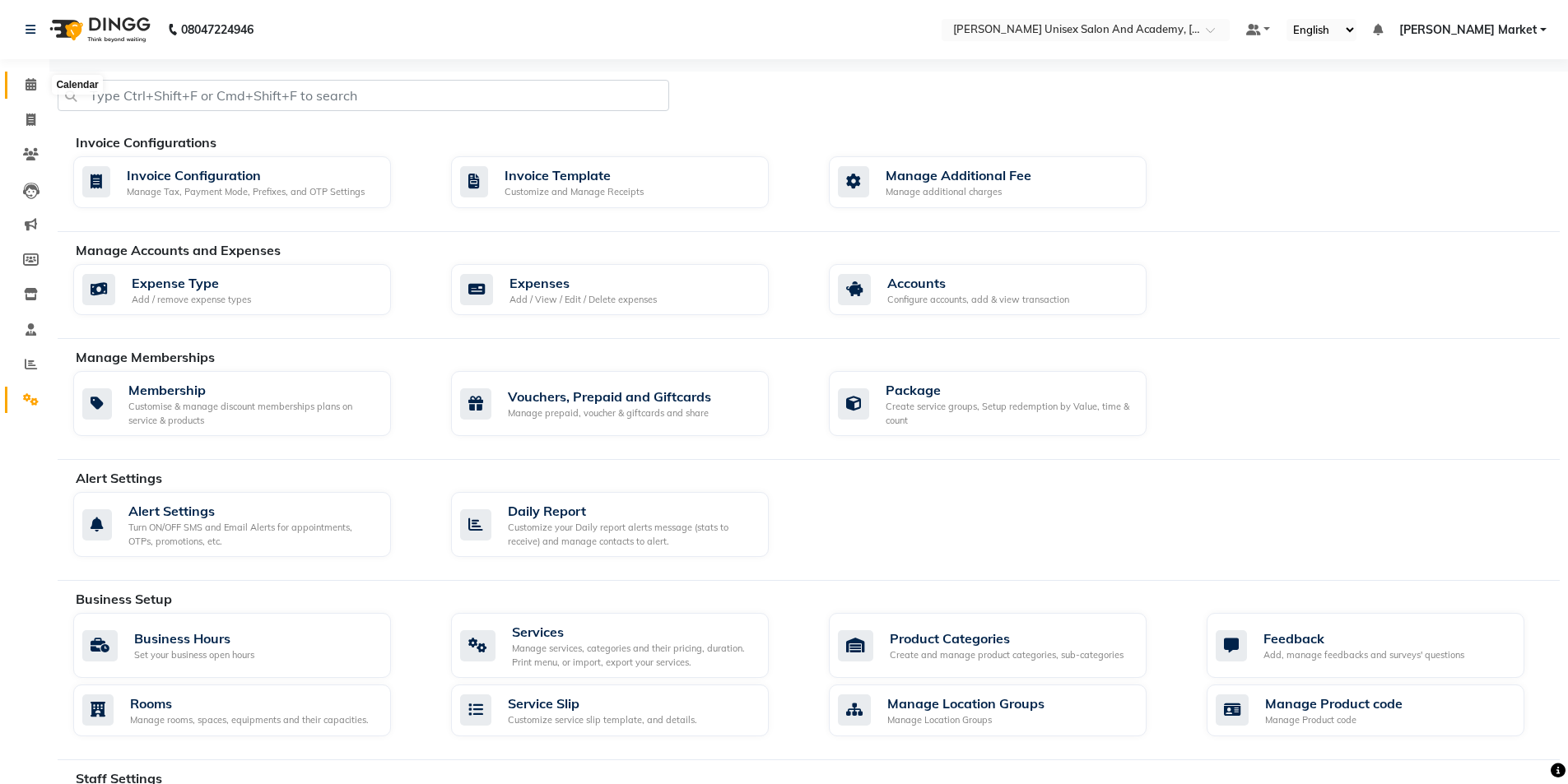
click at [26, 82] on icon at bounding box center [31, 84] width 11 height 12
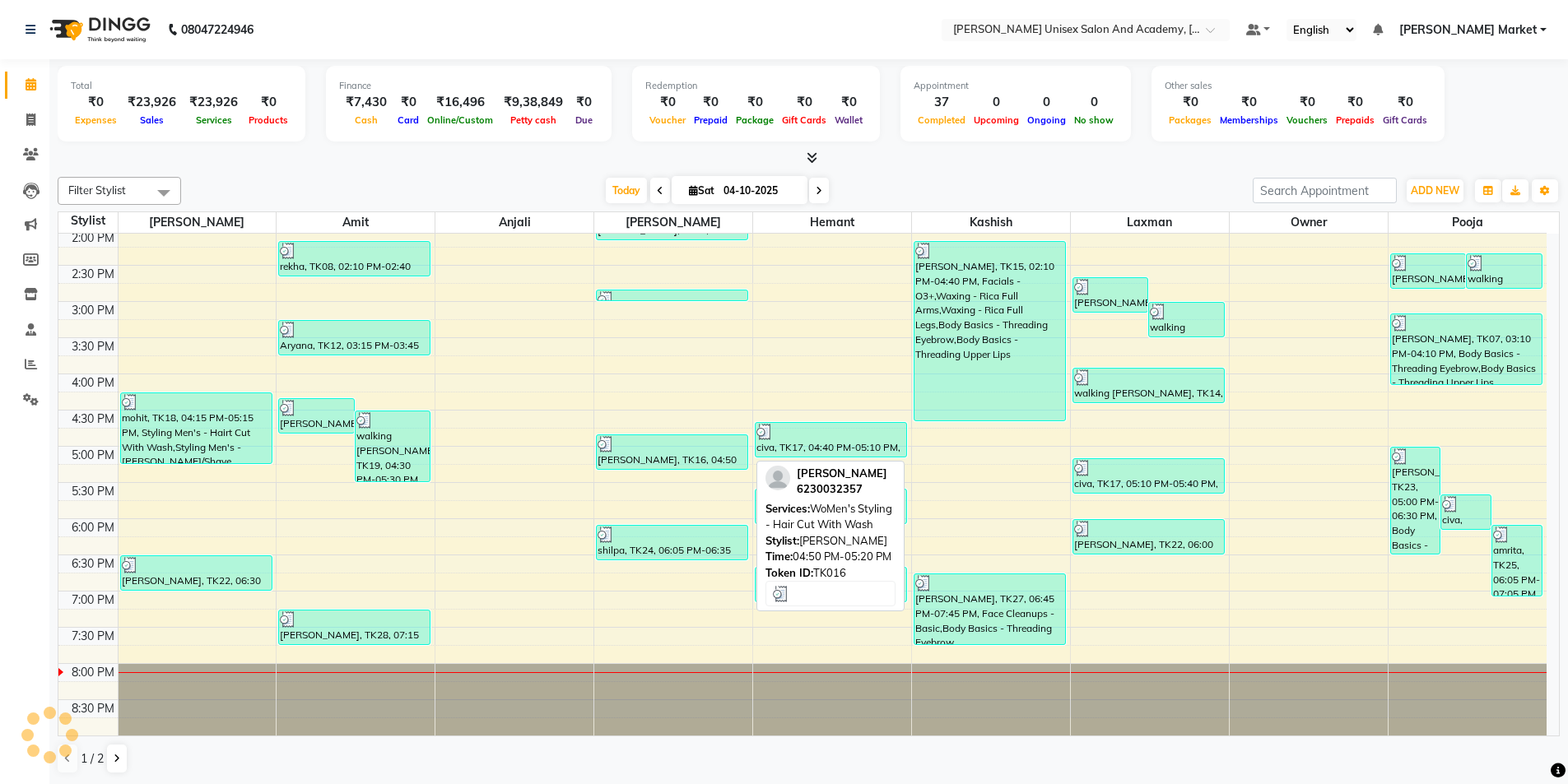
scroll to position [1, 0]
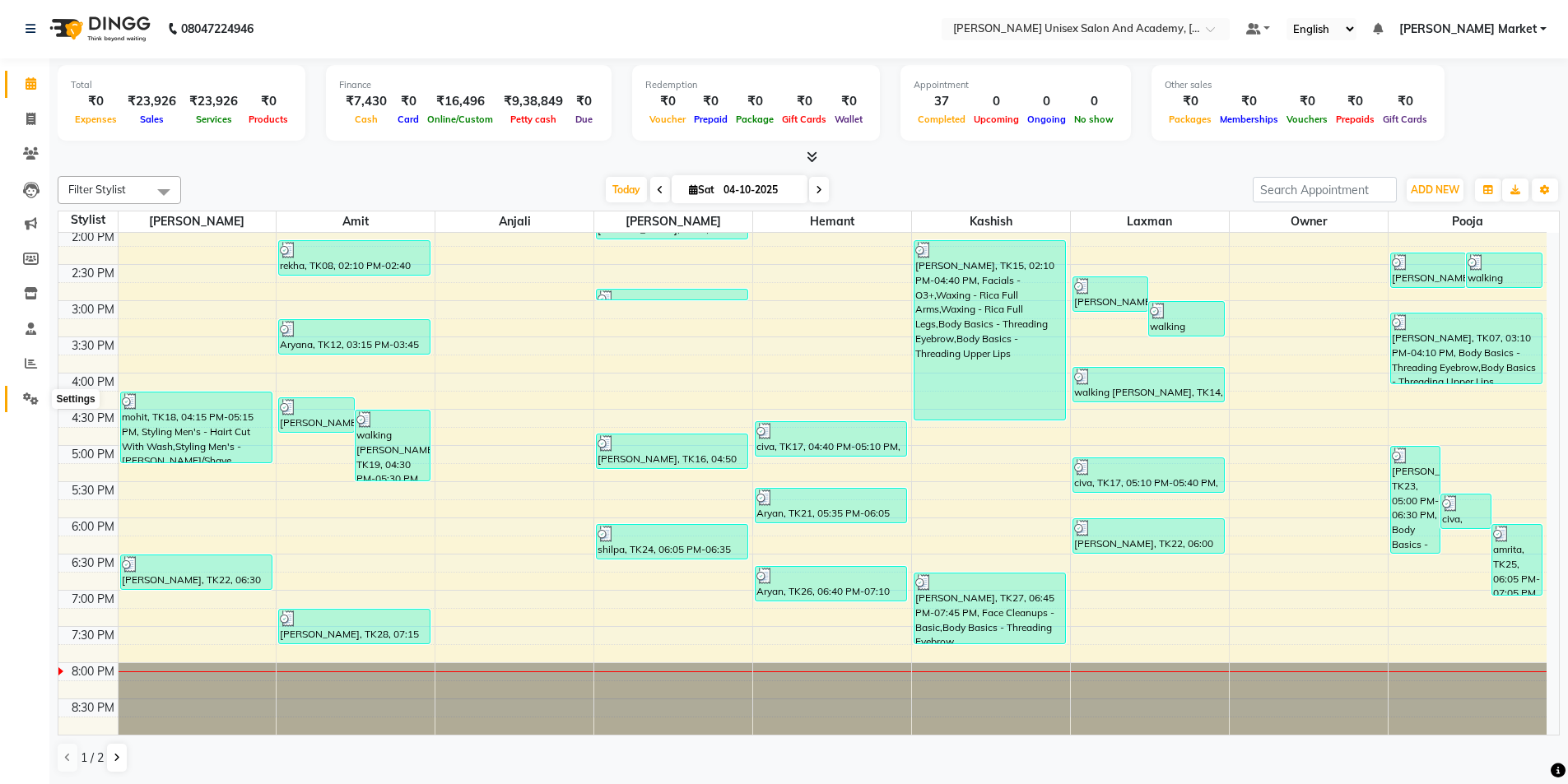
click at [34, 403] on icon at bounding box center [31, 398] width 16 height 12
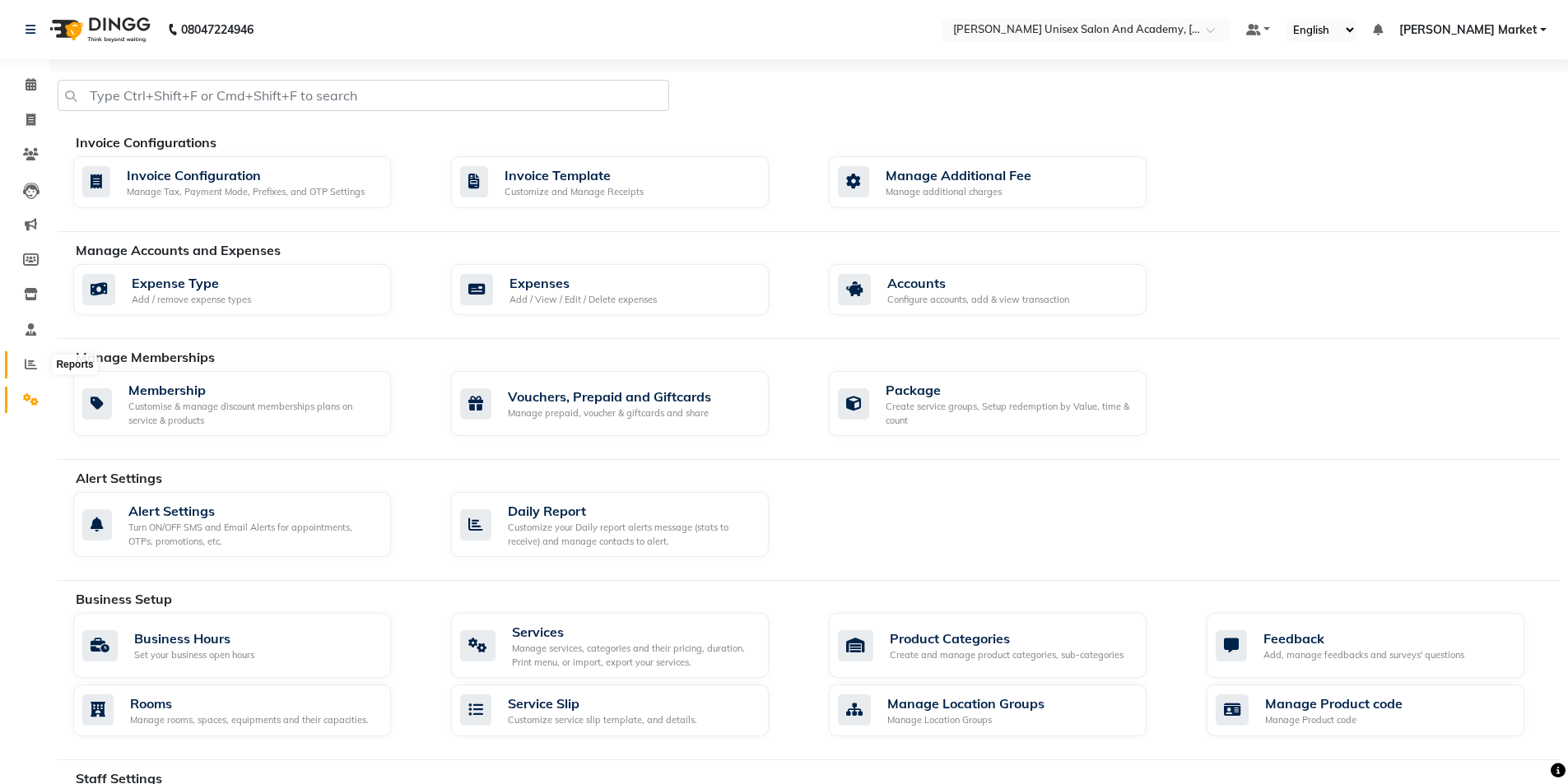
click at [19, 363] on span at bounding box center [31, 364] width 29 height 18
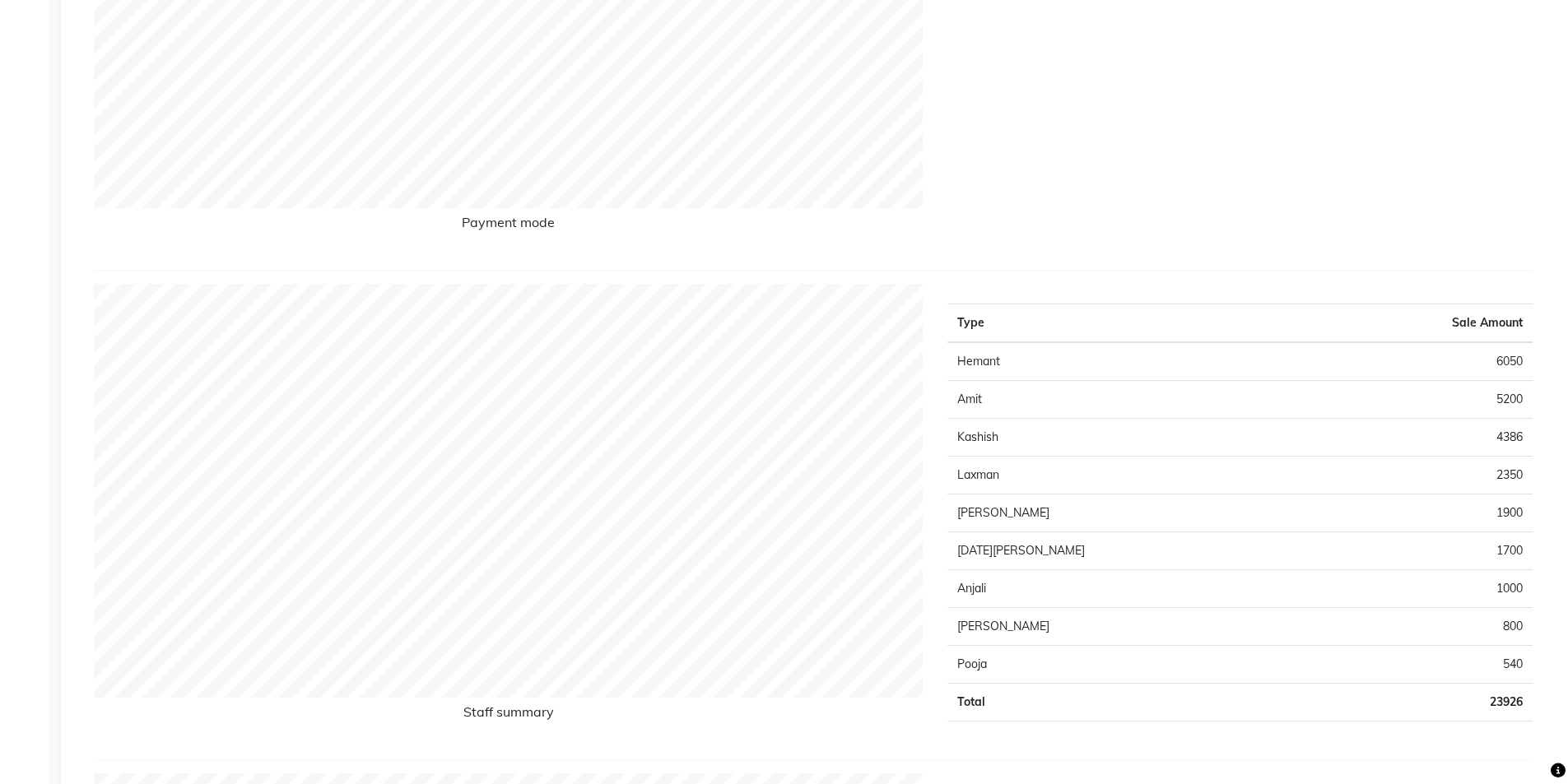
scroll to position [82, 0]
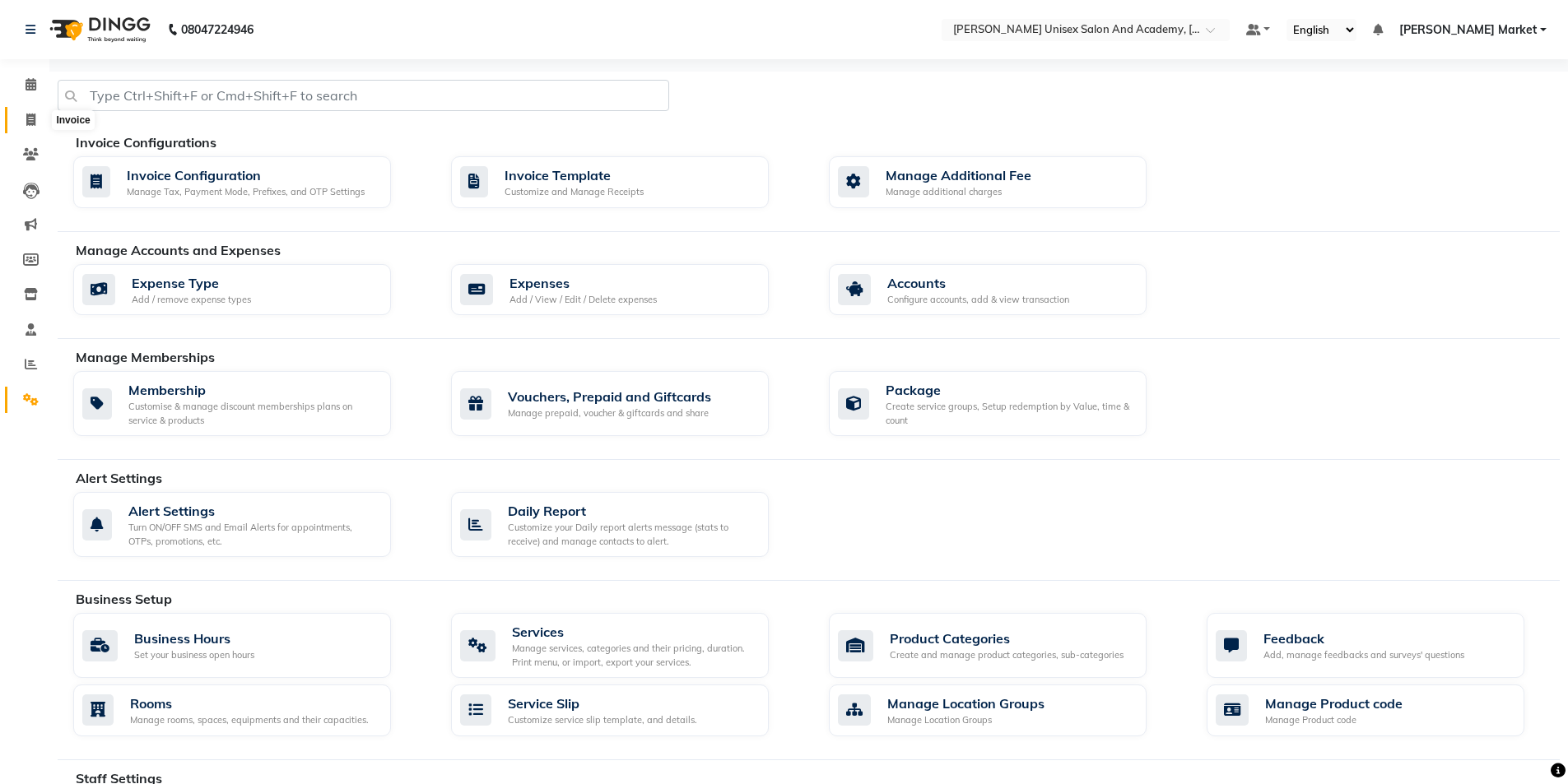
click at [24, 119] on span at bounding box center [31, 120] width 29 height 18
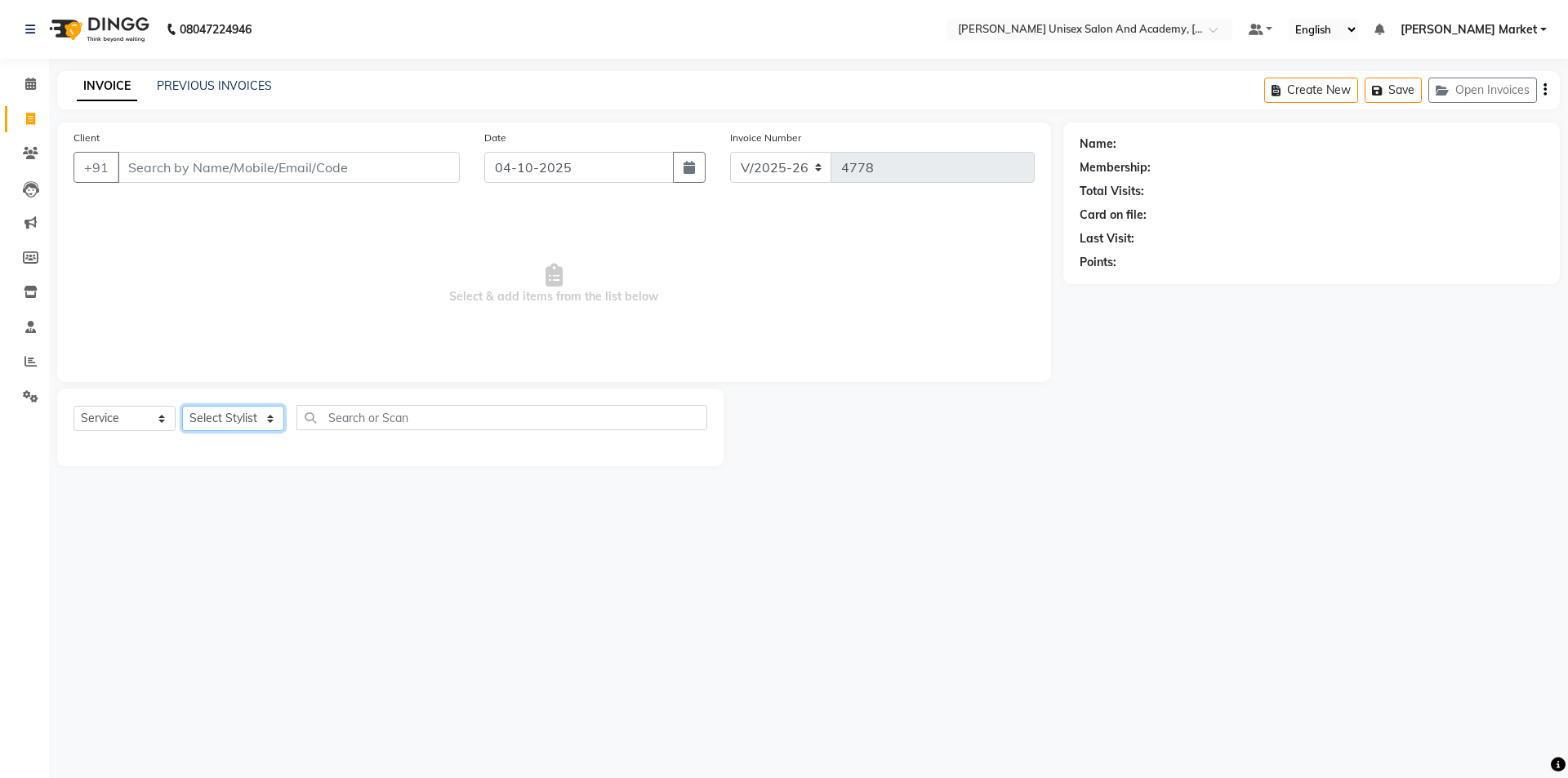
click at [254, 418] on select "Select Stylist" at bounding box center [232, 418] width 102 height 26
click at [182, 406] on select "Select Stylist Amit anjali [PERSON_NAME] [PERSON_NAME] [PERSON_NAME] [PERSON_NA…" at bounding box center [232, 418] width 102 height 26
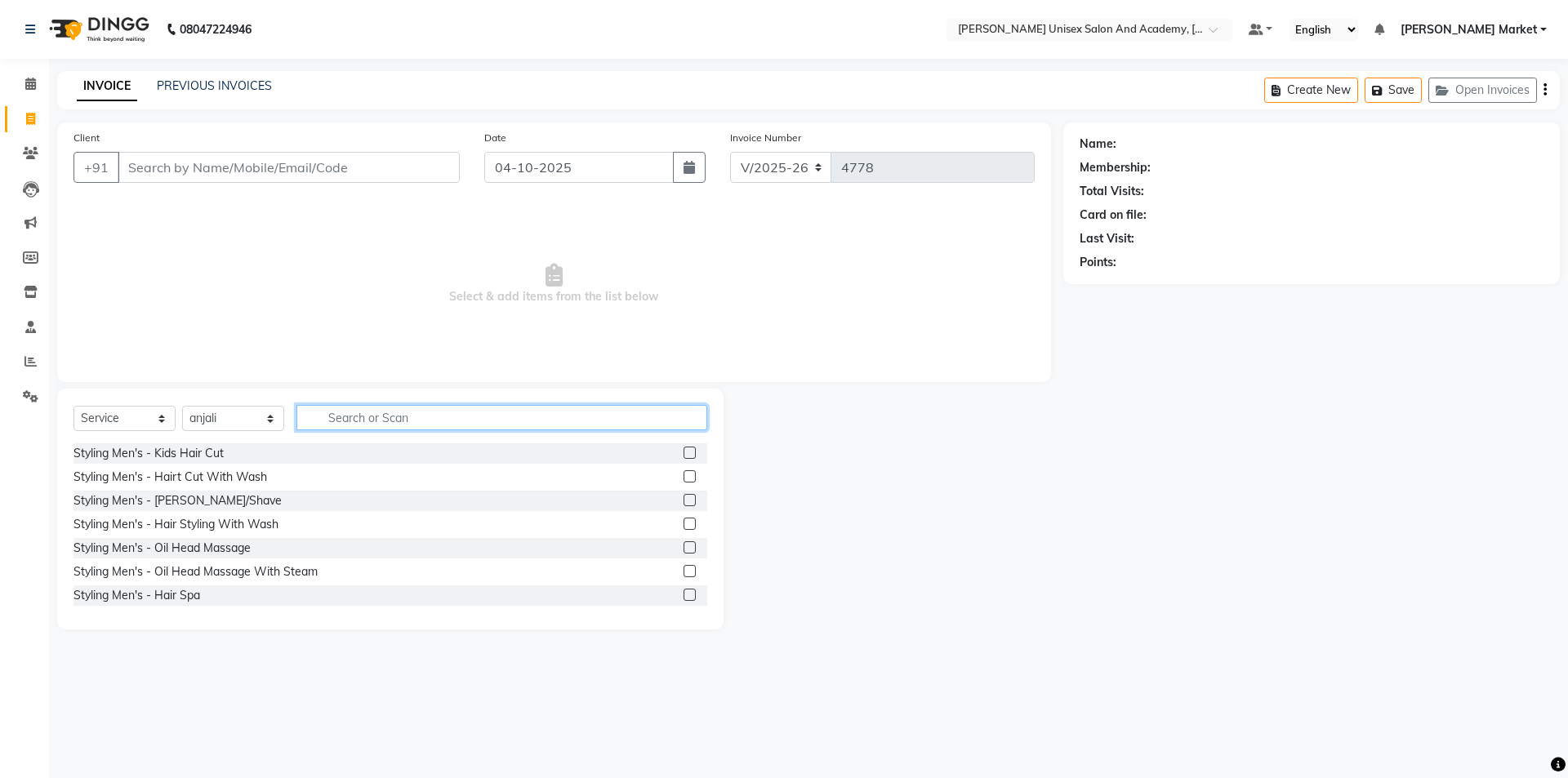
click at [370, 417] on input "text" at bounding box center [502, 417] width 411 height 26
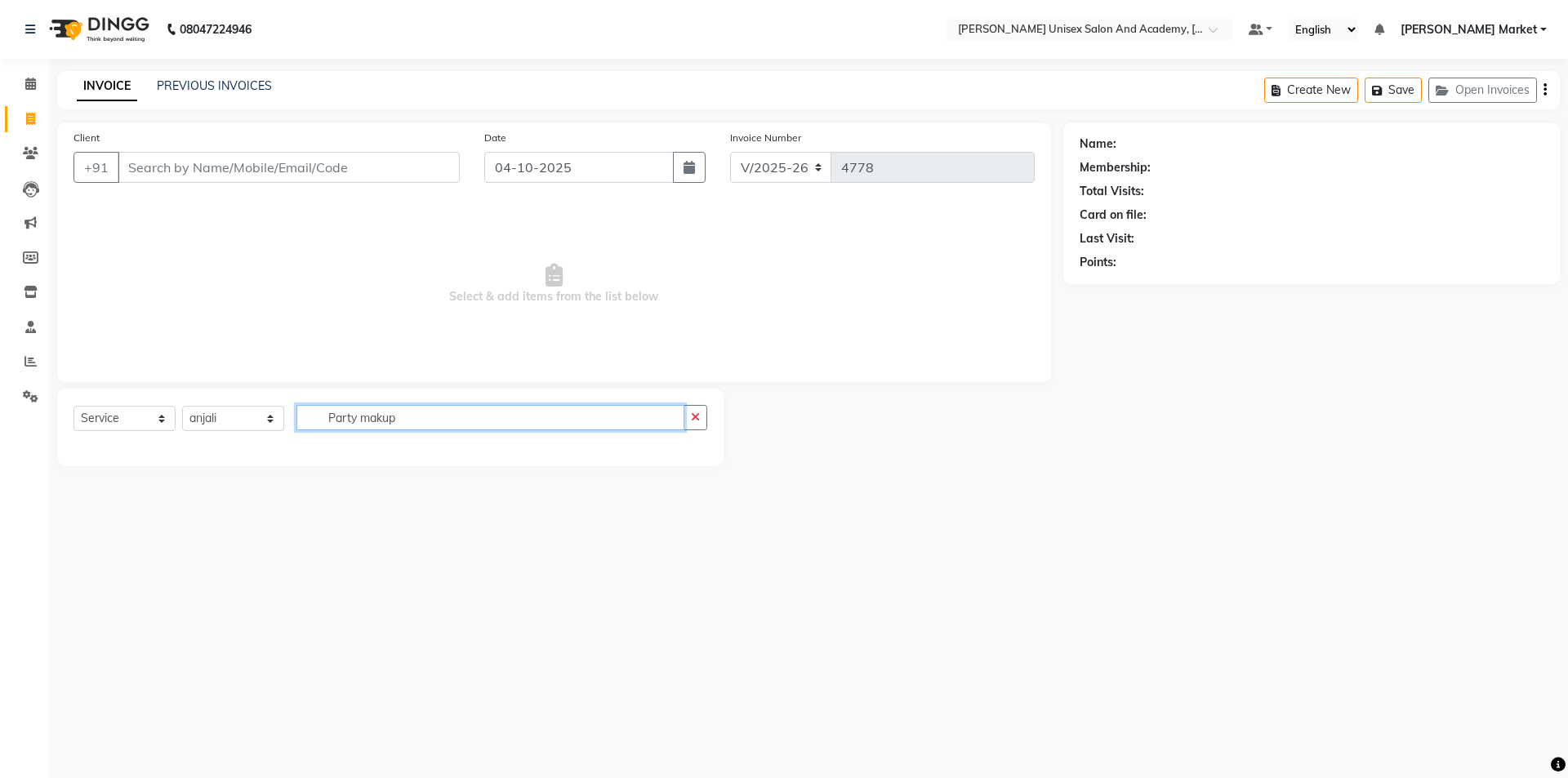
click at [426, 426] on input "Party makup" at bounding box center [490, 417] width 388 height 26
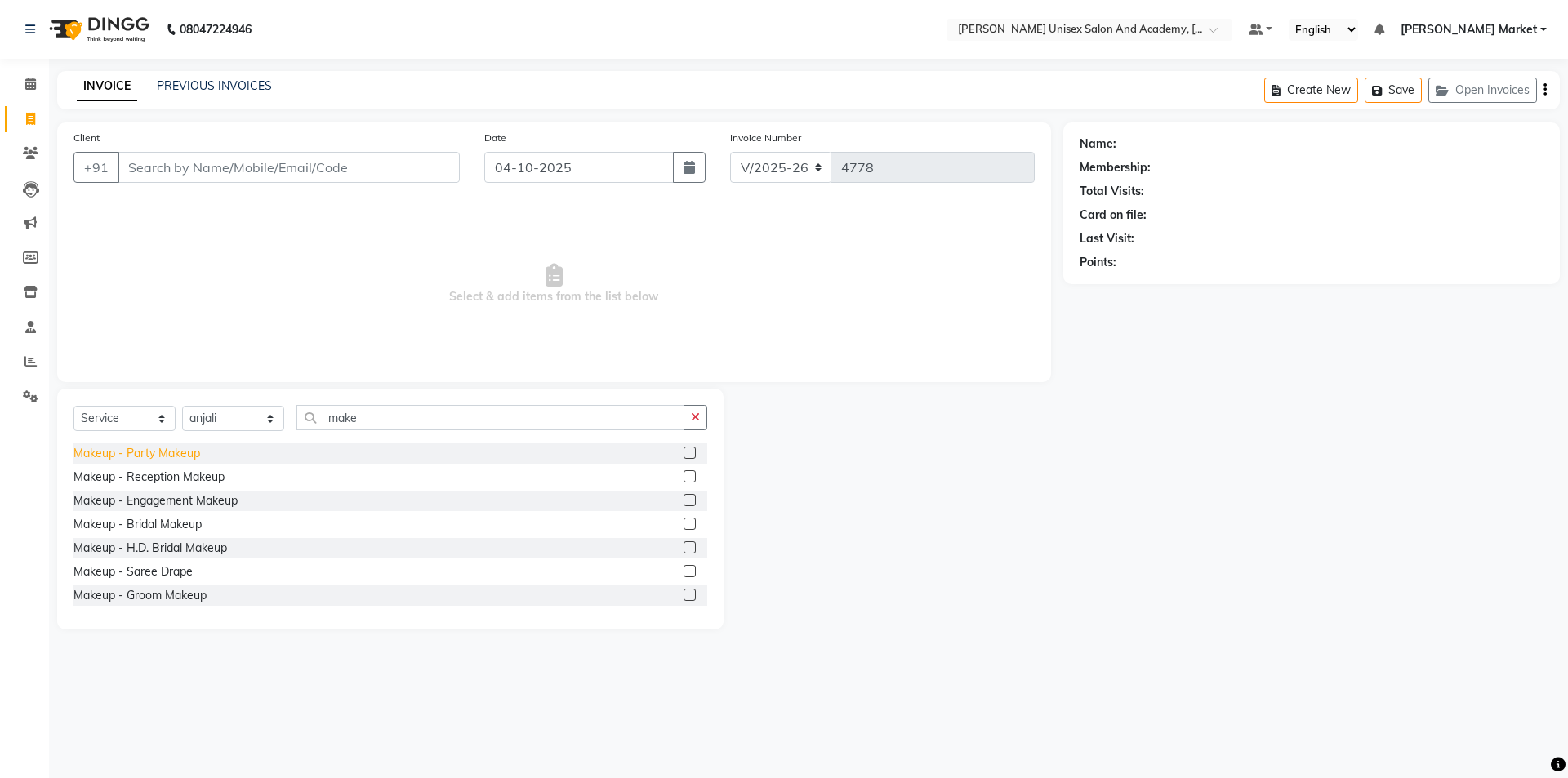
click at [157, 453] on div "Makeup - Party Makeup" at bounding box center [137, 453] width 127 height 17
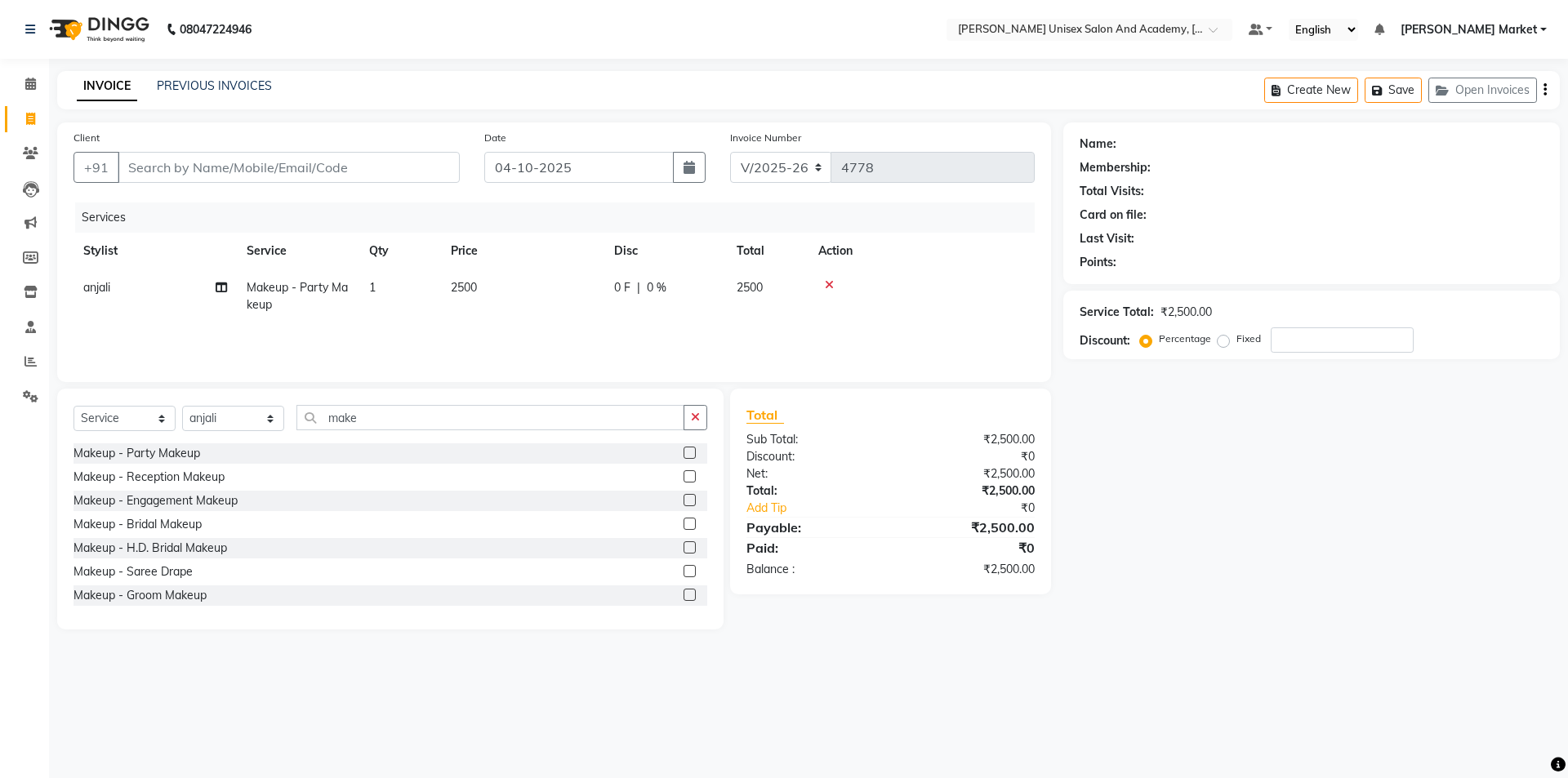
click at [577, 309] on td "2500" at bounding box center [522, 296] width 163 height 54
click at [553, 293] on input "2500" at bounding box center [599, 292] width 144 height 26
click at [1194, 635] on main "INVOICE PREVIOUS INVOICES Create New Save Open Invoices Client +91 Date [DATE] …" at bounding box center [808, 361] width 1519 height 583
click at [221, 167] on input "Client" at bounding box center [288, 167] width 342 height 31
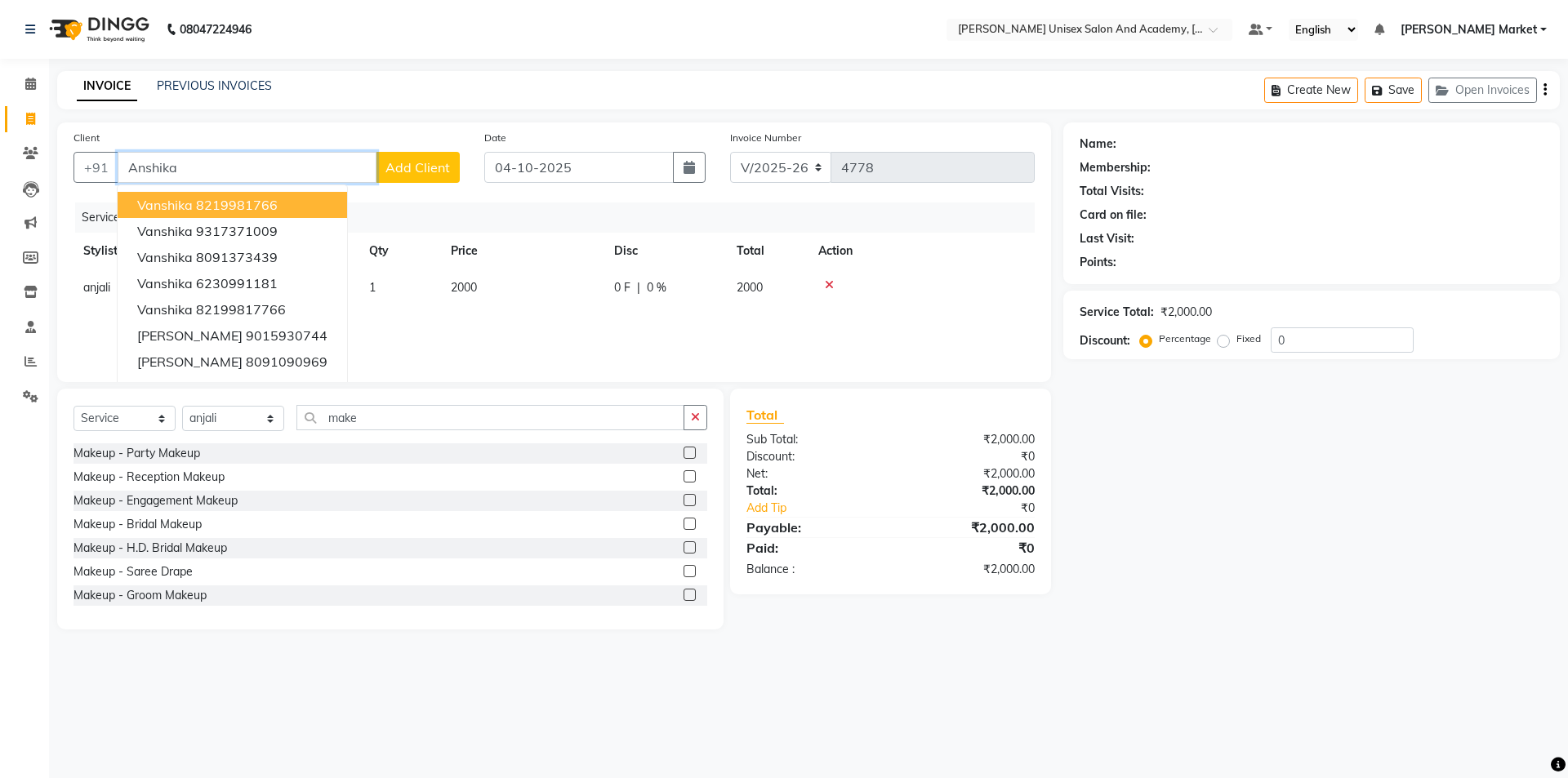
click at [181, 167] on input "Anshika" at bounding box center [247, 167] width 259 height 31
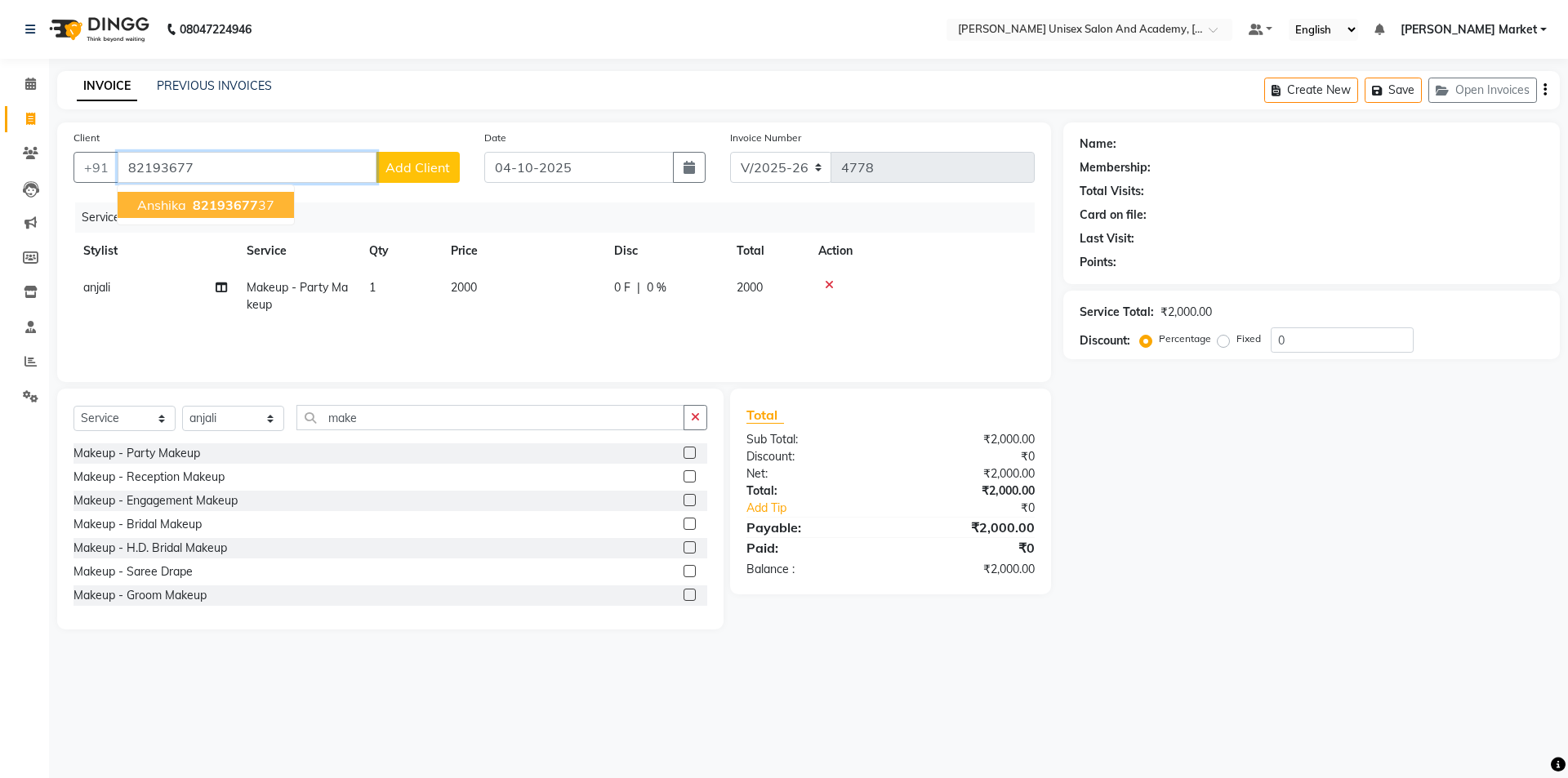
click at [204, 205] on span "82193677" at bounding box center [225, 205] width 65 height 17
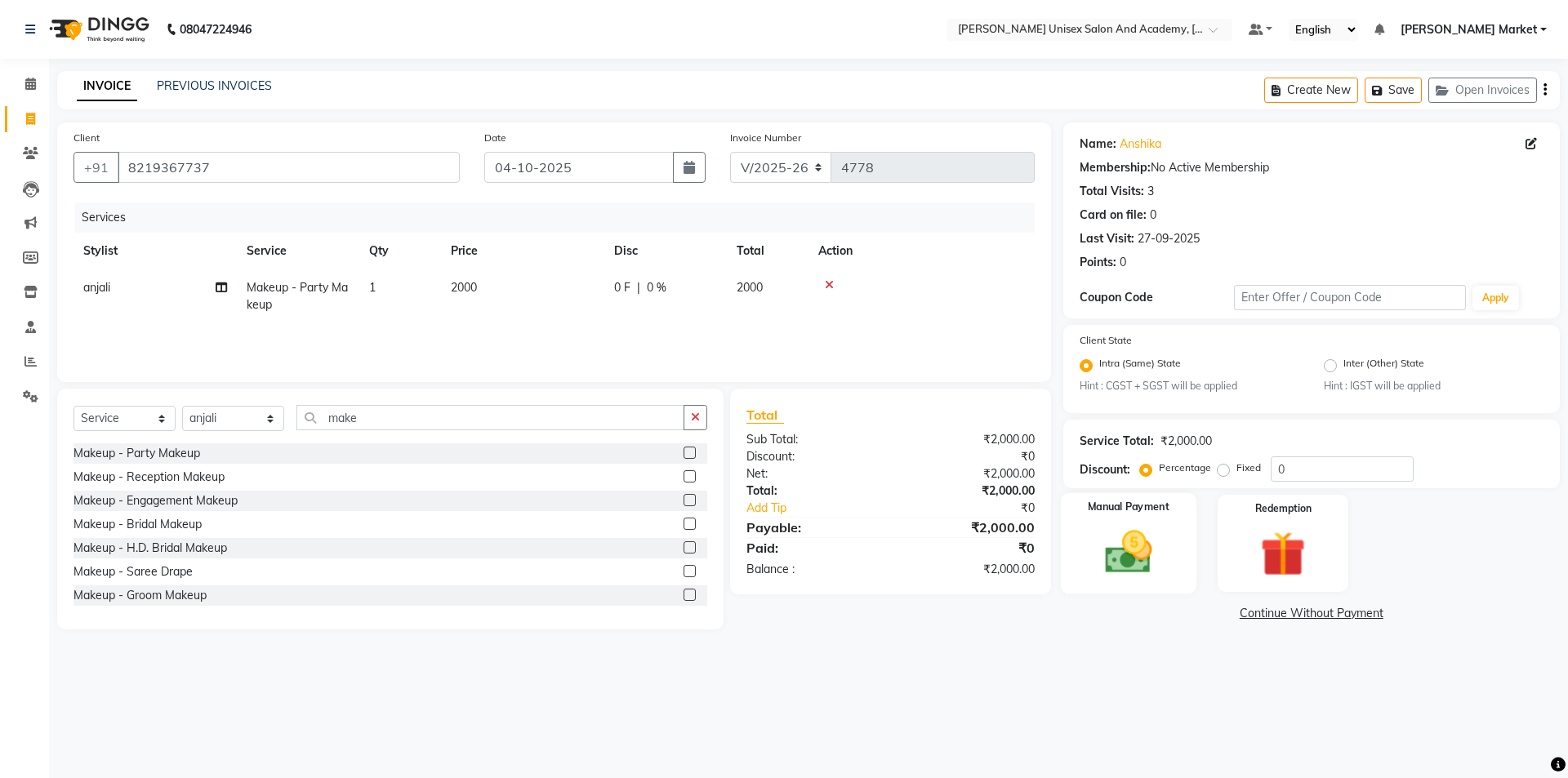
click at [1139, 561] on img at bounding box center [1128, 552] width 76 height 54
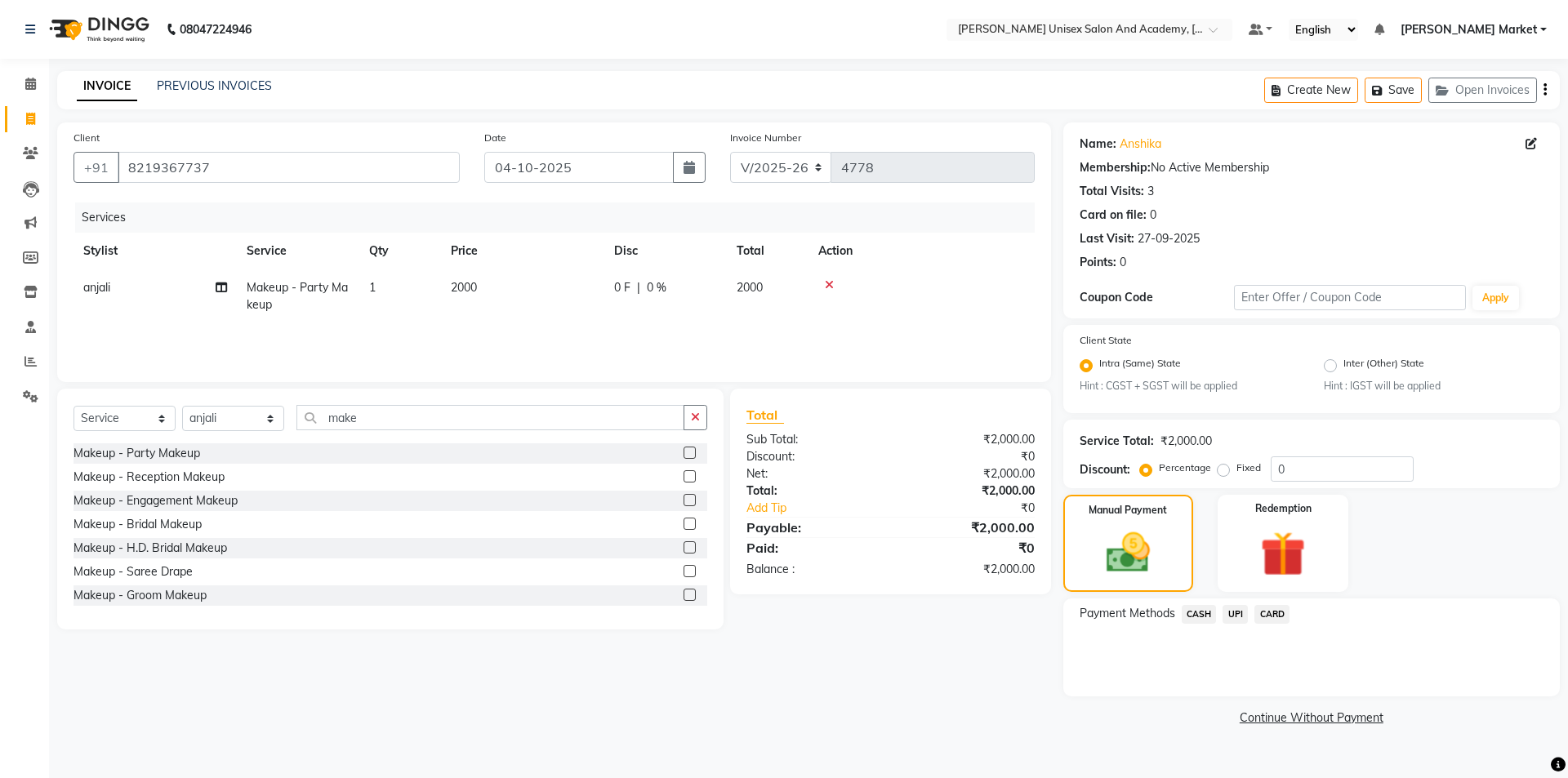
click at [1236, 612] on span "UPI" at bounding box center [1236, 614] width 26 height 18
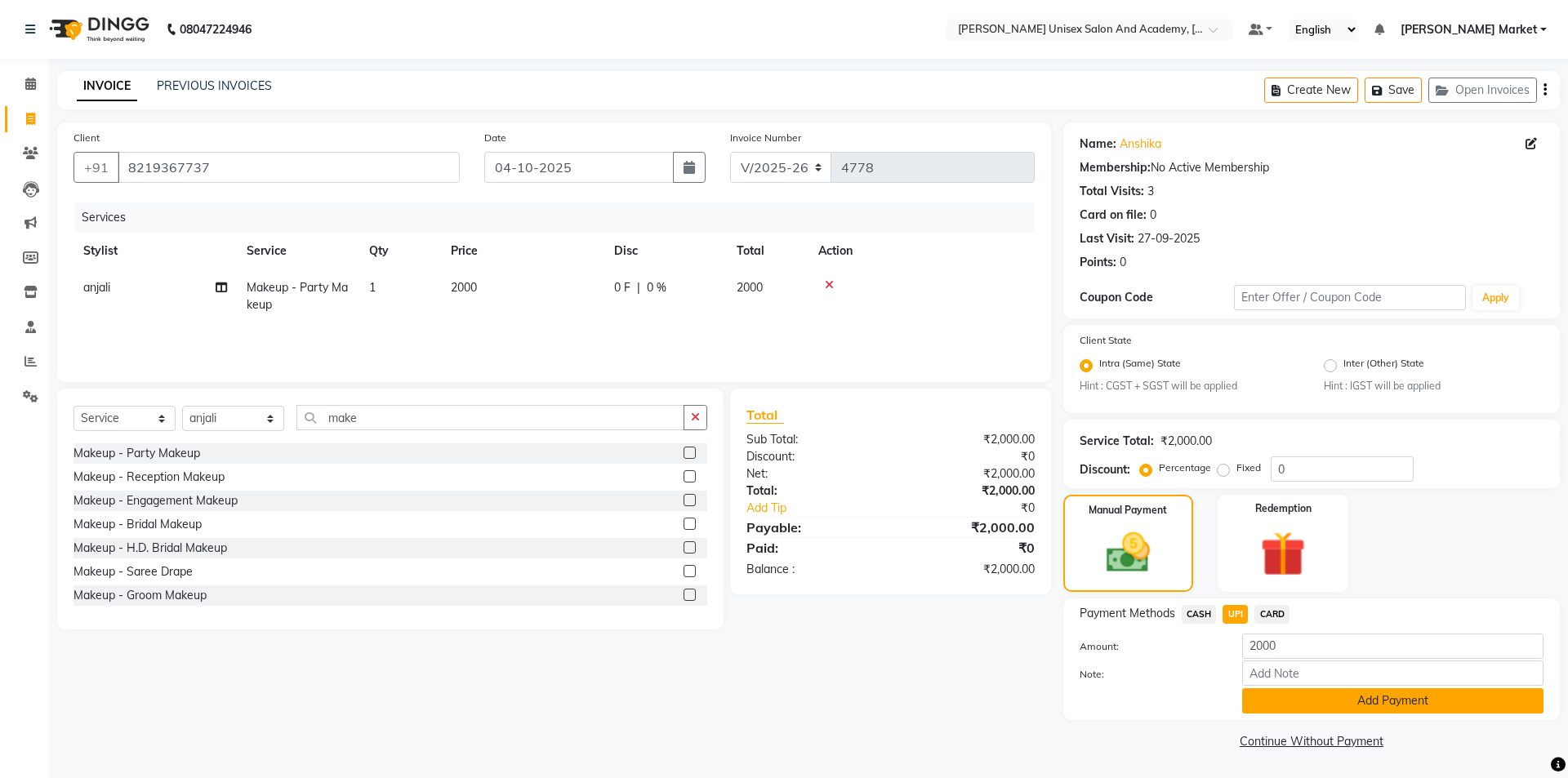
click at [1274, 694] on button "Add Payment" at bounding box center [1393, 701] width 301 height 26
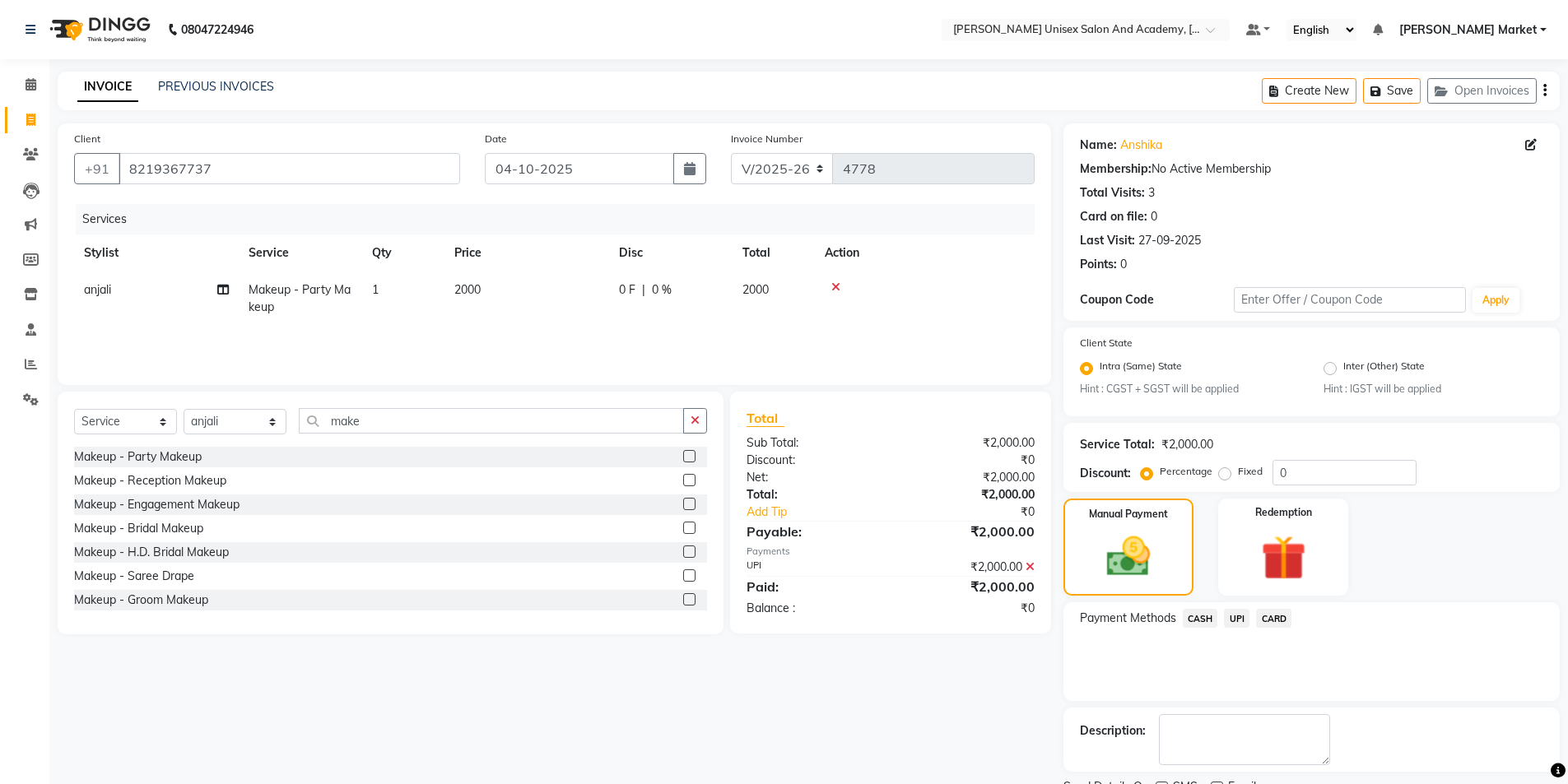
scroll to position [68, 0]
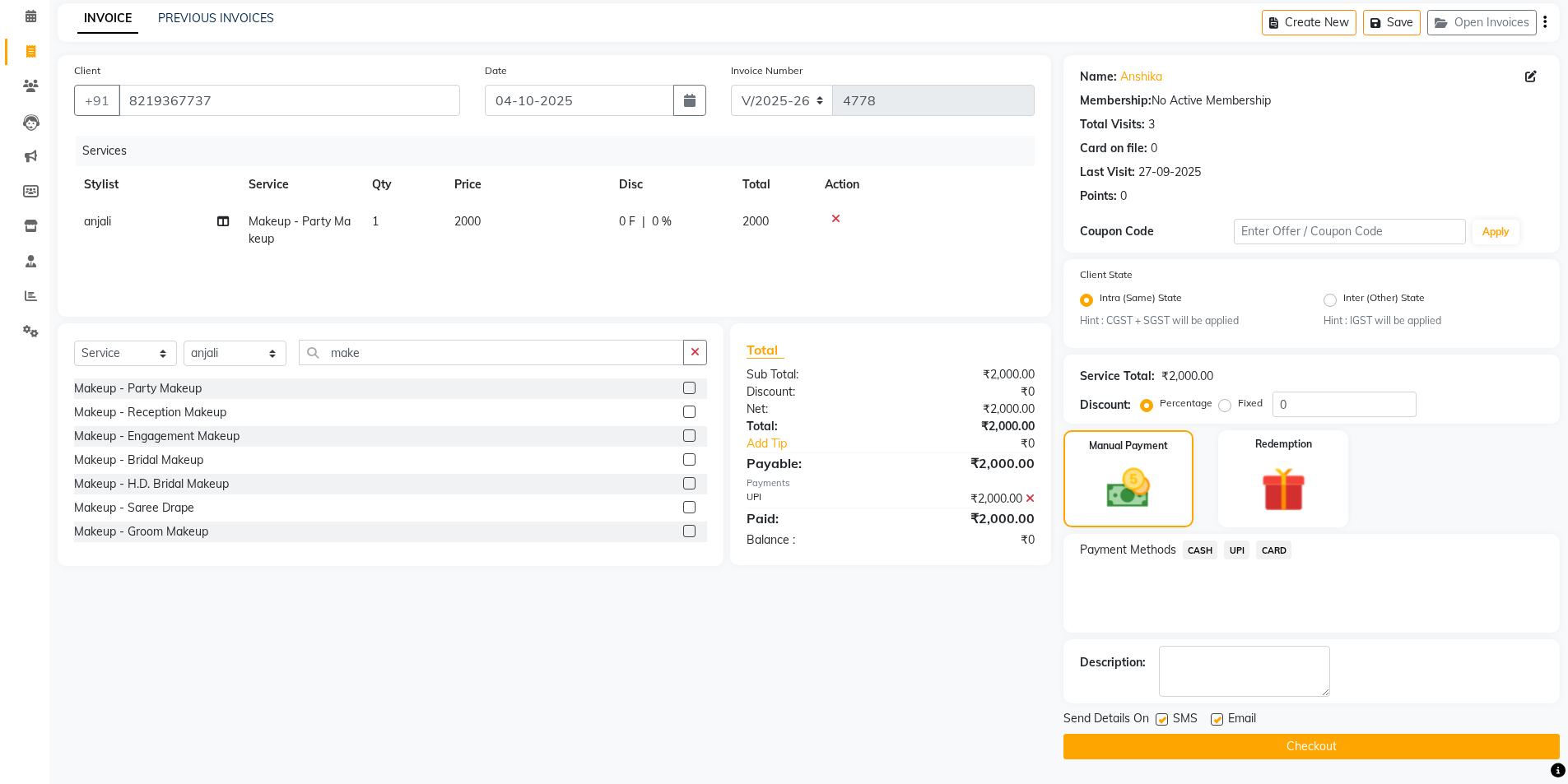
click at [1301, 742] on button "Checkout" at bounding box center [1312, 747] width 497 height 26
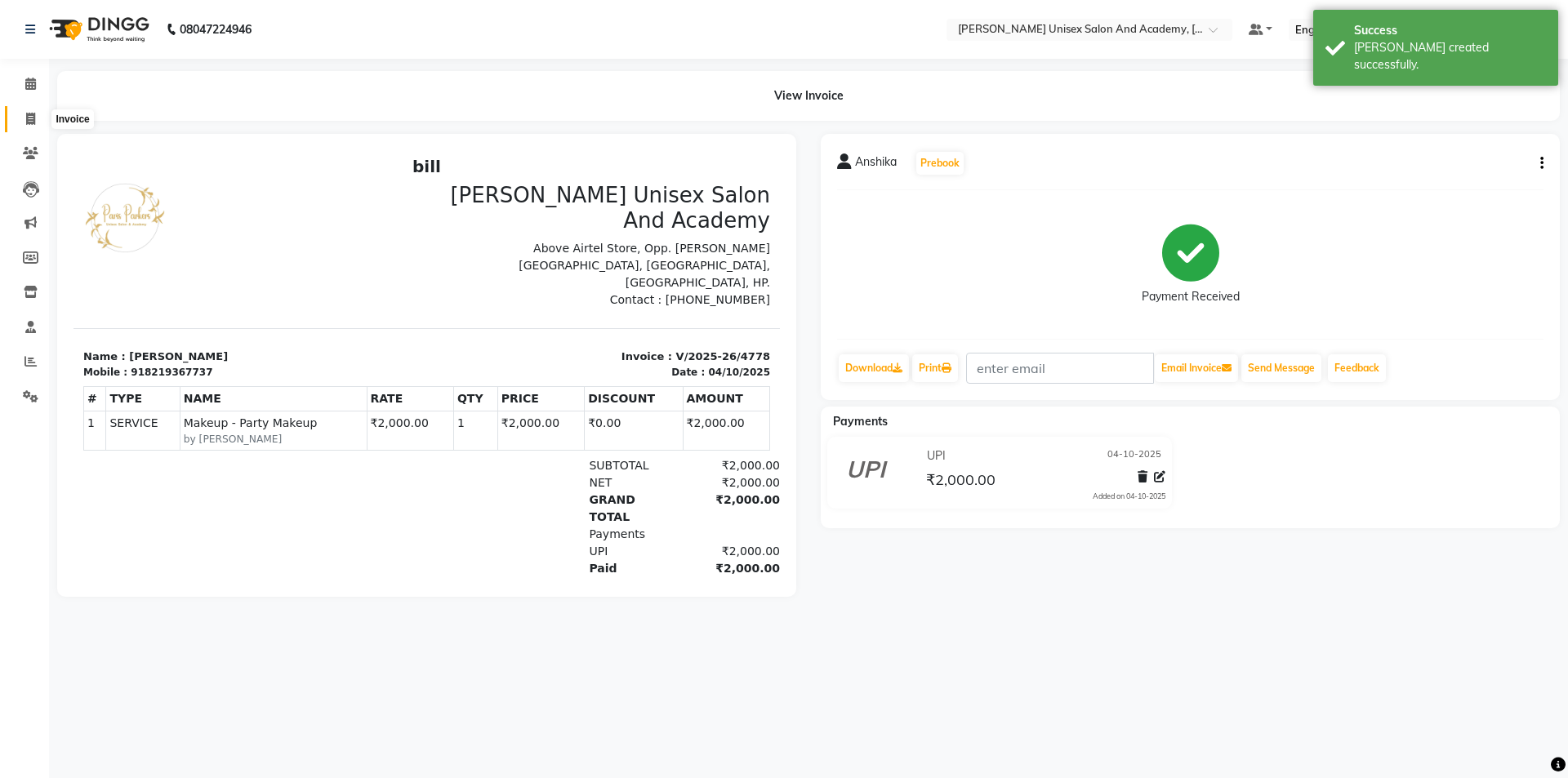
click at [26, 117] on icon at bounding box center [30, 118] width 9 height 12
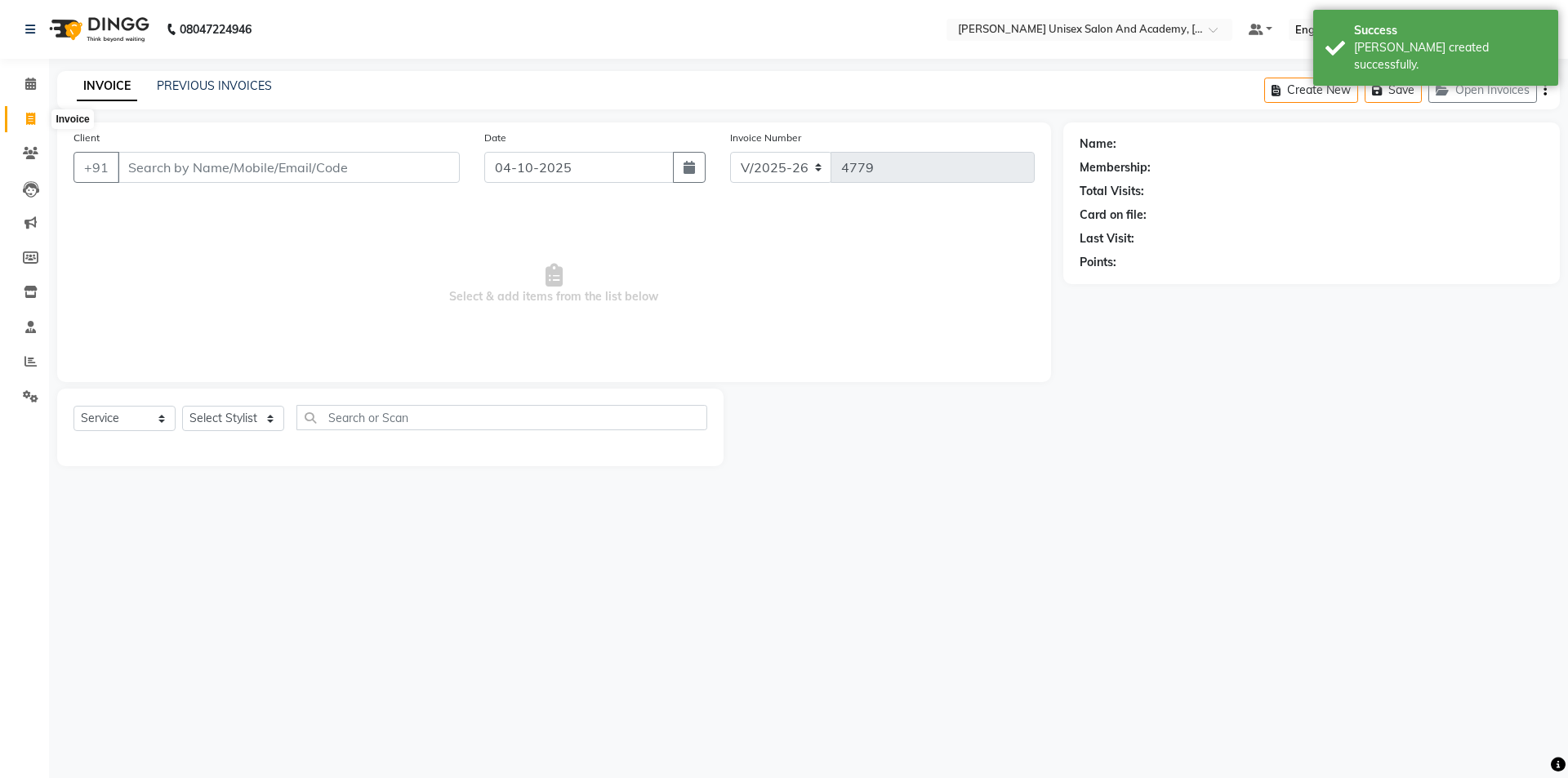
drag, startPoint x: 26, startPoint y: 117, endPoint x: 885, endPoint y: 583, distance: 977.3
click at [885, 583] on div "08047224946 Select Location × [GEOGRAPHIC_DATA] Parkers Unisex Salon And Academ…" at bounding box center [784, 389] width 1568 height 778
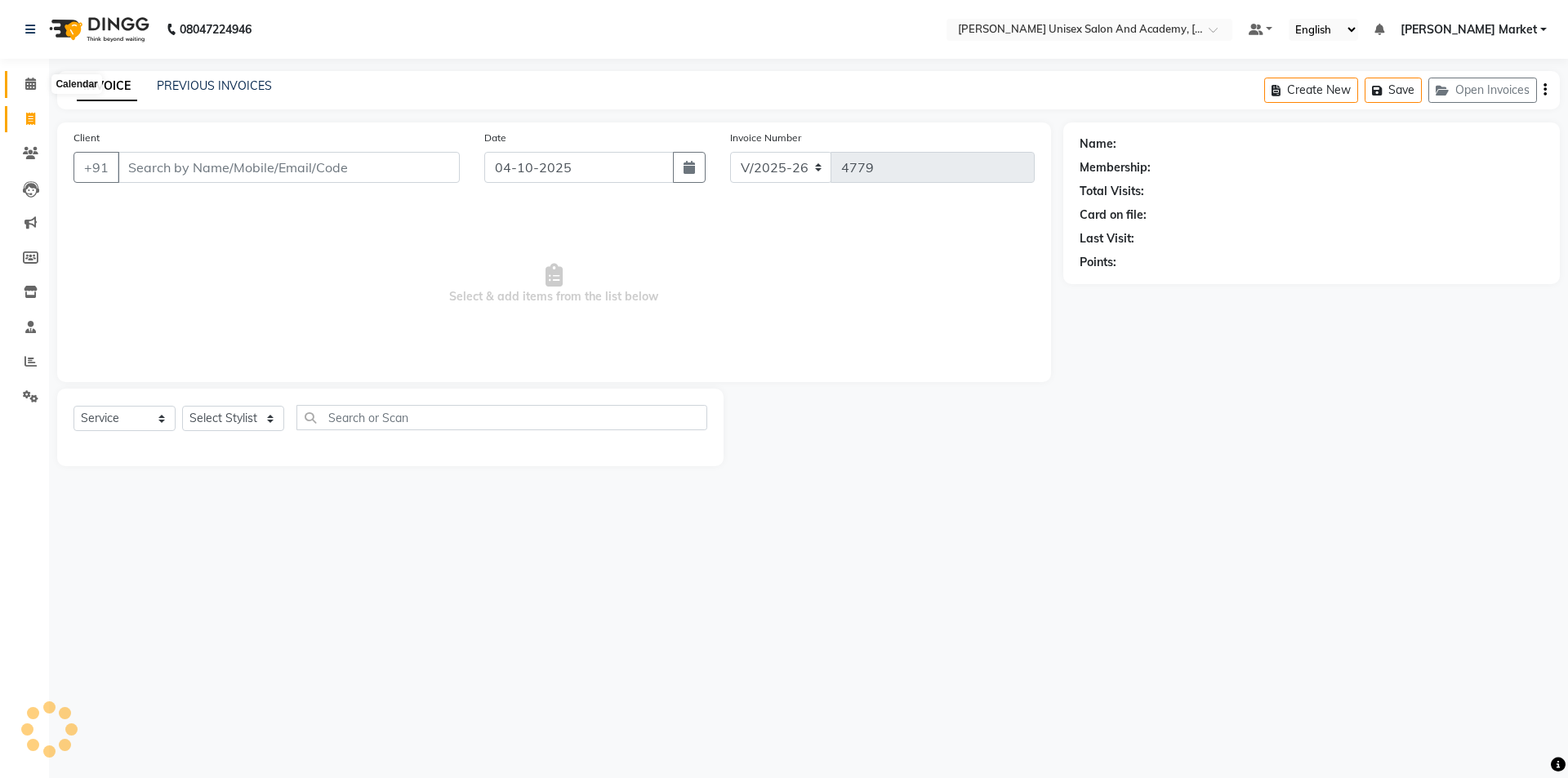
click at [28, 79] on icon at bounding box center [31, 83] width 11 height 12
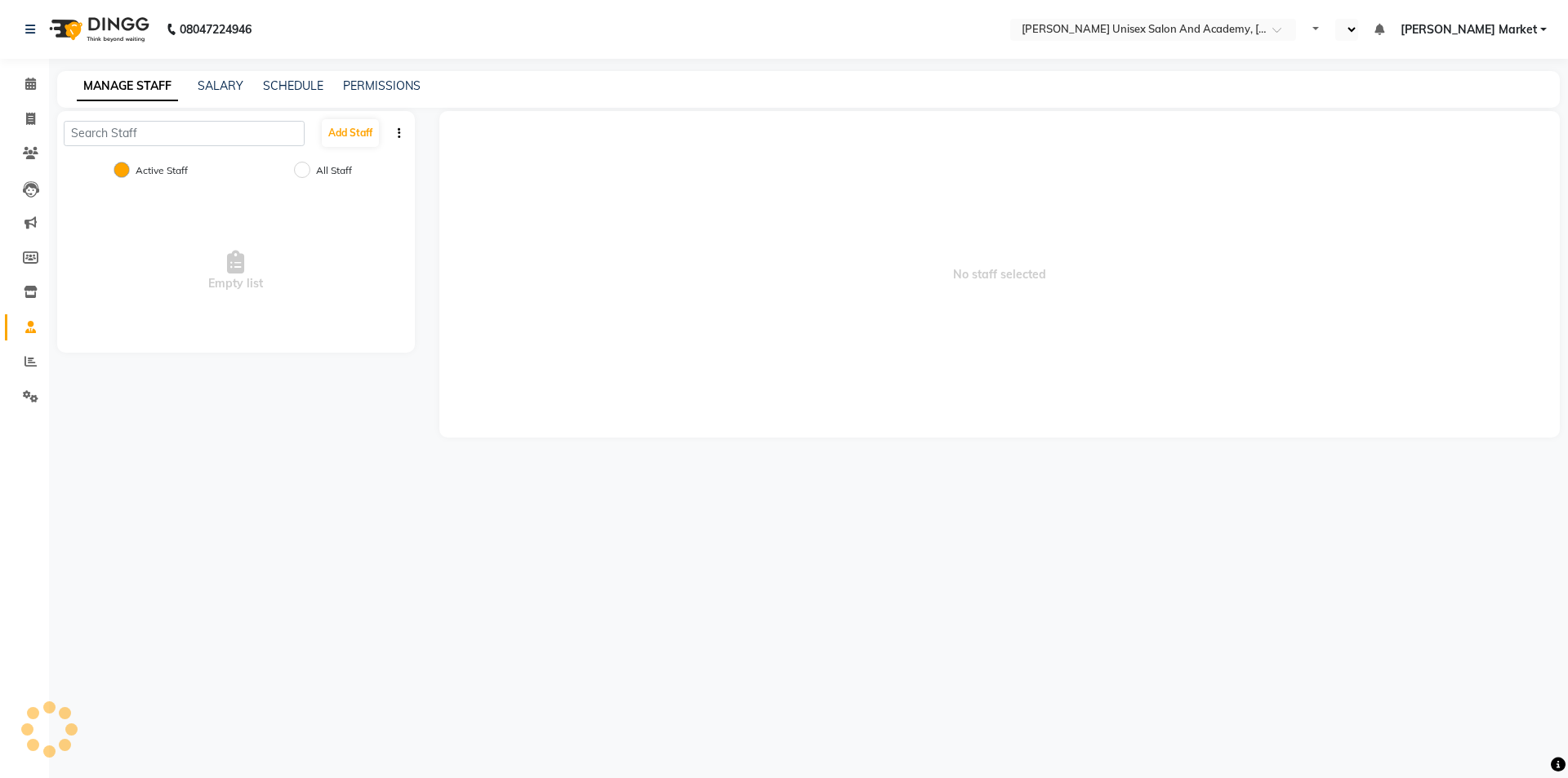
select select "en"
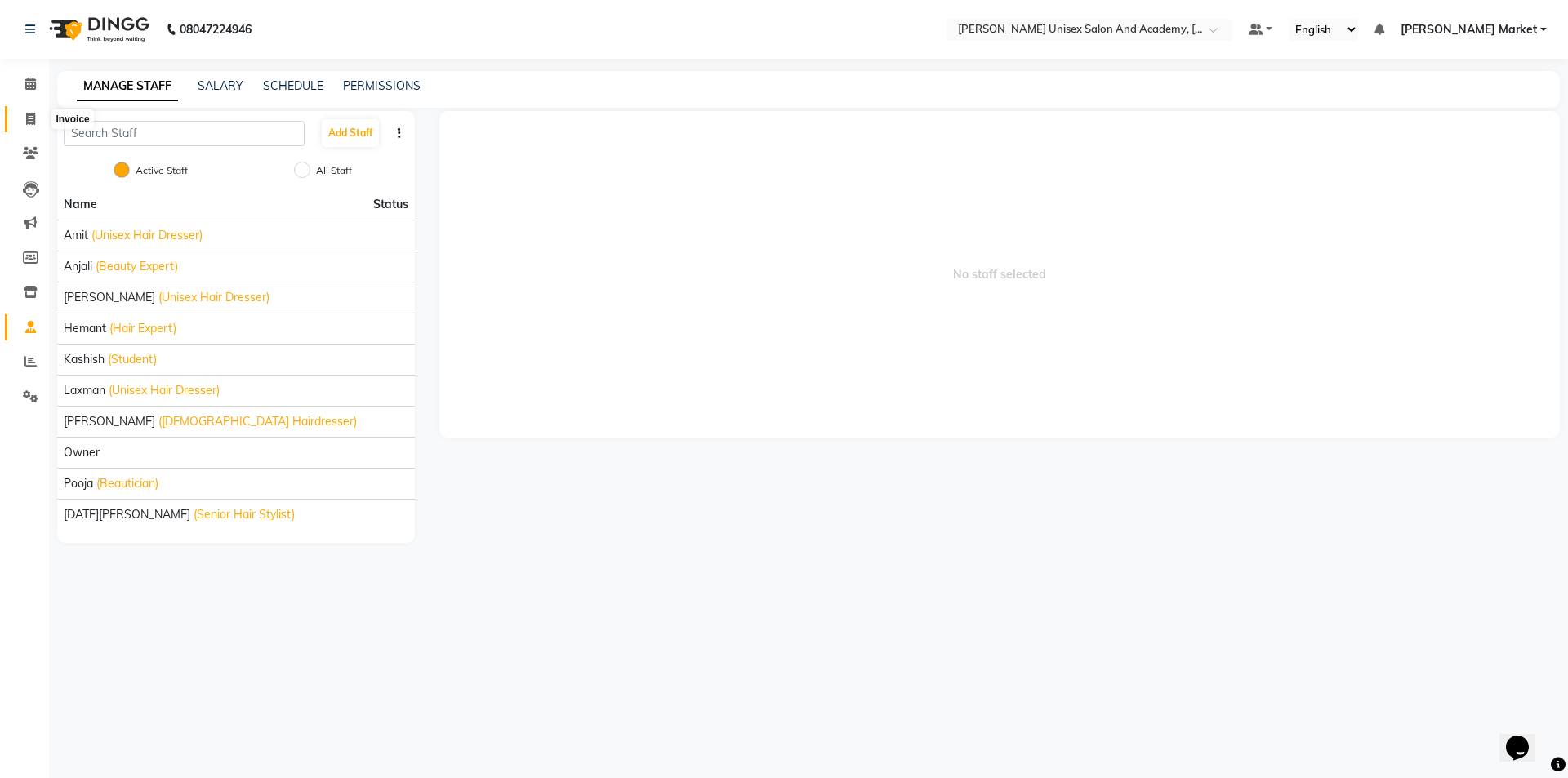
click at [22, 112] on span at bounding box center [30, 119] width 28 height 18
select select "service"
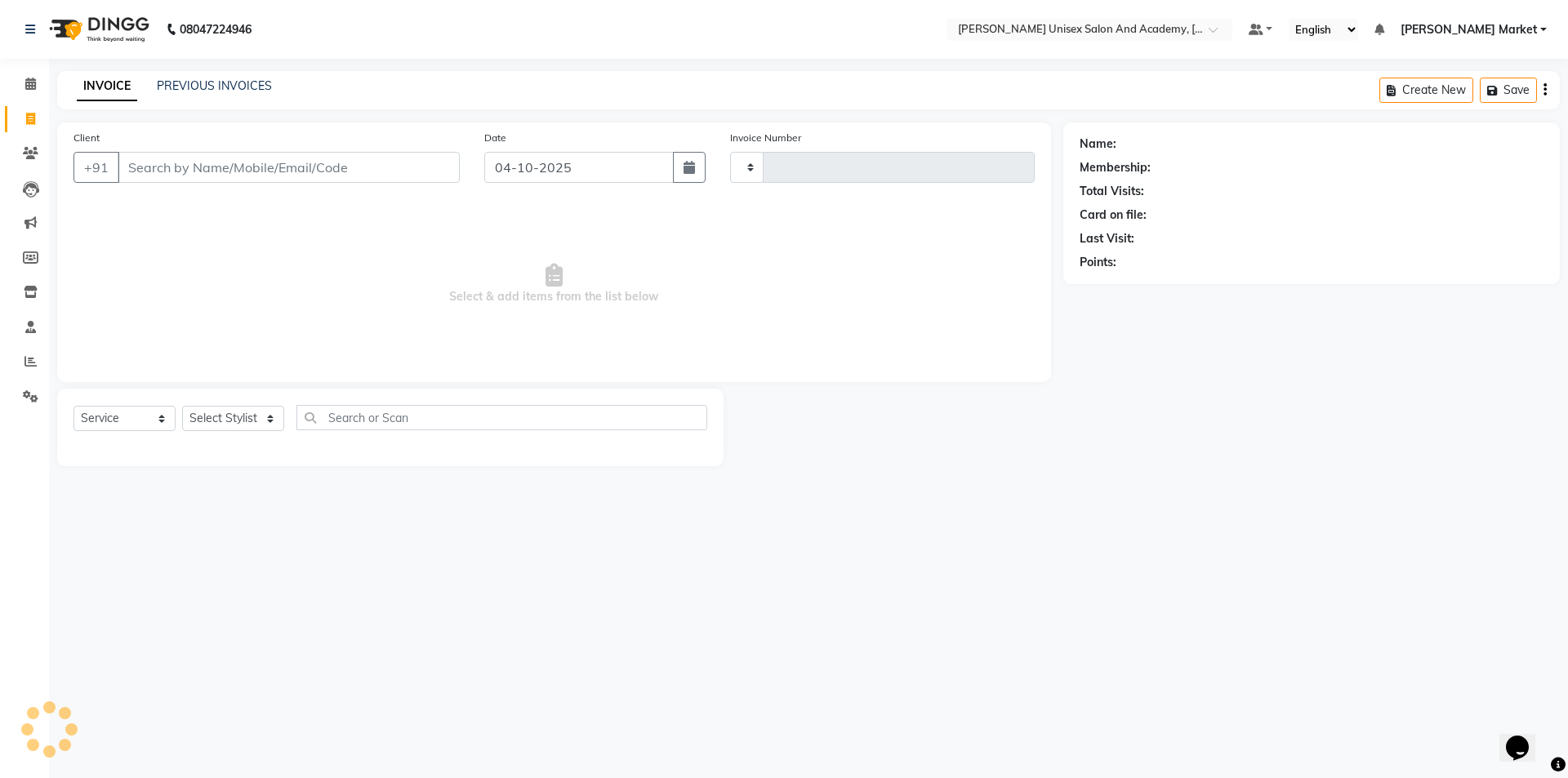
type input "4764"
select select "8060"
click at [263, 420] on select "Select Stylist Amit anjali [PERSON_NAME] [PERSON_NAME] [PERSON_NAME] [PERSON_NA…" at bounding box center [232, 418] width 102 height 26
select select "74041"
click at [182, 406] on select "Select Stylist Amit anjali [PERSON_NAME] [PERSON_NAME] [PERSON_NAME] [PERSON_NA…" at bounding box center [232, 418] width 102 height 26
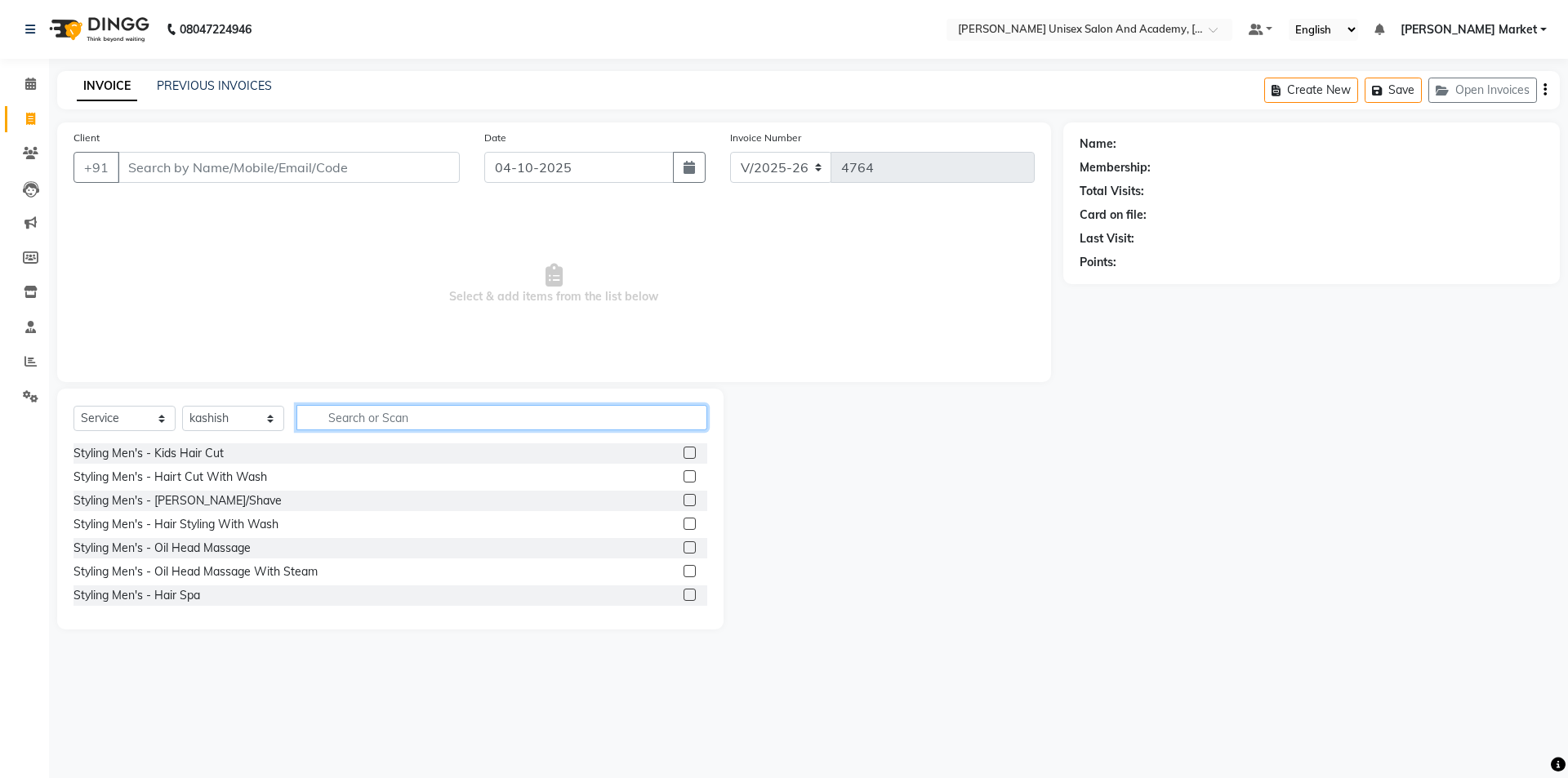
click at [369, 416] on input "text" at bounding box center [502, 417] width 411 height 26
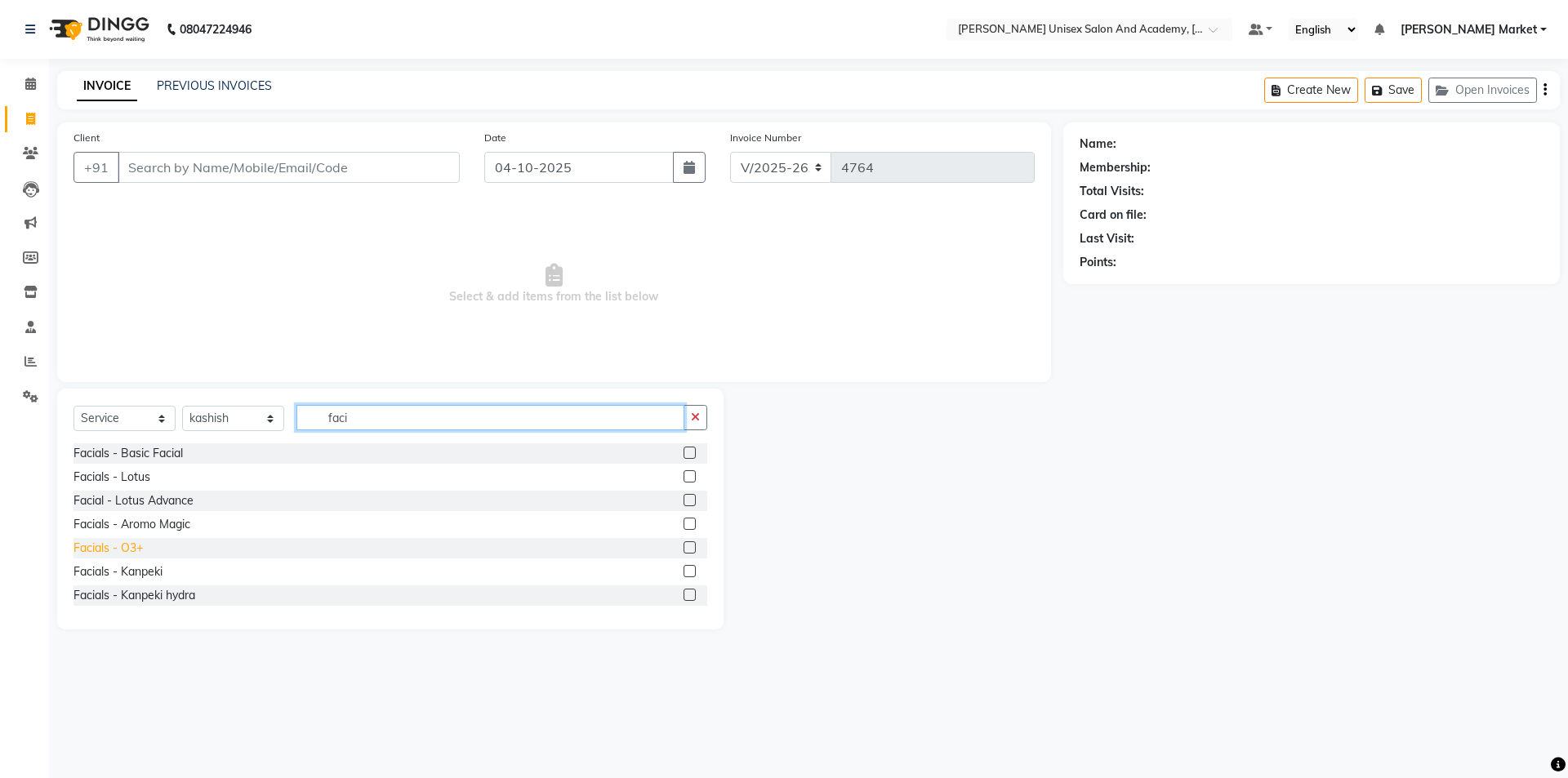
type input "faci"
click at [124, 547] on div "Facials - O3+" at bounding box center [108, 548] width 70 height 17
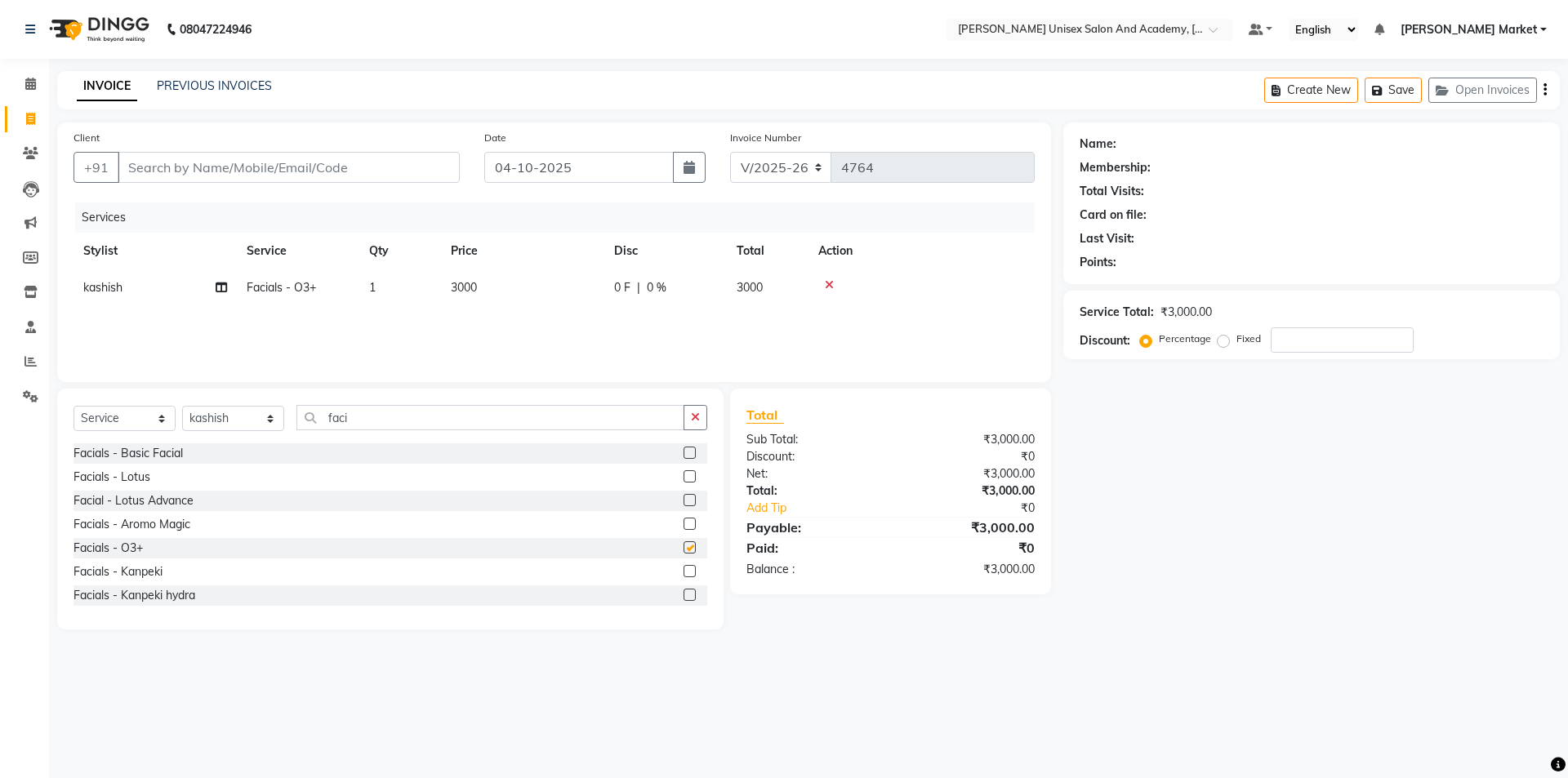
checkbox input "false"
click at [458, 283] on span "3000" at bounding box center [464, 287] width 26 height 15
select select "74041"
click at [546, 291] on input "3000" at bounding box center [599, 292] width 144 height 26
type input "3500"
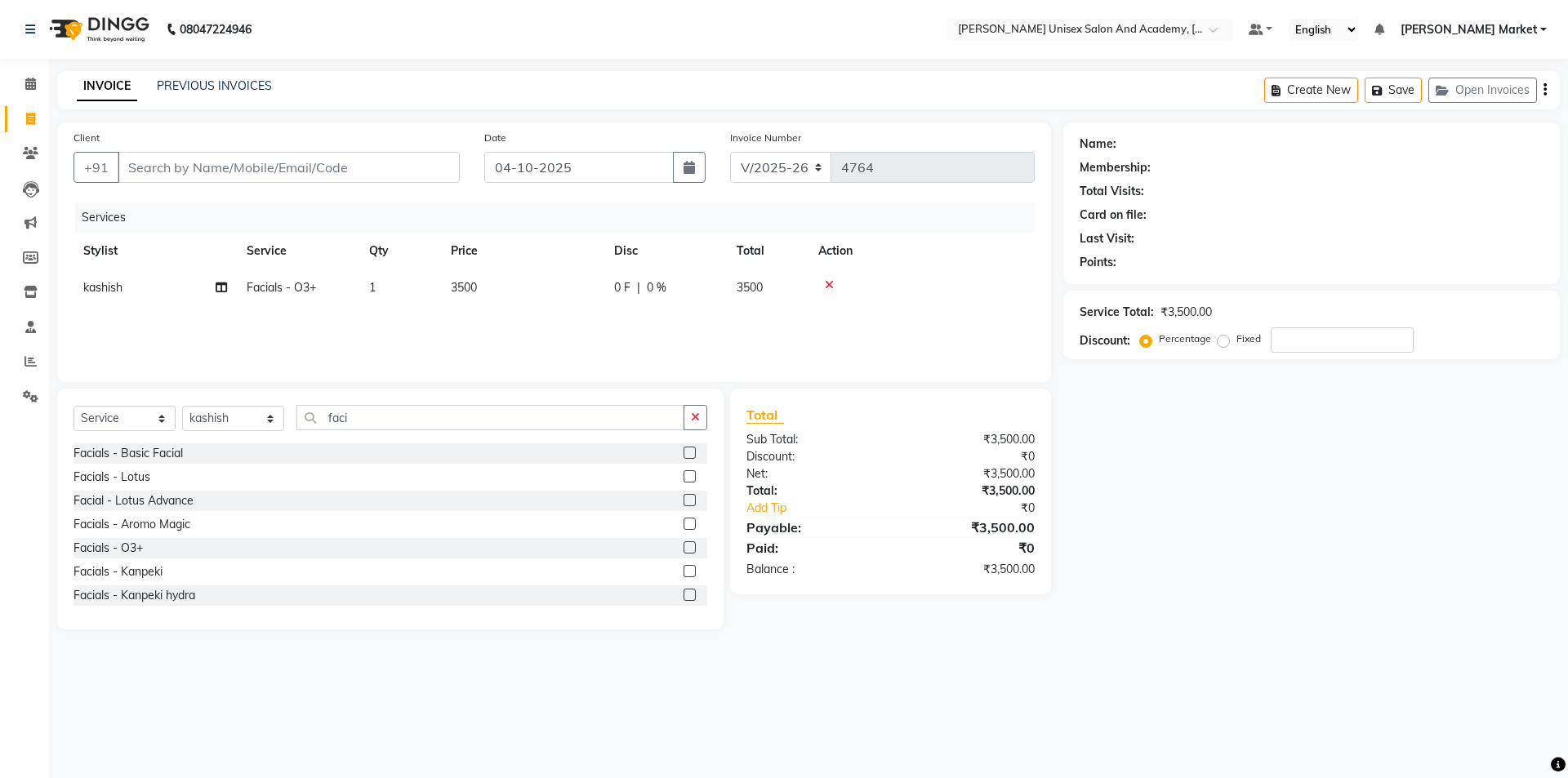
click at [756, 699] on div "08047224946 Select Location × Paris Parkers Unisex Salon And Academy, Murari Ma…" at bounding box center [784, 389] width 1568 height 778
click at [376, 419] on input "faci" at bounding box center [490, 417] width 388 height 26
type input "f"
type input "wax"
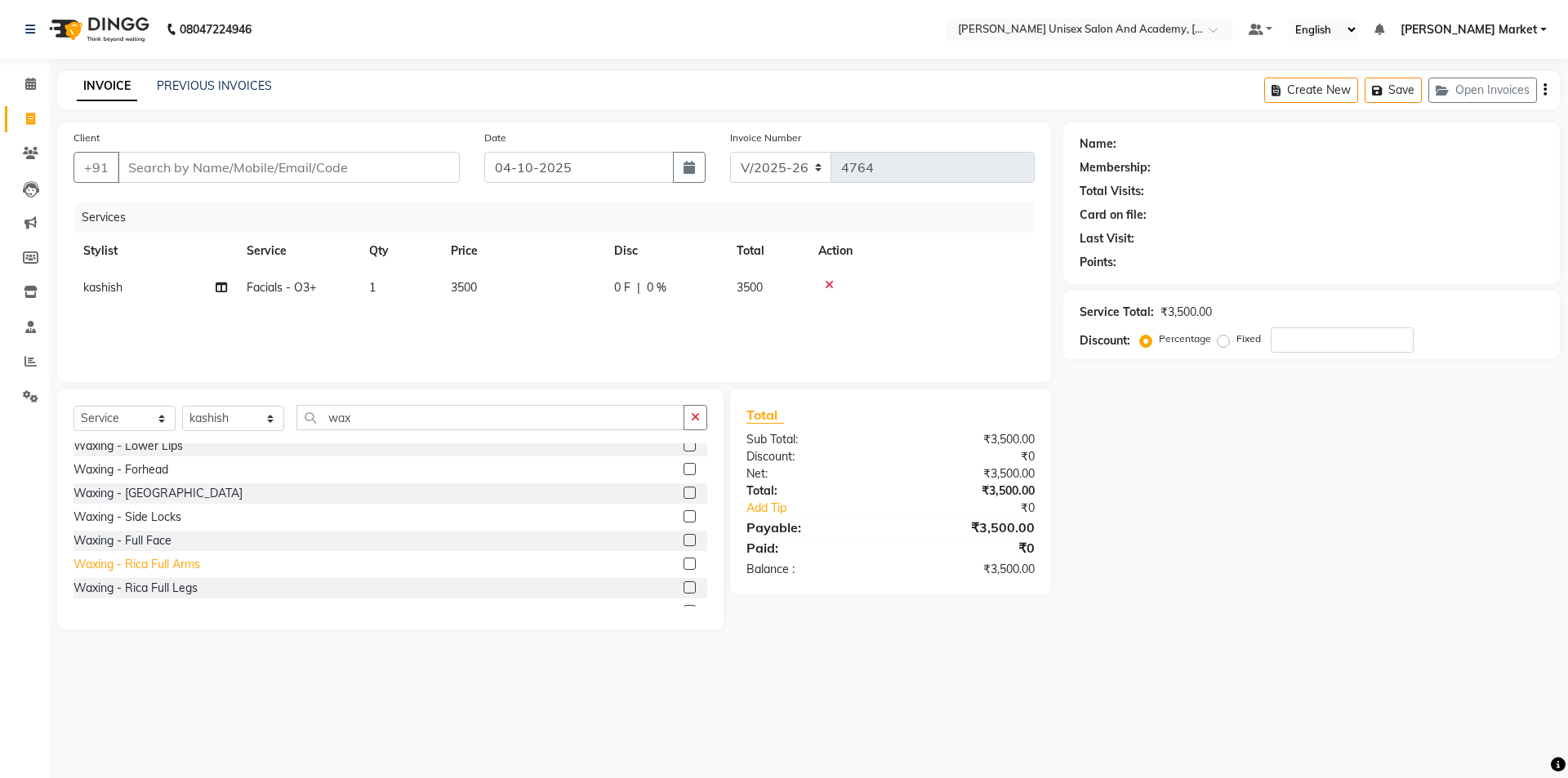
click at [135, 567] on div "Waxing - Rica Full Arms" at bounding box center [137, 564] width 127 height 17
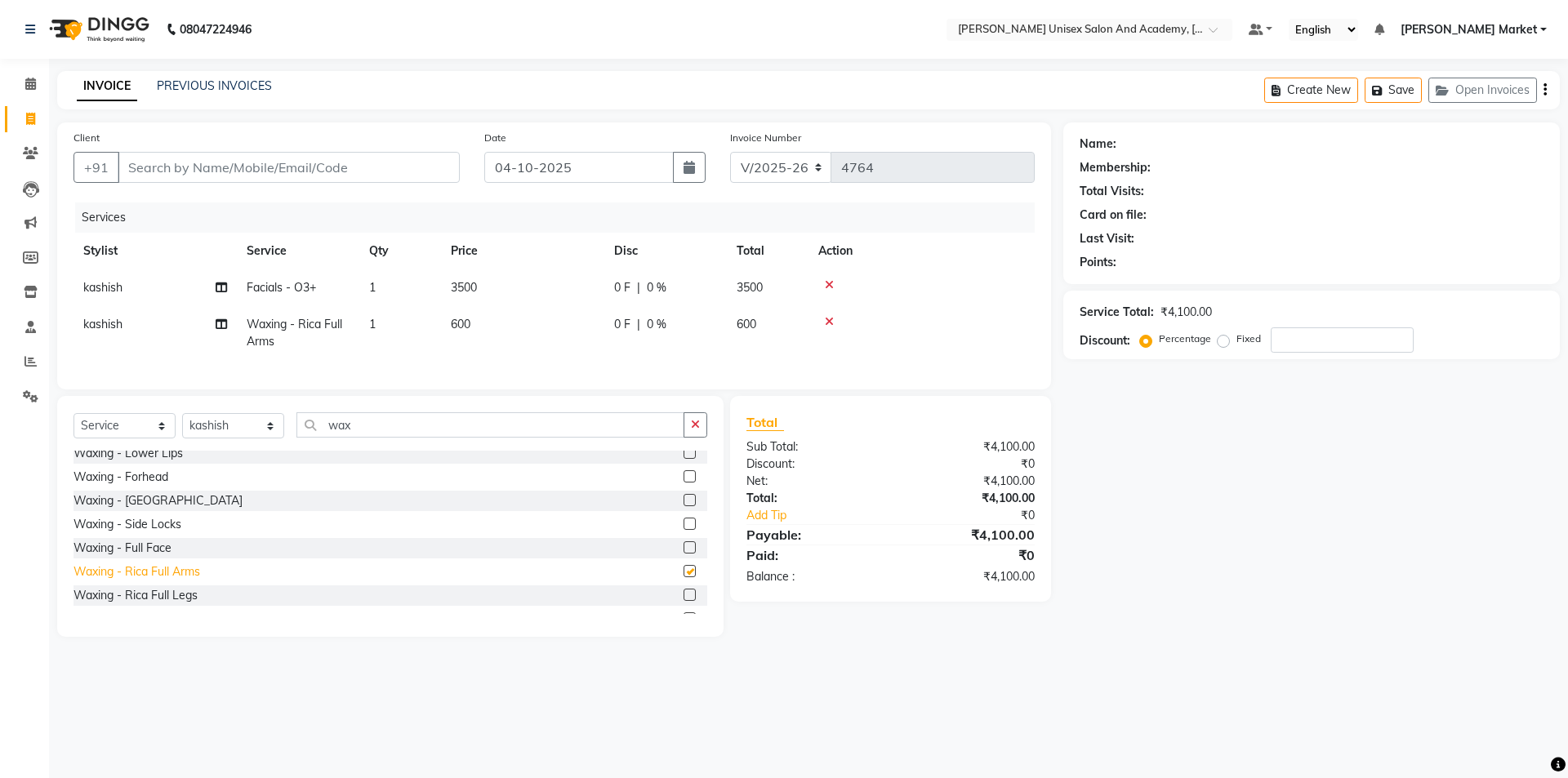
checkbox input "false"
click at [174, 604] on div "Waxing - Rica Full Legs" at bounding box center [135, 595] width 124 height 17
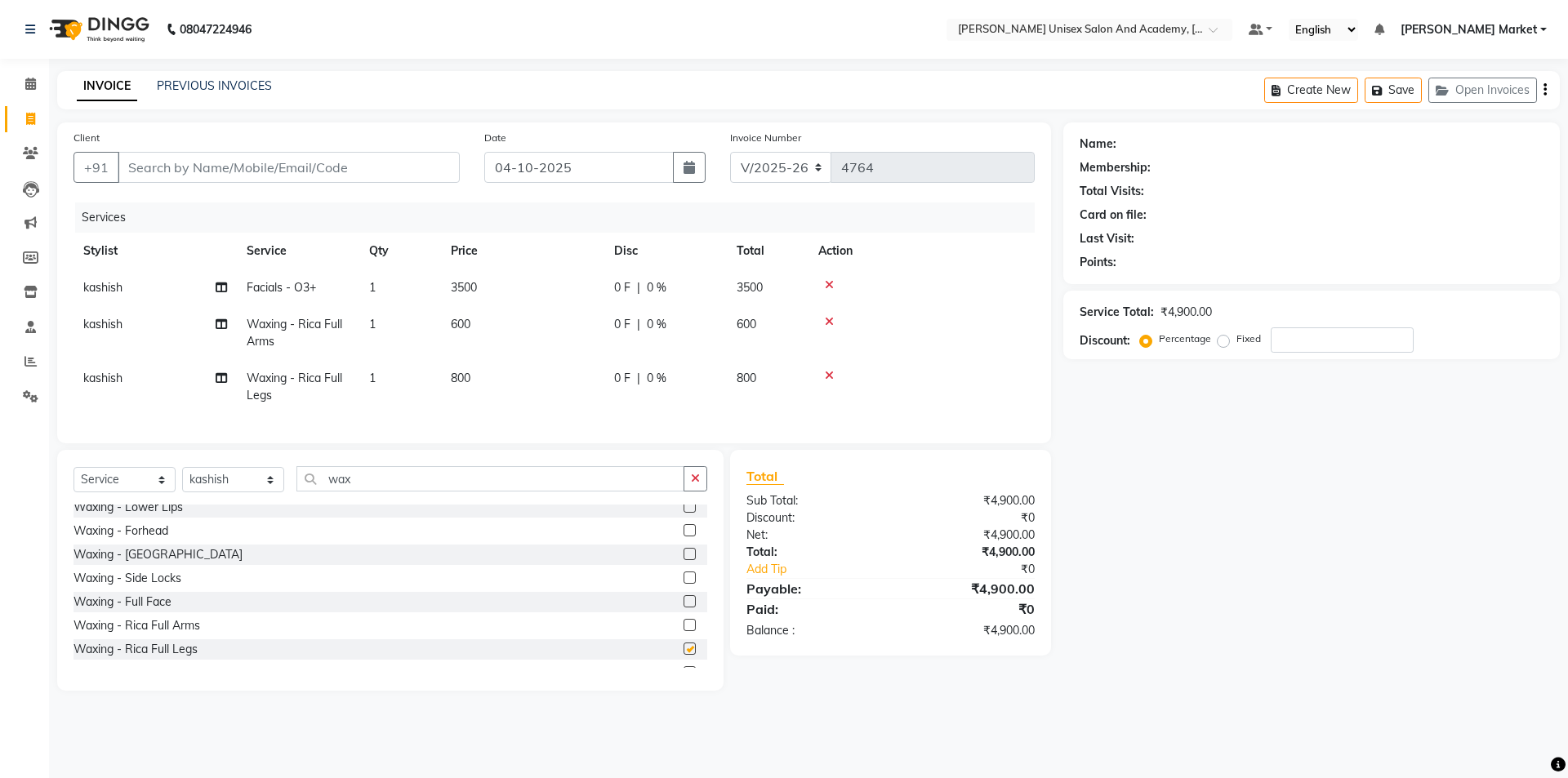
checkbox input "false"
click at [374, 484] on input "wax" at bounding box center [490, 479] width 388 height 26
type input "w"
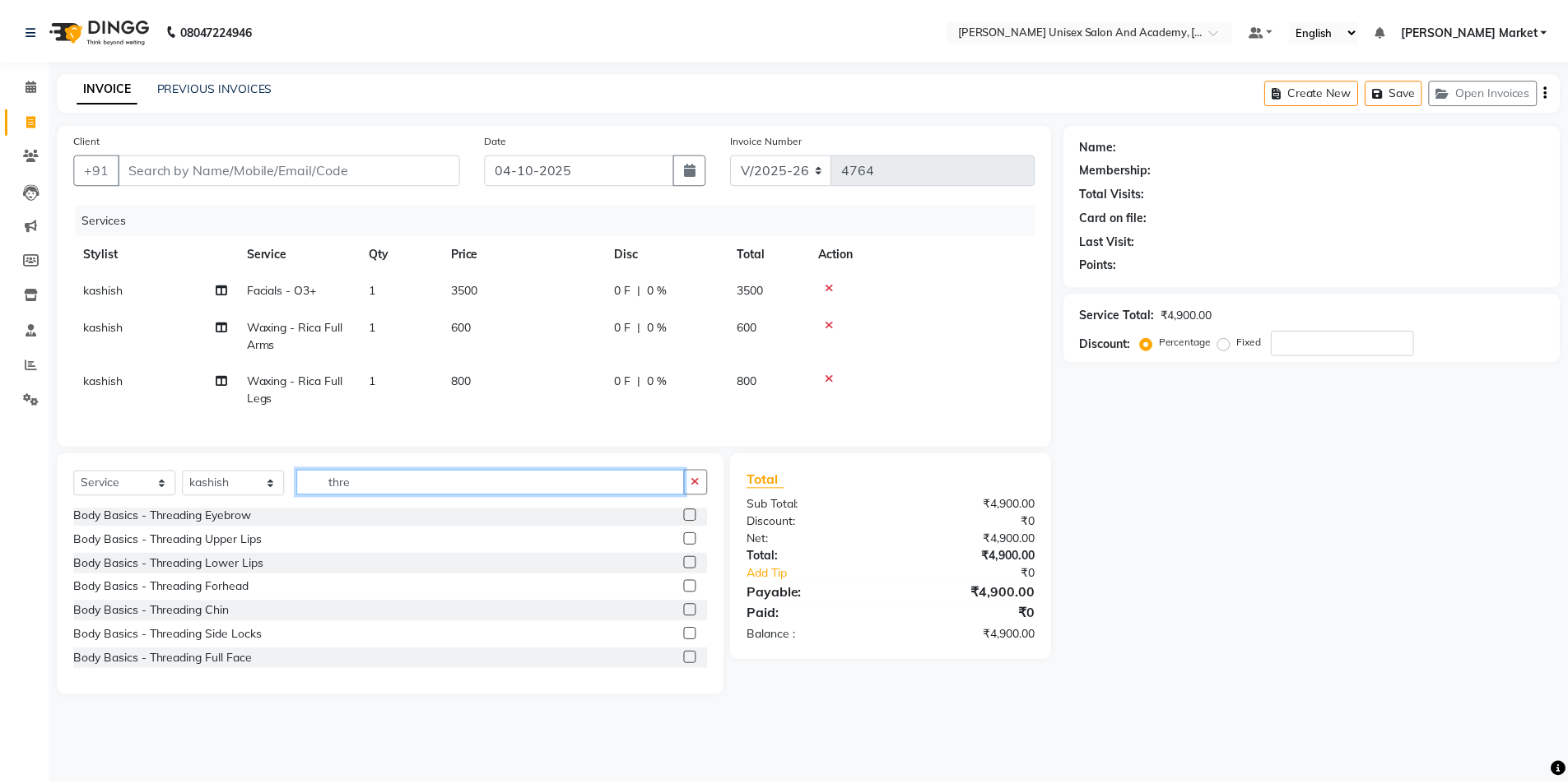
scroll to position [0, 0]
type input "thre"
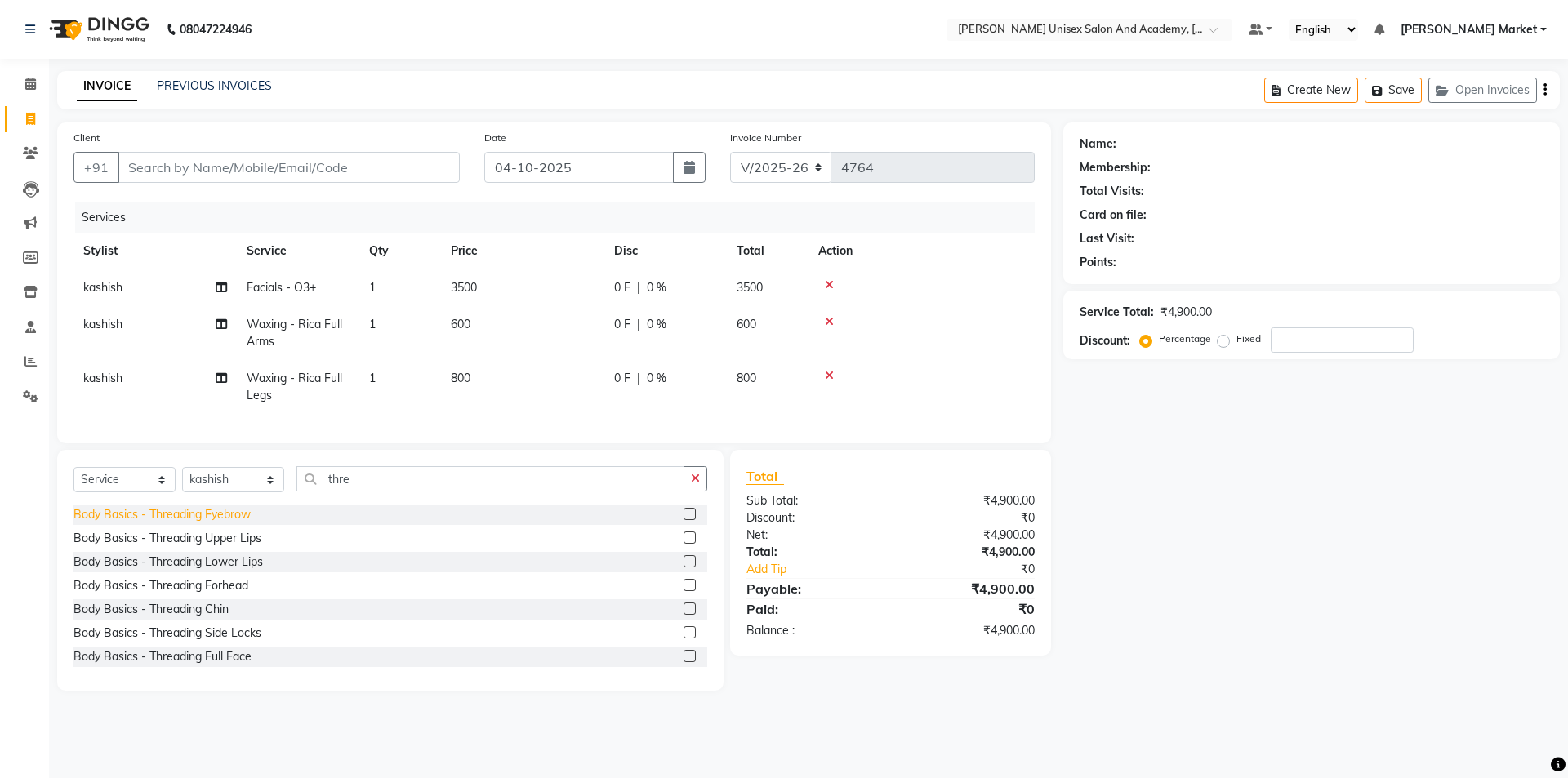
click at [174, 523] on div "Body Basics - Threading Eyebrow" at bounding box center [162, 515] width 177 height 17
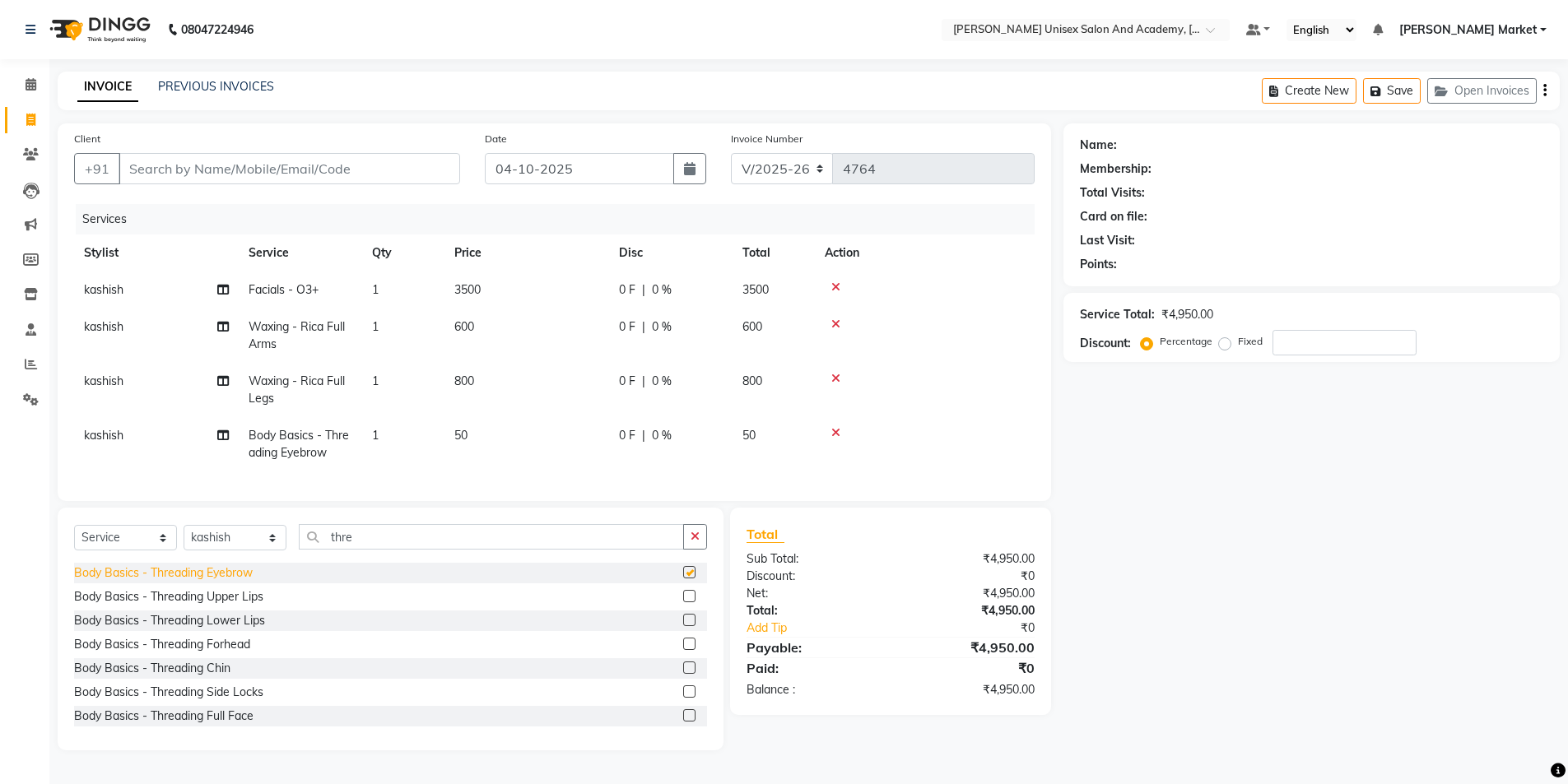
checkbox input "false"
click at [182, 606] on div "Body Basics - Threading Upper Lips" at bounding box center [168, 596] width 190 height 18
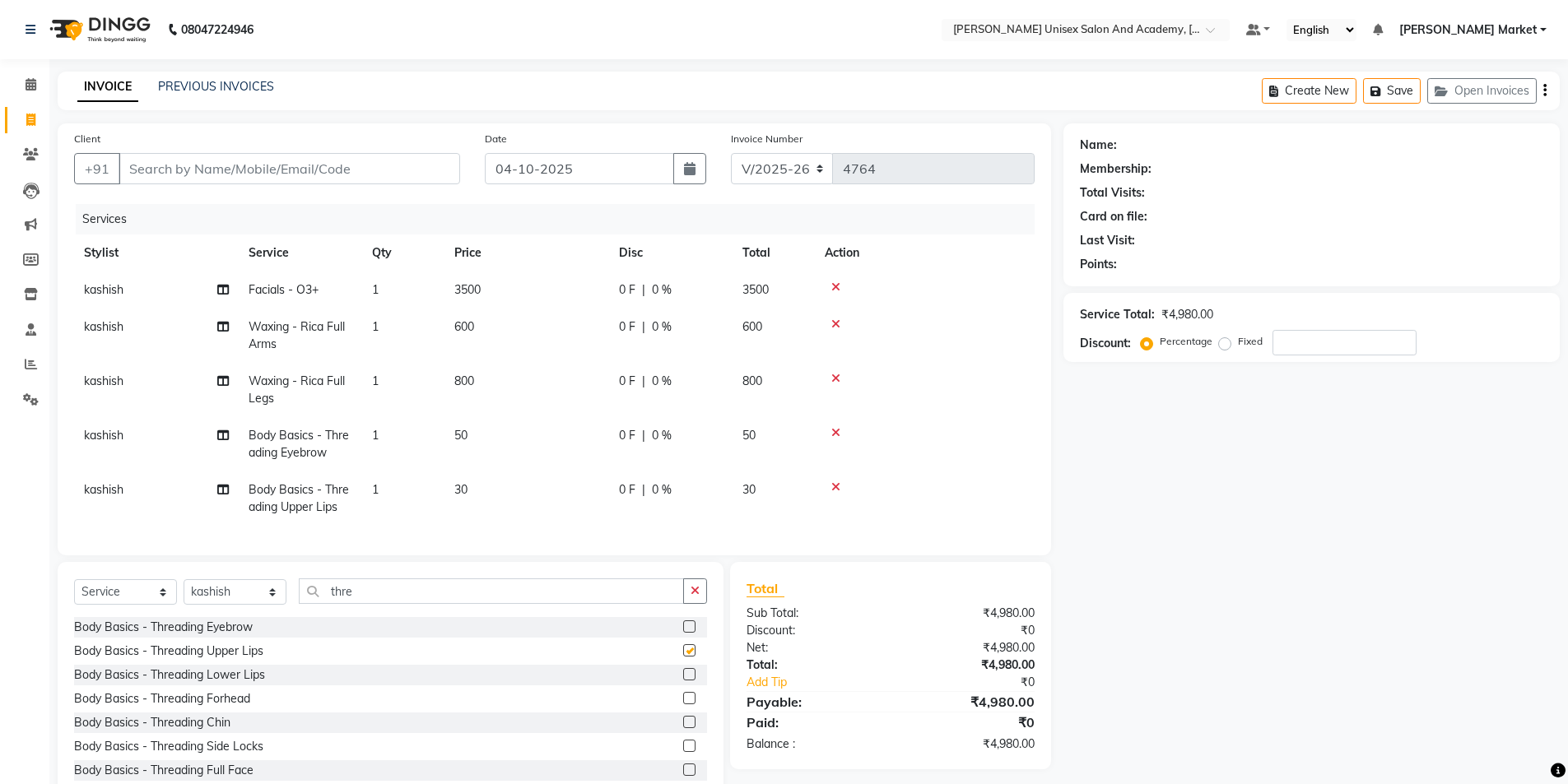
checkbox input "false"
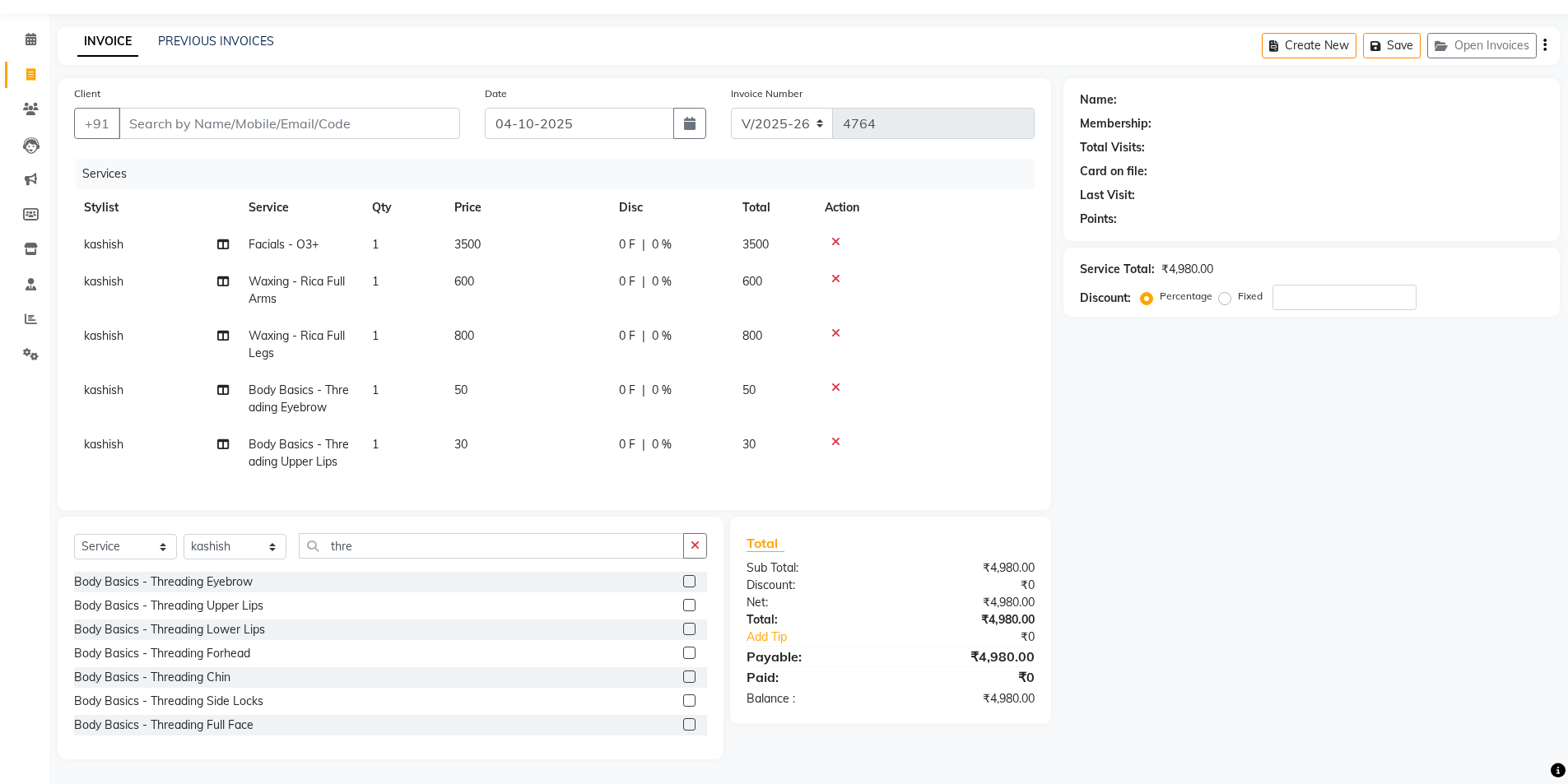
click at [1238, 288] on label "Fixed" at bounding box center [1250, 296] width 25 height 15
click at [1222, 290] on input "Fixed" at bounding box center [1228, 296] width 11 height 11
radio input "true"
click at [1303, 285] on input "number" at bounding box center [1345, 298] width 144 height 26
click at [1376, 450] on div "Name: Membership: Total Visits: Card on file: Last Visit: Points: Service Total…" at bounding box center [1318, 419] width 509 height 681
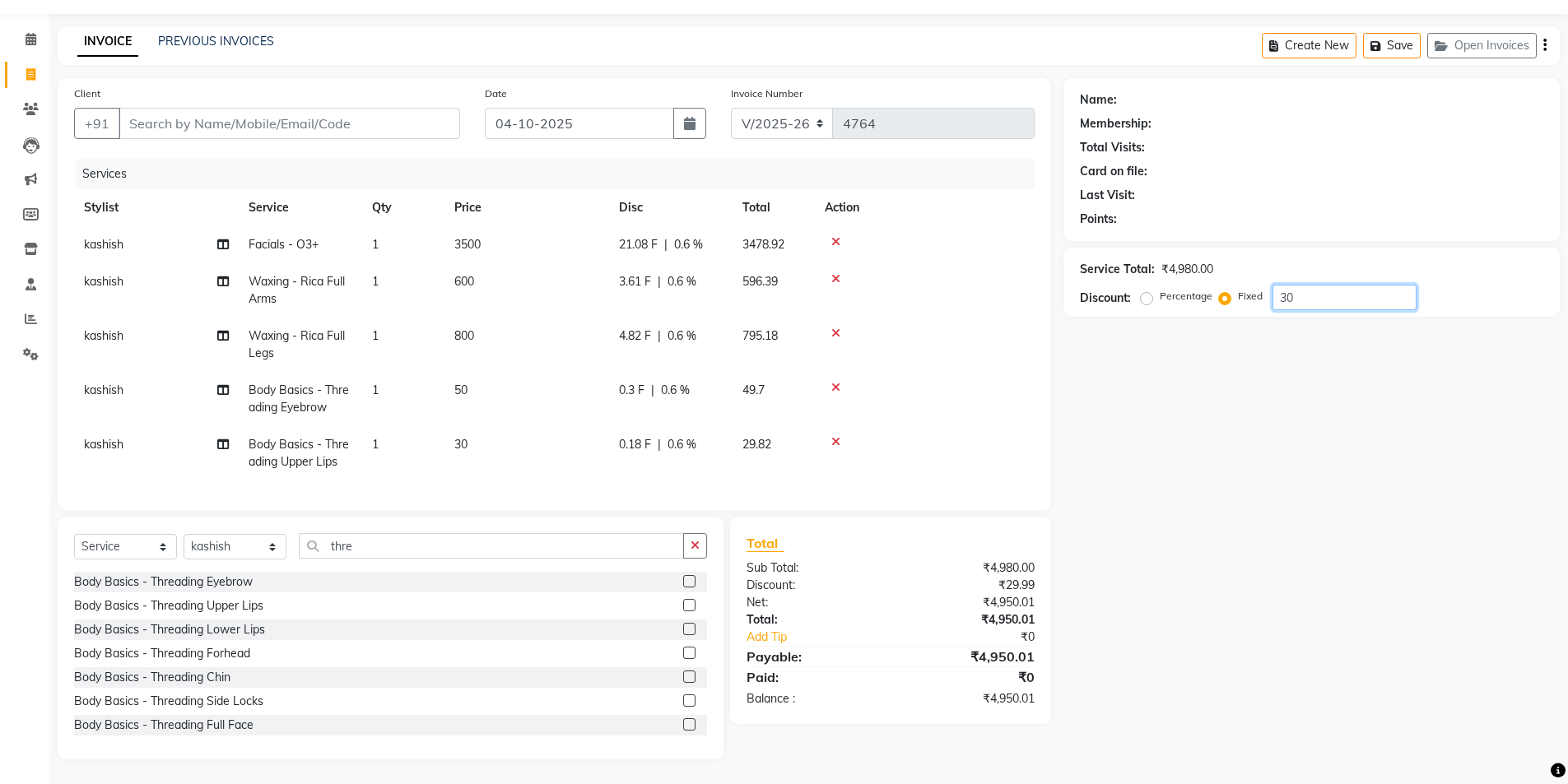
click at [1317, 285] on input "30" at bounding box center [1345, 298] width 144 height 26
type input "3"
click at [1160, 288] on label "Percentage" at bounding box center [1186, 296] width 53 height 15
click at [1148, 290] on input "Percentage" at bounding box center [1150, 296] width 11 height 11
radio input "true"
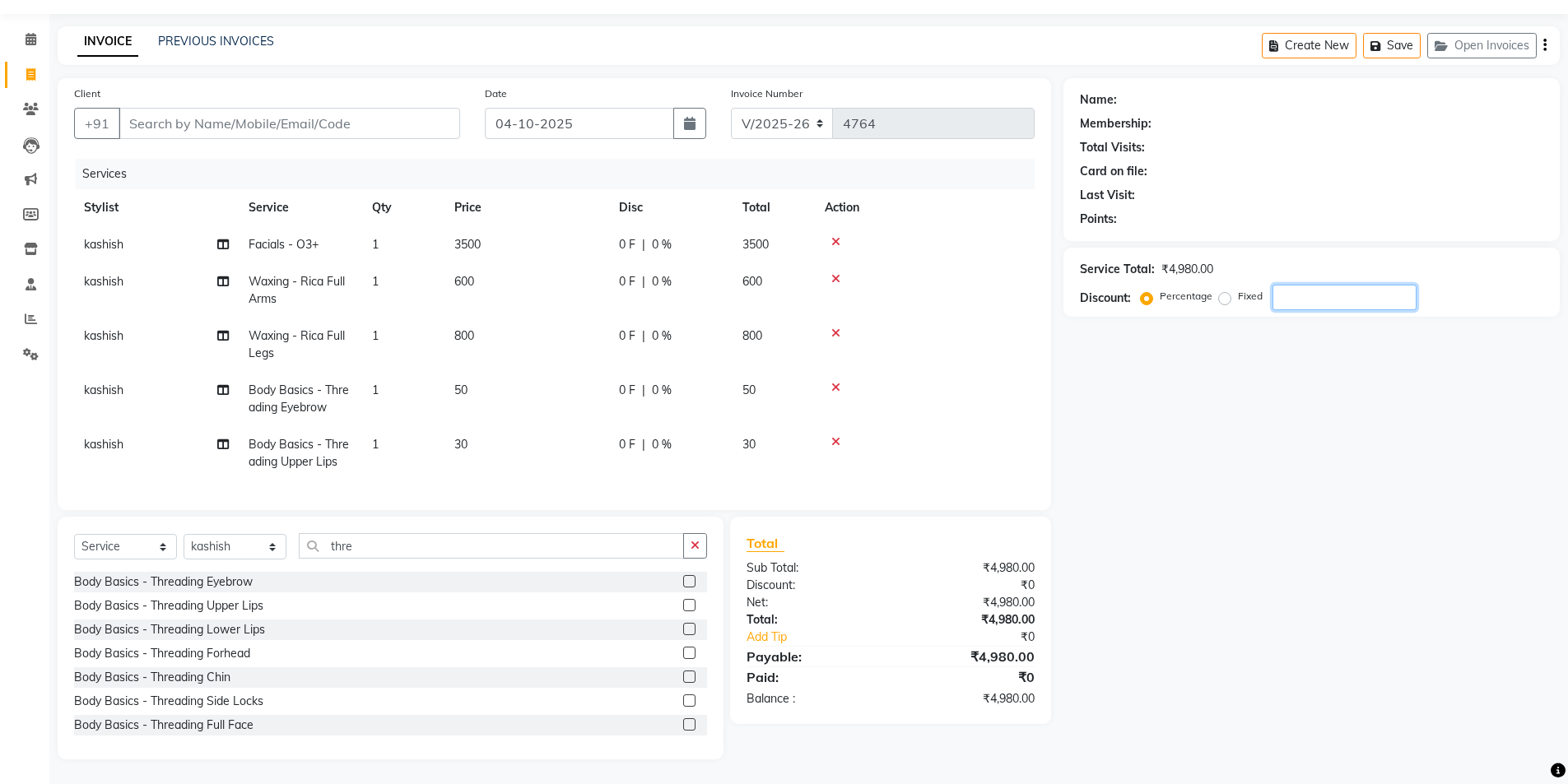
click at [1298, 285] on input "number" at bounding box center [1345, 298] width 144 height 26
type input "30"
click at [157, 108] on input "Client" at bounding box center [289, 124] width 341 height 31
click at [154, 109] on input "Client" at bounding box center [289, 124] width 341 height 31
type input "9"
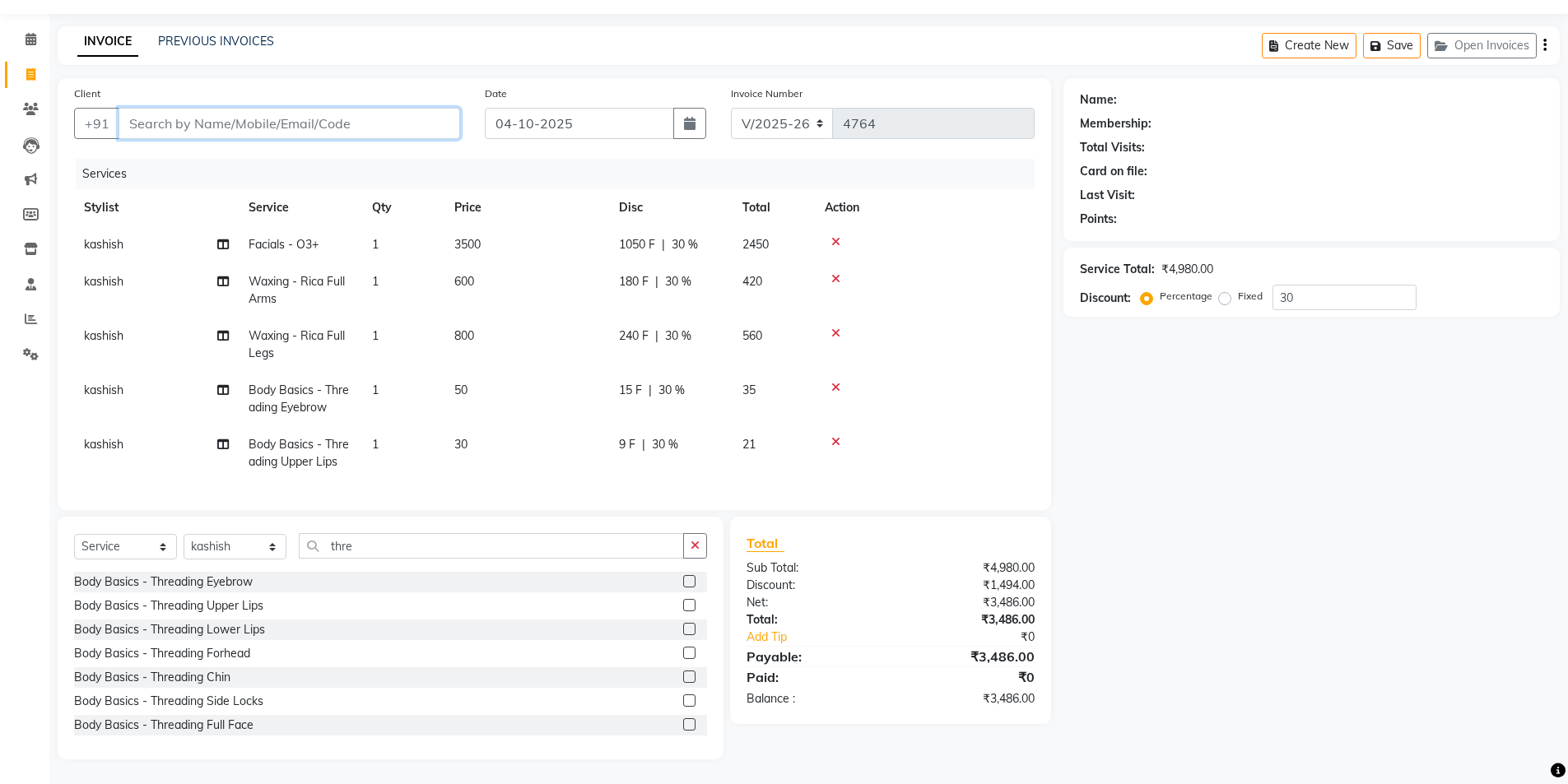
type input "0"
type input "9873233318"
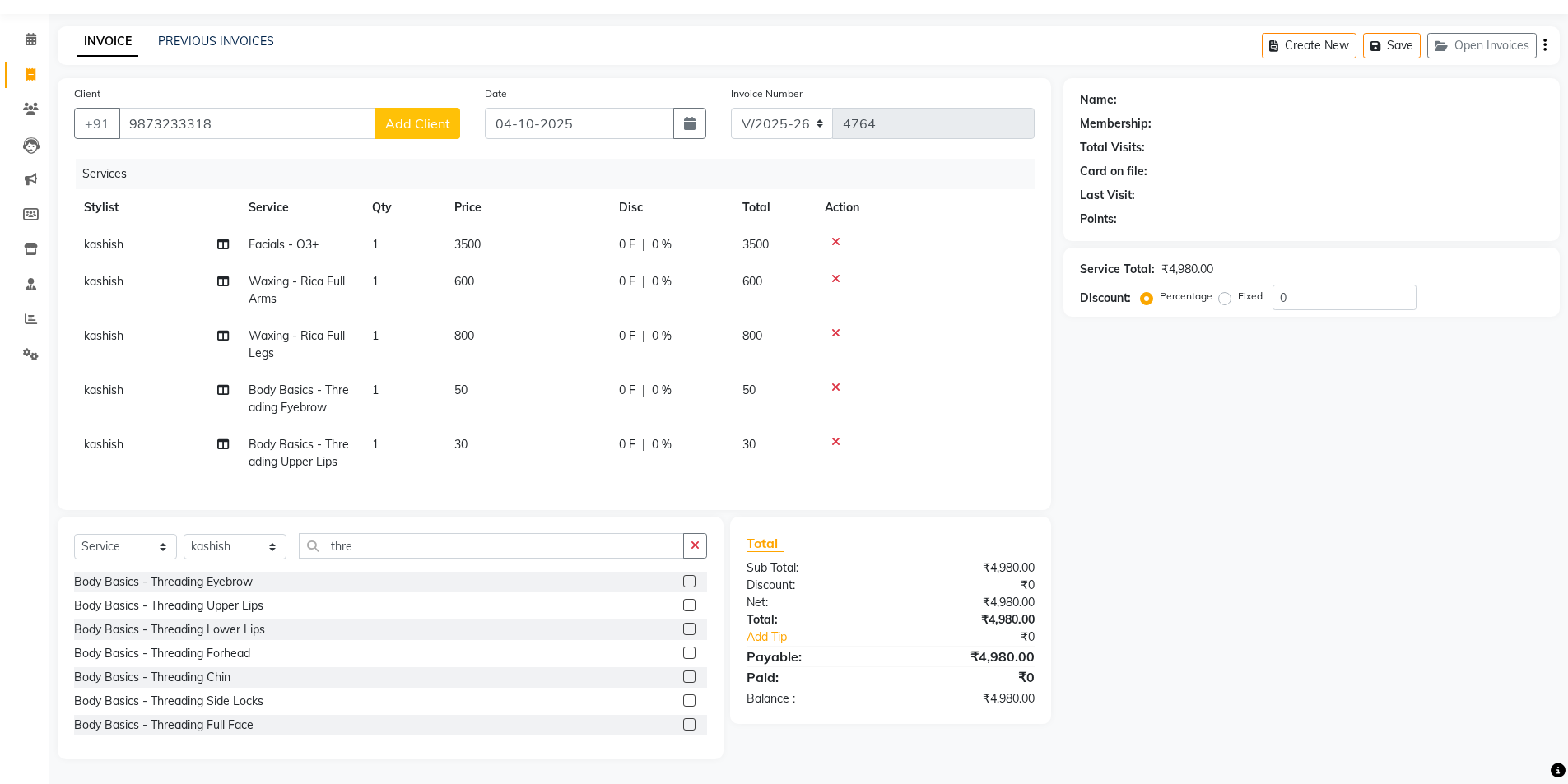
click at [412, 108] on button "Add Client" at bounding box center [418, 124] width 85 height 31
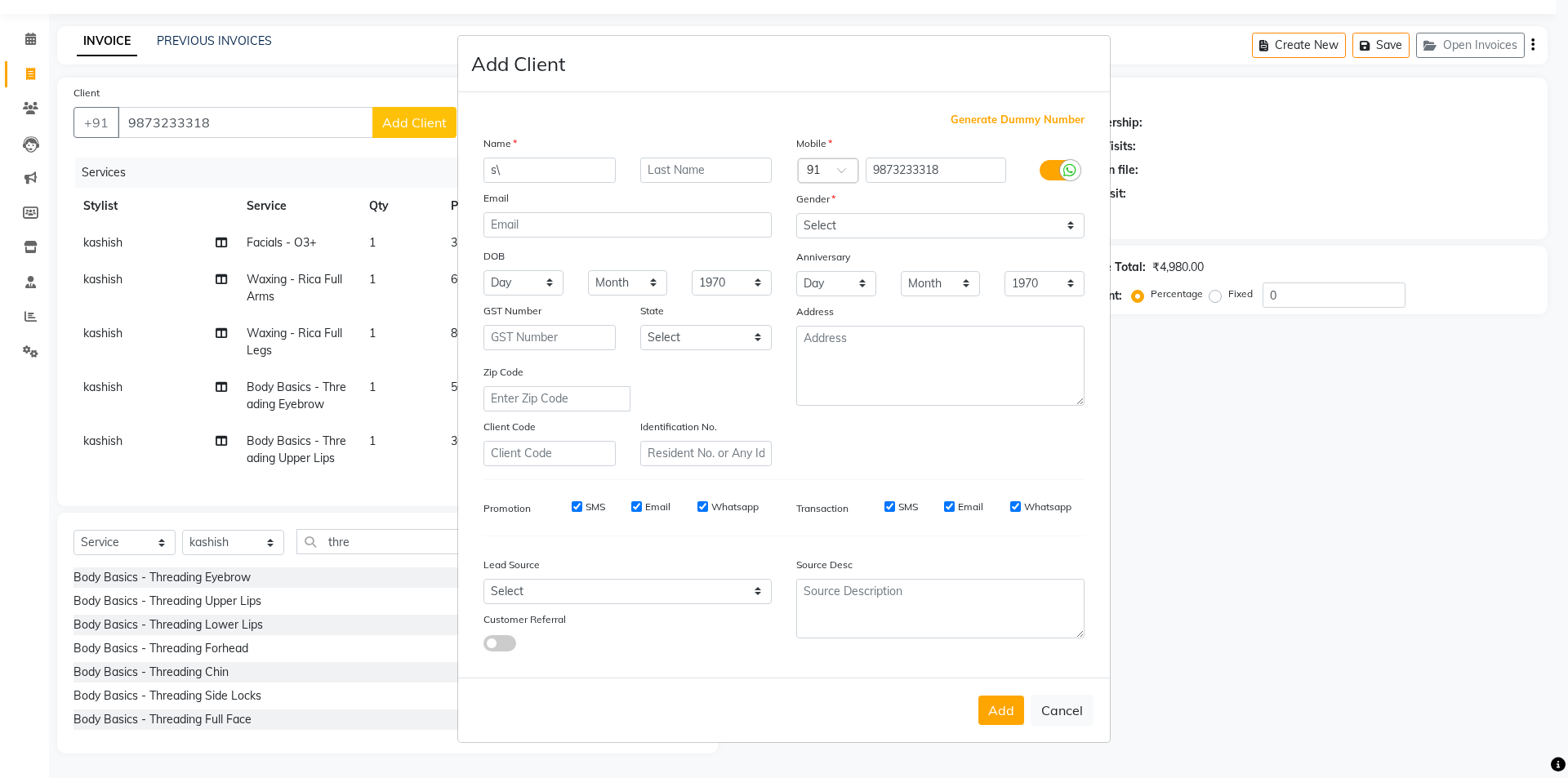
type input "s"
type input "[PERSON_NAME]"
click at [952, 209] on div "Gender" at bounding box center [940, 201] width 313 height 23
click at [1056, 215] on select "Select [DEMOGRAPHIC_DATA] [DEMOGRAPHIC_DATA] Other Prefer Not To Say" at bounding box center [940, 226] width 288 height 26
select select "[DEMOGRAPHIC_DATA]"
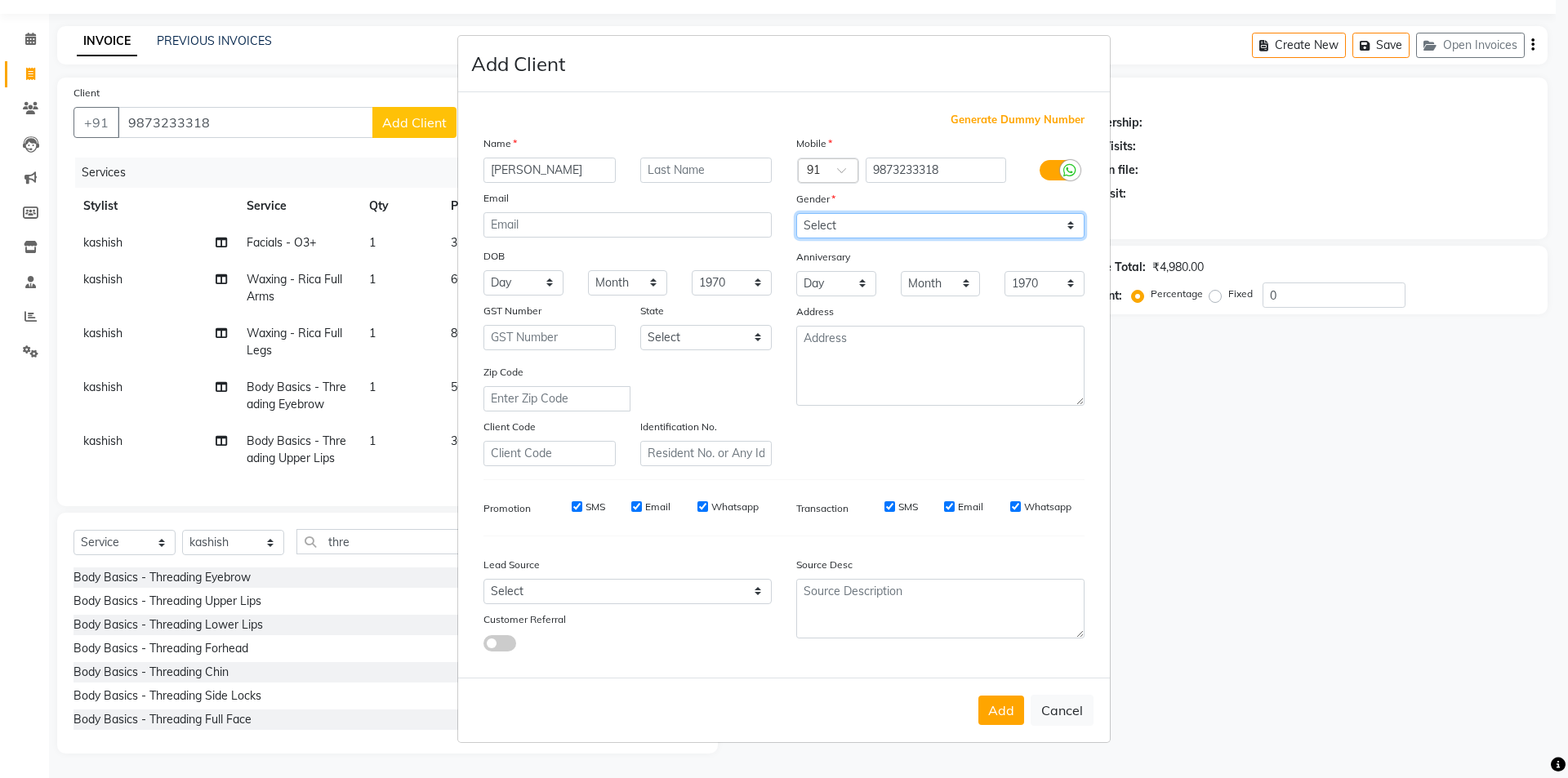
click at [796, 213] on select "Select [DEMOGRAPHIC_DATA] [DEMOGRAPHIC_DATA] Other Prefer Not To Say" at bounding box center [940, 226] width 288 height 26
click at [1006, 705] on button "Add" at bounding box center [1002, 710] width 46 height 29
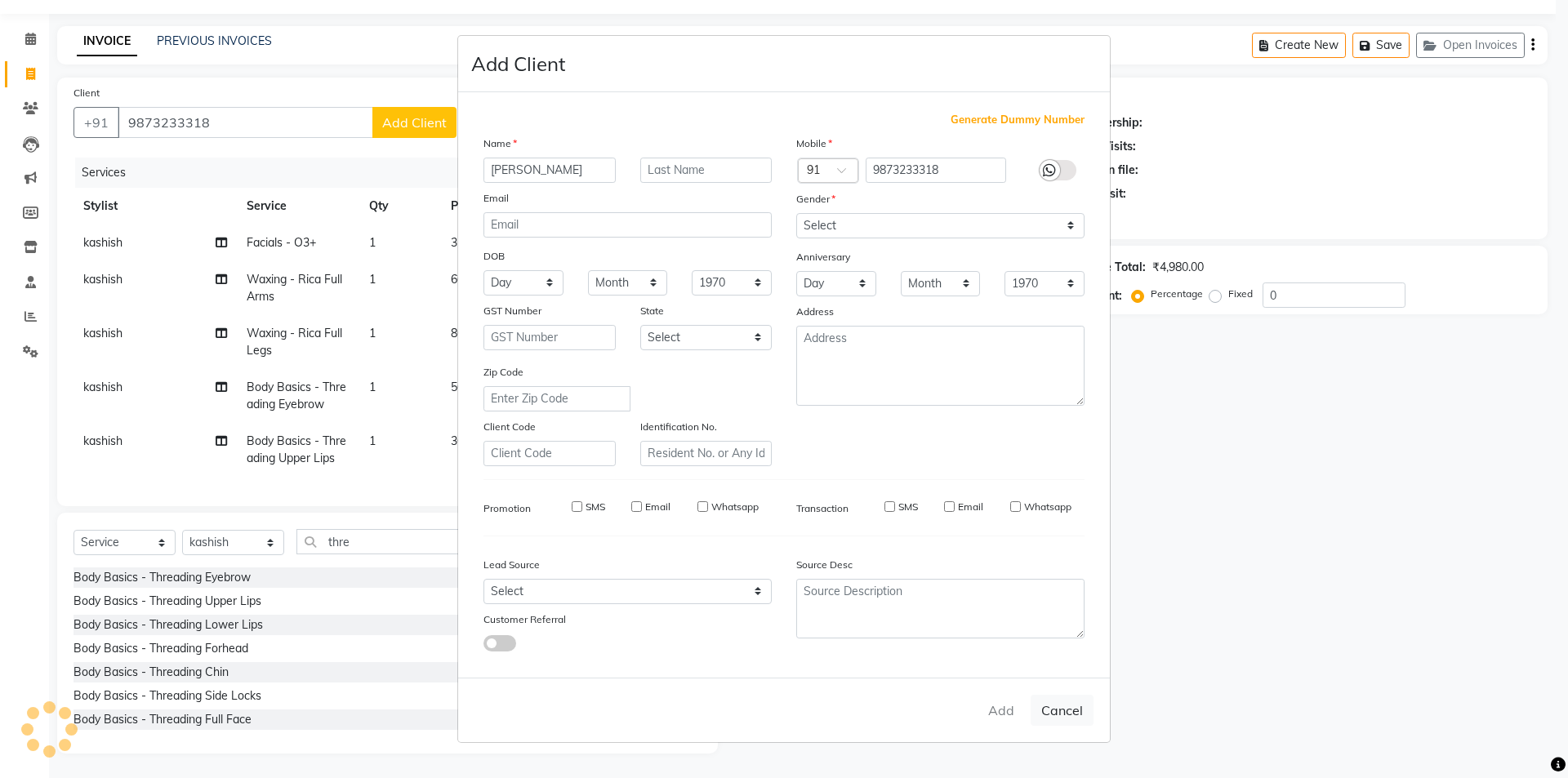
select select
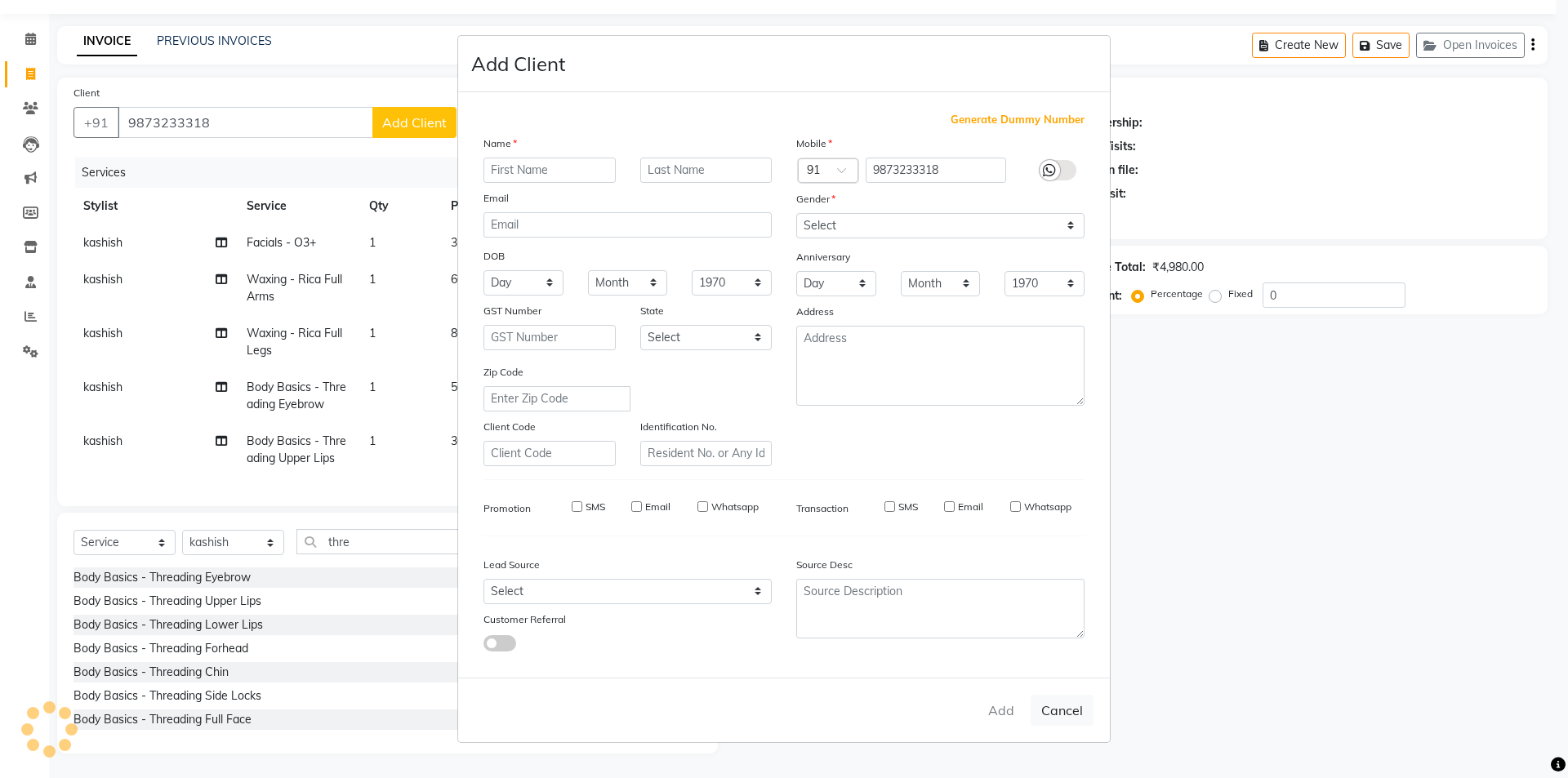
select select
checkbox input "false"
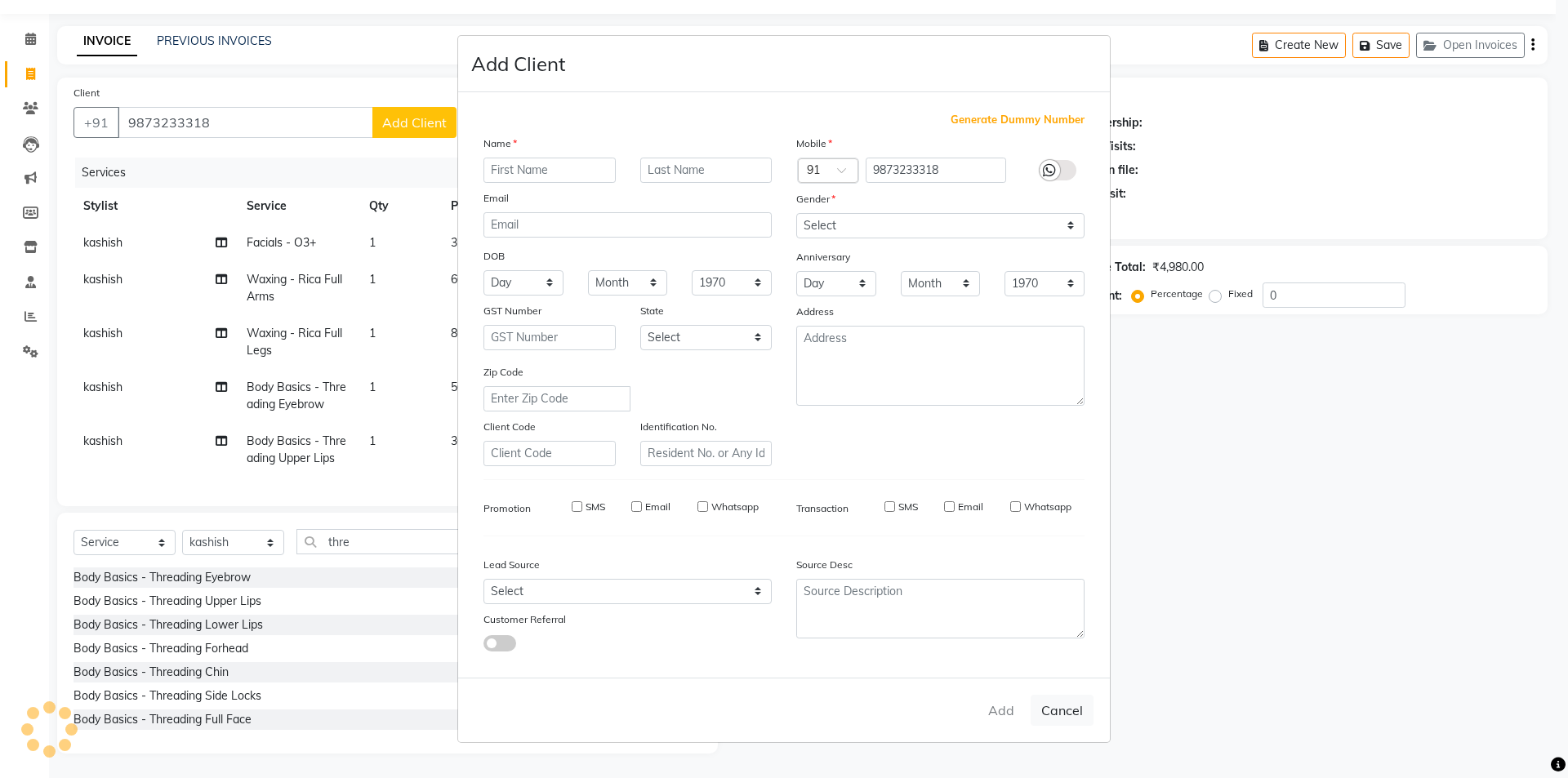
checkbox input "false"
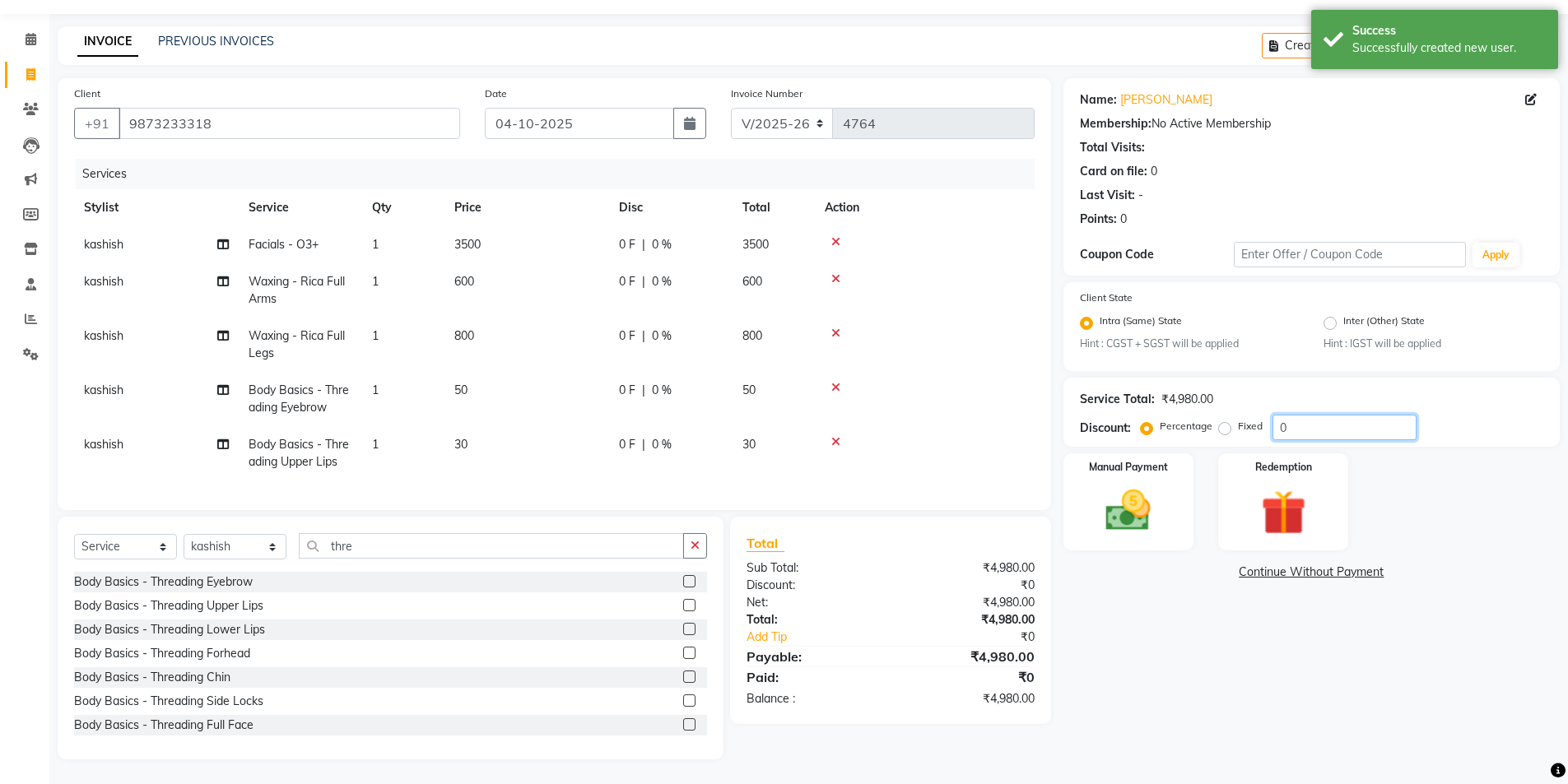
click at [1280, 414] on input "0" at bounding box center [1345, 427] width 144 height 26
click at [1308, 417] on input "0" at bounding box center [1345, 427] width 144 height 26
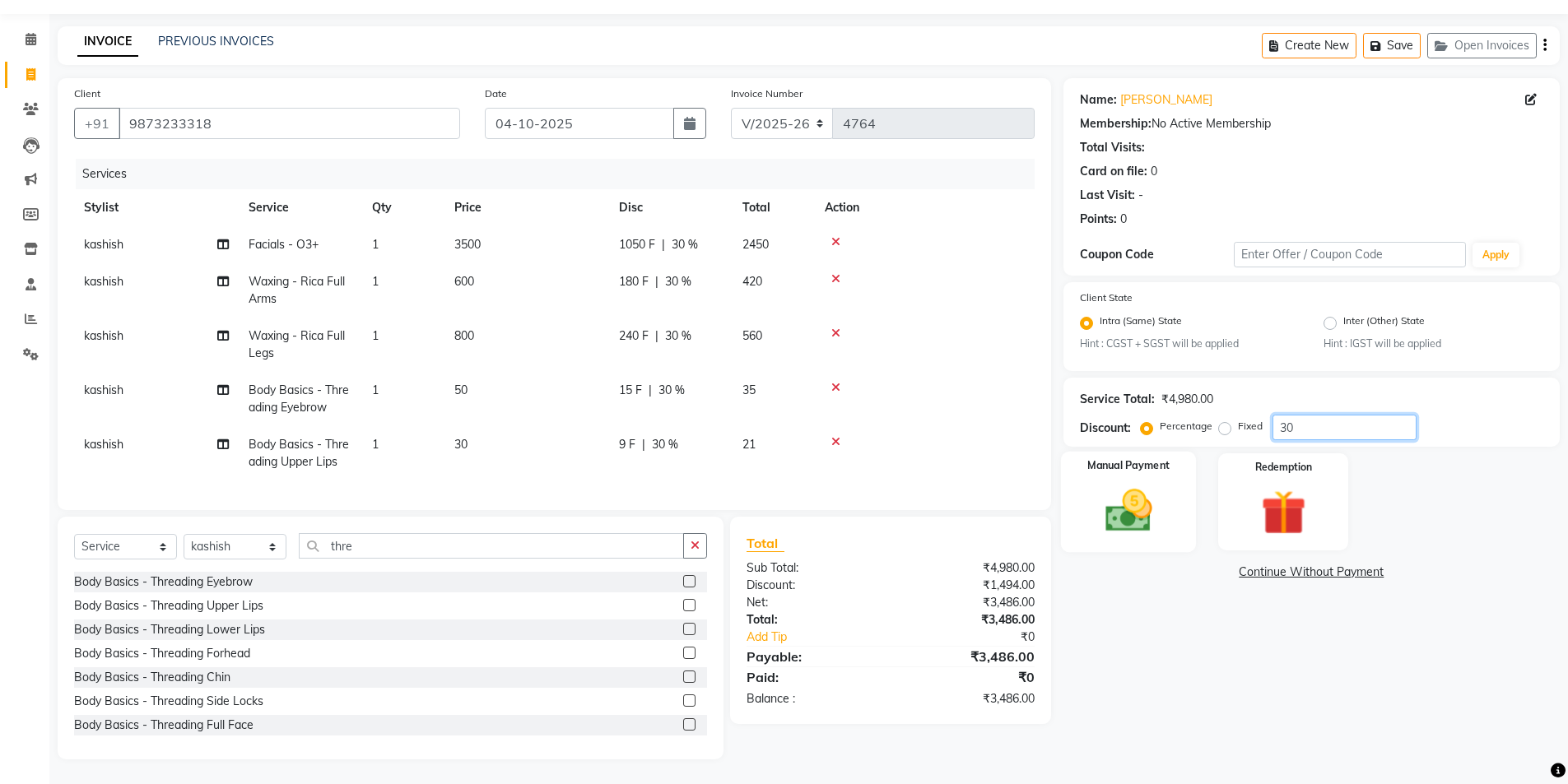
type input "30"
click at [1171, 495] on div "Manual Payment" at bounding box center [1128, 501] width 136 height 101
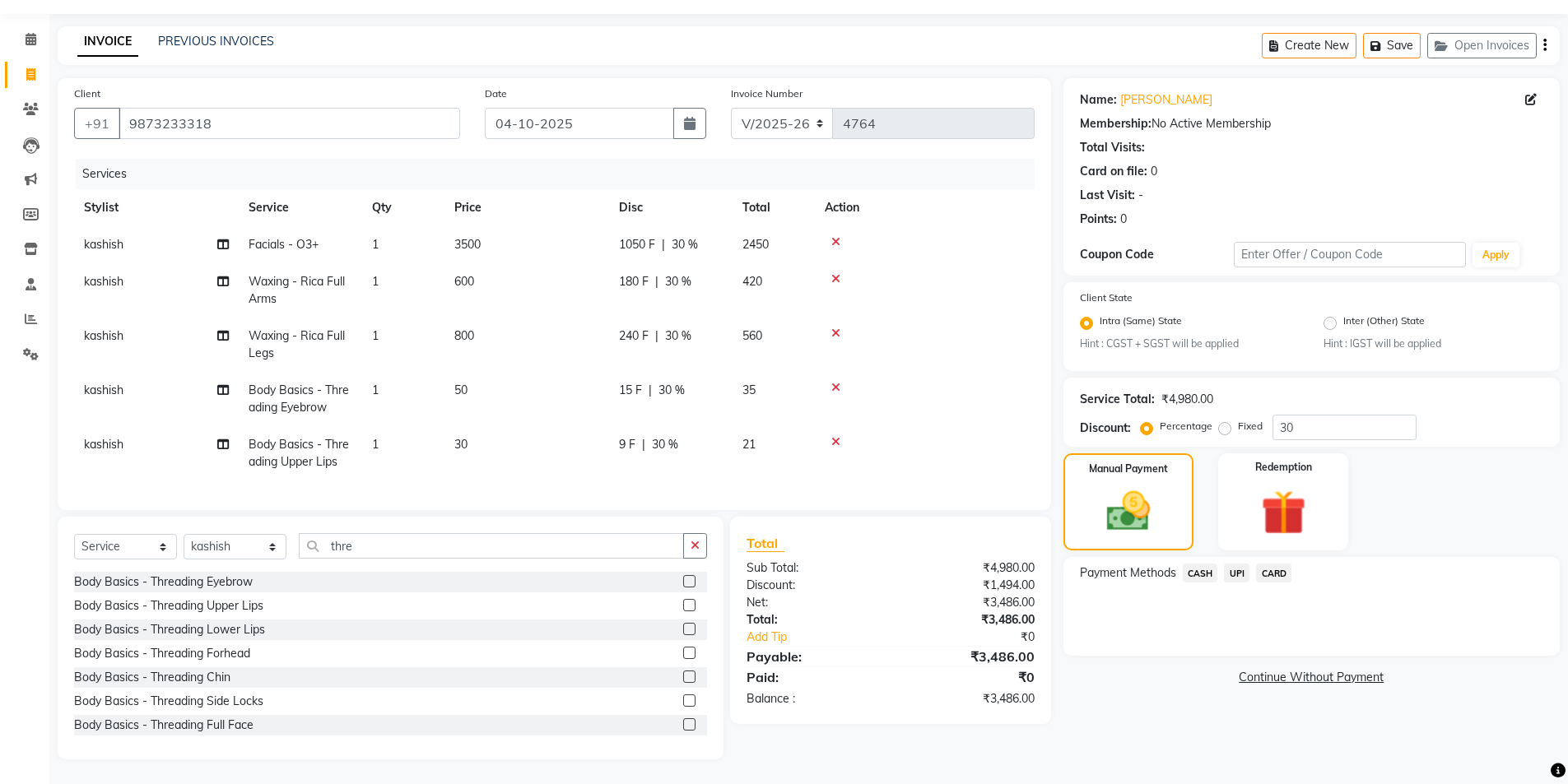
click at [1246, 564] on span "UPI" at bounding box center [1237, 572] width 26 height 18
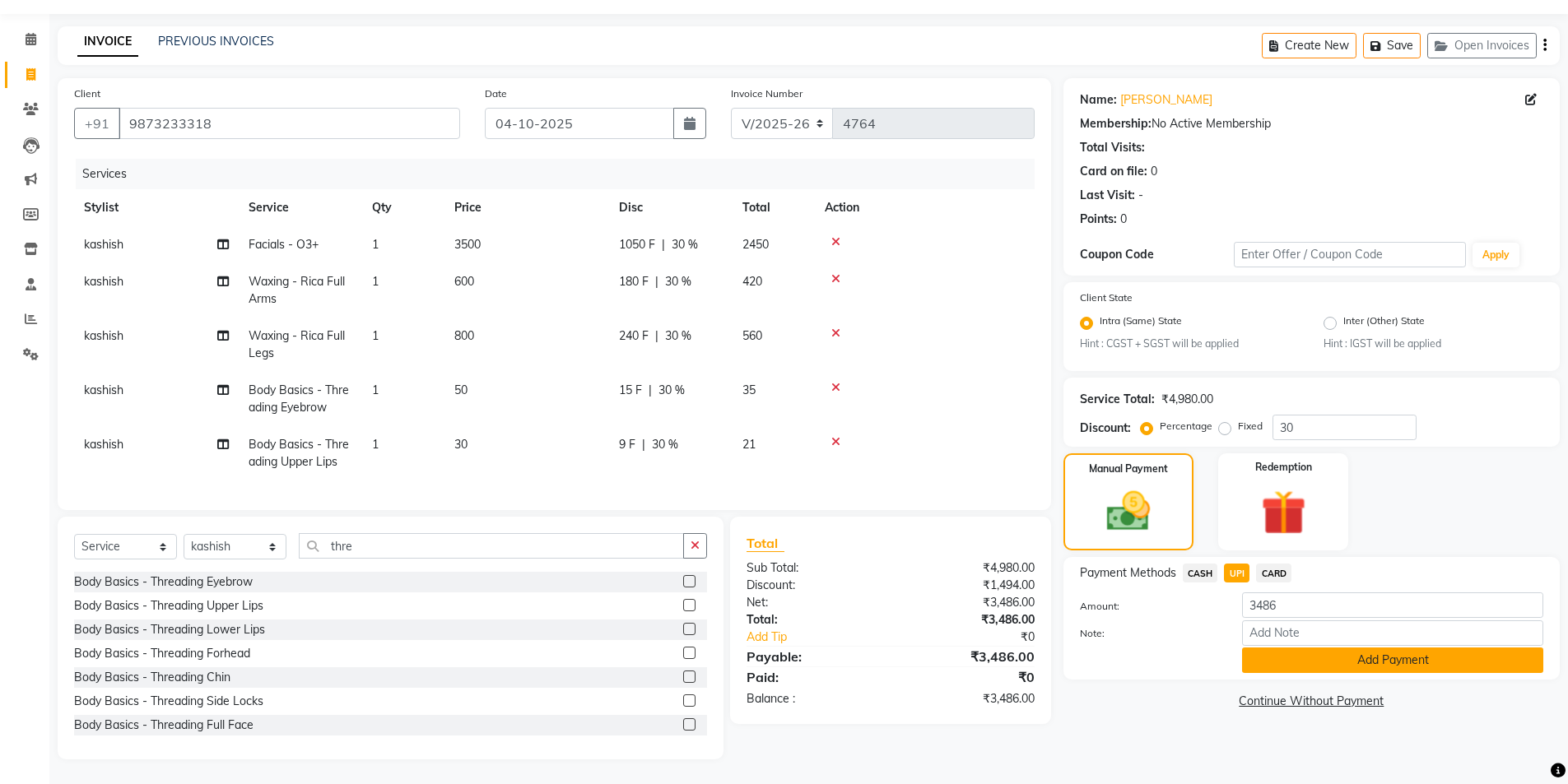
click at [1347, 649] on button "Add Payment" at bounding box center [1393, 660] width 302 height 26
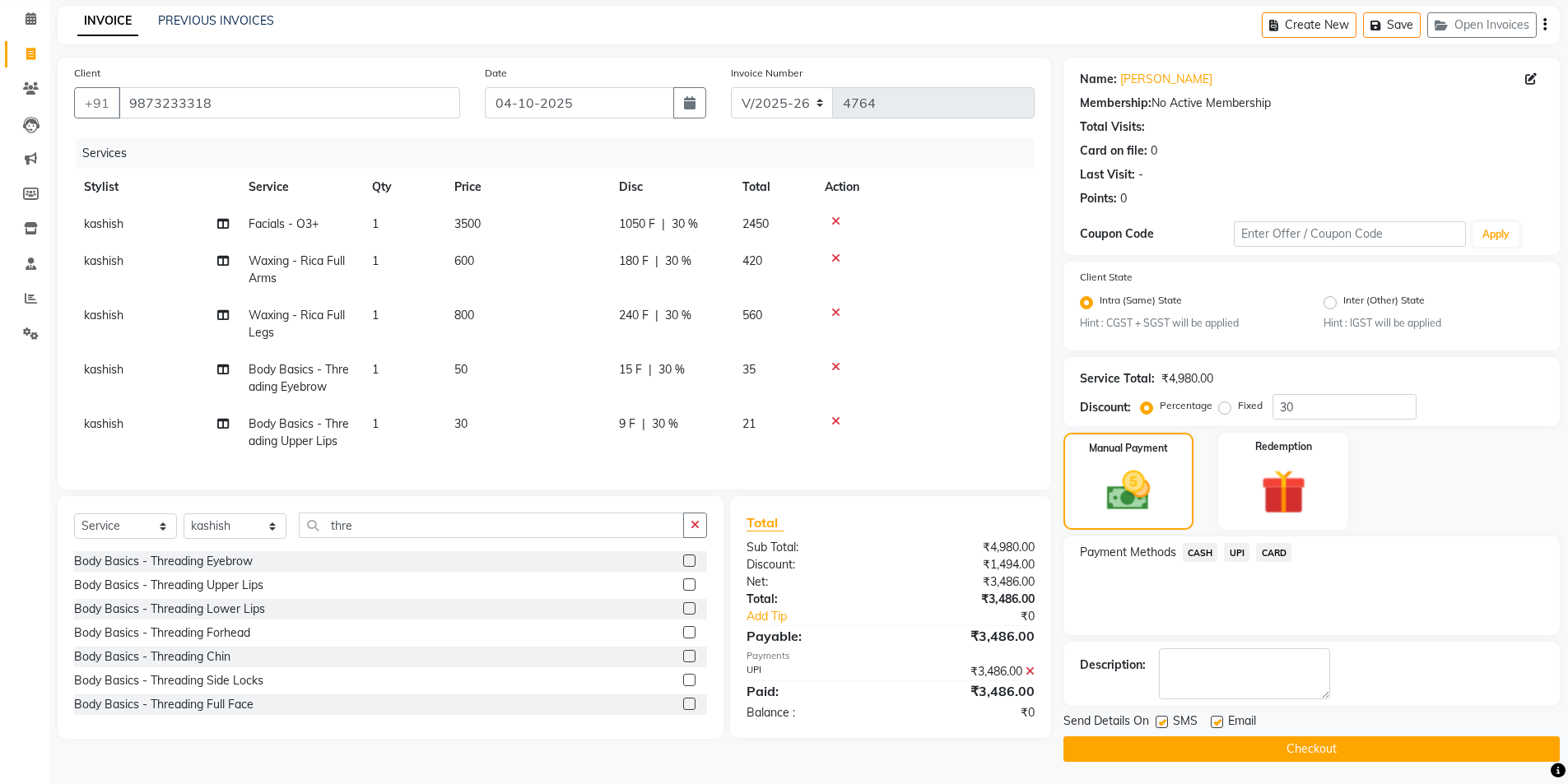
scroll to position [68, 0]
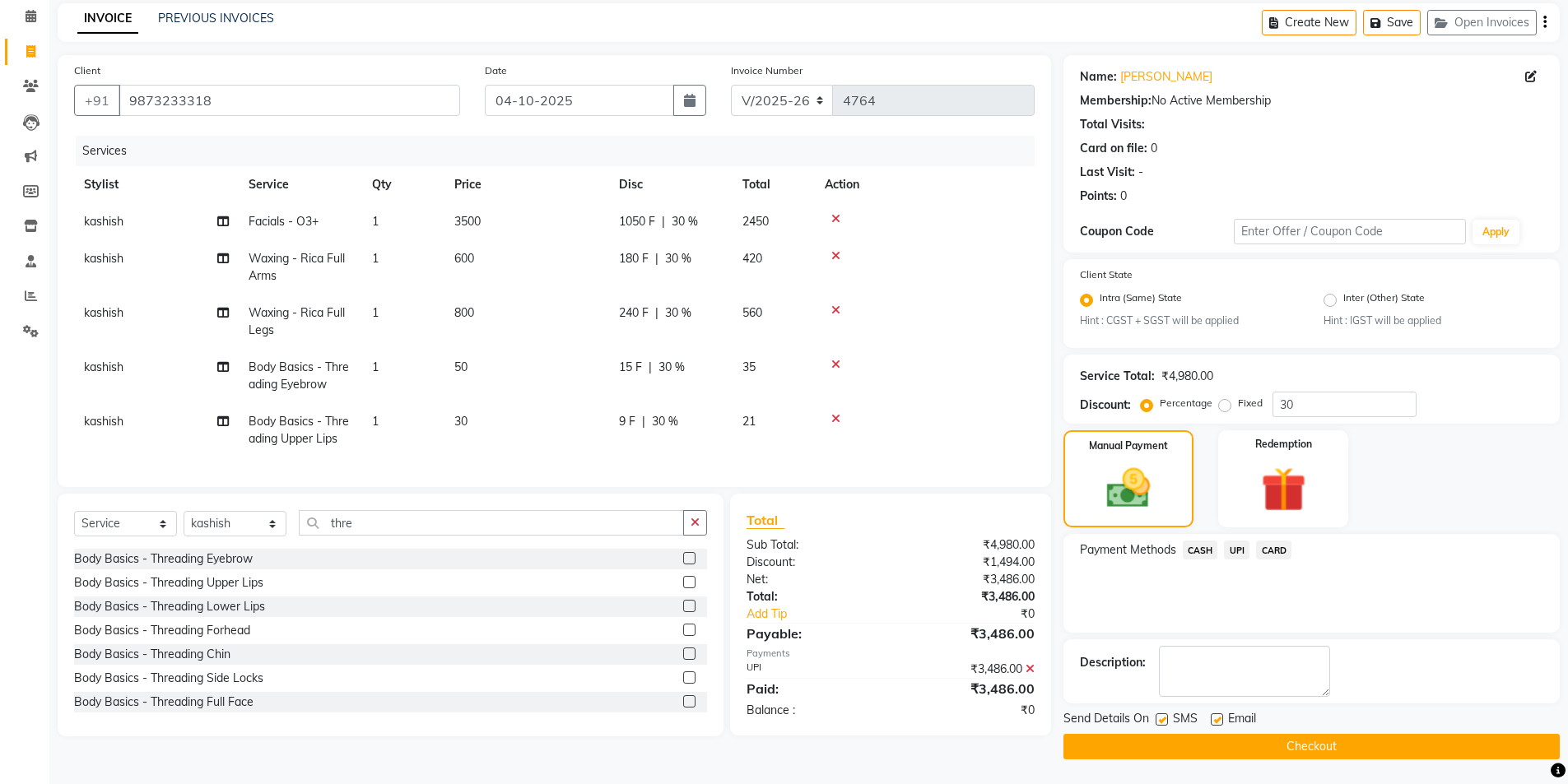
drag, startPoint x: 1386, startPoint y: 752, endPoint x: 1380, endPoint y: 739, distance: 14.3
click at [1385, 752] on button "Checkout" at bounding box center [1312, 747] width 497 height 26
